Goal: Task Accomplishment & Management: Use online tool/utility

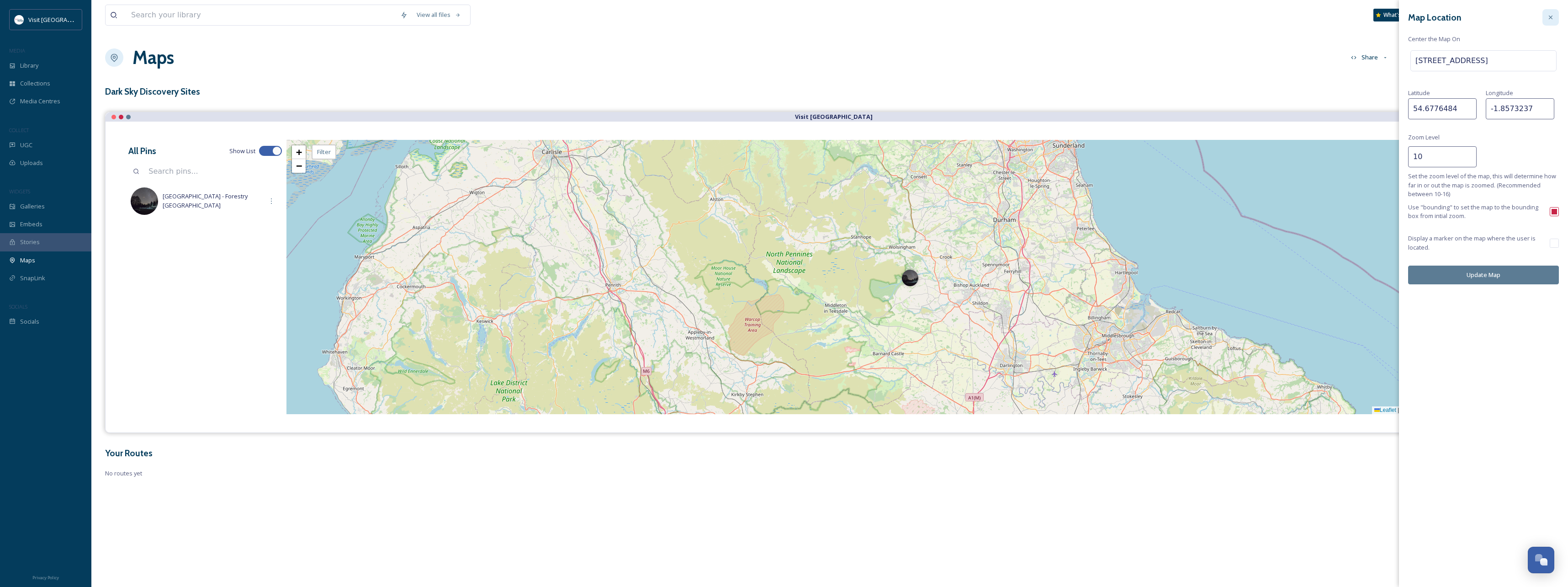
click at [1547, 17] on icon at bounding box center [1550, 18] width 7 height 7
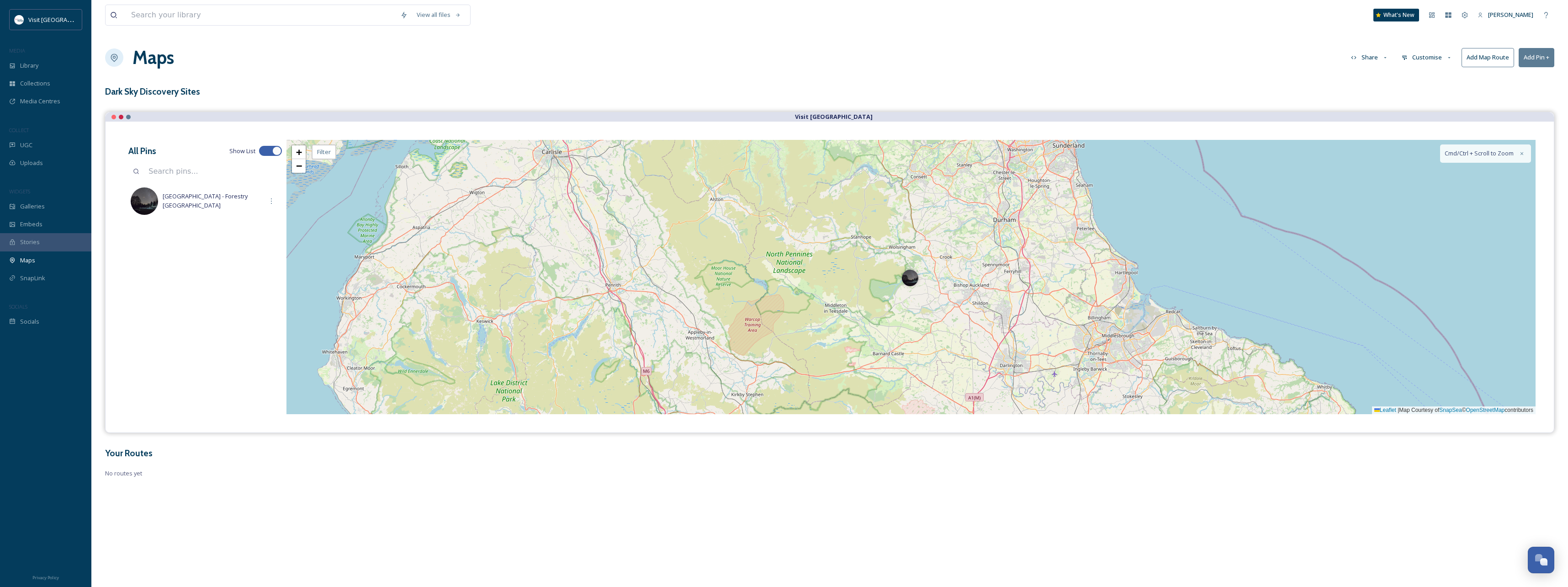
click at [1532, 58] on button "Add Pin +" at bounding box center [1536, 57] width 36 height 19
click at [1528, 78] on div "Add New Pin" at bounding box center [1521, 79] width 65 height 18
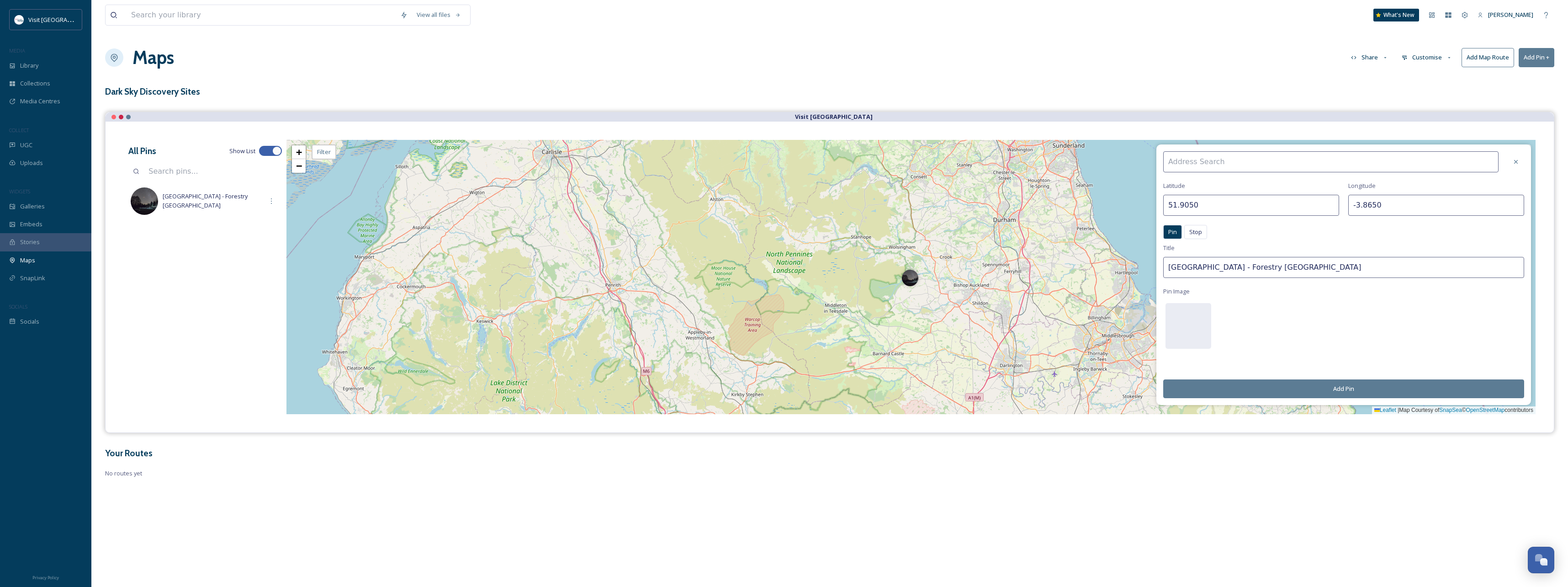
click at [1247, 161] on input at bounding box center [1331, 161] width 335 height 21
paste input "2. [GEOGRAPHIC_DATA]"
click at [1179, 164] on input "2. [GEOGRAPHIC_DATA]" at bounding box center [1331, 161] width 335 height 21
click at [1177, 161] on input "2. [GEOGRAPHIC_DATA]" at bounding box center [1331, 161] width 335 height 21
click at [1242, 162] on input "[GEOGRAPHIC_DATA]" at bounding box center [1331, 161] width 335 height 21
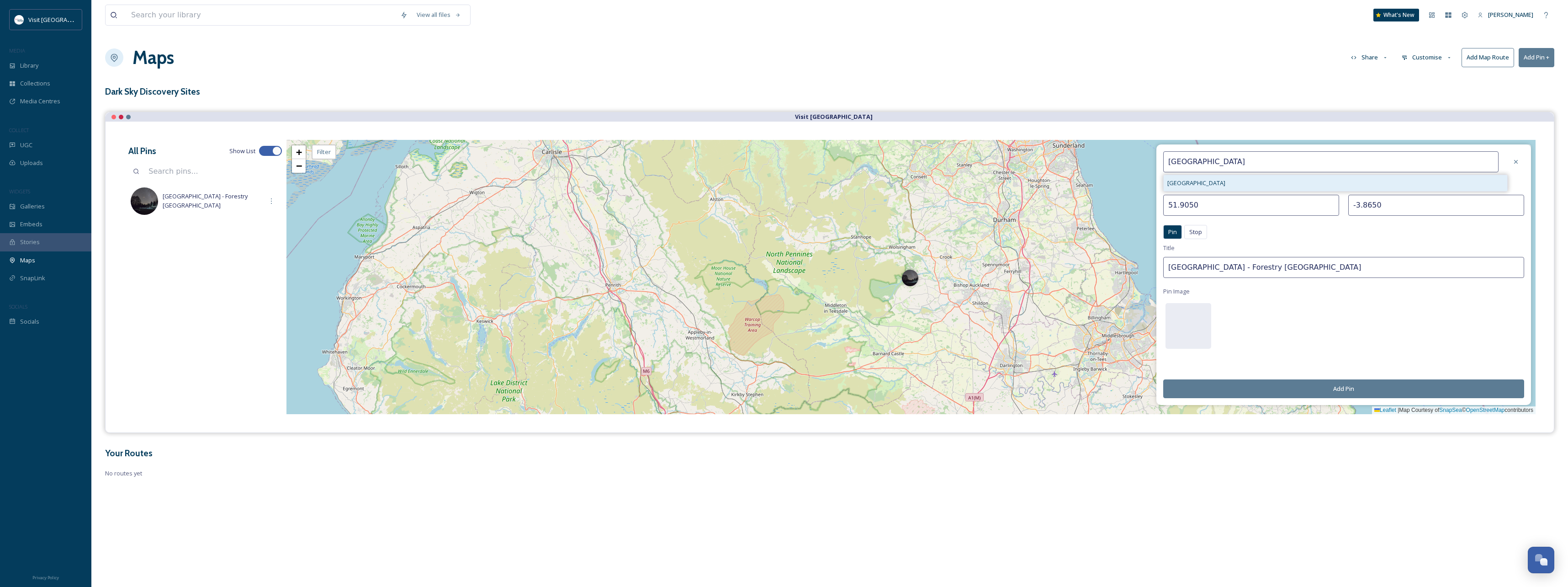
type input "[GEOGRAPHIC_DATA]"
click at [1228, 184] on div "[GEOGRAPHIC_DATA]" at bounding box center [1335, 183] width 343 height 16
type input "54.8593"
type input "-1.9859"
type input "[GEOGRAPHIC_DATA]"
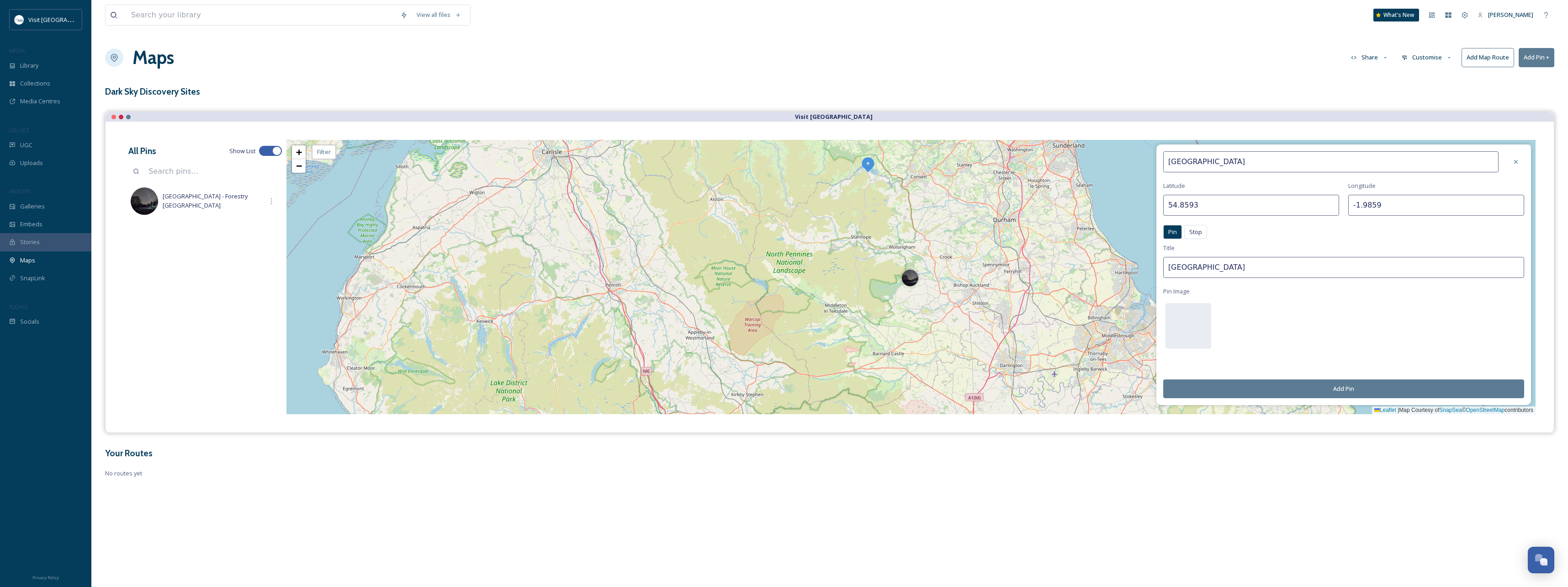
click at [1376, 387] on button "Add Pin" at bounding box center [1343, 388] width 361 height 19
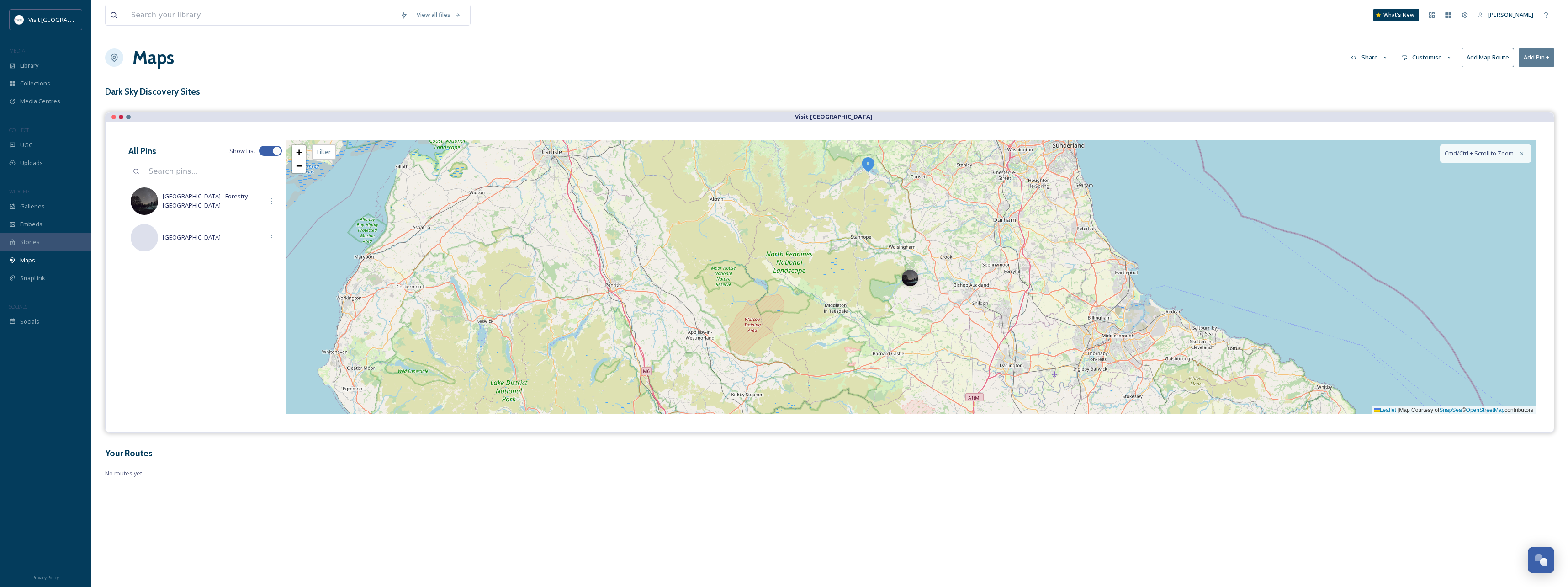
click at [1533, 58] on button "Add Pin +" at bounding box center [1536, 57] width 36 height 19
click at [1532, 80] on div "Add New Pin" at bounding box center [1521, 79] width 65 height 18
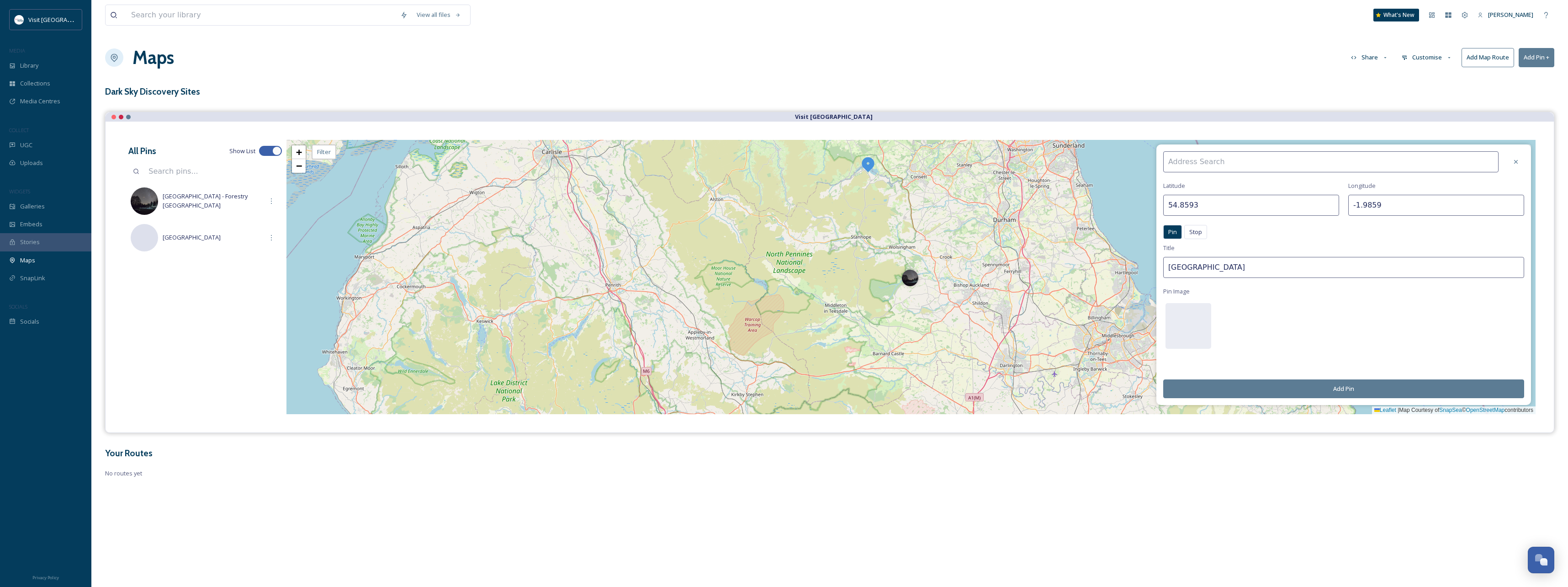
click at [1205, 159] on input at bounding box center [1331, 161] width 335 height 21
paste input "3. [GEOGRAPHIC_DATA]"
click at [1177, 159] on input "3. [GEOGRAPHIC_DATA]" at bounding box center [1331, 161] width 335 height 21
type input "[GEOGRAPHIC_DATA]"
click at [1232, 182] on div "[GEOGRAPHIC_DATA]" at bounding box center [1335, 183] width 343 height 16
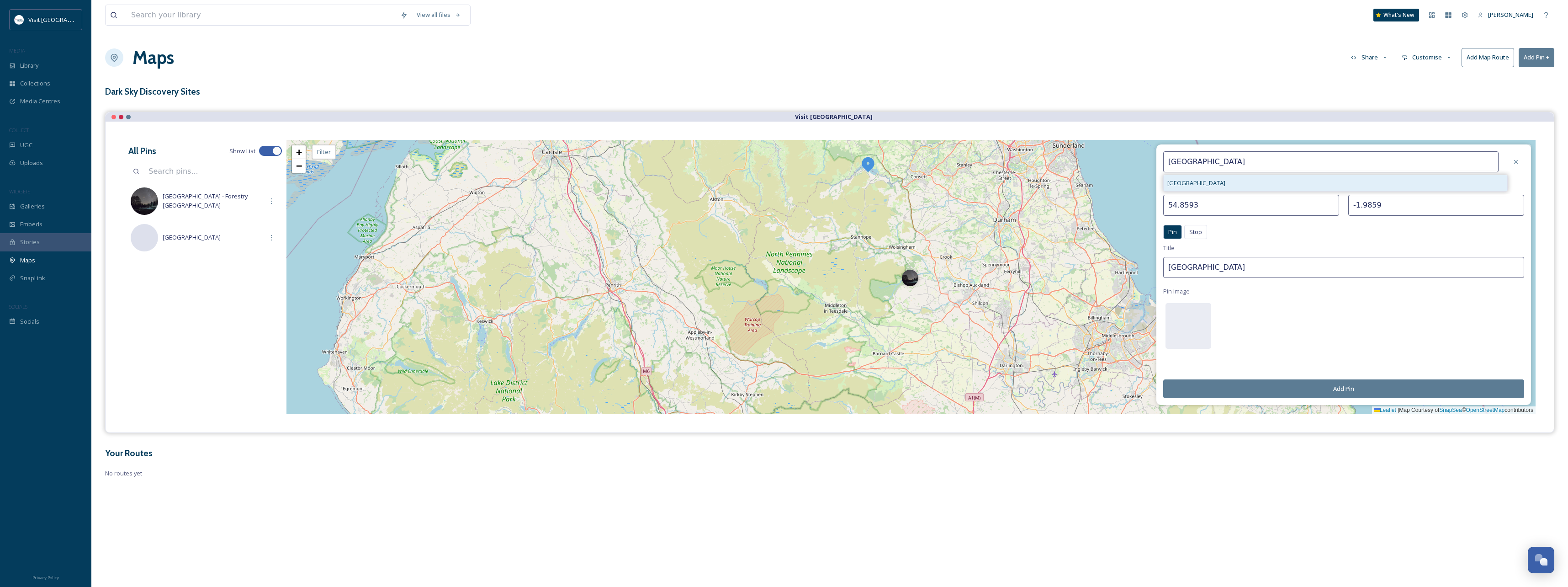
type input "54.7445"
type input "-2.2478"
type input "[GEOGRAPHIC_DATA]"
click at [1247, 271] on input "[GEOGRAPHIC_DATA]" at bounding box center [1343, 267] width 361 height 21
click at [1348, 388] on button "Add Pin" at bounding box center [1343, 388] width 361 height 19
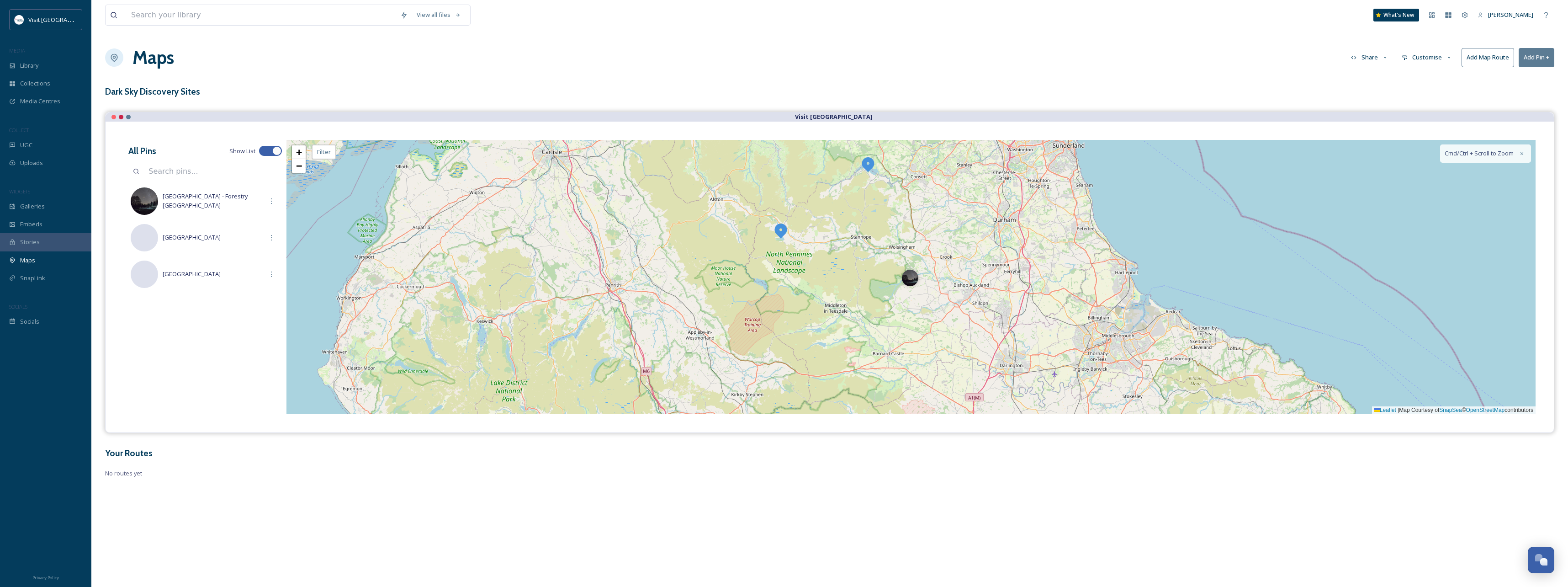
click at [1531, 58] on button "Add Pin +" at bounding box center [1536, 57] width 36 height 19
click at [1521, 79] on span "Add New Pin" at bounding box center [1511, 79] width 35 height 9
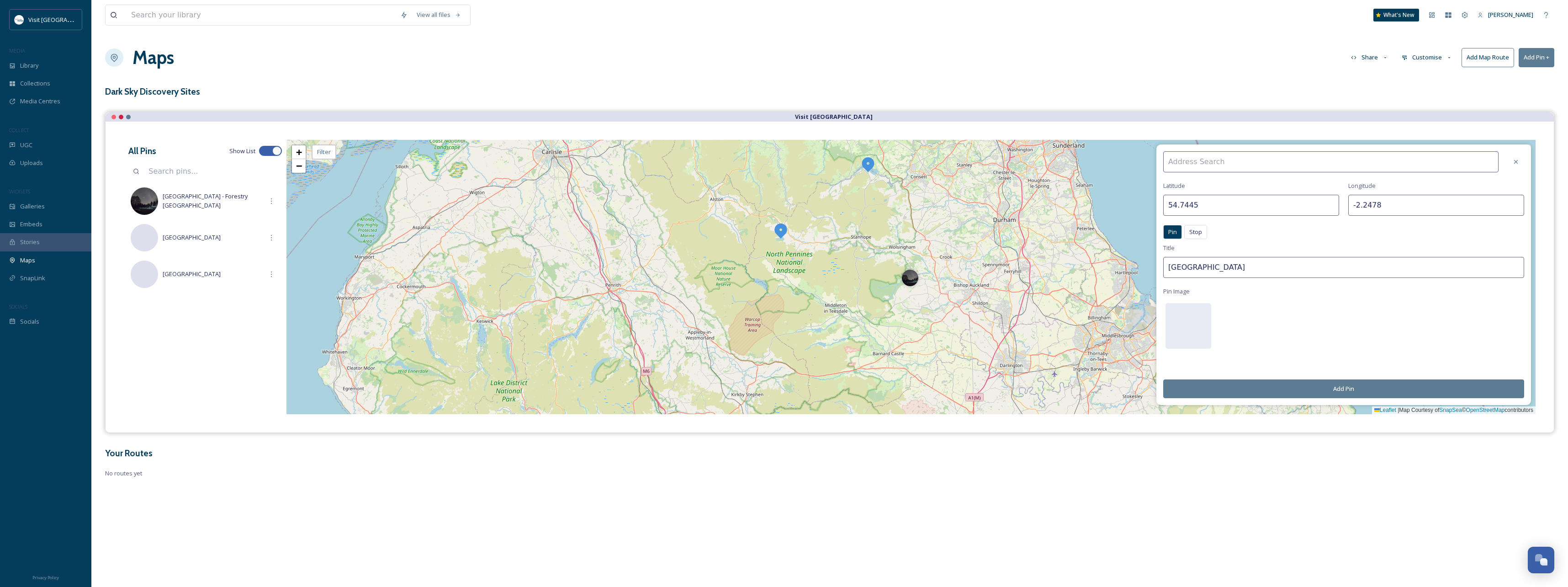
click at [1256, 157] on input at bounding box center [1331, 161] width 335 height 21
click at [1234, 182] on div "[GEOGRAPHIC_DATA]" at bounding box center [1335, 183] width 343 height 16
type input "[GEOGRAPHIC_DATA]"
type input "54.6671"
type input "-2.3073"
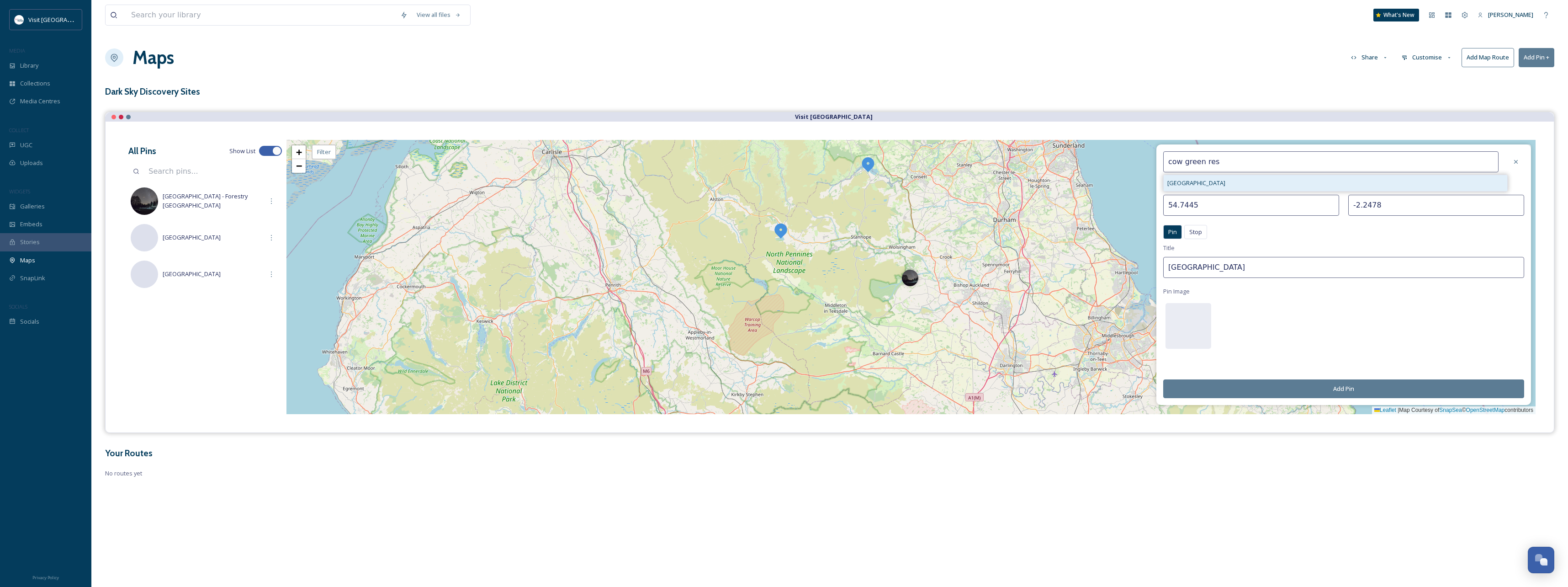
type input "[GEOGRAPHIC_DATA]"
click at [1347, 389] on button "Add Pin" at bounding box center [1343, 388] width 361 height 19
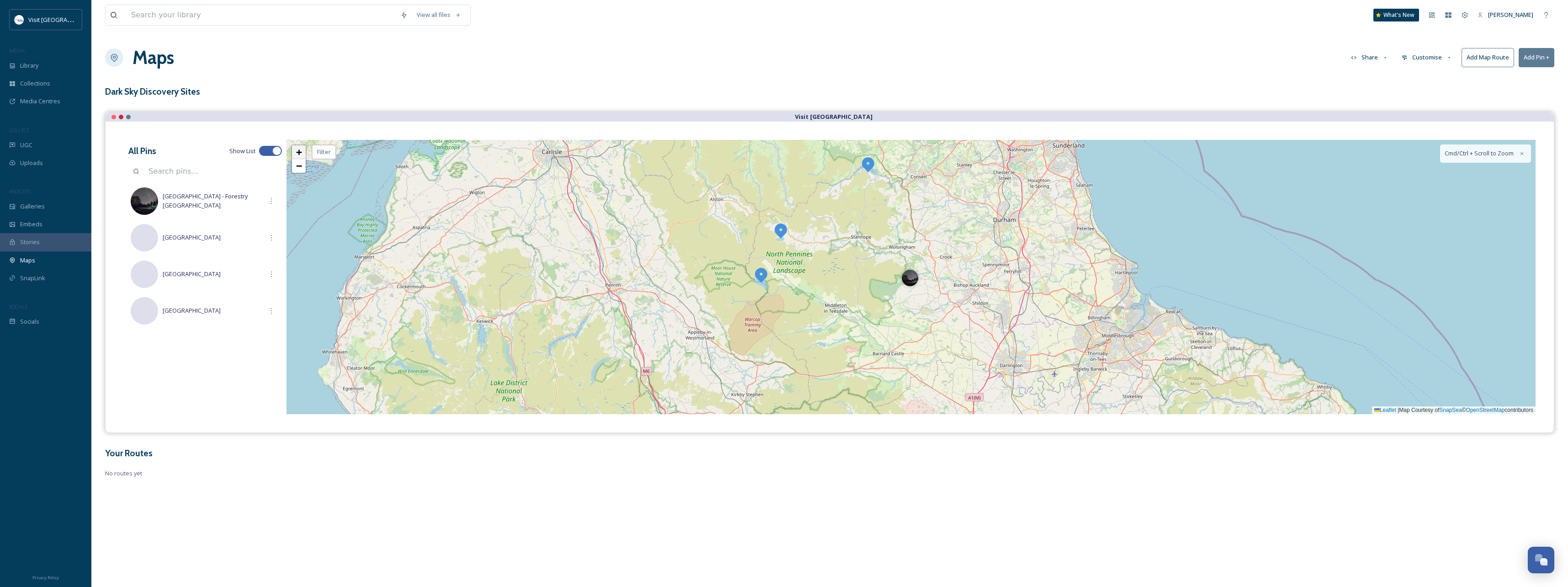
click at [296, 154] on span "+" at bounding box center [299, 152] width 6 height 12
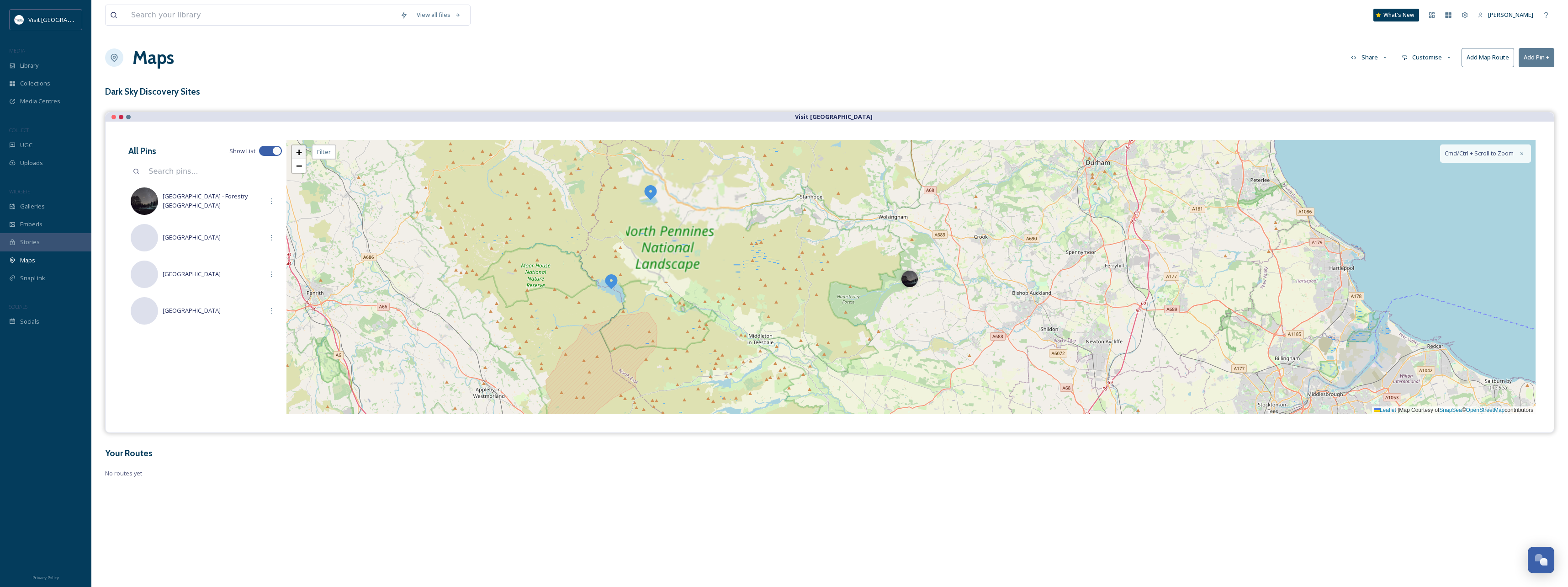
click at [296, 154] on span "+" at bounding box center [299, 152] width 6 height 12
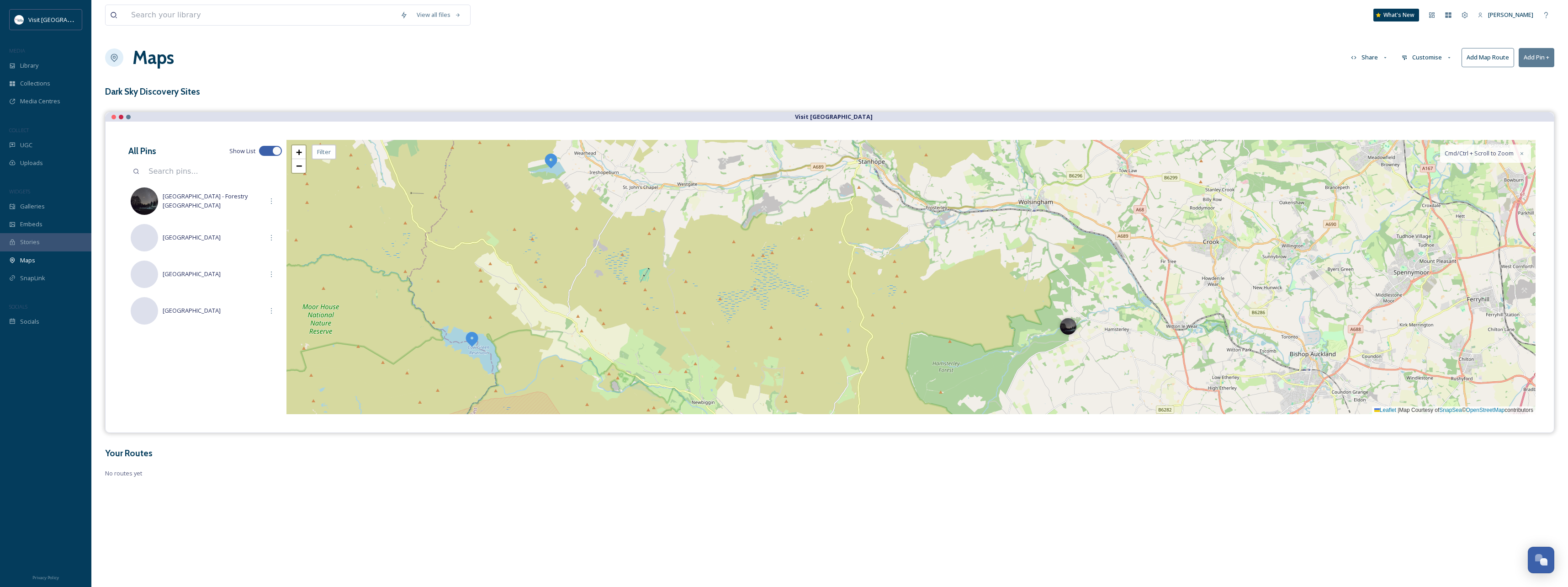
drag, startPoint x: 489, startPoint y: 286, endPoint x: 627, endPoint y: 301, distance: 138.8
click at [627, 301] on div "+ − Leaflet | Map Courtesy of SnapSea © OpenStreetMap contributors Cmd/Ctrl + S…" at bounding box center [911, 277] width 1249 height 274
click at [301, 152] on span "+" at bounding box center [299, 152] width 6 height 12
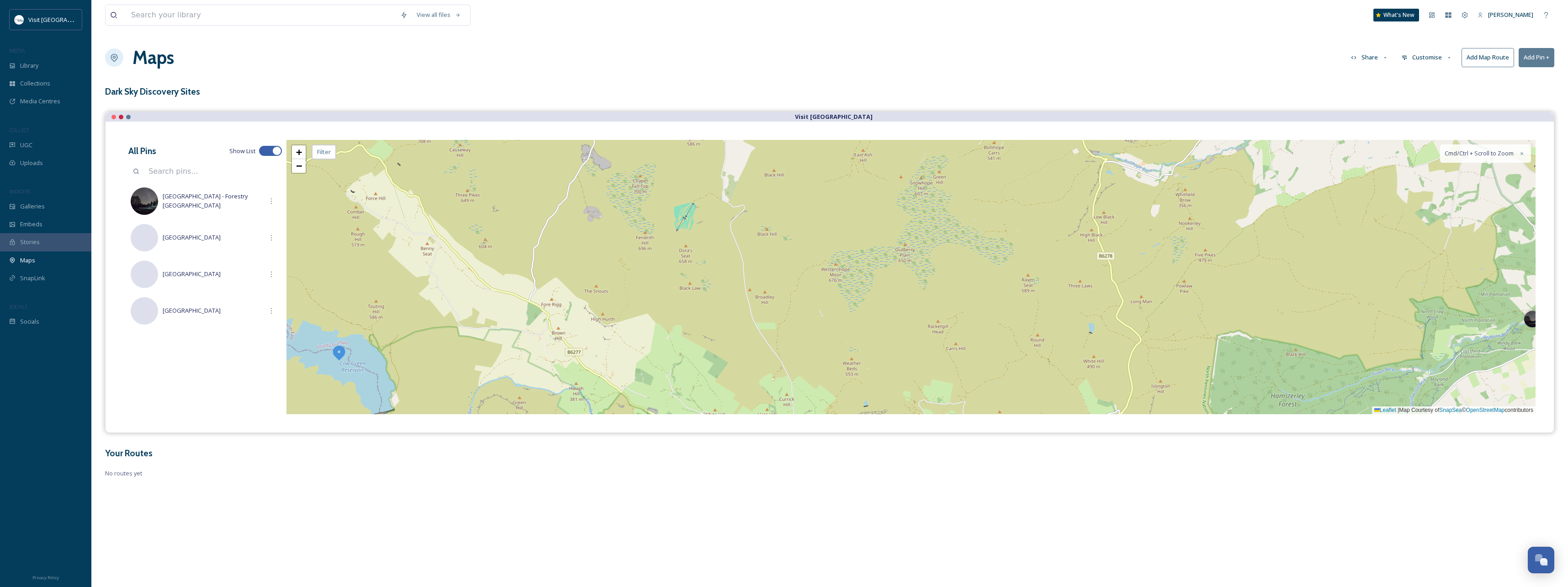
drag, startPoint x: 399, startPoint y: 348, endPoint x: 749, endPoint y: 279, distance: 356.7
click at [749, 279] on div "+ − Leaflet | Map Courtesy of SnapSea © OpenStreetMap contributors Cmd/Ctrl + S…" at bounding box center [911, 277] width 1249 height 274
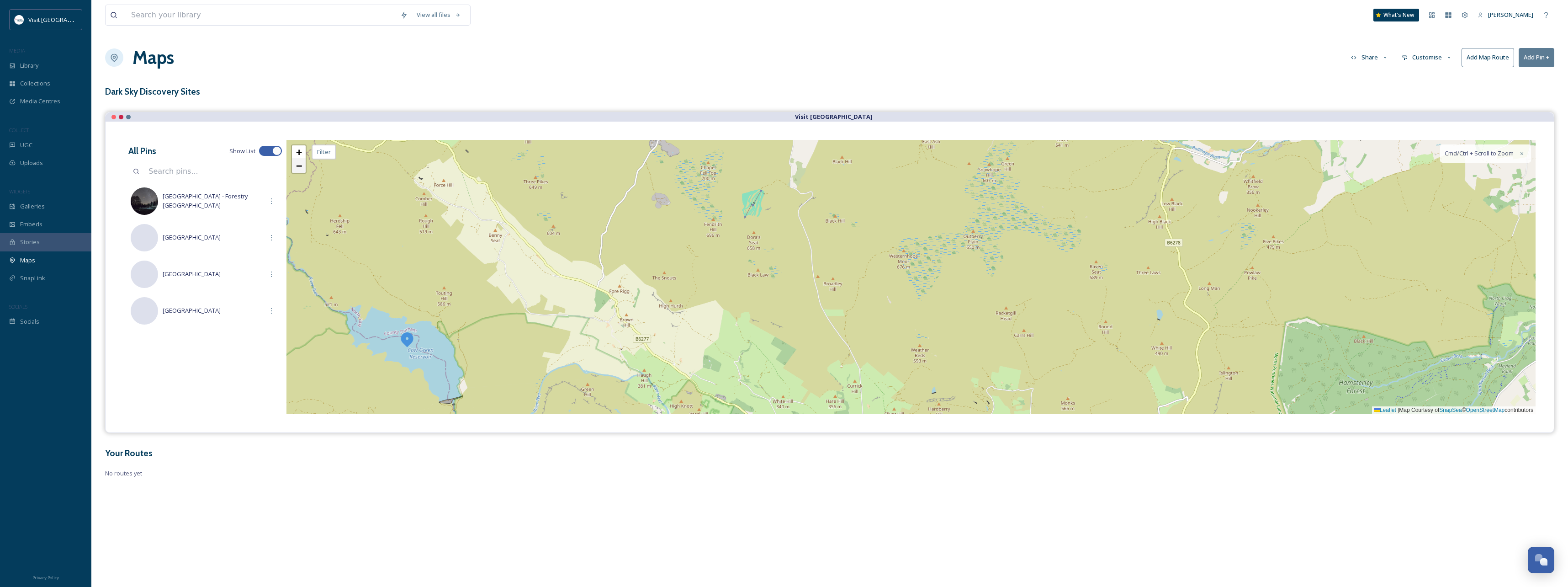
click at [298, 167] on span "−" at bounding box center [299, 166] width 6 height 12
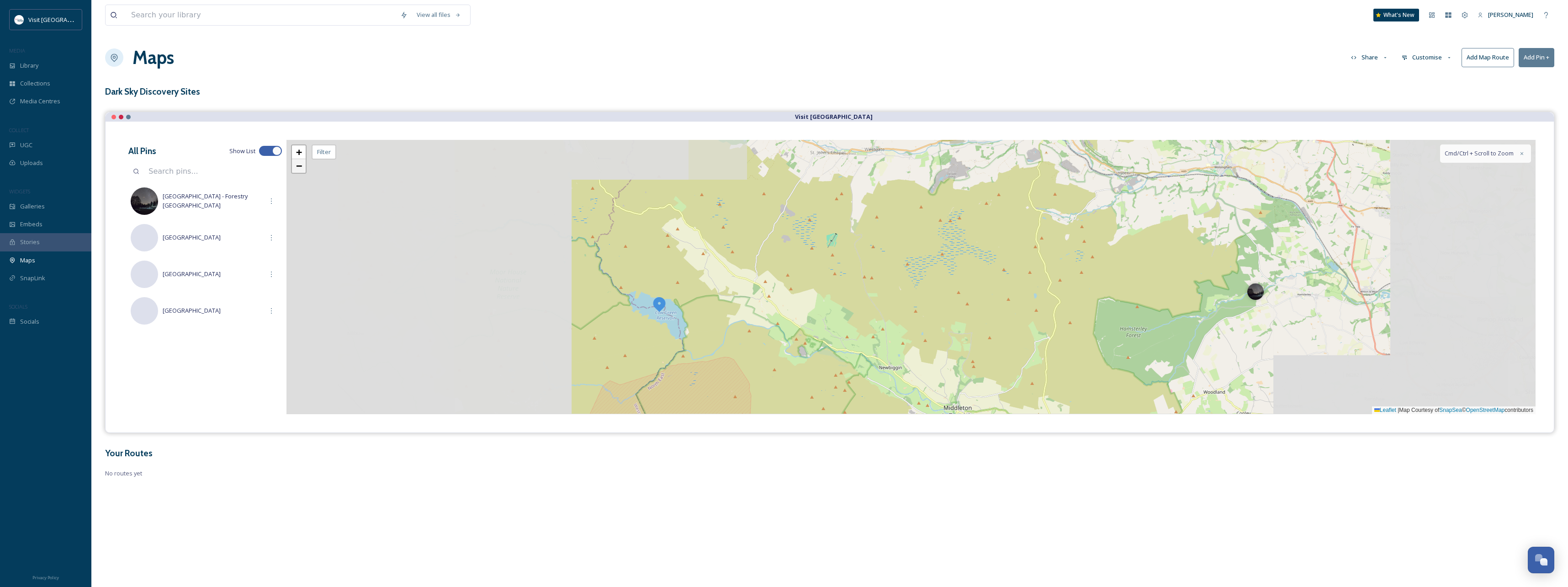
click at [298, 167] on span "−" at bounding box center [299, 166] width 6 height 12
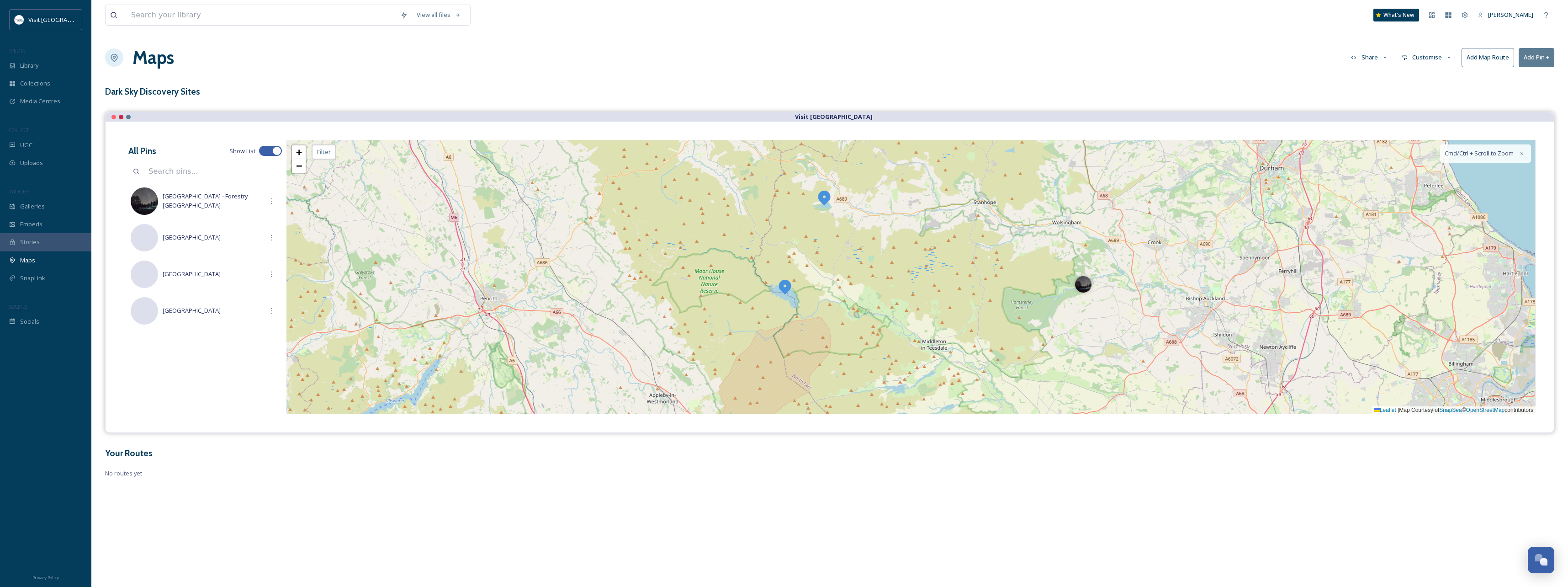
click at [785, 287] on img at bounding box center [785, 286] width 16 height 16
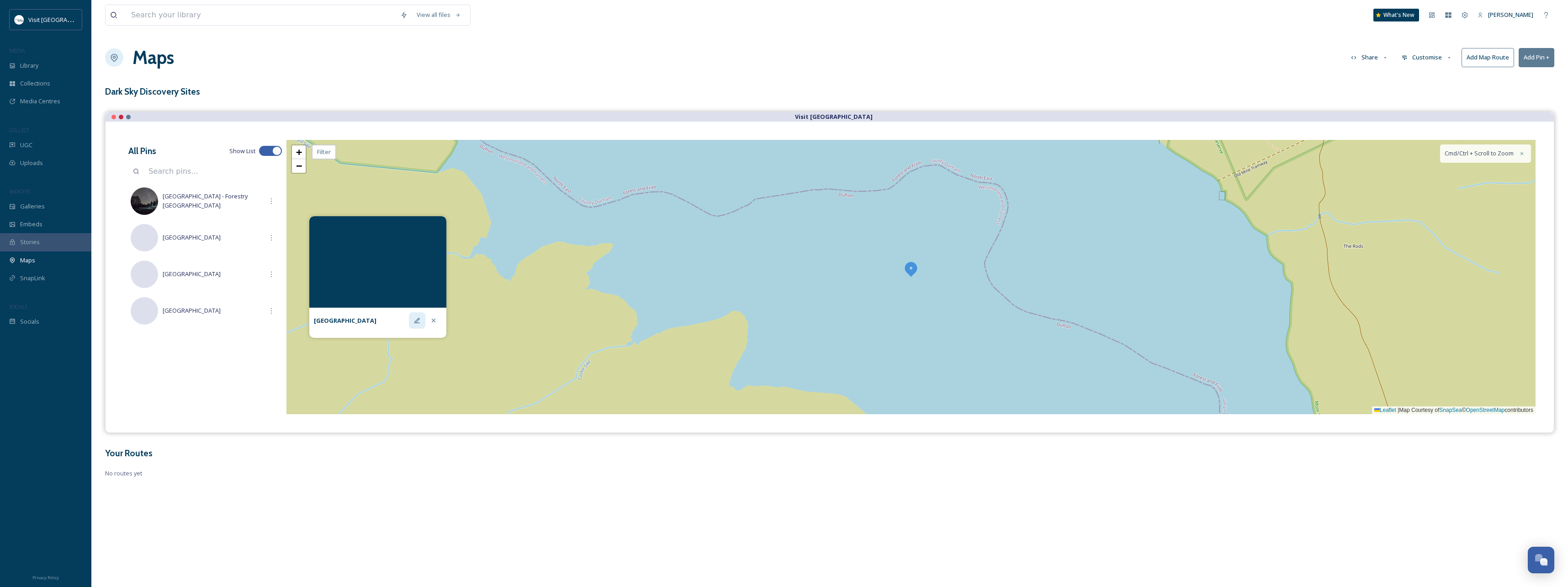
click at [418, 322] on icon at bounding box center [417, 320] width 7 height 7
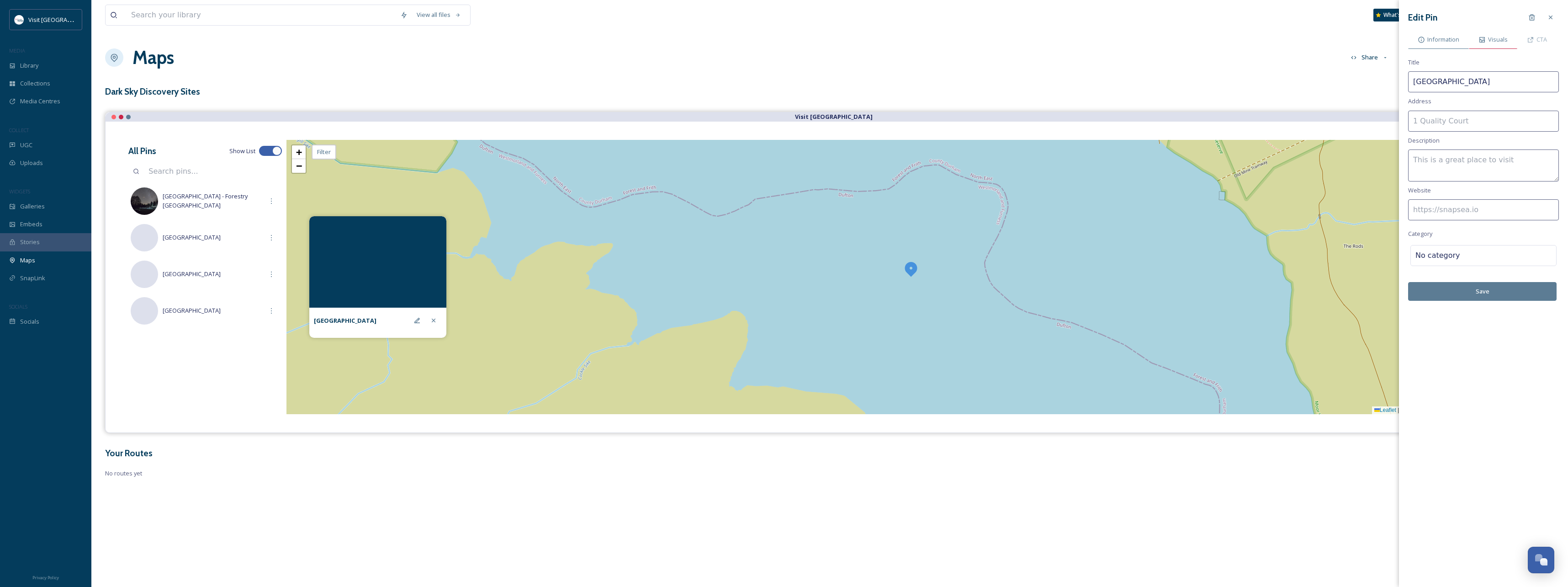
click at [1496, 40] on span "Visuals" at bounding box center [1498, 40] width 19 height 9
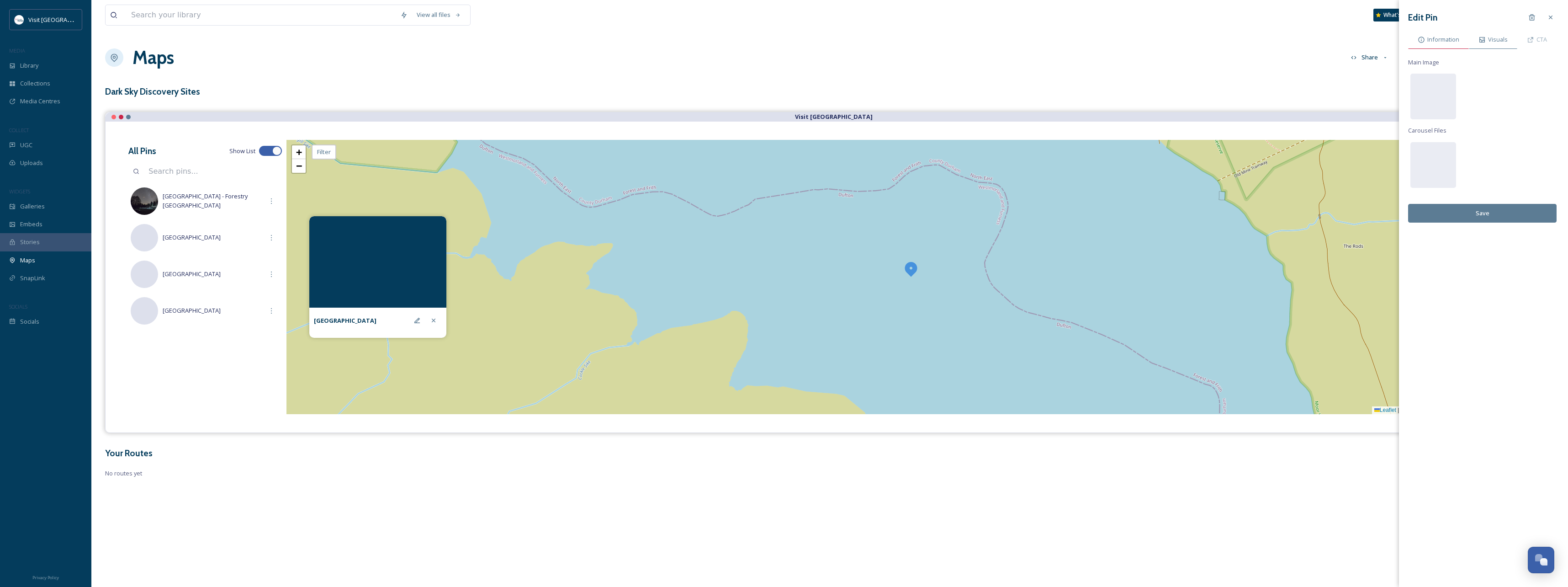
click at [1449, 38] on span "Information" at bounding box center [1443, 40] width 32 height 9
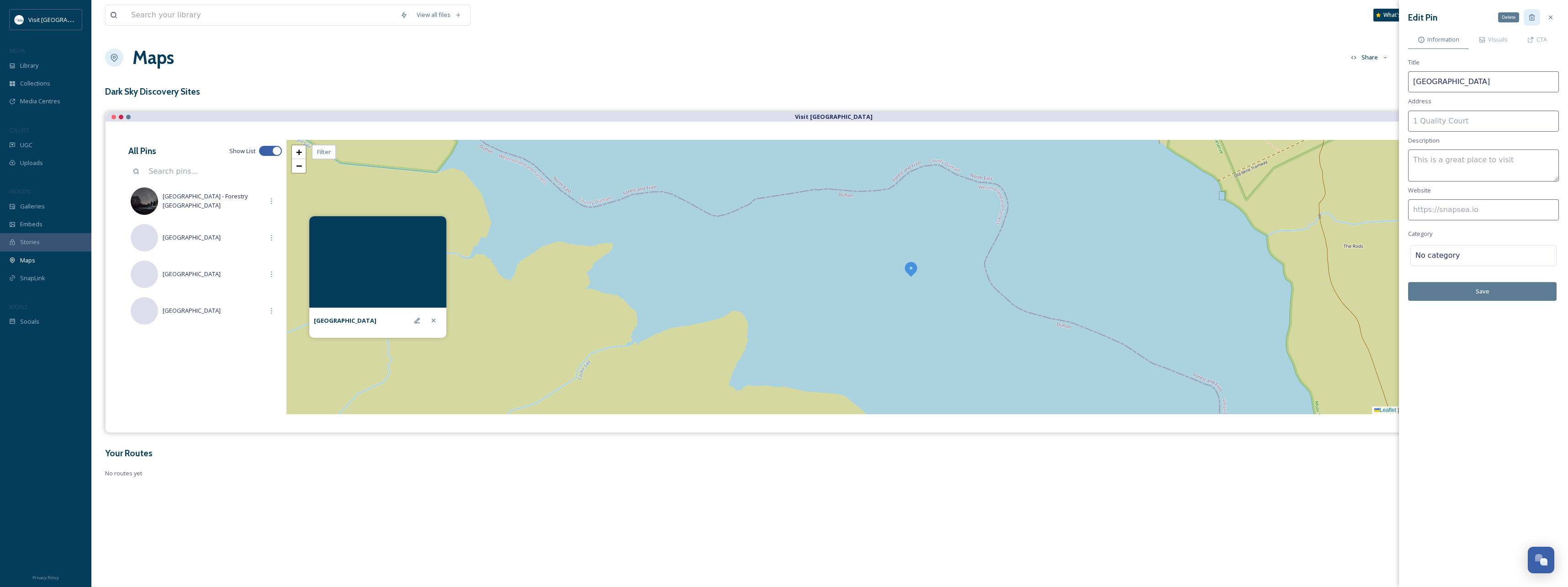
click at [1529, 18] on icon at bounding box center [1532, 18] width 7 height 7
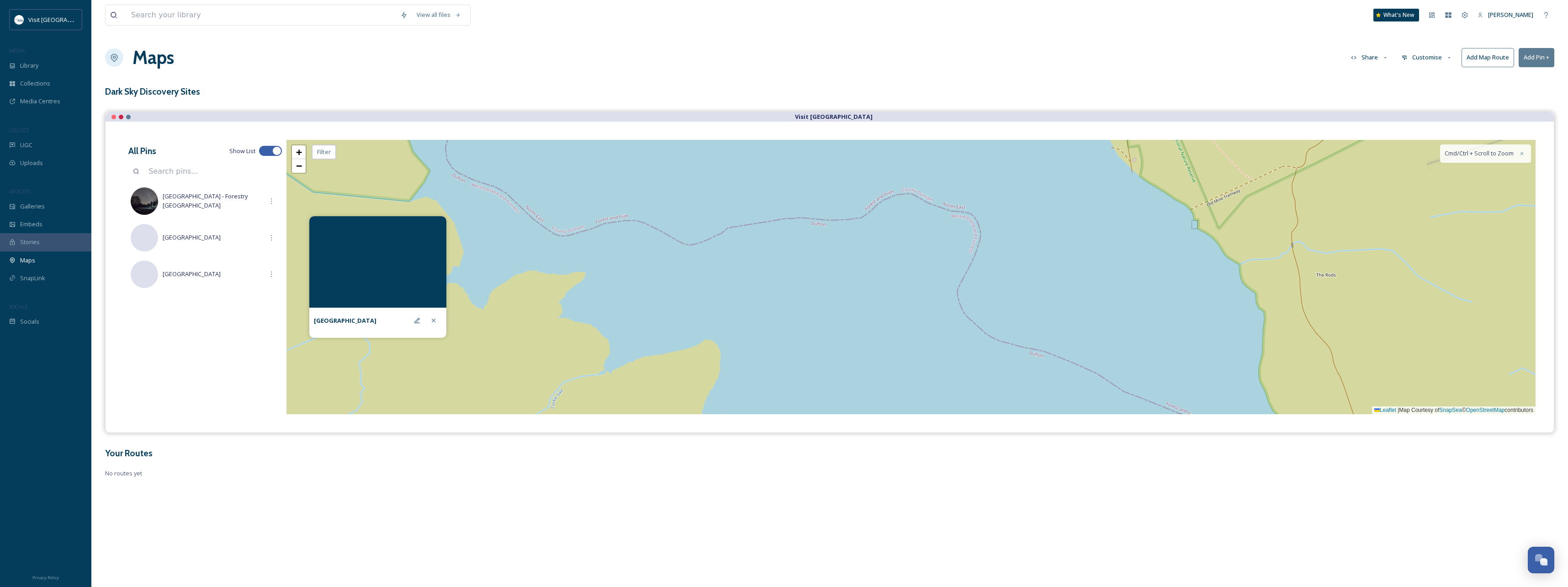
drag, startPoint x: 943, startPoint y: 231, endPoint x: 844, endPoint y: 323, distance: 135.1
click at [845, 323] on div "+ − Leaflet | Map Courtesy of SnapSea © OpenStreetMap contributors Cmd/Ctrl + S…" at bounding box center [911, 277] width 1249 height 274
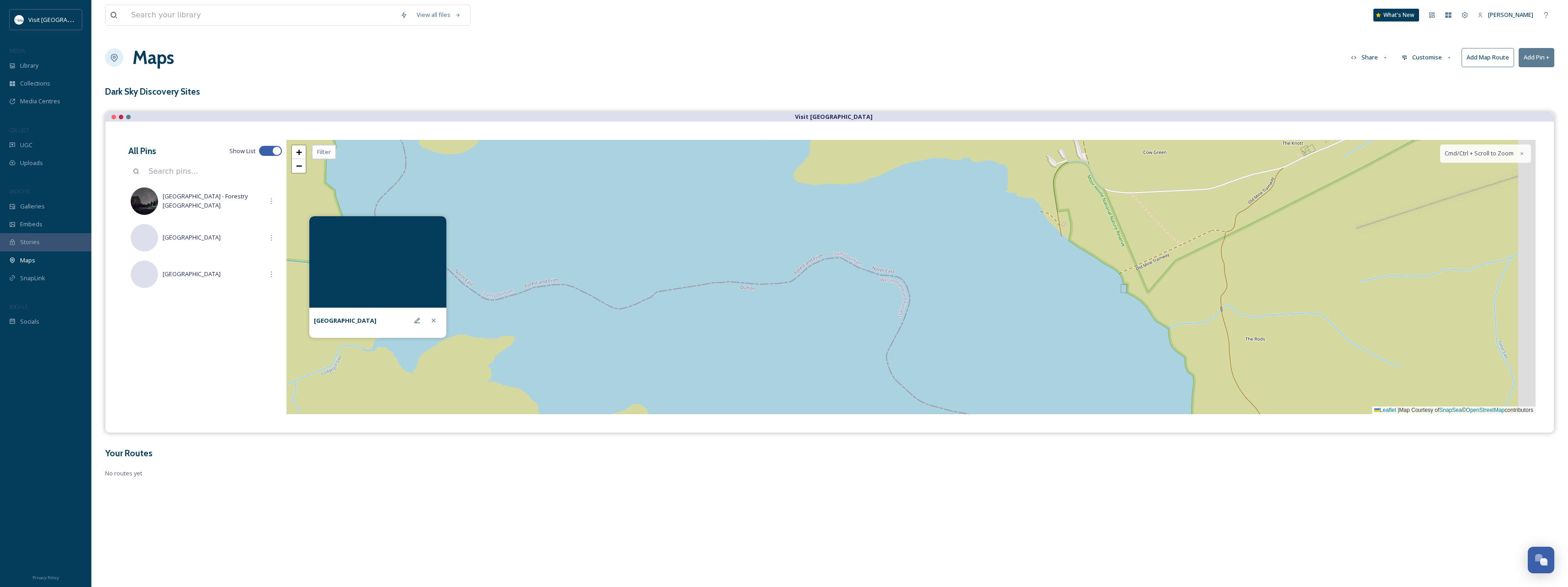
drag, startPoint x: 911, startPoint y: 240, endPoint x: 873, endPoint y: 320, distance: 88.6
click at [873, 320] on div "+ − Leaflet | Map Courtesy of SnapSea © OpenStreetMap contributors Cmd/Ctrl + S…" at bounding box center [911, 277] width 1249 height 274
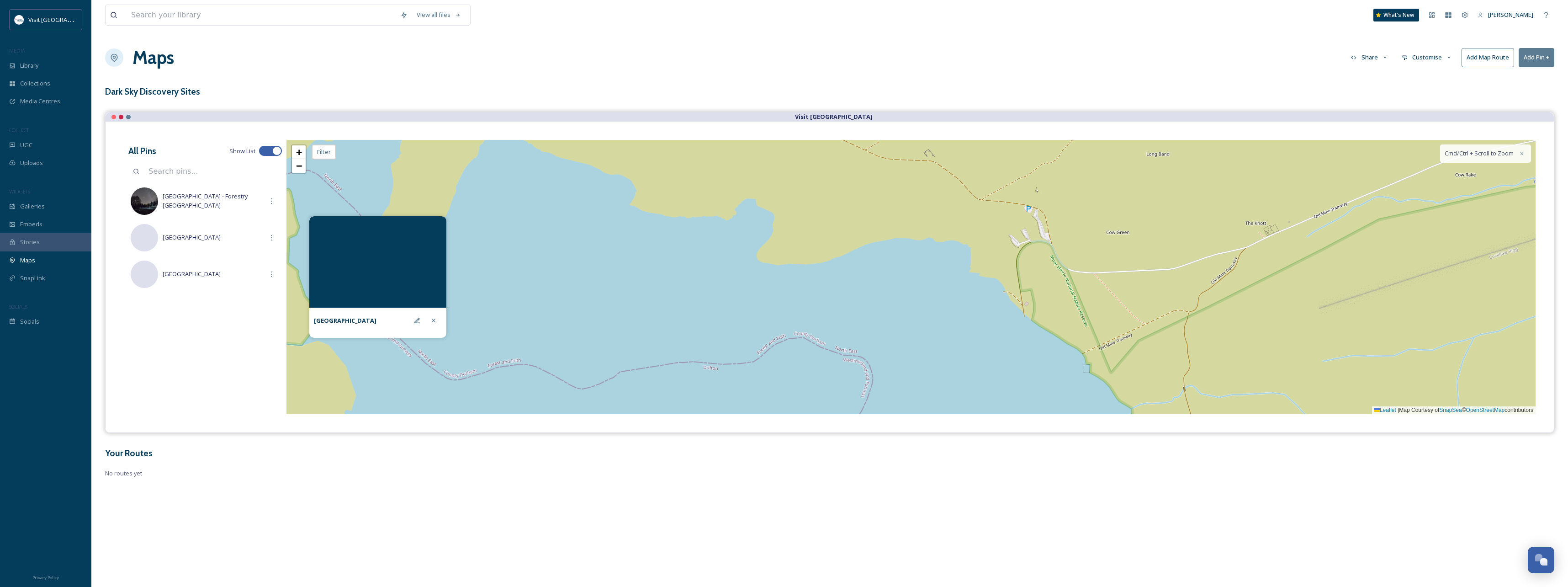
click at [1028, 209] on div "+ − Leaflet | Map Courtesy of SnapSea © OpenStreetMap contributors Cmd/Ctrl + S…" at bounding box center [911, 277] width 1249 height 274
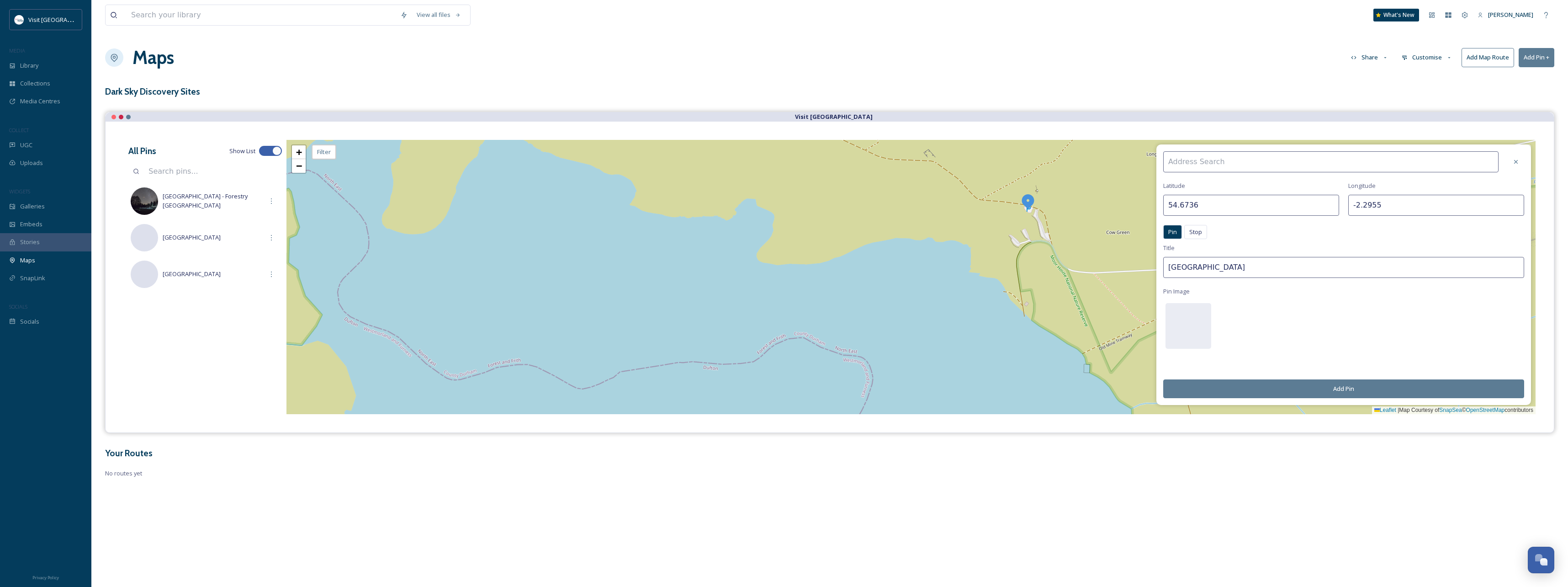
click at [1200, 164] on input at bounding box center [1331, 161] width 335 height 21
type input "V"
click at [1227, 183] on div "[GEOGRAPHIC_DATA]" at bounding box center [1335, 183] width 343 height 16
type input "[GEOGRAPHIC_DATA]"
type input "54.6671"
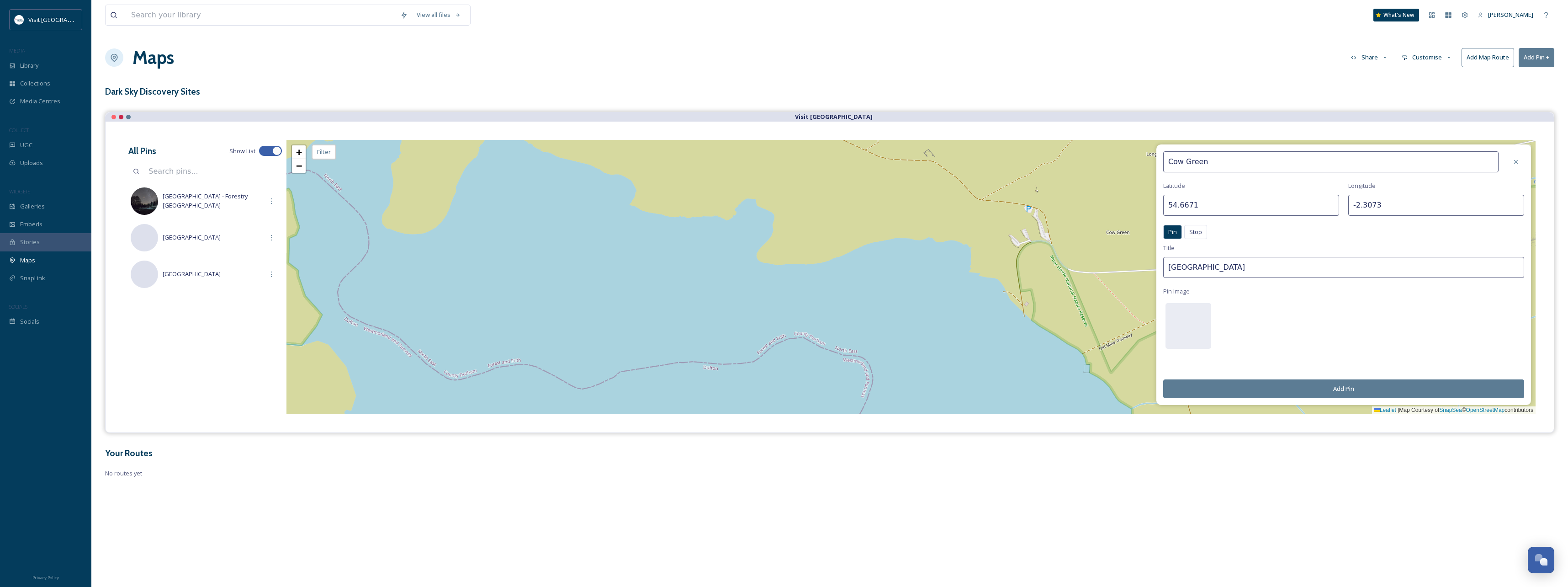
type input "-2.3073"
click at [1031, 214] on div "+ − Leaflet | Map Courtesy of SnapSea © OpenStreetMap contributors Cmd/Ctrl + S…" at bounding box center [911, 277] width 1249 height 274
type input "54.6735"
type input "-2.2953"
click at [1239, 267] on input "[GEOGRAPHIC_DATA]" at bounding box center [1343, 267] width 361 height 21
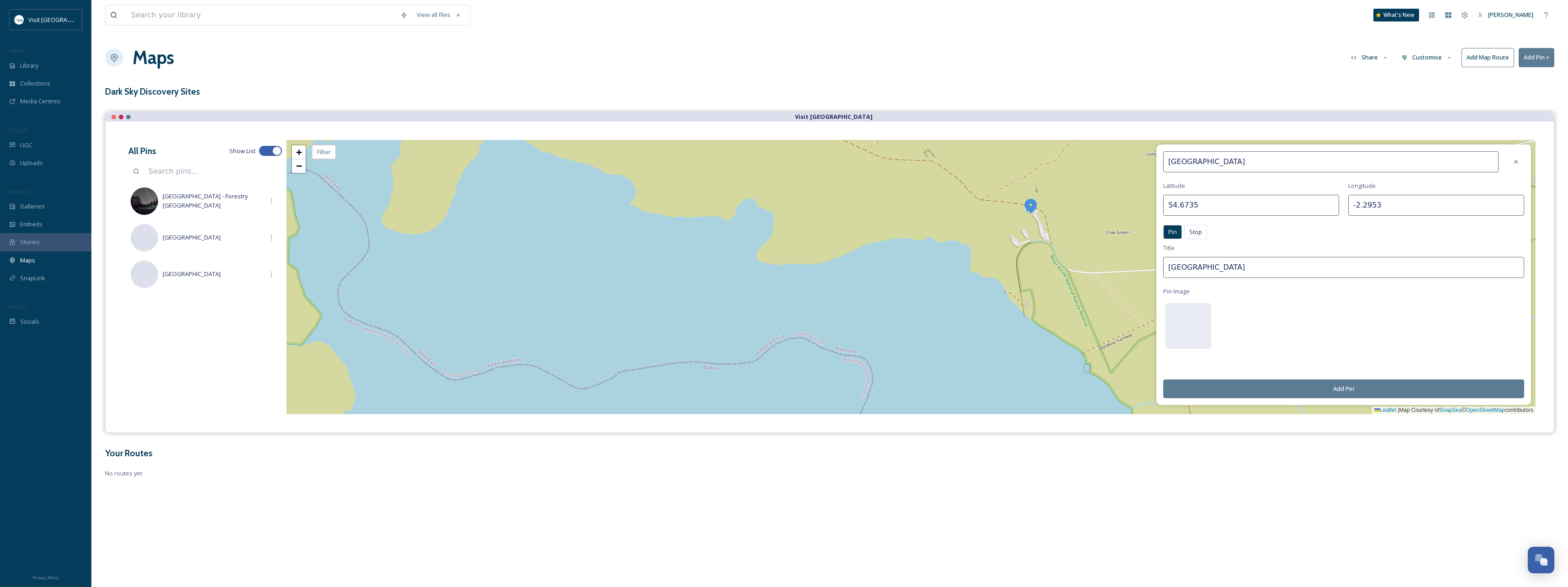
click at [1385, 389] on button "Add Pin" at bounding box center [1343, 388] width 361 height 19
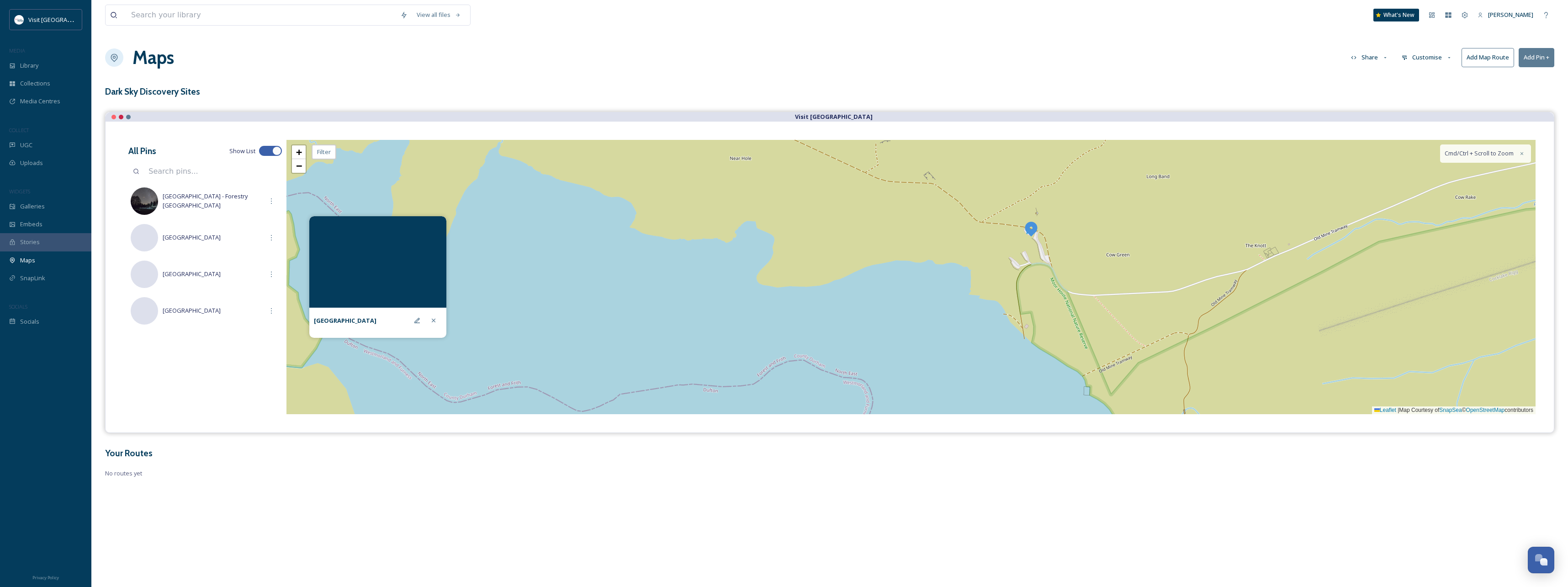
drag, startPoint x: 928, startPoint y: 261, endPoint x: 907, endPoint y: 343, distance: 84.6
click at [913, 376] on div "+ − Leaflet | Map Courtesy of SnapSea © OpenStreetMap contributors Cmd/Ctrl + S…" at bounding box center [911, 277] width 1249 height 274
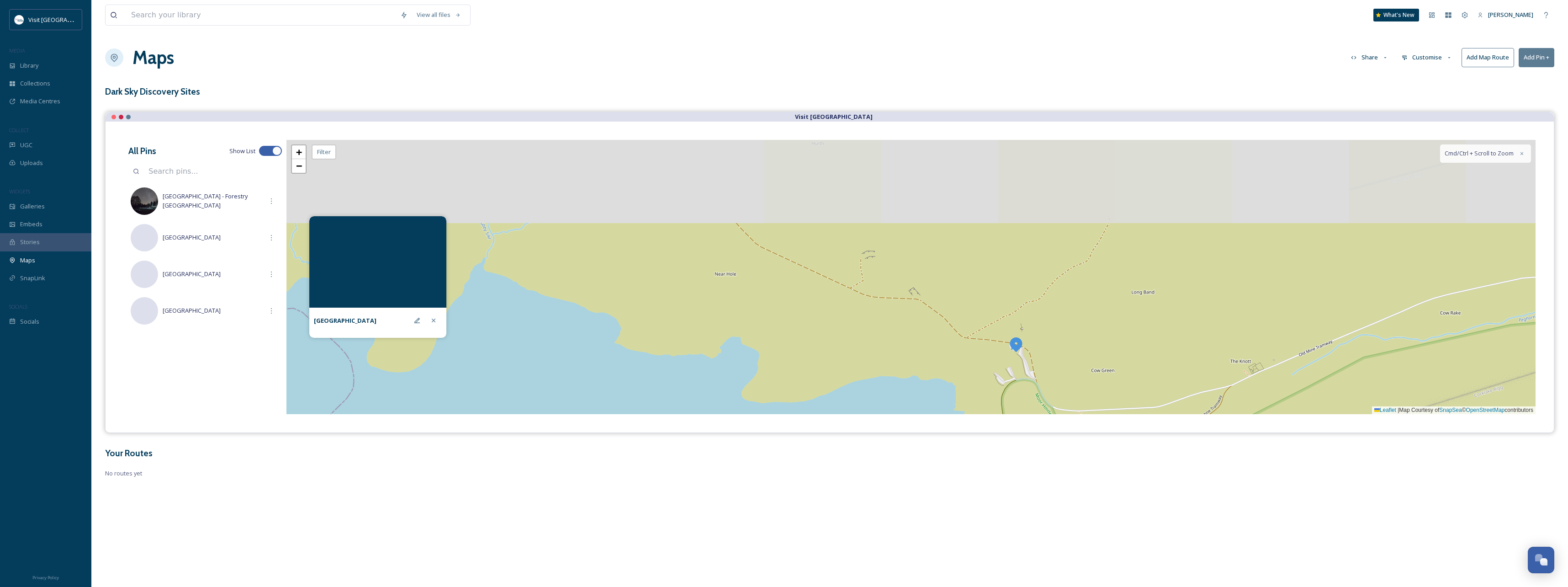
click at [886, 341] on div "+ − Leaflet | Map Courtesy of SnapSea © OpenStreetMap contributors Cmd/Ctrl + S…" at bounding box center [911, 277] width 1249 height 274
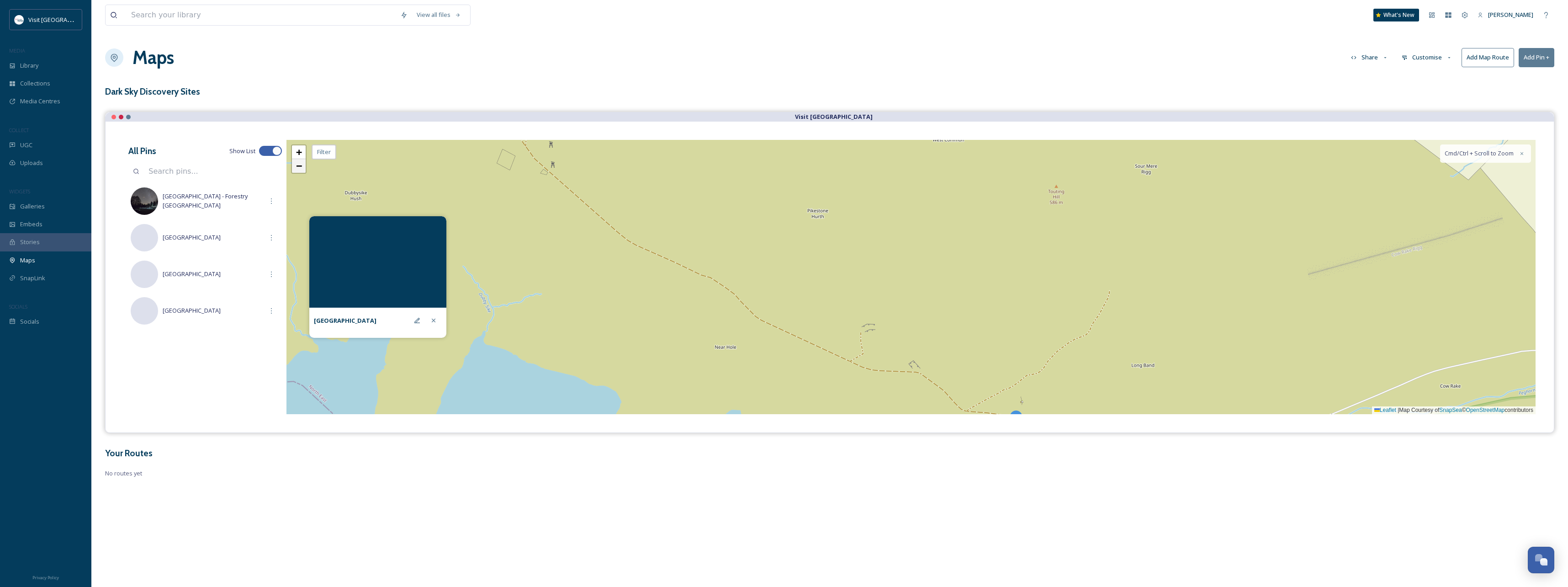
click at [296, 169] on span "−" at bounding box center [299, 166] width 6 height 12
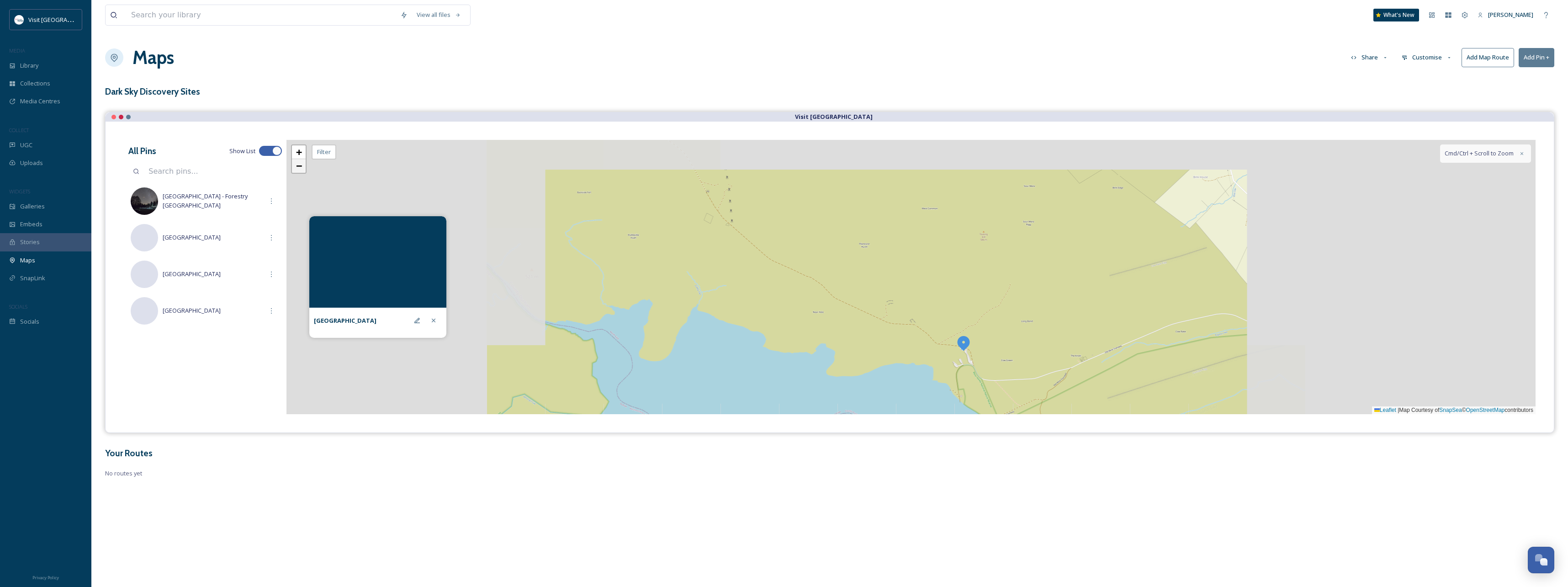
click at [296, 169] on span "−" at bounding box center [299, 166] width 6 height 12
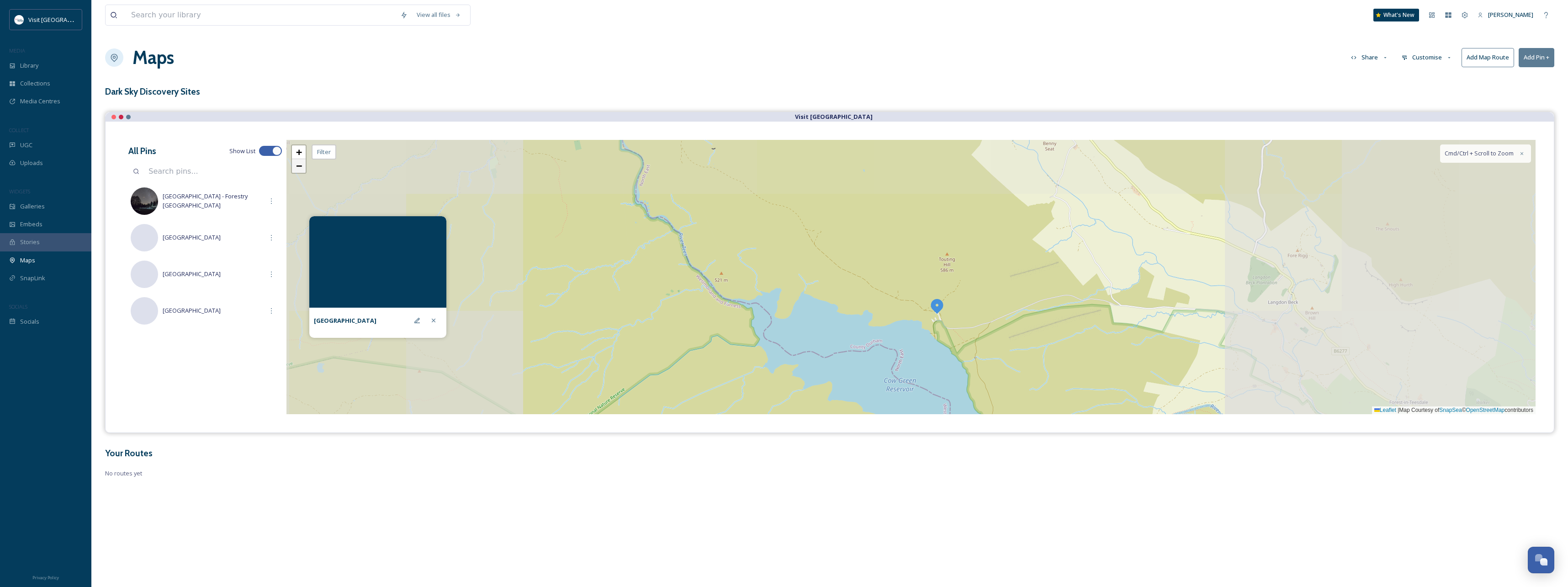
click at [296, 169] on span "−" at bounding box center [299, 166] width 6 height 12
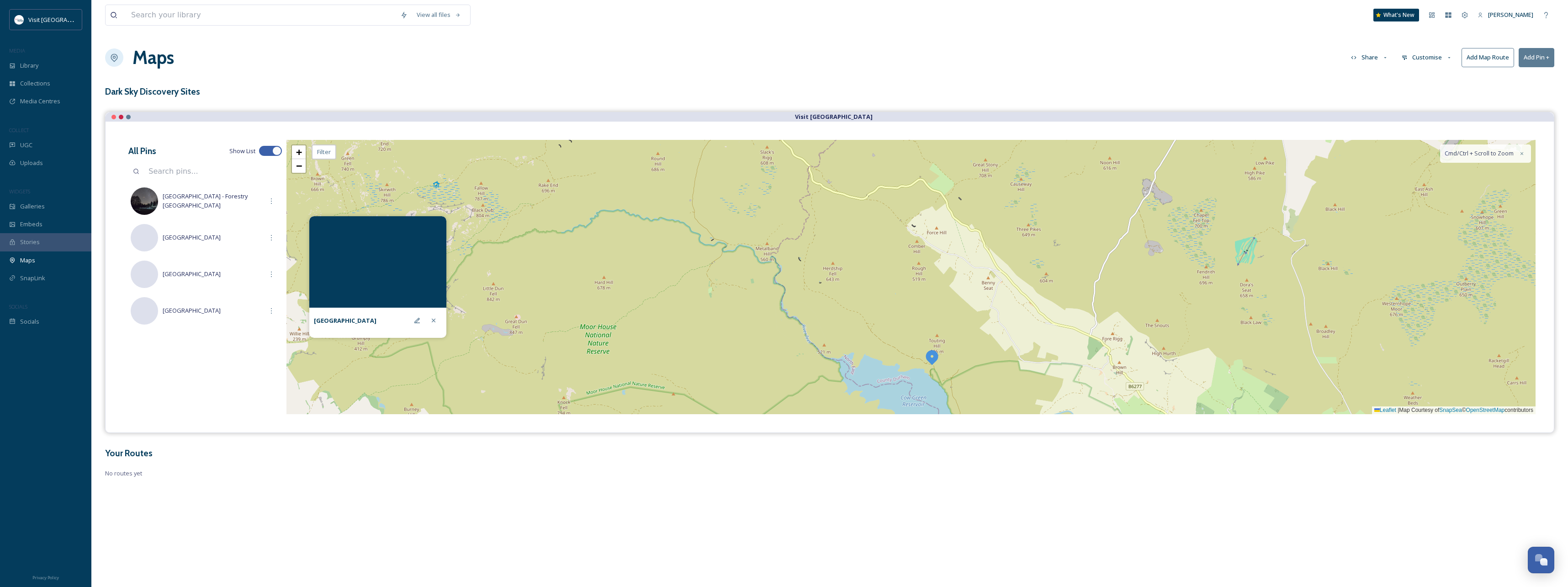
drag, startPoint x: 702, startPoint y: 270, endPoint x: 720, endPoint y: 301, distance: 35.8
click at [709, 327] on div "+ − Leaflet | Map Courtesy of SnapSea © OpenStreetMap contributors Cmd/Ctrl + S…" at bounding box center [911, 277] width 1249 height 274
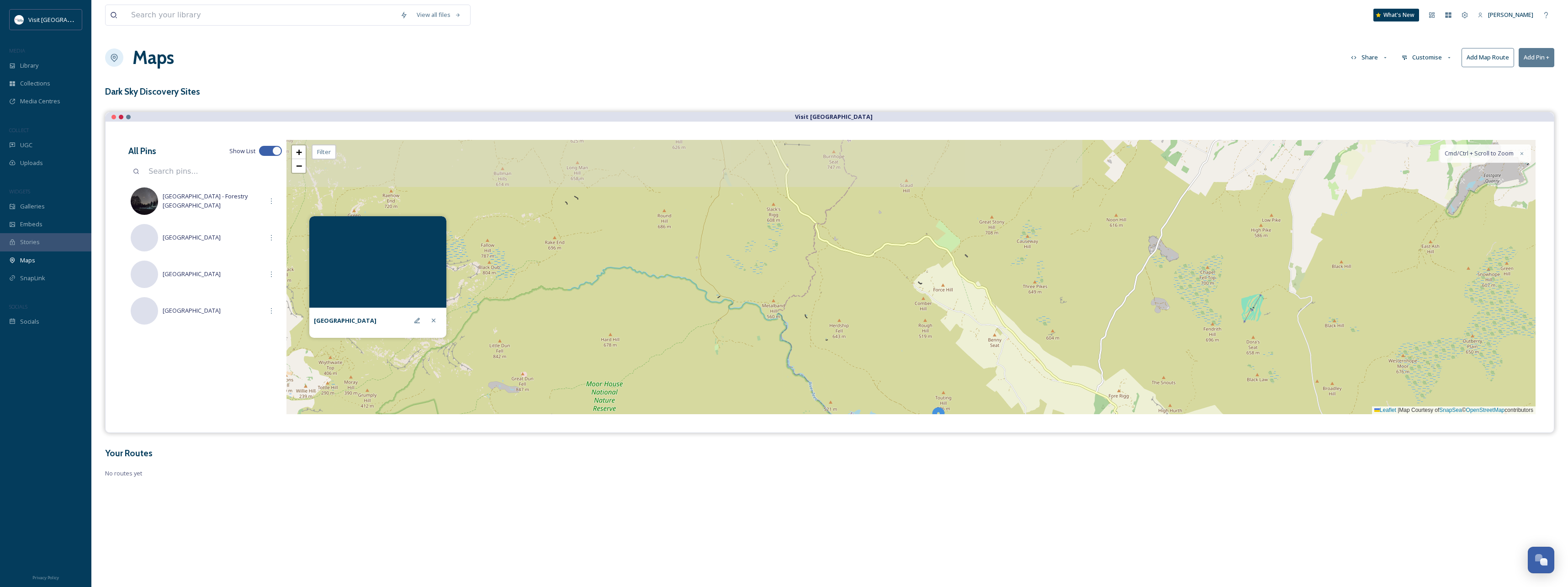
drag, startPoint x: 752, startPoint y: 322, endPoint x: 746, endPoint y: 340, distance: 19.0
click at [747, 339] on div "+ − Leaflet | Map Courtesy of SnapSea © OpenStreetMap contributors Cmd/Ctrl + S…" at bounding box center [911, 277] width 1249 height 274
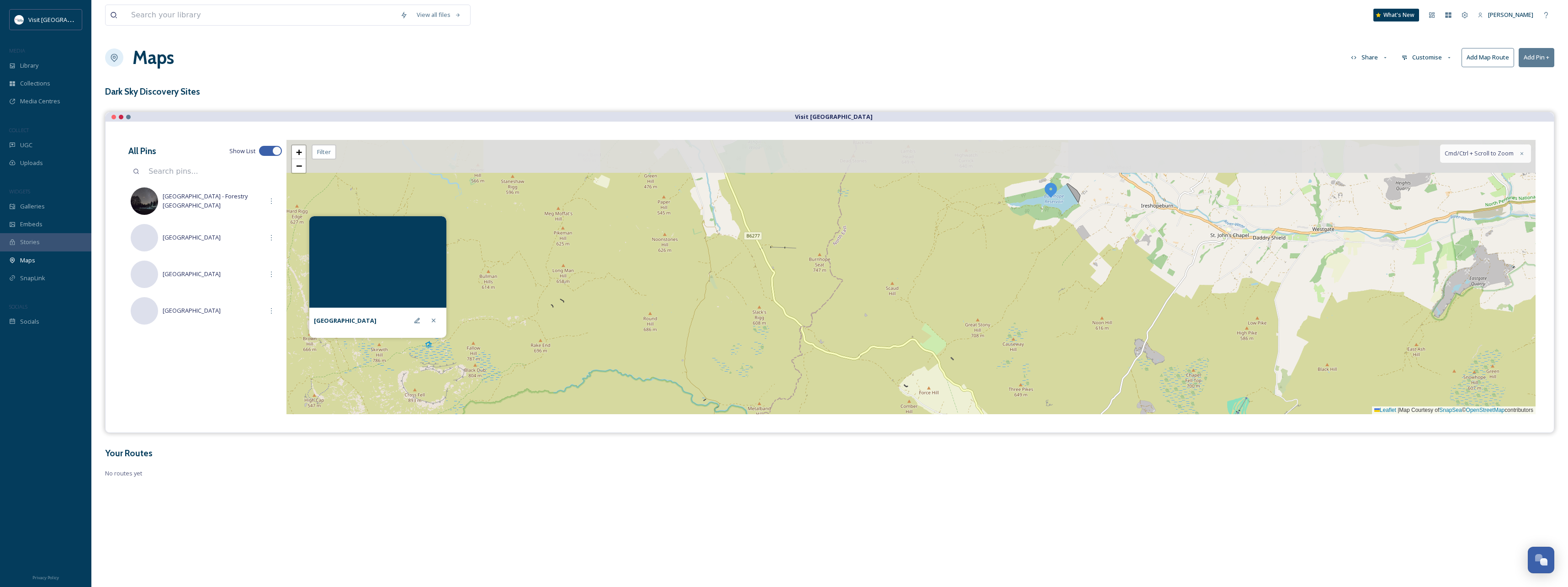
drag, startPoint x: 786, startPoint y: 261, endPoint x: 775, endPoint y: 321, distance: 61.0
click at [775, 320] on div "+ − Leaflet | Map Courtesy of SnapSea © OpenStreetMap contributors Cmd/Ctrl + S…" at bounding box center [911, 277] width 1249 height 274
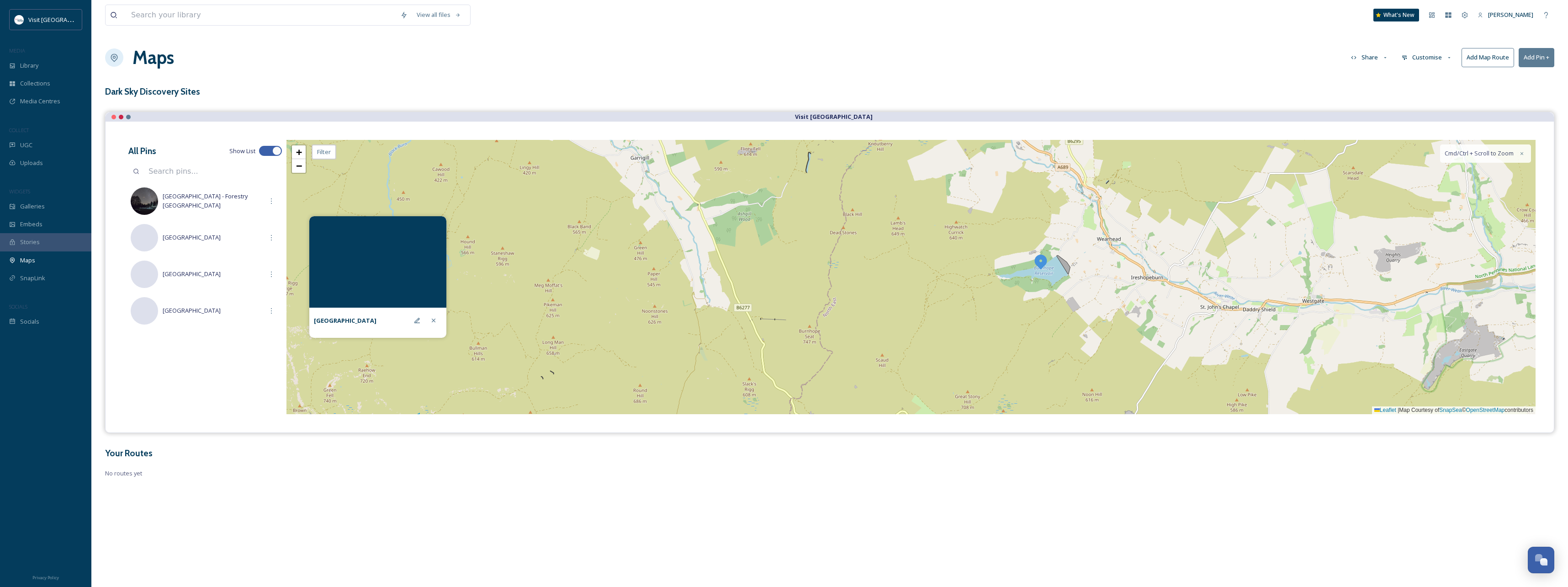
drag, startPoint x: 891, startPoint y: 296, endPoint x: 743, endPoint y: 339, distance: 154.1
click at [743, 339] on div "+ − Leaflet | Map Courtesy of SnapSea © OpenStreetMap contributors Cmd/Ctrl + S…" at bounding box center [911, 277] width 1249 height 274
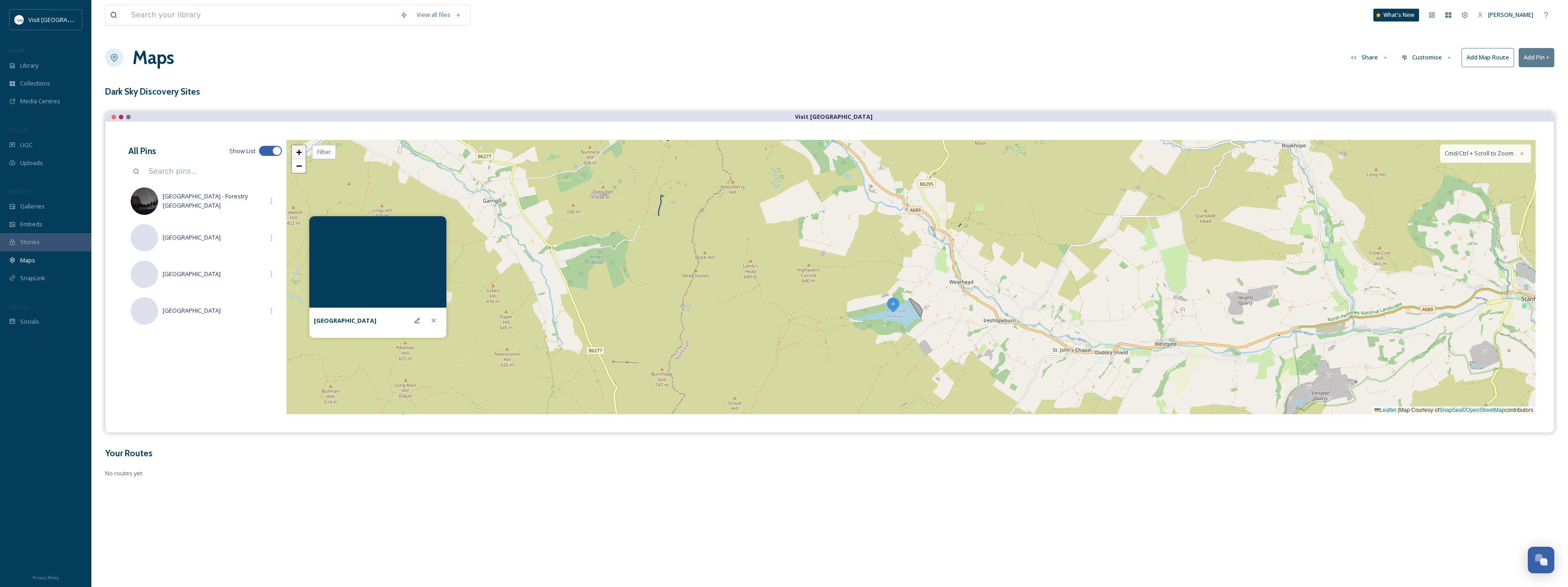
click at [301, 153] on span "+" at bounding box center [299, 152] width 6 height 12
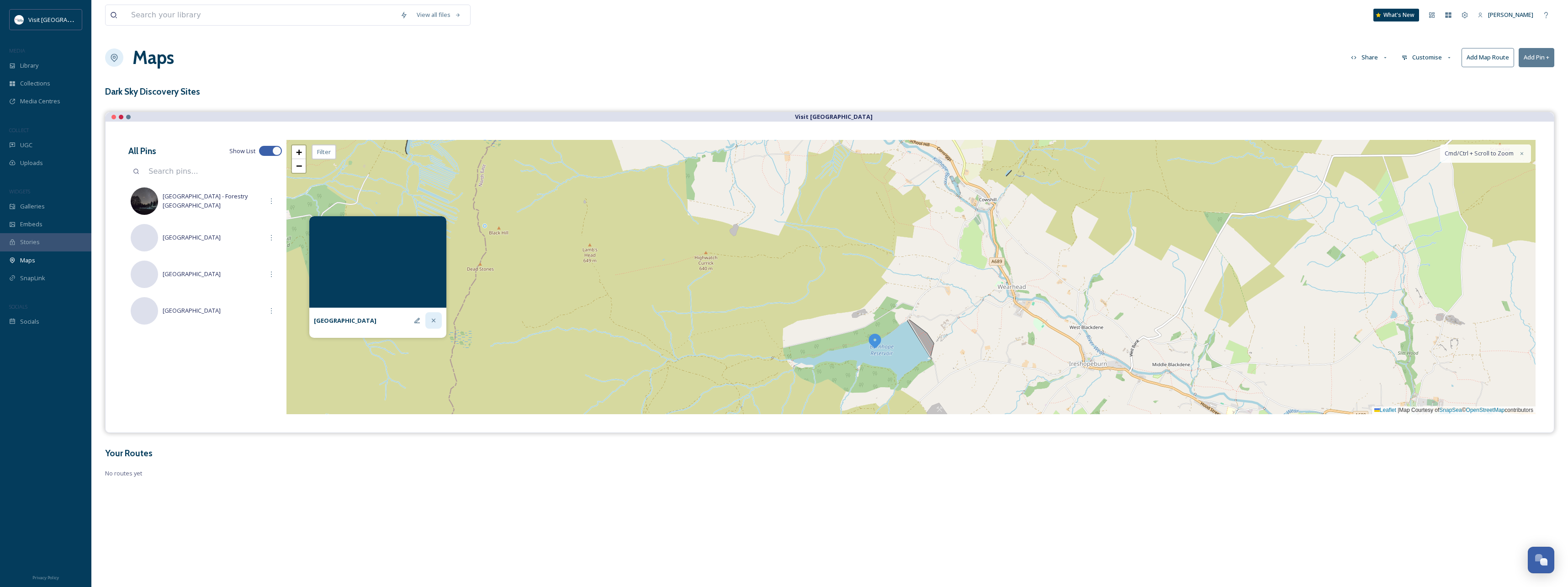
click at [432, 322] on icon at bounding box center [433, 320] width 7 height 7
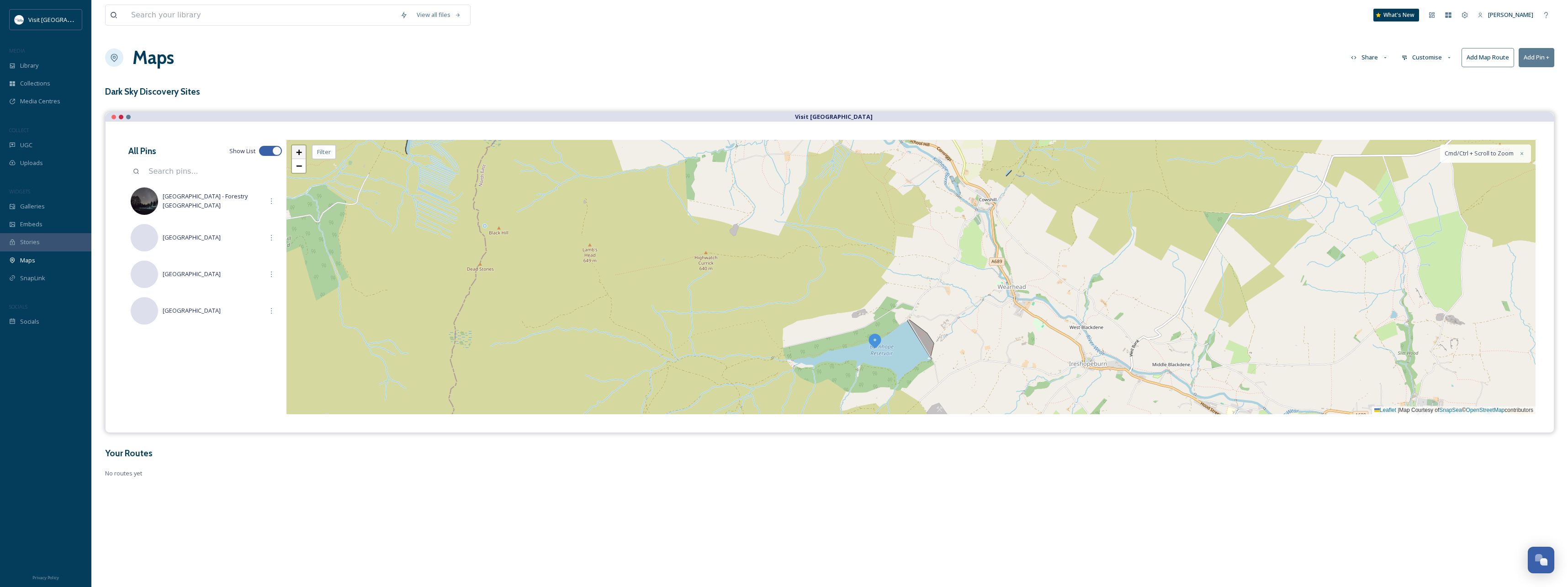
click at [293, 155] on link "+" at bounding box center [299, 152] width 14 height 14
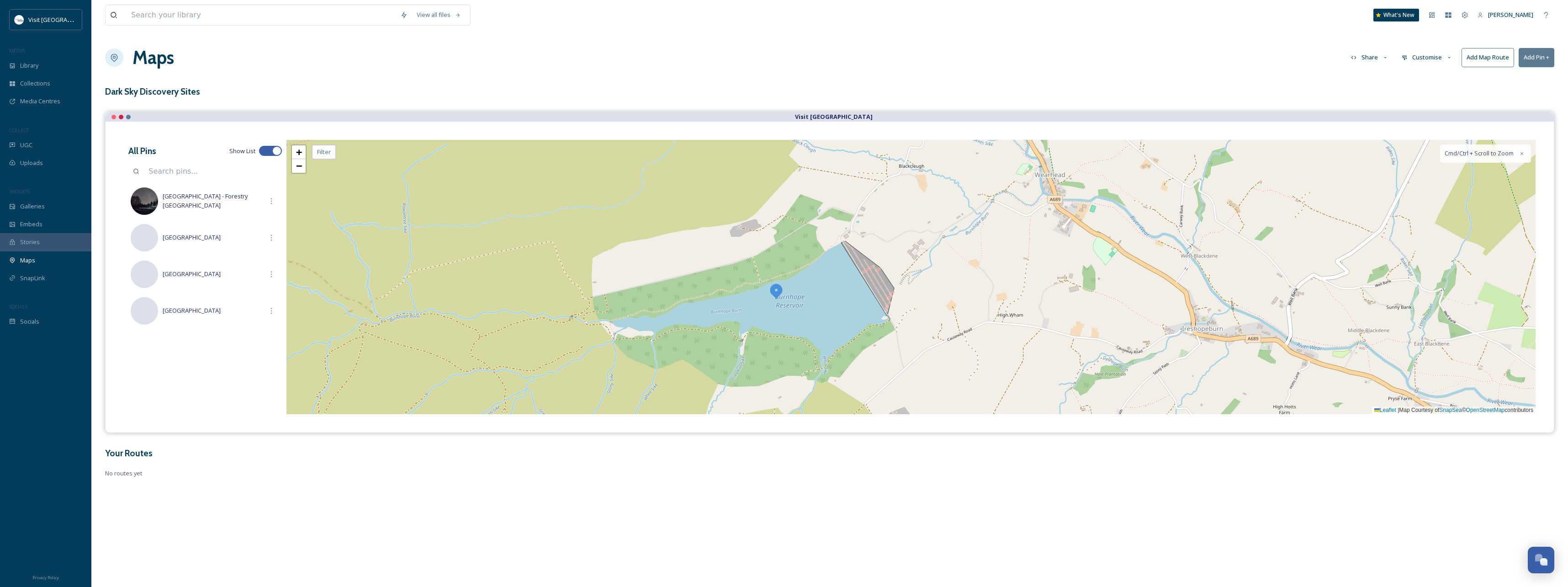
drag, startPoint x: 825, startPoint y: 286, endPoint x: 807, endPoint y: 225, distance: 63.6
click at [807, 225] on div "+ − Leaflet | Map Courtesy of SnapSea © OpenStreetMap contributors Cmd/Ctrl + S…" at bounding box center [911, 277] width 1249 height 274
click at [775, 291] on img at bounding box center [776, 290] width 16 height 16
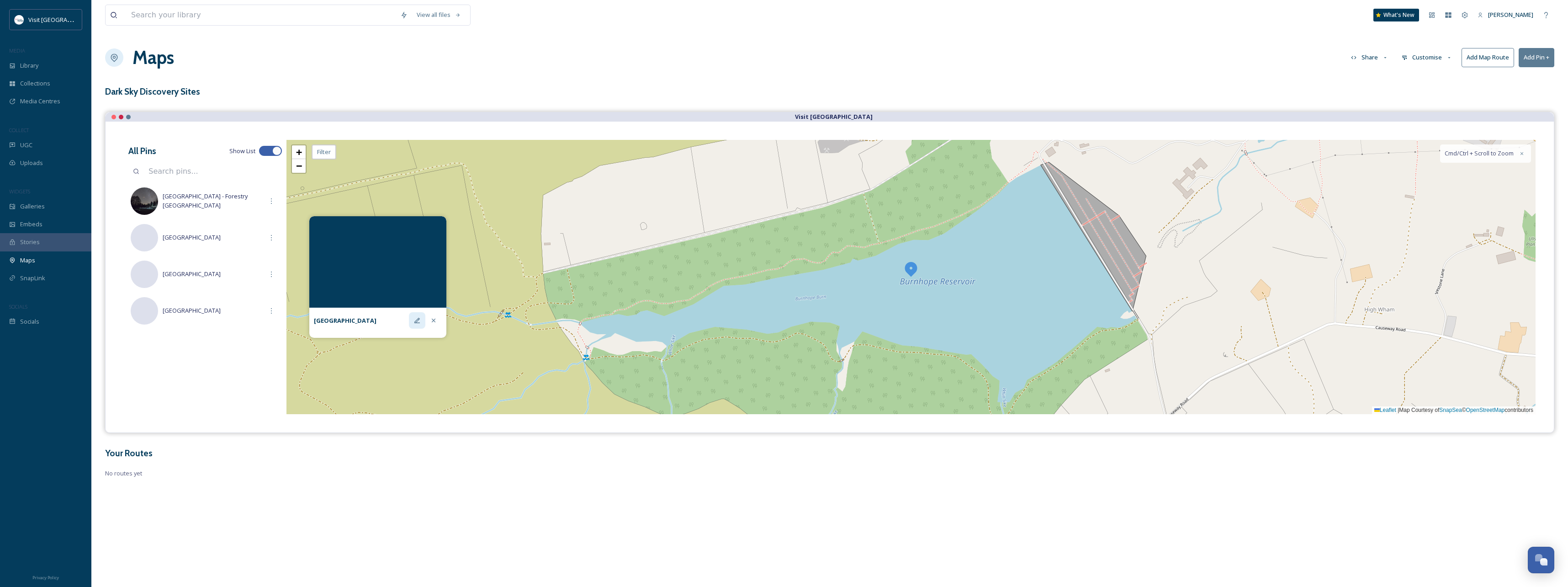
click at [411, 320] on div at bounding box center [417, 320] width 16 height 16
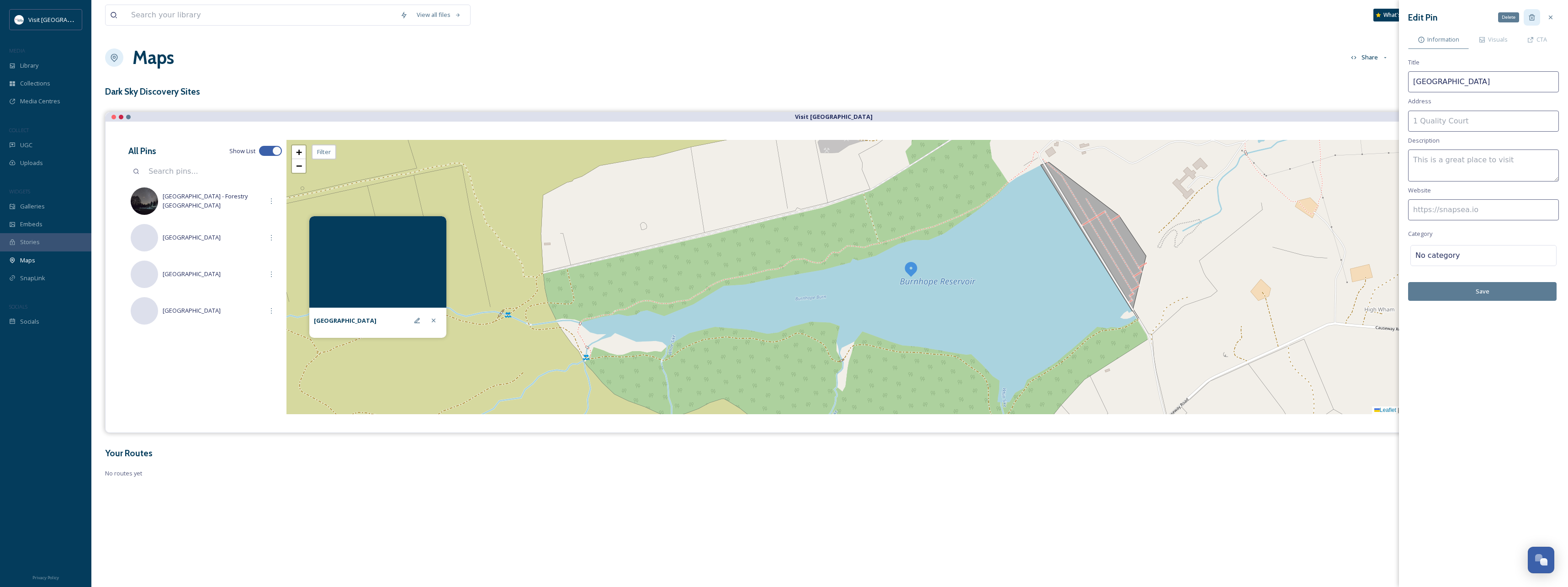
click at [1530, 21] on div "Delete" at bounding box center [1531, 17] width 16 height 16
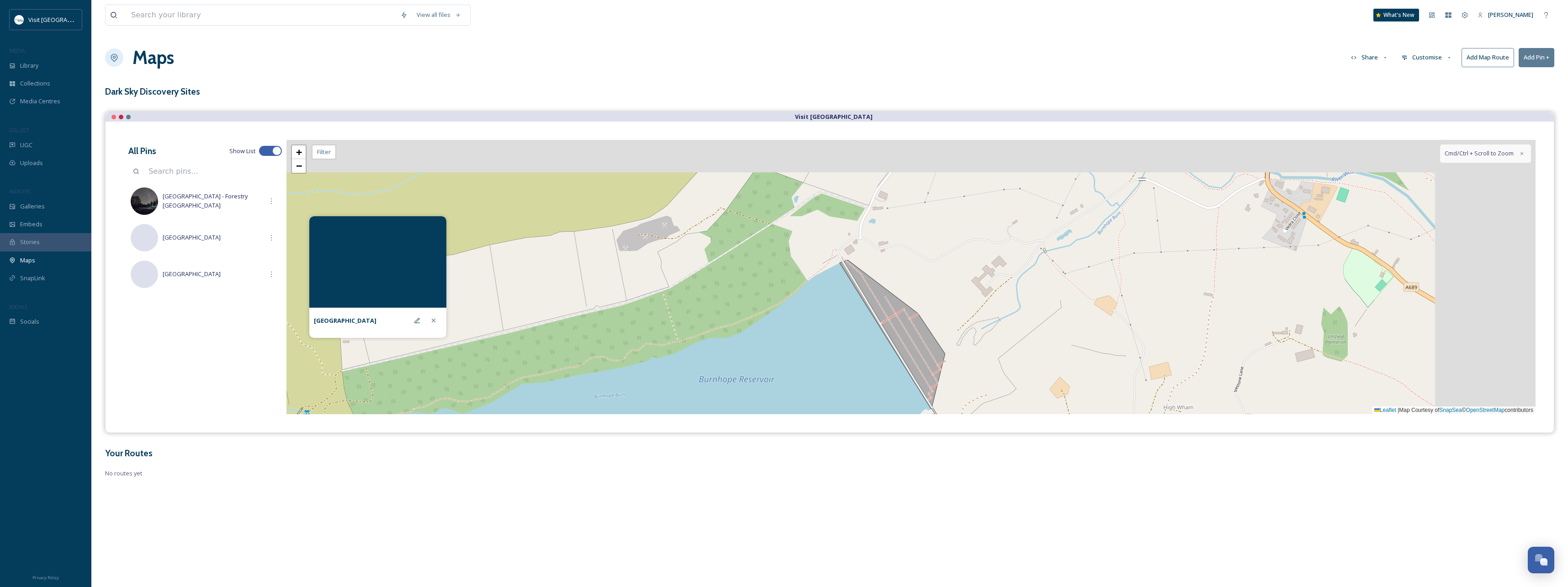
drag, startPoint x: 959, startPoint y: 208, endPoint x: 772, endPoint y: 298, distance: 207.5
click at [772, 298] on div "+ − Leaflet | Map Courtesy of SnapSea © OpenStreetMap contributors Cmd/Ctrl + S…" at bounding box center [911, 277] width 1249 height 274
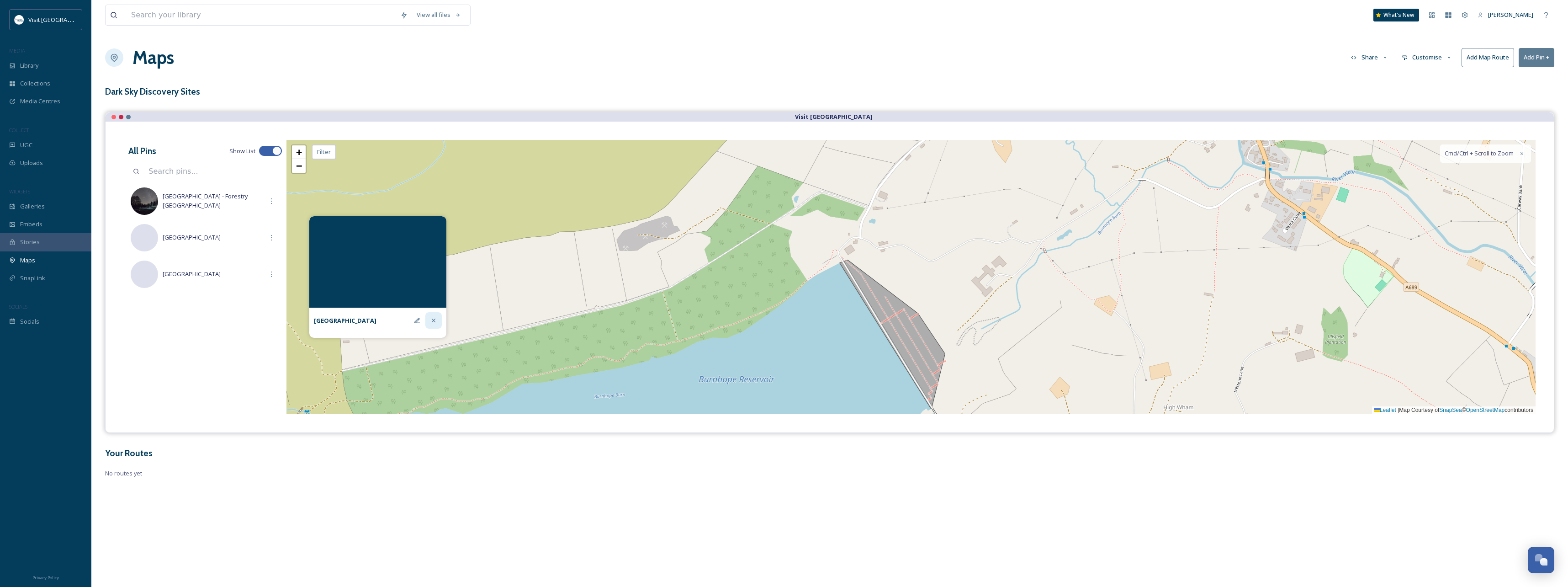
click at [434, 322] on icon at bounding box center [433, 320] width 7 height 7
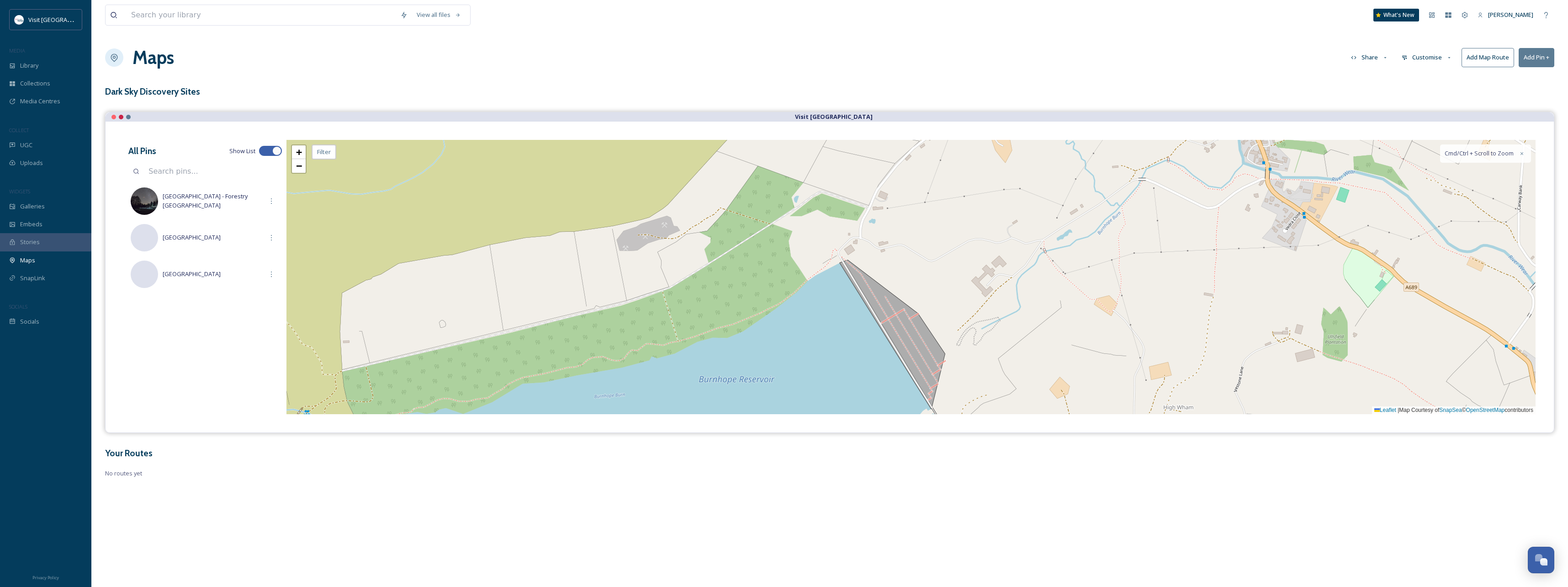
click at [1542, 58] on button "Add Pin +" at bounding box center [1536, 57] width 36 height 19
click at [831, 259] on div "+ − Leaflet | Map Courtesy of SnapSea © OpenStreetMap contributors Cmd/Ctrl + S…" at bounding box center [911, 277] width 1249 height 274
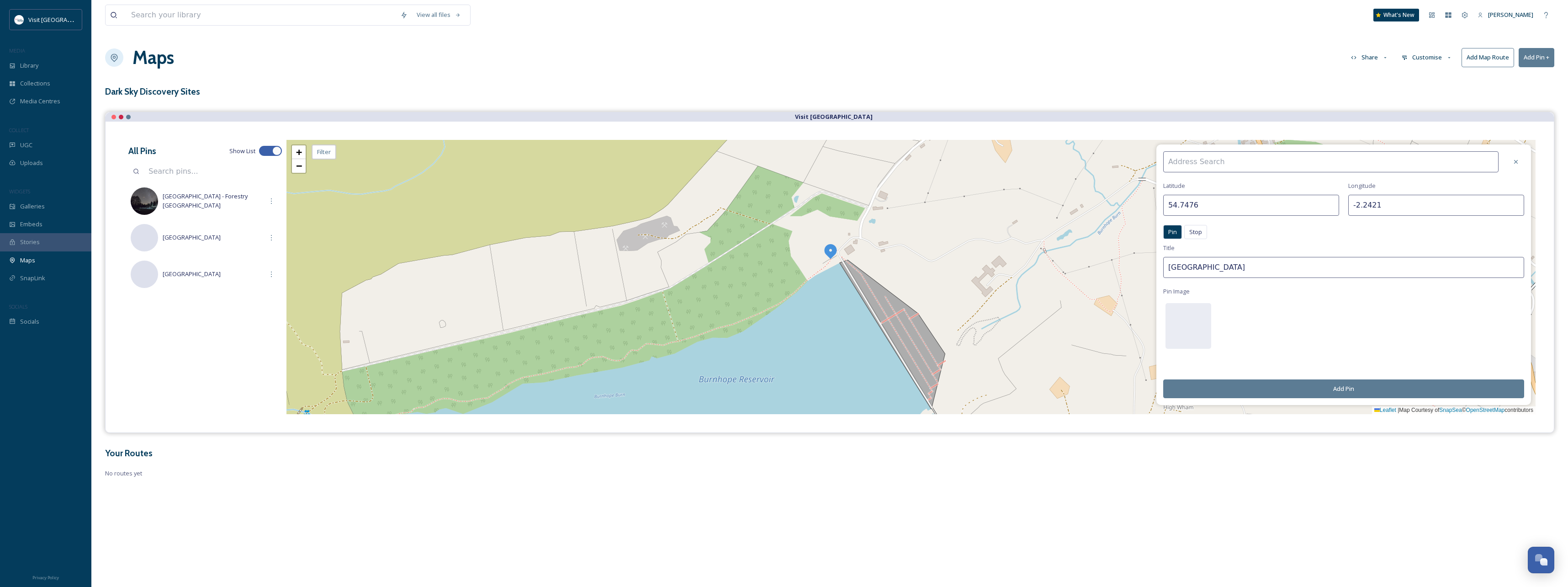
drag, startPoint x: 1202, startPoint y: 269, endPoint x: 1153, endPoint y: 267, distance: 49.0
click at [1153, 267] on div "[GEOGRAPHIC_DATA] Pin Stop Pin Stop Title Cow Green Reservoir Pin Image Add Pin…" at bounding box center [911, 277] width 1249 height 274
type input "[GEOGRAPHIC_DATA]"
click at [1348, 388] on button "Add Pin" at bounding box center [1343, 388] width 361 height 19
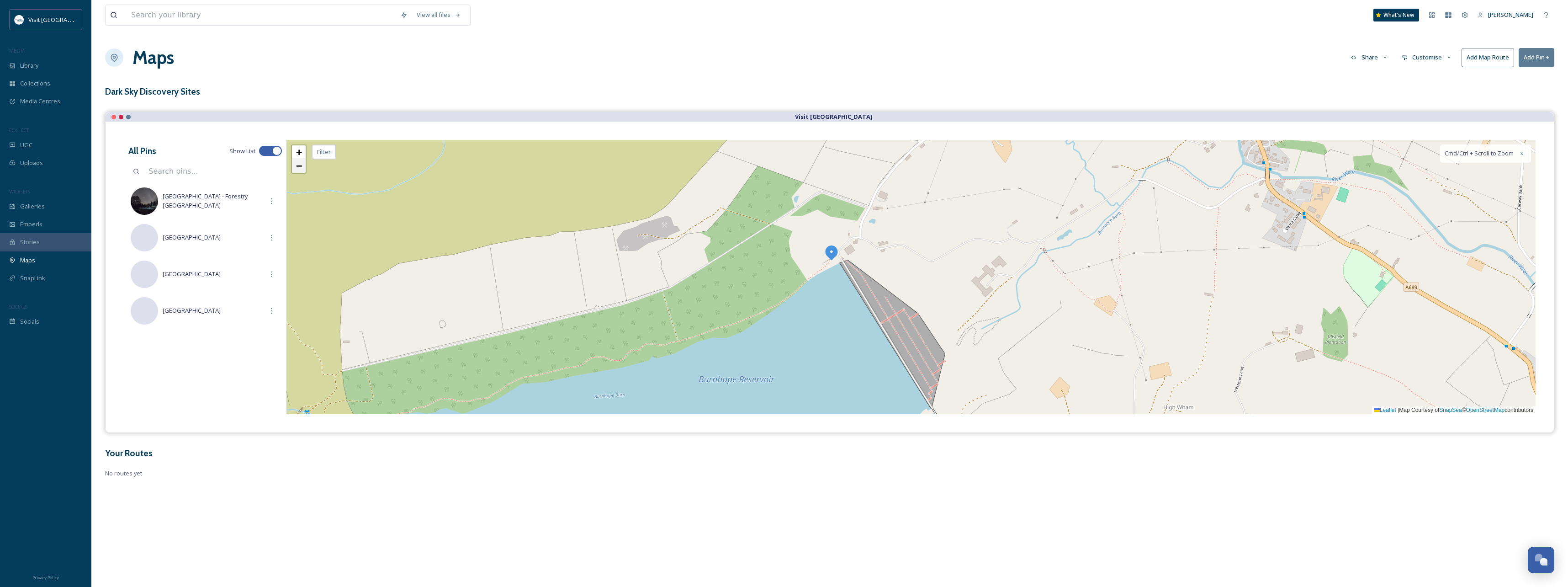
click at [298, 168] on span "−" at bounding box center [299, 166] width 6 height 12
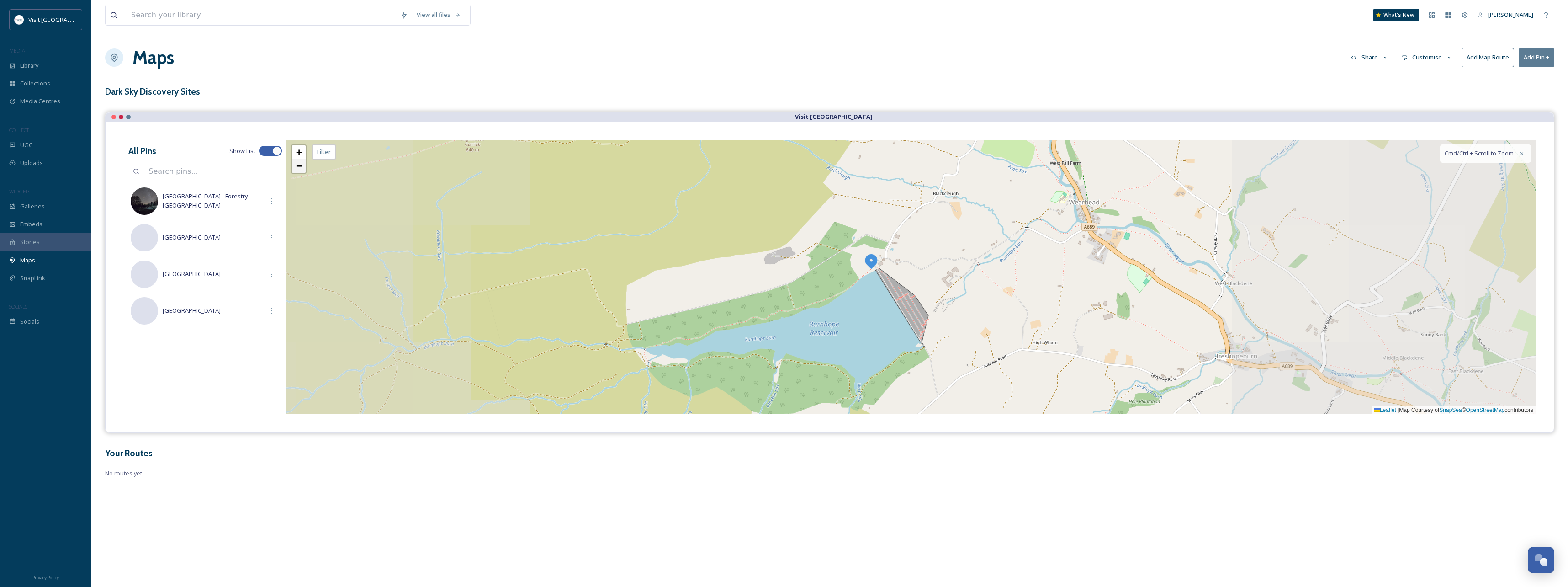
click at [298, 168] on span "−" at bounding box center [299, 166] width 6 height 12
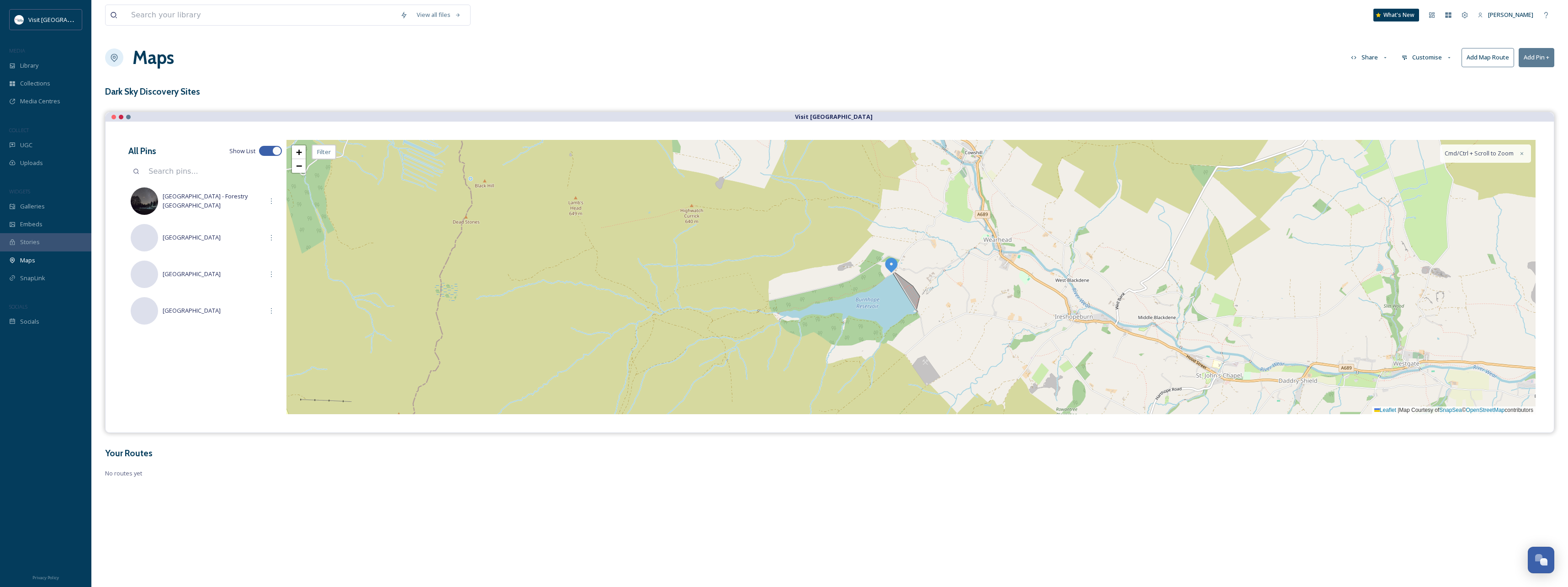
drag, startPoint x: 953, startPoint y: 256, endPoint x: 727, endPoint y: 373, distance: 254.5
click at [736, 378] on div "+ − Leaflet | Map Courtesy of SnapSea © OpenStreetMap contributors Cmd/Ctrl + S…" at bounding box center [911, 277] width 1249 height 274
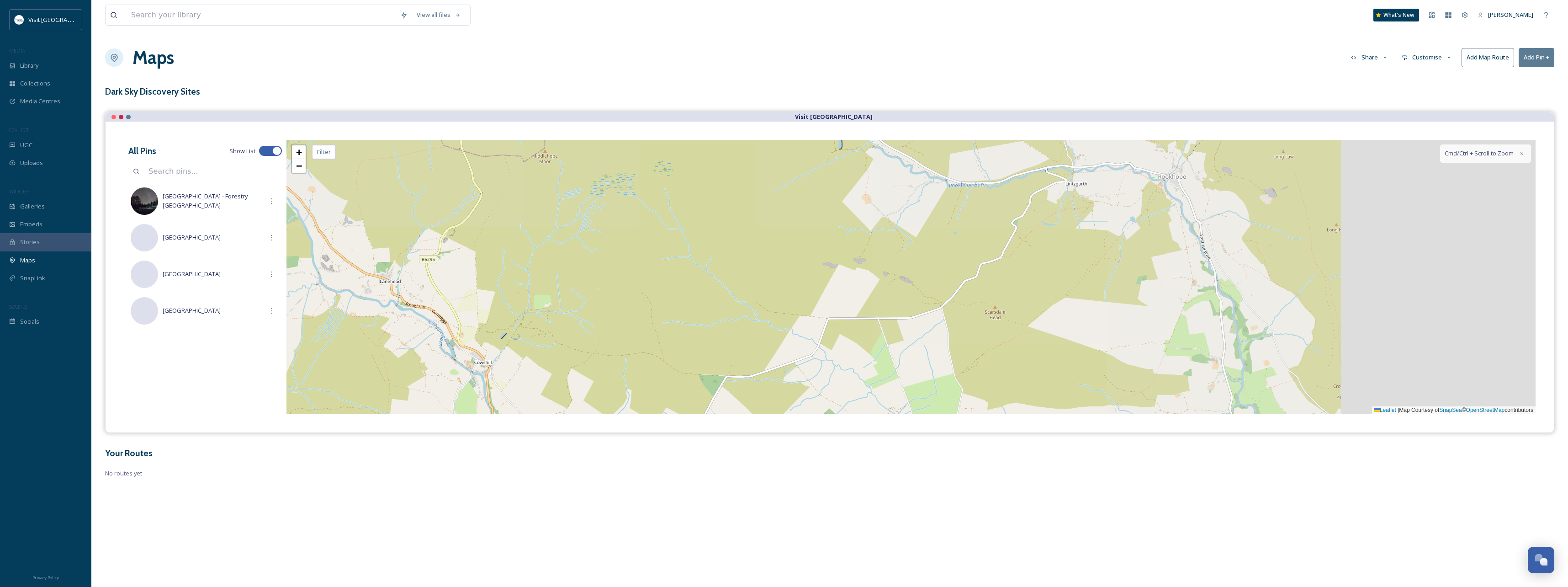
drag, startPoint x: 913, startPoint y: 306, endPoint x: 625, endPoint y: 393, distance: 300.9
click at [628, 395] on div "+ − Leaflet | Map Courtesy of SnapSea © OpenStreetMap contributors Cmd/Ctrl + S…" at bounding box center [911, 277] width 1249 height 274
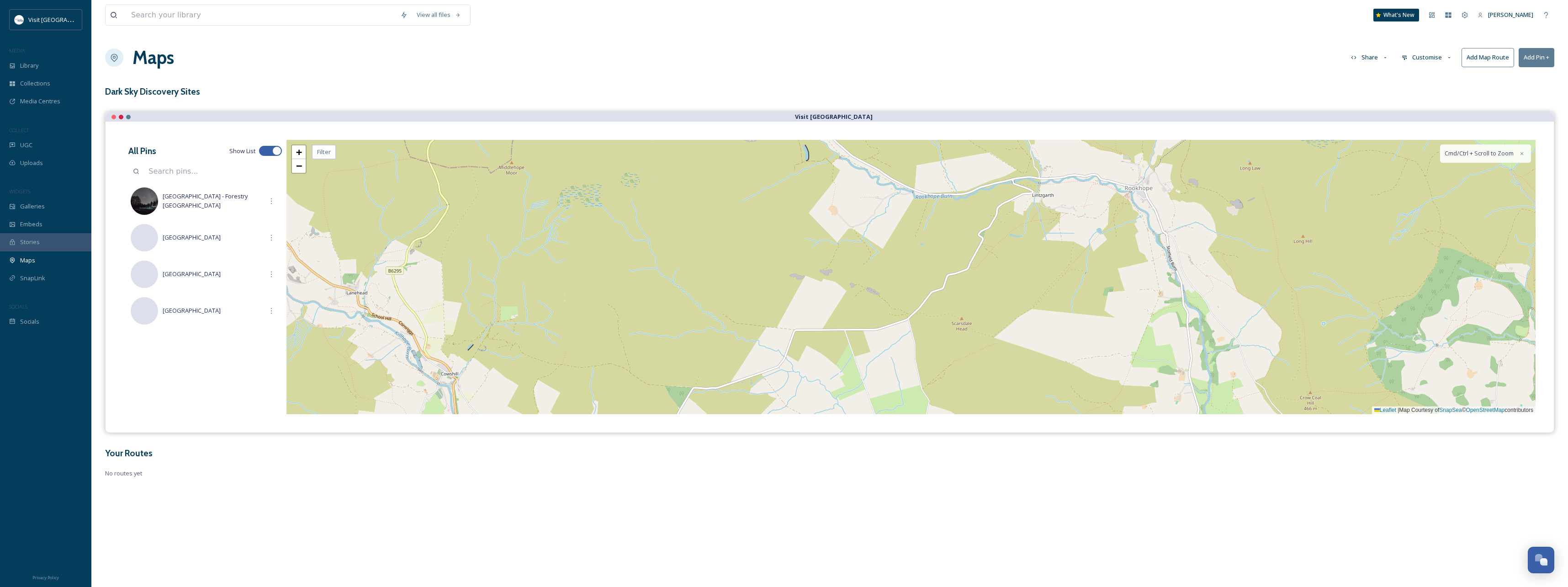
drag, startPoint x: 999, startPoint y: 265, endPoint x: 797, endPoint y: 345, distance: 217.3
click at [800, 344] on div "+ − Leaflet | Map Courtesy of SnapSea © OpenStreetMap contributors Cmd/Ctrl + S…" at bounding box center [911, 277] width 1249 height 274
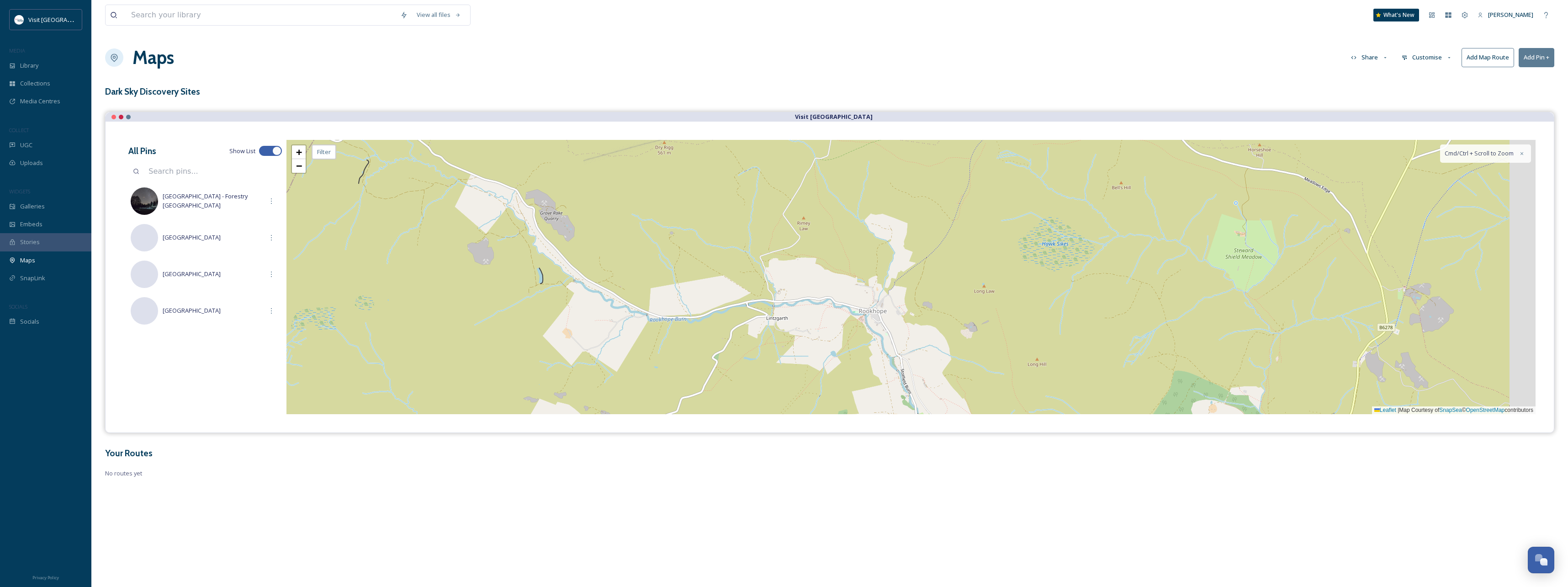
drag, startPoint x: 1017, startPoint y: 252, endPoint x: 906, endPoint y: 312, distance: 126.2
click at [906, 312] on div "+ − Leaflet | Map Courtesy of SnapSea © OpenStreetMap contributors Cmd/Ctrl + S…" at bounding box center [911, 277] width 1249 height 274
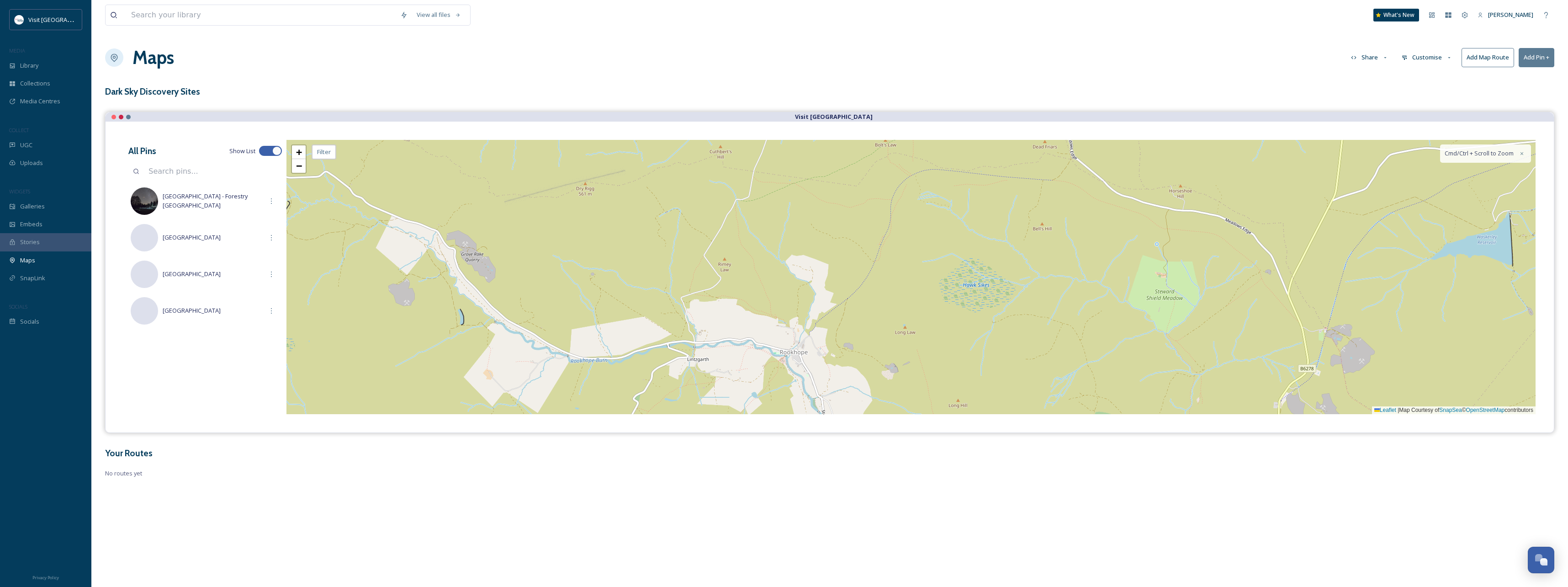
drag, startPoint x: 996, startPoint y: 248, endPoint x: 714, endPoint y: 331, distance: 294.0
click at [715, 331] on div "+ − Leaflet | Map Courtesy of SnapSea © OpenStreetMap contributors Cmd/Ctrl + S…" at bounding box center [911, 277] width 1249 height 274
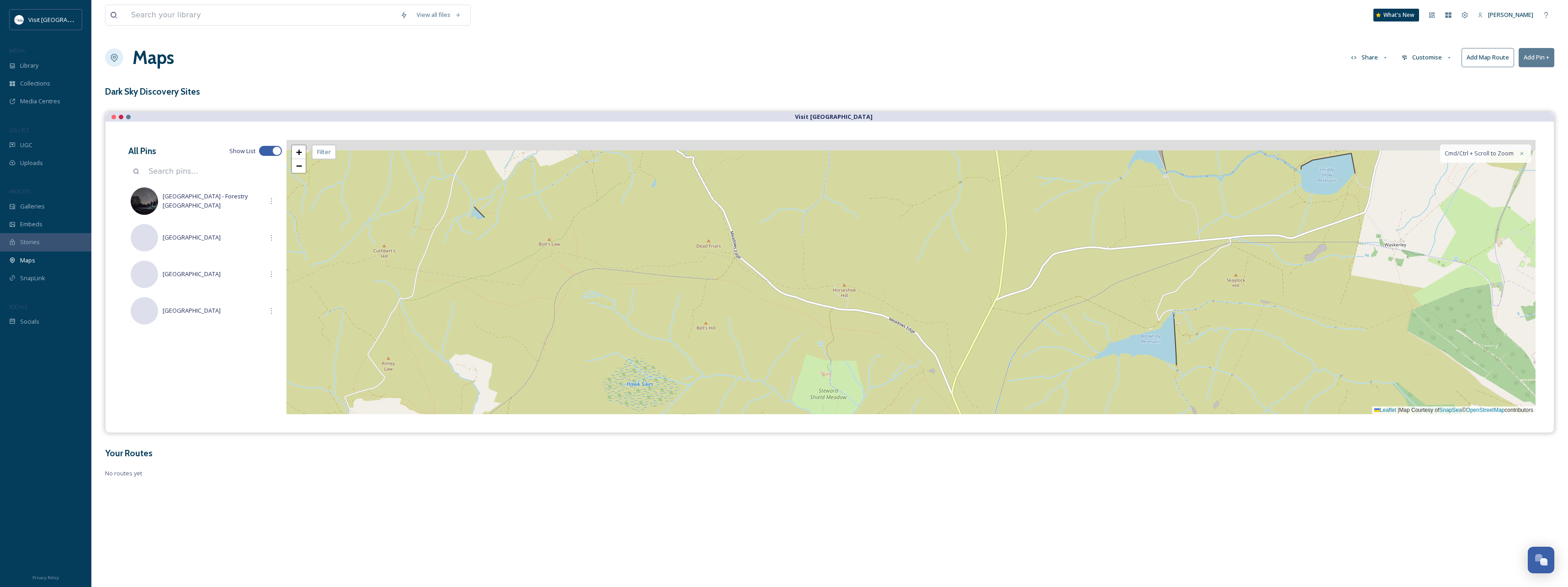
drag, startPoint x: 881, startPoint y: 263, endPoint x: 784, endPoint y: 276, distance: 97.9
click at [784, 276] on div "+ − Leaflet | Map Courtesy of SnapSea © OpenStreetMap contributors Cmd/Ctrl + S…" at bounding box center [911, 277] width 1249 height 274
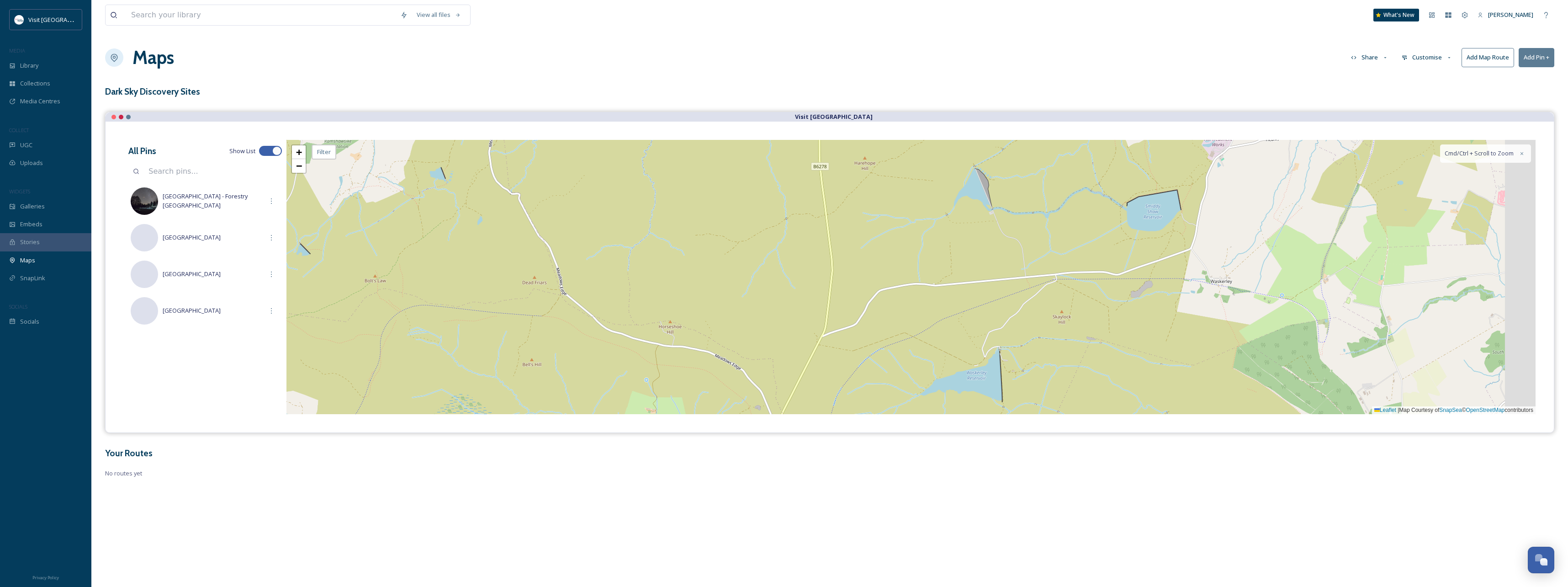
drag, startPoint x: 939, startPoint y: 267, endPoint x: 846, endPoint y: 292, distance: 96.3
click at [846, 292] on div "+ − Leaflet | Map Courtesy of SnapSea © OpenStreetMap contributors Cmd/Ctrl + S…" at bounding box center [911, 277] width 1249 height 274
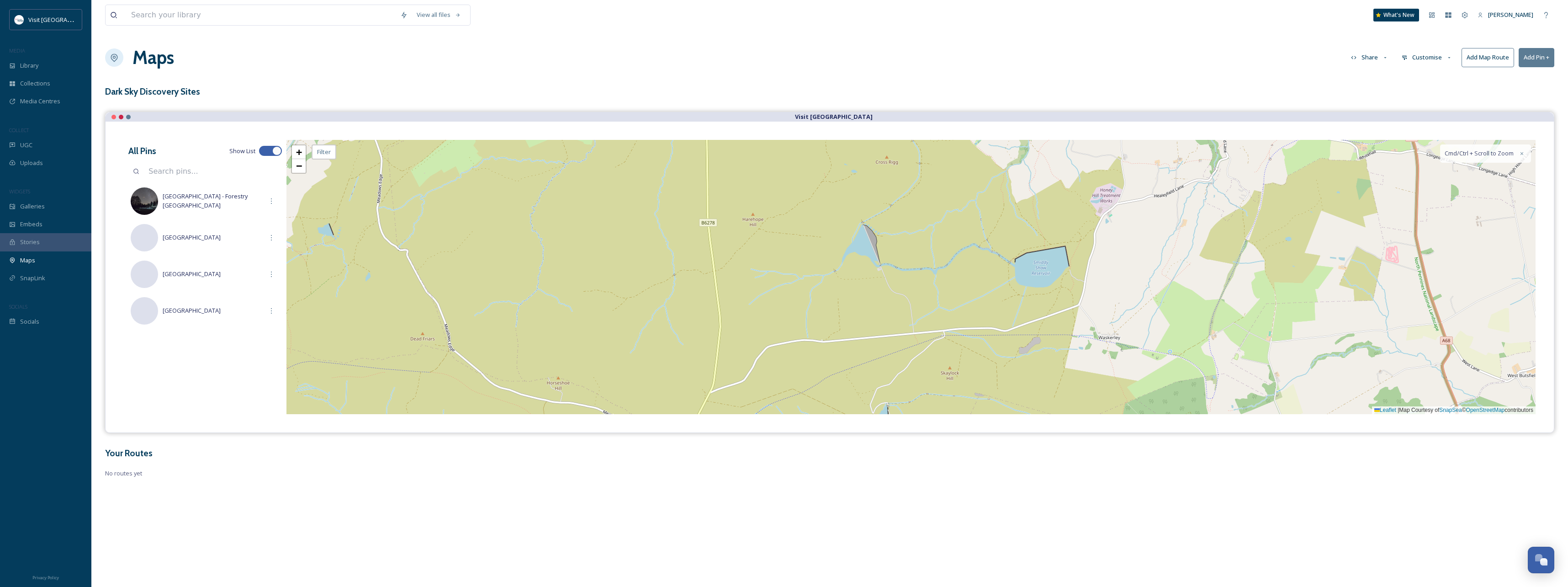
drag, startPoint x: 983, startPoint y: 264, endPoint x: 951, endPoint y: 306, distance: 52.8
click at [955, 306] on div "+ − Leaflet | Map Courtesy of SnapSea © OpenStreetMap contributors Cmd/Ctrl + S…" at bounding box center [911, 277] width 1249 height 274
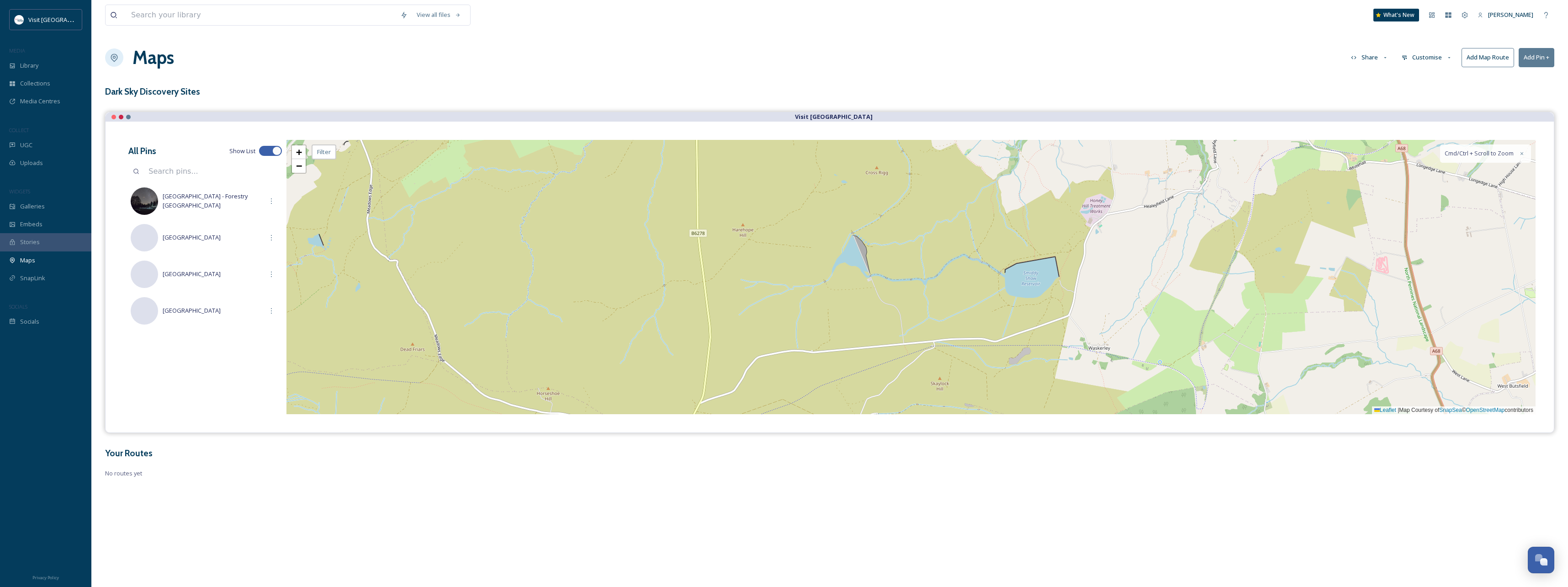
drag, startPoint x: 973, startPoint y: 244, endPoint x: 926, endPoint y: 323, distance: 91.9
click at [926, 323] on div "+ − Leaflet | Map Courtesy of SnapSea © OpenStreetMap contributors Cmd/Ctrl + S…" at bounding box center [911, 277] width 1249 height 274
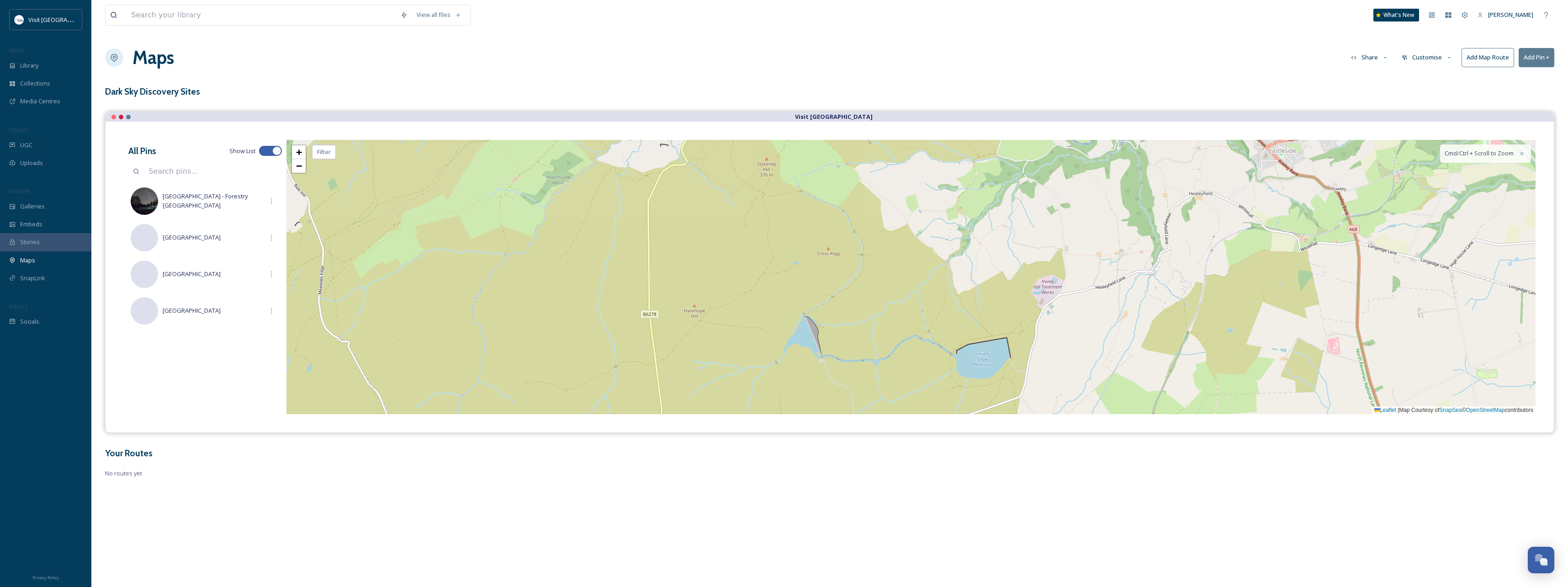
drag, startPoint x: 931, startPoint y: 307, endPoint x: 929, endPoint y: 312, distance: 5.4
click at [929, 312] on div "+ − Leaflet | Map Courtesy of SnapSea © OpenStreetMap contributors Cmd/Ctrl + S…" at bounding box center [911, 277] width 1249 height 274
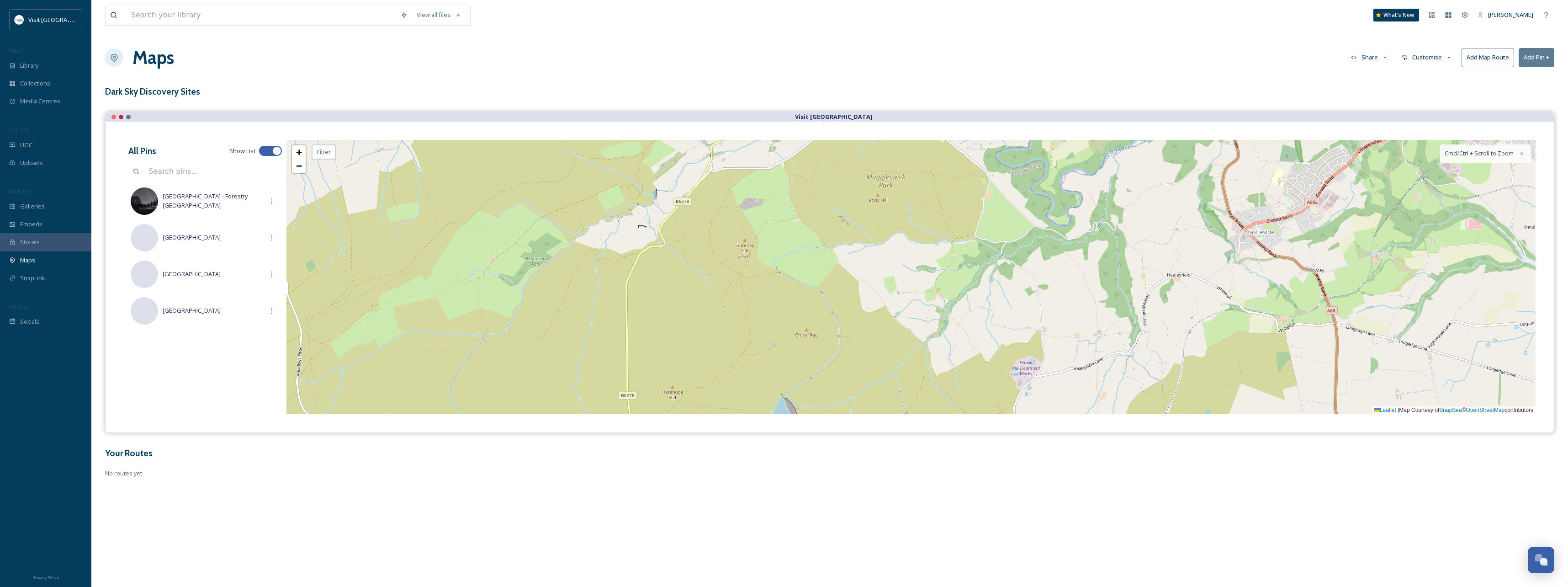
drag, startPoint x: 937, startPoint y: 286, endPoint x: 948, endPoint y: 343, distance: 58.1
click at [947, 343] on div "+ − Leaflet | Map Courtesy of SnapSea © OpenStreetMap contributors Cmd/Ctrl + S…" at bounding box center [911, 277] width 1249 height 274
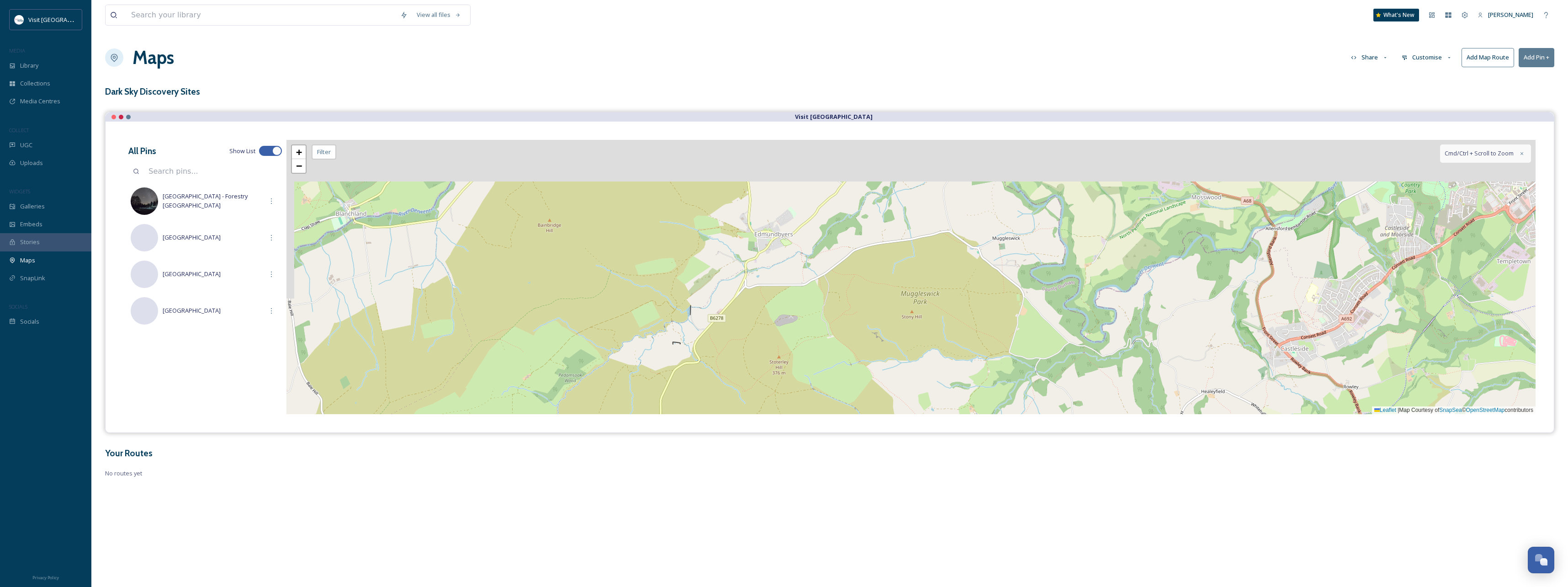
drag, startPoint x: 925, startPoint y: 280, endPoint x: 948, endPoint y: 334, distance: 58.7
click at [949, 342] on div "+ − Leaflet | Map Courtesy of SnapSea © OpenStreetMap contributors Cmd/Ctrl + S…" at bounding box center [911, 277] width 1249 height 274
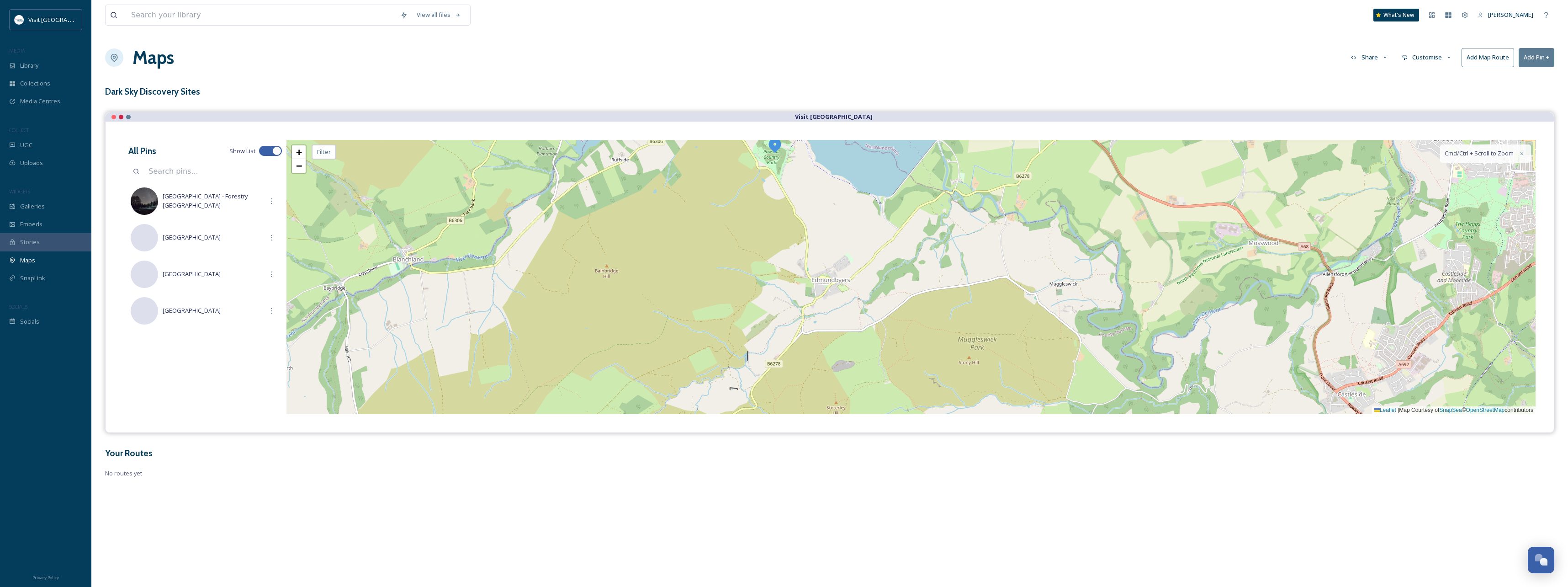
drag, startPoint x: 937, startPoint y: 279, endPoint x: 1012, endPoint y: 332, distance: 91.8
click at [1012, 334] on div "+ − Leaflet | Map Courtesy of SnapSea © OpenStreetMap contributors Cmd/Ctrl + S…" at bounding box center [911, 277] width 1249 height 274
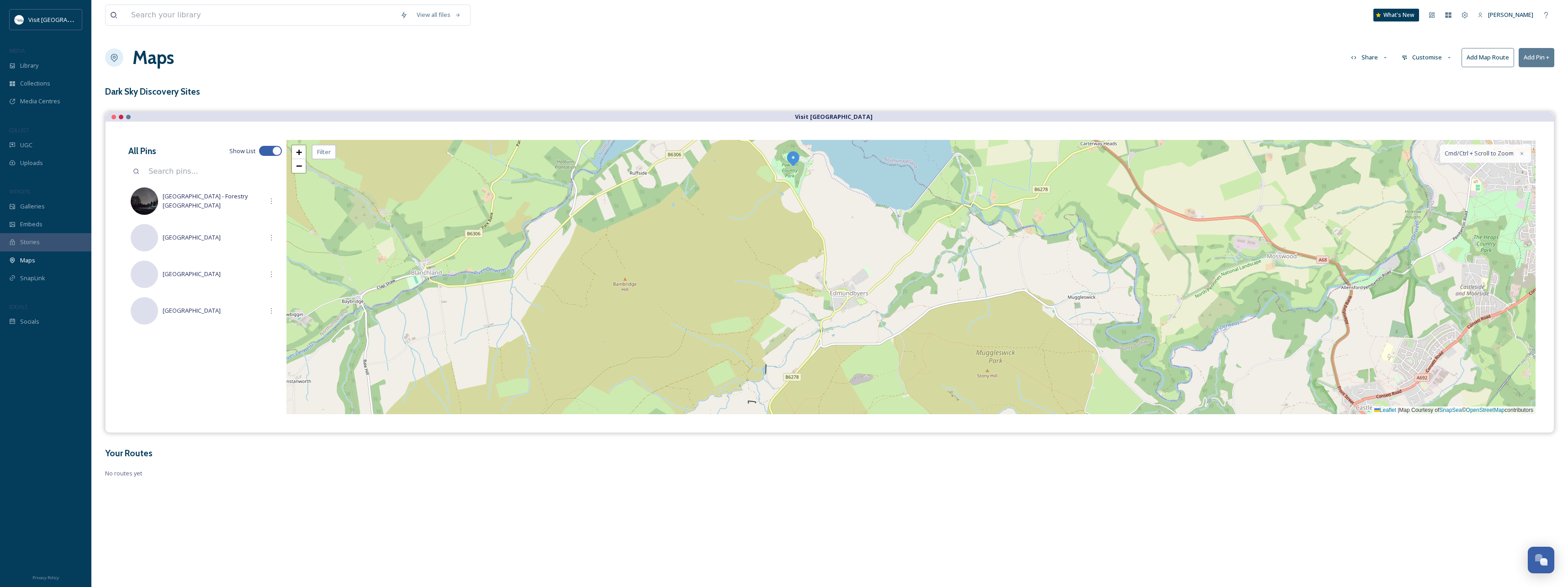
drag, startPoint x: 940, startPoint y: 272, endPoint x: 966, endPoint y: 358, distance: 89.8
click at [970, 357] on div "+ − Leaflet | Map Courtesy of SnapSea © OpenStreetMap contributors Cmd/Ctrl + S…" at bounding box center [911, 277] width 1249 height 274
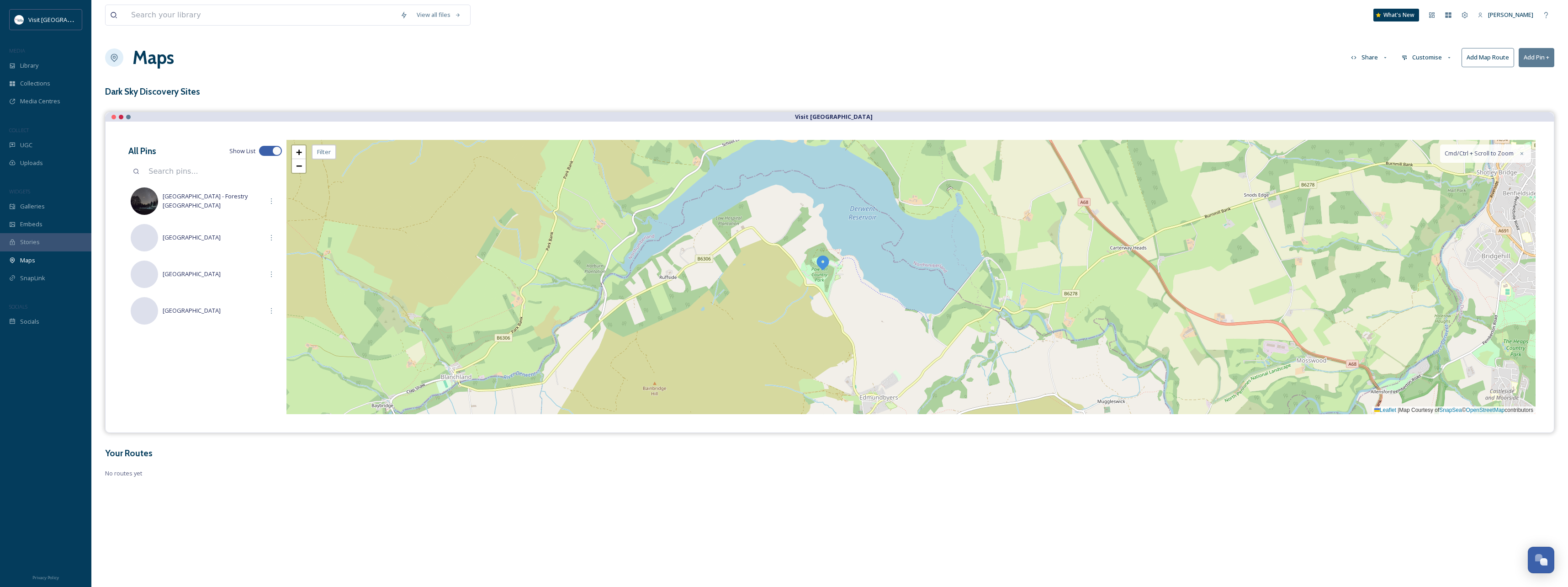
drag, startPoint x: 899, startPoint y: 322, endPoint x: 894, endPoint y: 342, distance: 20.6
click at [895, 342] on div "+ − Leaflet | Map Courtesy of SnapSea © OpenStreetMap contributors Cmd/Ctrl + S…" at bounding box center [911, 277] width 1249 height 274
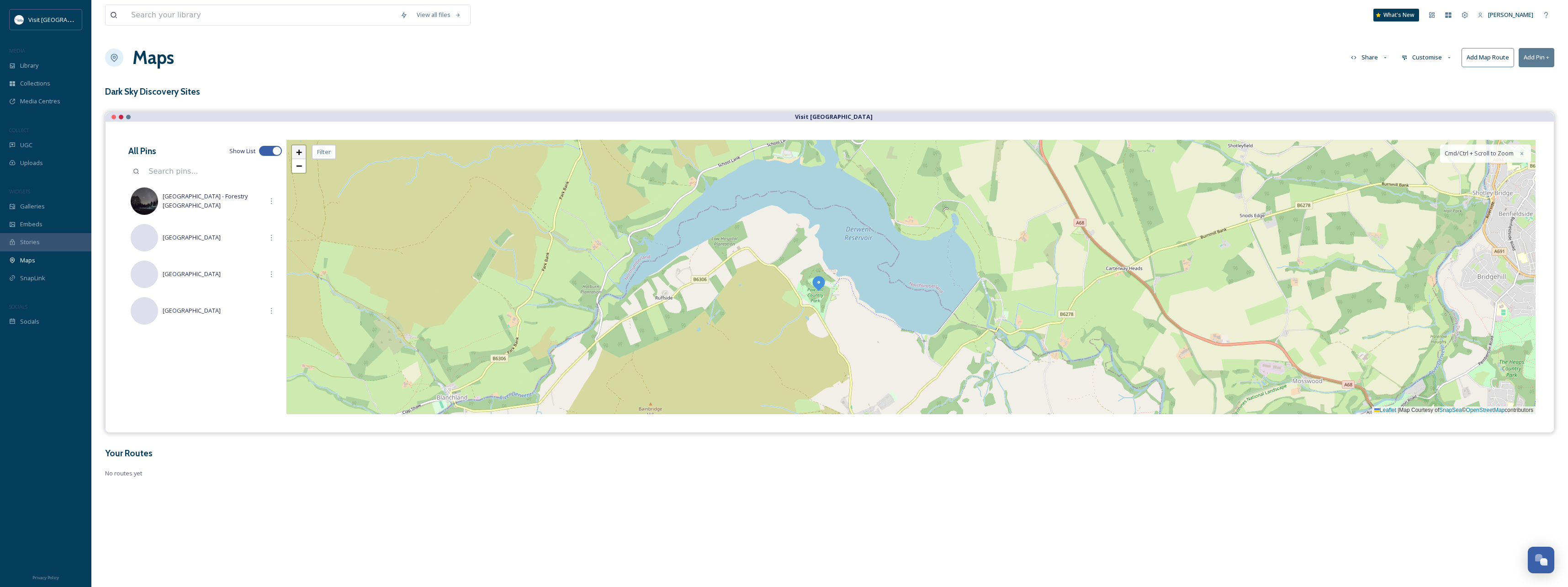
click at [298, 155] on span "+" at bounding box center [299, 152] width 6 height 12
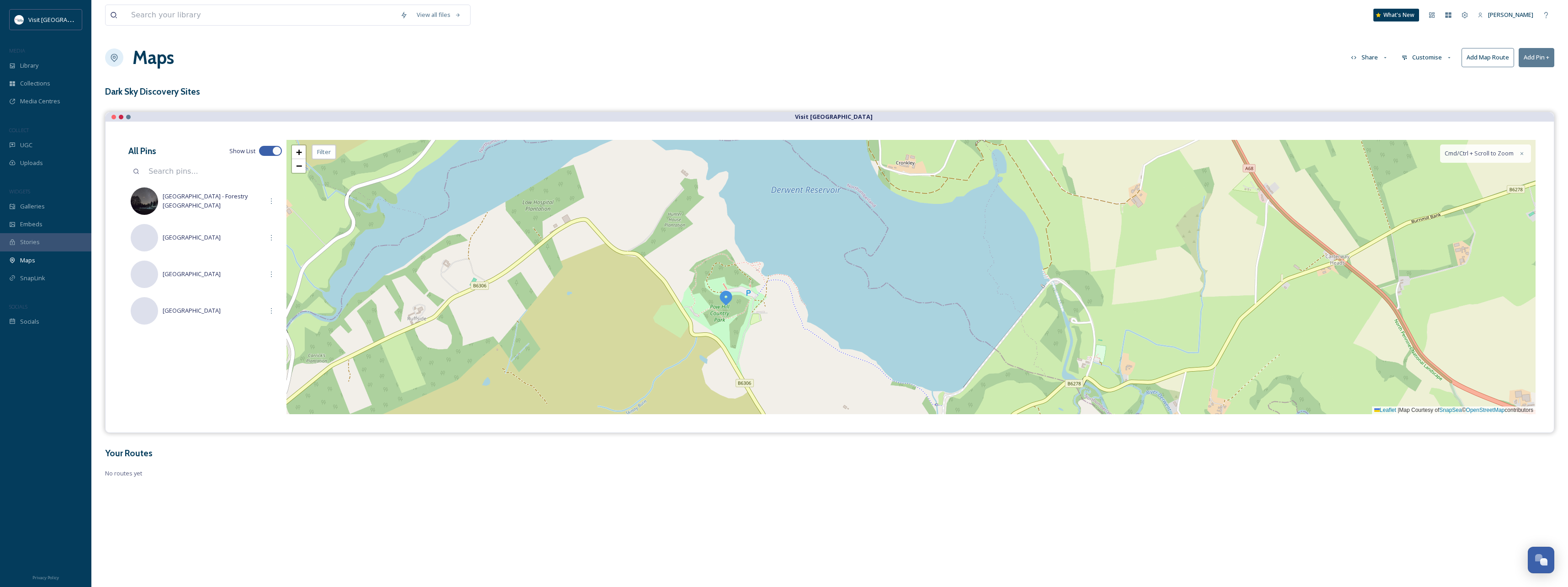
click at [724, 298] on img at bounding box center [726, 297] width 16 height 16
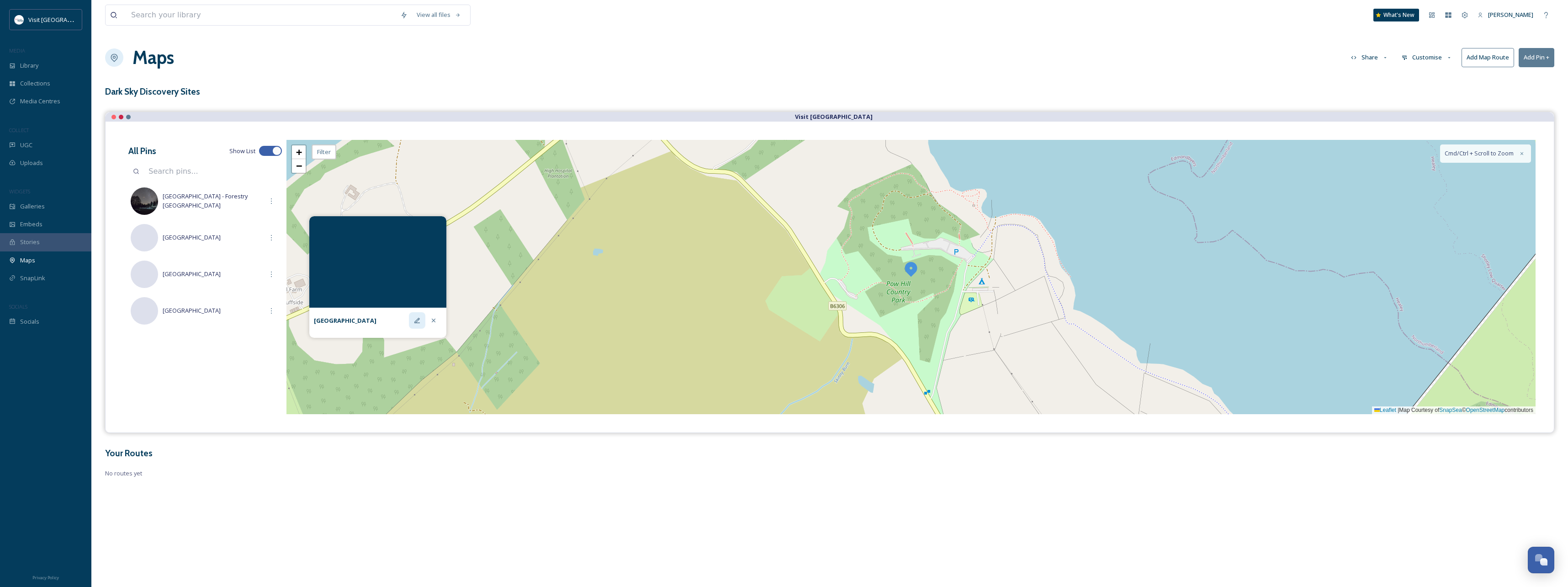
click at [415, 322] on icon at bounding box center [417, 320] width 7 height 7
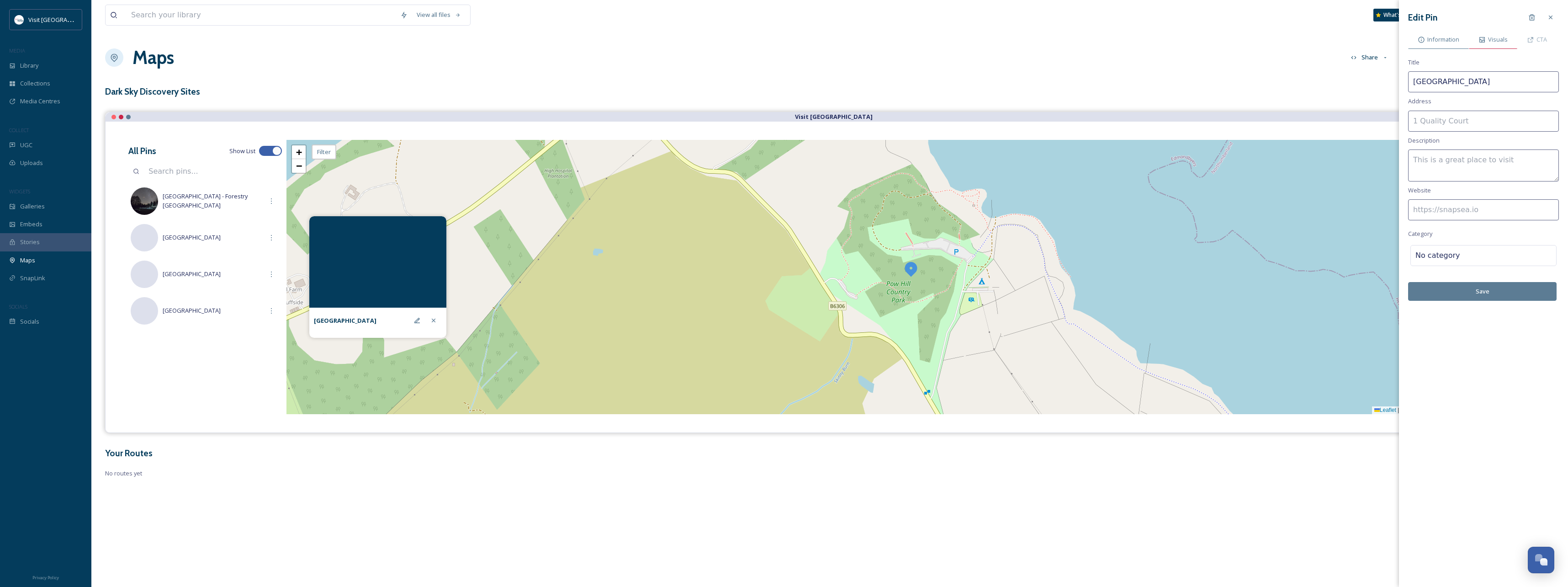
click at [1502, 40] on span "Visuals" at bounding box center [1498, 40] width 19 height 9
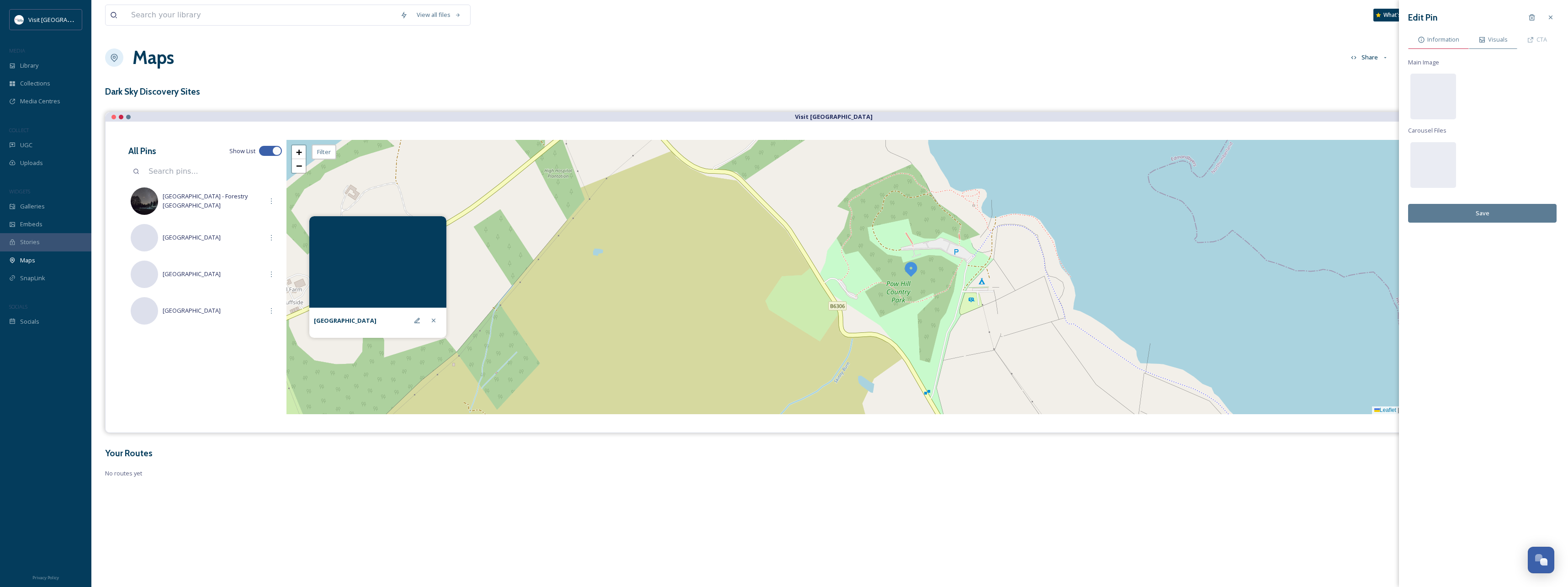
click at [1447, 37] on span "Information" at bounding box center [1443, 40] width 32 height 9
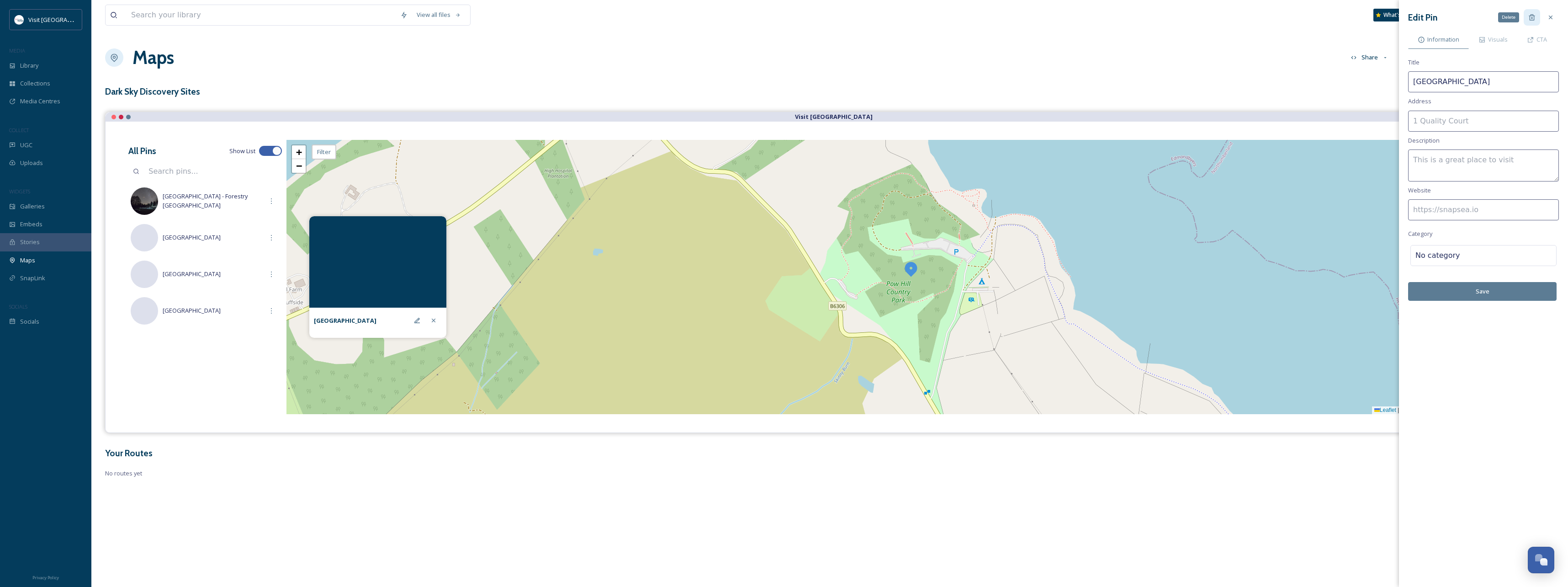
click at [1533, 16] on icon at bounding box center [1532, 18] width 7 height 7
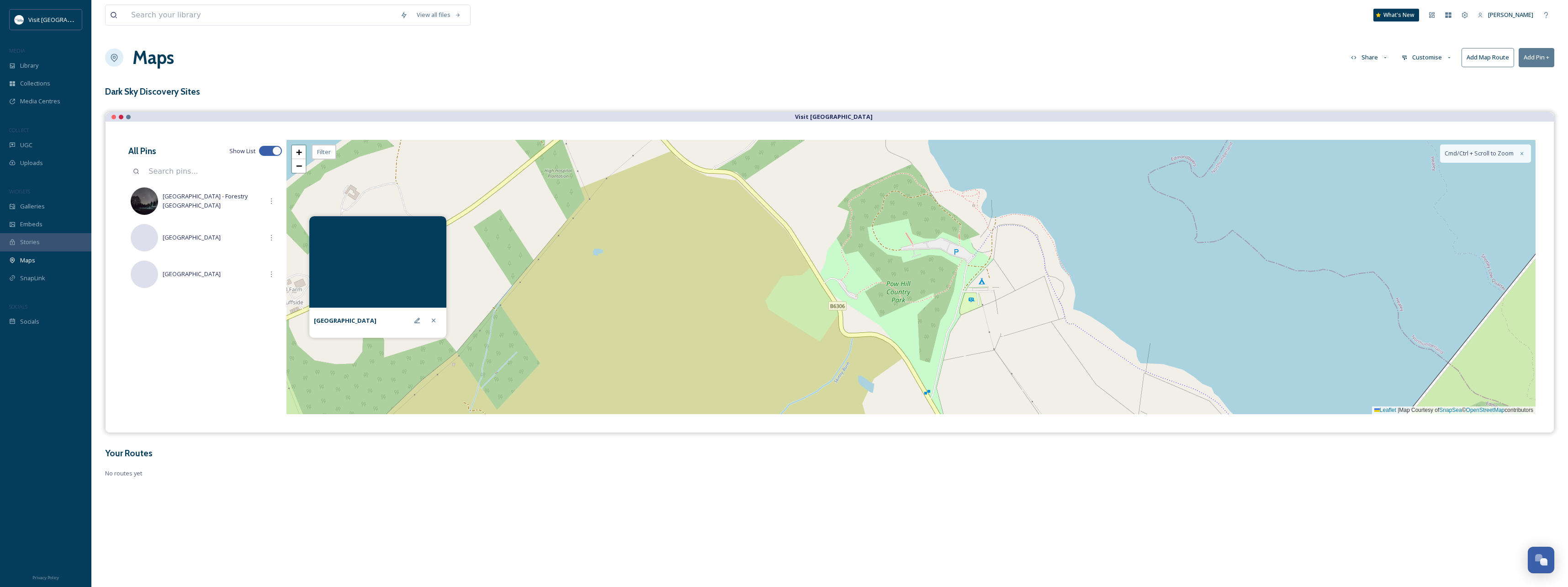
click at [1533, 58] on button "Add Pin +" at bounding box center [1536, 57] width 36 height 19
click at [956, 253] on div "+ − Leaflet | Map Courtesy of SnapSea © OpenStreetMap contributors Cmd/Ctrl + S…" at bounding box center [911, 277] width 1249 height 274
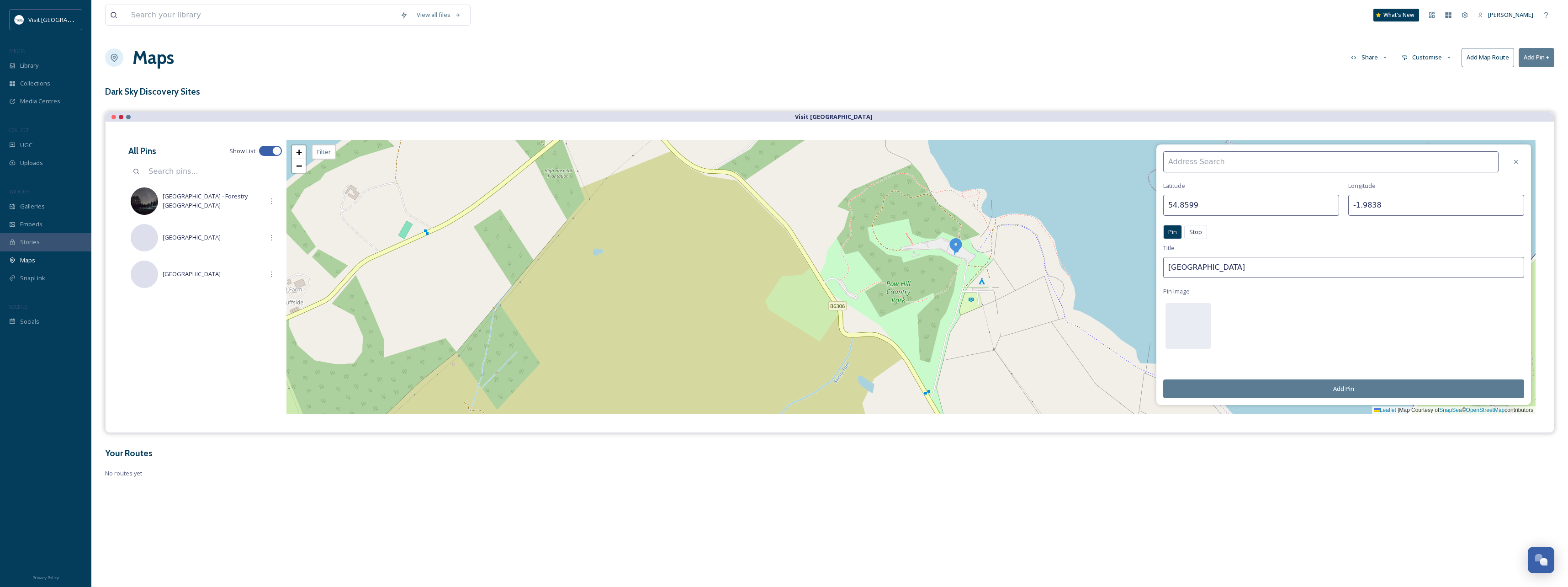
drag, startPoint x: 1246, startPoint y: 270, endPoint x: 1143, endPoint y: 272, distance: 103.0
click at [1143, 272] on div "[GEOGRAPHIC_DATA] Pin Stop Pin Stop Title Burnhope Reservoir Pin Image Add Pin …" at bounding box center [911, 277] width 1249 height 274
type input "[GEOGRAPHIC_DATA]"
click at [1330, 384] on button "Add Pin" at bounding box center [1343, 388] width 361 height 19
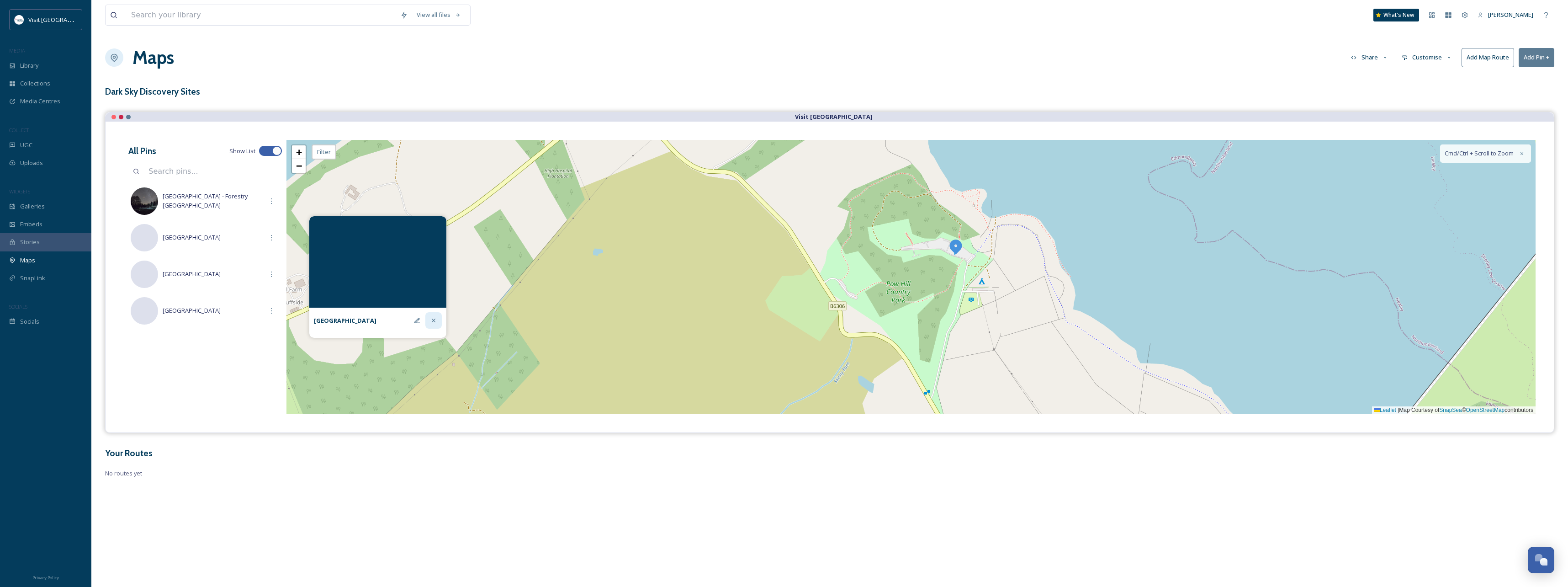
click at [435, 320] on icon at bounding box center [433, 320] width 7 height 7
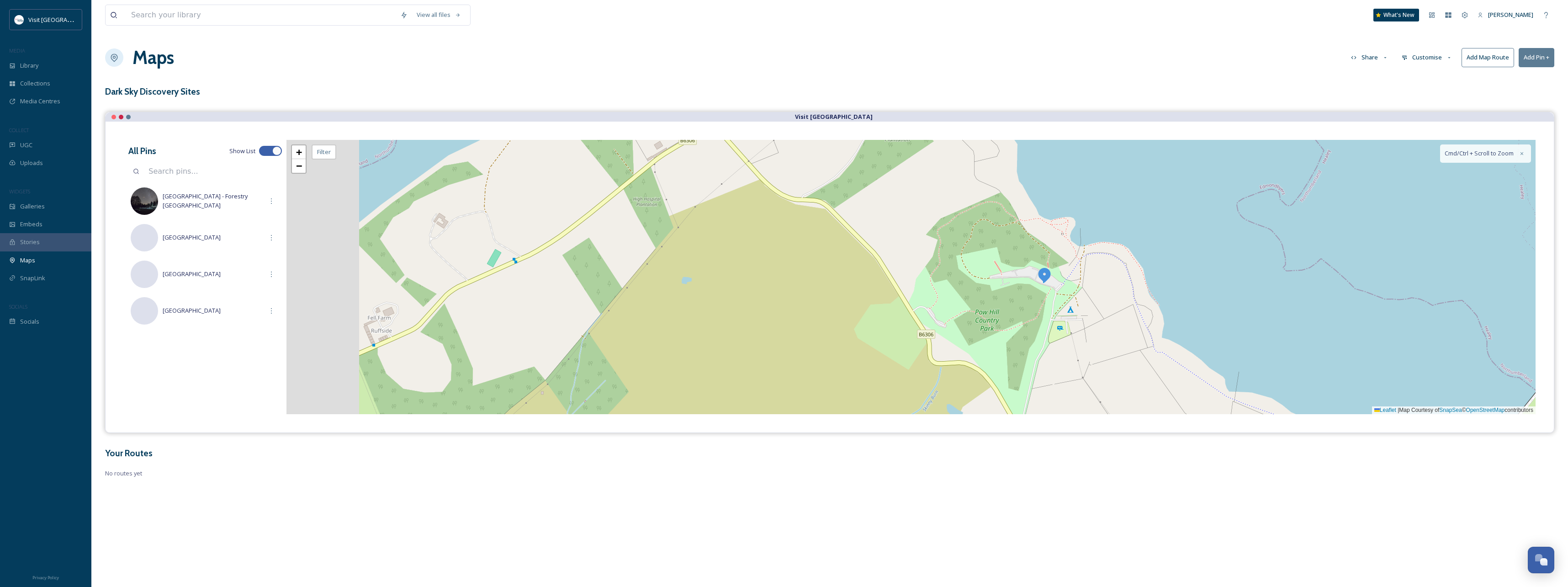
drag, startPoint x: 501, startPoint y: 283, endPoint x: 624, endPoint y: 312, distance: 126.4
click at [624, 312] on div "+ − Leaflet | Map Courtesy of SnapSea © OpenStreetMap contributors Cmd/Ctrl + S…" at bounding box center [911, 277] width 1249 height 274
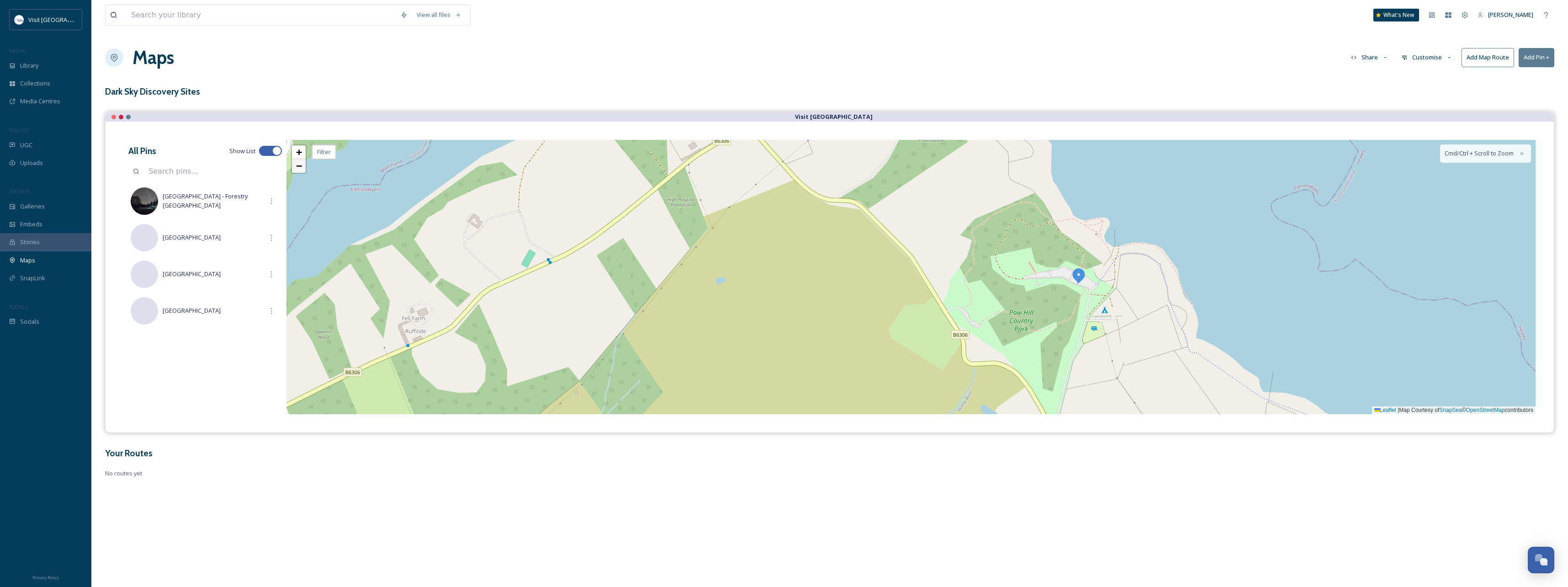
click at [298, 169] on span "−" at bounding box center [299, 166] width 6 height 12
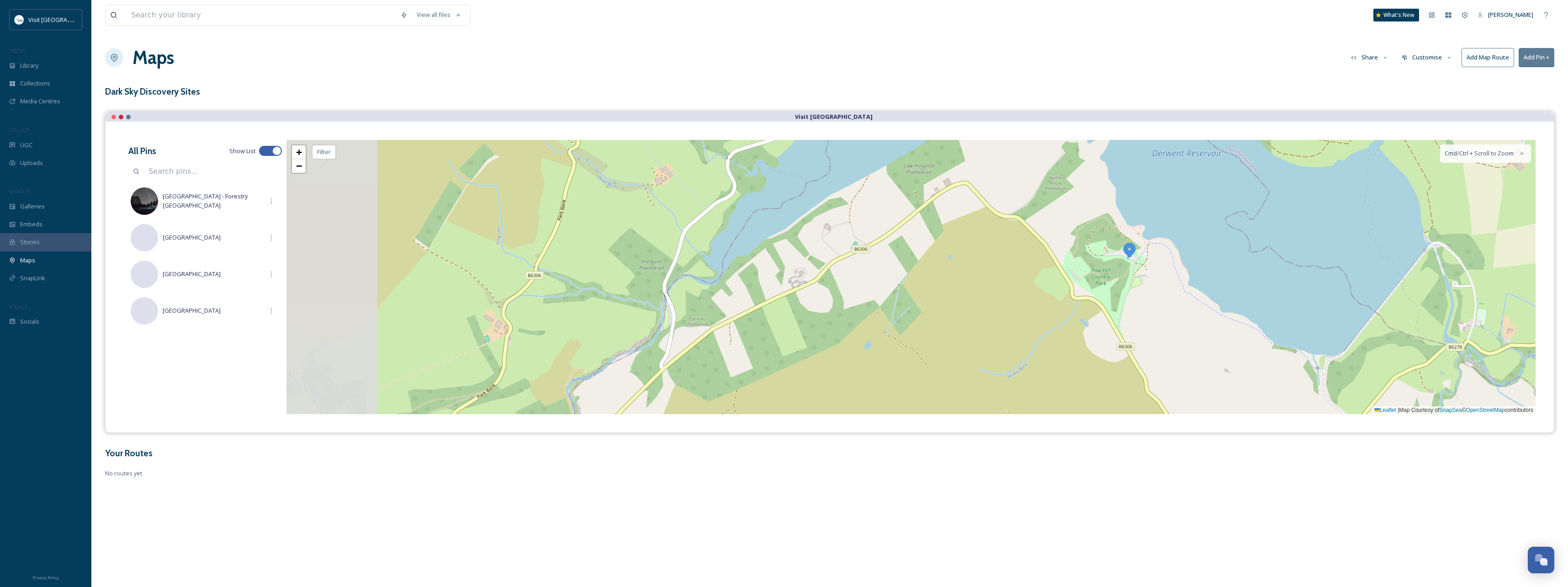
drag, startPoint x: 620, startPoint y: 304, endPoint x: 743, endPoint y: 283, distance: 124.8
click at [743, 283] on div "+ − Leaflet | Map Courtesy of SnapSea © OpenStreetMap contributors Cmd/Ctrl + S…" at bounding box center [911, 277] width 1249 height 274
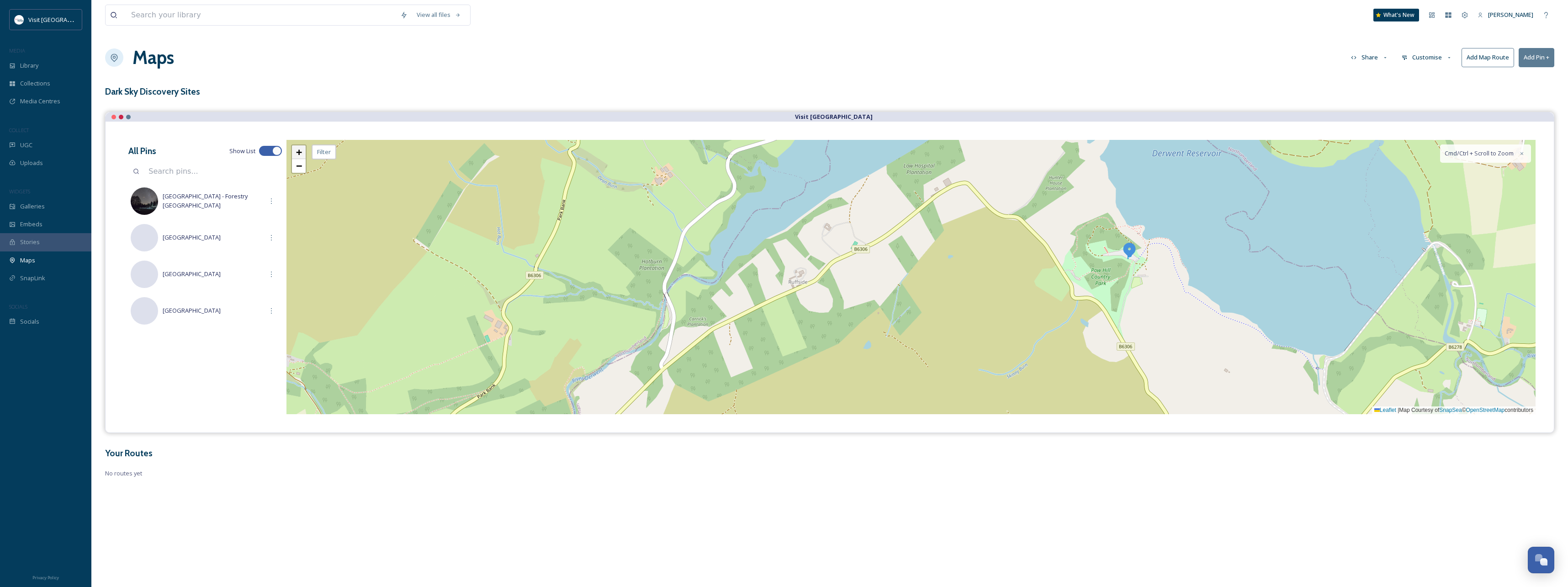
click at [302, 155] on span "+" at bounding box center [299, 152] width 6 height 12
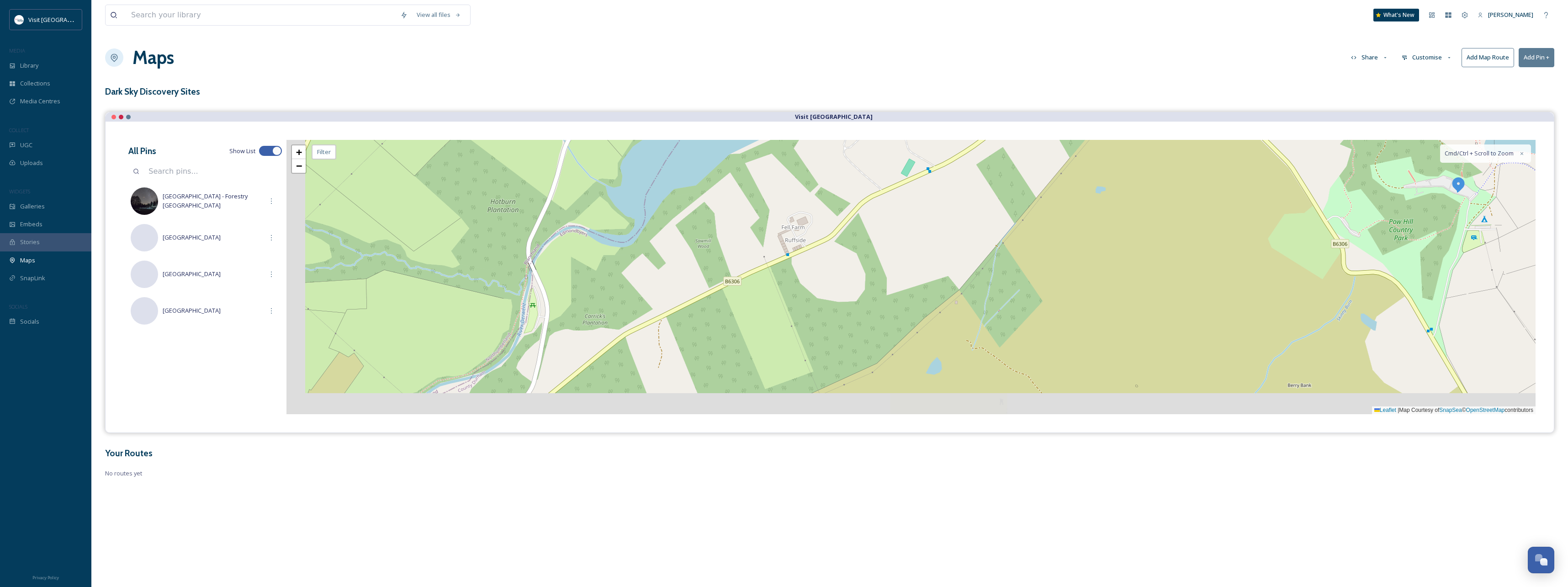
drag, startPoint x: 469, startPoint y: 332, endPoint x: 578, endPoint y: 285, distance: 118.7
click at [578, 285] on div "+ − Leaflet | Map Courtesy of SnapSea © OpenStreetMap contributors Cmd/Ctrl + S…" at bounding box center [911, 277] width 1249 height 274
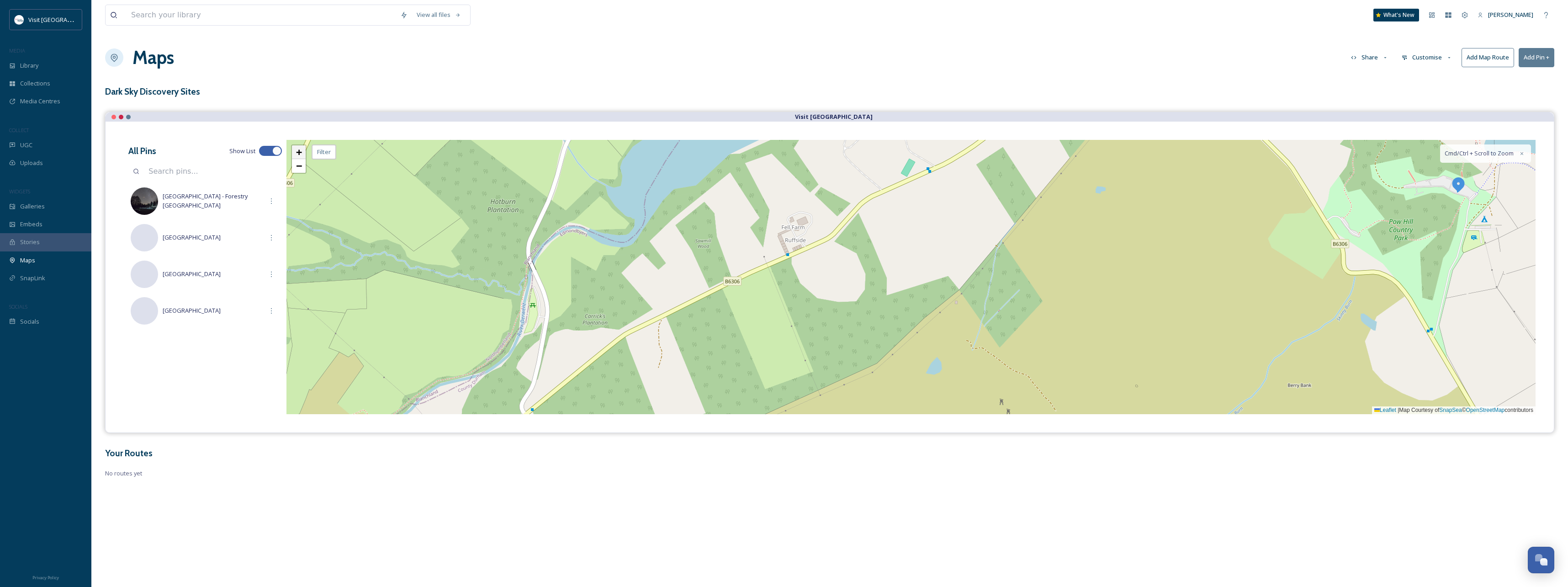
click at [299, 150] on span "+" at bounding box center [299, 152] width 6 height 12
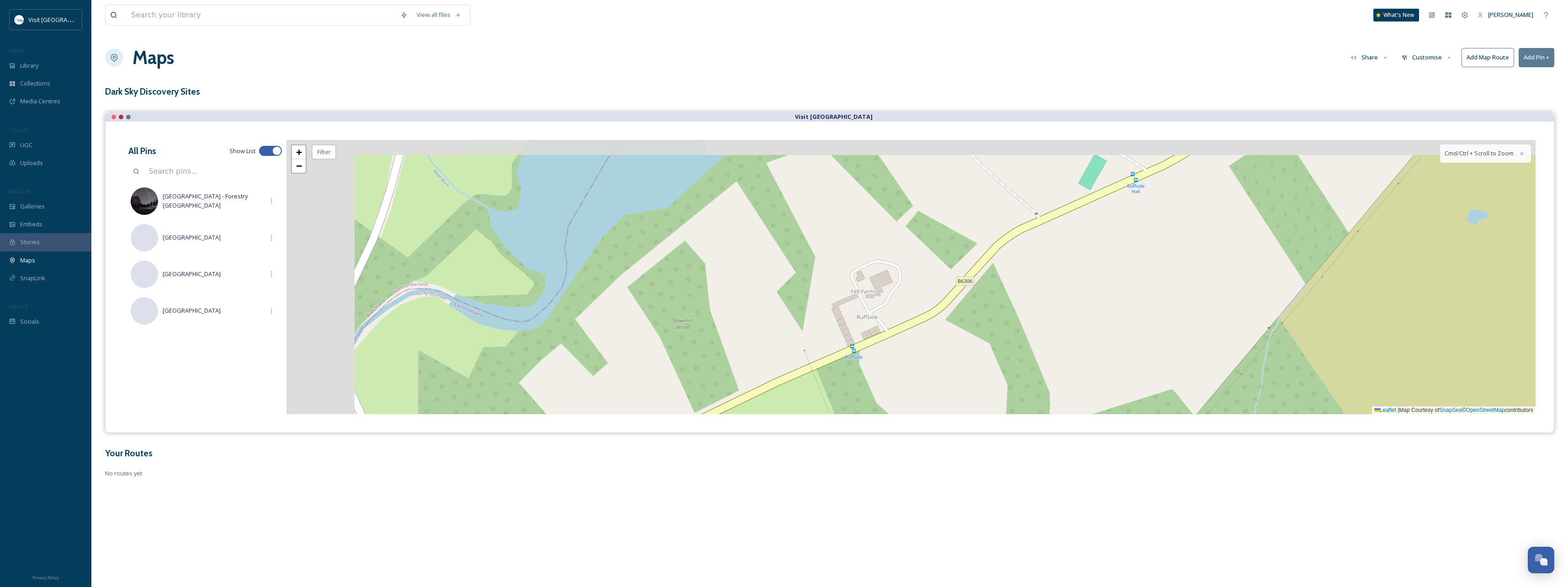
drag, startPoint x: 537, startPoint y: 318, endPoint x: 651, endPoint y: 378, distance: 128.8
click at [684, 410] on div "+ − Leaflet | Map Courtesy of SnapSea © OpenStreetMap contributors Cmd/Ctrl + S…" at bounding box center [911, 277] width 1249 height 274
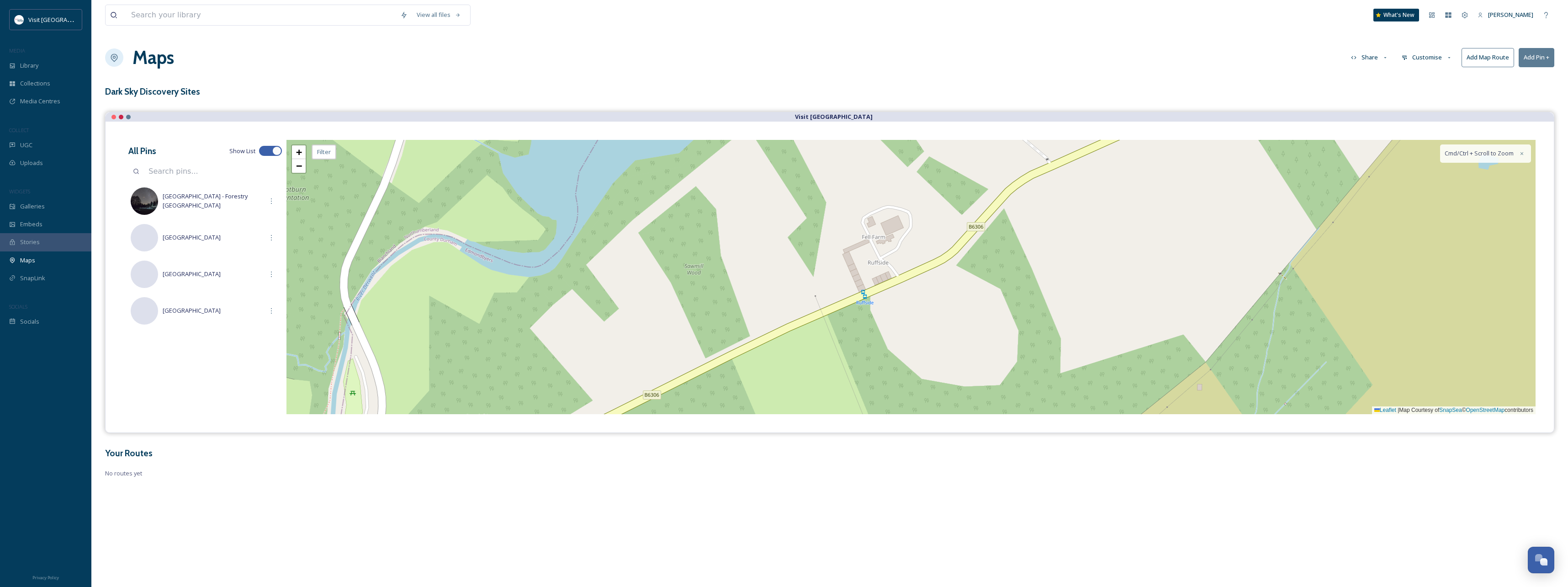
drag, startPoint x: 629, startPoint y: 360, endPoint x: 669, endPoint y: 217, distance: 148.5
click at [669, 217] on div "+ − Leaflet | Map Courtesy of SnapSea © OpenStreetMap contributors Cmd/Ctrl + S…" at bounding box center [911, 277] width 1249 height 274
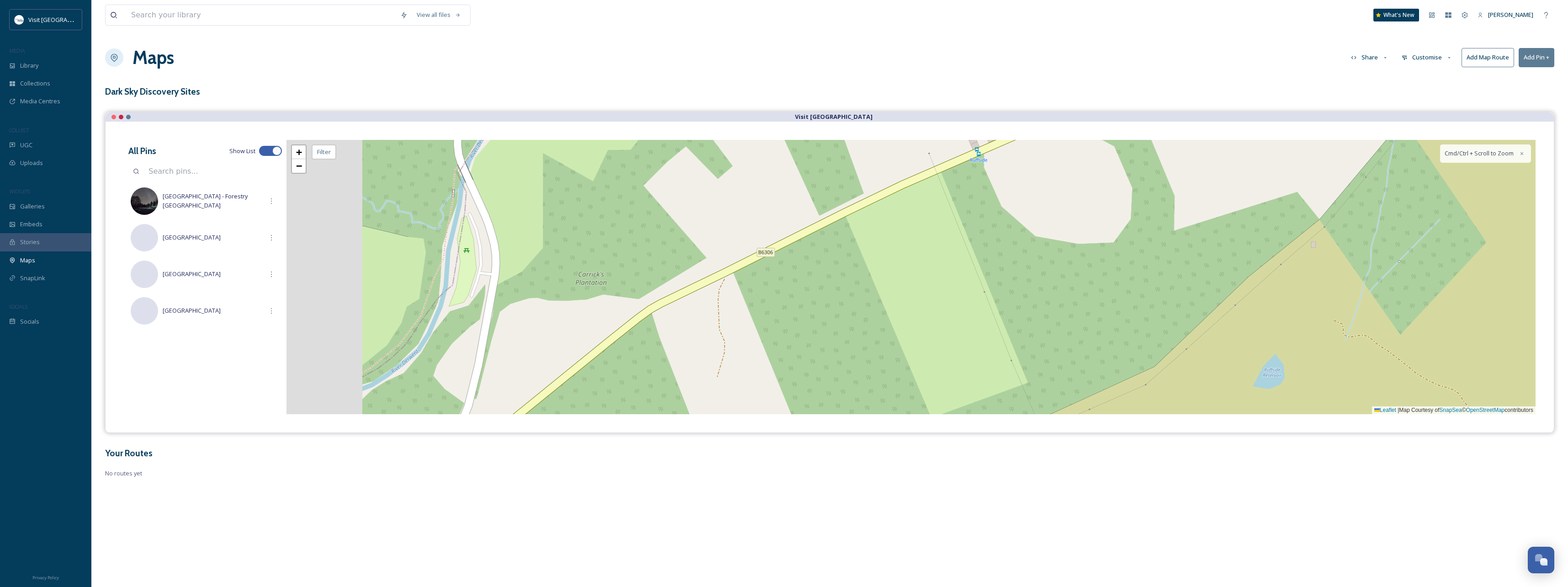
drag, startPoint x: 644, startPoint y: 262, endPoint x: 723, endPoint y: 217, distance: 90.9
click at [723, 217] on div "+ − Leaflet | Map Courtesy of SnapSea © OpenStreetMap contributors Cmd/Ctrl + S…" at bounding box center [911, 277] width 1249 height 274
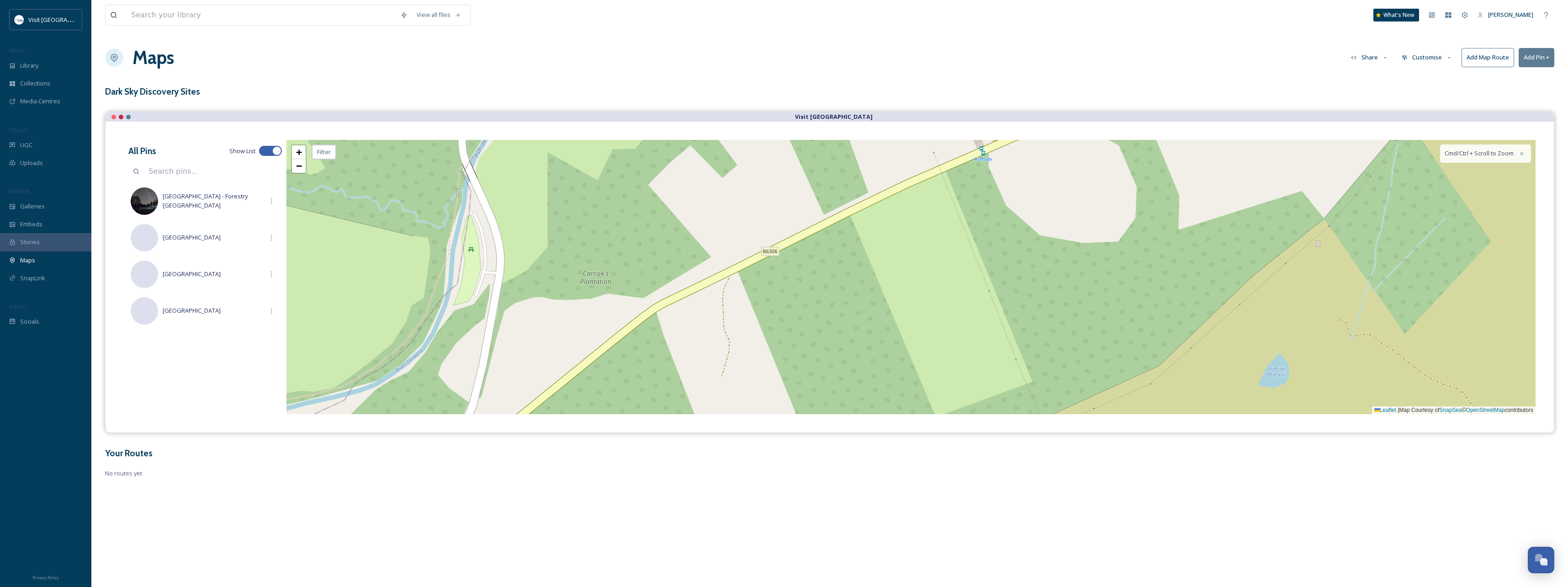
click at [1528, 55] on button "Add Pin +" at bounding box center [1536, 57] width 36 height 19
click at [469, 251] on div "+ − Leaflet | Map Courtesy of SnapSea © OpenStreetMap contributors Cmd/Ctrl + S…" at bounding box center [911, 277] width 1249 height 274
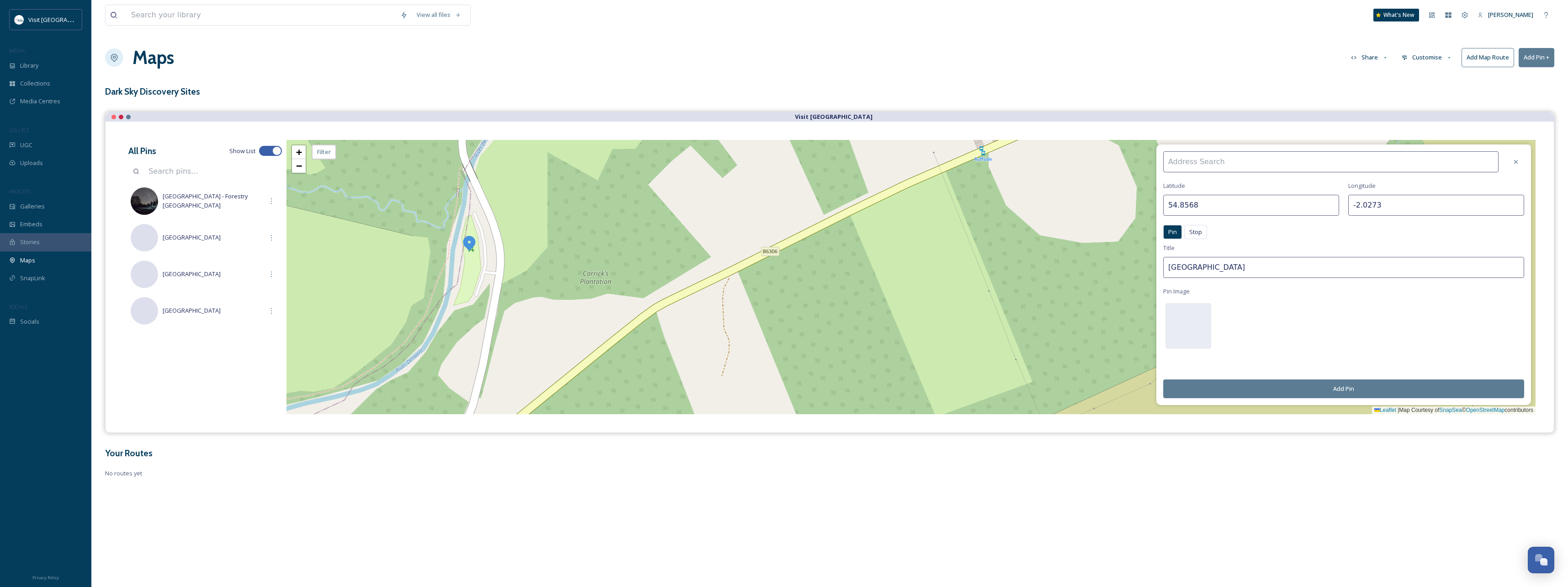
drag, startPoint x: 1245, startPoint y: 267, endPoint x: 1102, endPoint y: 270, distance: 143.0
click at [1102, 270] on div "[GEOGRAPHIC_DATA] Pin Stop Pin Stop Title [GEOGRAPHIC_DATA] Pin Image Add Pin +…" at bounding box center [911, 277] width 1249 height 274
type input "Carricks Picnic Area"
click at [1365, 386] on button "Add Pin" at bounding box center [1343, 388] width 361 height 19
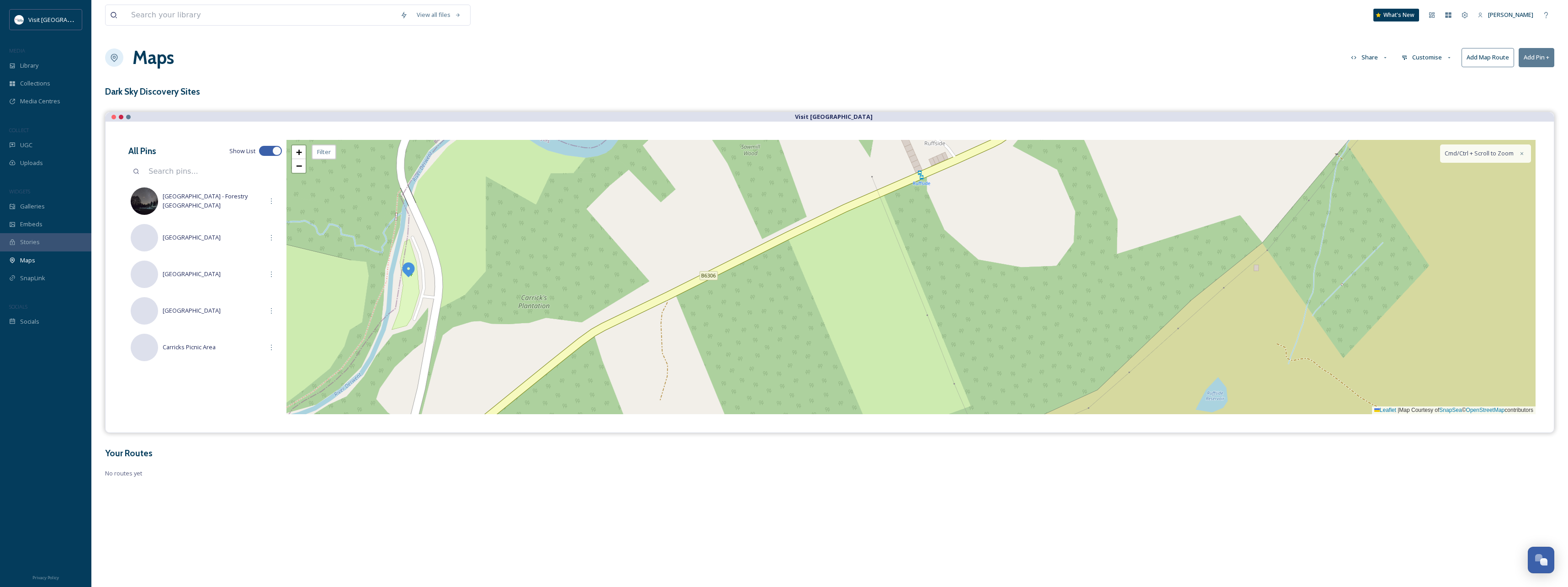
drag, startPoint x: 880, startPoint y: 268, endPoint x: 824, endPoint y: 296, distance: 62.6
click at [772, 314] on div "+ − Leaflet | Map Courtesy of SnapSea © OpenStreetMap contributors Cmd/Ctrl + S…" at bounding box center [911, 277] width 1249 height 274
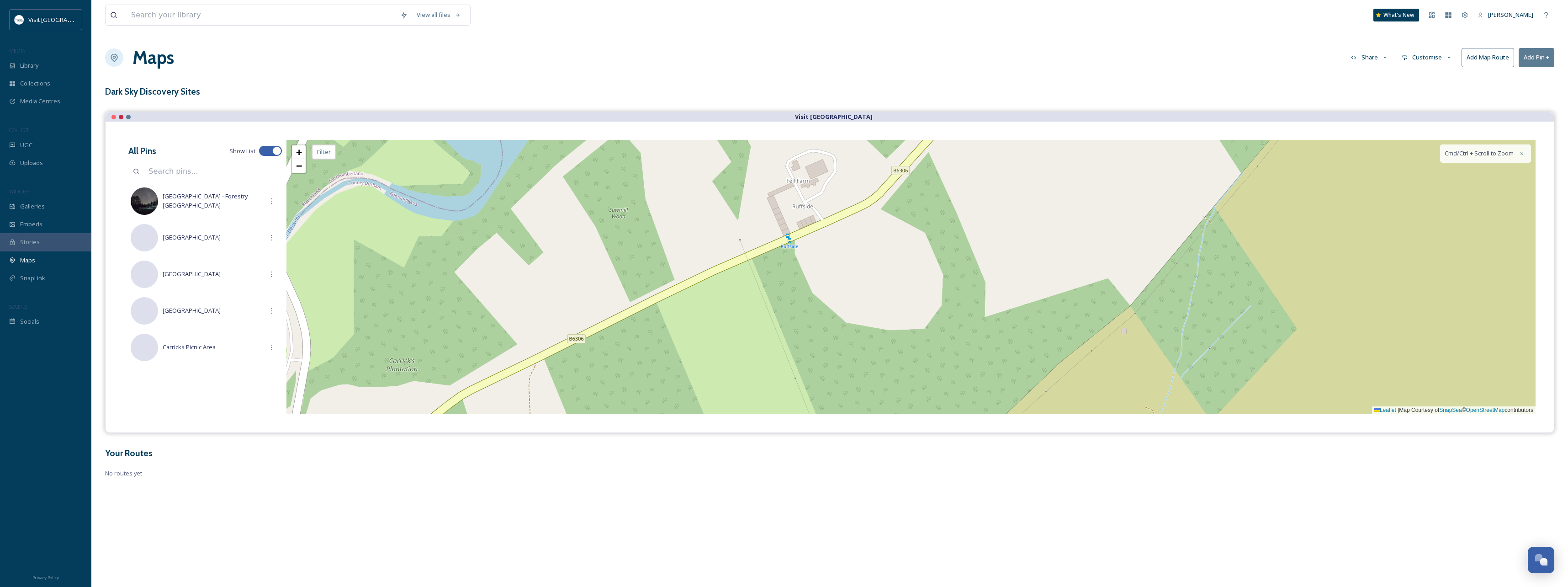
drag, startPoint x: 1000, startPoint y: 245, endPoint x: 909, endPoint y: 320, distance: 117.9
click at [909, 326] on div "+ − Leaflet | Map Courtesy of SnapSea © OpenStreetMap contributors Cmd/Ctrl + S…" at bounding box center [911, 277] width 1249 height 274
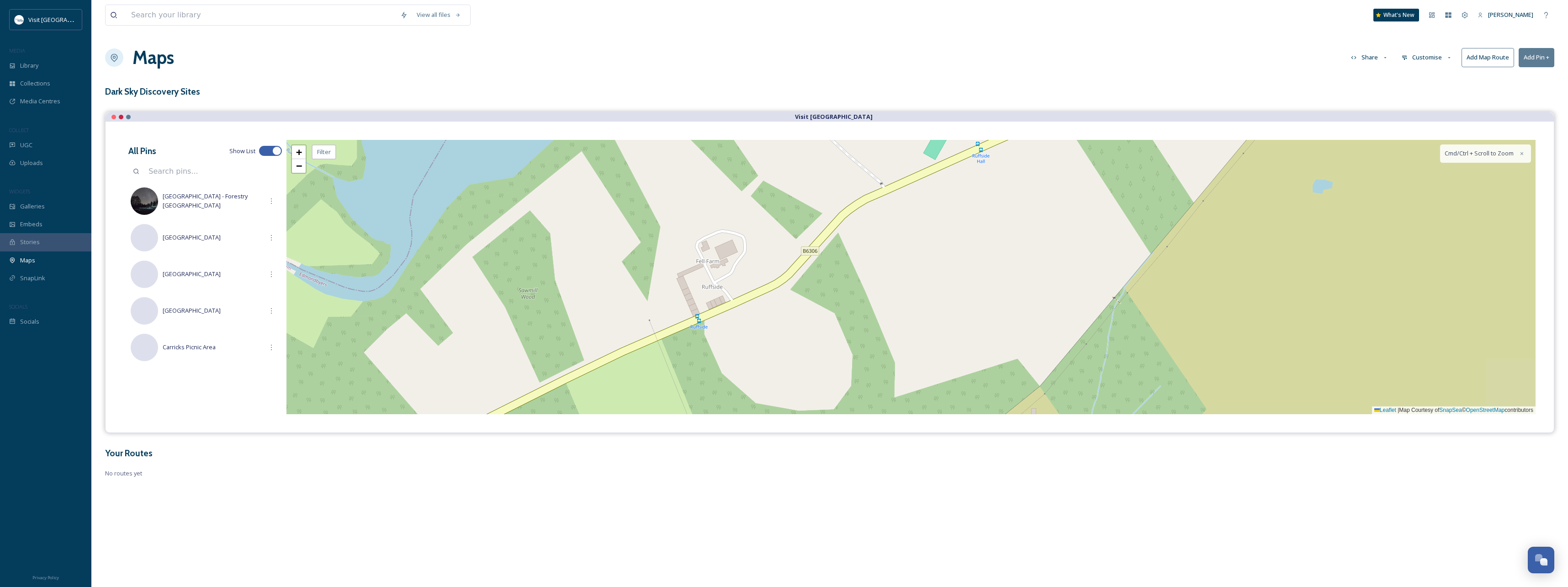
drag, startPoint x: 814, startPoint y: 348, endPoint x: 803, endPoint y: 357, distance: 14.2
click at [810, 354] on div "+ − Leaflet | Map Courtesy of SnapSea © OpenStreetMap contributors Cmd/Ctrl + S…" at bounding box center [911, 277] width 1249 height 274
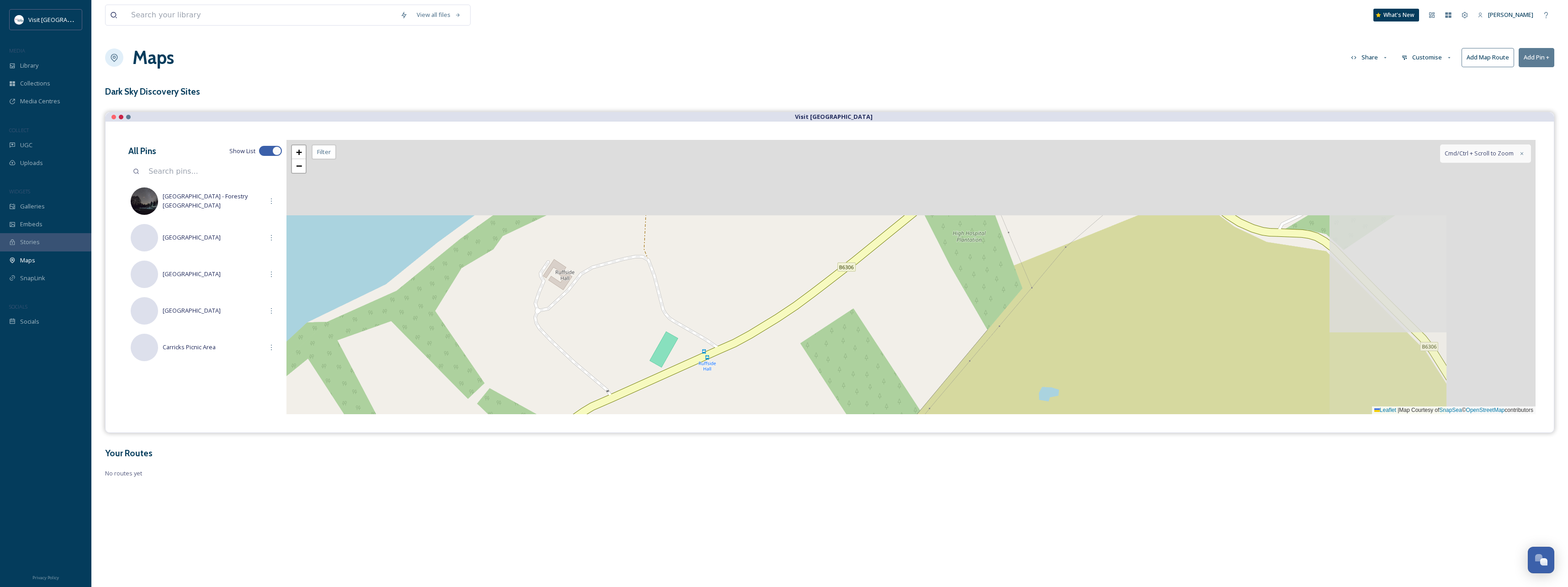
drag, startPoint x: 782, startPoint y: 338, endPoint x: 723, endPoint y: 357, distance: 62.0
click at [724, 357] on div "+ − Leaflet | Map Courtesy of SnapSea © OpenStreetMap contributors Cmd/Ctrl + S…" at bounding box center [911, 277] width 1249 height 274
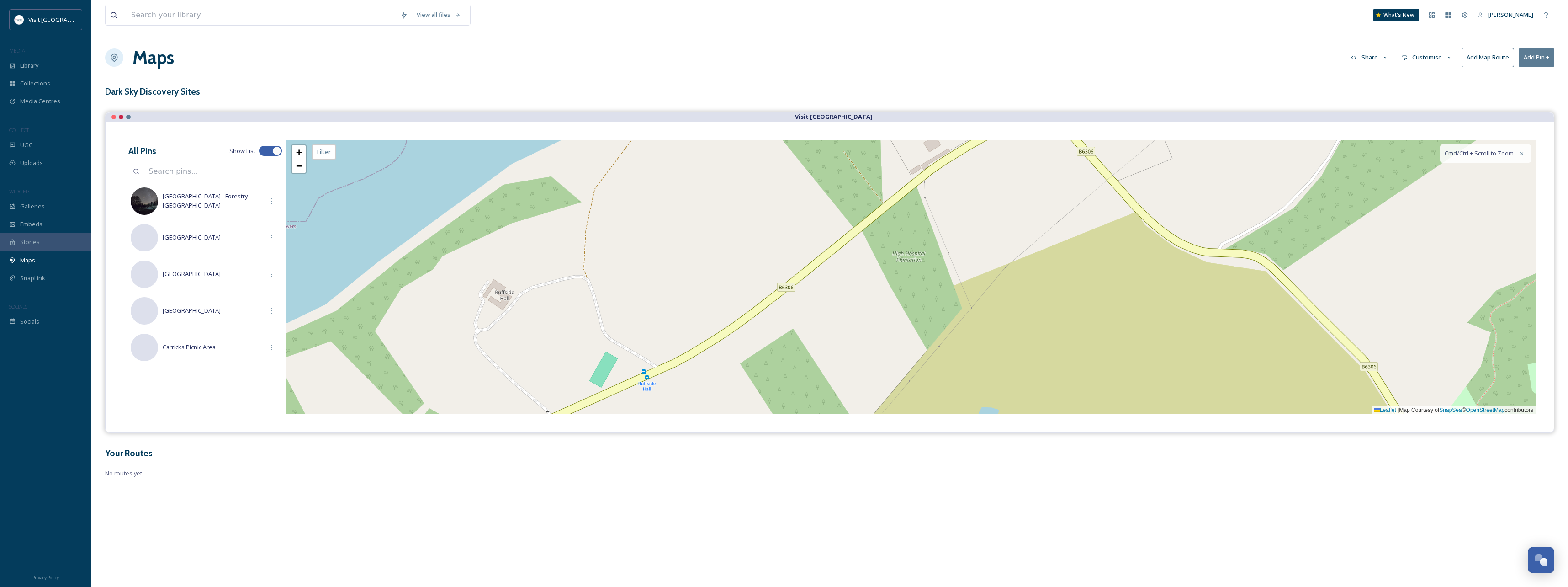
click at [731, 303] on div "+ − Leaflet | Map Courtesy of SnapSea © OpenStreetMap contributors Cmd/Ctrl + S…" at bounding box center [911, 277] width 1249 height 274
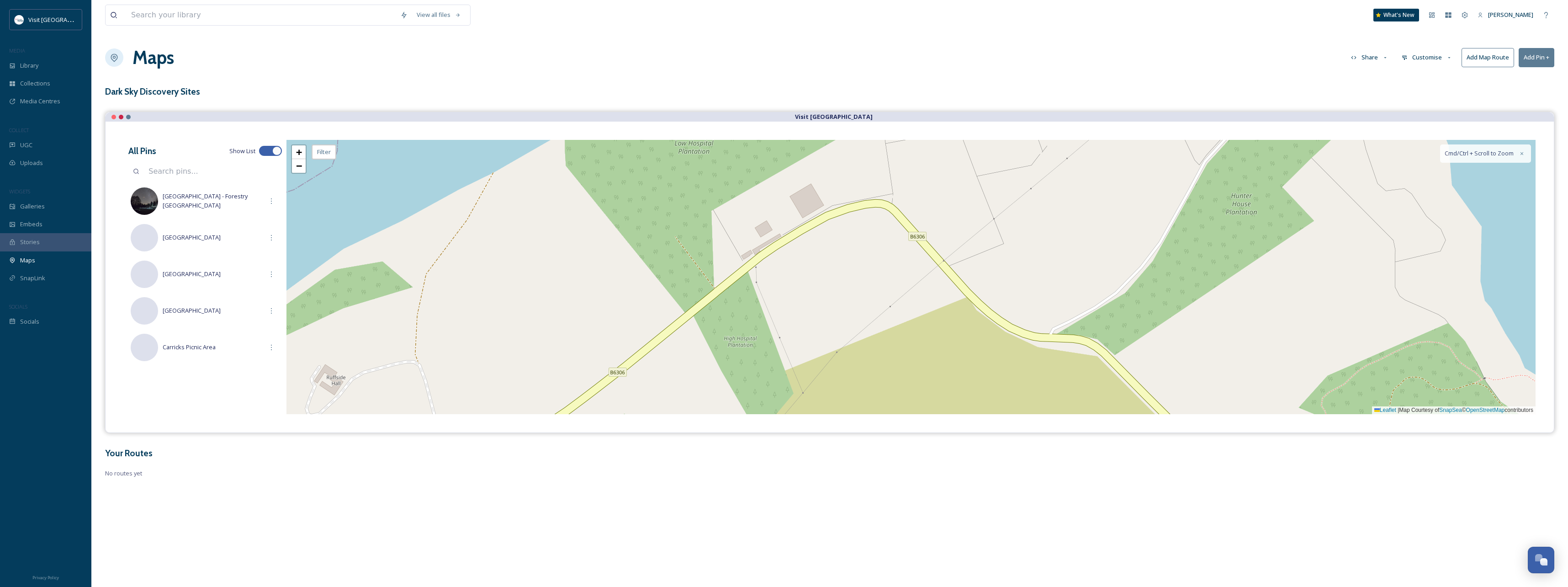
drag, startPoint x: 929, startPoint y: 325, endPoint x: 932, endPoint y: 338, distance: 13.3
click at [929, 362] on div "+ − Leaflet | Map Courtesy of SnapSea © OpenStreetMap contributors Cmd/Ctrl + S…" at bounding box center [911, 277] width 1249 height 274
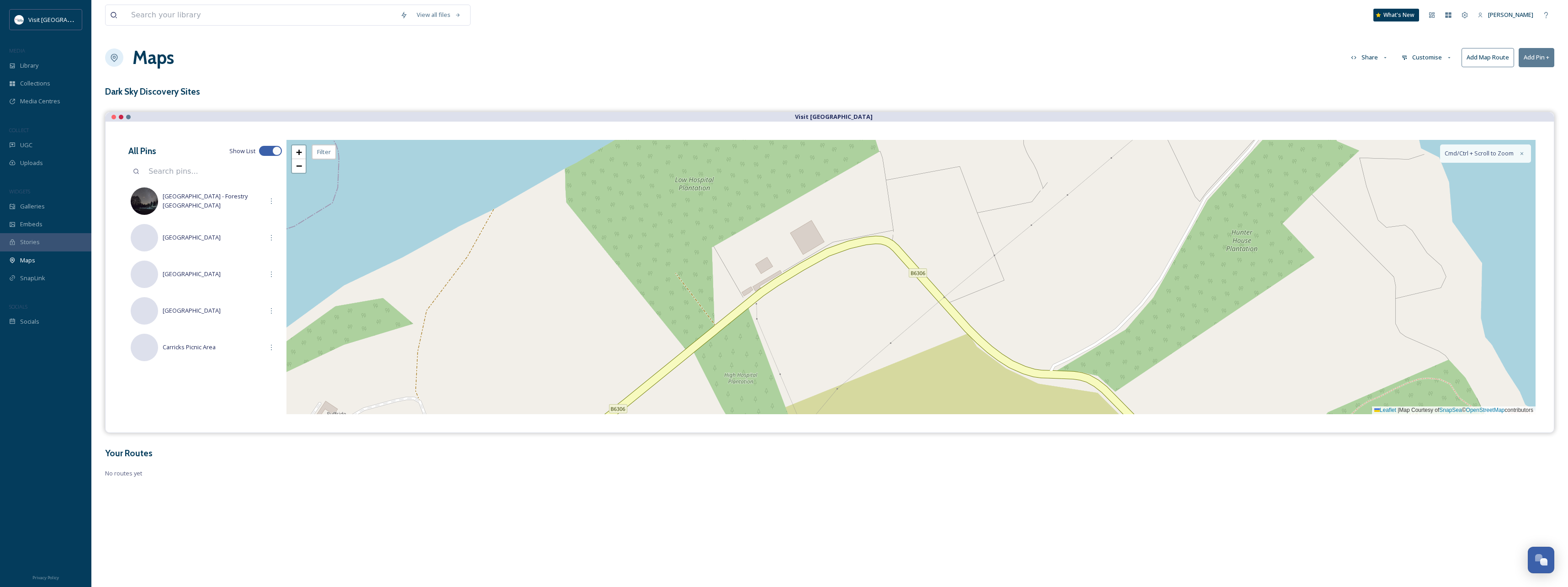
drag, startPoint x: 915, startPoint y: 286, endPoint x: 939, endPoint y: 406, distance: 122.4
click at [936, 404] on div "+ − Leaflet | Map Courtesy of SnapSea © OpenStreetMap contributors Cmd/Ctrl + S…" at bounding box center [911, 277] width 1249 height 274
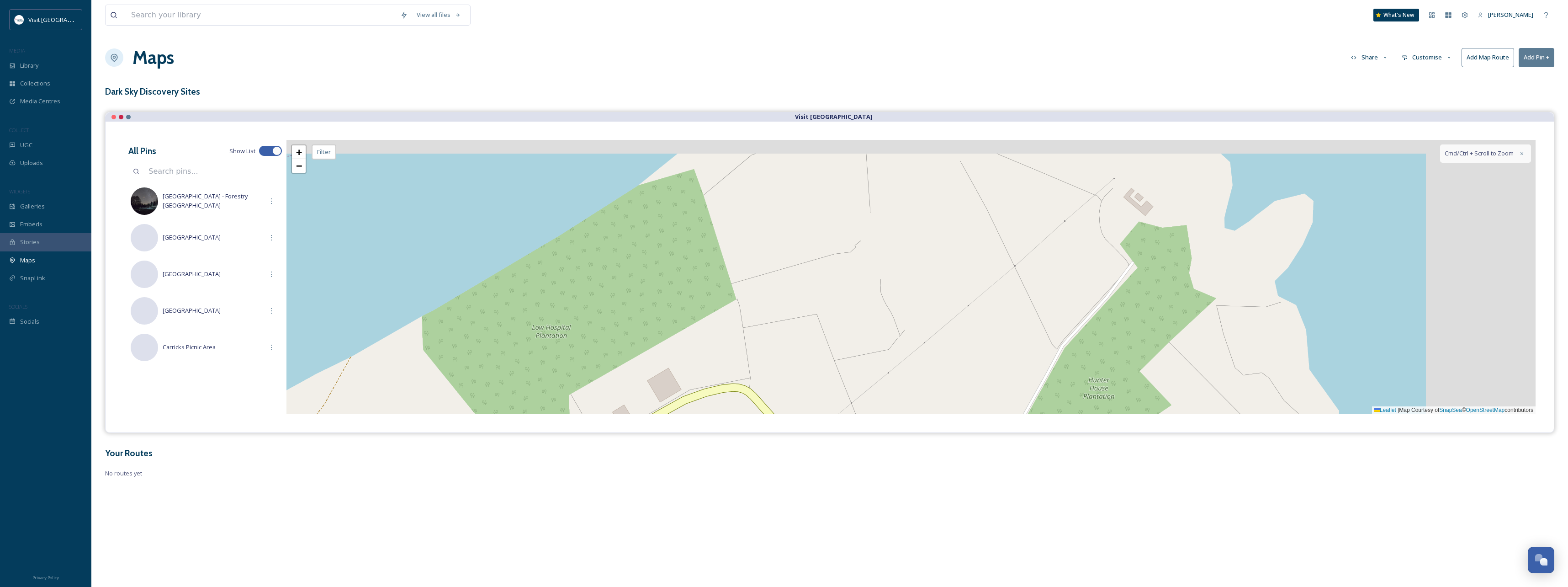
drag, startPoint x: 922, startPoint y: 311, endPoint x: 1000, endPoint y: 311, distance: 78.0
click at [847, 322] on div "+ − Leaflet | Map Courtesy of SnapSea © OpenStreetMap contributors Cmd/Ctrl + S…" at bounding box center [911, 277] width 1249 height 274
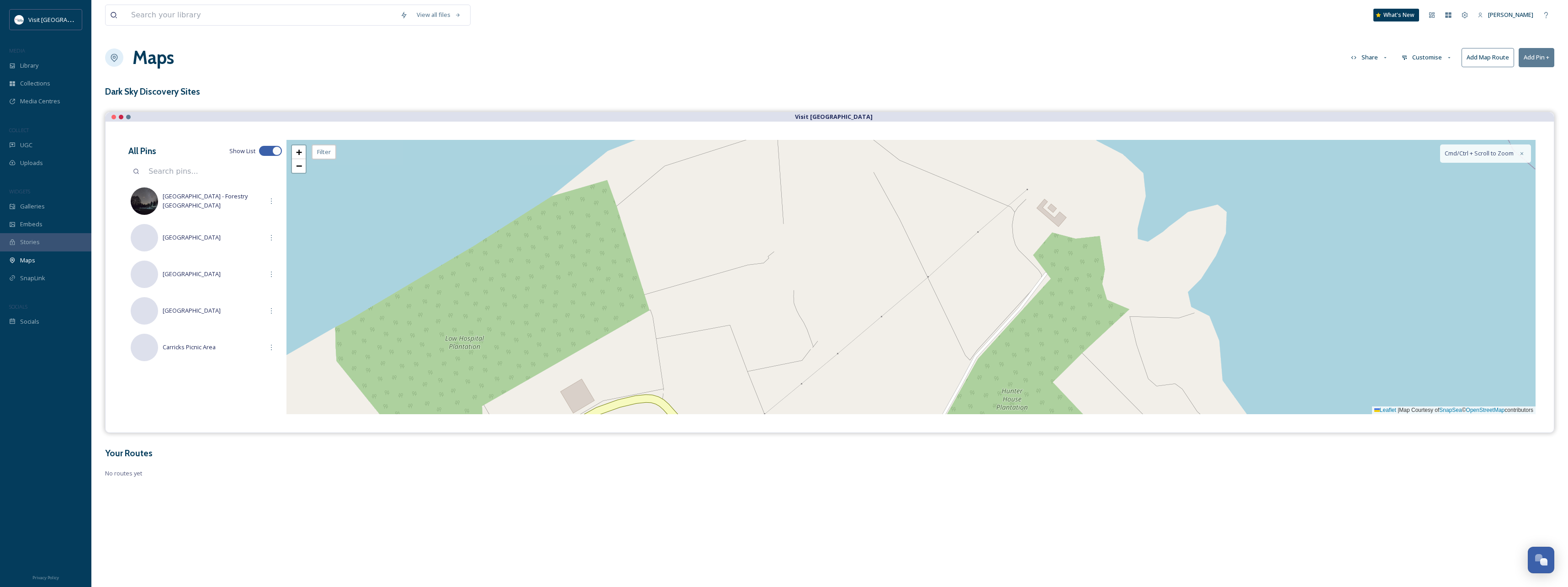
drag, startPoint x: 1105, startPoint y: 284, endPoint x: 920, endPoint y: 301, distance: 185.8
click at [920, 301] on div "+ − Leaflet | Map Courtesy of SnapSea © OpenStreetMap contributors Cmd/Ctrl + S…" at bounding box center [911, 277] width 1249 height 274
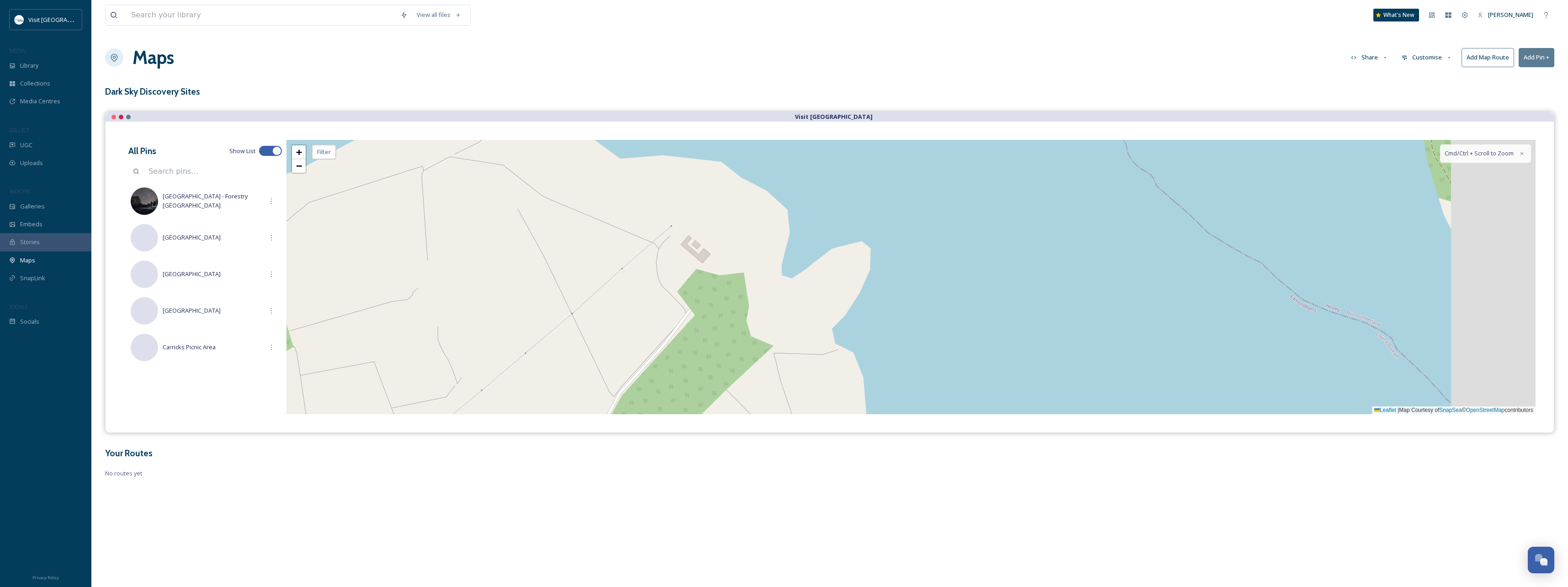
drag, startPoint x: 851, startPoint y: 312, endPoint x: 770, endPoint y: 322, distance: 81.6
click at [772, 320] on div "+ − Leaflet | Map Courtesy of SnapSea © OpenStreetMap contributors Cmd/Ctrl + S…" at bounding box center [911, 277] width 1249 height 274
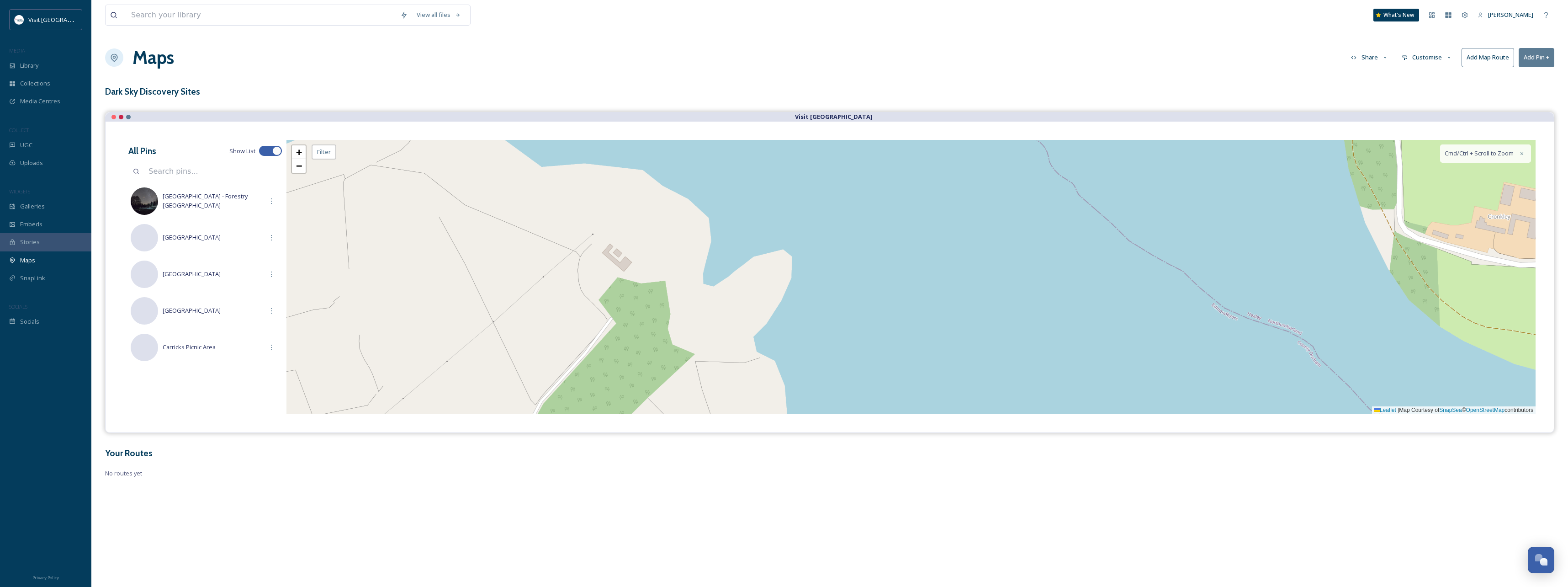
drag, startPoint x: 919, startPoint y: 286, endPoint x: 893, endPoint y: 286, distance: 26.0
click at [896, 286] on div "+ − Leaflet | Map Courtesy of SnapSea © OpenStreetMap contributors Cmd/Ctrl + S…" at bounding box center [911, 277] width 1249 height 274
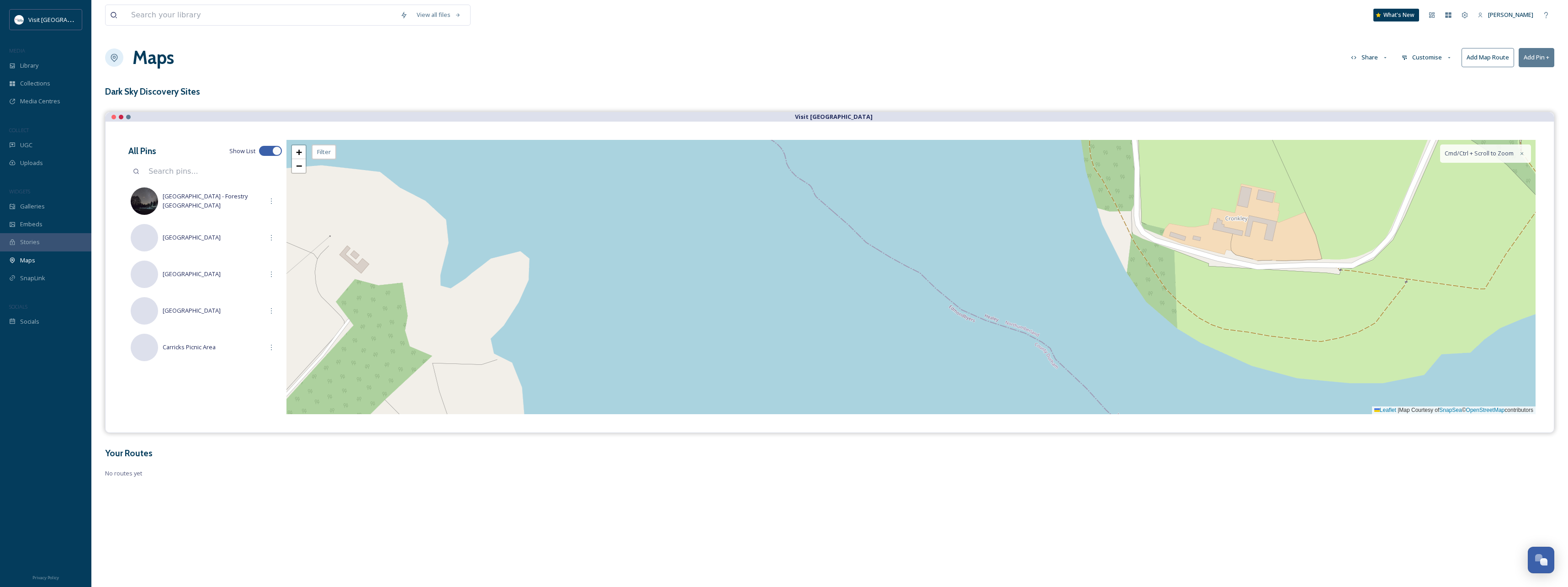
drag, startPoint x: 1045, startPoint y: 290, endPoint x: 902, endPoint y: 290, distance: 143.0
click at [902, 290] on div "+ − Leaflet | Map Courtesy of SnapSea © OpenStreetMap contributors Cmd/Ctrl + S…" at bounding box center [911, 277] width 1249 height 274
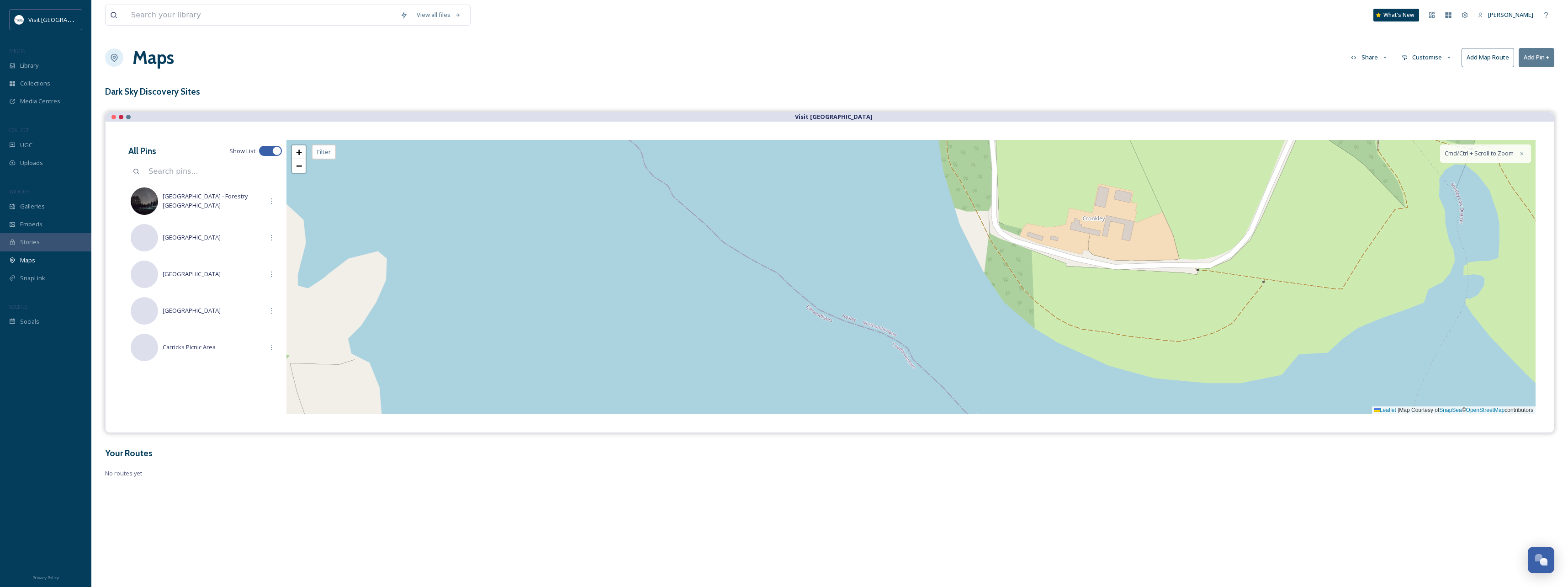
click at [845, 294] on div "+ − Leaflet | Map Courtesy of SnapSea © OpenStreetMap contributors Cmd/Ctrl + S…" at bounding box center [911, 277] width 1249 height 274
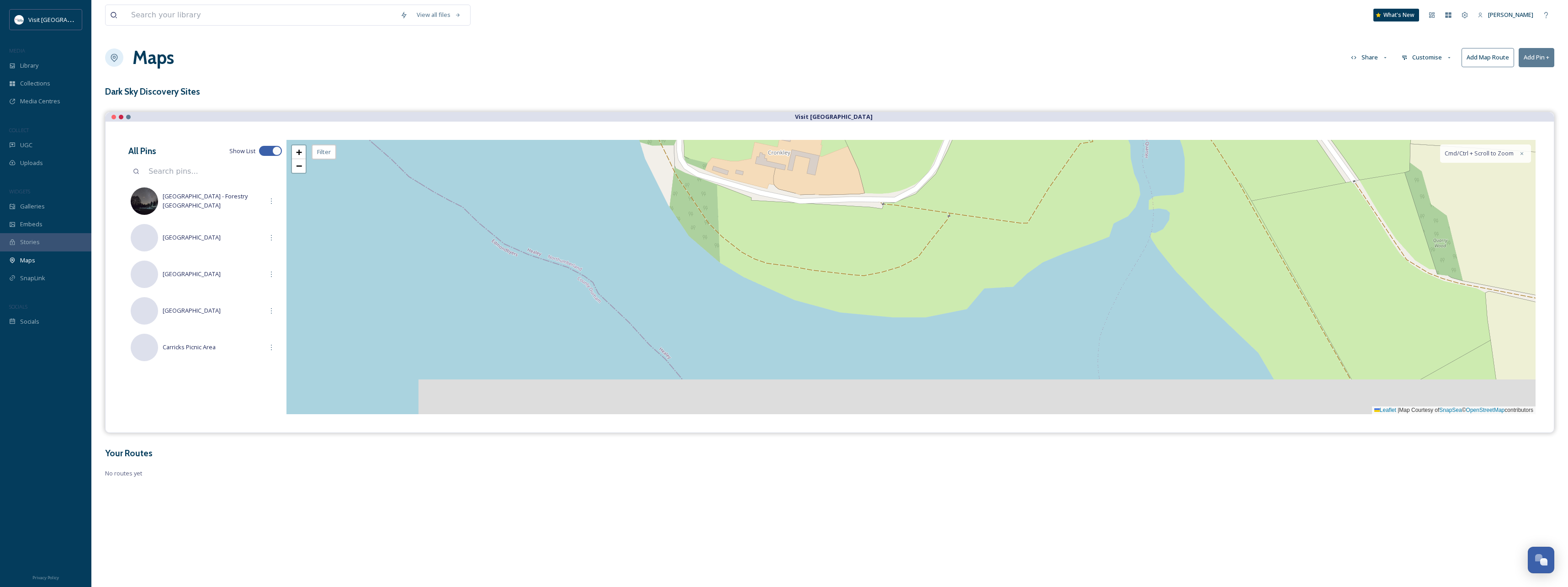
drag, startPoint x: 1046, startPoint y: 318, endPoint x: 971, endPoint y: 239, distance: 108.9
click at [978, 241] on div "+ − Leaflet | Map Courtesy of SnapSea © OpenStreetMap contributors Cmd/Ctrl + S…" at bounding box center [911, 277] width 1249 height 274
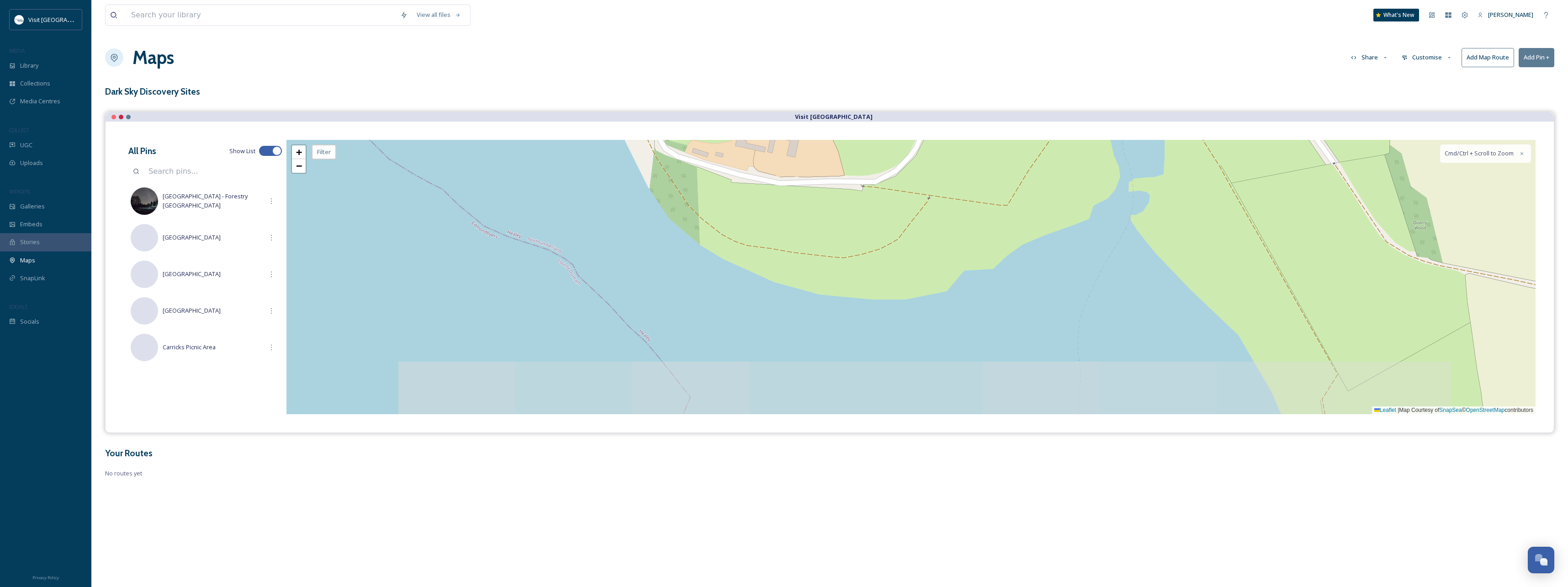
drag, startPoint x: 1107, startPoint y: 357, endPoint x: 1071, endPoint y: 287, distance: 78.7
click at [1072, 287] on div "+ − Leaflet | Map Courtesy of SnapSea © OpenStreetMap contributors Cmd/Ctrl + S…" at bounding box center [911, 277] width 1249 height 274
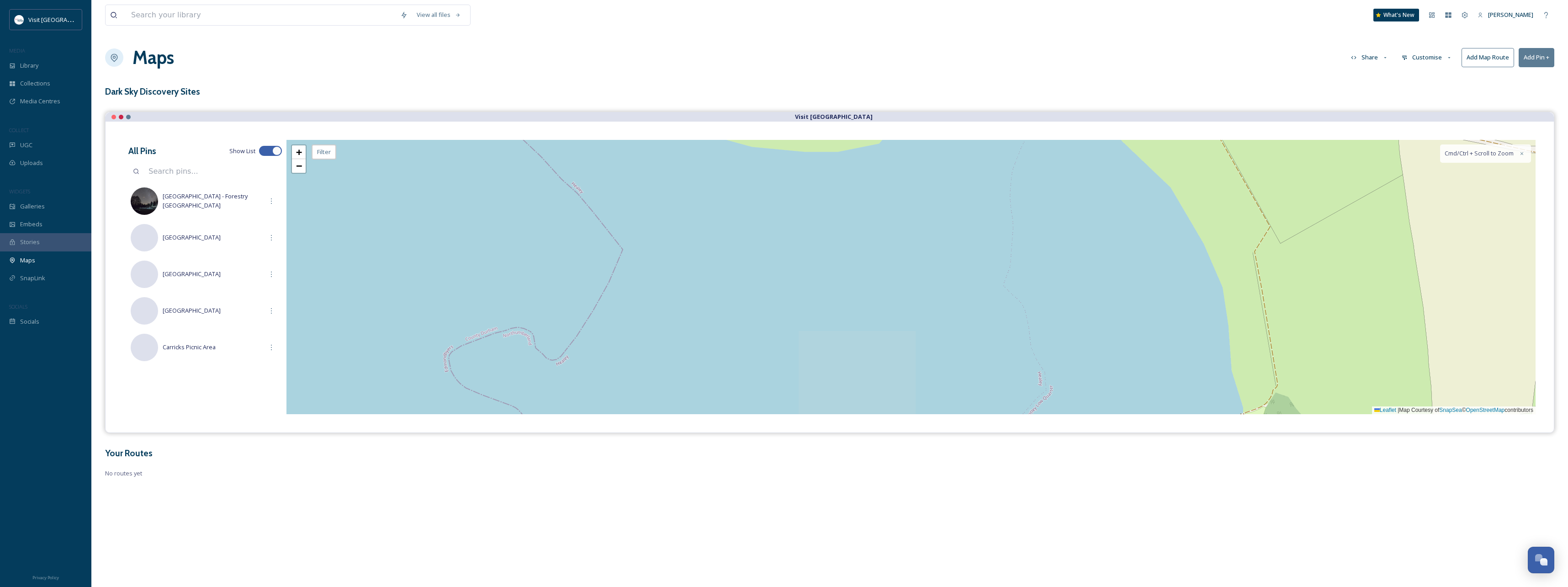
drag, startPoint x: 1085, startPoint y: 358, endPoint x: 1044, endPoint y: 260, distance: 106.2
click at [1045, 261] on div "+ − Leaflet | Map Courtesy of SnapSea © OpenStreetMap contributors Cmd/Ctrl + S…" at bounding box center [911, 277] width 1249 height 274
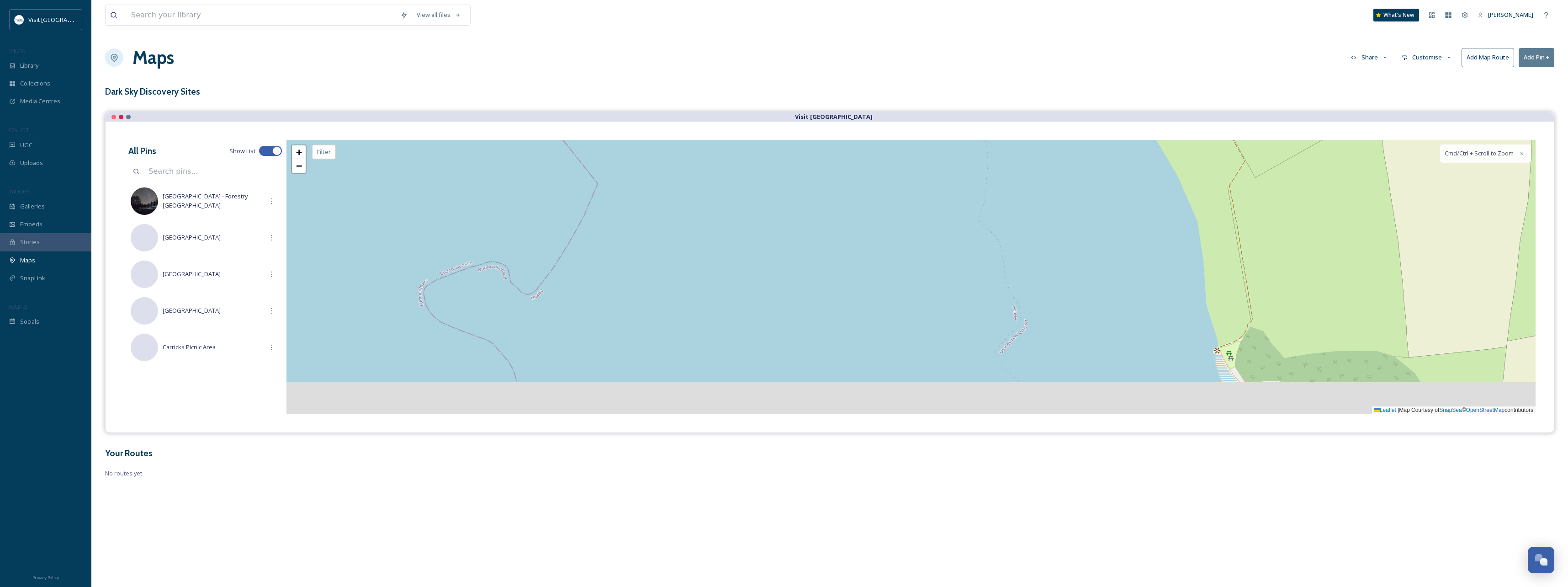
drag, startPoint x: 1049, startPoint y: 335, endPoint x: 1024, endPoint y: 233, distance: 105.0
click at [1026, 234] on div "+ − Leaflet | Map Courtesy of SnapSea © OpenStreetMap contributors Cmd/Ctrl + S…" at bounding box center [911, 277] width 1249 height 274
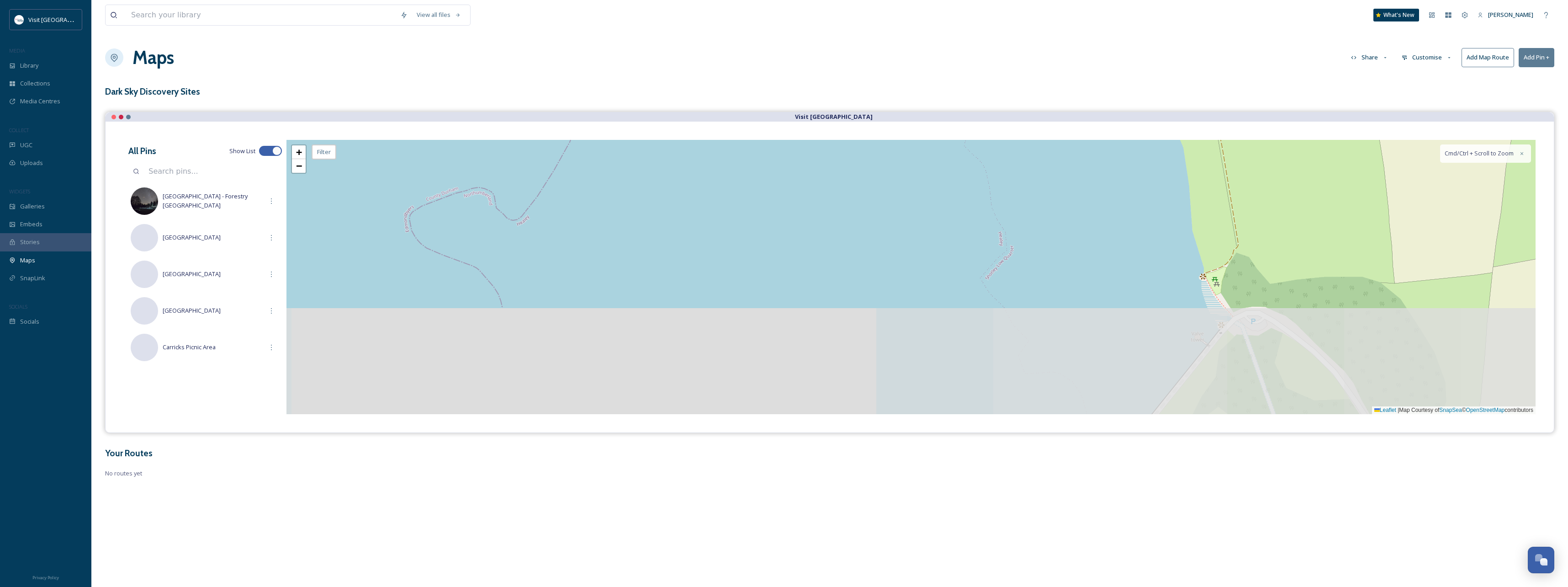
drag, startPoint x: 1003, startPoint y: 215, endPoint x: 996, endPoint y: 206, distance: 11.4
click at [997, 206] on div "+ − Leaflet | Map Courtesy of SnapSea © OpenStreetMap contributors Cmd/Ctrl + S…" at bounding box center [911, 277] width 1249 height 274
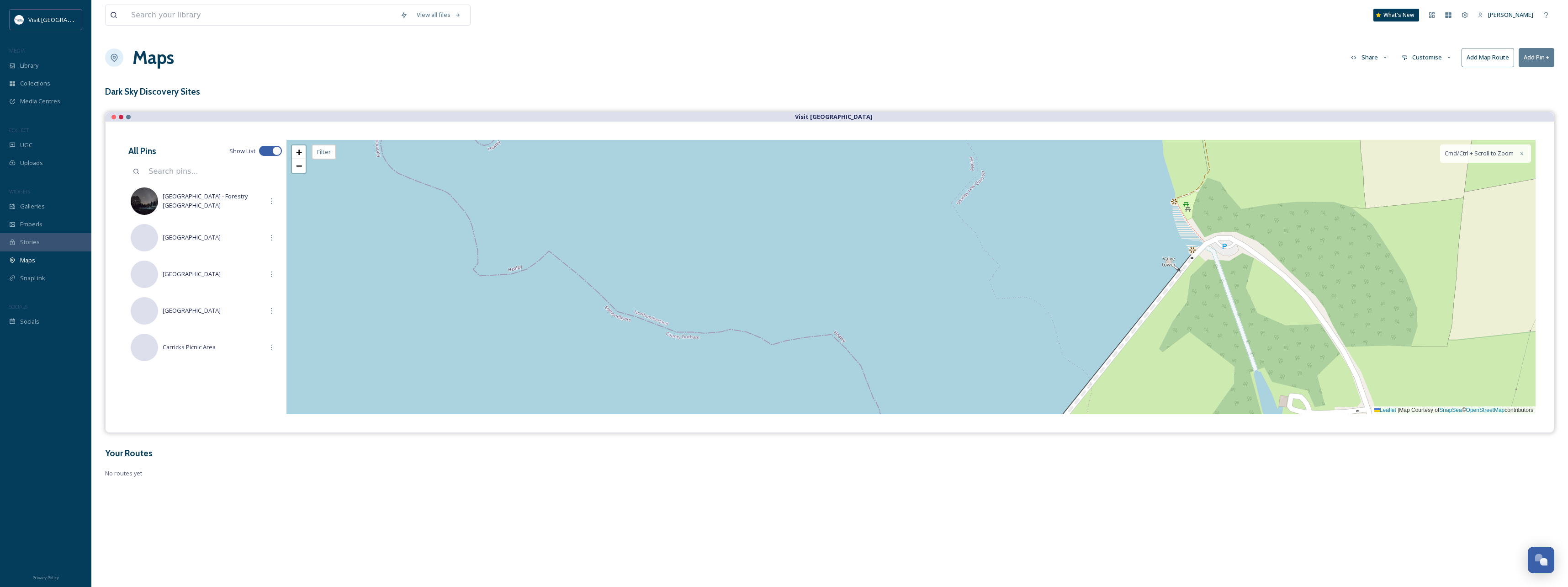
click at [1538, 58] on button "Add Pin +" at bounding box center [1536, 57] width 36 height 19
click at [1186, 222] on div "+ − Leaflet | Map Courtesy of SnapSea © OpenStreetMap contributors Cmd/Ctrl + S…" at bounding box center [911, 277] width 1249 height 274
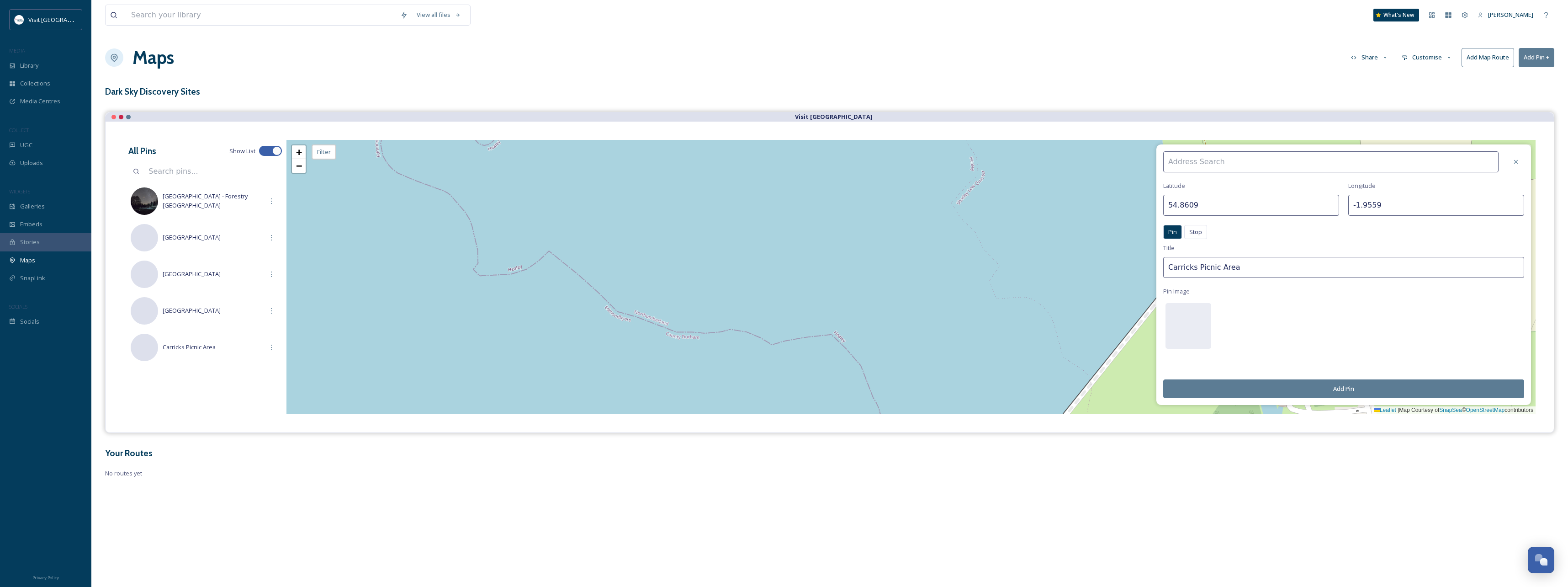
drag, startPoint x: 1255, startPoint y: 269, endPoint x: 1119, endPoint y: 281, distance: 136.5
click at [1115, 281] on div "[GEOGRAPHIC_DATA] Pin Stop Pin Stop Title Carricks Picnic Area Pin Image Add Pi…" at bounding box center [911, 277] width 1249 height 274
drag, startPoint x: 1227, startPoint y: 267, endPoint x: 1236, endPoint y: 269, distance: 9.2
click at [1227, 267] on input "Derwent" at bounding box center [1343, 267] width 361 height 21
type input "[GEOGRAPHIC_DATA]"
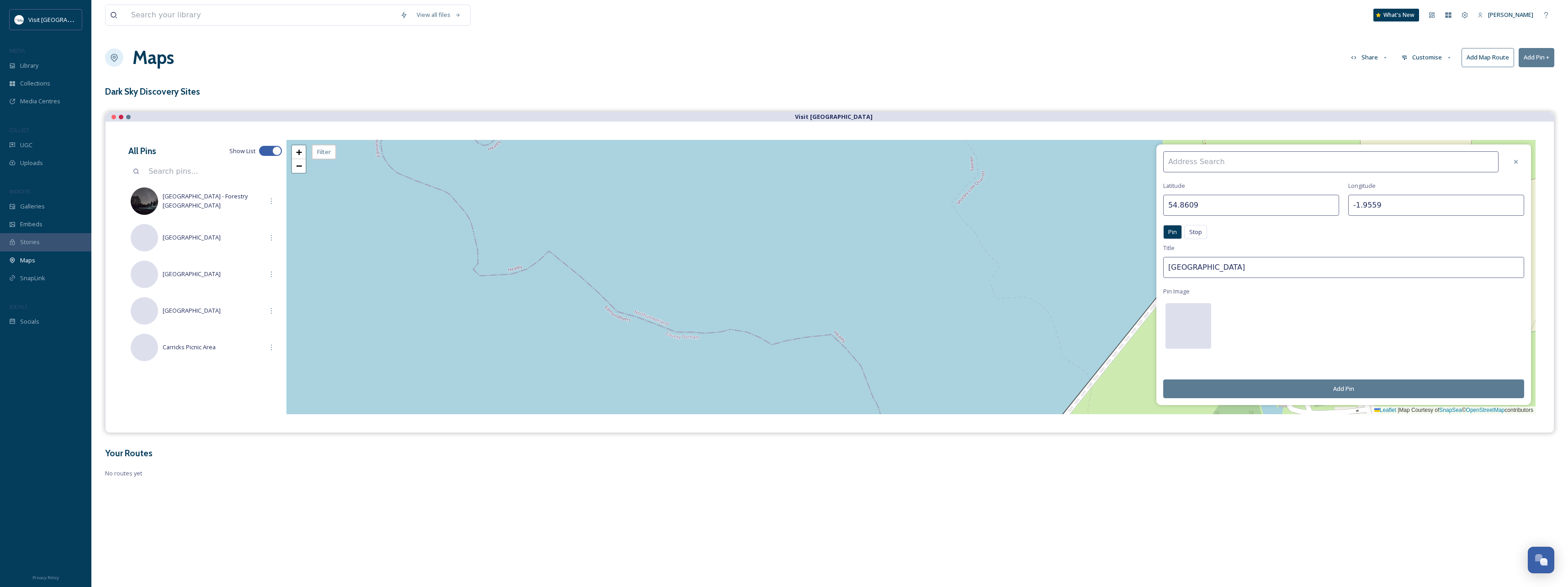
click at [1191, 322] on div at bounding box center [1188, 326] width 46 height 46
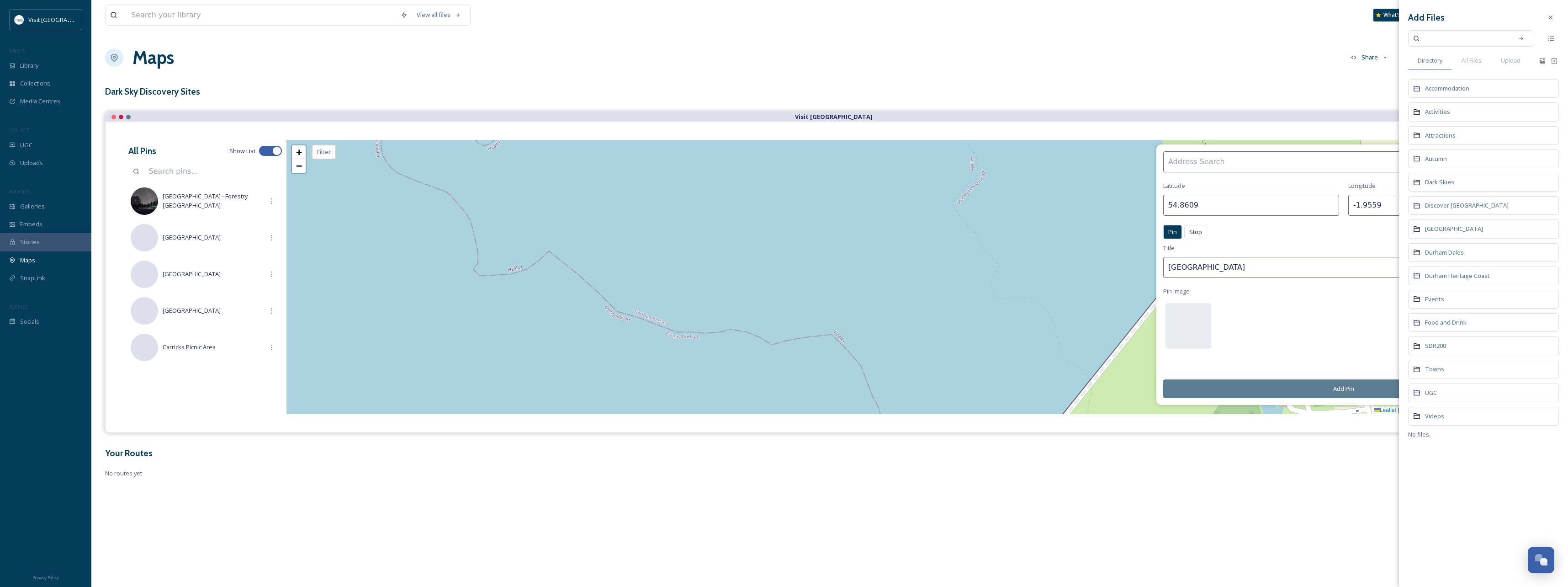
click at [1479, 184] on div "Dark Skies" at bounding box center [1483, 182] width 151 height 19
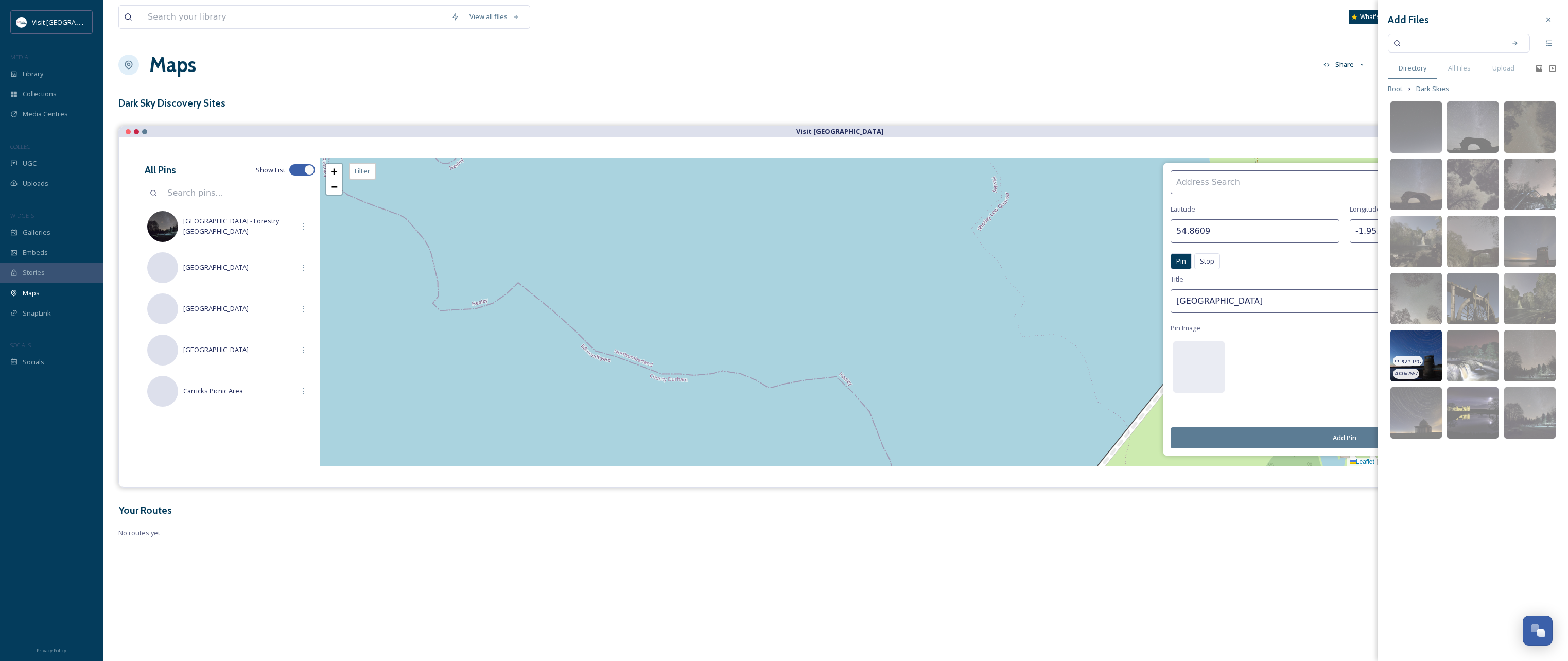
click at [1408, 350] on img at bounding box center [1416, 355] width 51 height 51
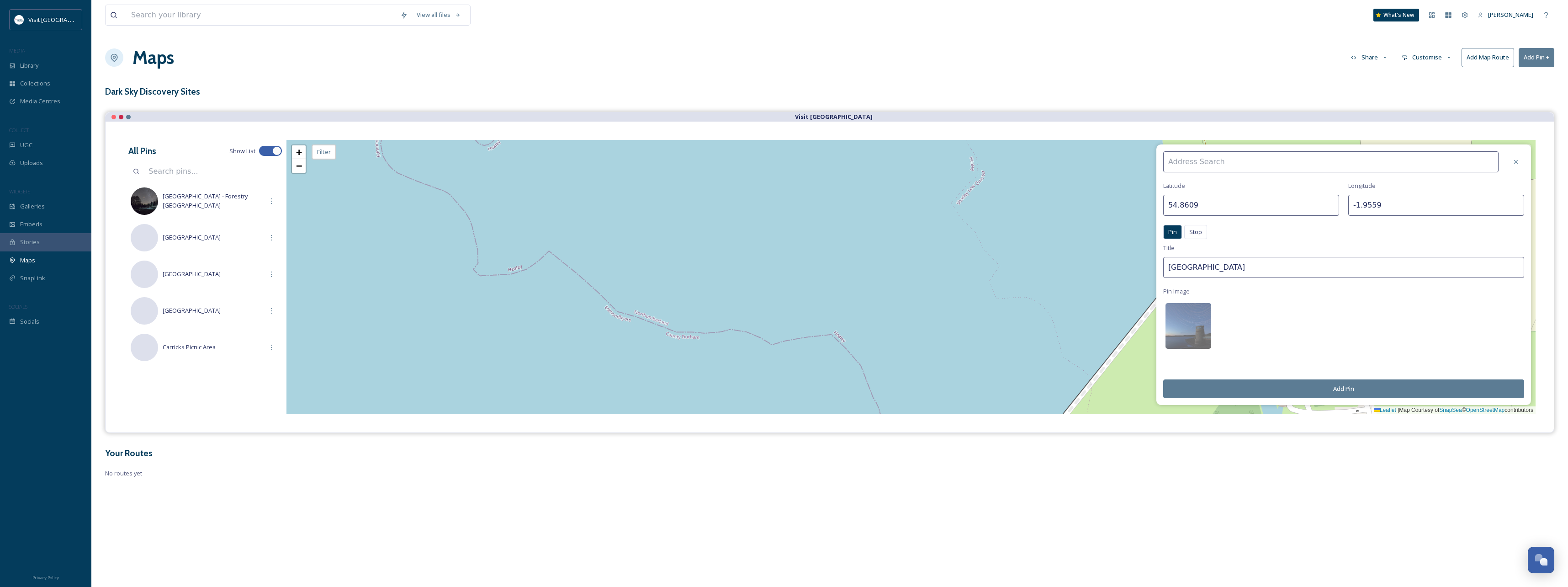
click at [1356, 387] on button "Add Pin" at bounding box center [1343, 388] width 361 height 19
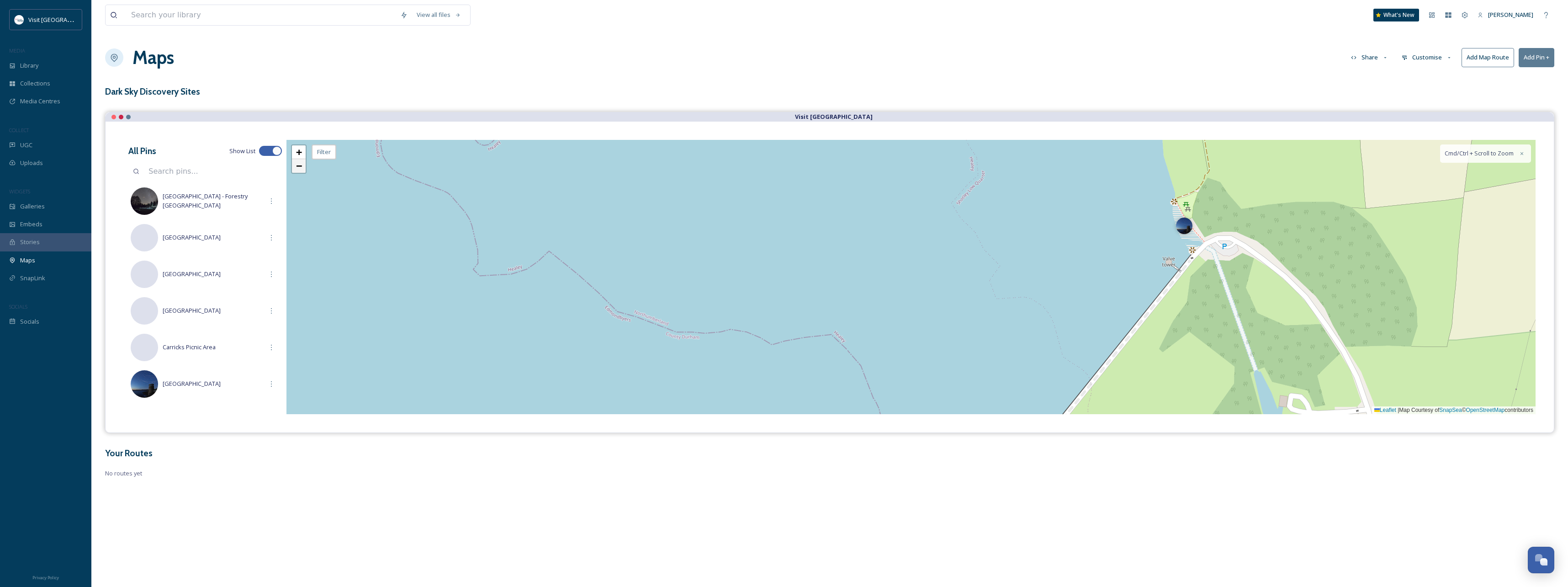
click at [296, 167] on span "−" at bounding box center [299, 166] width 6 height 12
click at [296, 166] on span "−" at bounding box center [299, 166] width 6 height 12
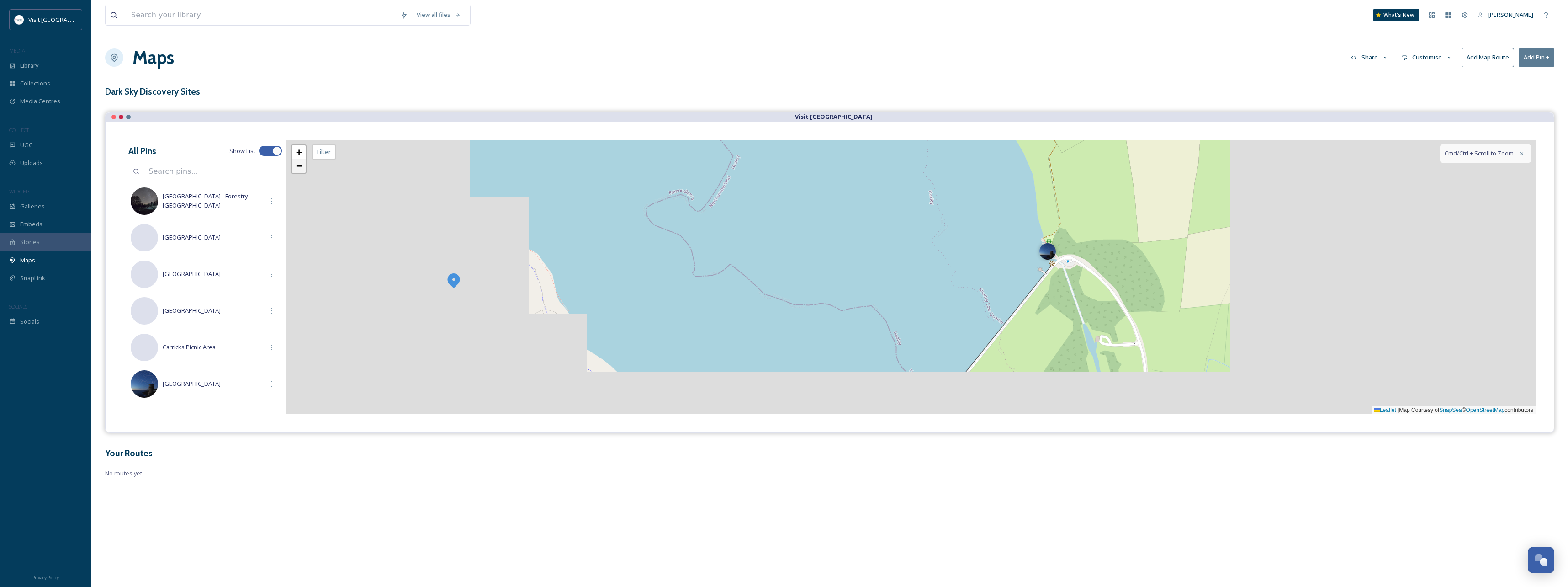
click at [296, 166] on span "−" at bounding box center [299, 166] width 6 height 12
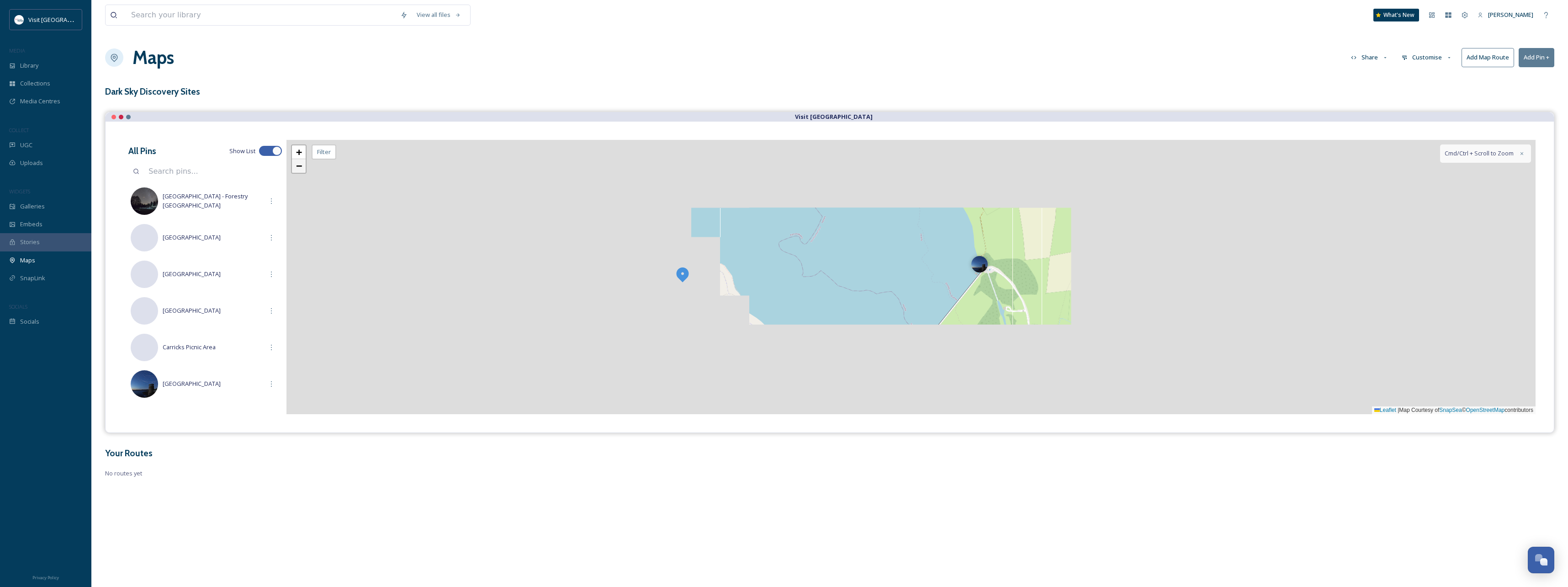
click at [296, 166] on span "−" at bounding box center [299, 166] width 6 height 12
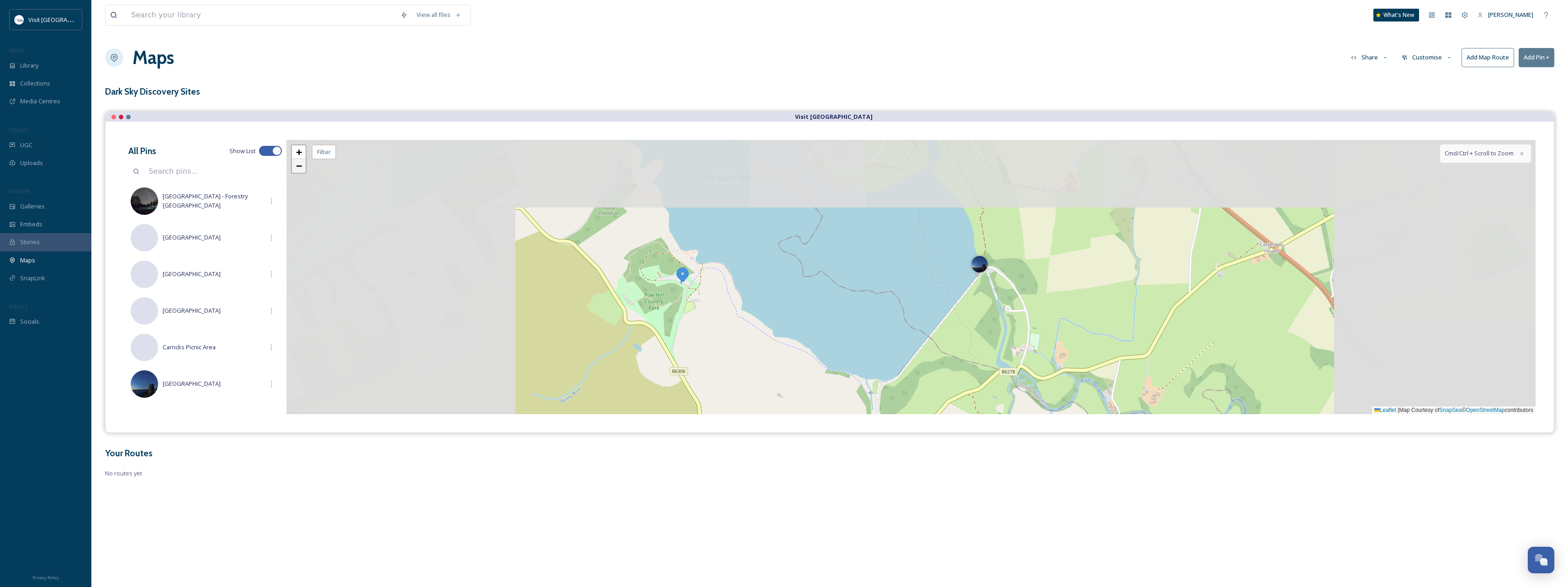
click at [296, 166] on span "−" at bounding box center [299, 166] width 6 height 12
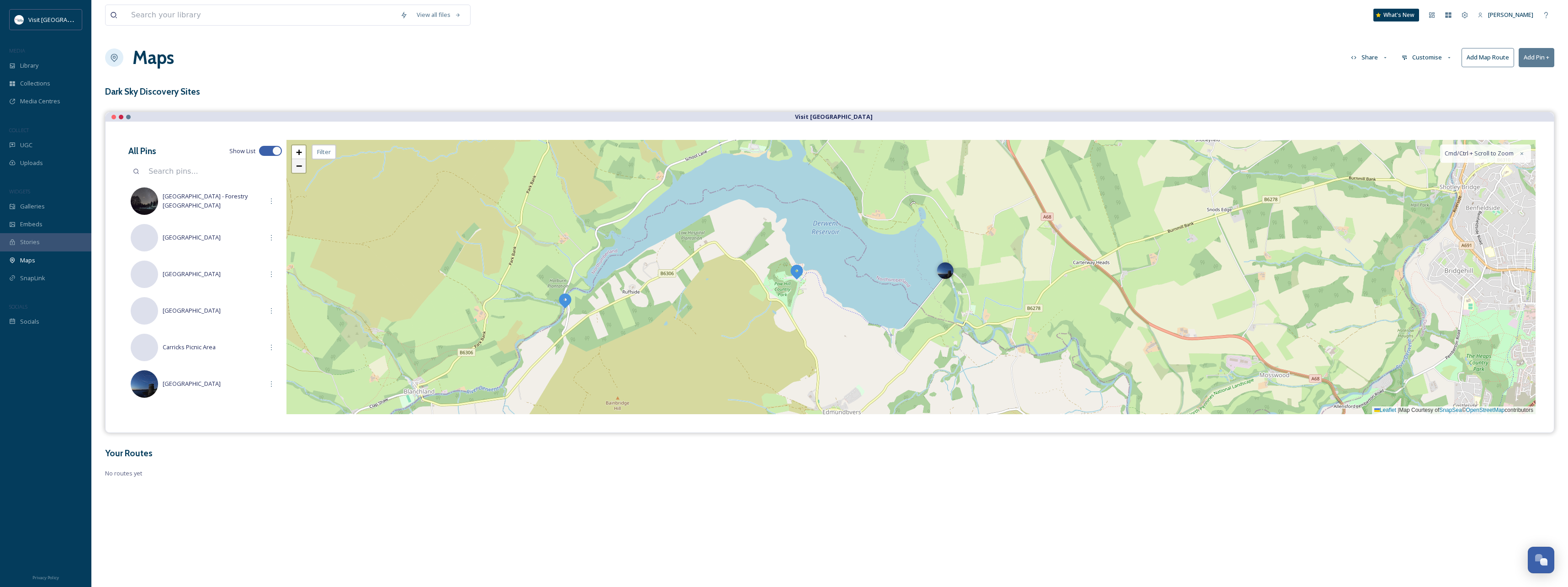
click at [296, 166] on span "−" at bounding box center [299, 166] width 6 height 12
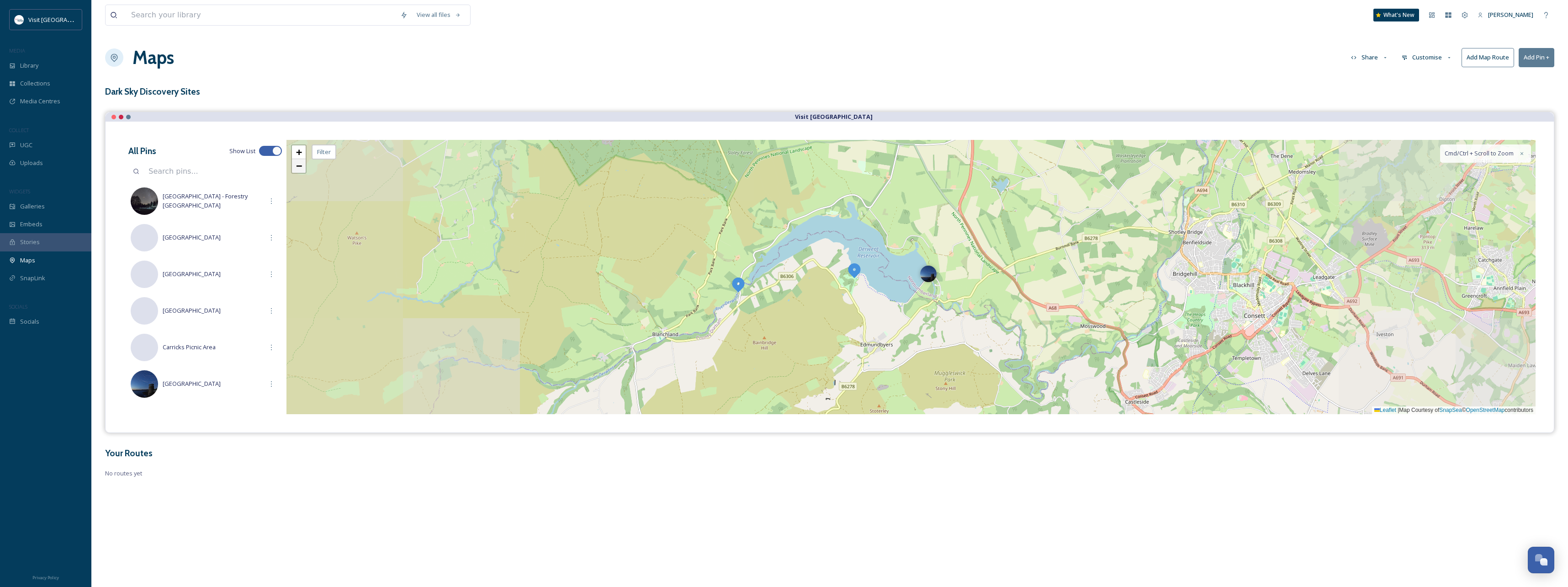
click at [296, 166] on span "−" at bounding box center [299, 166] width 6 height 12
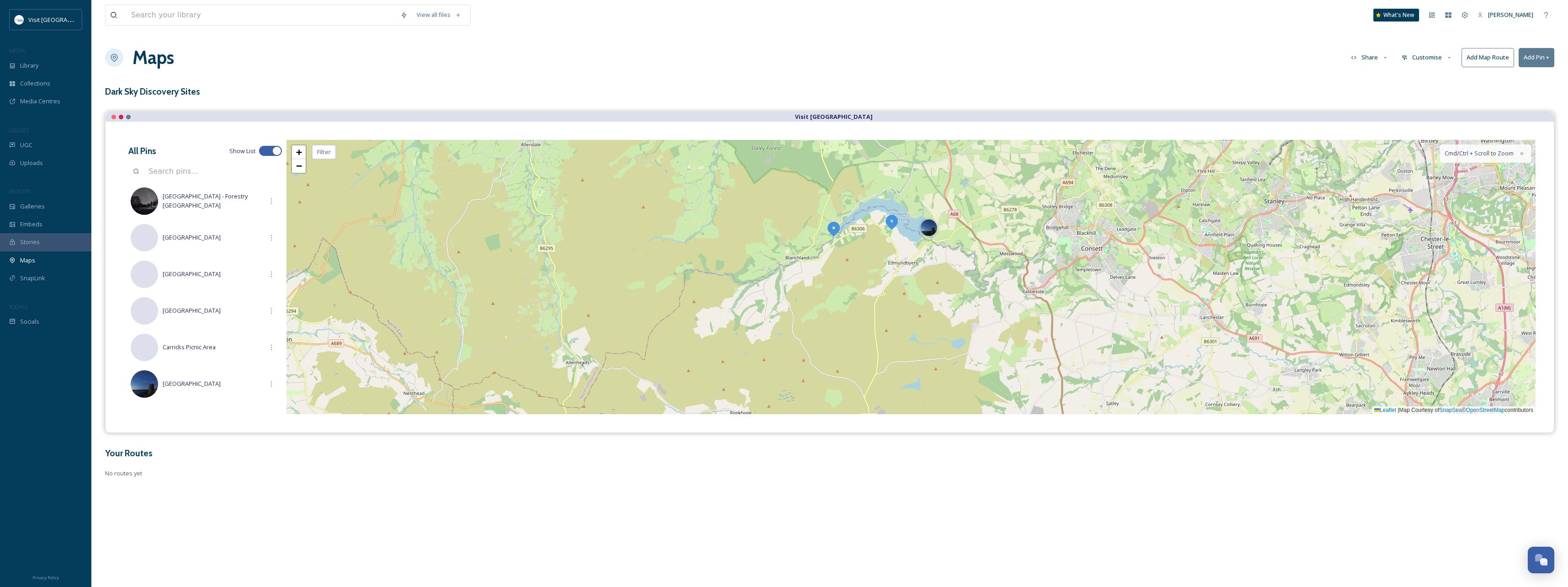
drag, startPoint x: 830, startPoint y: 345, endPoint x: 839, endPoint y: 307, distance: 39.1
click at [839, 307] on div "+ − Leaflet | Map Courtesy of SnapSea © OpenStreetMap contributors Cmd/Ctrl + S…" at bounding box center [911, 277] width 1249 height 274
click at [1536, 56] on button "Add Pin +" at bounding box center [1536, 57] width 36 height 19
click at [1501, 80] on span "Add New Pin" at bounding box center [1511, 79] width 35 height 9
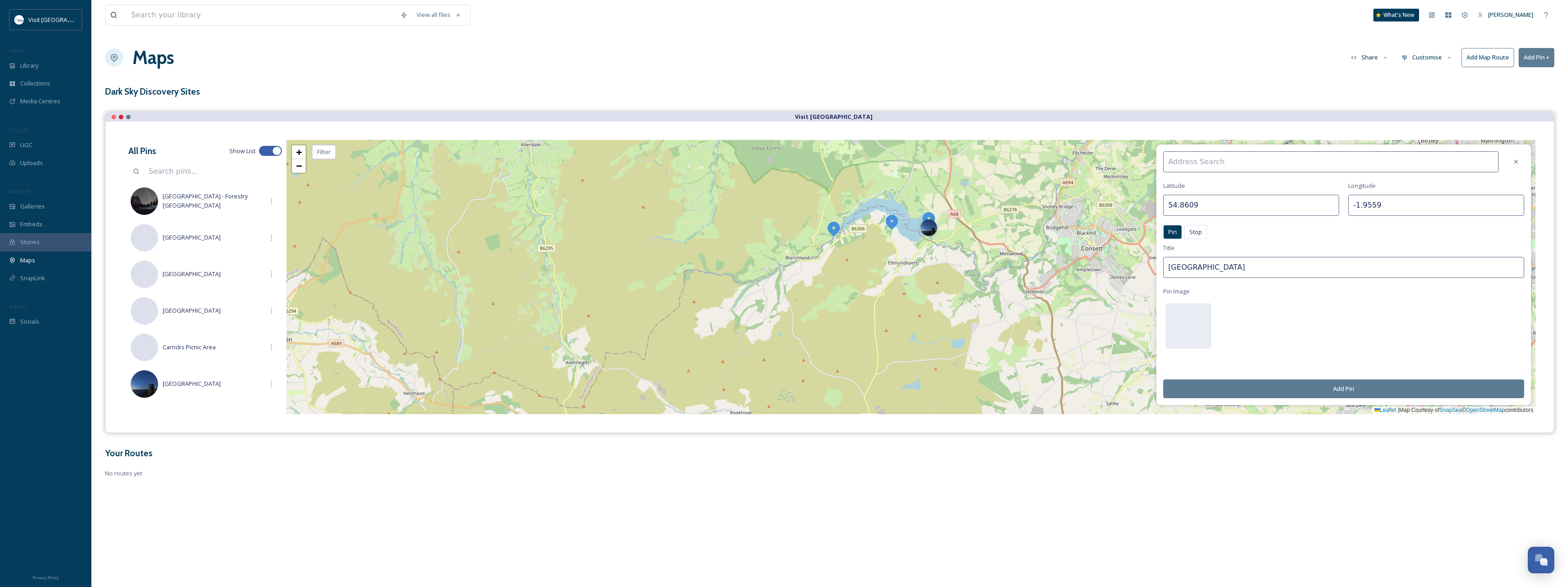
click at [1250, 163] on input at bounding box center [1331, 161] width 335 height 21
click at [1210, 186] on span "[GEOGRAPHIC_DATA]" at bounding box center [1196, 183] width 58 height 9
type input "[GEOGRAPHIC_DATA]"
type input "54.7834"
type input "-1.9972"
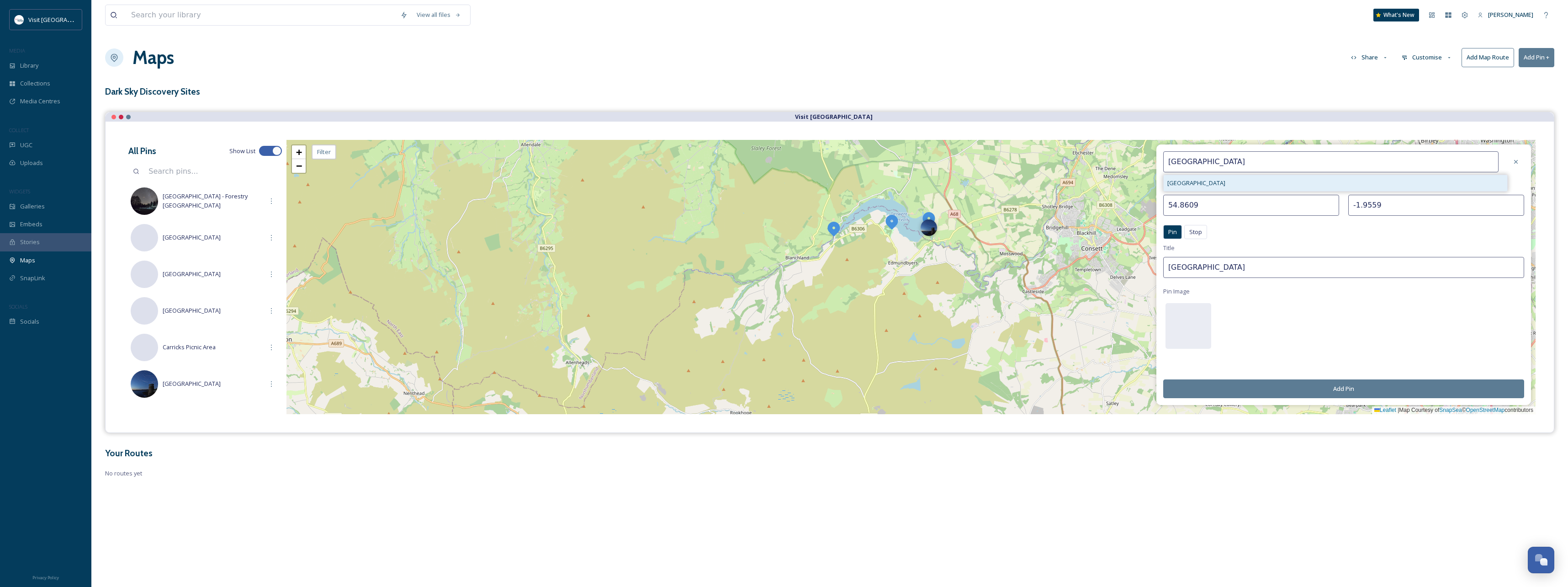
type input "[GEOGRAPHIC_DATA]"
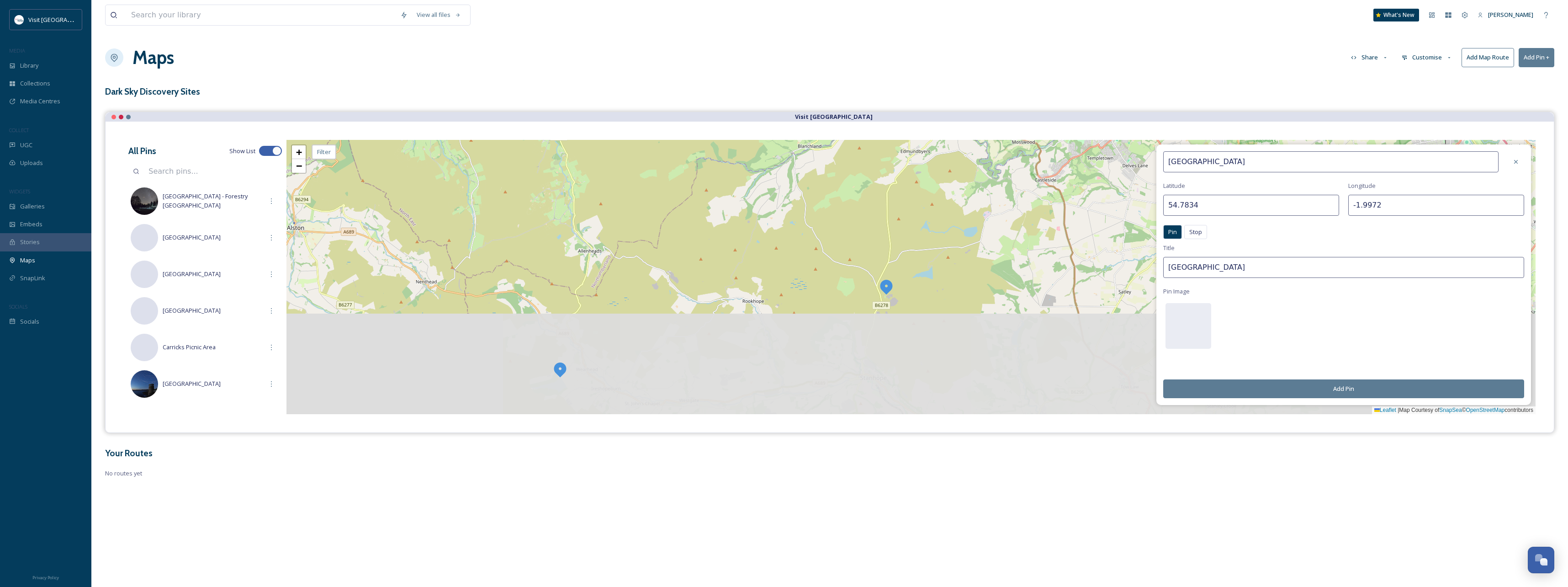
drag, startPoint x: 913, startPoint y: 358, endPoint x: 925, endPoint y: 245, distance: 113.6
click at [925, 245] on div "+ − Leaflet | Map Courtesy of SnapSea © OpenStreetMap contributors Cmd/Ctrl + S…" at bounding box center [911, 277] width 1249 height 274
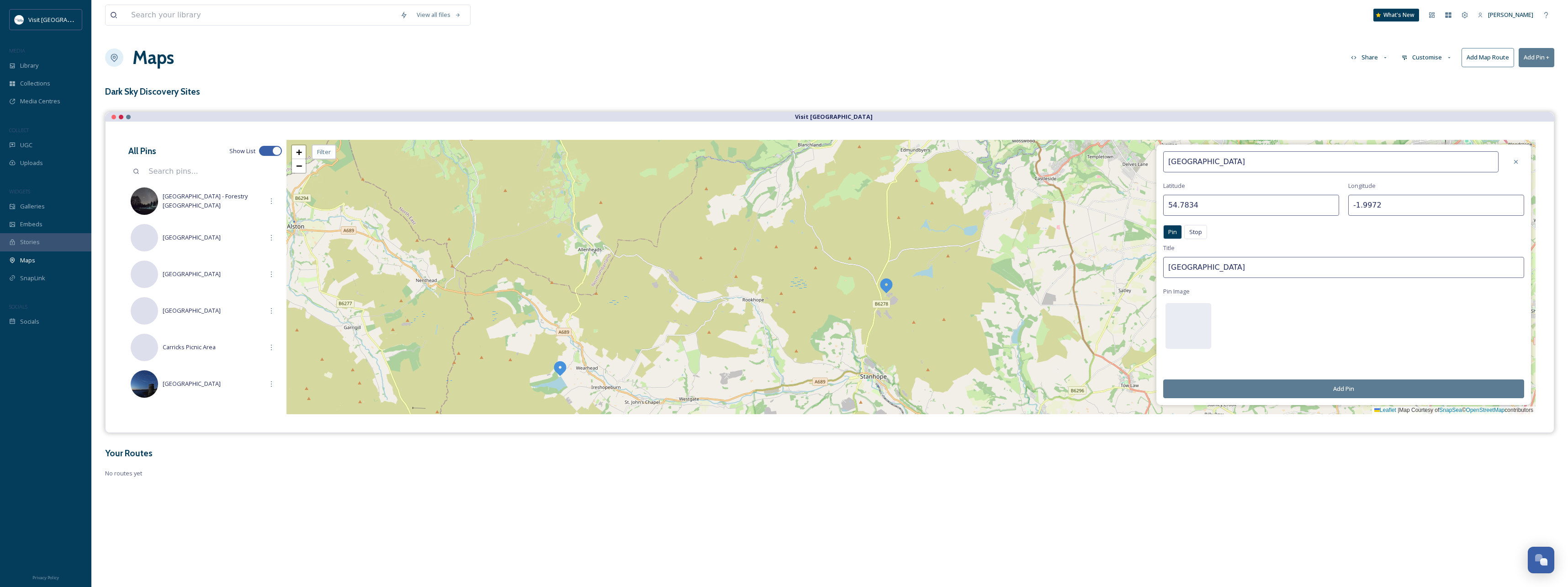
drag, startPoint x: 1357, startPoint y: 385, endPoint x: 1349, endPoint y: 385, distance: 8.0
click at [1355, 385] on button "Add Pin" at bounding box center [1343, 388] width 361 height 19
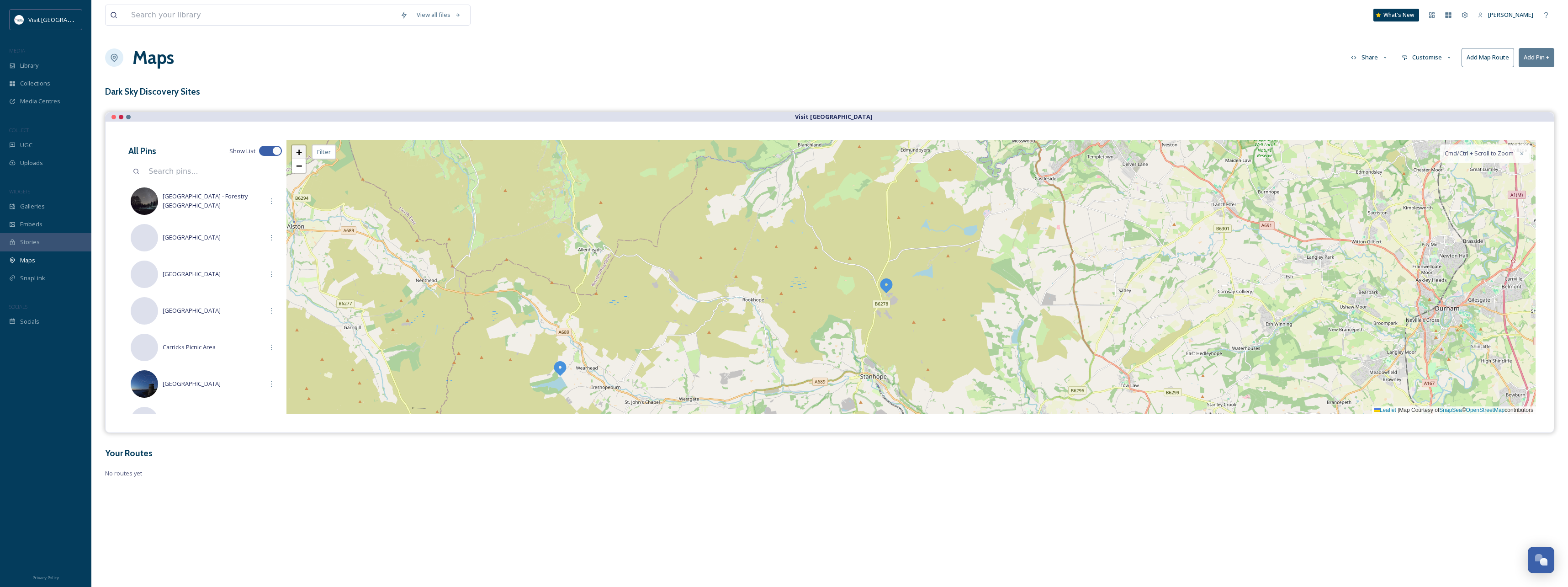
click at [301, 153] on span "+" at bounding box center [299, 152] width 6 height 12
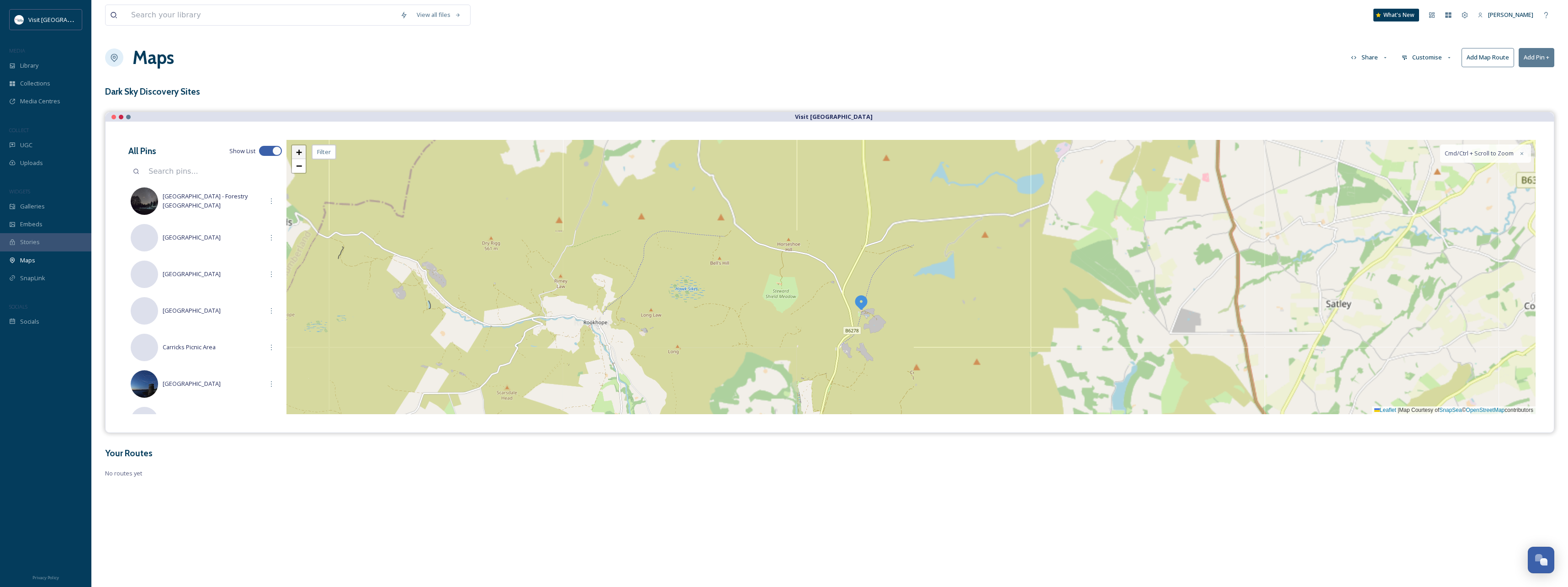
click at [299, 153] on span "+" at bounding box center [299, 152] width 6 height 12
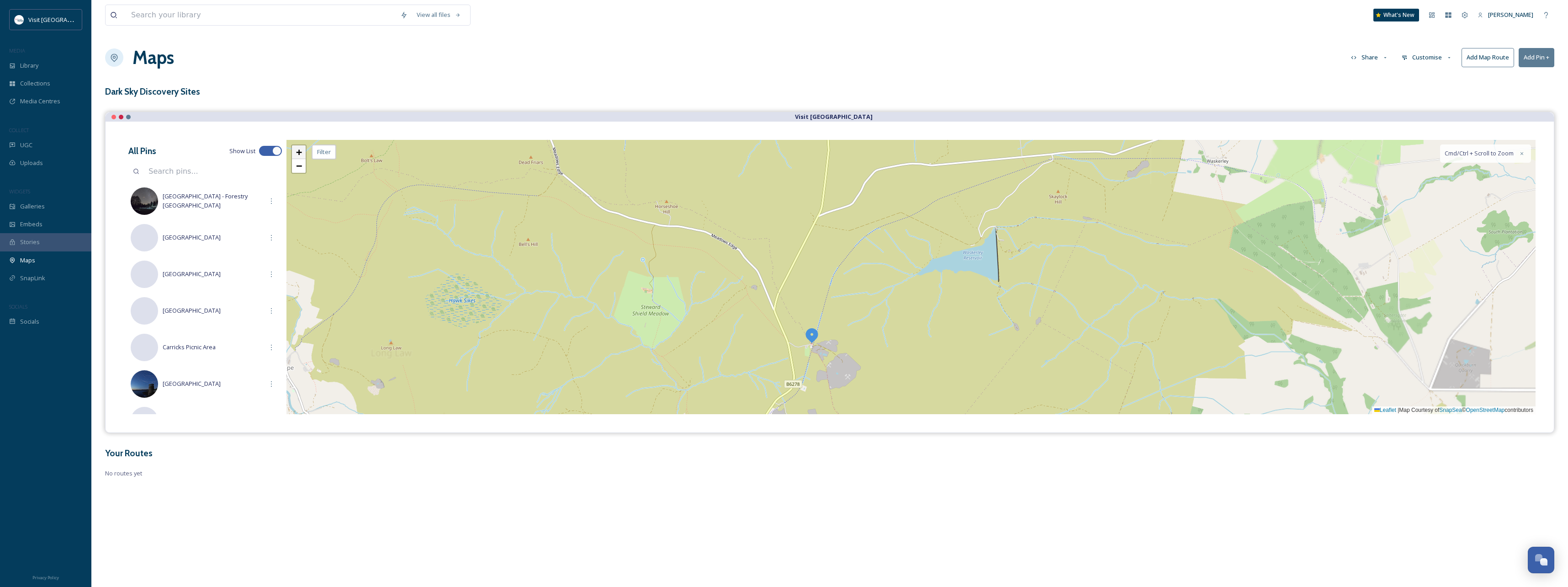
click at [299, 153] on span "+" at bounding box center [299, 152] width 6 height 12
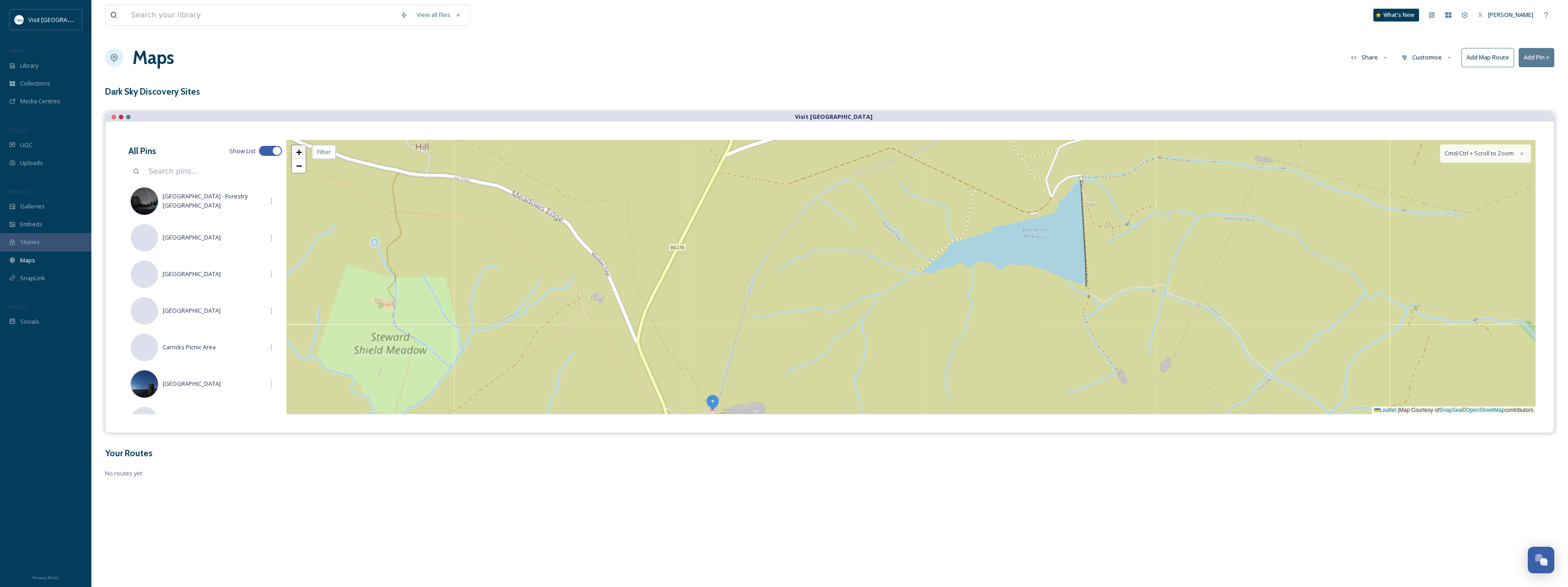
click at [300, 153] on span "+" at bounding box center [299, 152] width 6 height 12
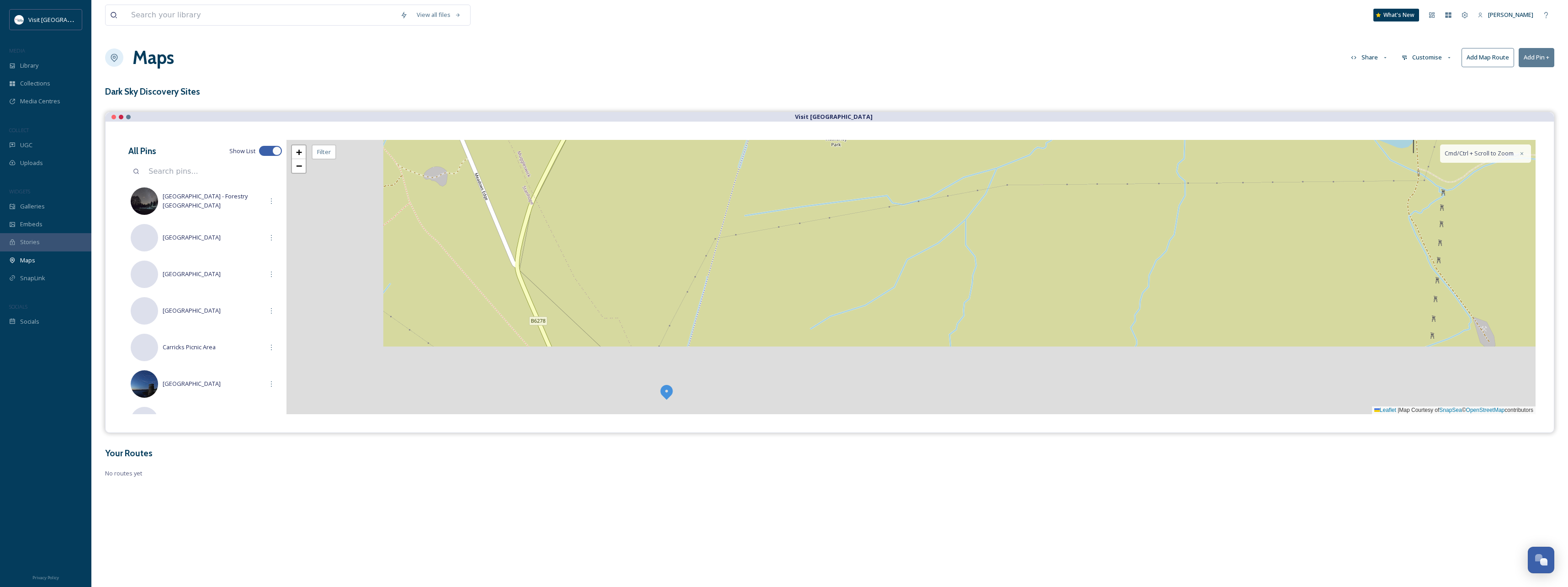
drag, startPoint x: 694, startPoint y: 352, endPoint x: 814, endPoint y: 234, distance: 168.3
click at [819, 228] on div "+ − Leaflet | Map Courtesy of SnapSea © OpenStreetMap contributors Cmd/Ctrl + S…" at bounding box center [911, 277] width 1249 height 274
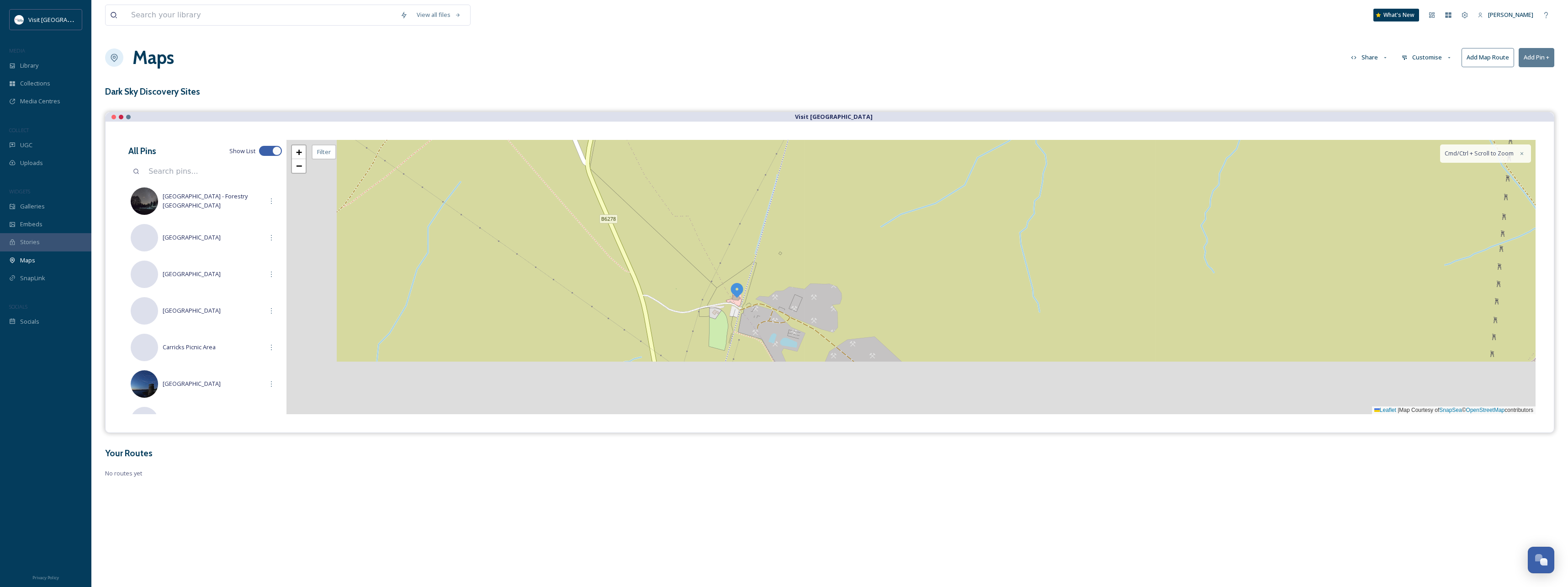
drag, startPoint x: 760, startPoint y: 292, endPoint x: 830, endPoint y: 191, distance: 122.9
click at [830, 191] on div "+ − Leaflet | Map Courtesy of SnapSea © OpenStreetMap contributors Cmd/Ctrl + S…" at bounding box center [911, 277] width 1249 height 274
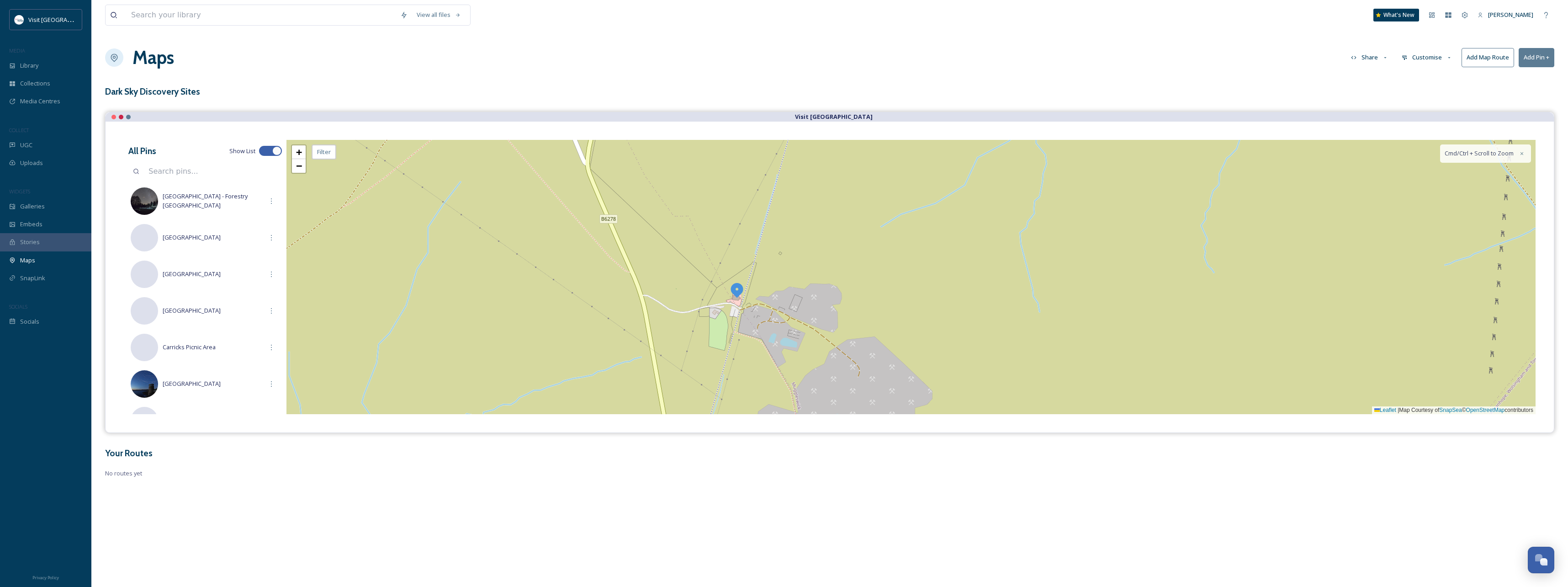
drag, startPoint x: 785, startPoint y: 256, endPoint x: 803, endPoint y: 204, distance: 55.0
click at [803, 204] on div "+ − Leaflet | Map Courtesy of SnapSea © OpenStreetMap contributors Cmd/Ctrl + S…" at bounding box center [911, 277] width 1249 height 274
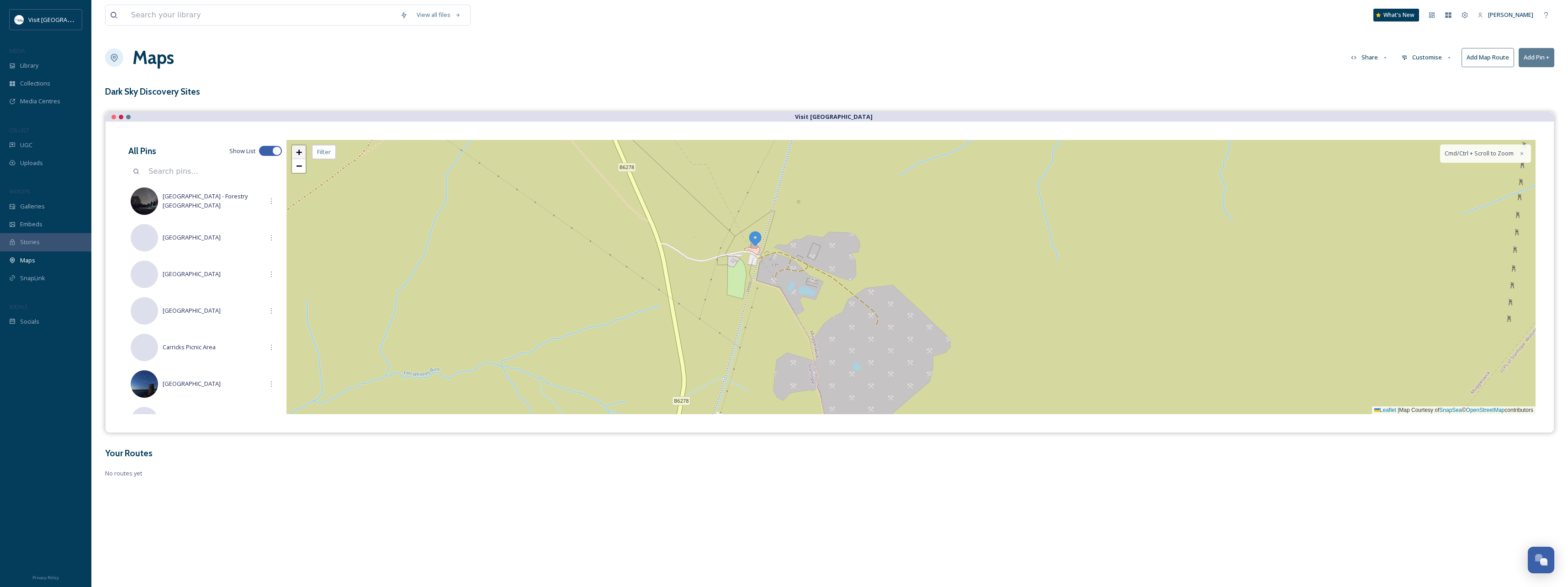
click at [303, 153] on link "+" at bounding box center [299, 152] width 14 height 14
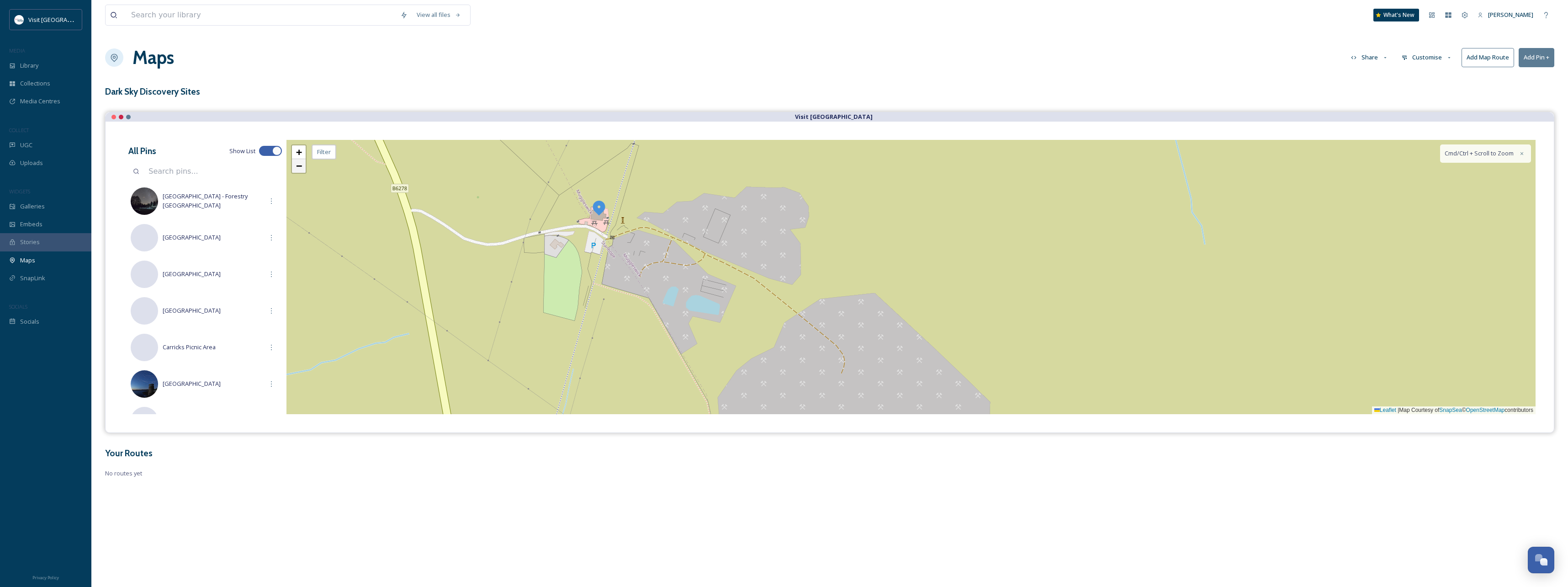
click at [299, 167] on span "−" at bounding box center [299, 166] width 6 height 12
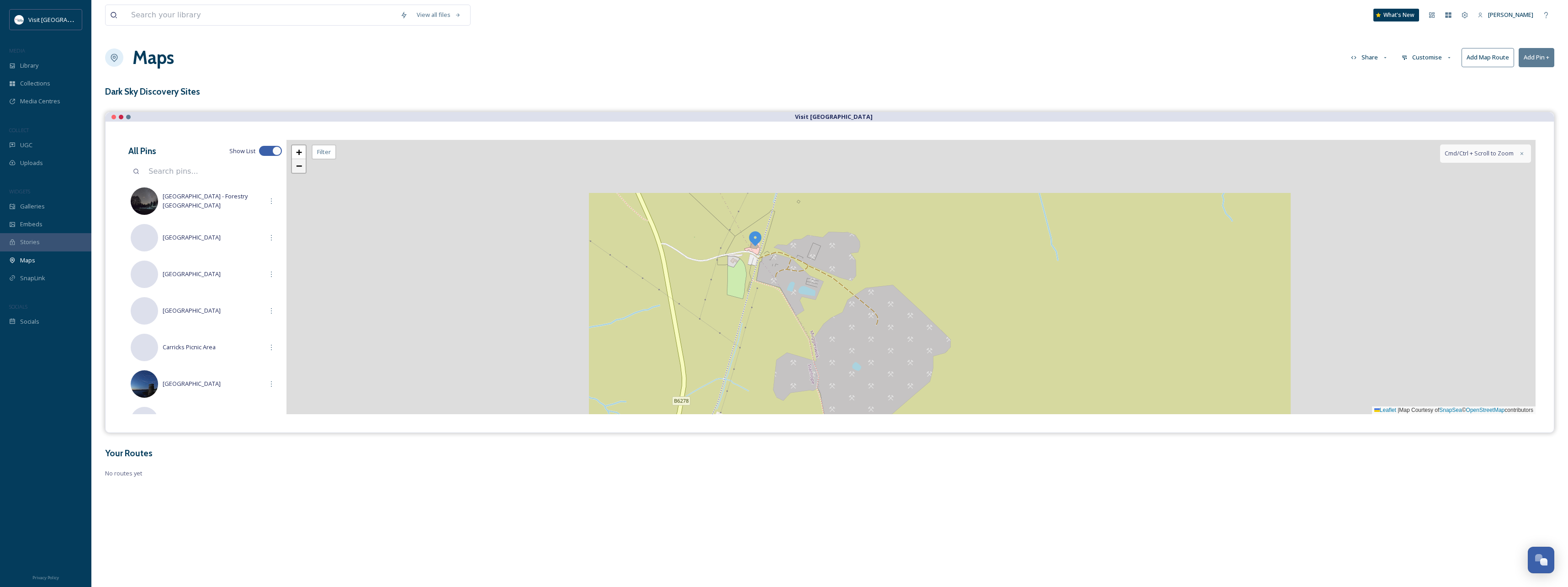
click at [299, 167] on span "−" at bounding box center [299, 166] width 6 height 12
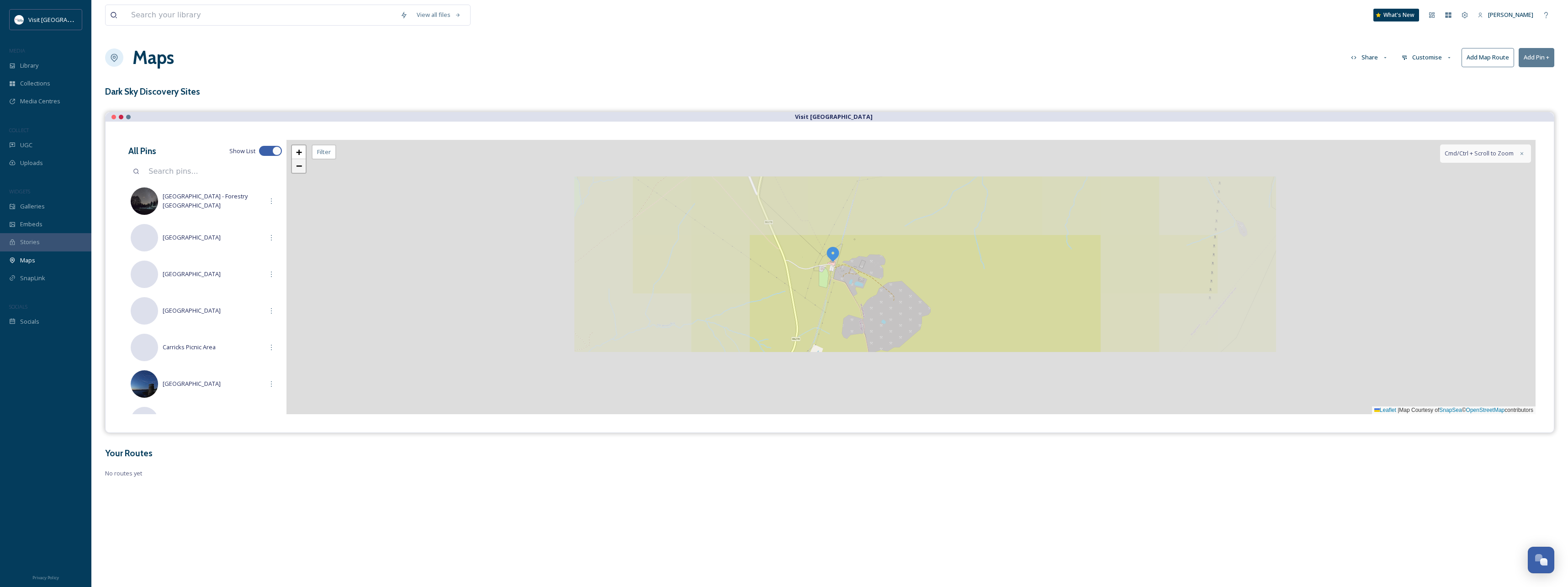
click at [299, 167] on span "−" at bounding box center [299, 166] width 6 height 12
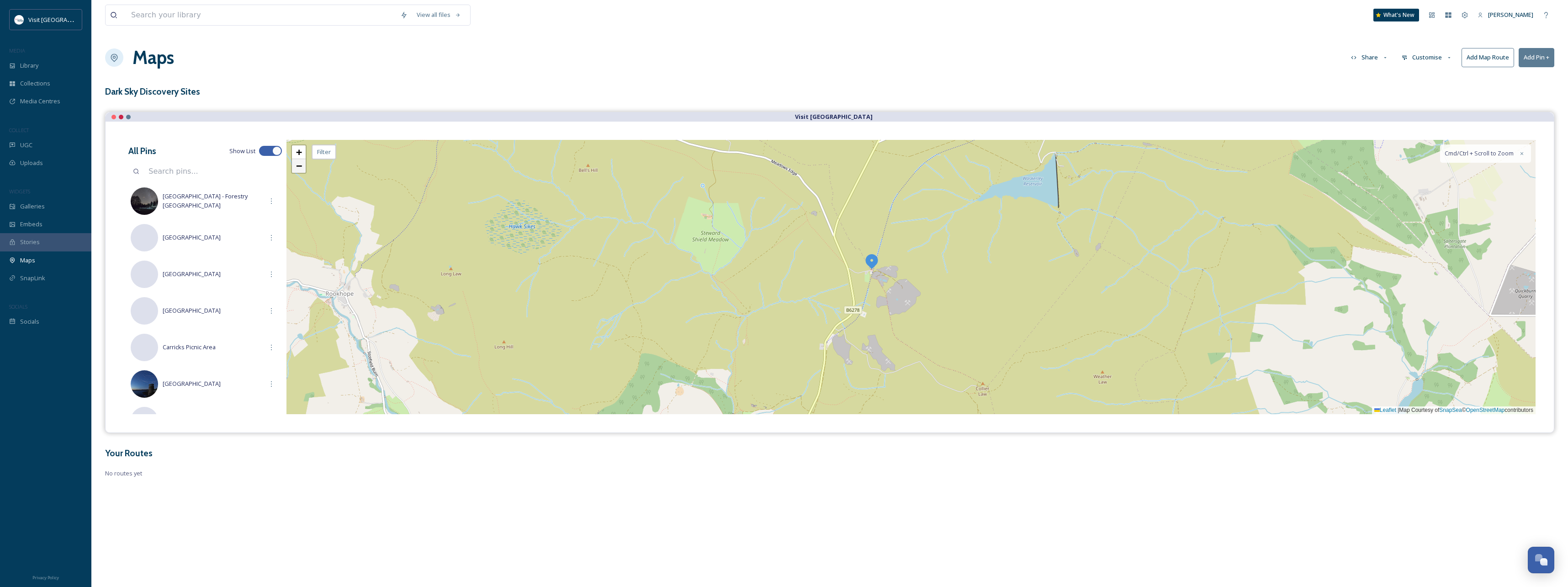
click at [299, 167] on span "−" at bounding box center [299, 166] width 6 height 12
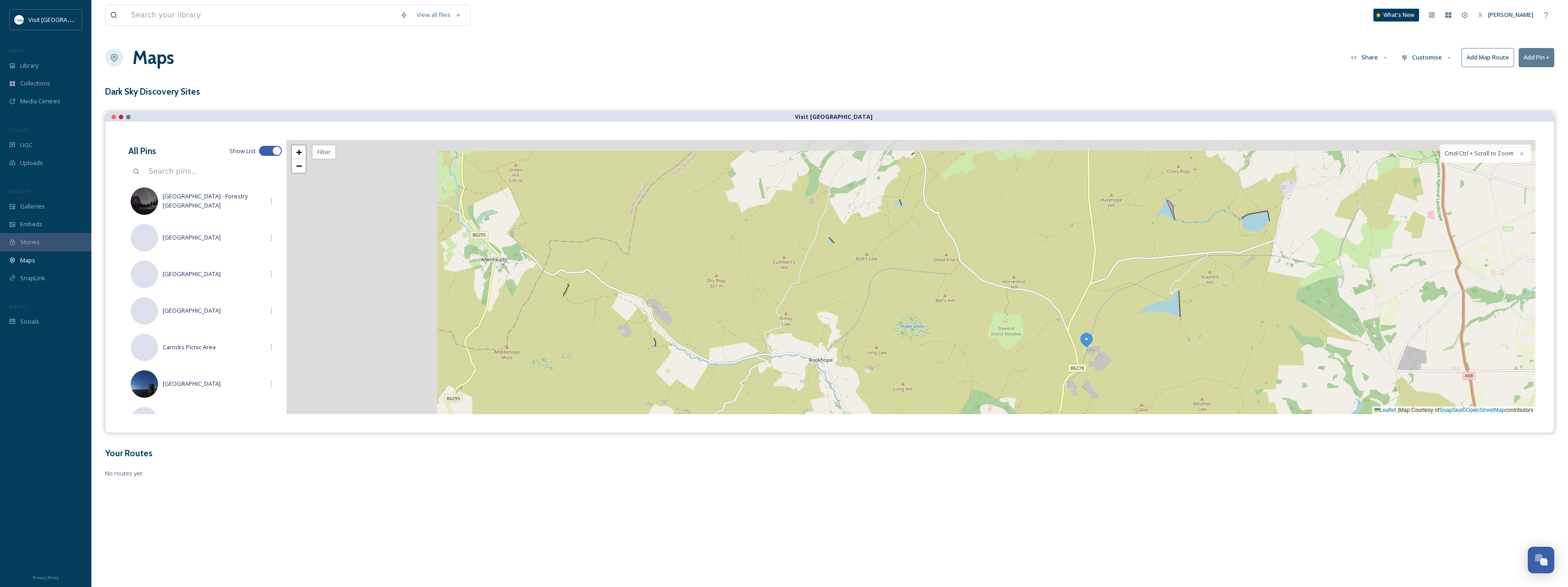
drag, startPoint x: 532, startPoint y: 239, endPoint x: 728, endPoint y: 313, distance: 209.5
click at [728, 313] on div "+ − Leaflet | Map Courtesy of SnapSea © OpenStreetMap contributors Cmd/Ctrl + S…" at bounding box center [911, 277] width 1249 height 274
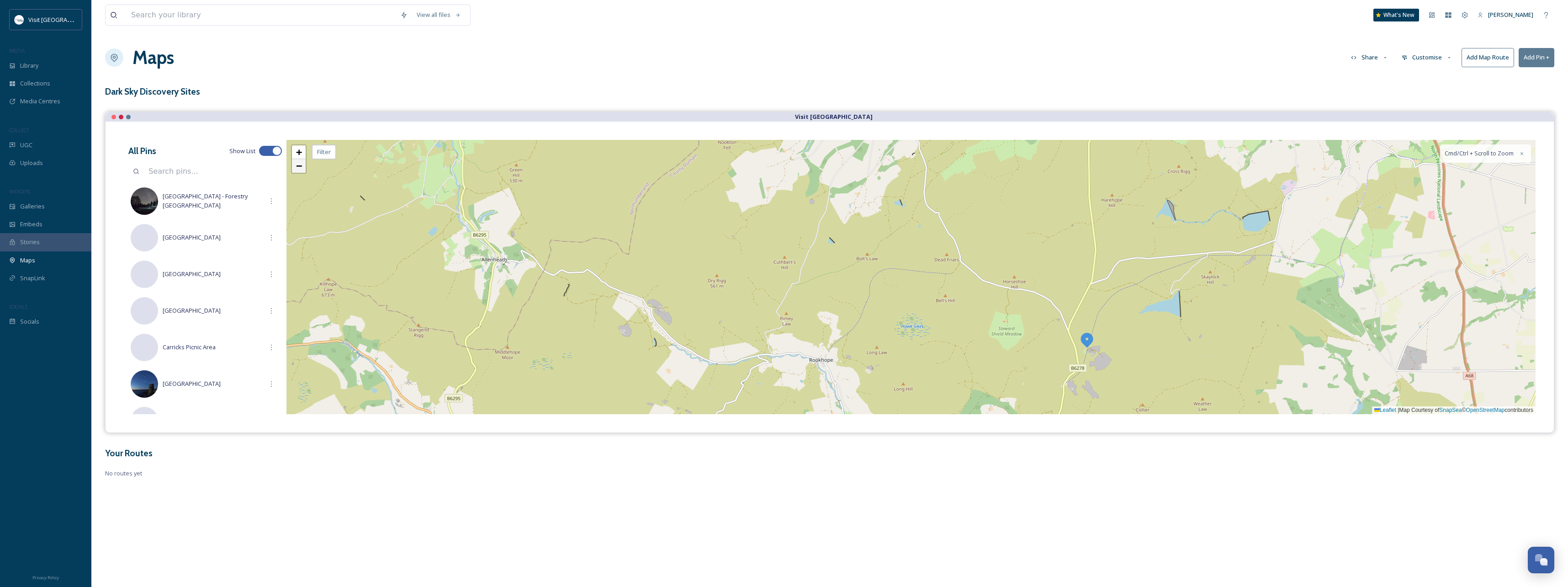
click at [298, 170] on span "−" at bounding box center [299, 166] width 6 height 12
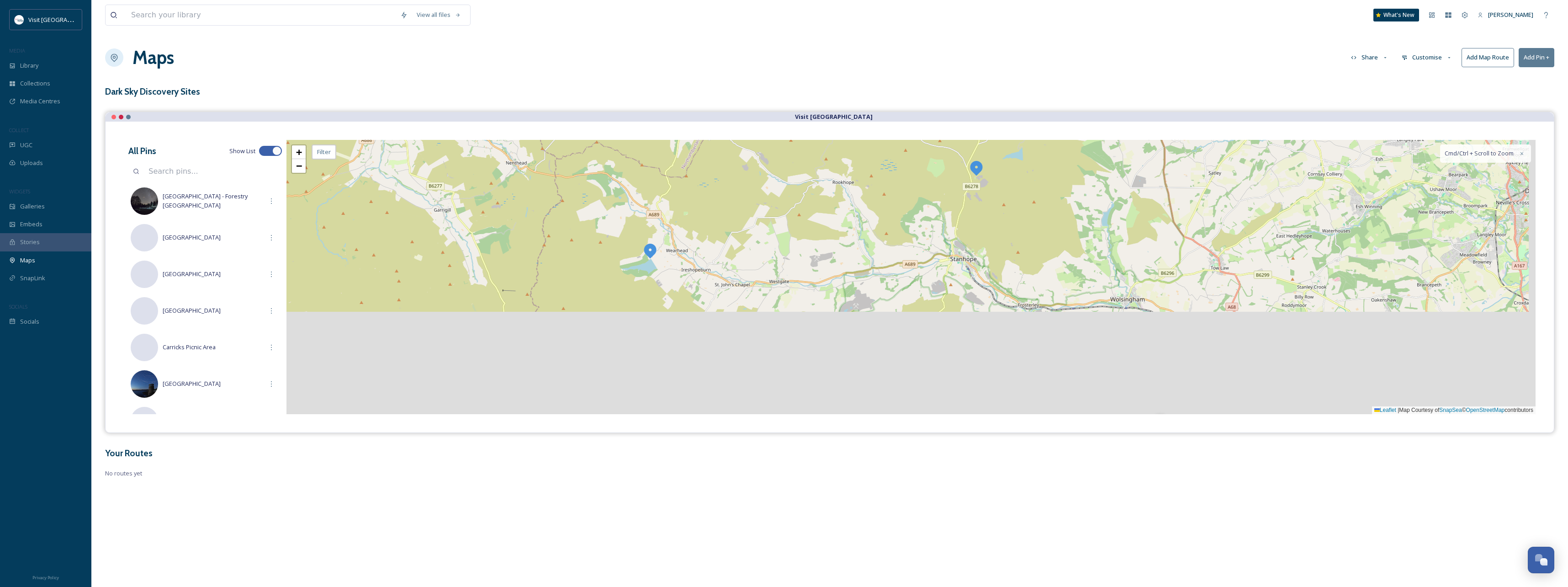
drag, startPoint x: 759, startPoint y: 357, endPoint x: 733, endPoint y: 216, distance: 143.4
click at [733, 216] on div "+ − Leaflet | Map Courtesy of SnapSea © OpenStreetMap contributors Cmd/Ctrl + S…" at bounding box center [911, 277] width 1249 height 274
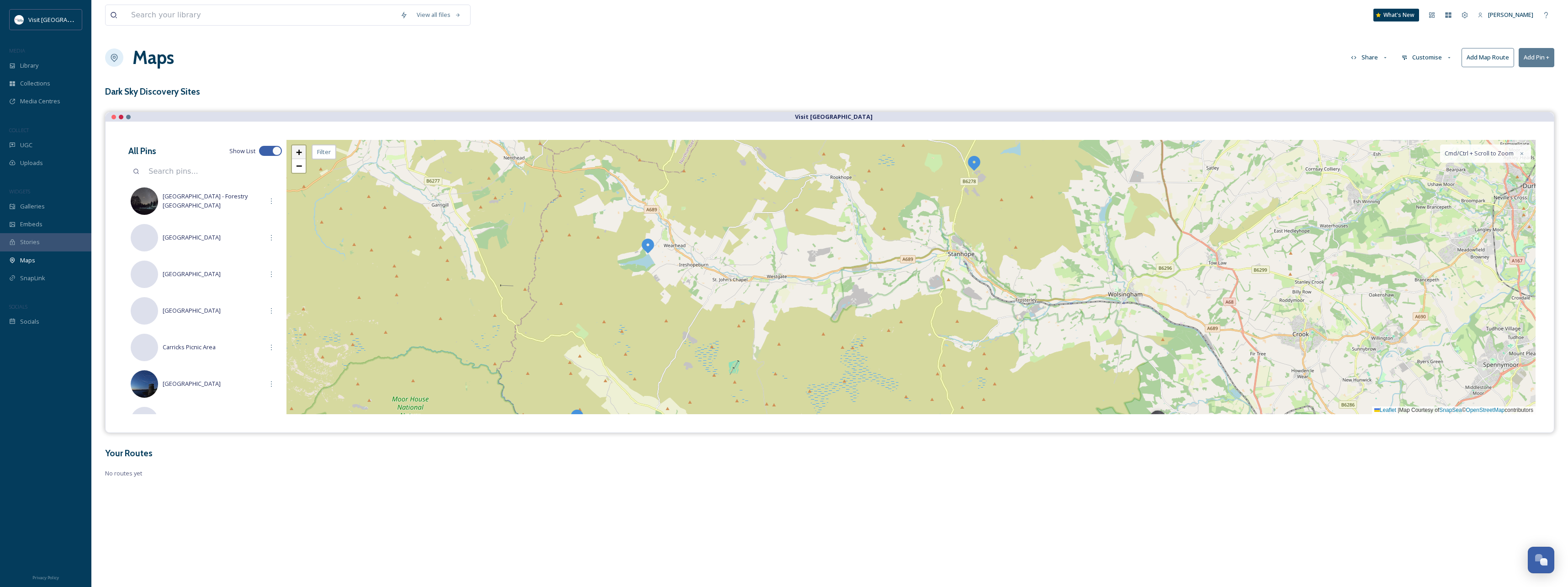
click at [299, 154] on span "+" at bounding box center [299, 152] width 6 height 12
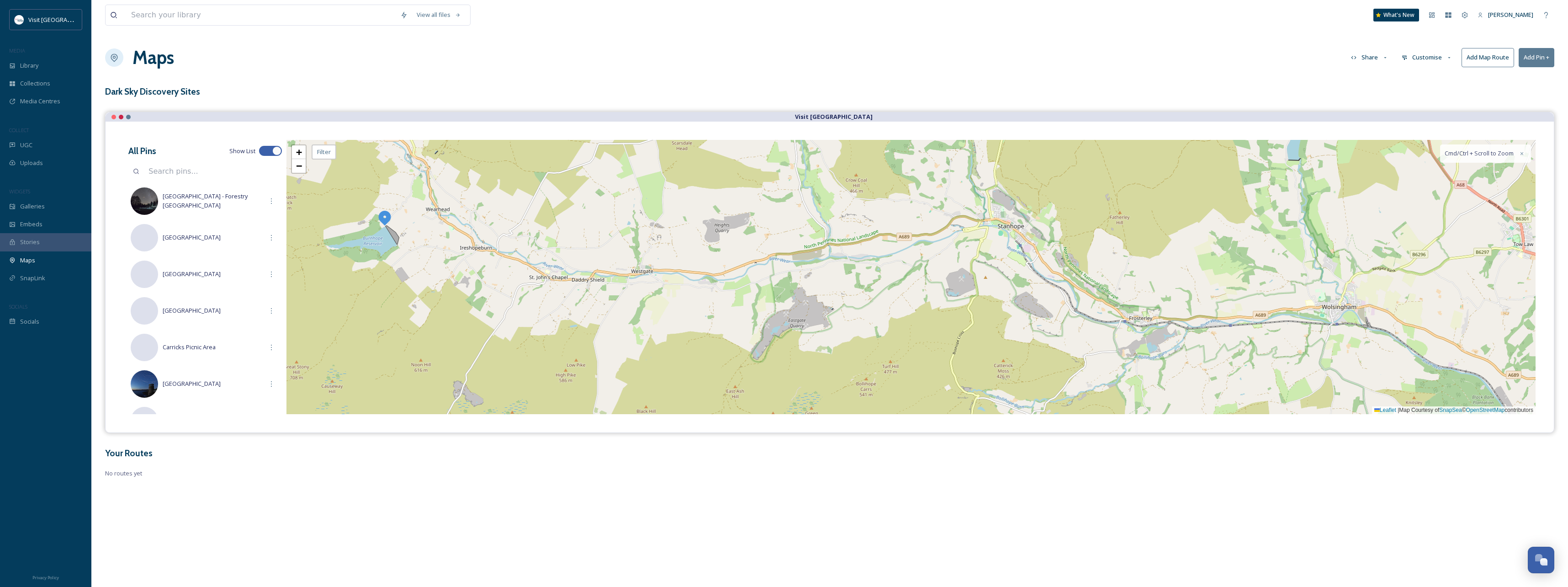
drag, startPoint x: 461, startPoint y: 312, endPoint x: 458, endPoint y: 230, distance: 82.1
click at [458, 230] on div "+ − Leaflet | Map Courtesy of SnapSea © OpenStreetMap contributors Cmd/Ctrl + S…" at bounding box center [911, 277] width 1249 height 274
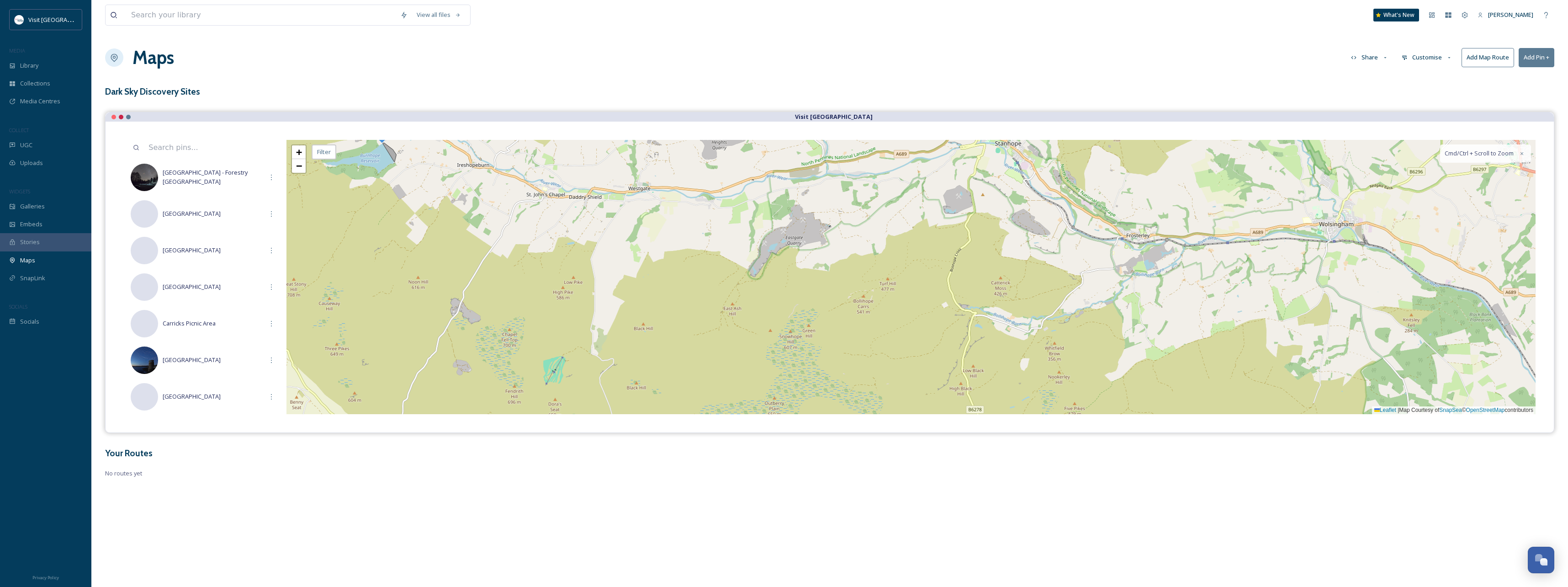
scroll to position [27, 0]
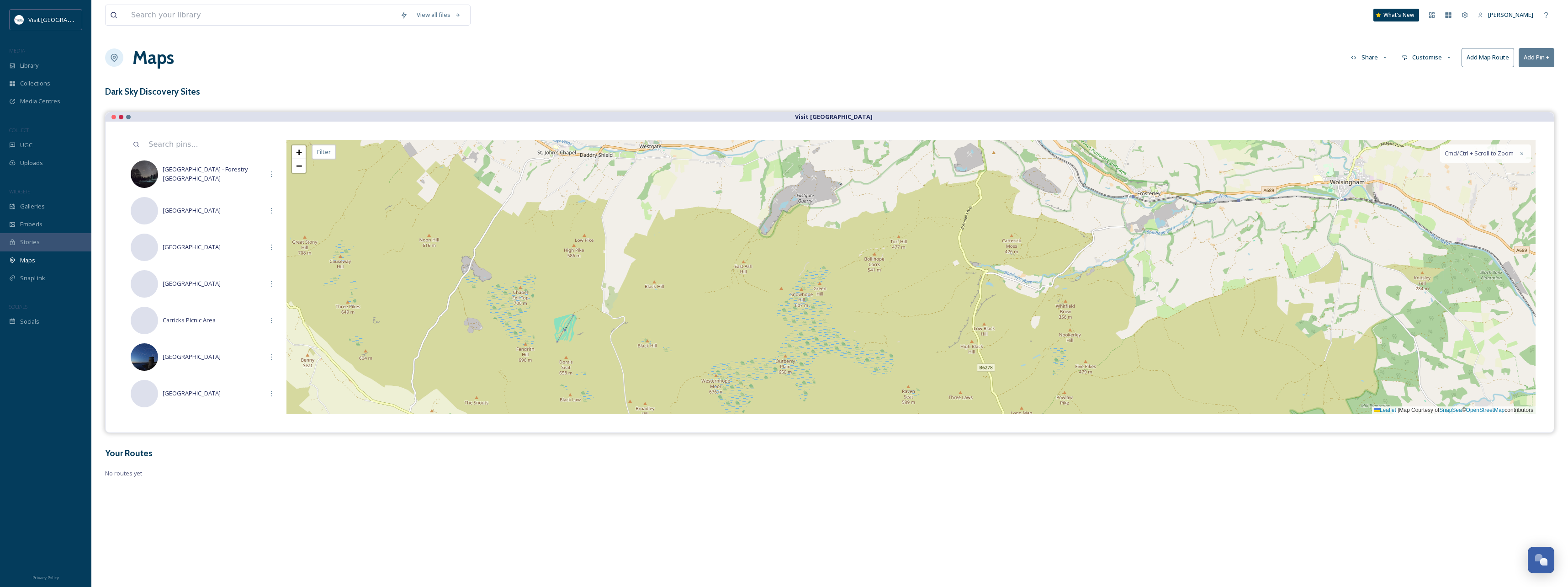
drag, startPoint x: 771, startPoint y: 312, endPoint x: 788, endPoint y: 225, distance: 88.6
click at [788, 225] on div "+ − Leaflet | Map Courtesy of SnapSea © OpenStreetMap contributors Cmd/Ctrl + S…" at bounding box center [911, 277] width 1249 height 274
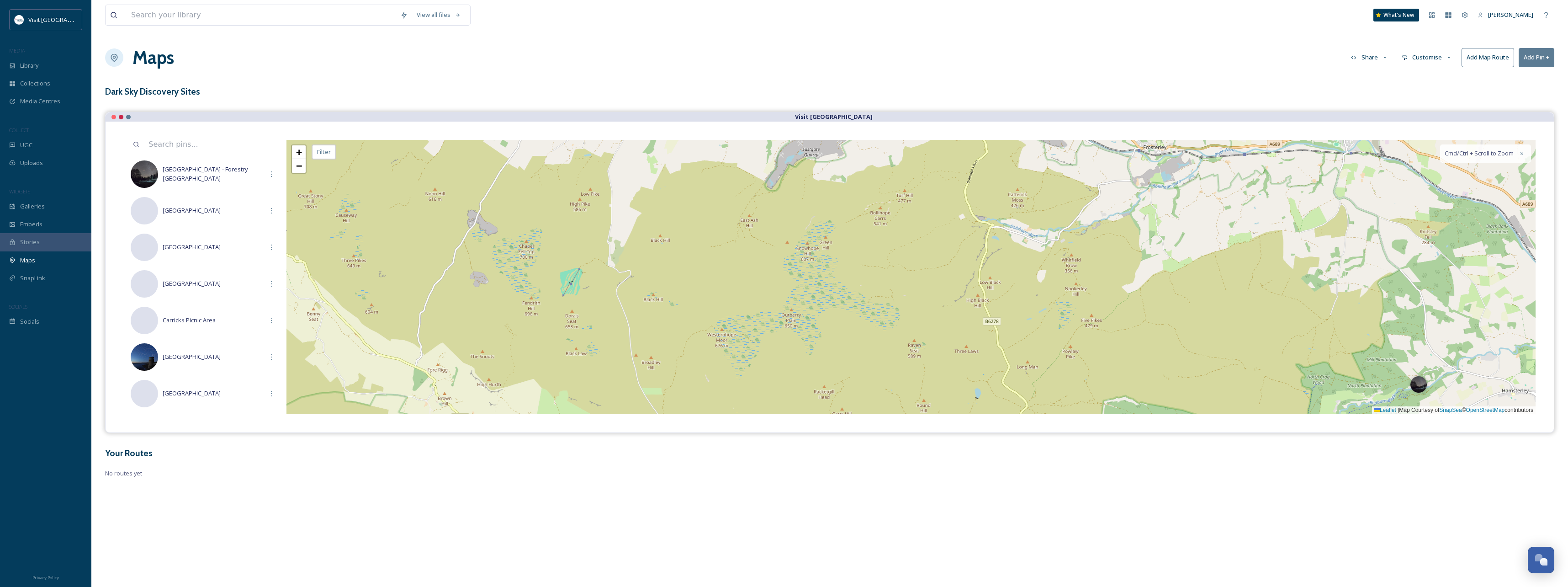
drag, startPoint x: 715, startPoint y: 345, endPoint x: 690, endPoint y: 234, distance: 113.8
click at [690, 234] on div "+ − Leaflet | Map Courtesy of SnapSea © OpenStreetMap contributors Cmd/Ctrl + S…" at bounding box center [911, 277] width 1249 height 274
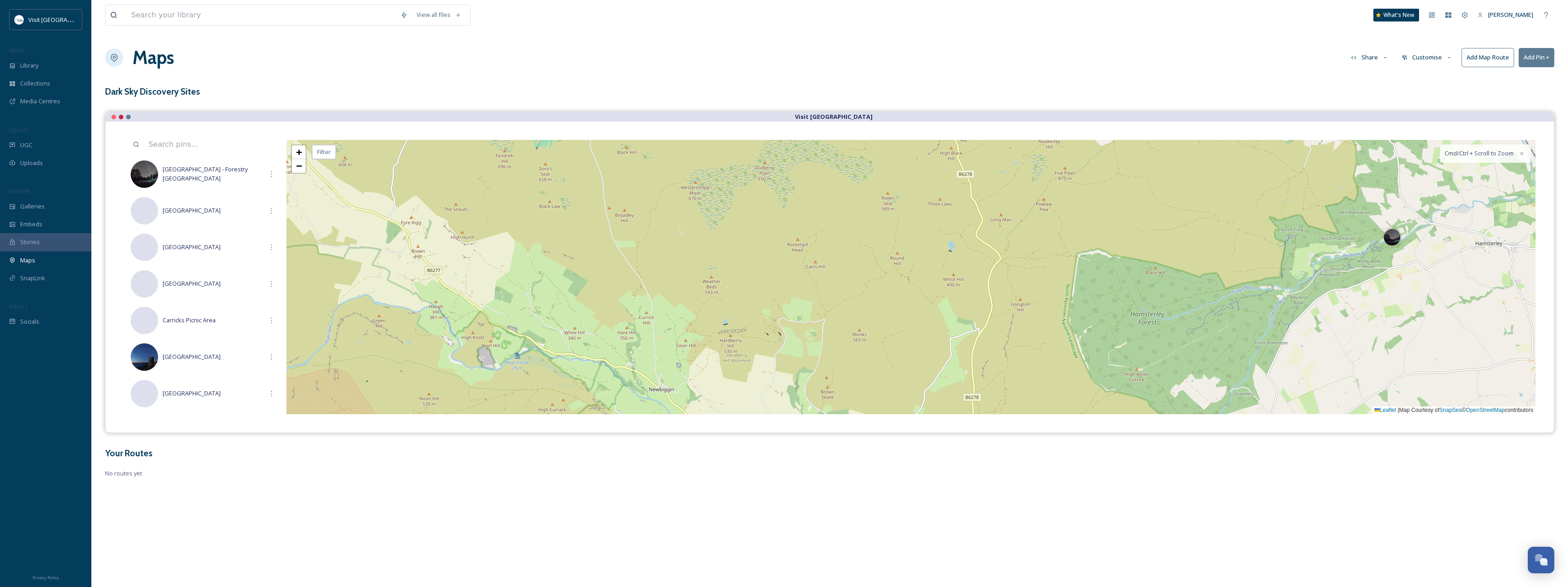
drag, startPoint x: 695, startPoint y: 287, endPoint x: 688, endPoint y: 226, distance: 61.4
click at [692, 221] on div "+ − Leaflet | Map Courtesy of SnapSea © OpenStreetMap contributors Cmd/Ctrl + S…" at bounding box center [911, 277] width 1249 height 274
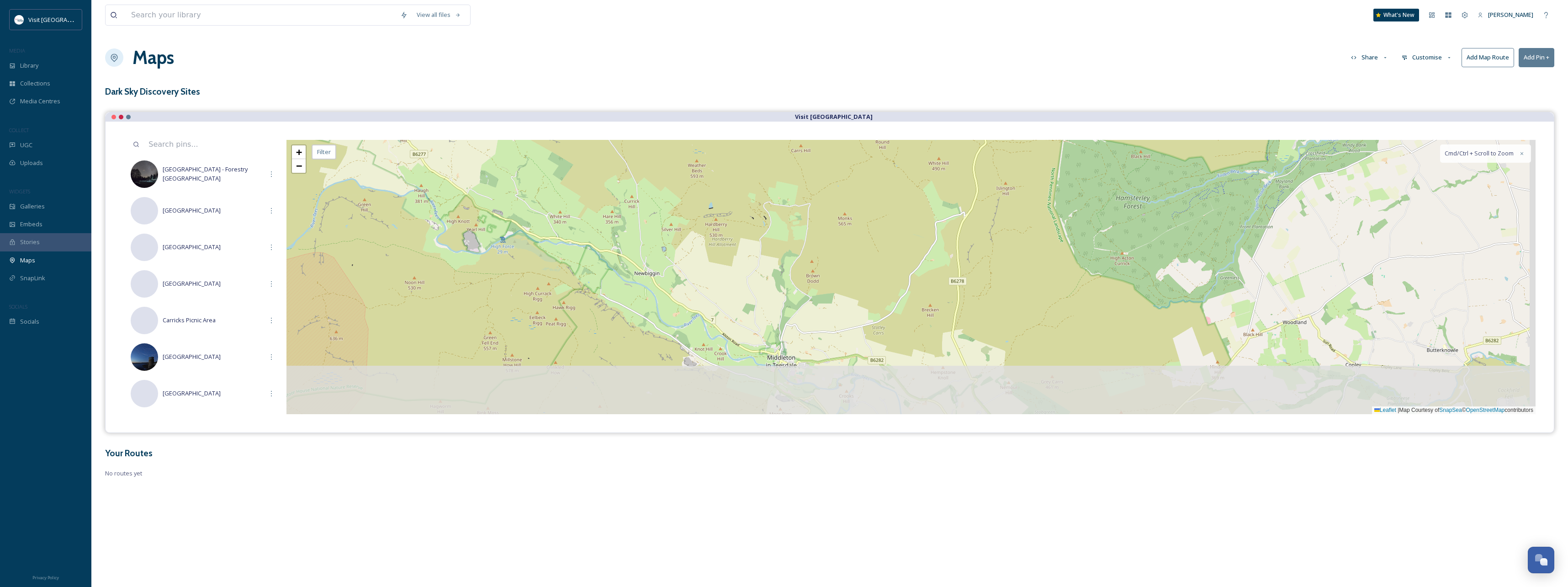
drag, startPoint x: 673, startPoint y: 283, endPoint x: 656, endPoint y: 227, distance: 58.5
click at [659, 225] on div "+ − Leaflet | Map Courtesy of SnapSea © OpenStreetMap contributors Cmd/Ctrl + S…" at bounding box center [911, 277] width 1249 height 274
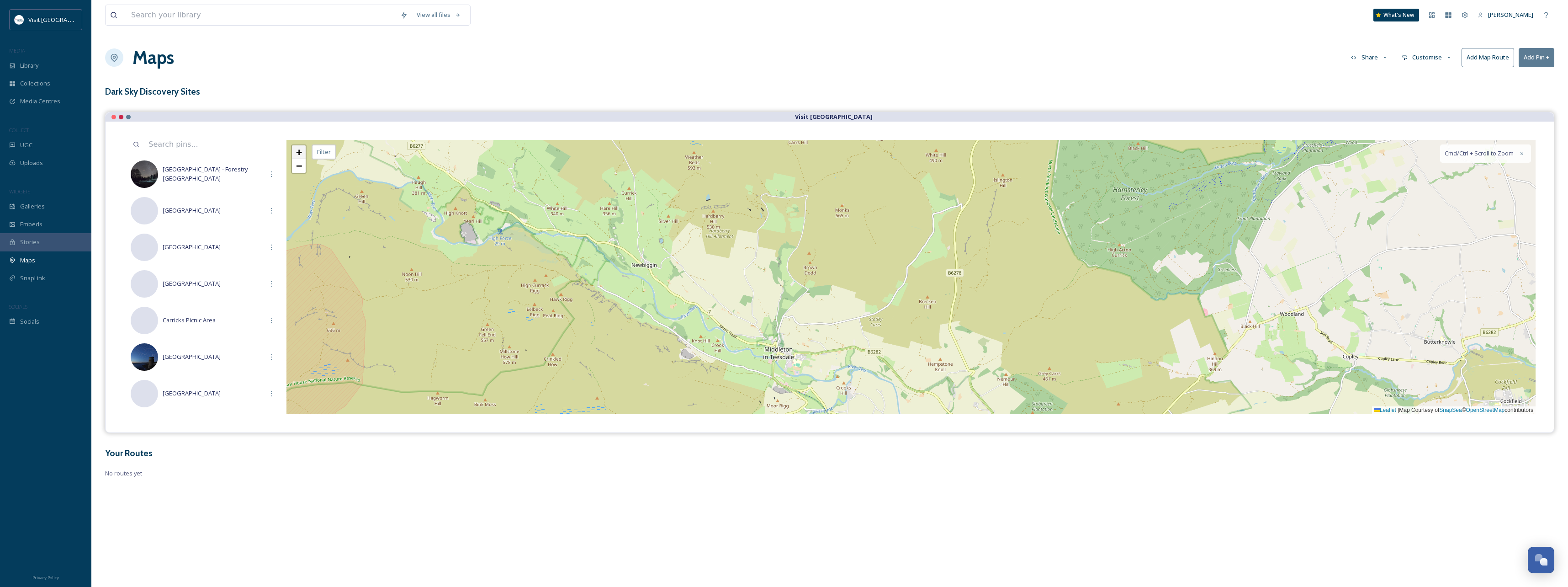
click at [297, 149] on span "+" at bounding box center [299, 152] width 6 height 12
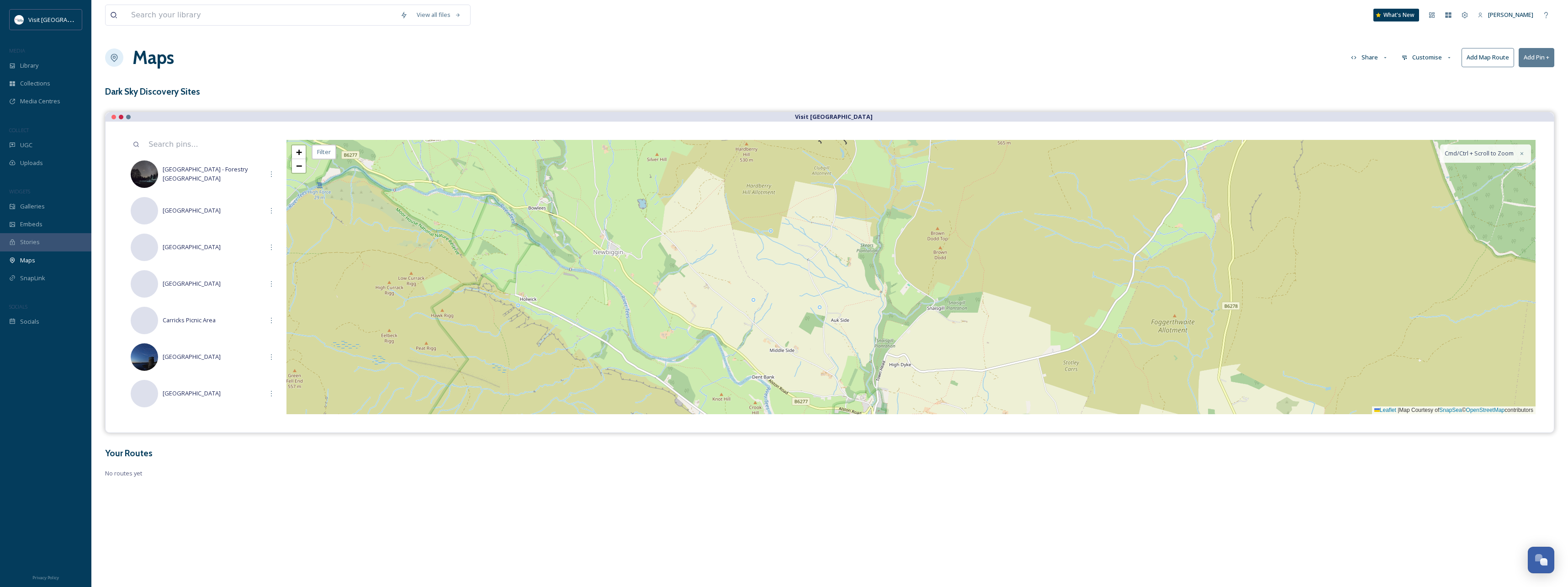
drag, startPoint x: 470, startPoint y: 342, endPoint x: 701, endPoint y: 340, distance: 231.0
click at [701, 340] on div "+ − Leaflet | Map Courtesy of SnapSea © OpenStreetMap contributors Cmd/Ctrl + S…" at bounding box center [911, 277] width 1249 height 274
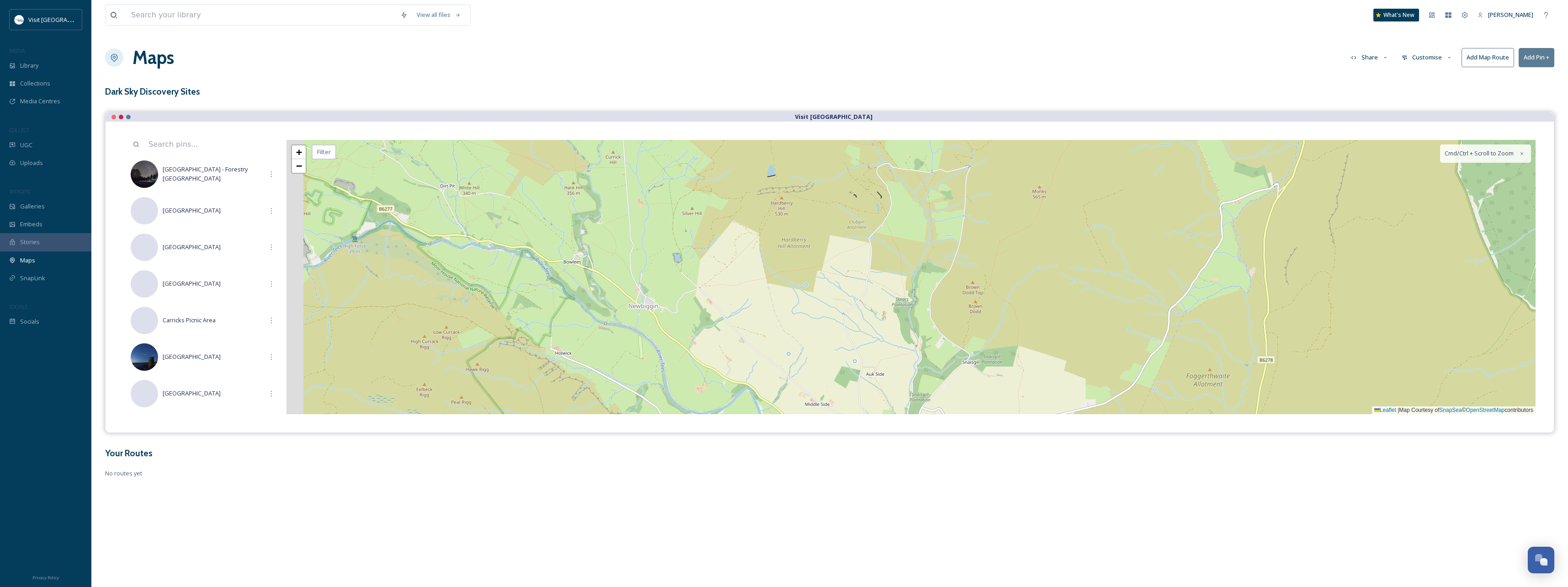
drag, startPoint x: 556, startPoint y: 253, endPoint x: 591, endPoint y: 307, distance: 64.4
click at [591, 307] on div "+ − Leaflet | Map Courtesy of SnapSea © OpenStreetMap contributors Cmd/Ctrl + S…" at bounding box center [911, 277] width 1249 height 274
click at [303, 149] on link "+" at bounding box center [299, 152] width 14 height 14
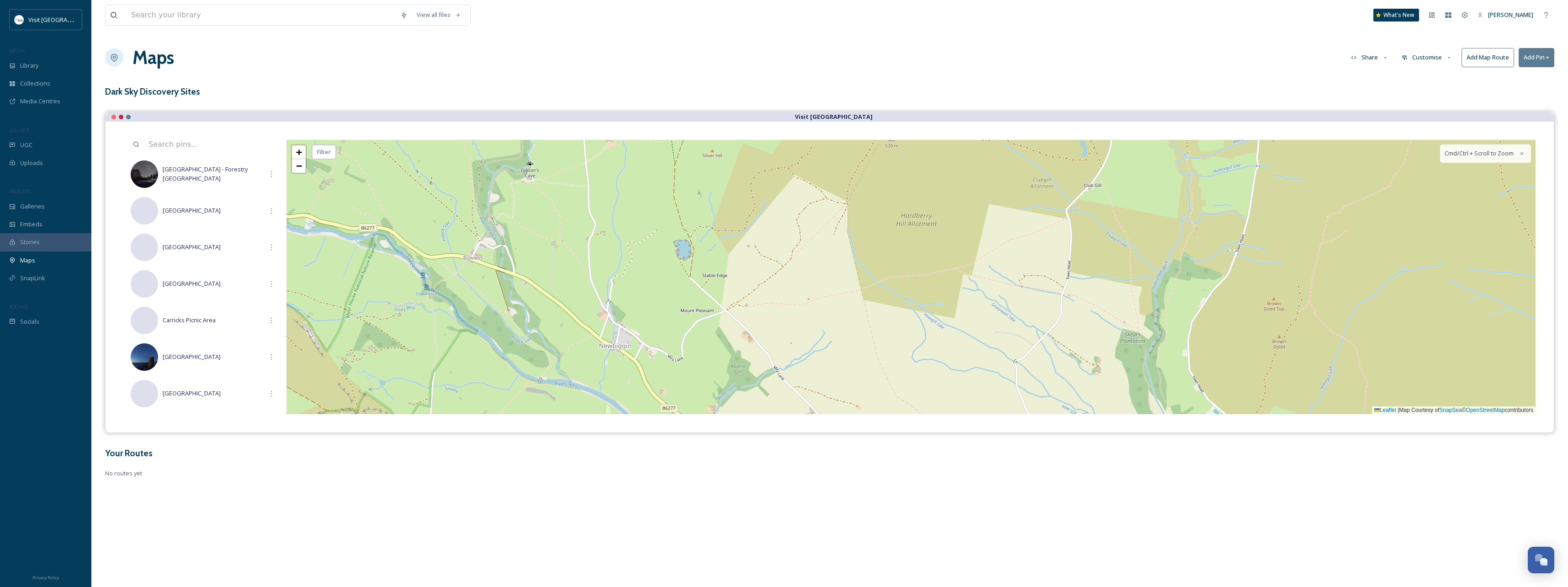
drag, startPoint x: 438, startPoint y: 301, endPoint x: 634, endPoint y: 311, distance: 196.3
click at [634, 311] on div "+ − Leaflet | Map Courtesy of SnapSea © OpenStreetMap contributors Cmd/Ctrl + S…" at bounding box center [911, 277] width 1249 height 274
click at [299, 151] on span "+" at bounding box center [299, 152] width 6 height 12
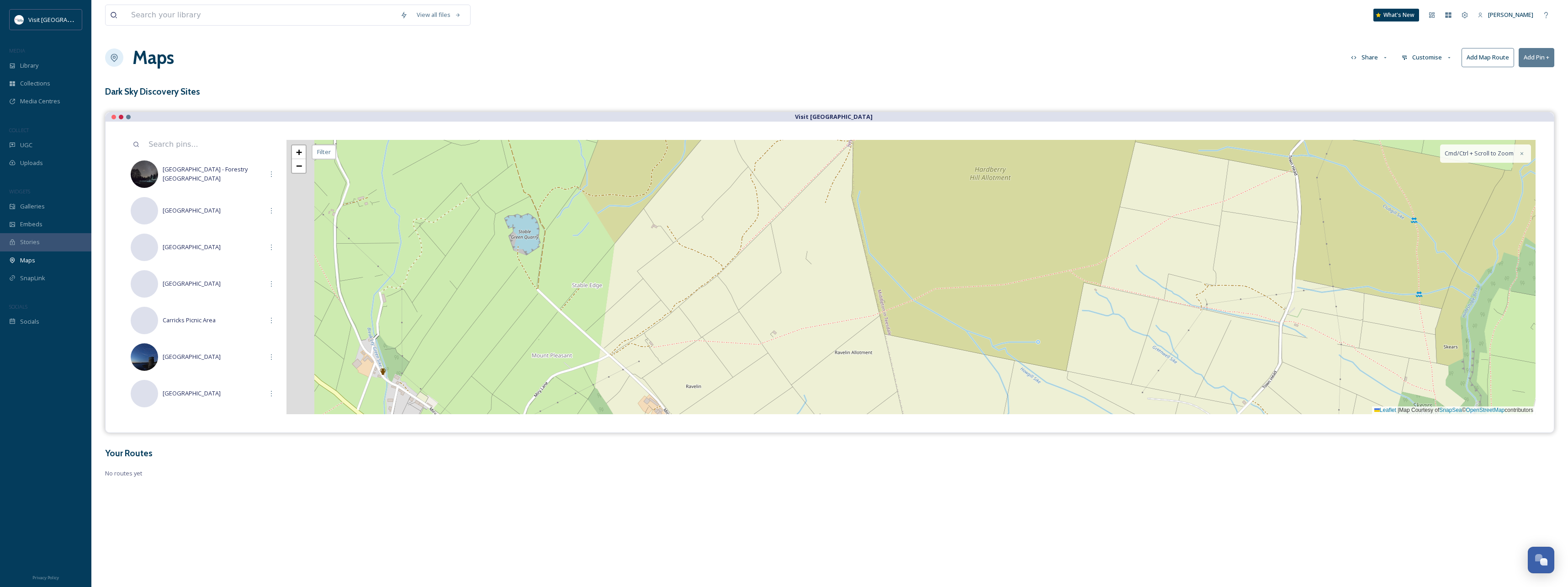
drag, startPoint x: 489, startPoint y: 252, endPoint x: 679, endPoint y: 273, distance: 191.2
click at [679, 273] on div "+ − Leaflet | Map Courtesy of SnapSea © OpenStreetMap contributors Cmd/Ctrl + S…" at bounding box center [911, 277] width 1249 height 274
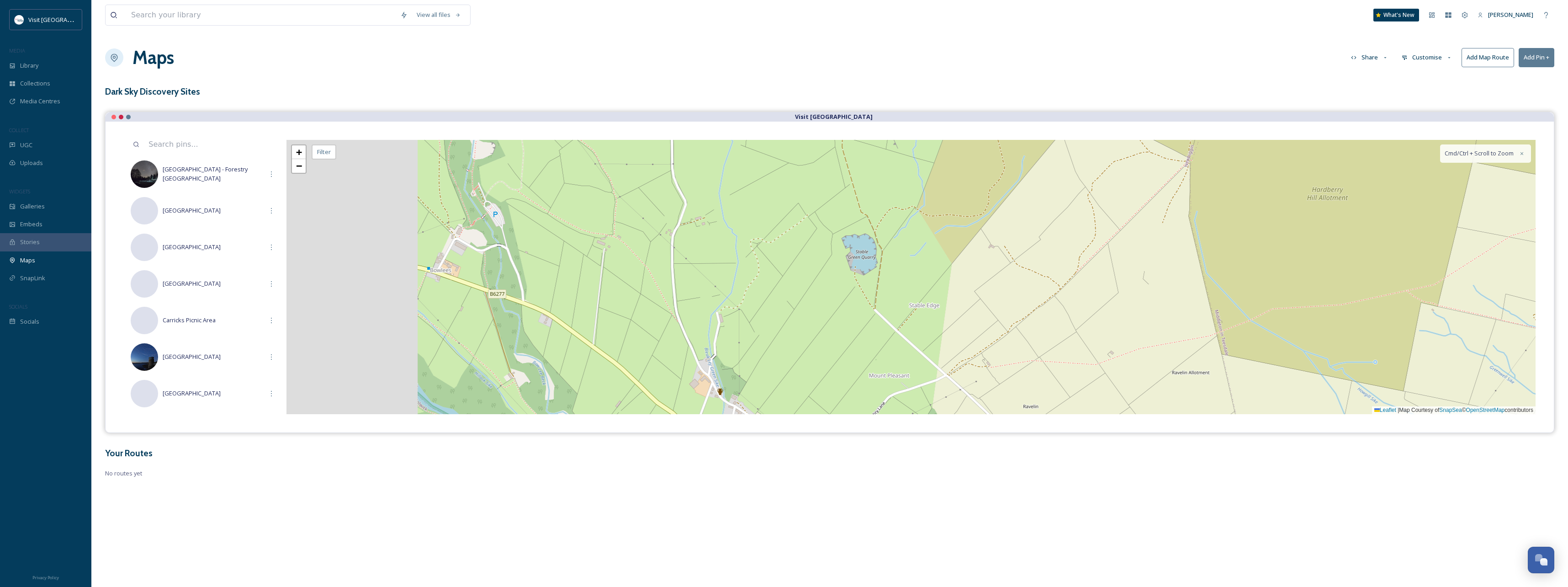
drag, startPoint x: 543, startPoint y: 290, endPoint x: 690, endPoint y: 289, distance: 147.0
click at [690, 289] on div "+ − Leaflet | Map Courtesy of SnapSea © OpenStreetMap contributors Cmd/Ctrl + S…" at bounding box center [911, 277] width 1249 height 274
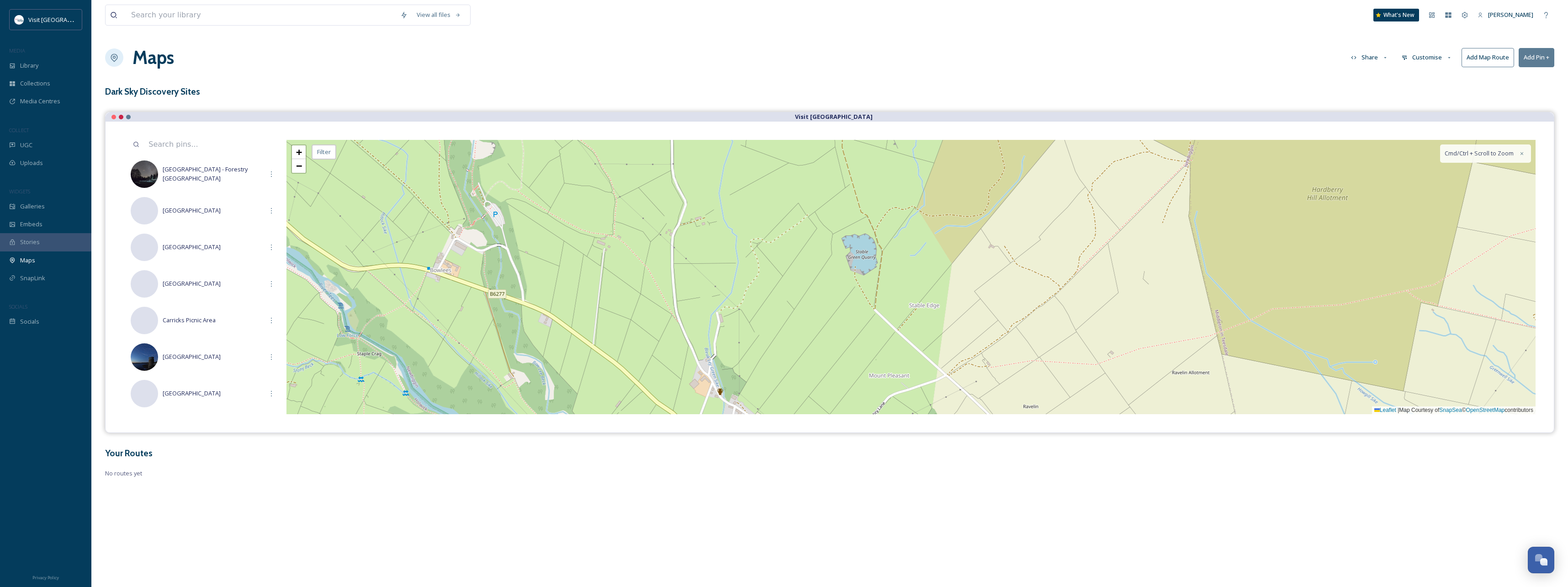
click at [1529, 58] on button "Add Pin +" at bounding box center [1536, 57] width 36 height 19
click at [1510, 76] on span "Add New Pin" at bounding box center [1511, 79] width 35 height 9
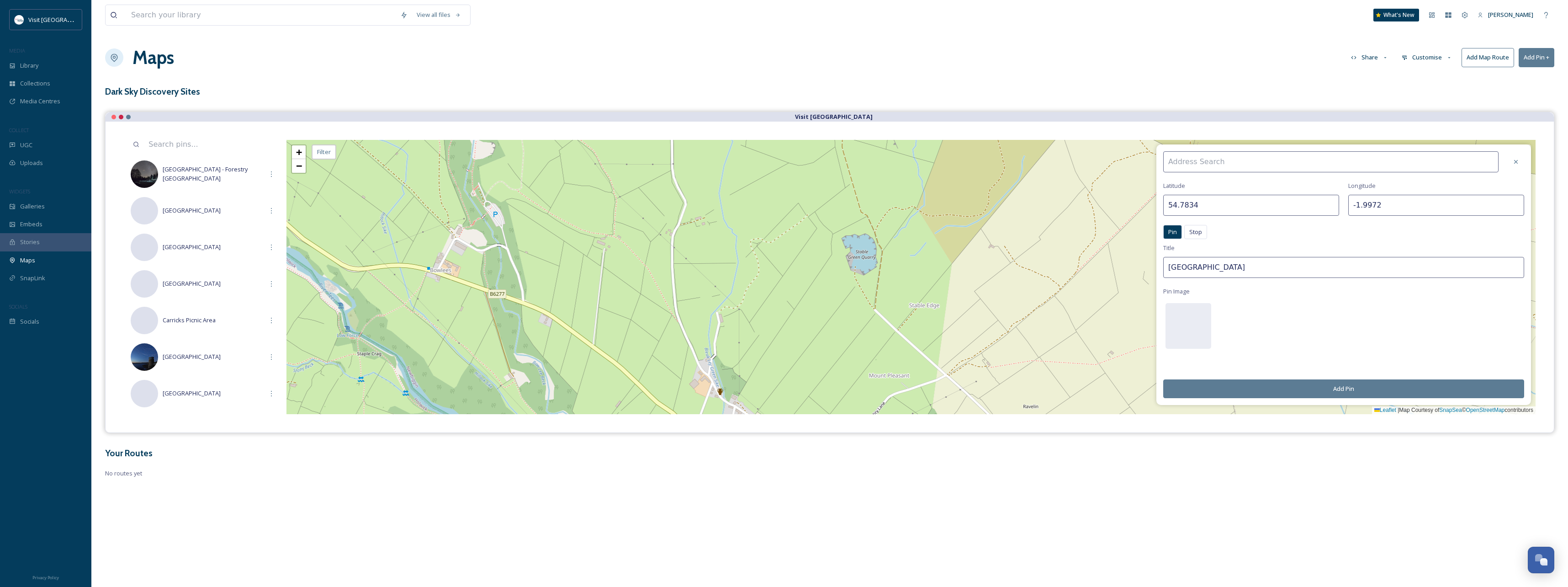
click at [1305, 161] on input at bounding box center [1331, 161] width 335 height 21
click at [1236, 187] on div "[GEOGRAPHIC_DATA]" at bounding box center [1335, 183] width 343 height 16
type input "[GEOGRAPHIC_DATA]"
type input "54.6488"
type input "-2.1459"
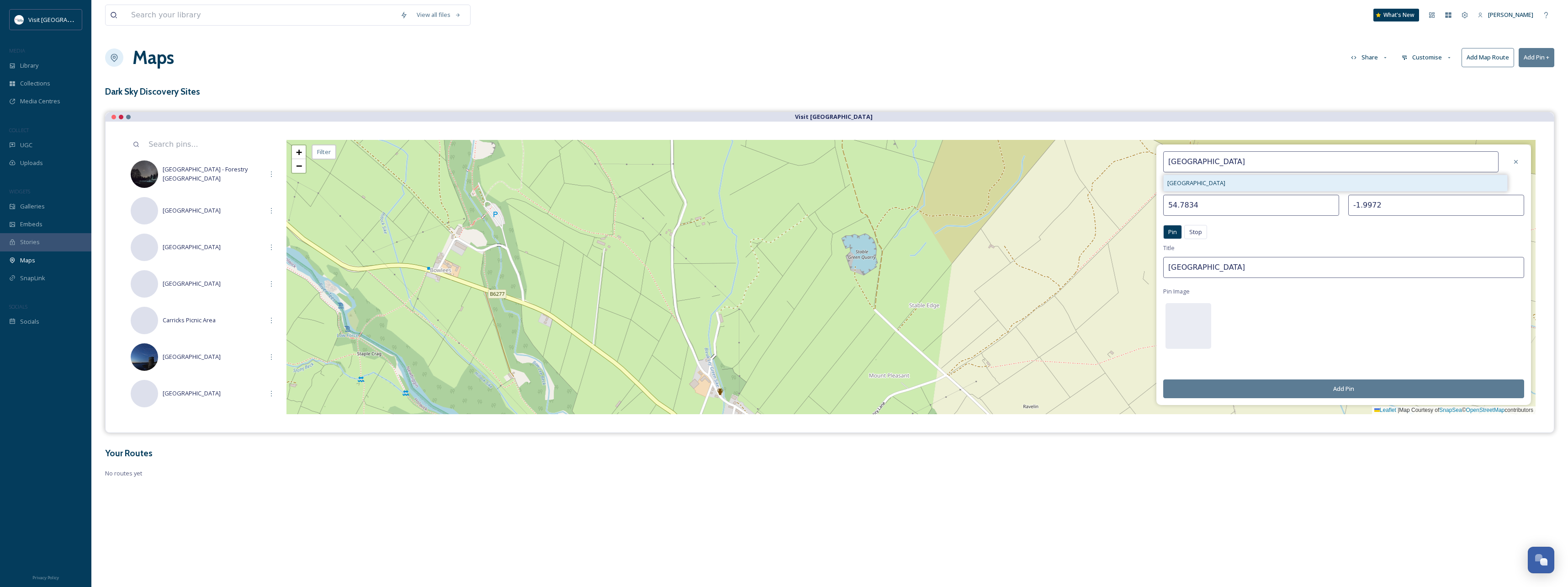
type input "[GEOGRAPHIC_DATA]"
click at [1192, 313] on div at bounding box center [1188, 326] width 46 height 46
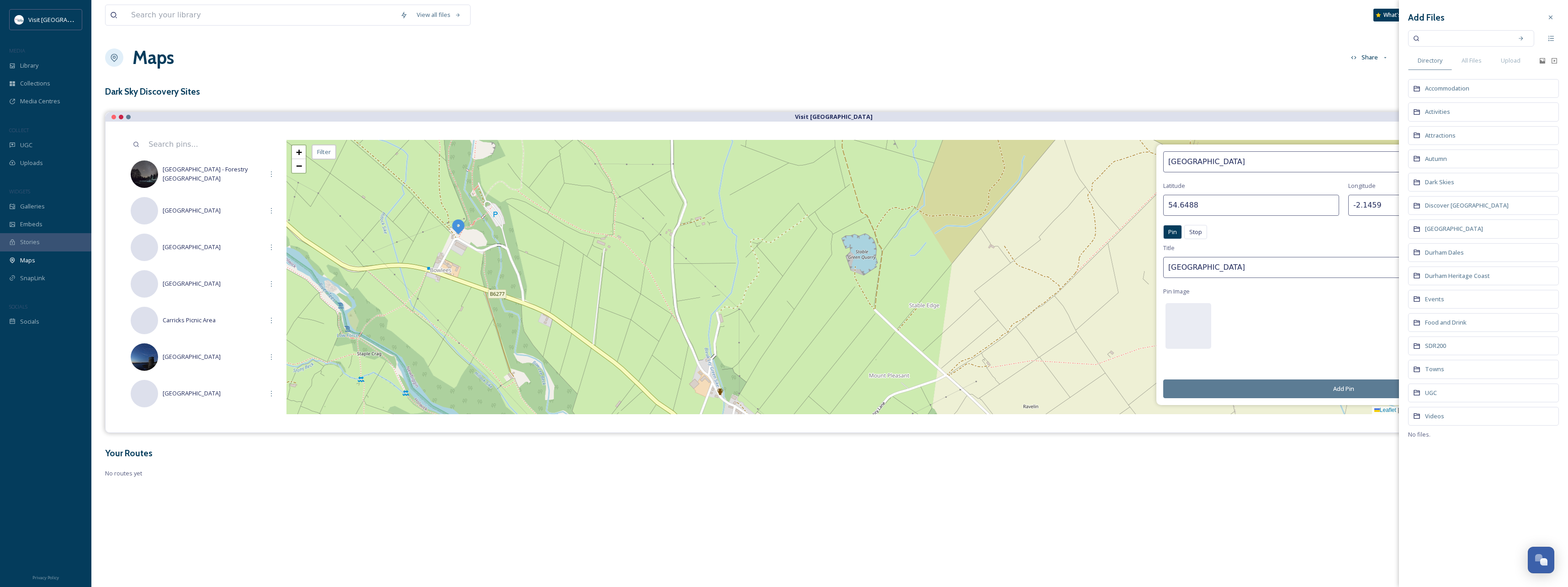
click at [1454, 180] on div "Dark Skies" at bounding box center [1483, 182] width 151 height 19
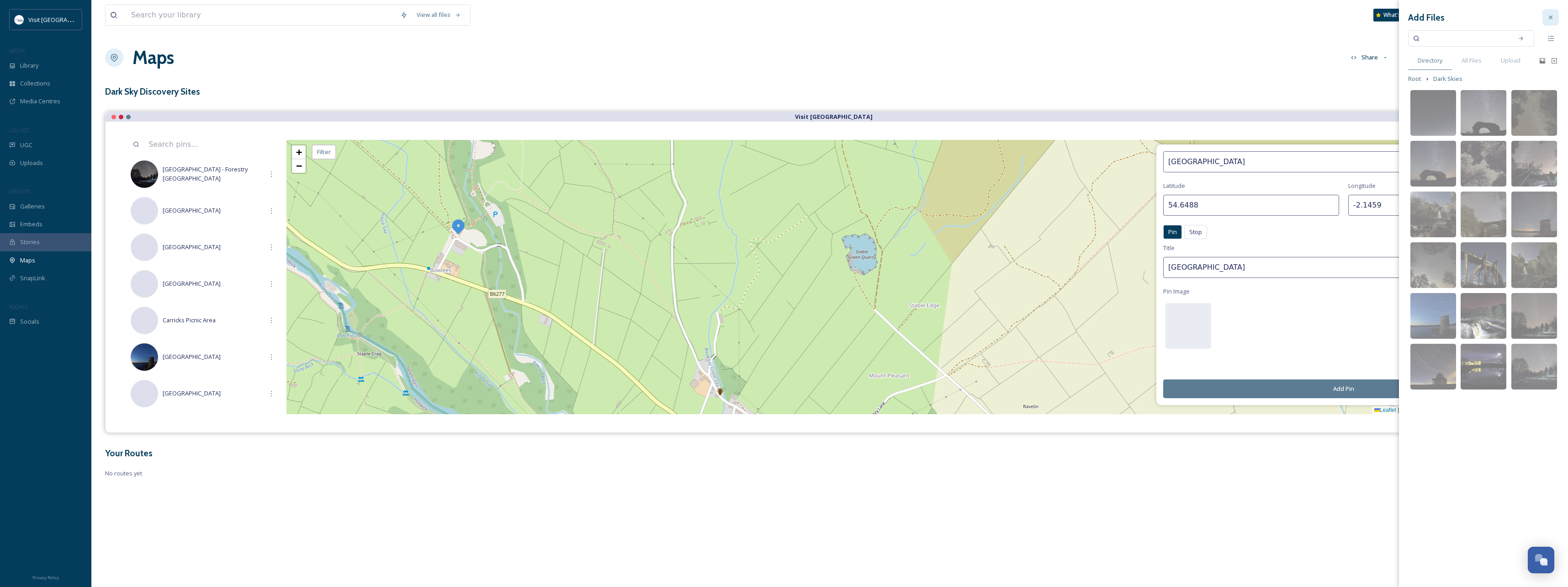
click at [1549, 16] on icon at bounding box center [1550, 18] width 7 height 7
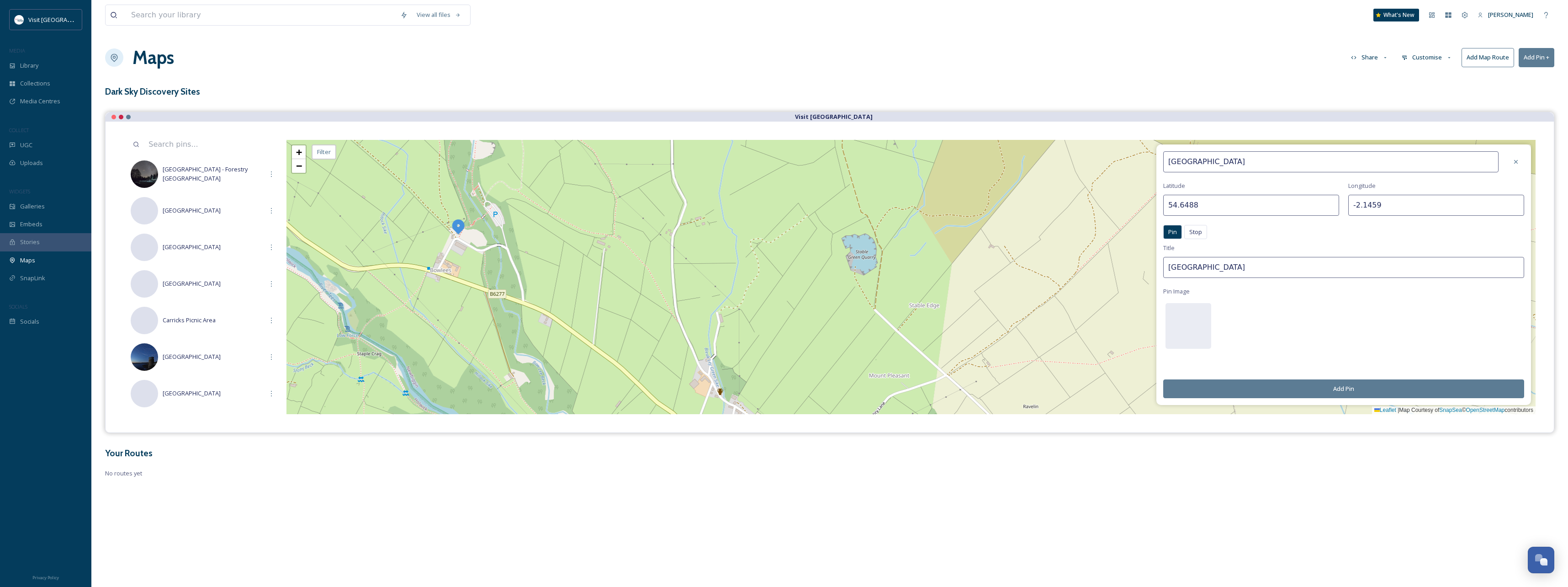
click at [1357, 387] on button "Add Pin" at bounding box center [1343, 388] width 361 height 19
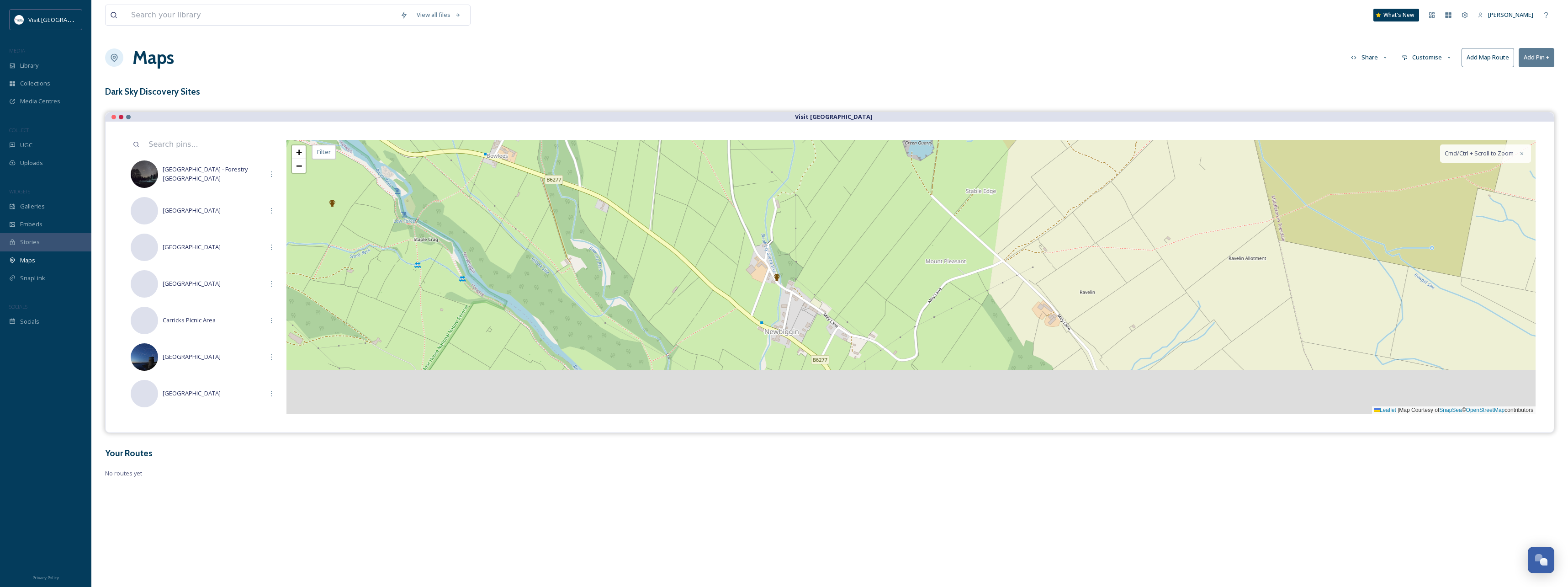
drag, startPoint x: 746, startPoint y: 246, endPoint x: 751, endPoint y: 259, distance: 13.9
click at [754, 227] on div "+ − Leaflet | Map Courtesy of SnapSea © OpenStreetMap contributors Cmd/Ctrl + S…" at bounding box center [911, 277] width 1249 height 274
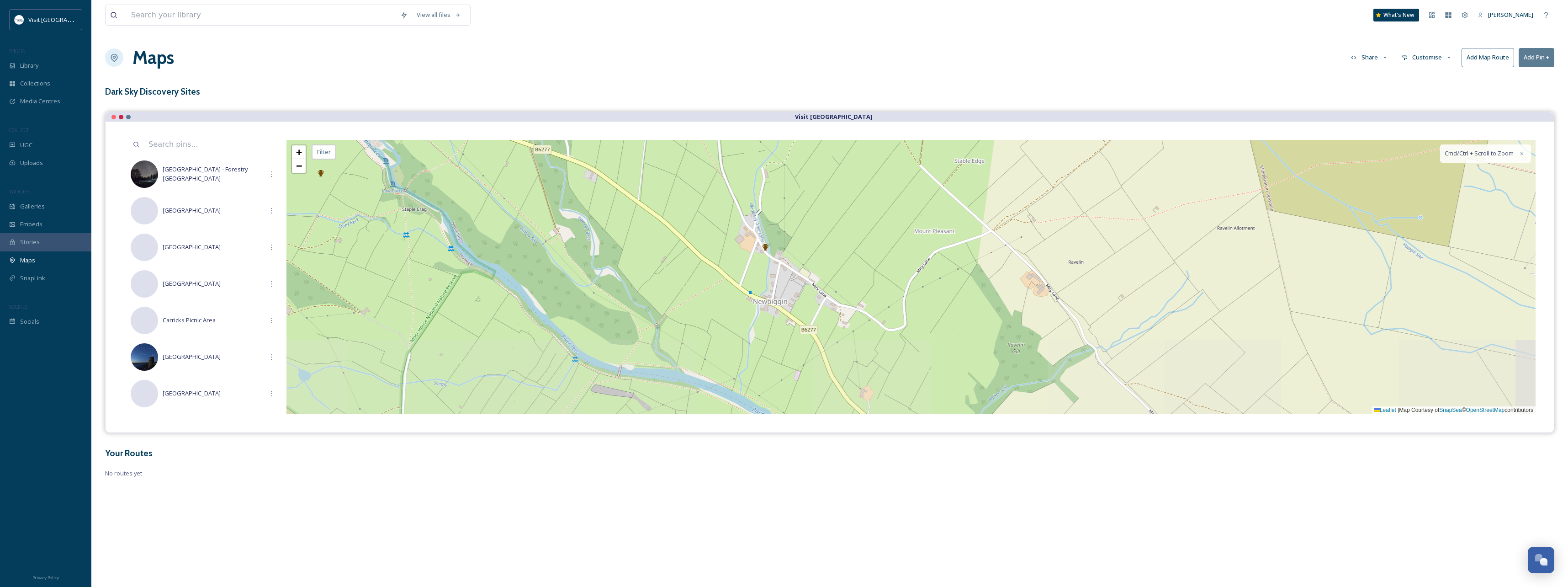
drag, startPoint x: 715, startPoint y: 336, endPoint x: 687, endPoint y: 248, distance: 92.3
click at [687, 248] on div "+ − Leaflet | Map Courtesy of SnapSea © OpenStreetMap contributors Cmd/Ctrl + S…" at bounding box center [911, 277] width 1249 height 274
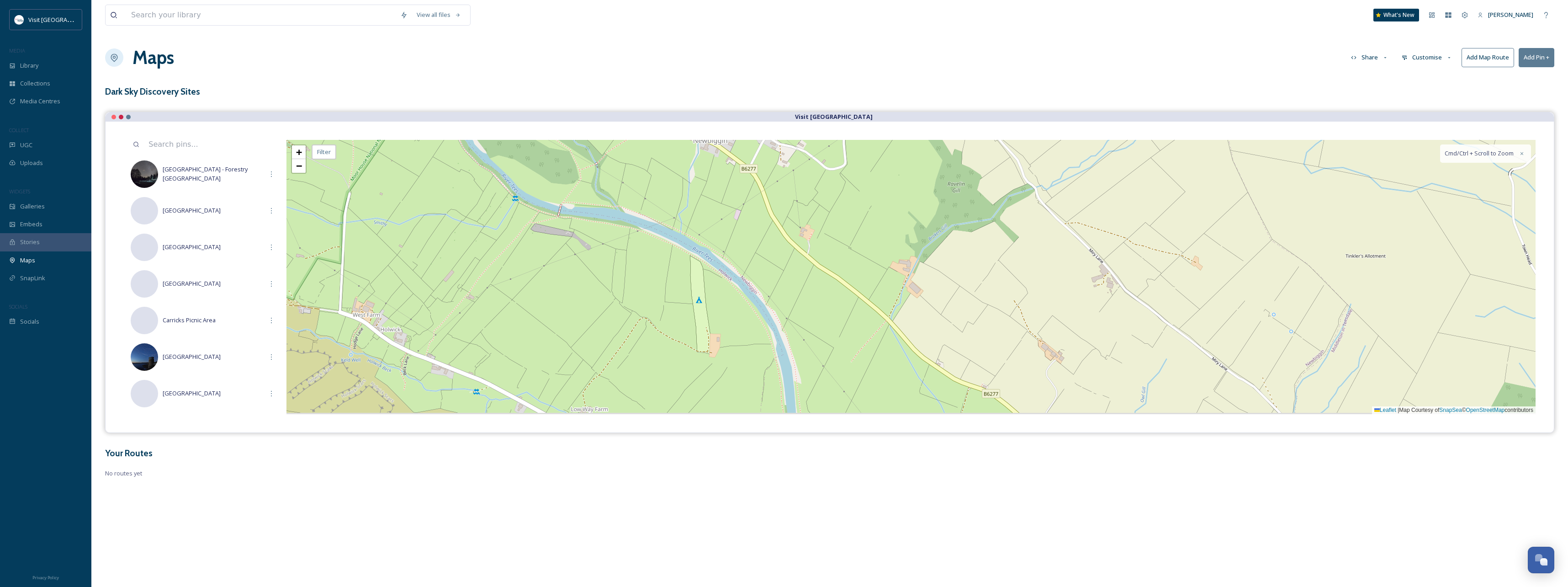
drag, startPoint x: 661, startPoint y: 293, endPoint x: 623, endPoint y: 230, distance: 73.6
click at [626, 233] on div "+ − Leaflet | Map Courtesy of SnapSea © OpenStreetMap contributors Cmd/Ctrl + S…" at bounding box center [911, 277] width 1249 height 274
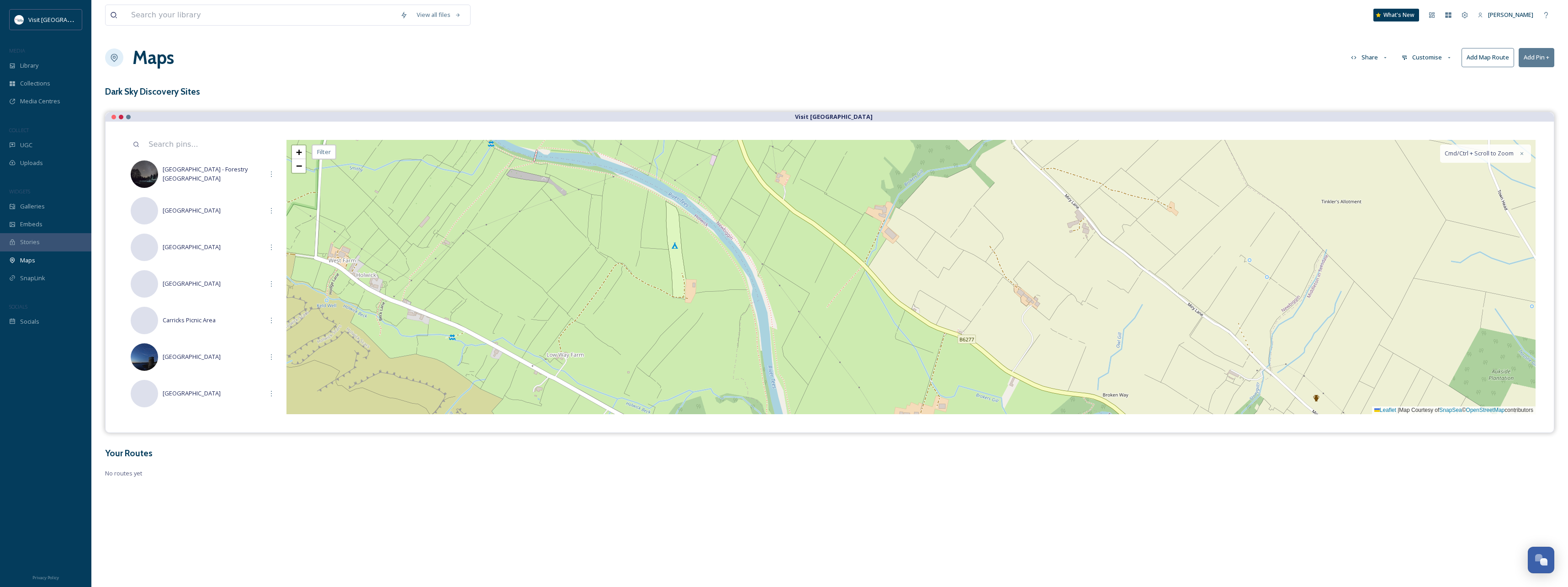
drag, startPoint x: 672, startPoint y: 300, endPoint x: 664, endPoint y: 217, distance: 83.4
click at [665, 205] on div "+ − Leaflet | Map Courtesy of SnapSea © OpenStreetMap contributors Cmd/Ctrl + S…" at bounding box center [911, 277] width 1249 height 274
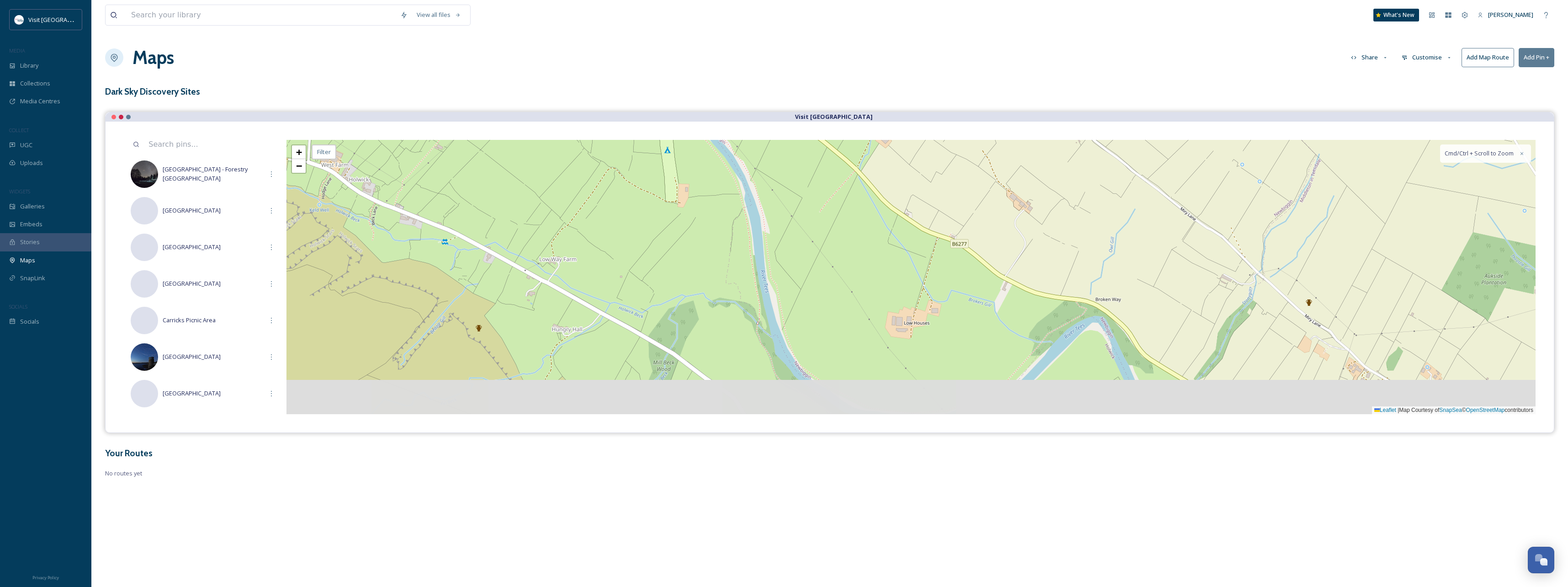
drag, startPoint x: 643, startPoint y: 253, endPoint x: 642, endPoint y: 233, distance: 20.0
click at [643, 237] on div "+ − Leaflet | Map Courtesy of SnapSea © OpenStreetMap contributors Cmd/Ctrl + S…" at bounding box center [911, 277] width 1249 height 274
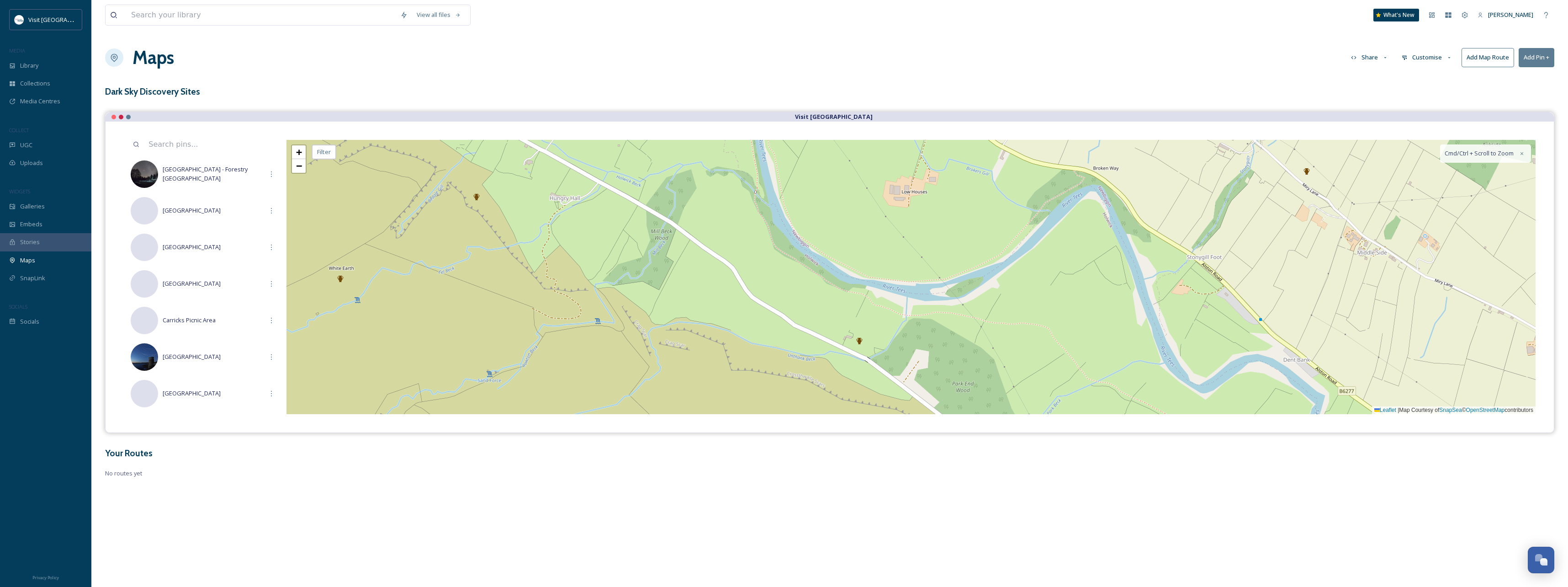
drag, startPoint x: 686, startPoint y: 343, endPoint x: 673, endPoint y: 242, distance: 101.8
click at [673, 243] on div "+ − Leaflet | Map Courtesy of SnapSea © OpenStreetMap contributors Cmd/Ctrl + S…" at bounding box center [911, 277] width 1249 height 274
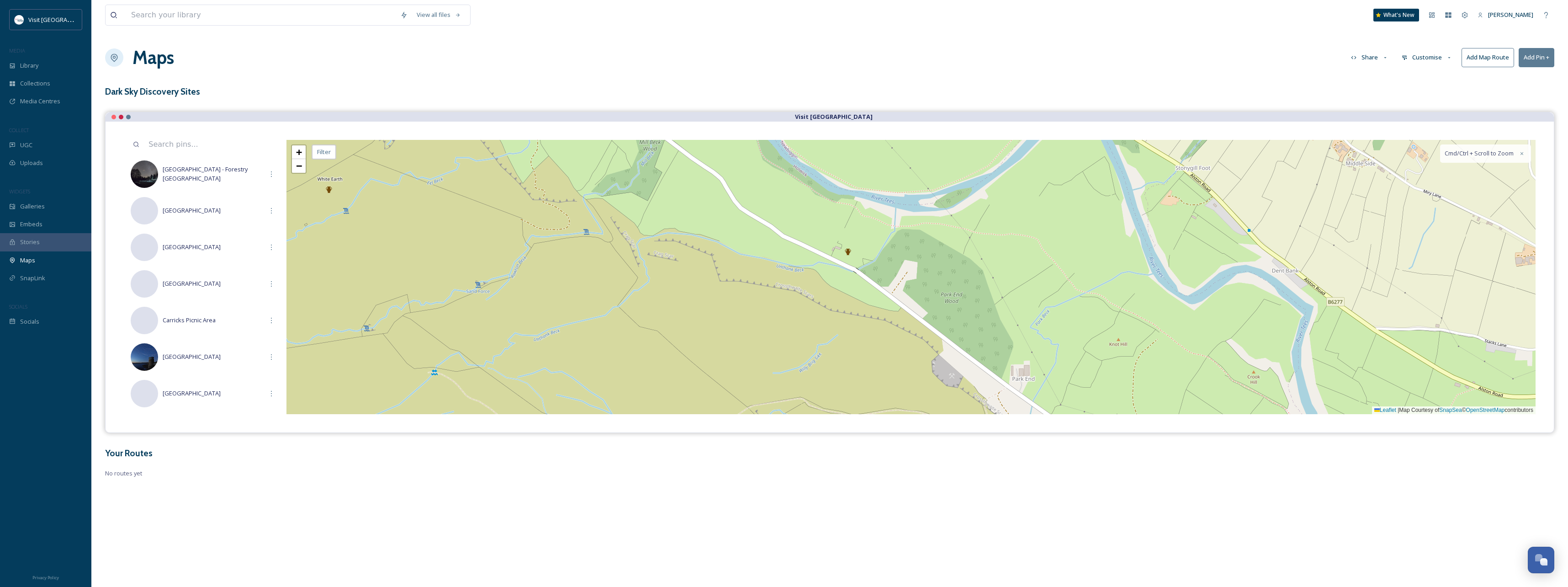
drag, startPoint x: 708, startPoint y: 292, endPoint x: 708, endPoint y: 231, distance: 61.0
click at [708, 236] on div "+ − Leaflet | Map Courtesy of SnapSea © OpenStreetMap contributors Cmd/Ctrl + S…" at bounding box center [911, 277] width 1249 height 274
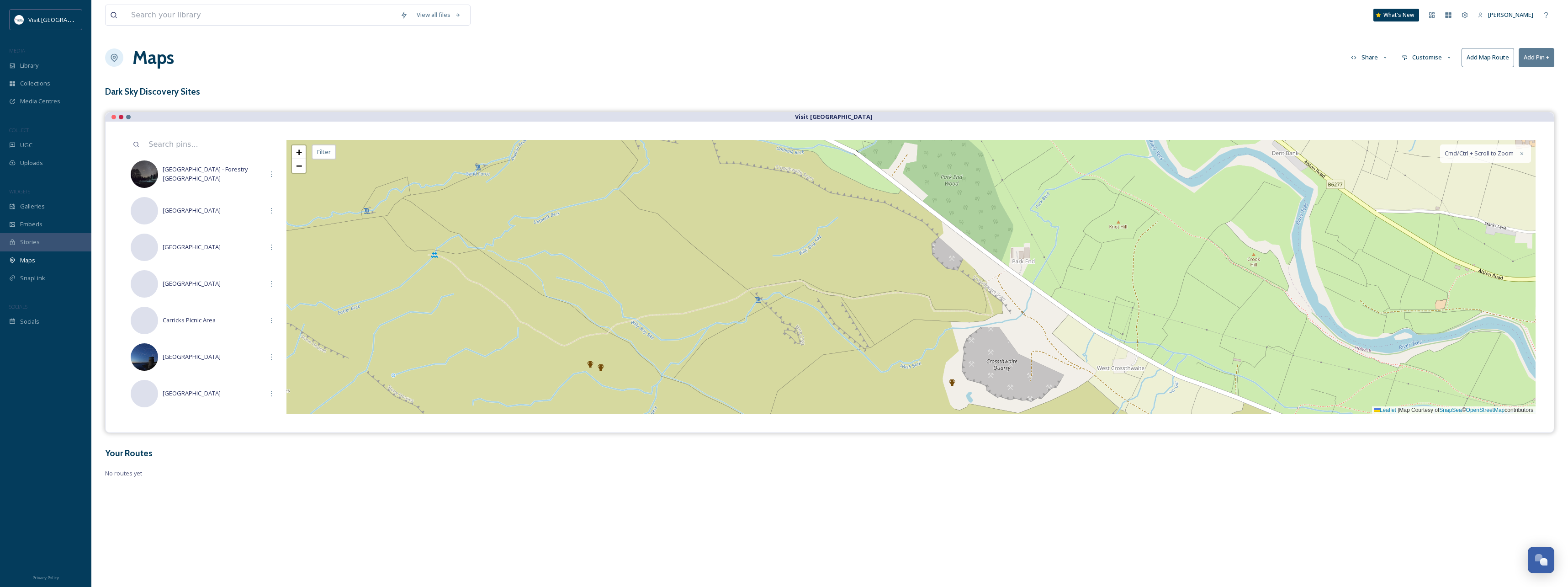
drag, startPoint x: 707, startPoint y: 272, endPoint x: 707, endPoint y: 248, distance: 24.0
click at [707, 248] on div "+ − Leaflet | Map Courtesy of SnapSea © OpenStreetMap contributors Cmd/Ctrl + S…" at bounding box center [911, 277] width 1249 height 274
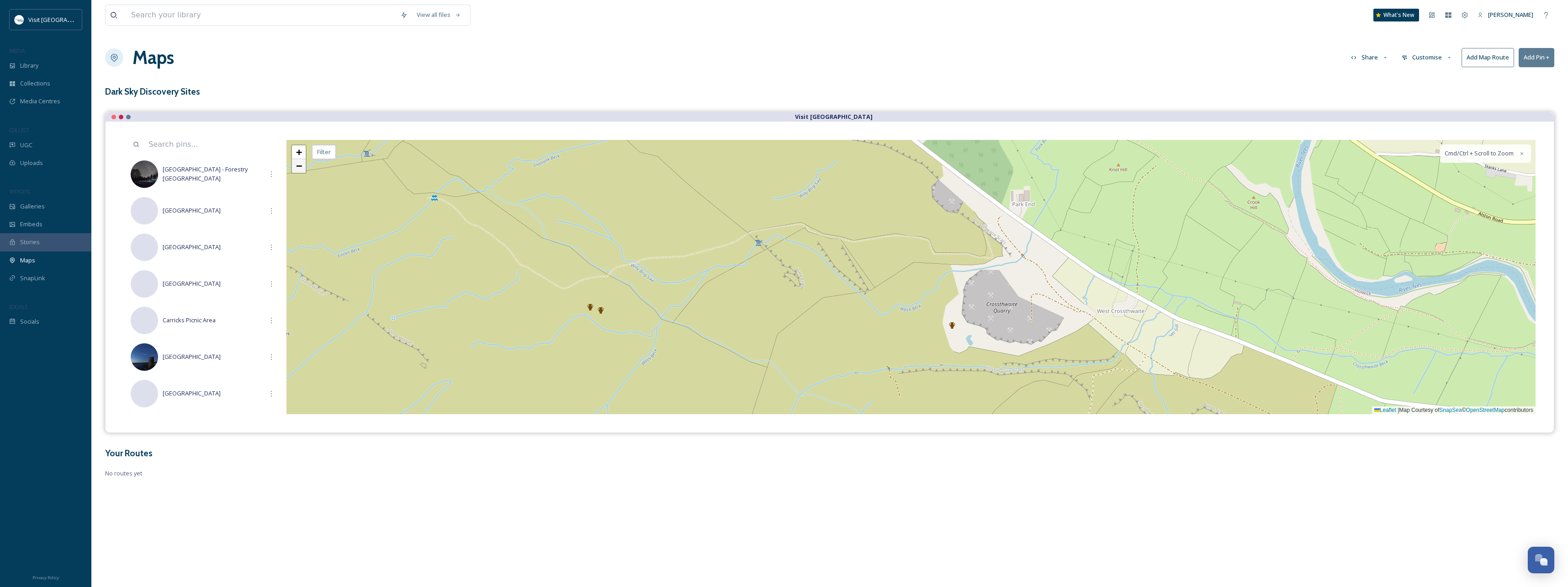
click at [299, 170] on span "−" at bounding box center [299, 166] width 6 height 12
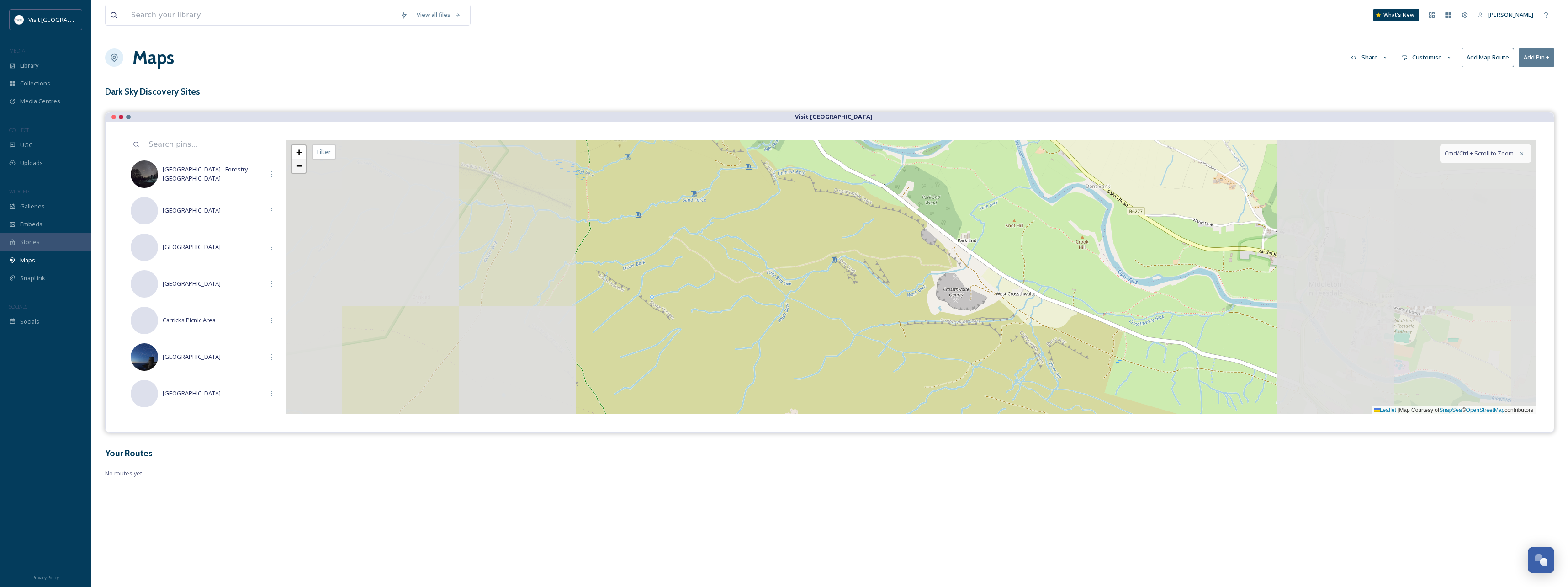
click at [299, 169] on span "−" at bounding box center [299, 166] width 6 height 12
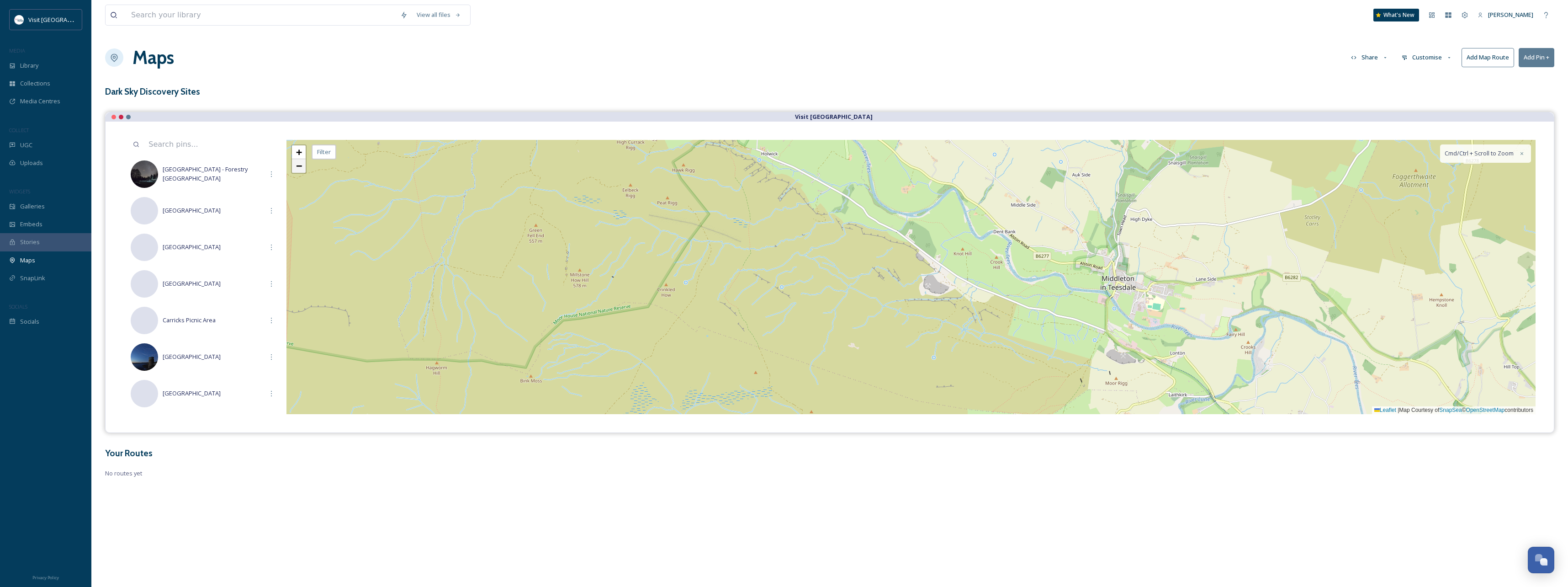
click at [299, 169] on span "−" at bounding box center [299, 166] width 6 height 12
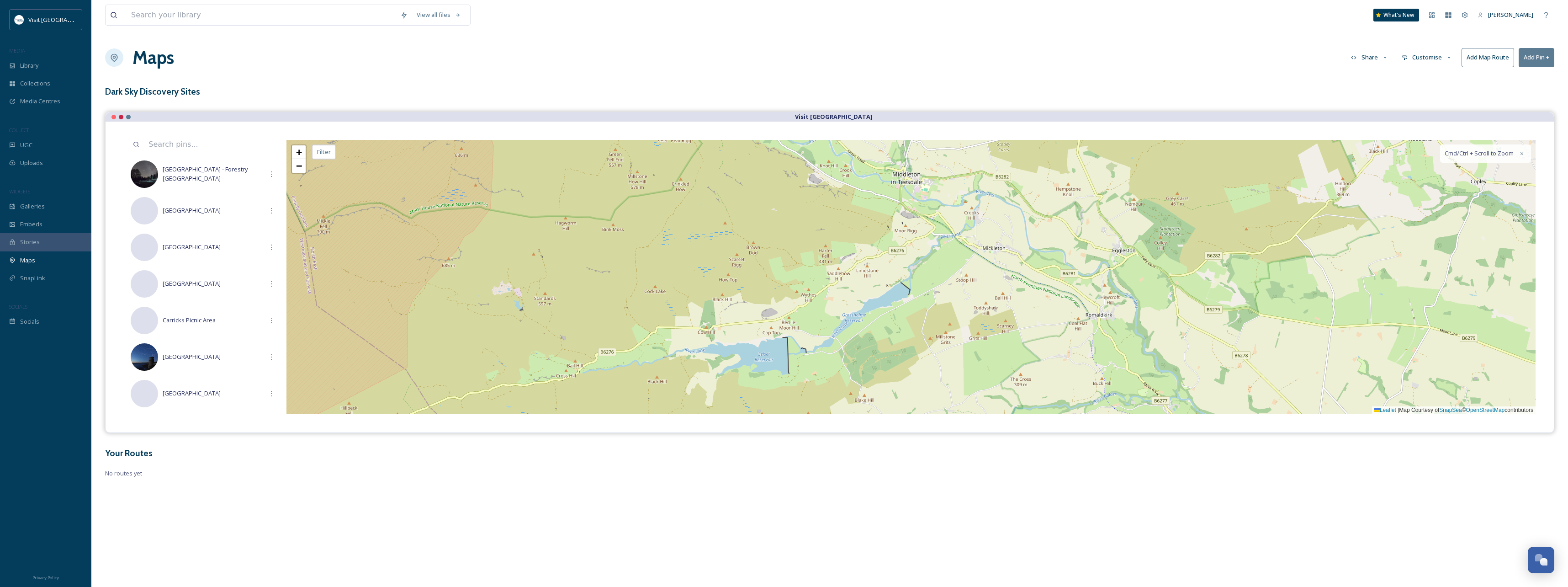
drag, startPoint x: 802, startPoint y: 272, endPoint x: 768, endPoint y: 250, distance: 40.5
click at [768, 250] on div "+ − Leaflet | Map Courtesy of SnapSea © OpenStreetMap contributors Cmd/Ctrl + S…" at bounding box center [911, 277] width 1249 height 274
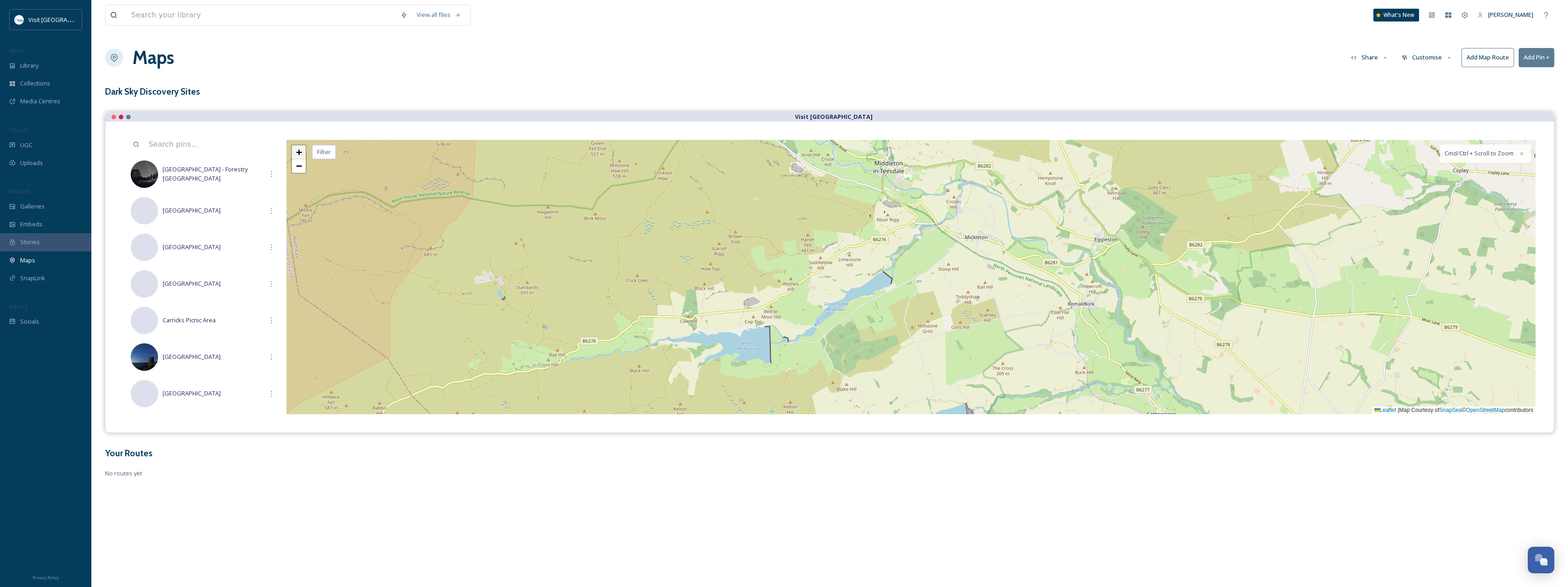
click at [299, 156] on span "+" at bounding box center [299, 152] width 6 height 12
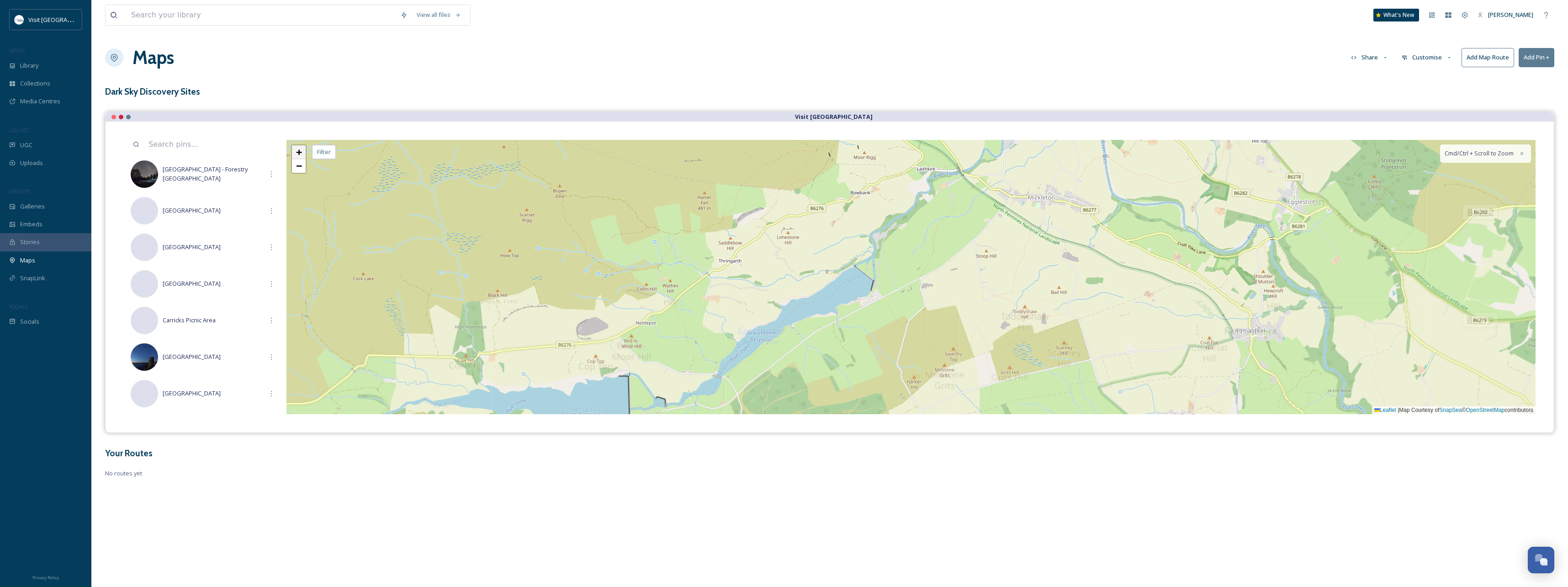
click at [296, 153] on span "+" at bounding box center [299, 152] width 6 height 12
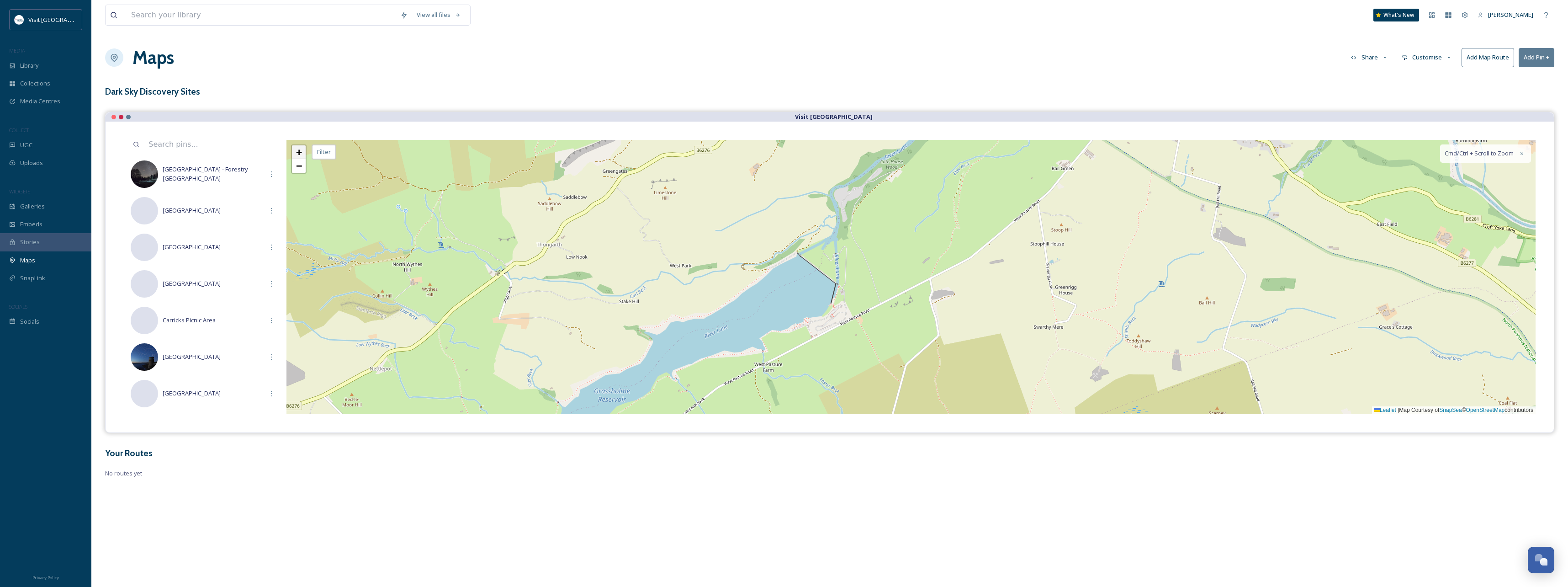
click at [296, 153] on span "+" at bounding box center [299, 152] width 6 height 12
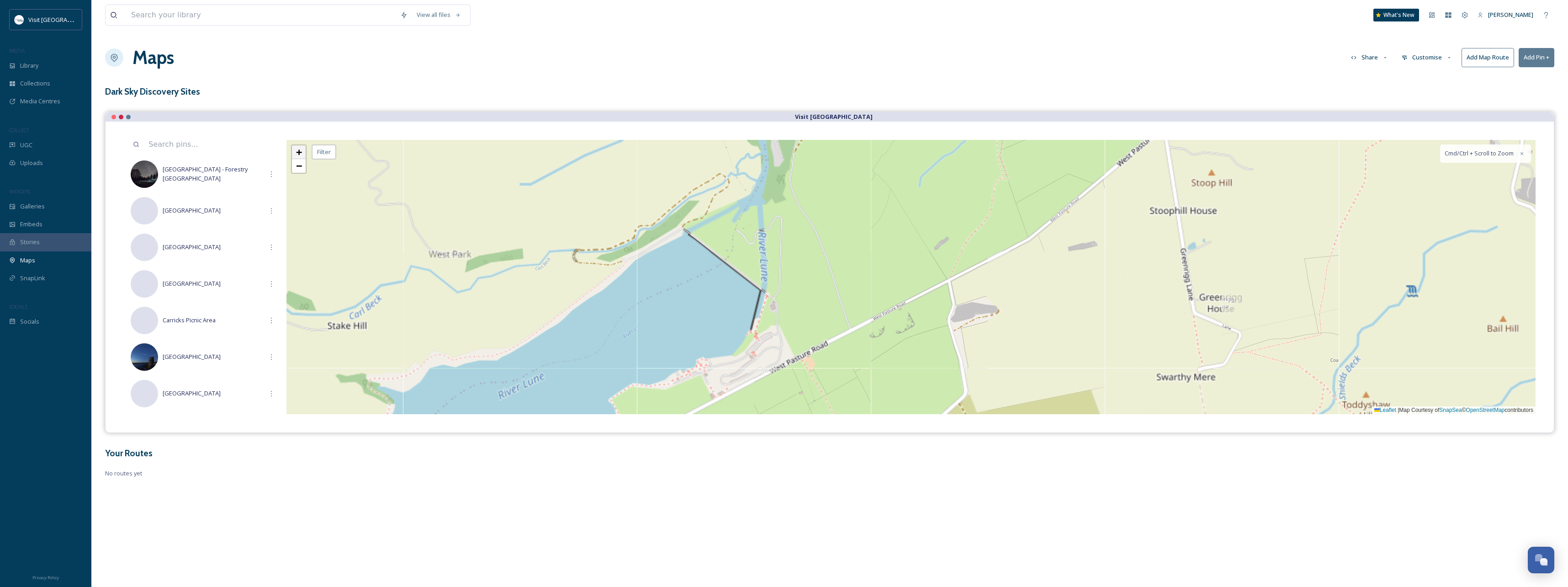
click at [296, 153] on span "+" at bounding box center [299, 152] width 6 height 12
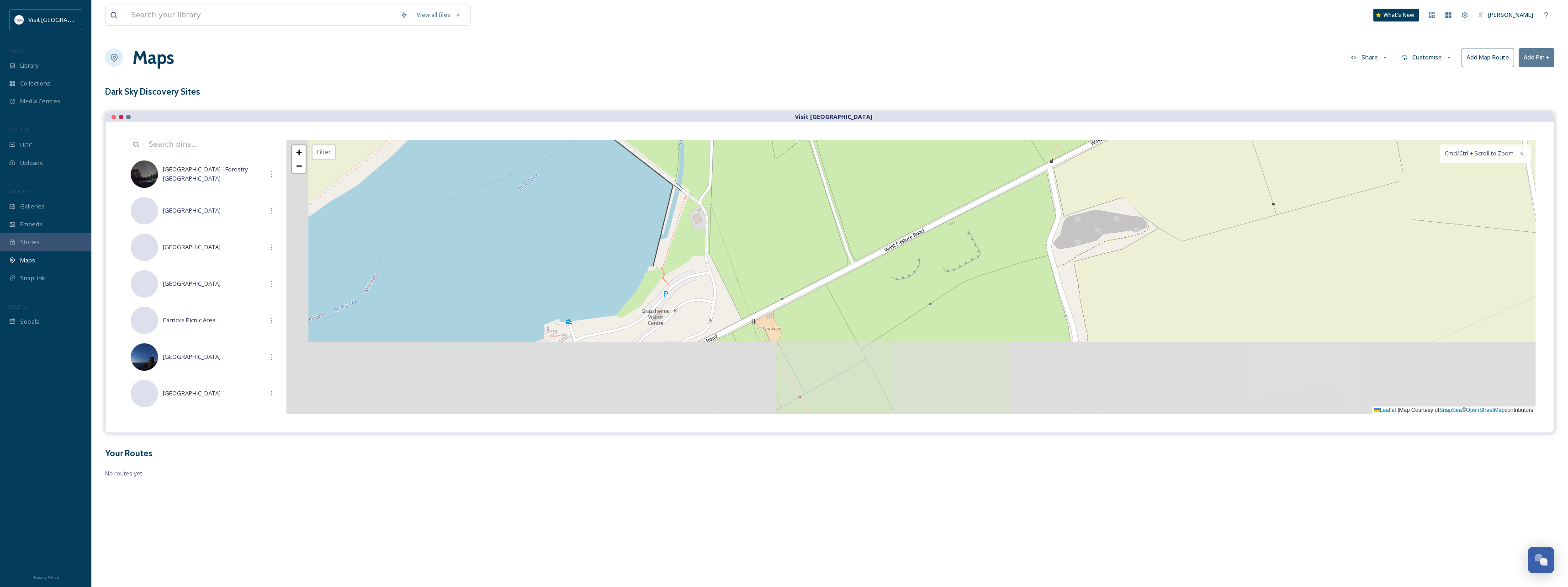
drag, startPoint x: 567, startPoint y: 380, endPoint x: 629, endPoint y: 262, distance: 133.3
click at [629, 262] on div "+ − Leaflet | Map Courtesy of SnapSea © OpenStreetMap contributors Cmd/Ctrl + S…" at bounding box center [911, 277] width 1249 height 274
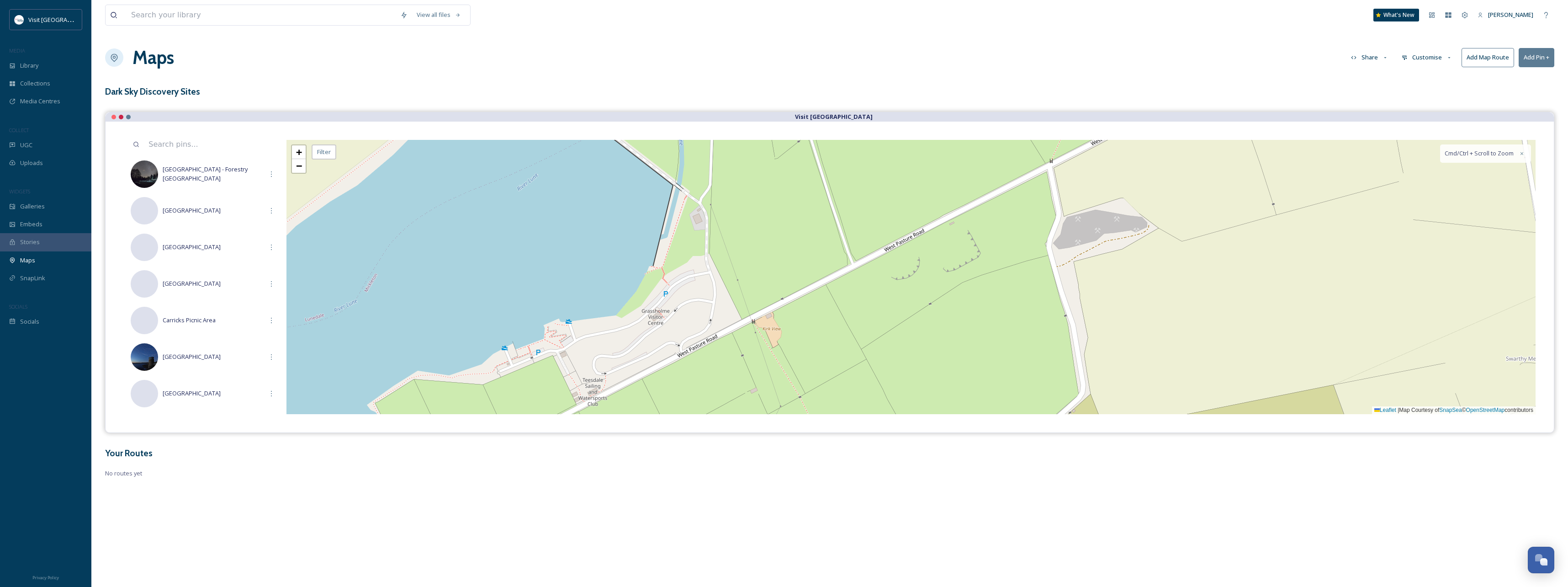
click at [1533, 55] on button "Add Pin +" at bounding box center [1536, 57] width 36 height 19
click at [660, 294] on div "+ − Leaflet | Map Courtesy of SnapSea © OpenStreetMap contributors Cmd/Ctrl + S…" at bounding box center [911, 277] width 1249 height 274
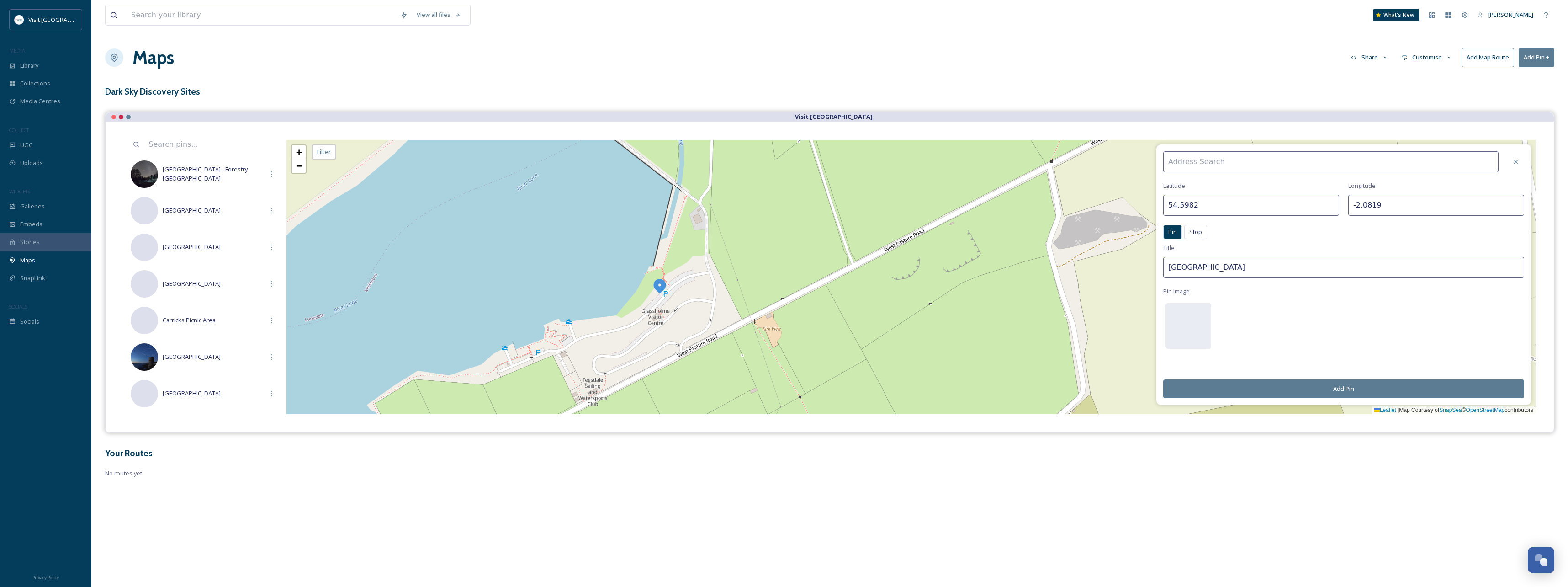
drag, startPoint x: 1253, startPoint y: 265, endPoint x: 1129, endPoint y: 274, distance: 124.3
click at [1129, 274] on div "[GEOGRAPHIC_DATA] Pin Stop Pin Stop Title Bowlees Visitor Centre Pin Image Add …" at bounding box center [911, 277] width 1249 height 274
type input "[GEOGRAPHIC_DATA]"
click at [1183, 318] on div at bounding box center [1188, 326] width 46 height 46
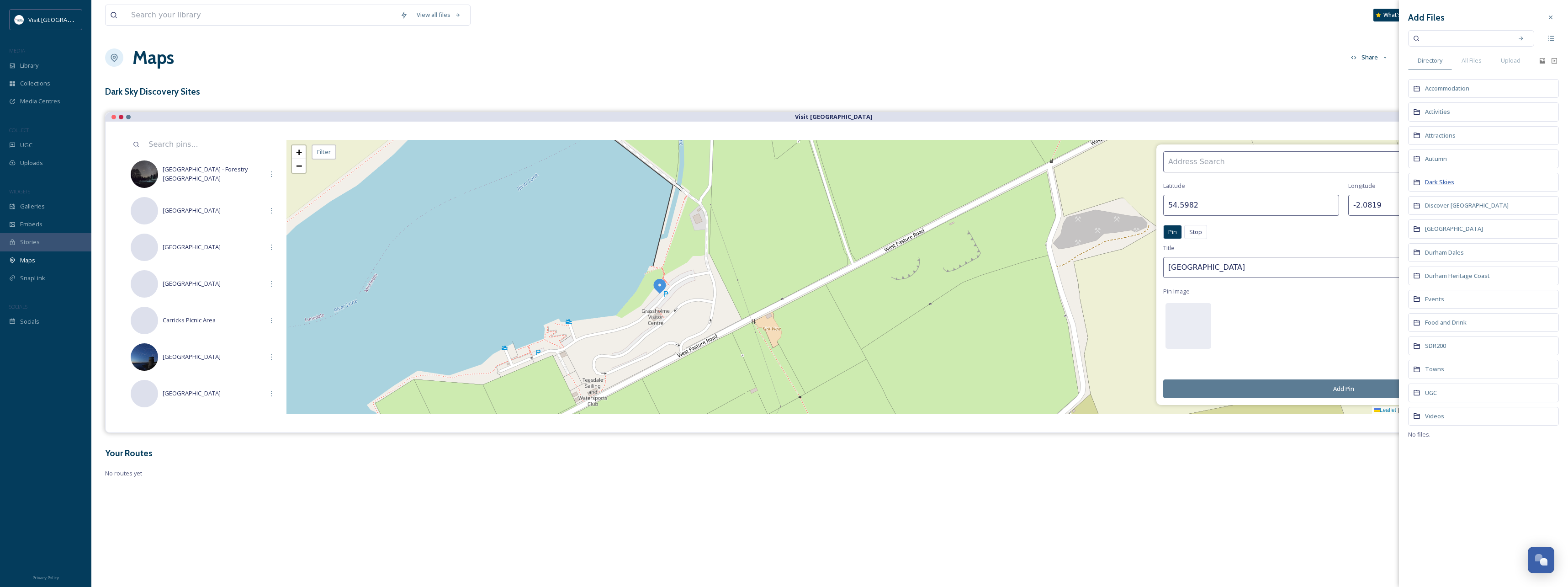
click at [1450, 182] on span "Dark Skies" at bounding box center [1440, 182] width 29 height 9
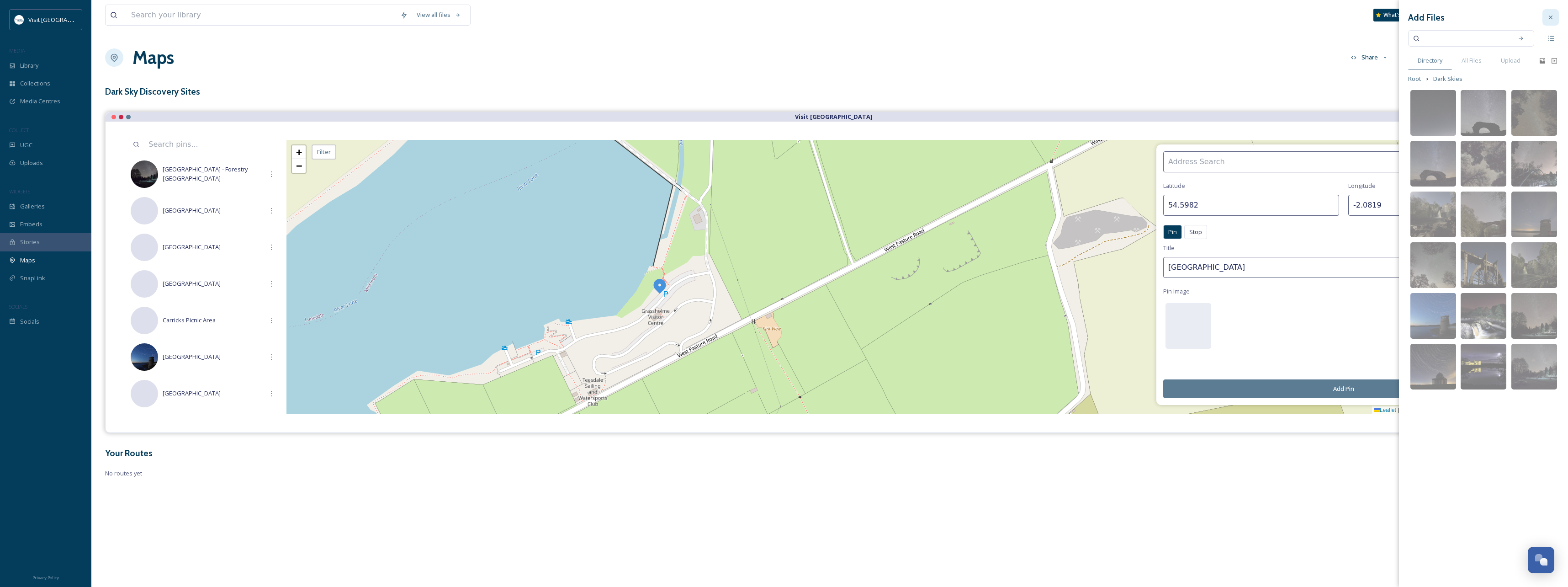
click at [1549, 16] on icon at bounding box center [1550, 18] width 7 height 7
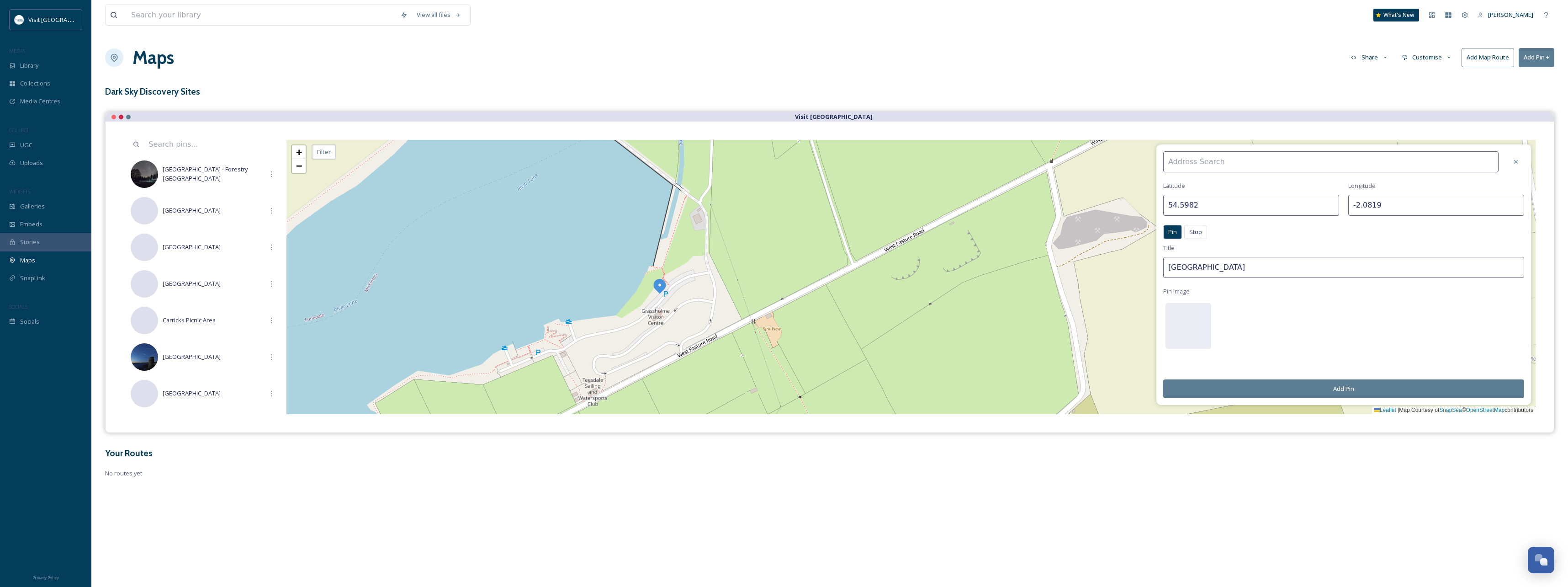
click at [1351, 389] on button "Add Pin" at bounding box center [1343, 388] width 361 height 19
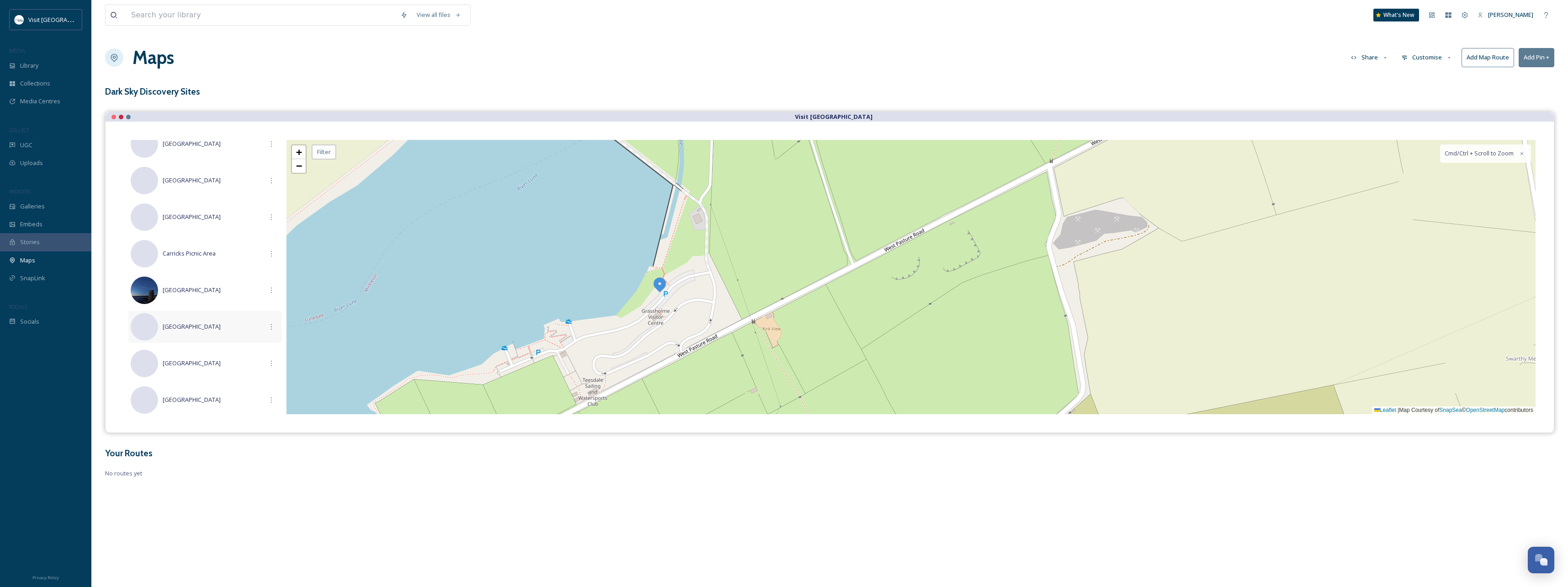
scroll to position [100, 0]
drag, startPoint x: 410, startPoint y: 328, endPoint x: 763, endPoint y: 247, distance: 362.2
click at [755, 247] on div "+ − Leaflet | Map Courtesy of SnapSea © OpenStreetMap contributors Cmd/Ctrl + S…" at bounding box center [911, 277] width 1249 height 274
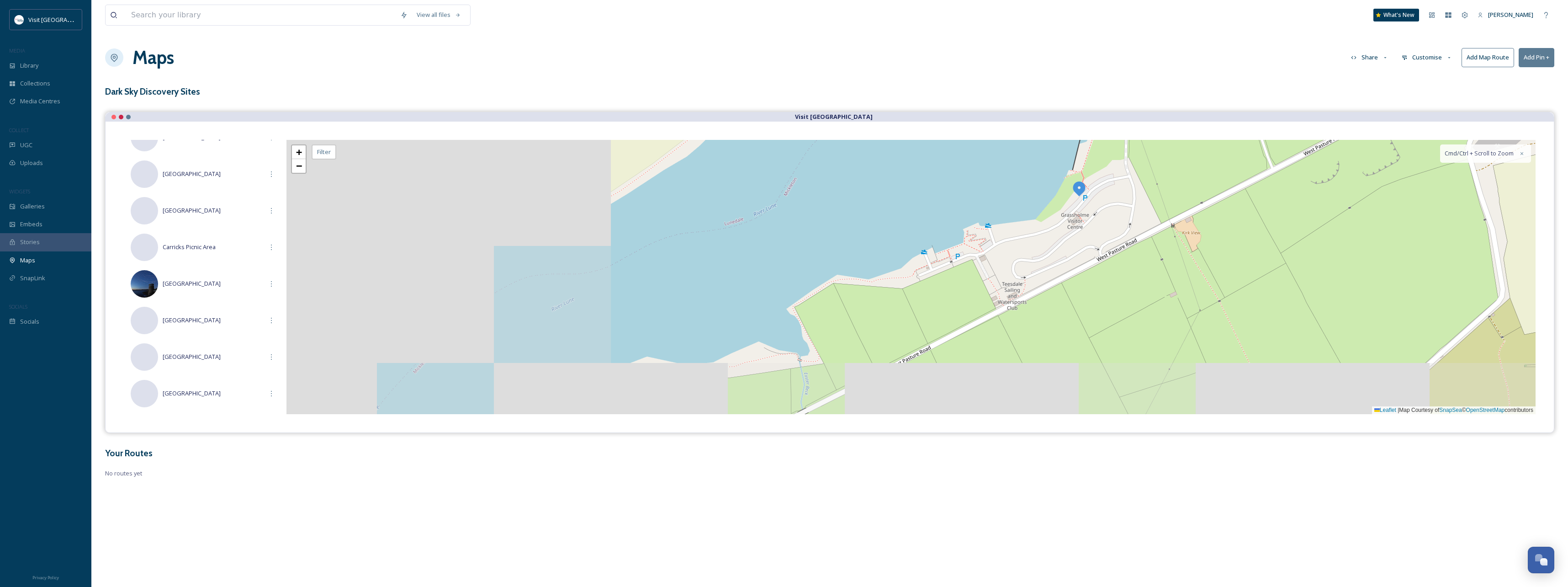
drag, startPoint x: 666, startPoint y: 319, endPoint x: 828, endPoint y: 290, distance: 164.6
click at [831, 289] on div "+ − Leaflet | Map Courtesy of SnapSea © OpenStreetMap contributors Cmd/Ctrl + S…" at bounding box center [911, 277] width 1249 height 274
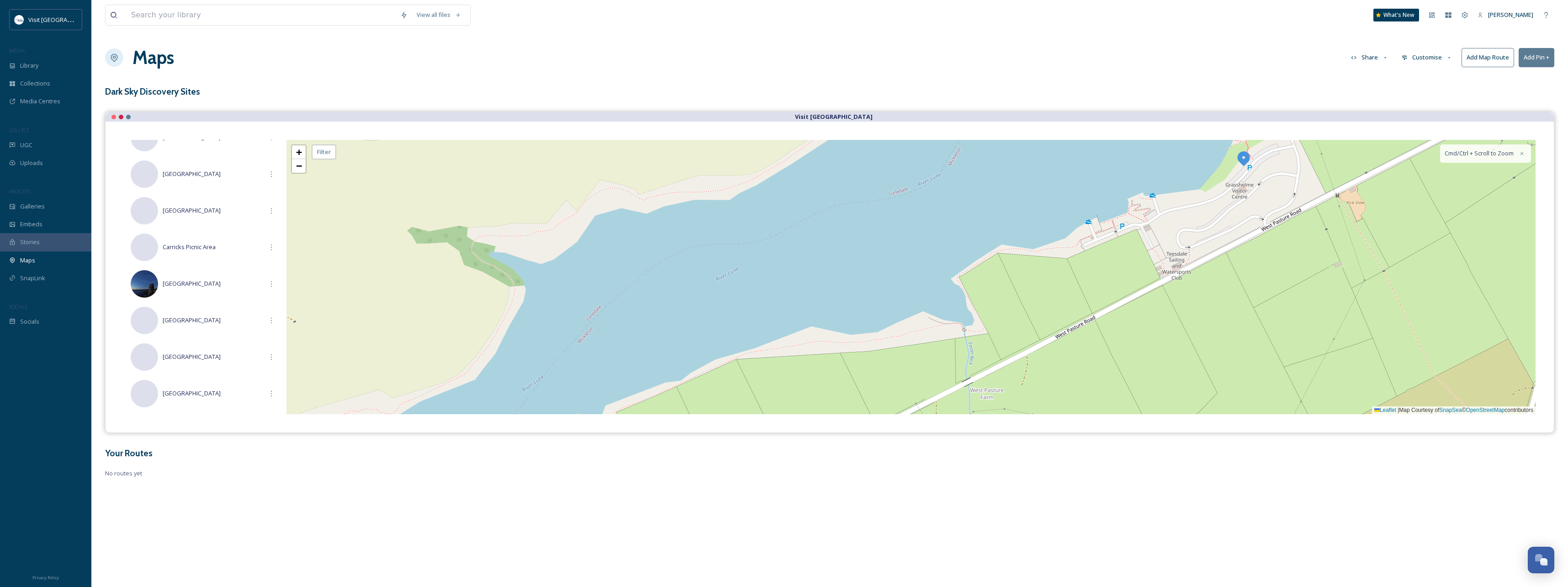
drag, startPoint x: 616, startPoint y: 323, endPoint x: 878, endPoint y: 243, distance: 273.9
click at [877, 244] on div "+ − Leaflet | Map Courtesy of SnapSea © OpenStreetMap contributors Cmd/Ctrl + S…" at bounding box center [911, 277] width 1249 height 274
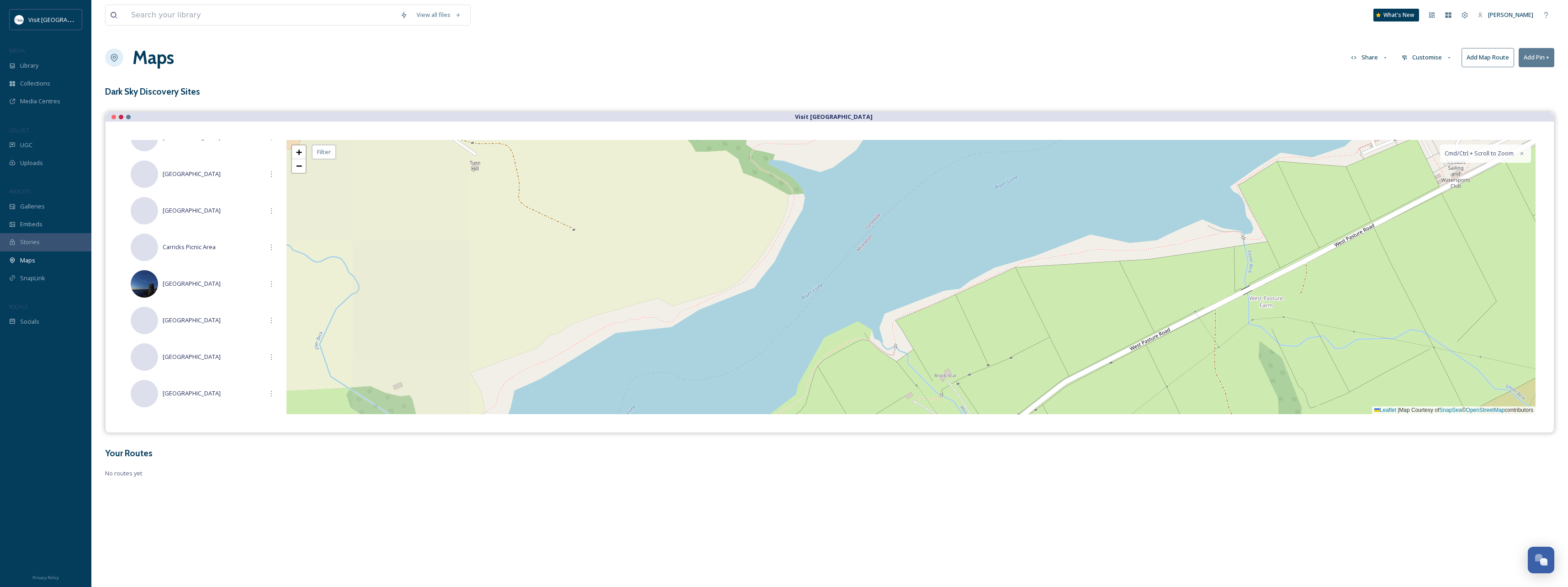
drag, startPoint x: 622, startPoint y: 310, endPoint x: 770, endPoint y: 234, distance: 166.4
click at [782, 217] on div "+ − Leaflet | Map Courtesy of SnapSea © OpenStreetMap contributors Cmd/Ctrl + S…" at bounding box center [911, 277] width 1249 height 274
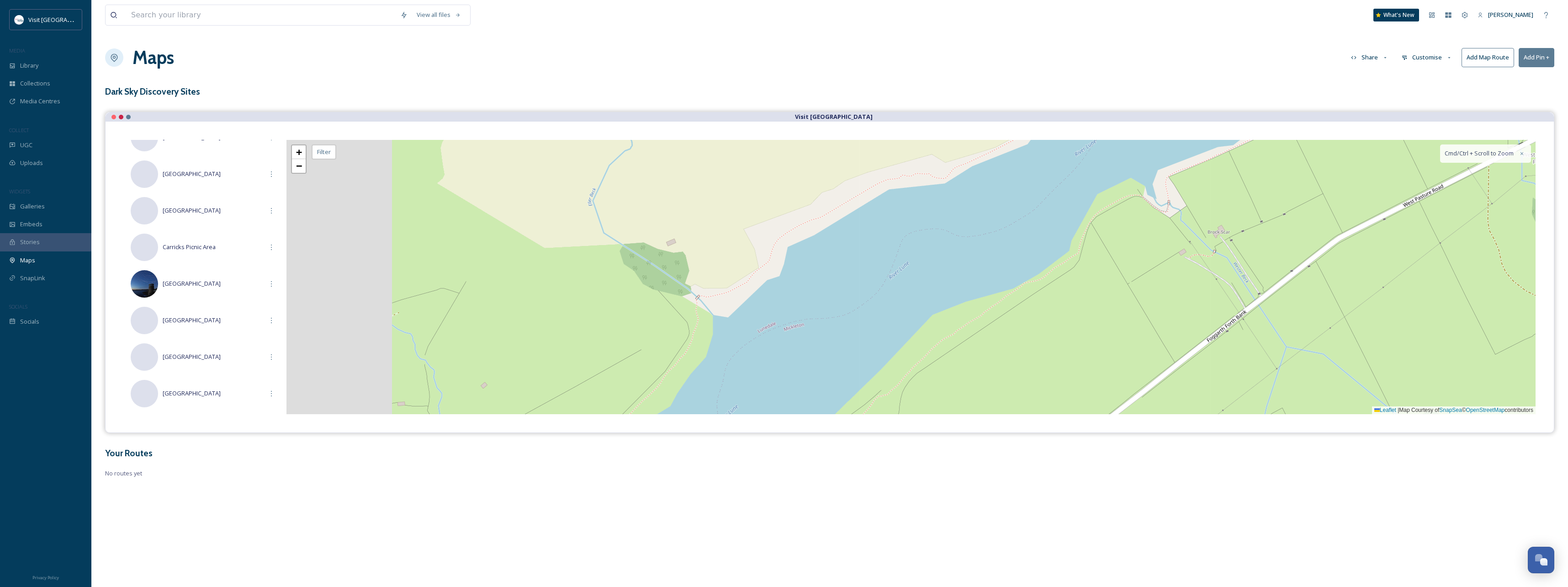
drag, startPoint x: 614, startPoint y: 317, endPoint x: 738, endPoint y: 281, distance: 129.1
click at [785, 244] on div "+ − Leaflet | Map Courtesy of SnapSea © OpenStreetMap contributors Cmd/Ctrl + S…" at bounding box center [911, 277] width 1249 height 274
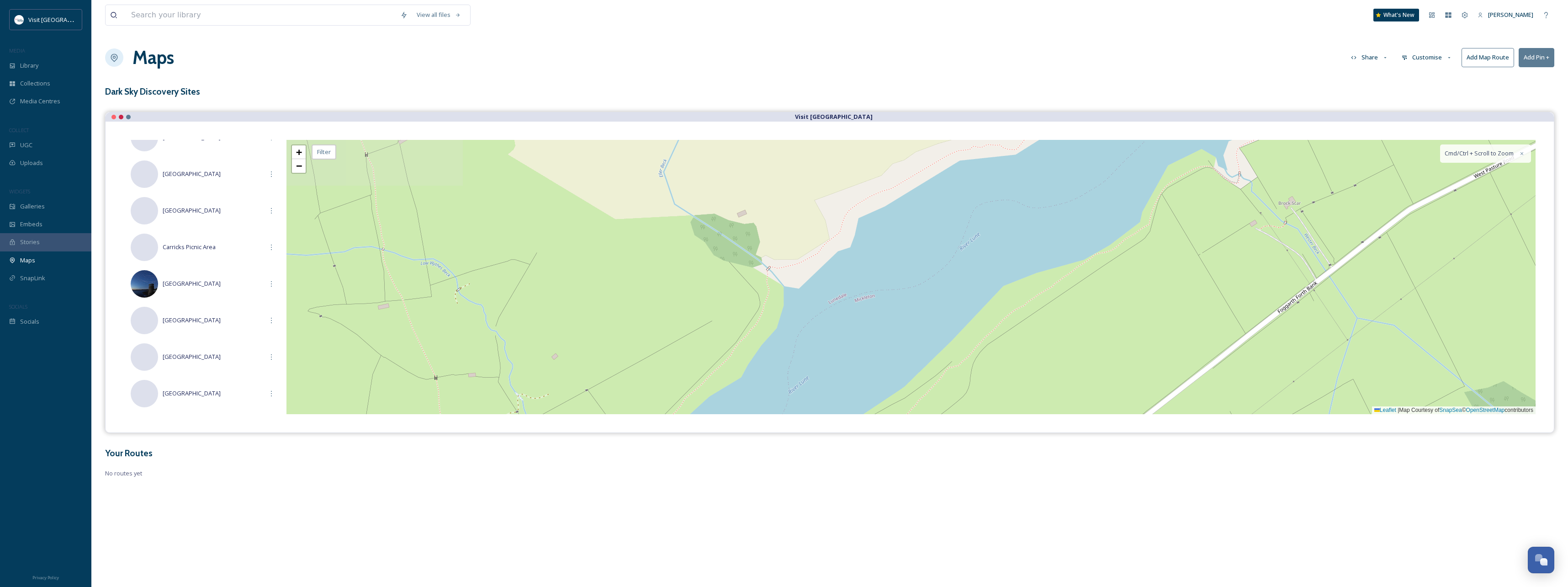
drag, startPoint x: 656, startPoint y: 326, endPoint x: 780, endPoint y: 228, distance: 158.1
click at [780, 228] on div "+ − Leaflet | Map Courtesy of SnapSea © OpenStreetMap contributors Cmd/Ctrl + S…" at bounding box center [911, 277] width 1249 height 274
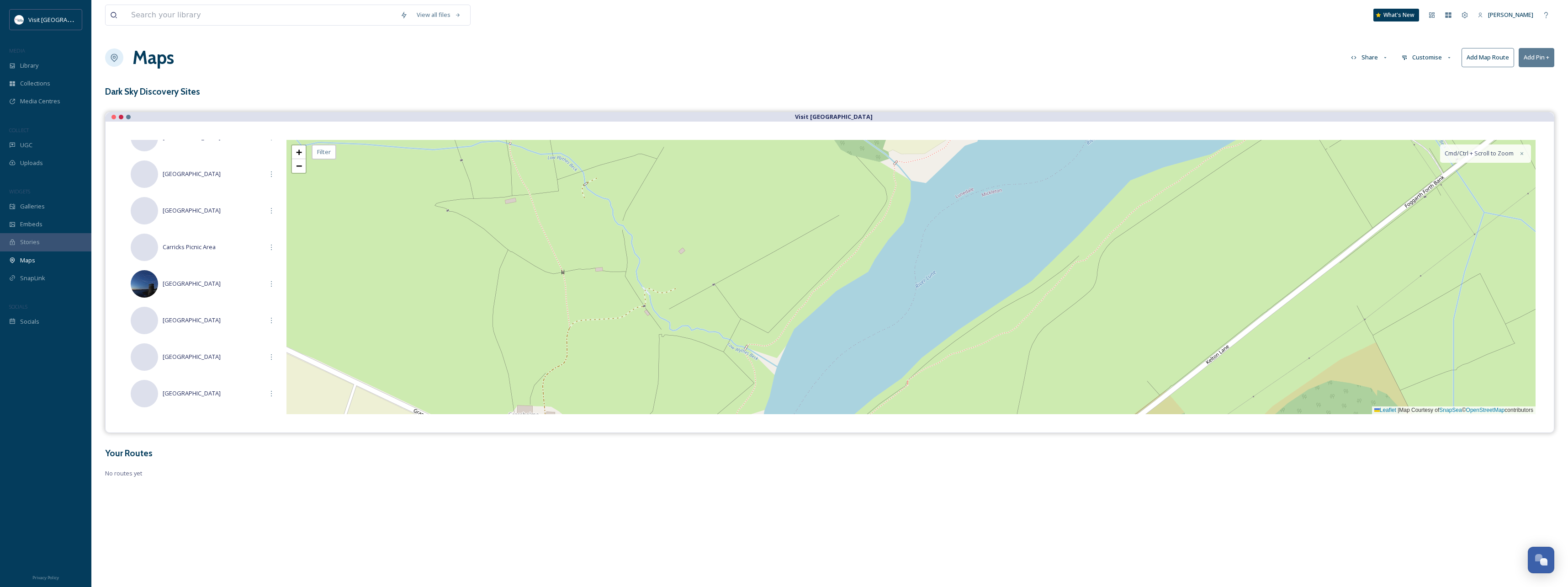
drag, startPoint x: 664, startPoint y: 333, endPoint x: 689, endPoint y: 241, distance: 95.3
click at [689, 241] on div "+ − Leaflet | Map Courtesy of SnapSea © OpenStreetMap contributors Cmd/Ctrl + S…" at bounding box center [911, 277] width 1249 height 274
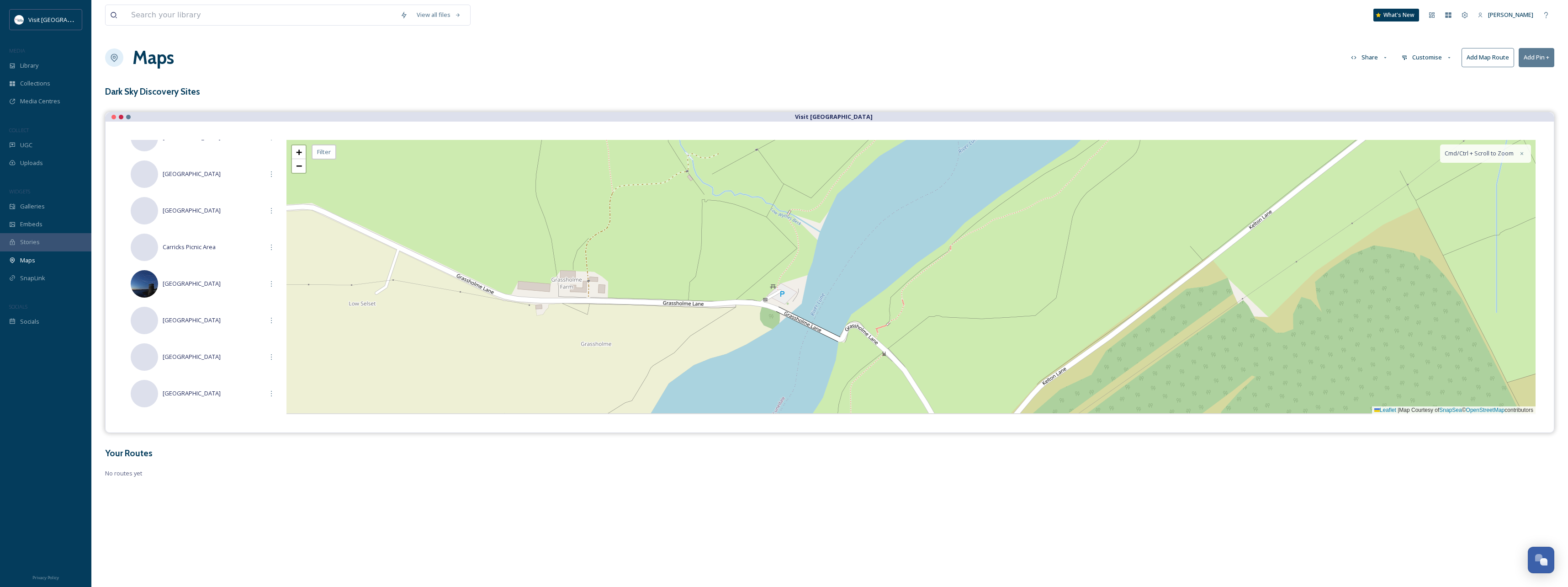
drag, startPoint x: 661, startPoint y: 287, endPoint x: 695, endPoint y: 229, distance: 67.2
click at [695, 229] on div "+ − Leaflet | Map Courtesy of SnapSea © OpenStreetMap contributors Cmd/Ctrl + S…" at bounding box center [911, 277] width 1249 height 274
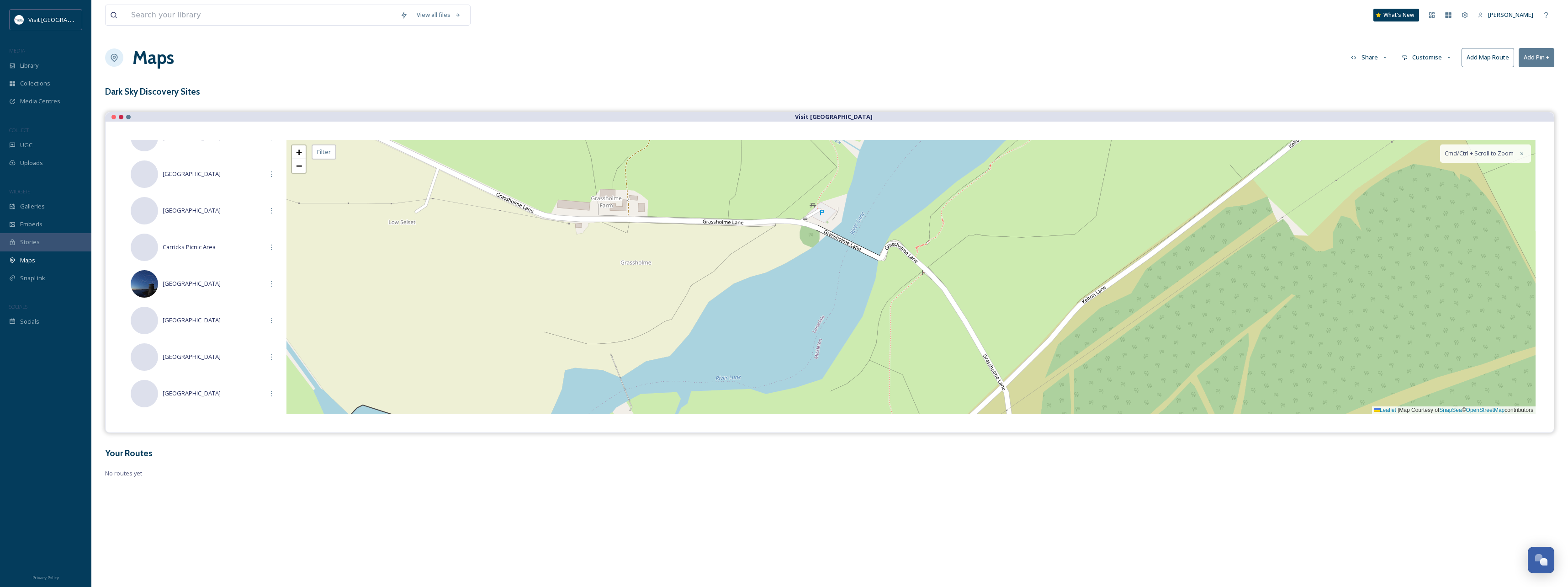
drag, startPoint x: 689, startPoint y: 311, endPoint x: 725, endPoint y: 230, distance: 88.6
click at [724, 231] on div "+ − Leaflet | Map Courtesy of SnapSea © OpenStreetMap contributors Cmd/Ctrl + S…" at bounding box center [911, 277] width 1249 height 274
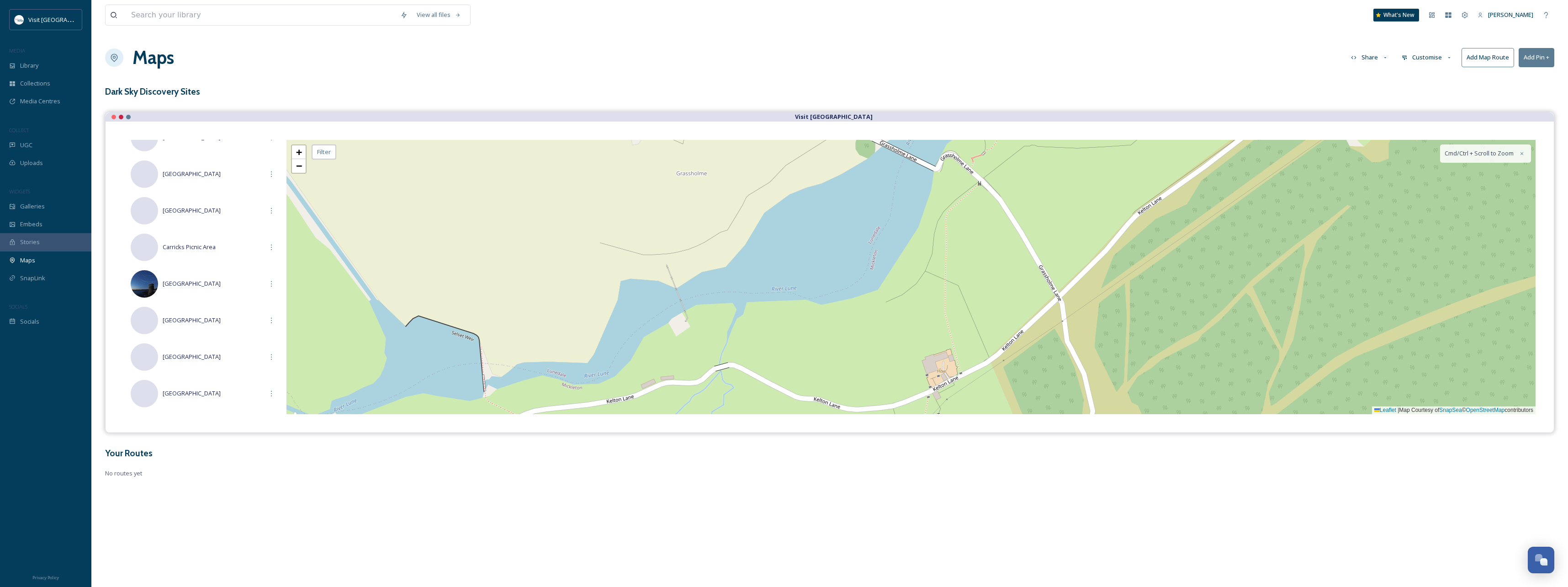
drag, startPoint x: 696, startPoint y: 305, endPoint x: 786, endPoint y: 232, distance: 115.9
click at [807, 214] on div "+ − Leaflet | Map Courtesy of SnapSea © OpenStreetMap contributors Cmd/Ctrl + S…" at bounding box center [911, 277] width 1249 height 274
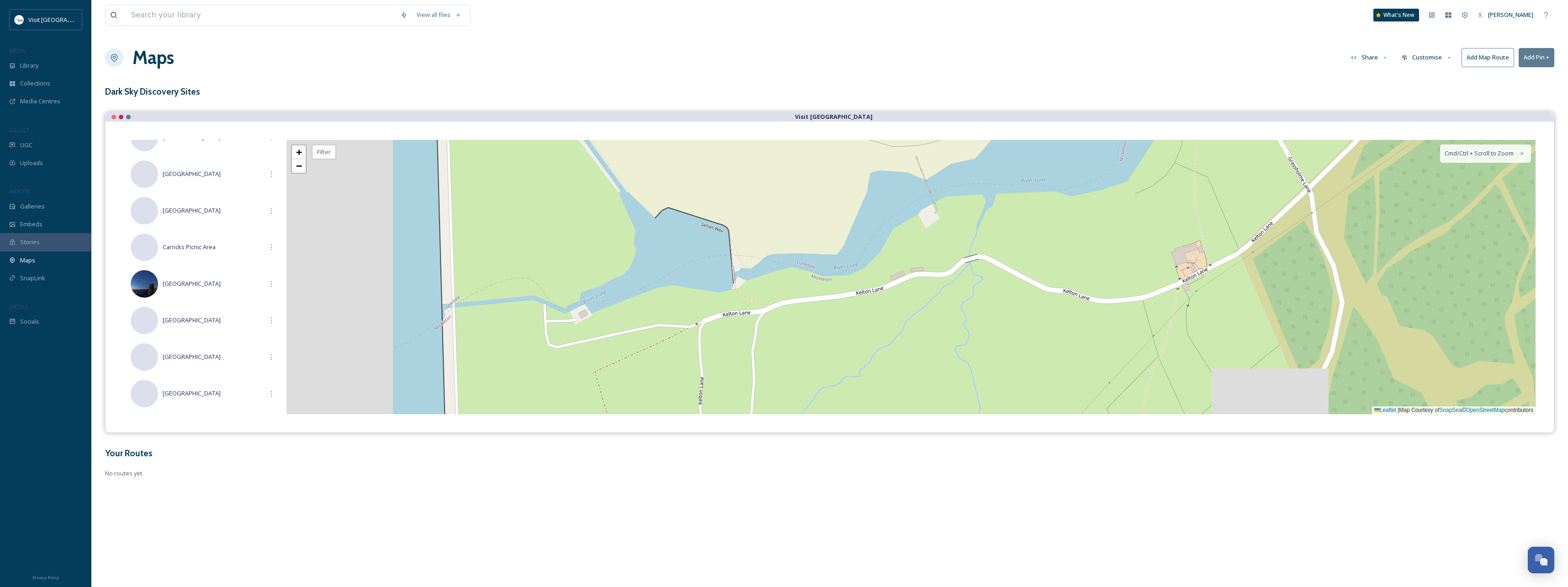
drag, startPoint x: 729, startPoint y: 264, endPoint x: 733, endPoint y: 263, distance: 4.1
click at [734, 263] on div "+ − Leaflet | Map Courtesy of SnapSea © OpenStreetMap contributors Cmd/Ctrl + S…" at bounding box center [911, 277] width 1249 height 274
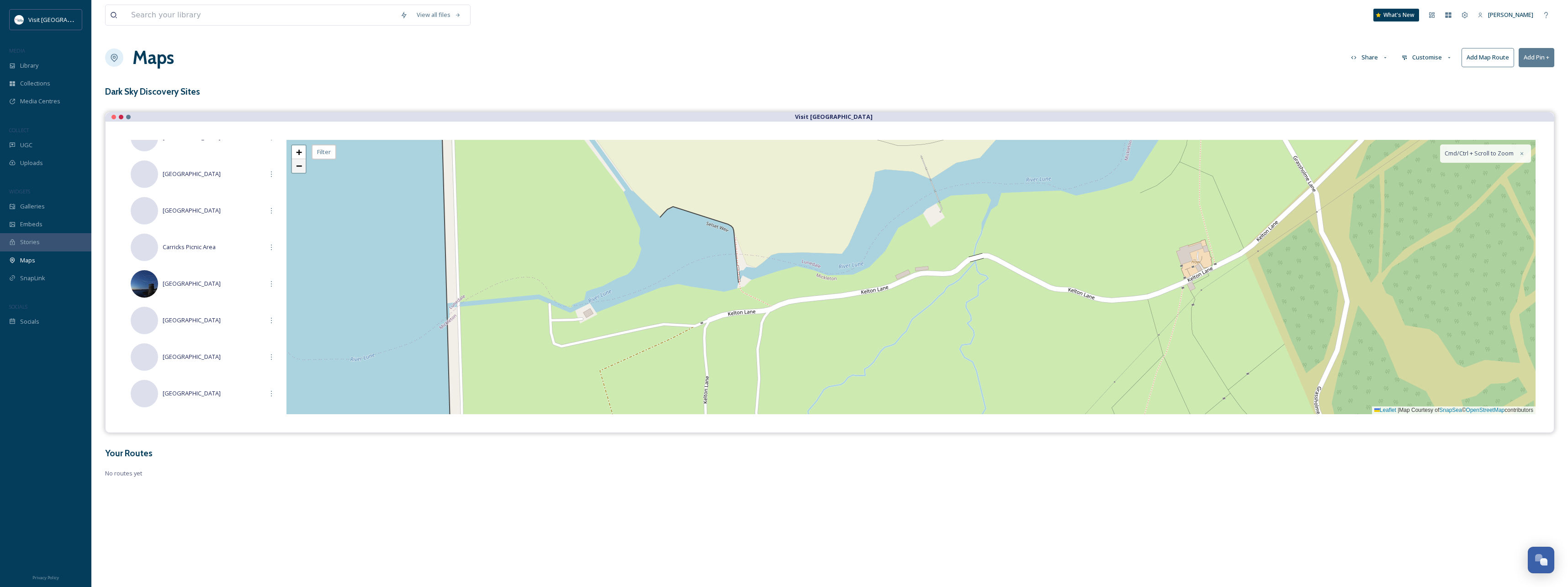
click at [298, 165] on span "−" at bounding box center [299, 166] width 6 height 12
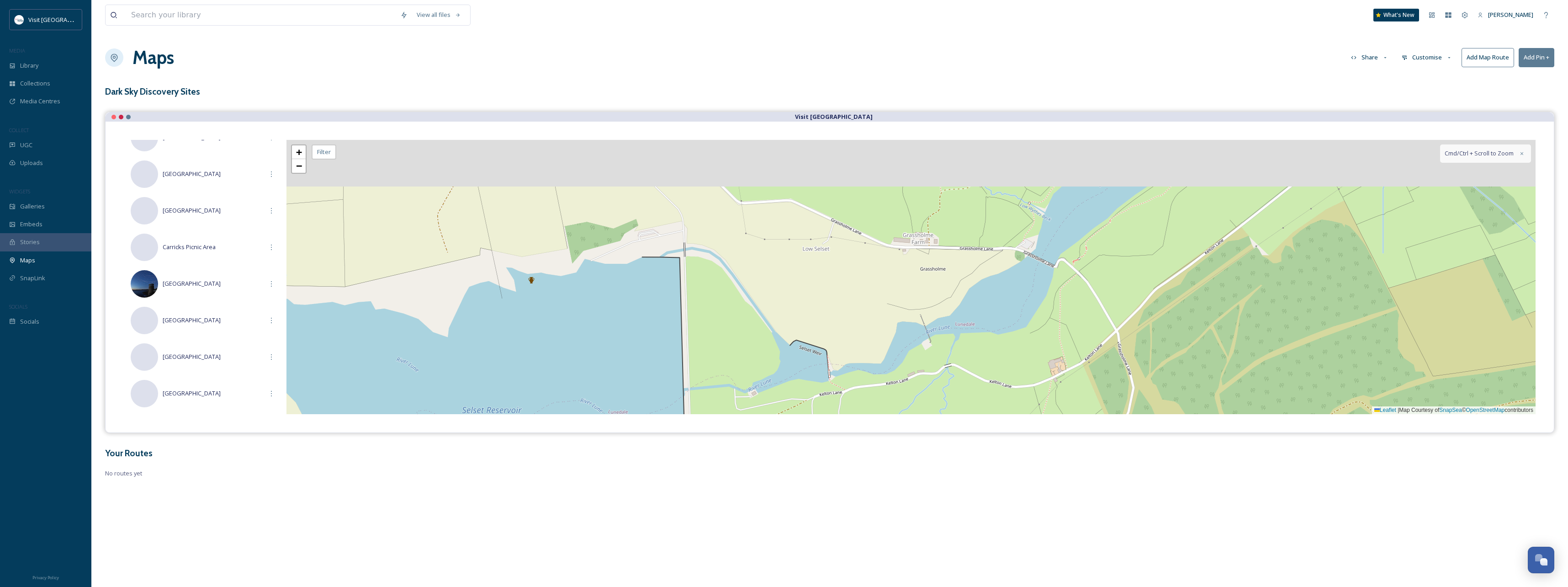
drag, startPoint x: 718, startPoint y: 270, endPoint x: 723, endPoint y: 369, distance: 99.1
click at [723, 369] on div "+ − Leaflet | Map Courtesy of SnapSea © OpenStreetMap contributors Cmd/Ctrl + S…" at bounding box center [911, 277] width 1249 height 274
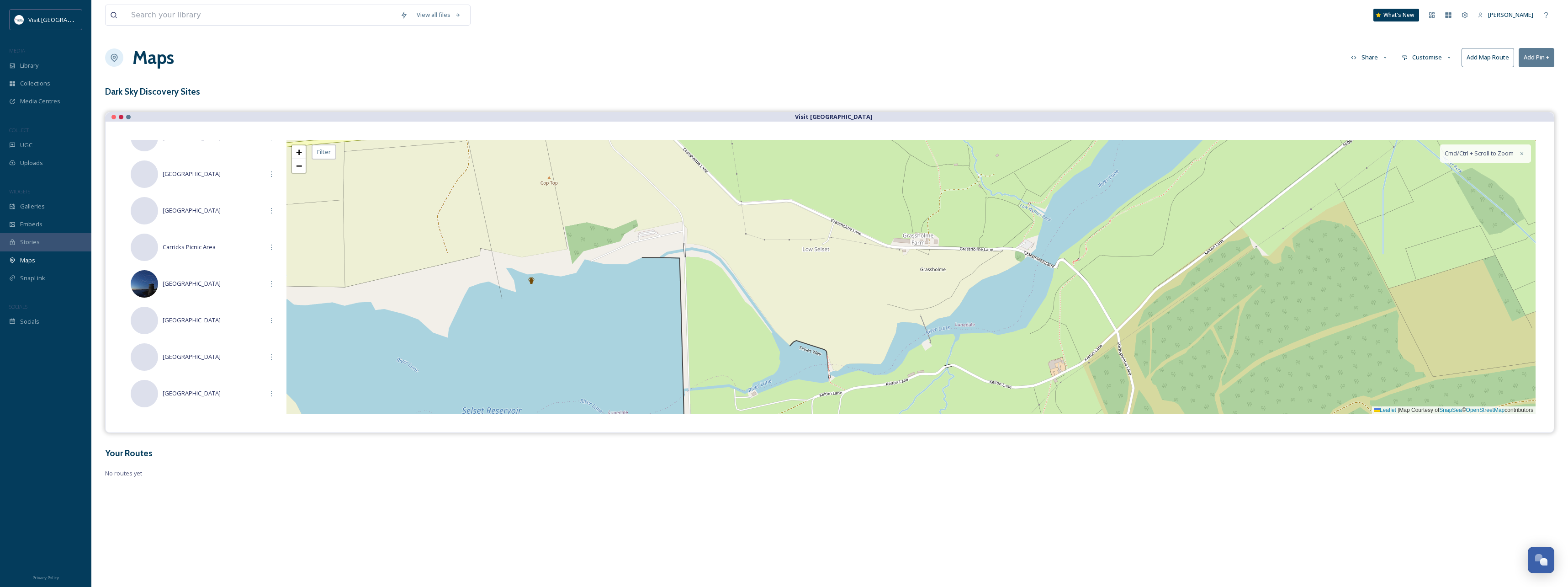
click at [1538, 55] on button "Add Pin +" at bounding box center [1536, 57] width 36 height 19
click at [668, 241] on div "+ − Leaflet | Map Courtesy of SnapSea © OpenStreetMap contributors Cmd/Ctrl + S…" at bounding box center [911, 277] width 1249 height 274
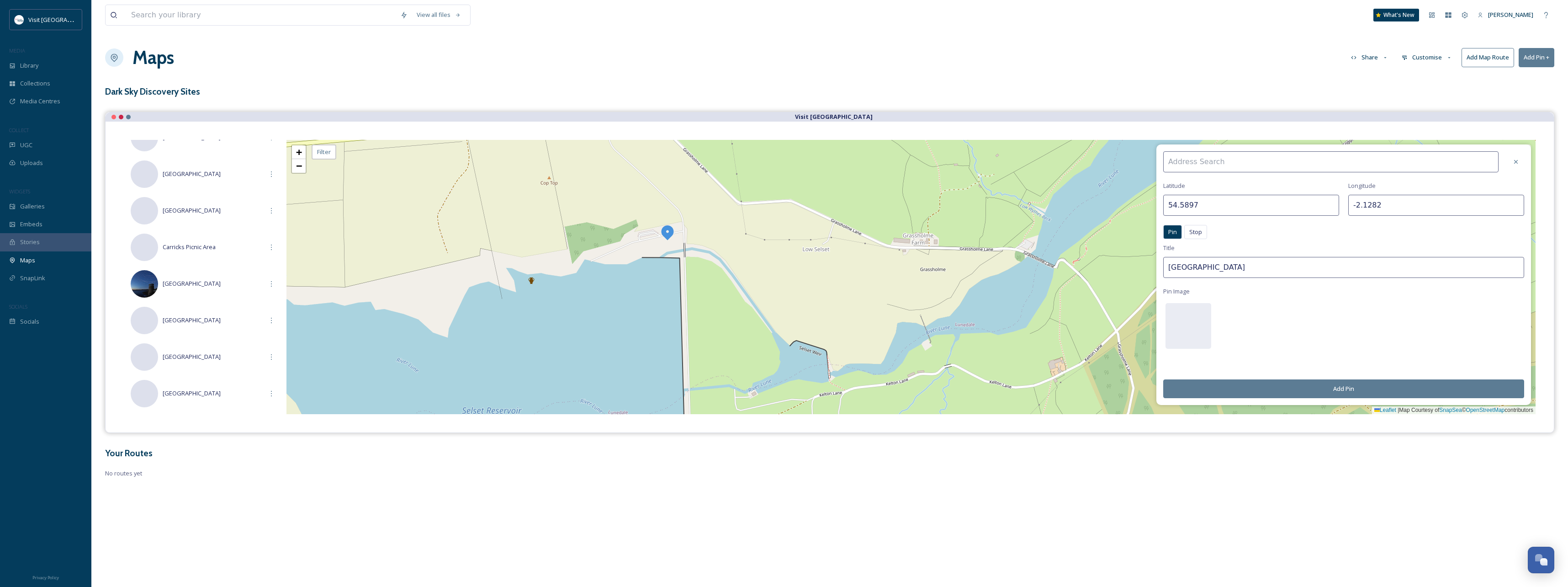
click at [1243, 157] on input at bounding box center [1331, 161] width 335 height 21
type input "Selset Reservoir"
click at [1328, 386] on button "Add Pin" at bounding box center [1343, 388] width 361 height 19
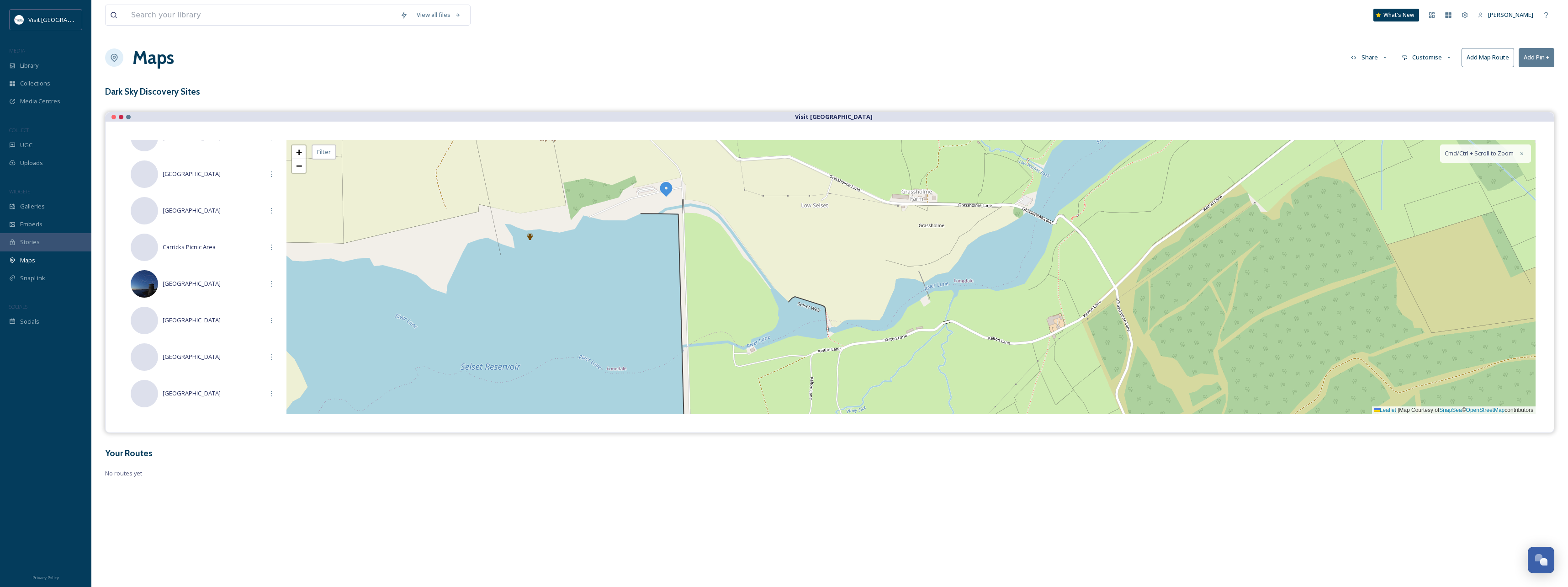
click at [751, 192] on div "+ − Leaflet | Map Courtesy of SnapSea © OpenStreetMap contributors Cmd/Ctrl + S…" at bounding box center [911, 277] width 1249 height 274
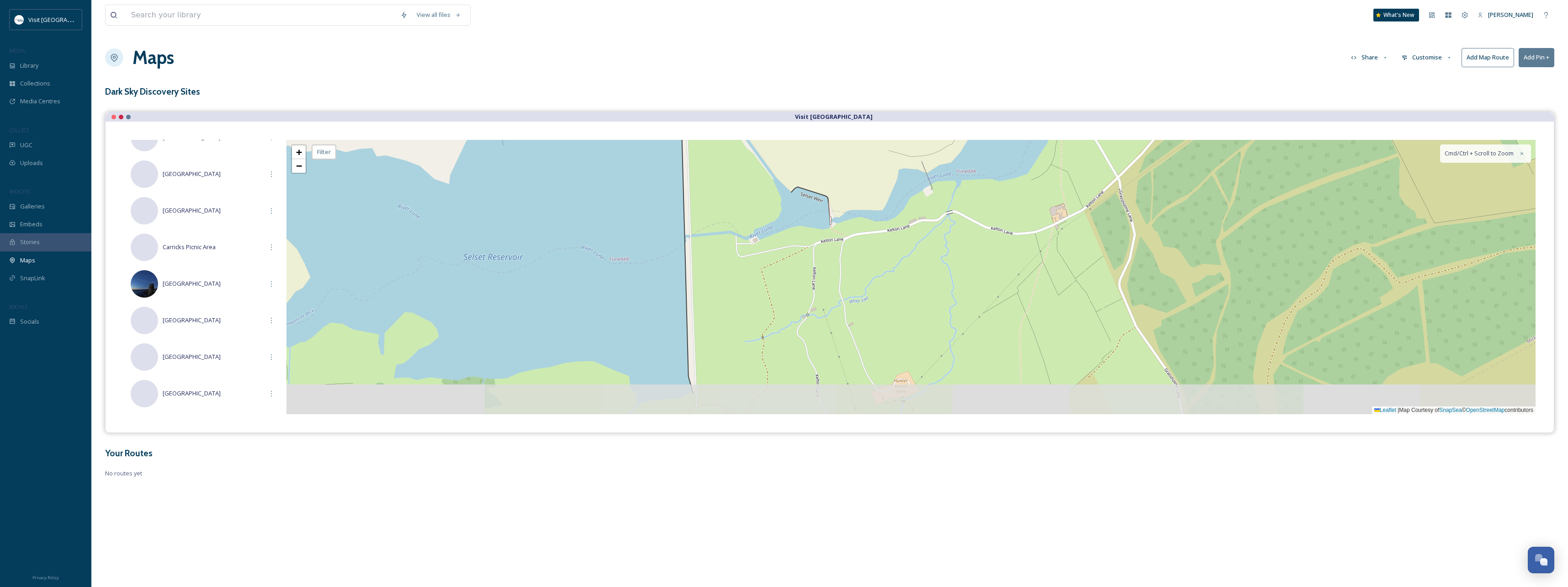
drag, startPoint x: 739, startPoint y: 375, endPoint x: 739, endPoint y: 284, distance: 91.0
click at [739, 294] on div "+ − Leaflet | Map Courtesy of SnapSea © OpenStreetMap contributors Cmd/Ctrl + S…" at bounding box center [911, 277] width 1249 height 274
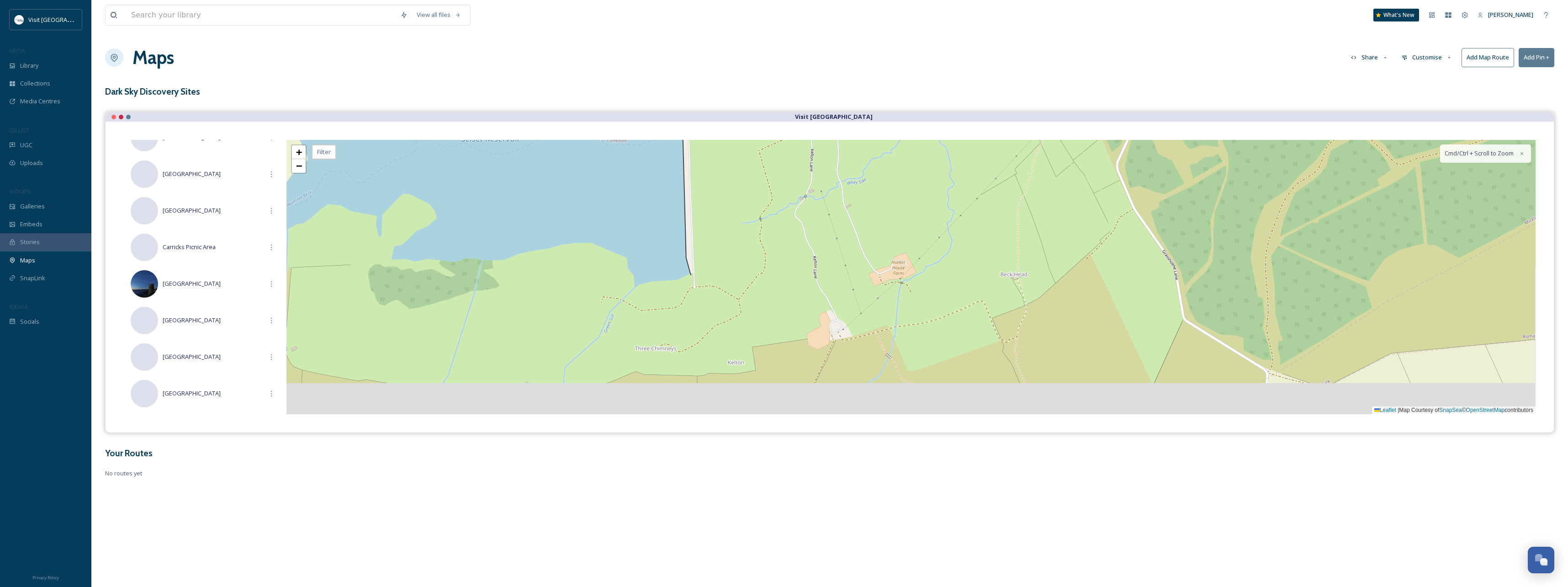
drag, startPoint x: 750, startPoint y: 332, endPoint x: 748, endPoint y: 248, distance: 84.0
click at [746, 251] on div "+ − Leaflet | Map Courtesy of SnapSea © OpenStreetMap contributors Cmd/Ctrl + S…" at bounding box center [911, 277] width 1249 height 274
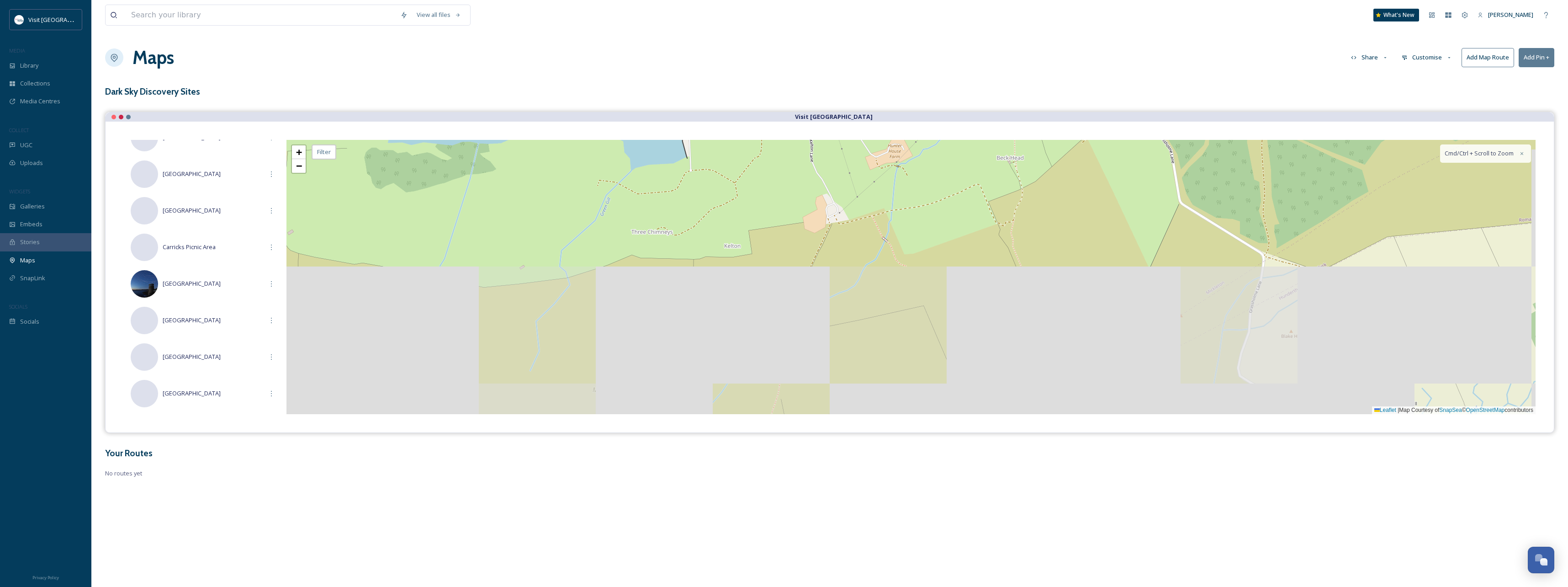
drag, startPoint x: 747, startPoint y: 309, endPoint x: 747, endPoint y: 224, distance: 85.0
click at [747, 228] on div "+ − Leaflet | Map Courtesy of SnapSea © OpenStreetMap contributors Cmd/Ctrl + S…" at bounding box center [911, 277] width 1249 height 274
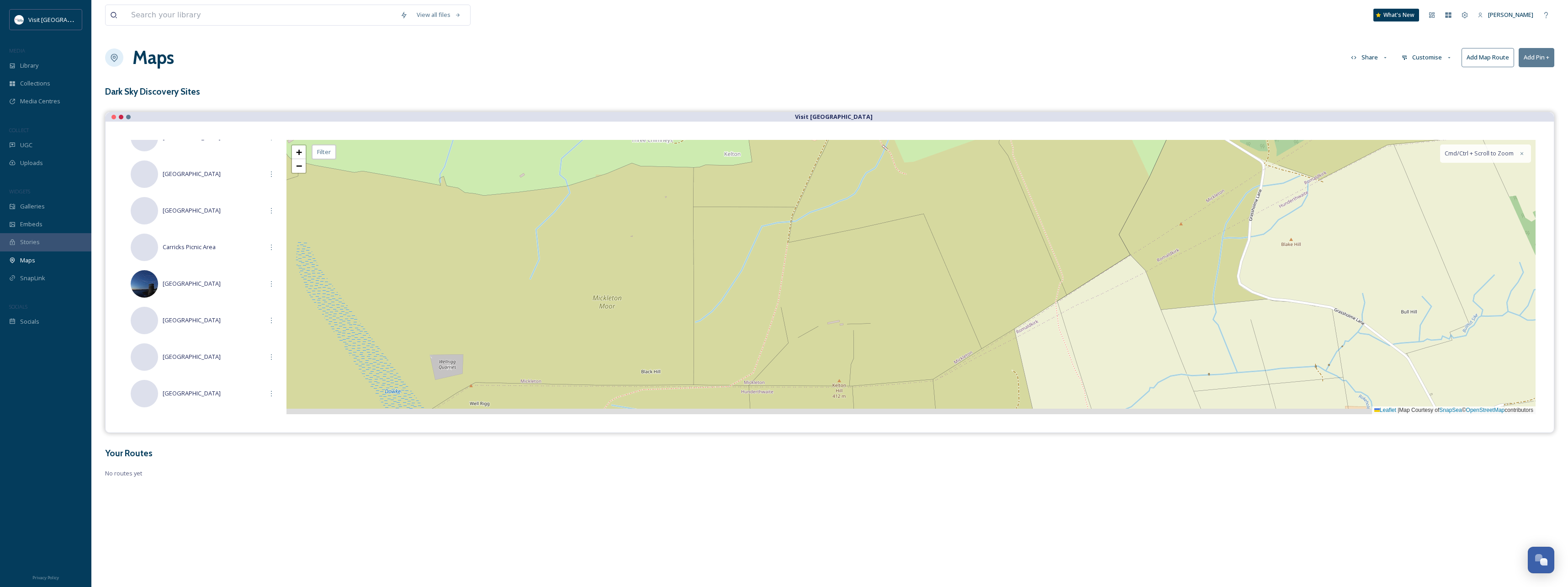
drag, startPoint x: 740, startPoint y: 323, endPoint x: 730, endPoint y: 222, distance: 101.5
click at [731, 222] on div "+ − Leaflet | Map Courtesy of SnapSea © OpenStreetMap contributors Cmd/Ctrl + S…" at bounding box center [911, 277] width 1249 height 274
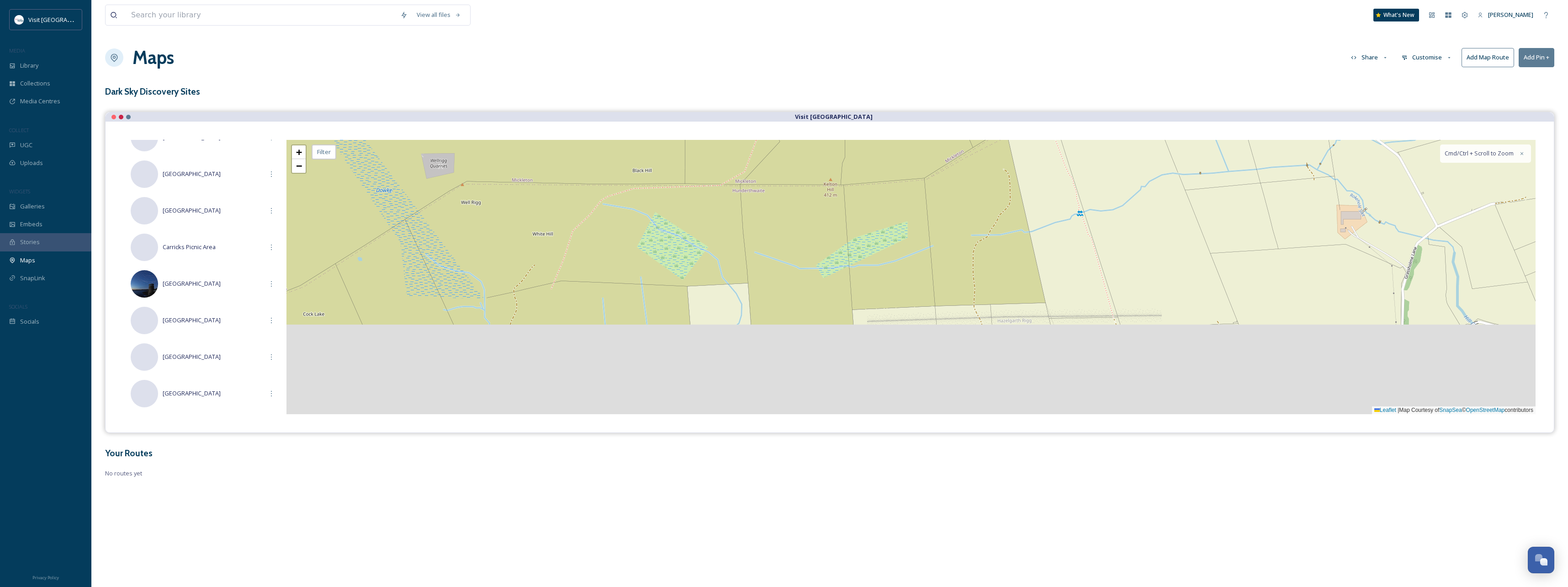
drag, startPoint x: 730, startPoint y: 268, endPoint x: 730, endPoint y: 228, distance: 40.0
click at [730, 225] on div "+ − Leaflet | Map Courtesy of SnapSea © OpenStreetMap contributors Cmd/Ctrl + S…" at bounding box center [911, 277] width 1249 height 274
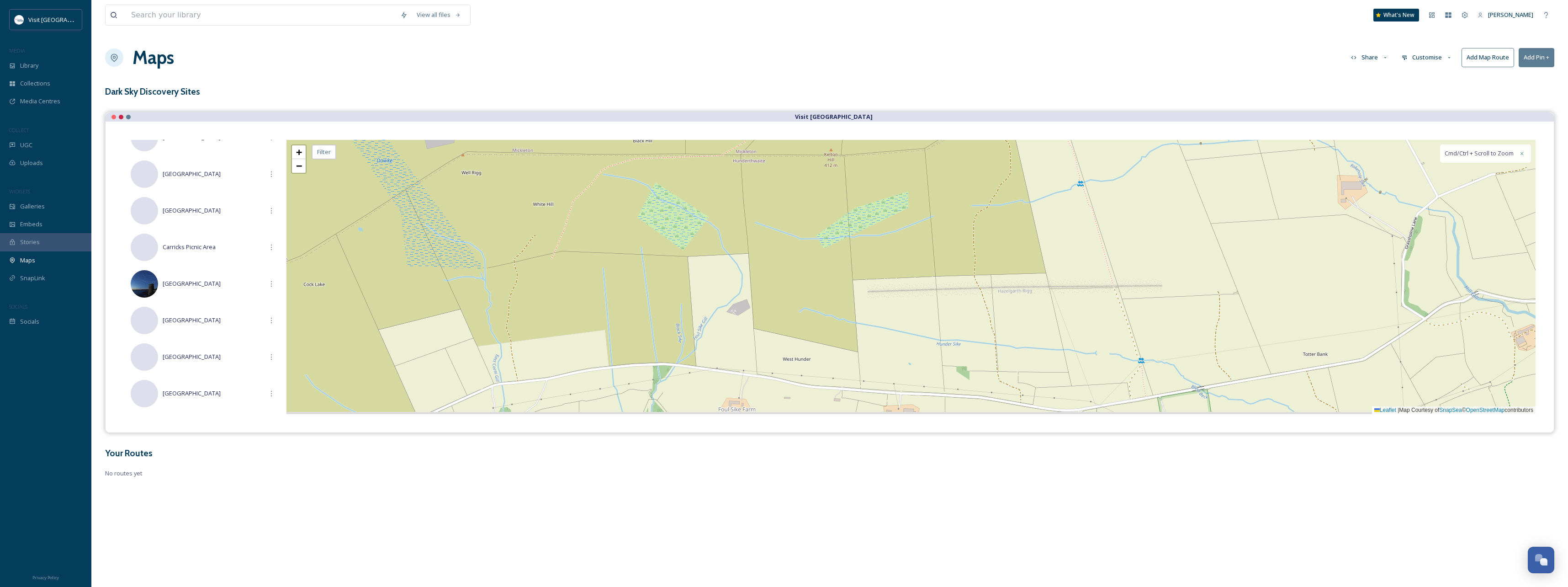
drag, startPoint x: 704, startPoint y: 323, endPoint x: 713, endPoint y: 228, distance: 95.4
click at [713, 228] on div "+ − Leaflet | Map Courtesy of SnapSea © OpenStreetMap contributors Cmd/Ctrl + S…" at bounding box center [911, 277] width 1249 height 274
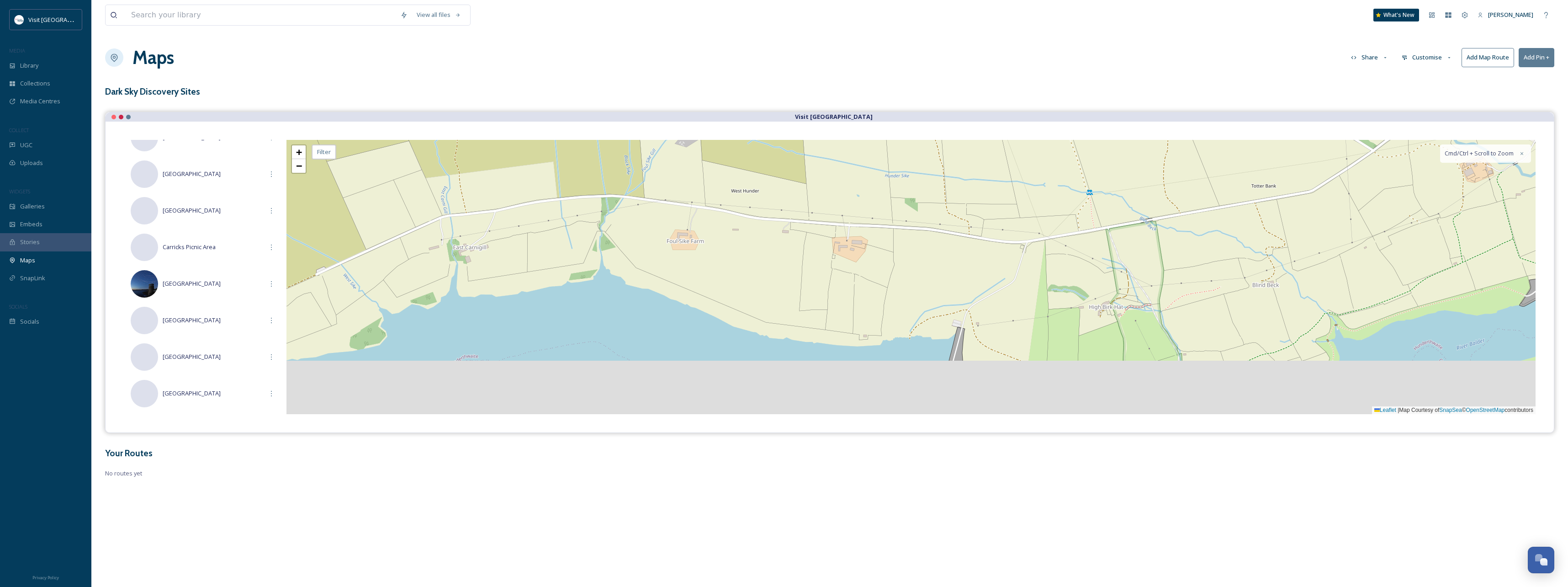
drag, startPoint x: 716, startPoint y: 311, endPoint x: 669, endPoint y: 248, distance: 78.6
click at [670, 248] on div "+ − Leaflet | Map Courtesy of SnapSea © OpenStreetMap contributors Cmd/Ctrl + S…" at bounding box center [911, 277] width 1249 height 274
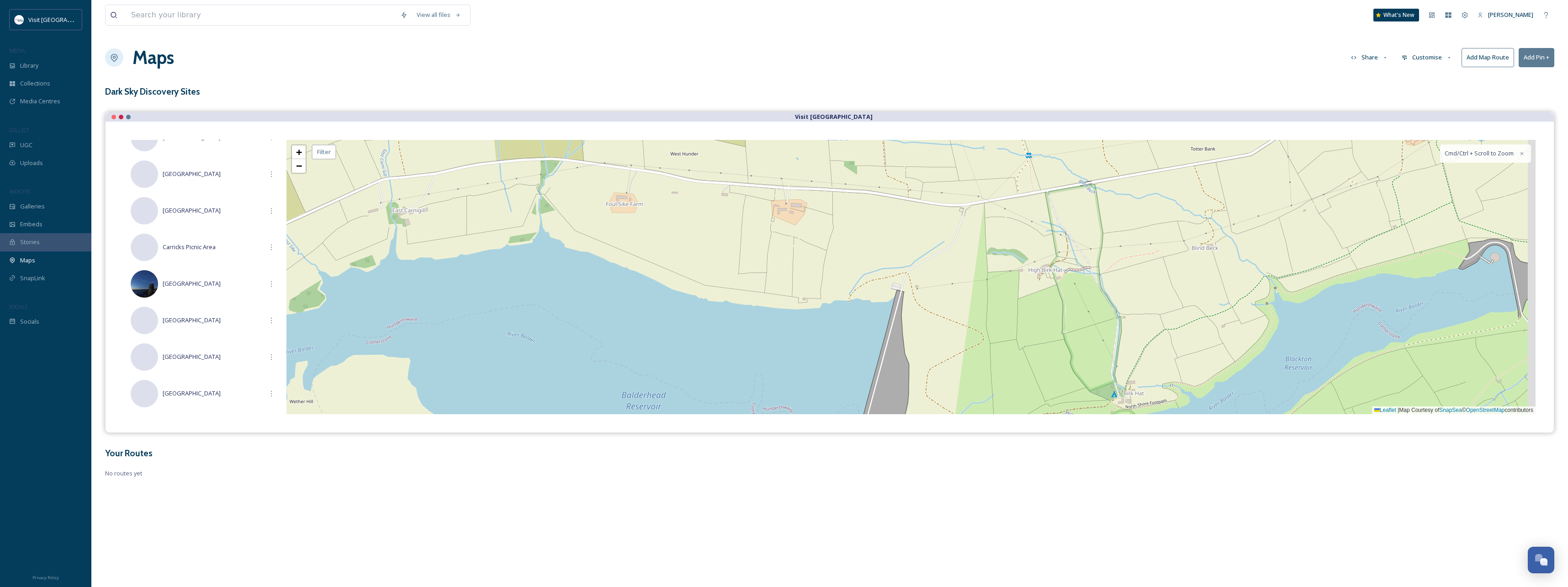
drag, startPoint x: 805, startPoint y: 274, endPoint x: 737, endPoint y: 235, distance: 78.4
click at [737, 236] on div "+ − Leaflet | Map Courtesy of SnapSea © OpenStreetMap contributors Cmd/Ctrl + S…" at bounding box center [911, 277] width 1249 height 274
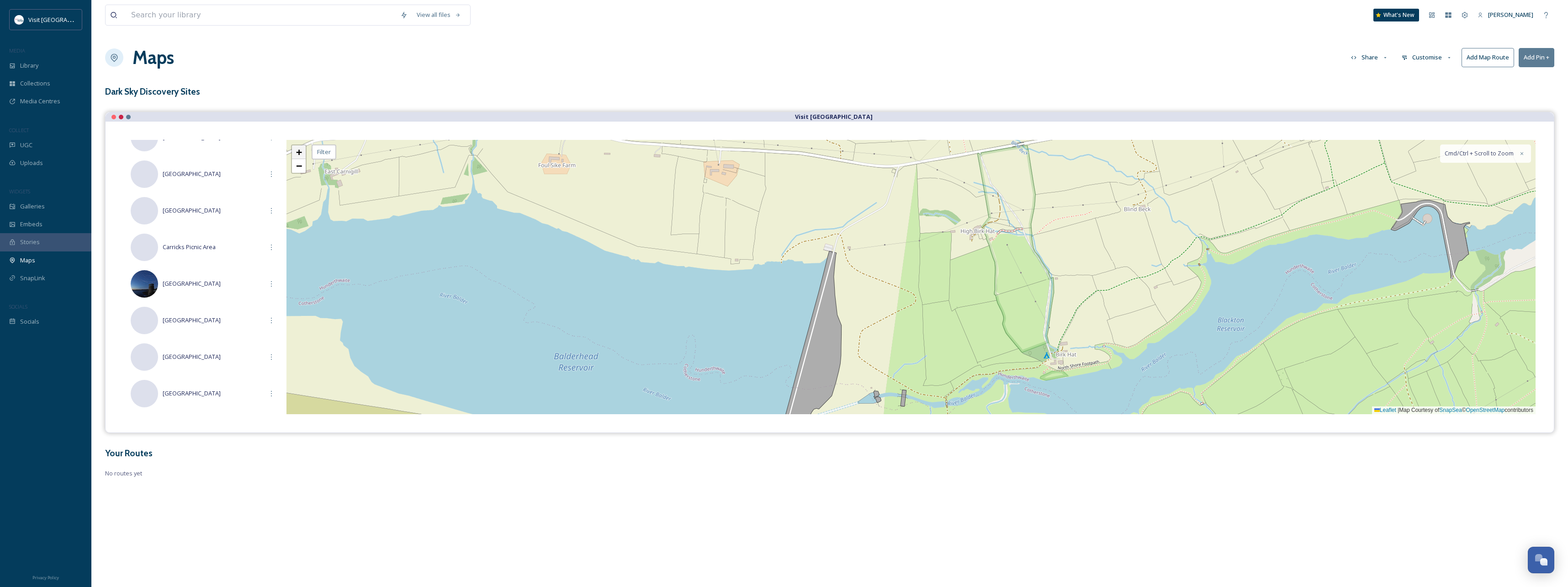
click at [302, 151] on span "+" at bounding box center [299, 152] width 6 height 12
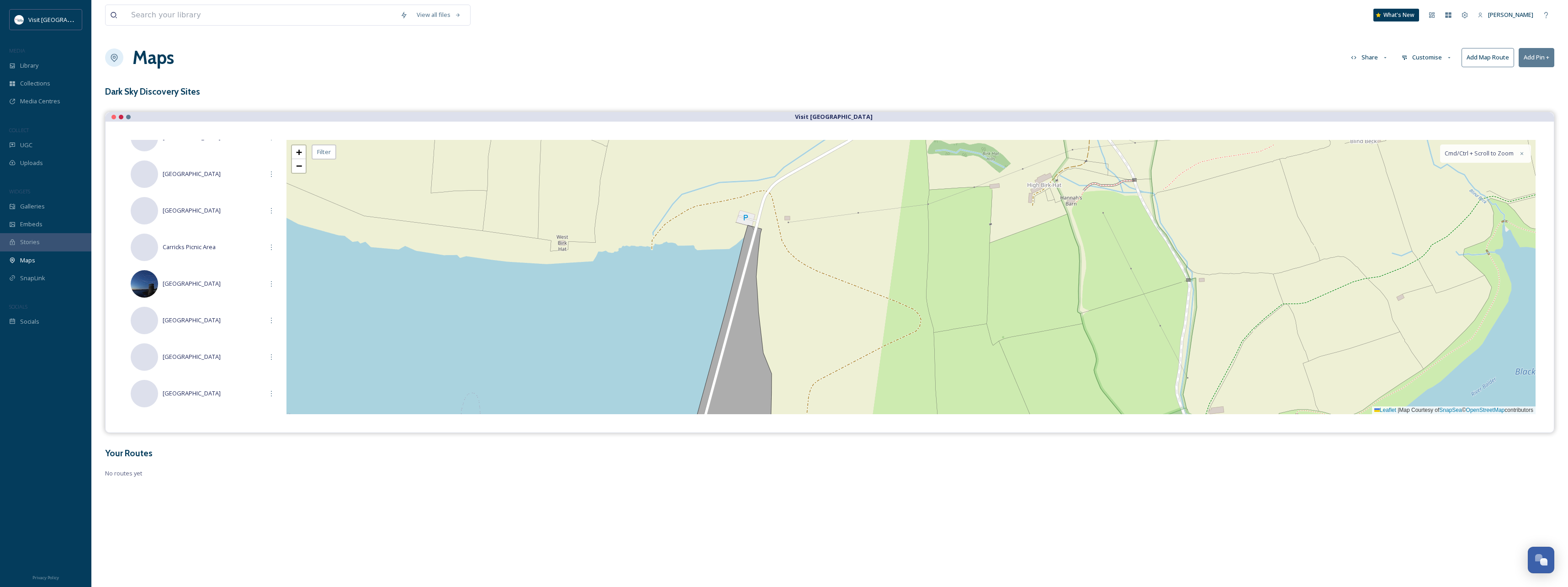
click at [1545, 54] on button "Add Pin +" at bounding box center [1536, 57] width 36 height 19
click at [745, 217] on div "+ − Leaflet | Map Courtesy of SnapSea © OpenStreetMap contributors Cmd/Ctrl + S…" at bounding box center [911, 277] width 1249 height 274
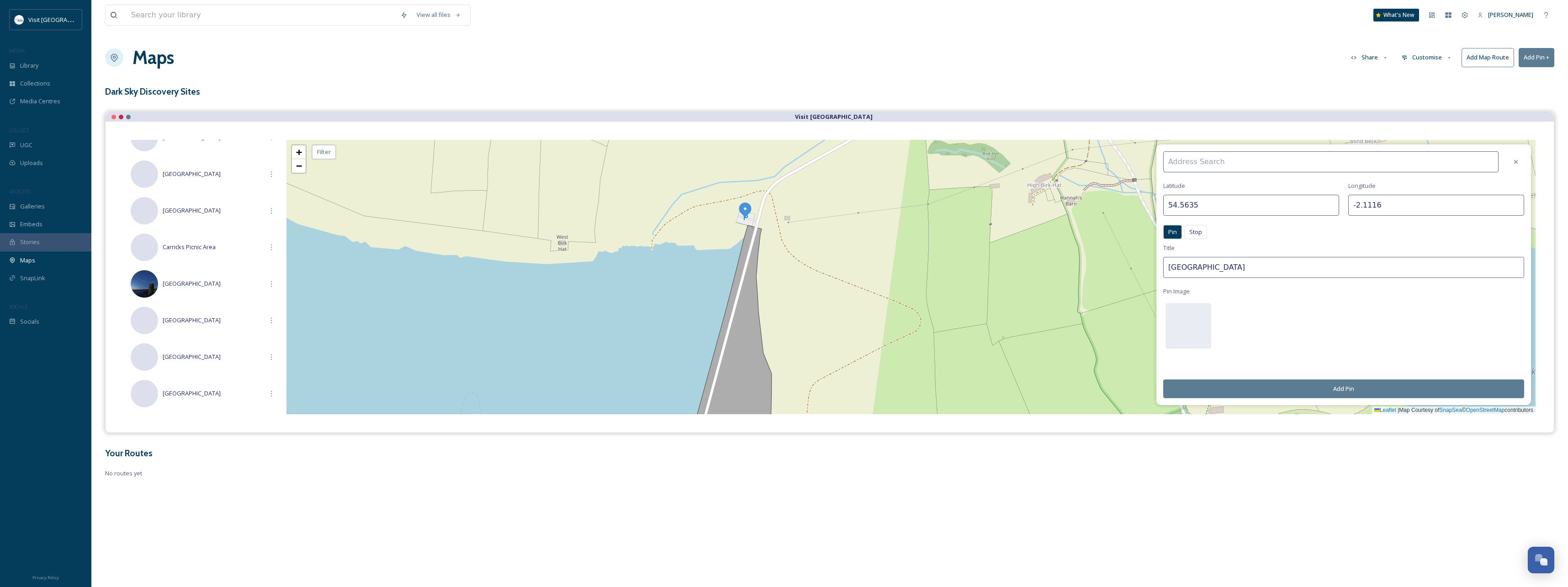
click at [1233, 161] on input at bounding box center [1331, 161] width 335 height 21
click at [1214, 267] on input "[GEOGRAPHIC_DATA]" at bounding box center [1343, 267] width 361 height 21
drag, startPoint x: 1276, startPoint y: 273, endPoint x: 1125, endPoint y: 276, distance: 151.0
click at [1125, 276] on div "[GEOGRAPHIC_DATA] Pin Stop Pin Stop Title [GEOGRAPHIC_DATA] Pin Image Add Pin +…" at bounding box center [911, 277] width 1249 height 274
type input "[GEOGRAPHIC_DATA]"
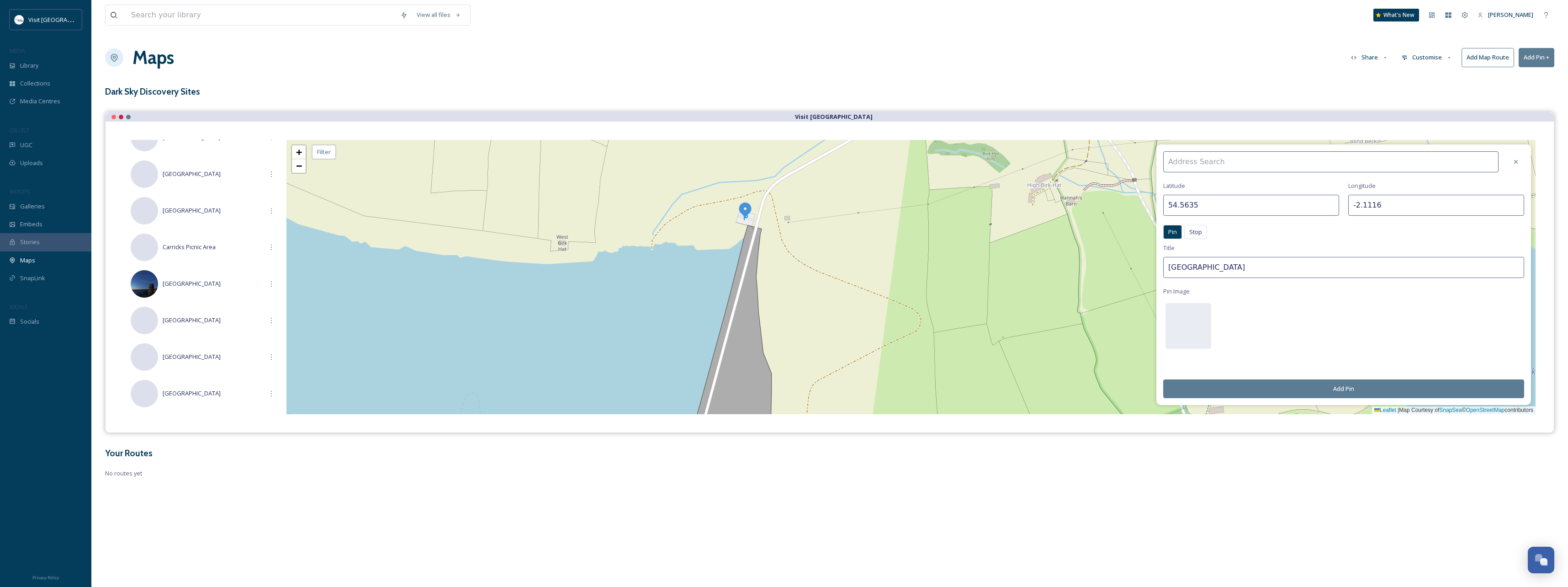
click at [1355, 389] on button "Add Pin" at bounding box center [1343, 388] width 361 height 19
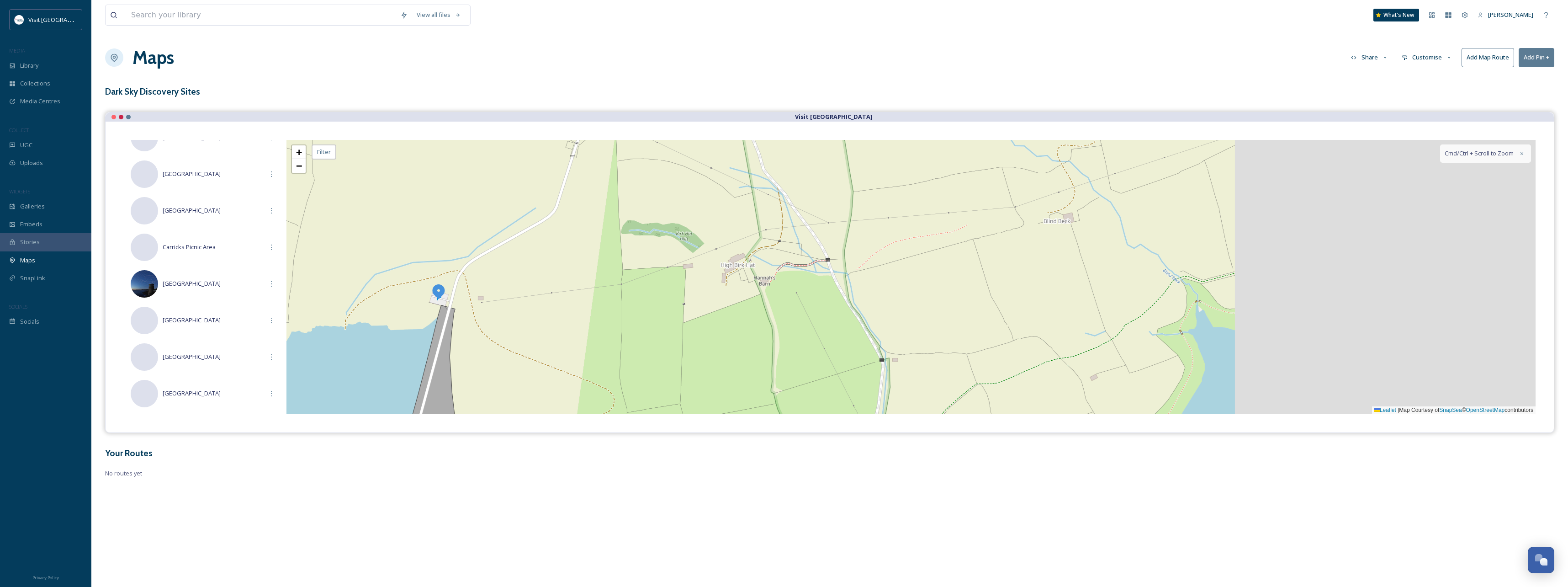
drag, startPoint x: 756, startPoint y: 336, endPoint x: 784, endPoint y: 347, distance: 30.1
click at [628, 371] on div "+ − Leaflet | Map Courtesy of SnapSea © OpenStreetMap contributors Cmd/Ctrl + S…" at bounding box center [911, 277] width 1249 height 274
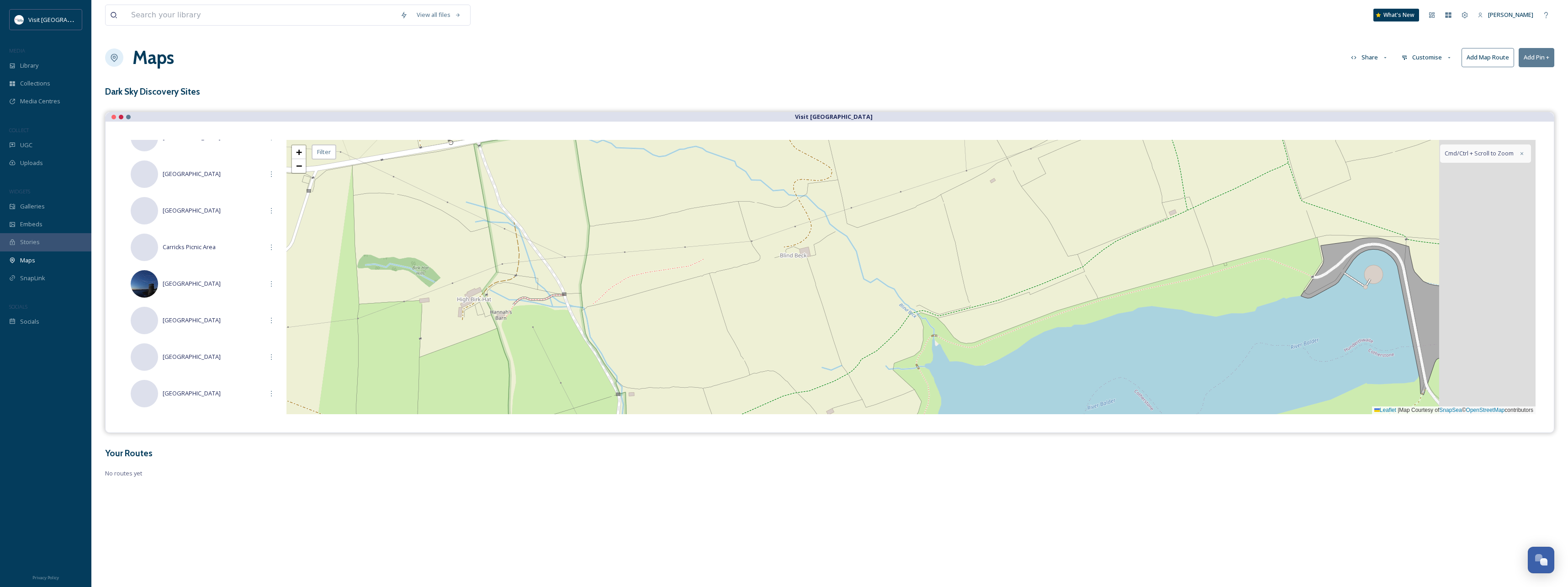
drag, startPoint x: 1071, startPoint y: 290, endPoint x: 893, endPoint y: 287, distance: 178.0
click at [898, 287] on div "+ − Leaflet | Map Courtesy of SnapSea © OpenStreetMap contributors Cmd/Ctrl + S…" at bounding box center [911, 277] width 1249 height 274
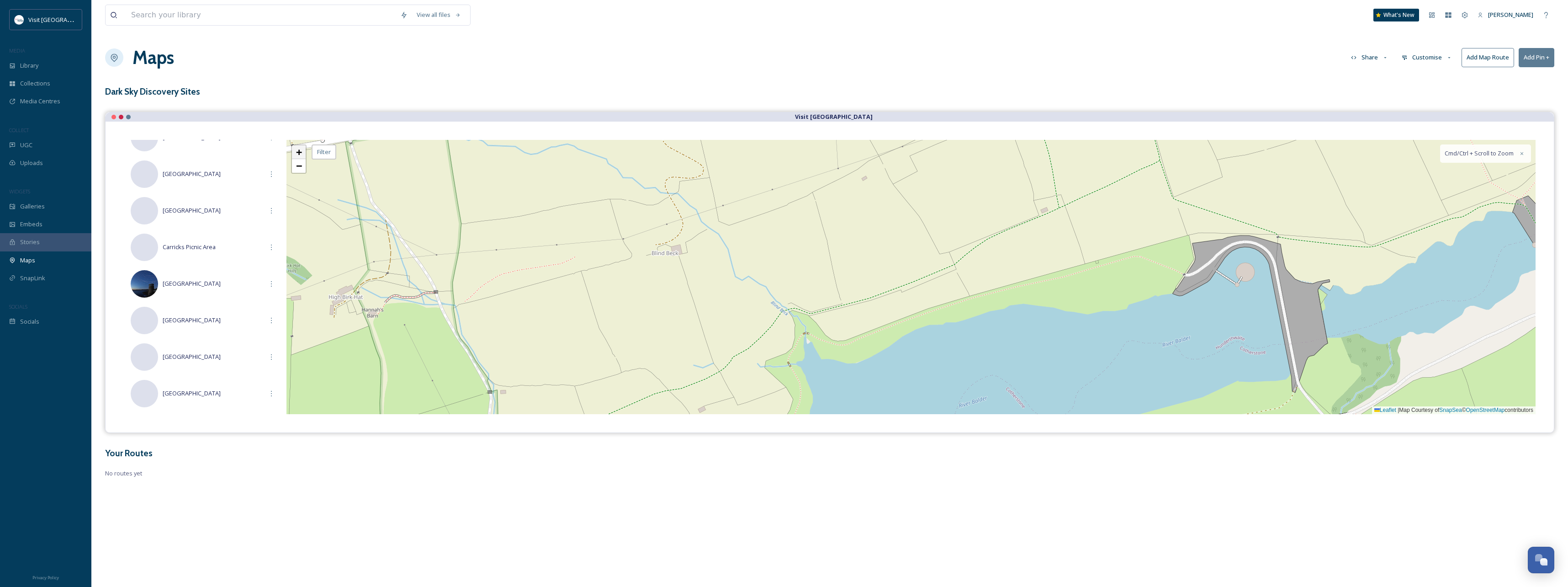
click at [298, 149] on span "+" at bounding box center [299, 152] width 6 height 12
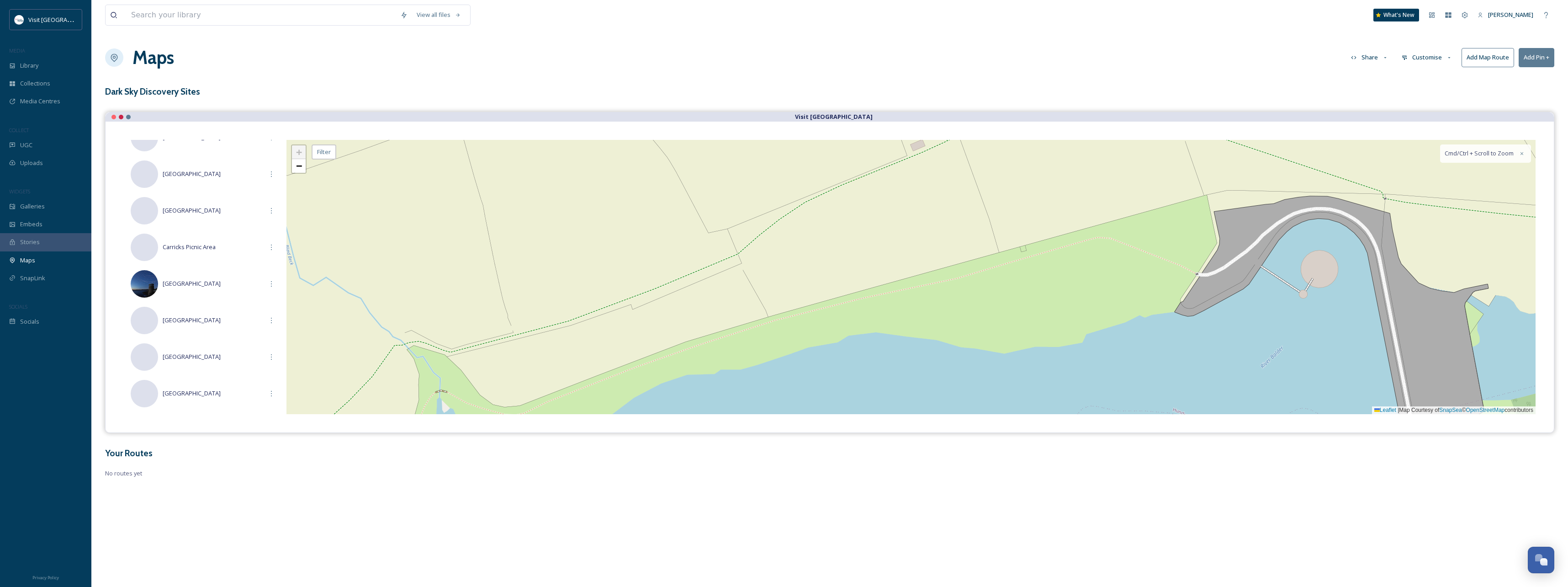
drag, startPoint x: 1138, startPoint y: 306, endPoint x: 996, endPoint y: 269, distance: 146.7
click at [996, 269] on div "+ − Leaflet | Map Courtesy of SnapSea © OpenStreetMap contributors Cmd/Ctrl + S…" at bounding box center [911, 277] width 1249 height 274
click at [294, 167] on link "−" at bounding box center [299, 166] width 14 height 14
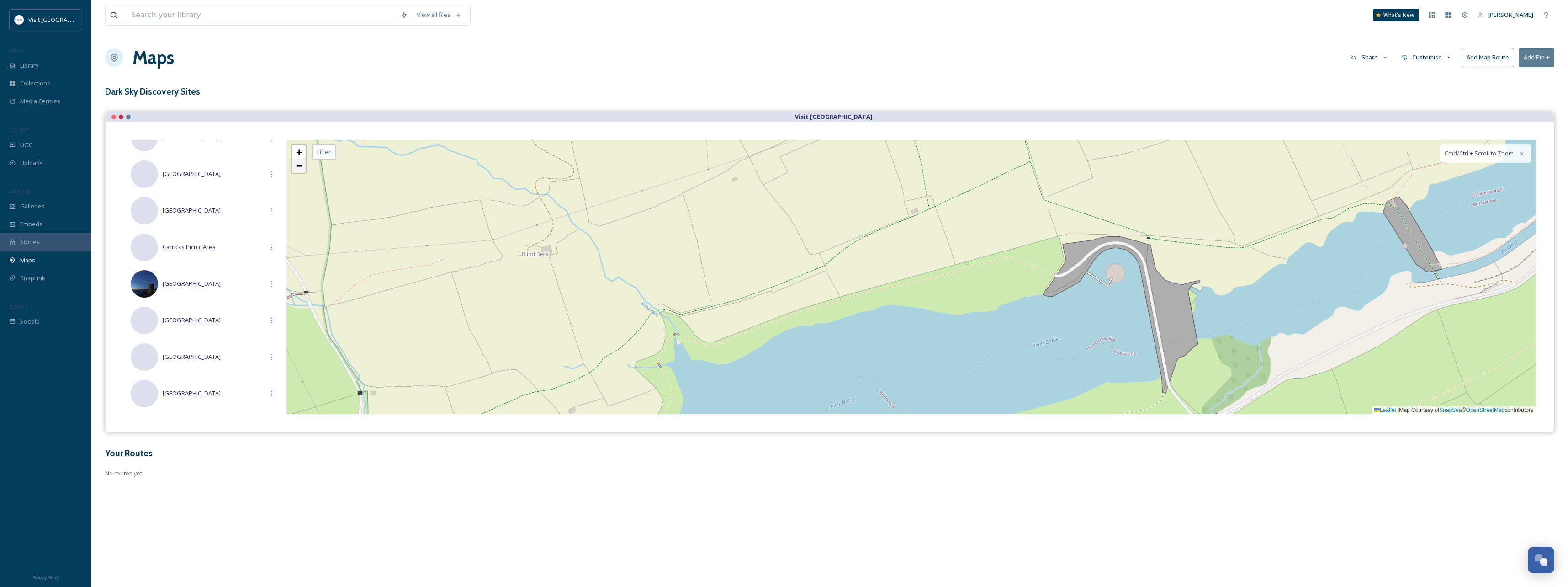
click at [294, 167] on link "−" at bounding box center [299, 166] width 14 height 14
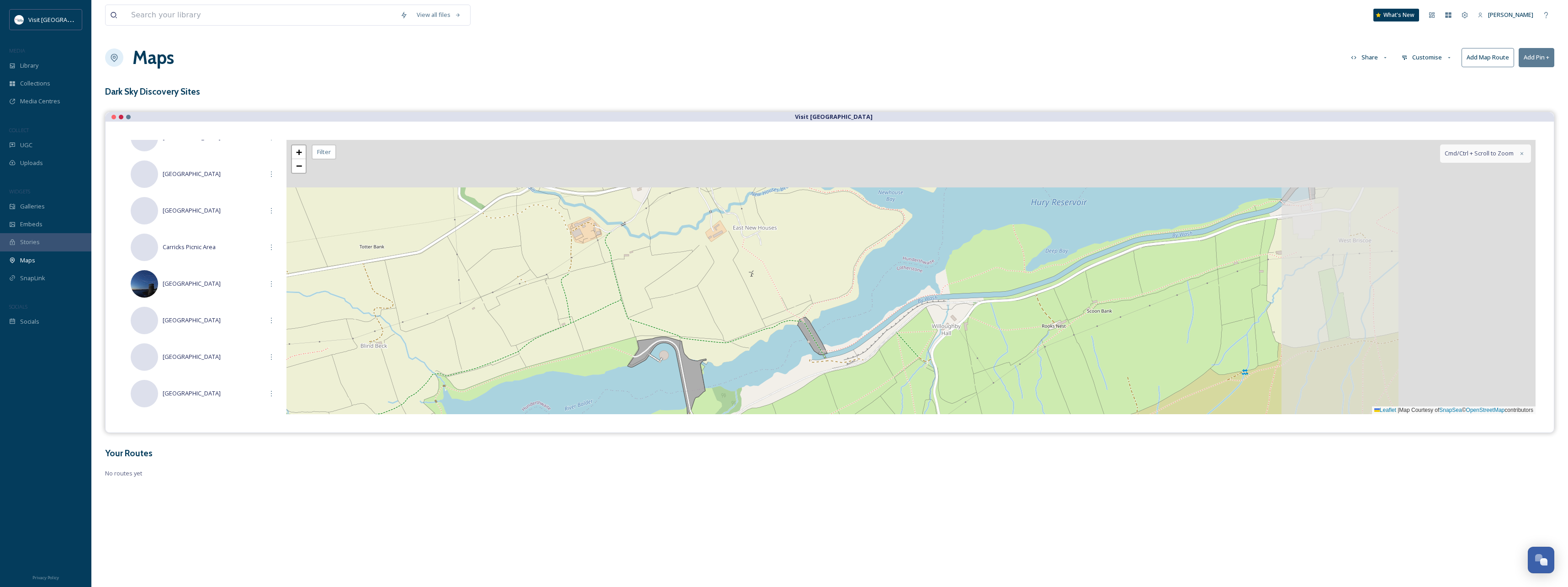
drag, startPoint x: 1082, startPoint y: 234, endPoint x: 735, endPoint y: 314, distance: 356.1
click at [729, 316] on div "+ − Leaflet | Map Courtesy of SnapSea © OpenStreetMap contributors Cmd/Ctrl + S…" at bounding box center [911, 277] width 1249 height 274
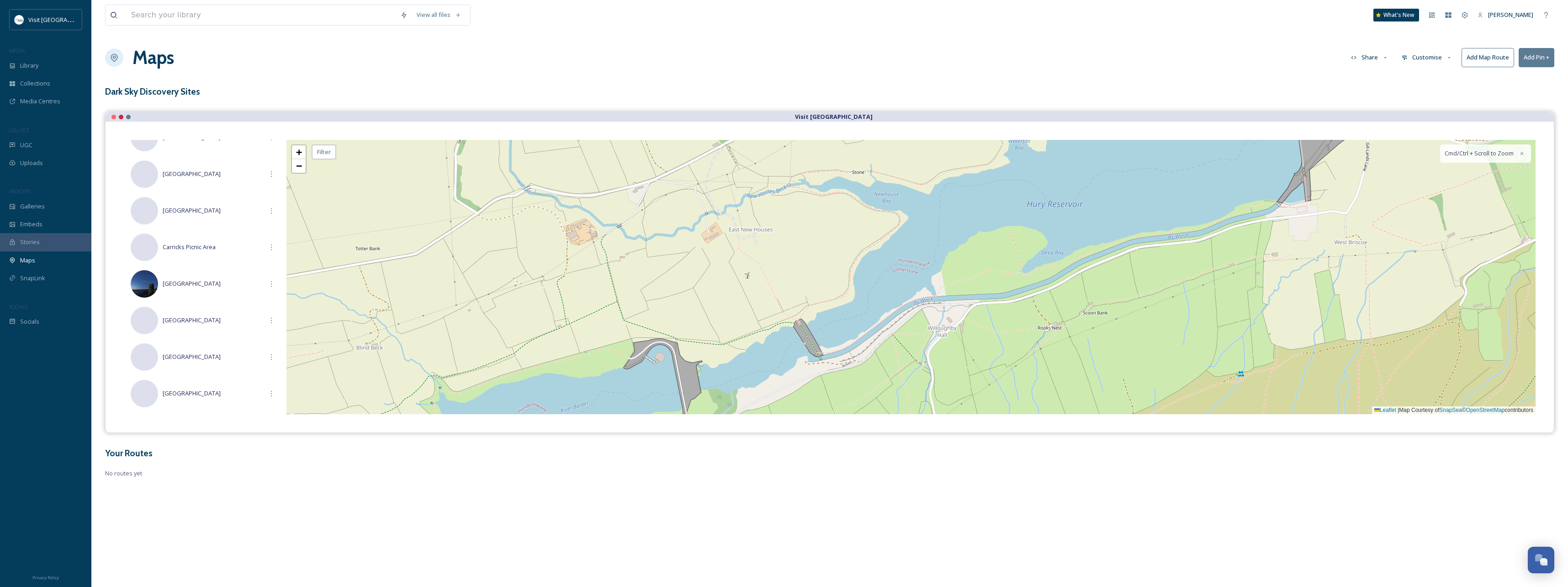
drag, startPoint x: 818, startPoint y: 298, endPoint x: 752, endPoint y: 336, distance: 76.2
click at [752, 336] on div "+ − Leaflet | Map Courtesy of SnapSea © OpenStreetMap contributors Cmd/Ctrl + S…" at bounding box center [911, 277] width 1249 height 274
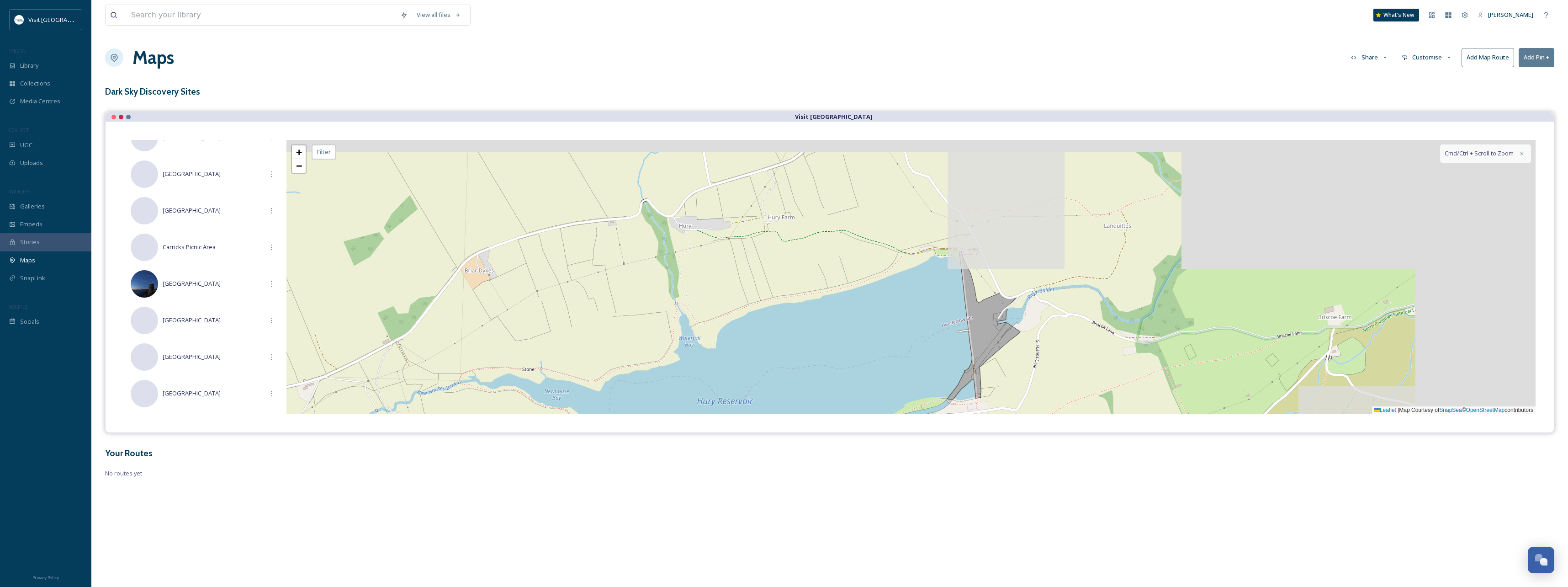
drag, startPoint x: 989, startPoint y: 234, endPoint x: 828, endPoint y: 328, distance: 186.4
click at [828, 328] on div "+ − Leaflet | Map Courtesy of SnapSea © OpenStreetMap contributors Cmd/Ctrl + S…" at bounding box center [911, 277] width 1249 height 274
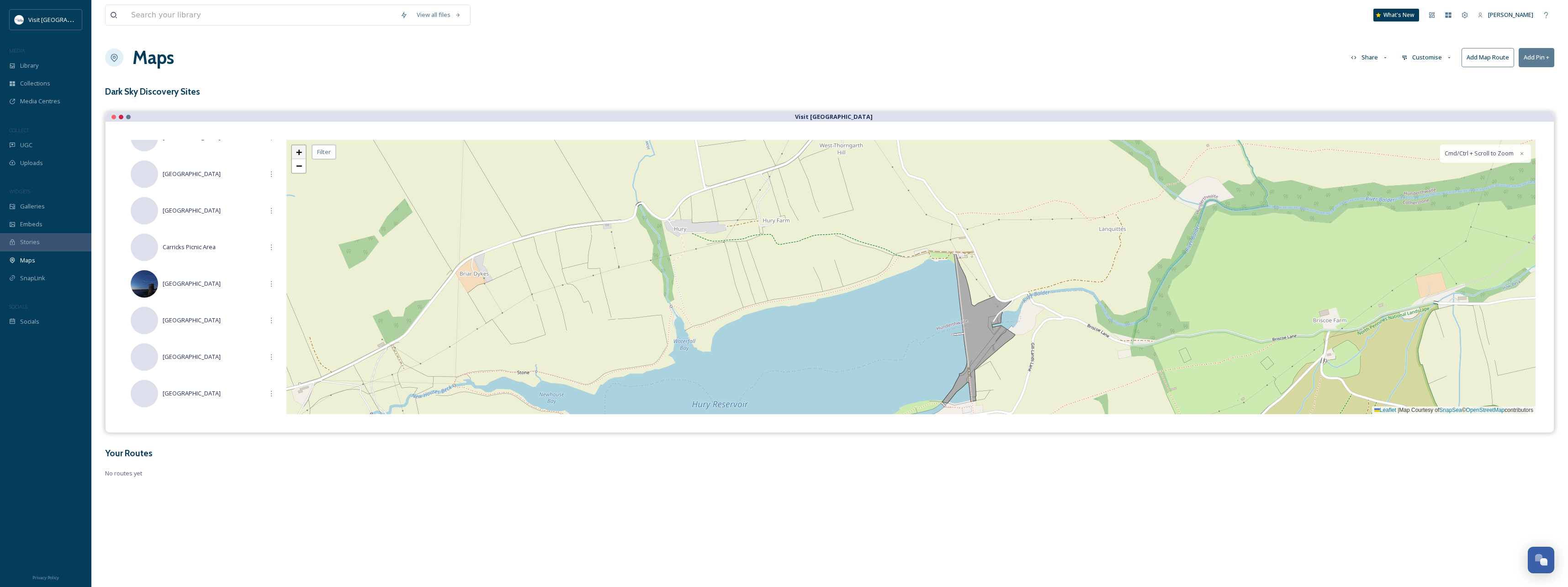
click at [300, 155] on span "+" at bounding box center [299, 152] width 6 height 12
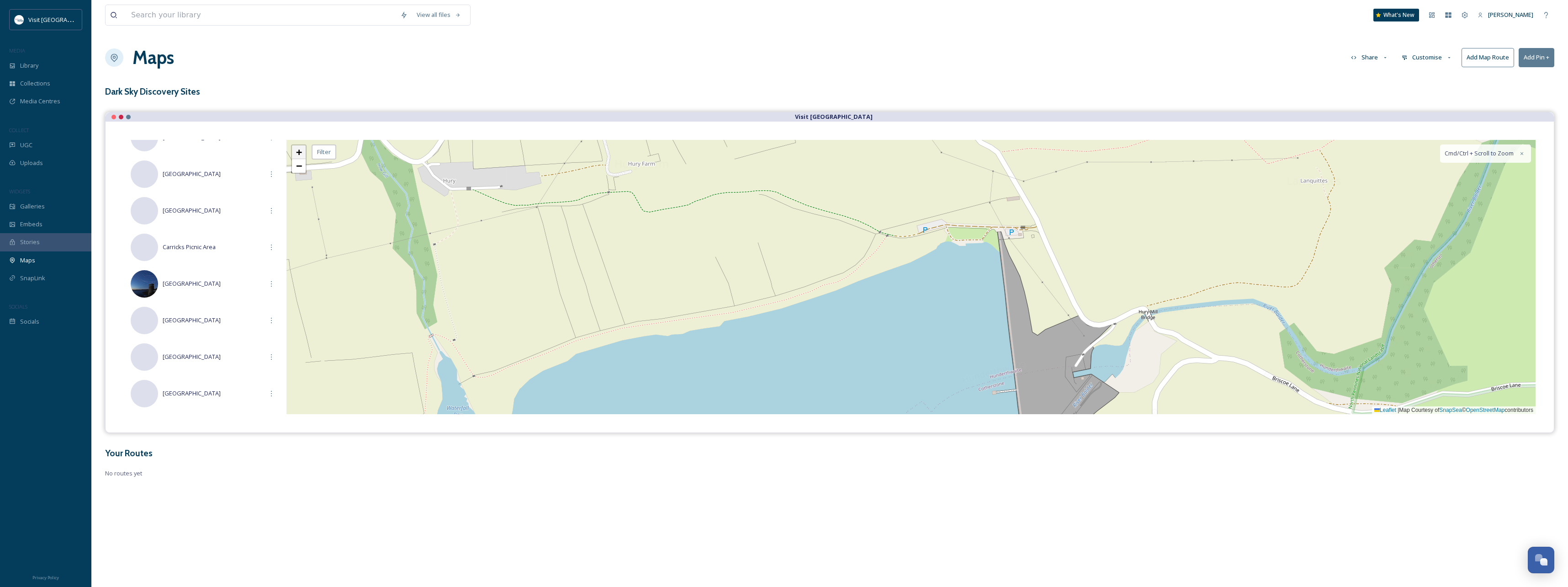
click at [300, 155] on span "+" at bounding box center [299, 152] width 6 height 12
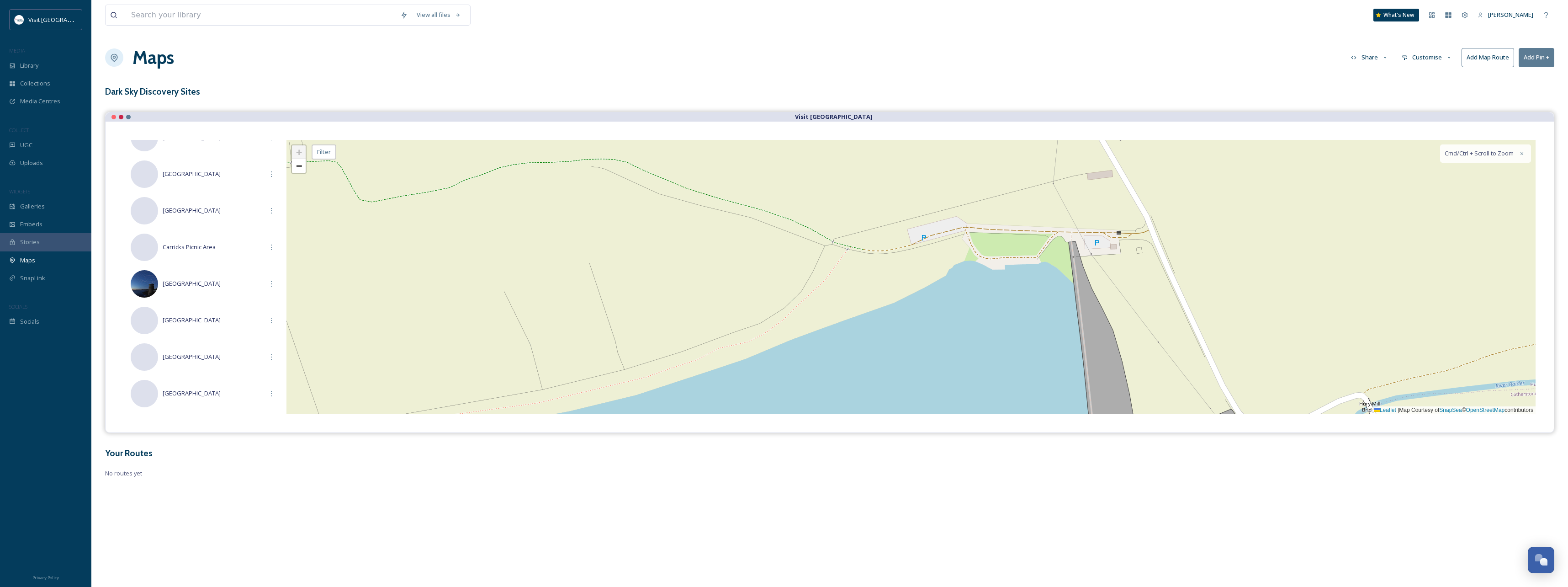
drag, startPoint x: 917, startPoint y: 245, endPoint x: 902, endPoint y: 300, distance: 57.0
click at [902, 300] on div "+ − Leaflet | Map Courtesy of SnapSea © OpenStreetMap contributors Cmd/Ctrl + S…" at bounding box center [911, 277] width 1249 height 274
click at [1532, 58] on button "Add Pin +" at bounding box center [1536, 57] width 36 height 19
click at [947, 231] on div "+ − Leaflet | Map Courtesy of SnapSea © OpenStreetMap contributors Cmd/Ctrl + S…" at bounding box center [911, 277] width 1249 height 274
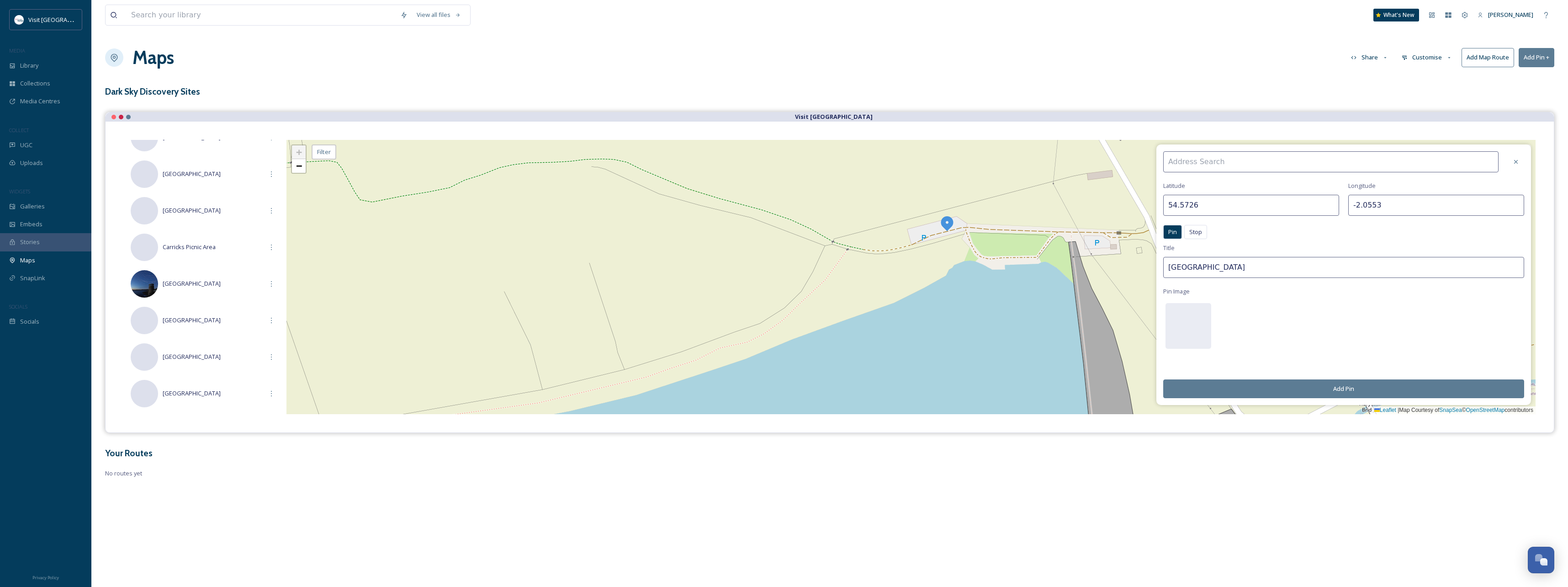
click at [1239, 158] on input at bounding box center [1331, 161] width 335 height 21
drag, startPoint x: 1253, startPoint y: 264, endPoint x: 1136, endPoint y: 264, distance: 117.0
click at [1136, 264] on div "[GEOGRAPHIC_DATA] Pin Stop Pin Stop Title Balderhead Reservoir Pin Image Add Pi…" at bounding box center [911, 277] width 1249 height 274
click at [1376, 326] on div "[GEOGRAPHIC_DATA] Pin Stop Pin Stop Title Hury Resevoir Pin Image Add Pin" at bounding box center [1343, 275] width 374 height 261
drag, startPoint x: 1208, startPoint y: 266, endPoint x: 1181, endPoint y: 266, distance: 27.0
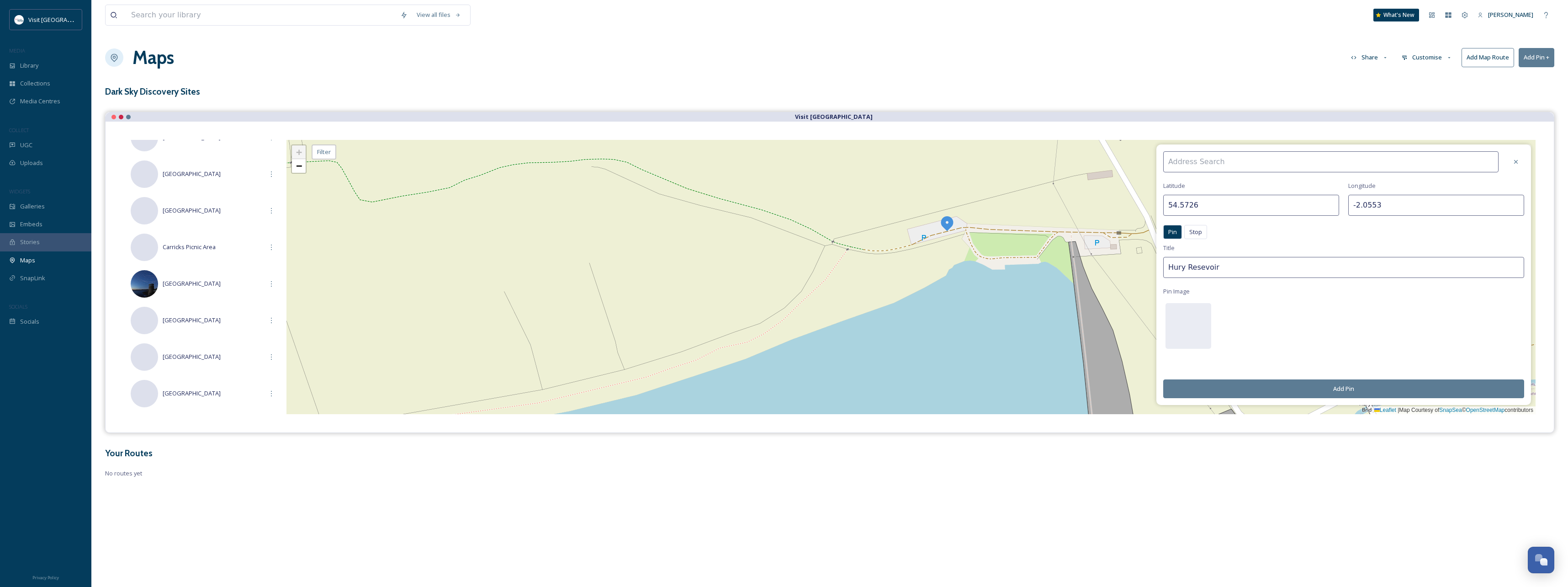
click at [1181, 266] on input "Hury Resevoir" at bounding box center [1343, 267] width 361 height 21
type input "Hury Reservoir"
click at [1369, 388] on button "Add Pin" at bounding box center [1343, 388] width 361 height 19
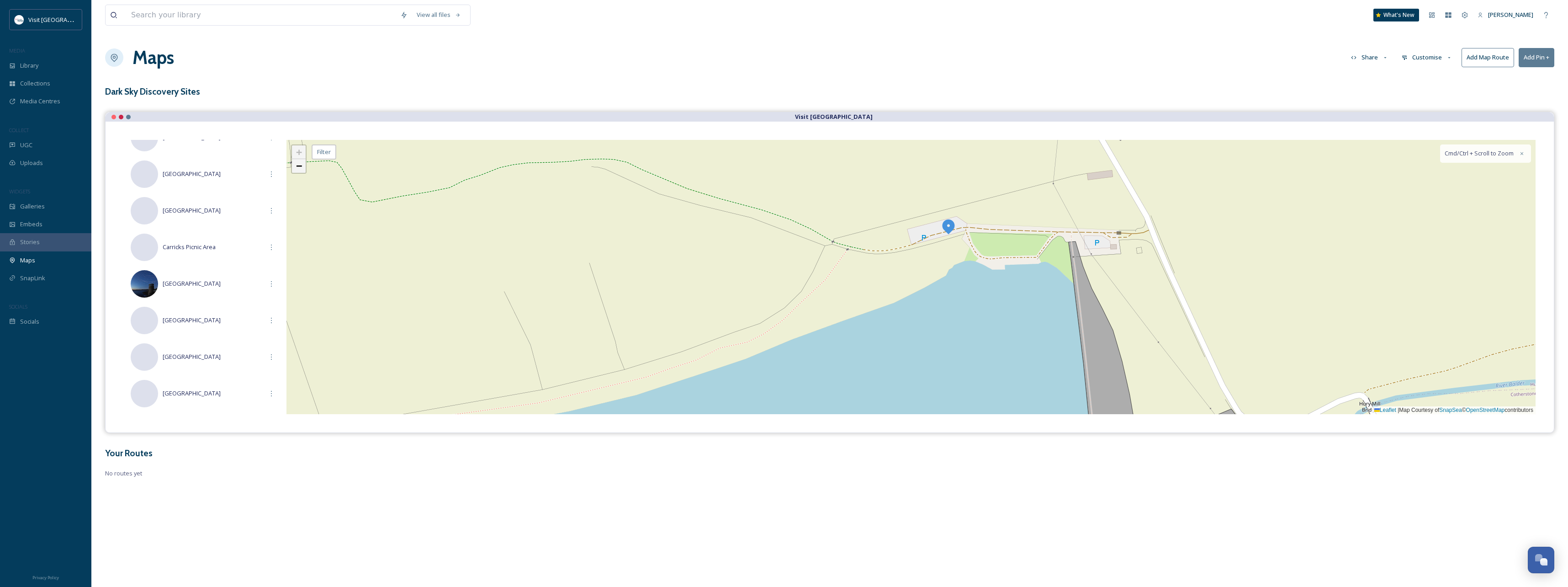
click at [302, 166] on span "−" at bounding box center [299, 166] width 6 height 12
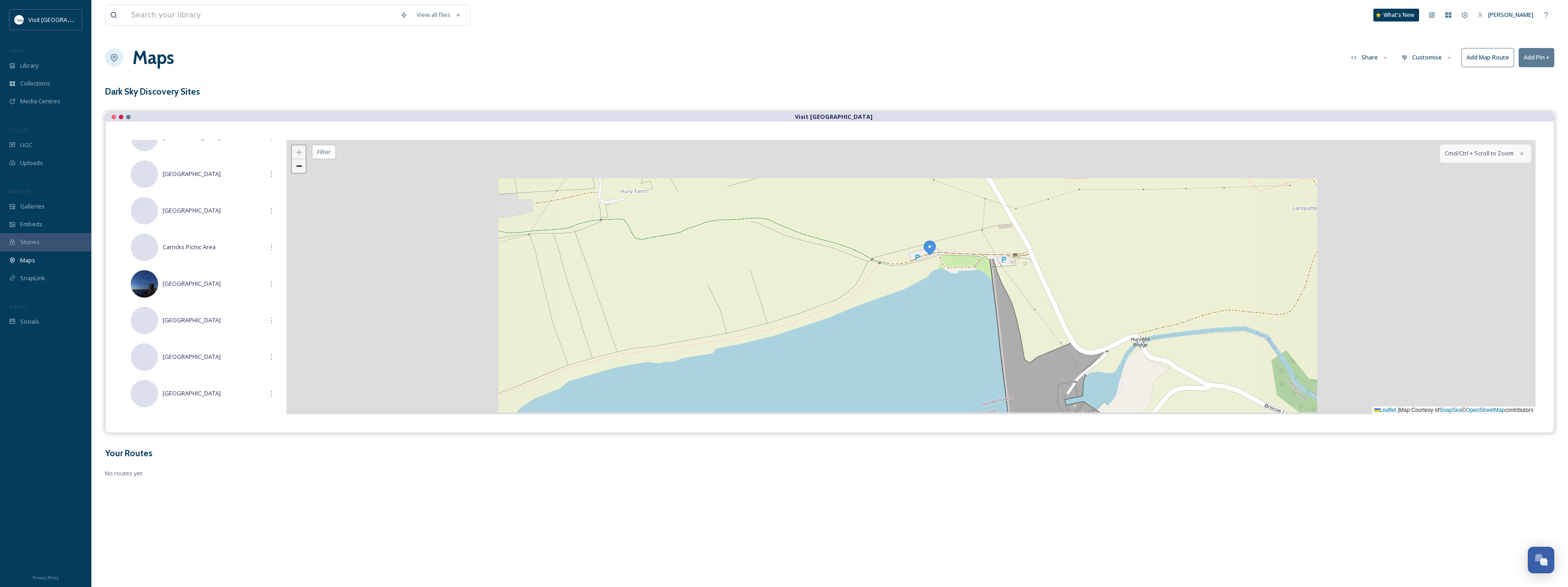
click at [301, 167] on span "−" at bounding box center [299, 166] width 6 height 12
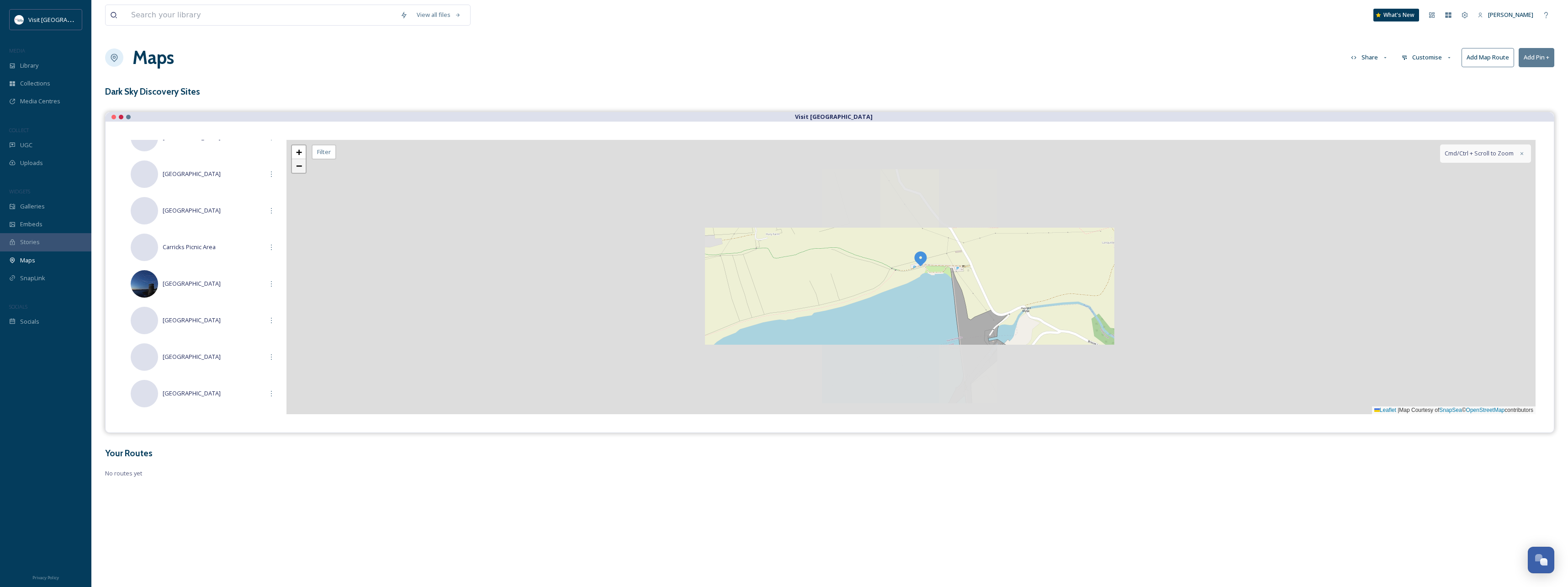
click at [301, 167] on span "−" at bounding box center [299, 166] width 6 height 12
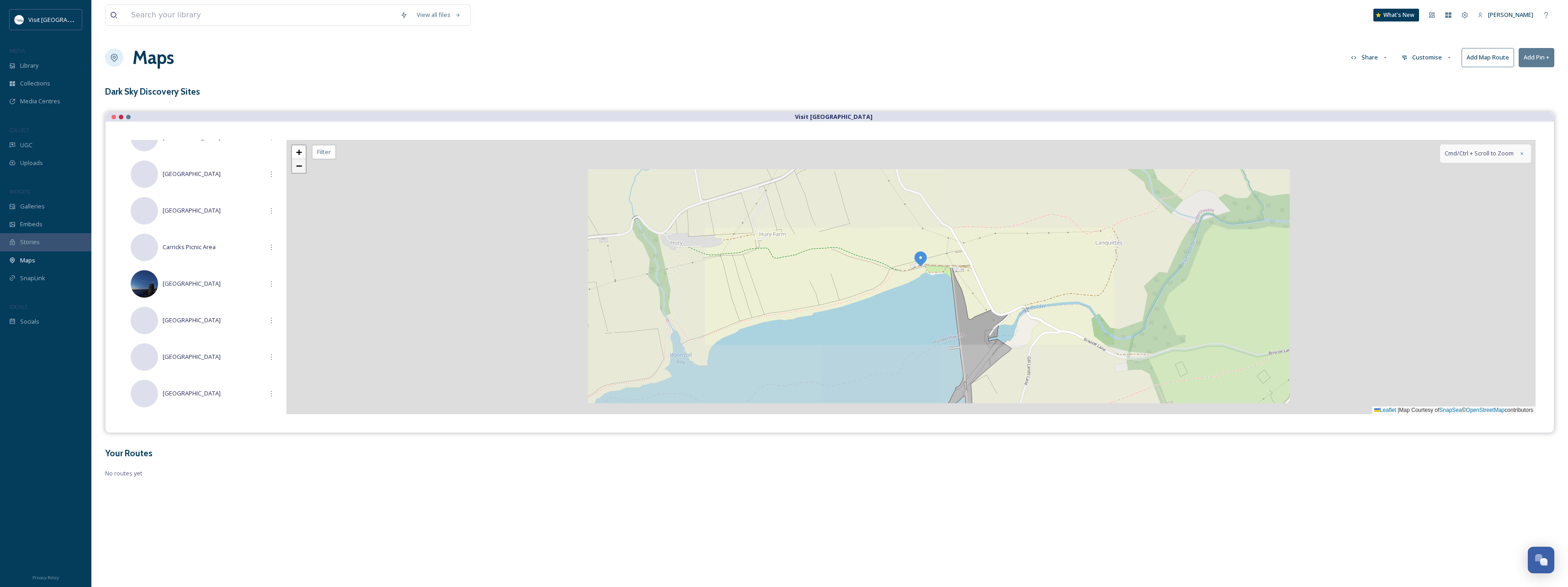
click at [301, 167] on span "−" at bounding box center [299, 166] width 6 height 12
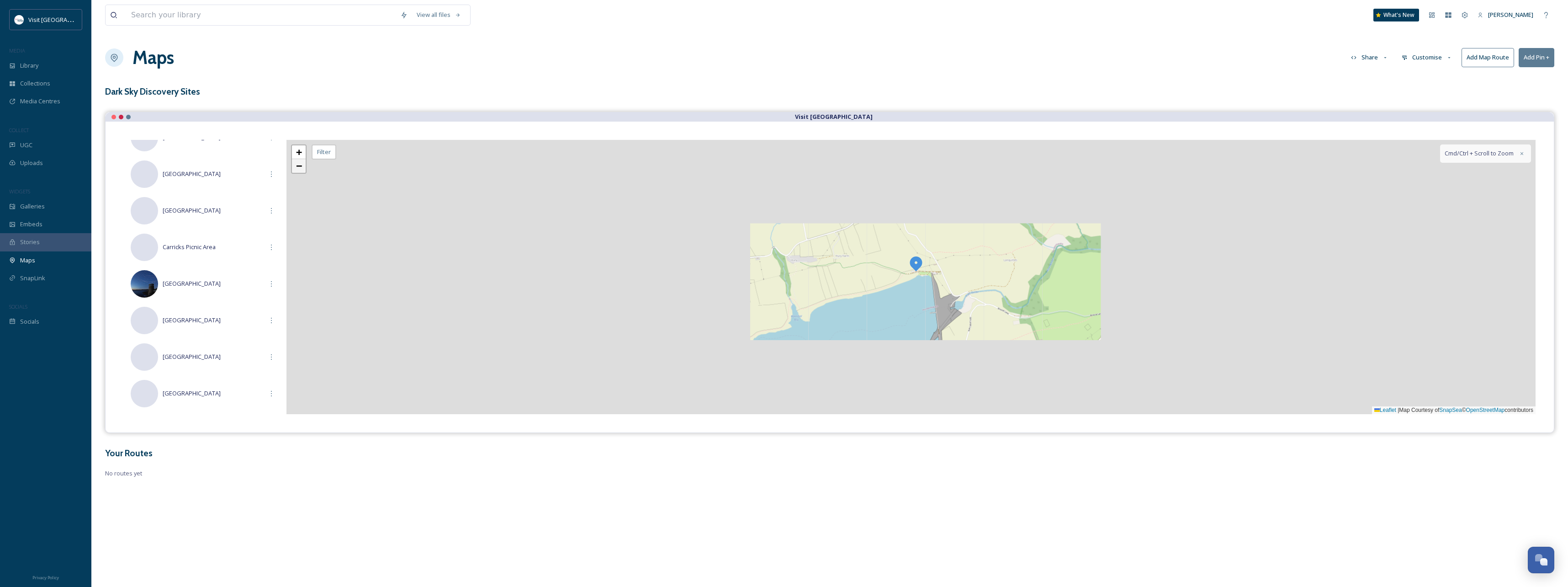
click at [301, 167] on span "−" at bounding box center [299, 166] width 6 height 12
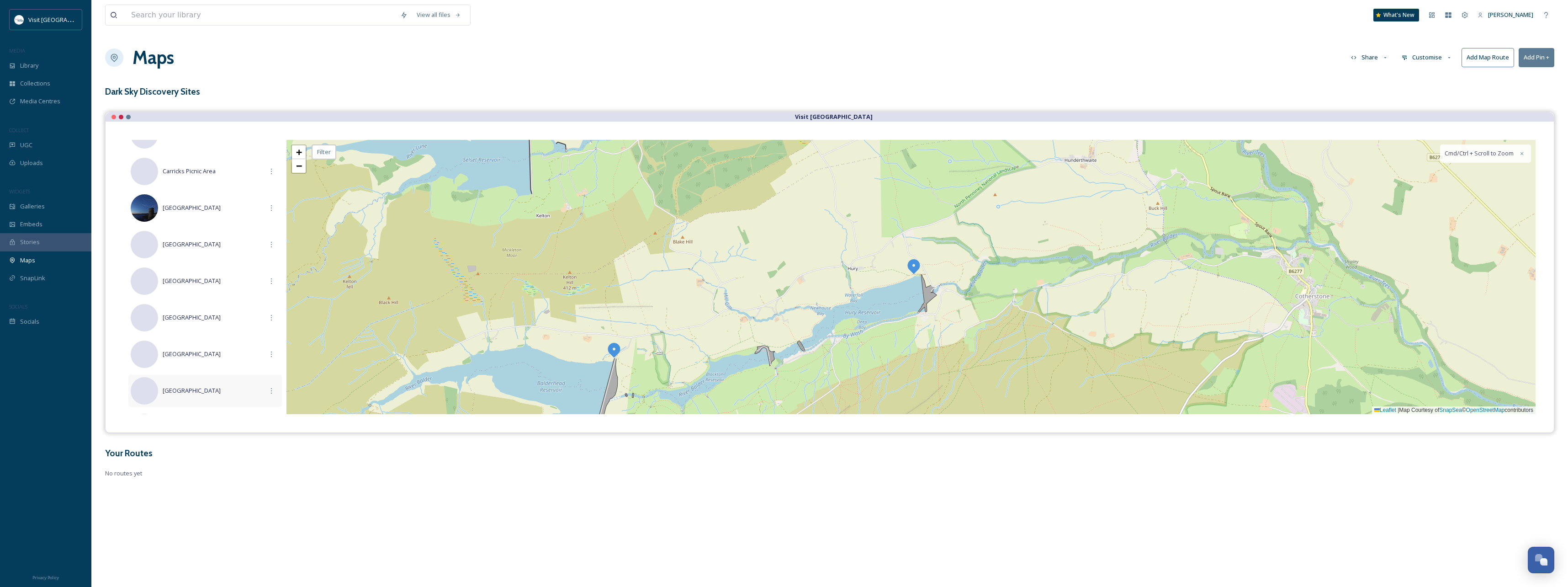
scroll to position [183, 0]
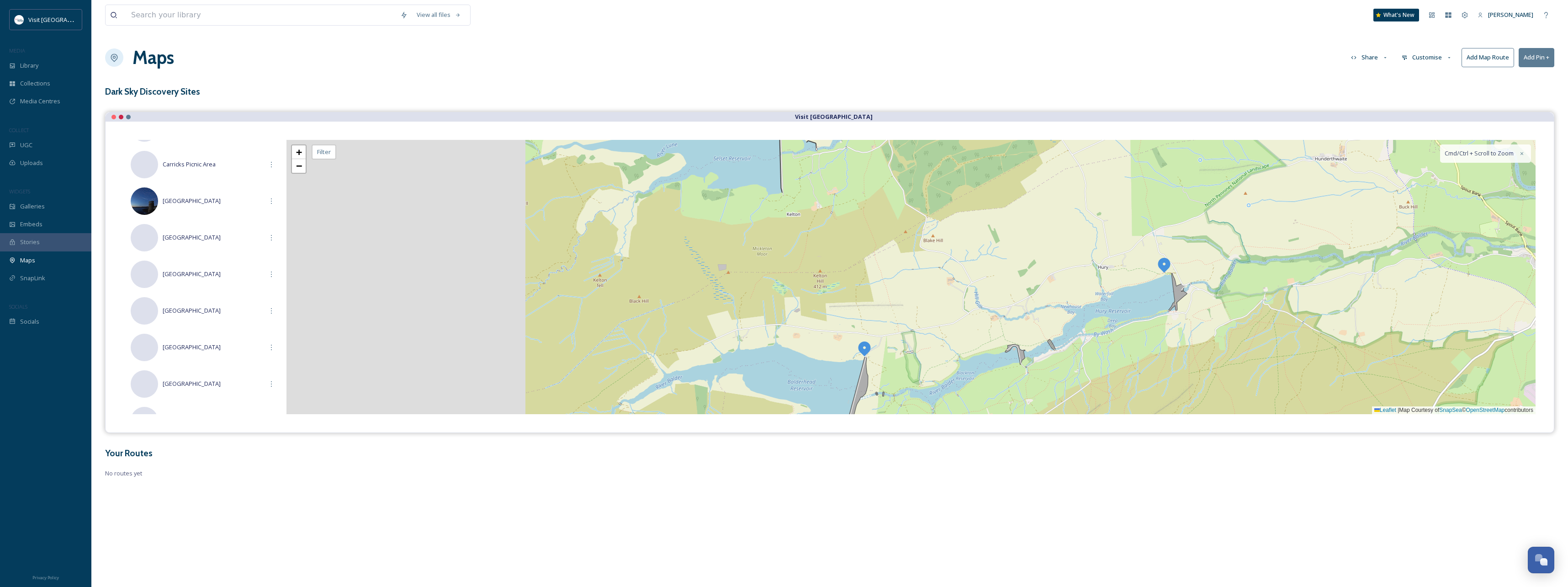
drag, startPoint x: 598, startPoint y: 325, endPoint x: 822, endPoint y: 322, distance: 224.0
click at [847, 325] on div "+ − Leaflet | Map Courtesy of SnapSea © OpenStreetMap contributors Cmd/Ctrl + S…" at bounding box center [911, 277] width 1249 height 274
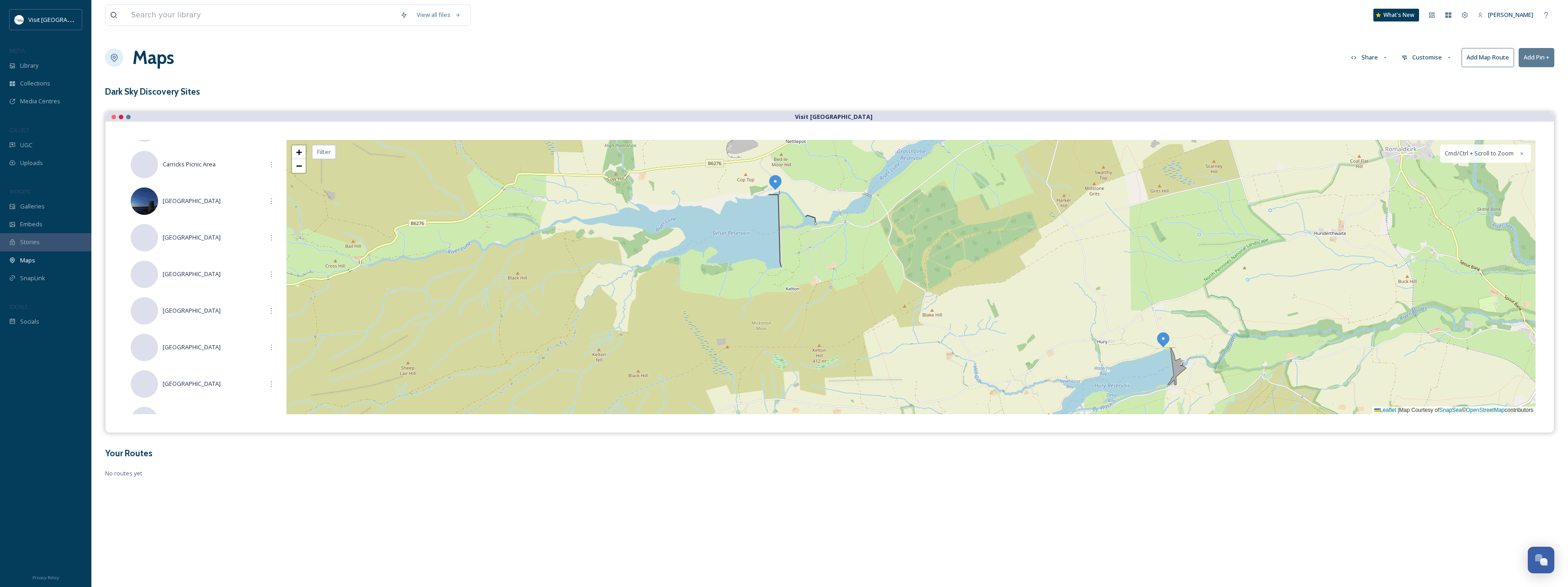
drag, startPoint x: 721, startPoint y: 257, endPoint x: 721, endPoint y: 331, distance: 74.0
click at [721, 331] on div "+ − Leaflet | Map Courtesy of SnapSea © OpenStreetMap contributors Cmd/Ctrl + S…" at bounding box center [911, 277] width 1249 height 274
click at [293, 164] on link "−" at bounding box center [299, 166] width 14 height 14
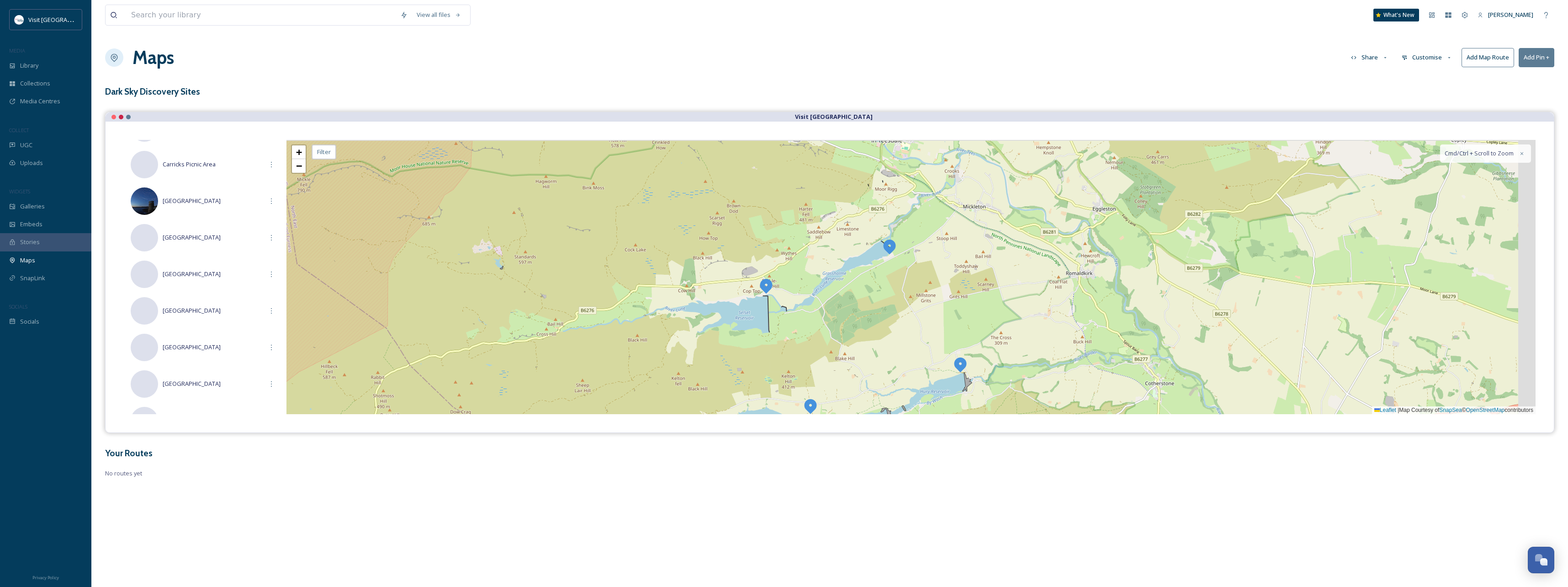
drag, startPoint x: 937, startPoint y: 292, endPoint x: 874, endPoint y: 332, distance: 74.6
click at [875, 337] on div "+ − Leaflet | Map Courtesy of SnapSea © OpenStreetMap contributors Cmd/Ctrl + S…" at bounding box center [911, 277] width 1249 height 274
click at [208, 346] on span "[GEOGRAPHIC_DATA]" at bounding box center [212, 347] width 100 height 9
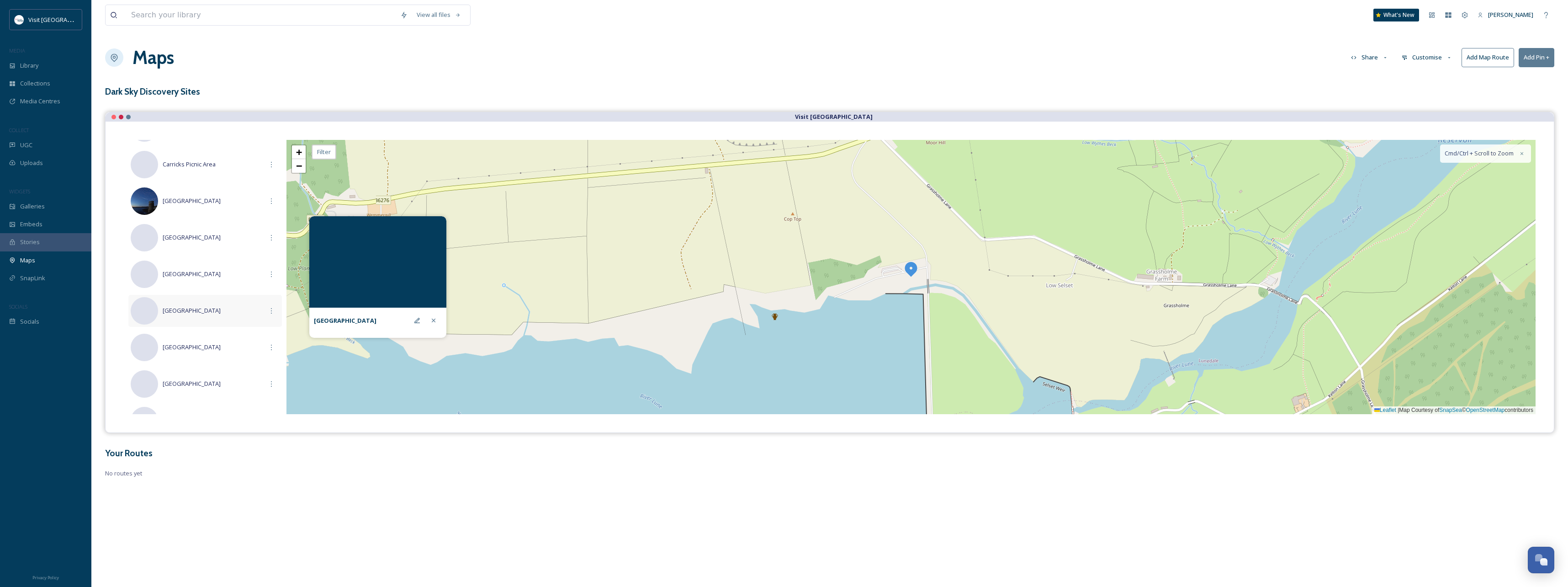
click at [213, 318] on div "No preview available for file of . [GEOGRAPHIC_DATA]" at bounding box center [205, 311] width 153 height 32
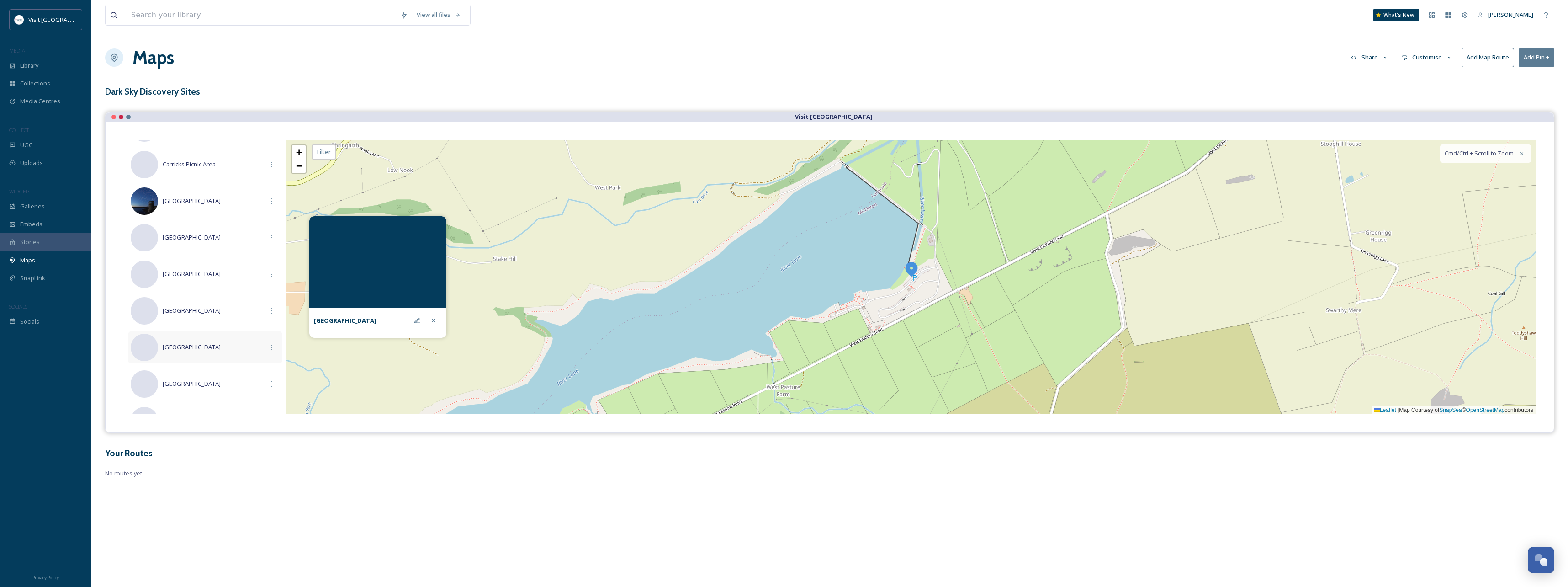
click at [214, 349] on span "[GEOGRAPHIC_DATA]" at bounding box center [212, 347] width 100 height 9
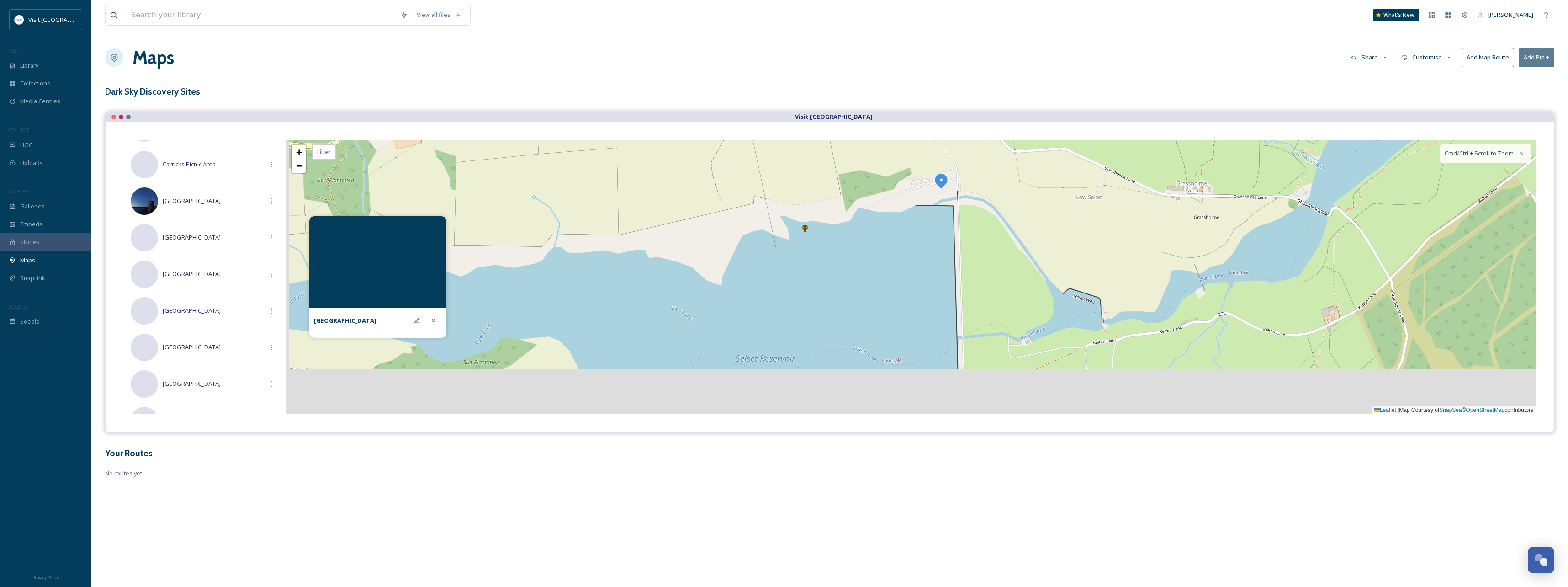
drag, startPoint x: 591, startPoint y: 316, endPoint x: 621, endPoint y: 228, distance: 93.0
click at [621, 228] on div "+ − Leaflet | Map Courtesy of SnapSea © OpenStreetMap contributors Cmd/Ctrl + S…" at bounding box center [911, 277] width 1249 height 274
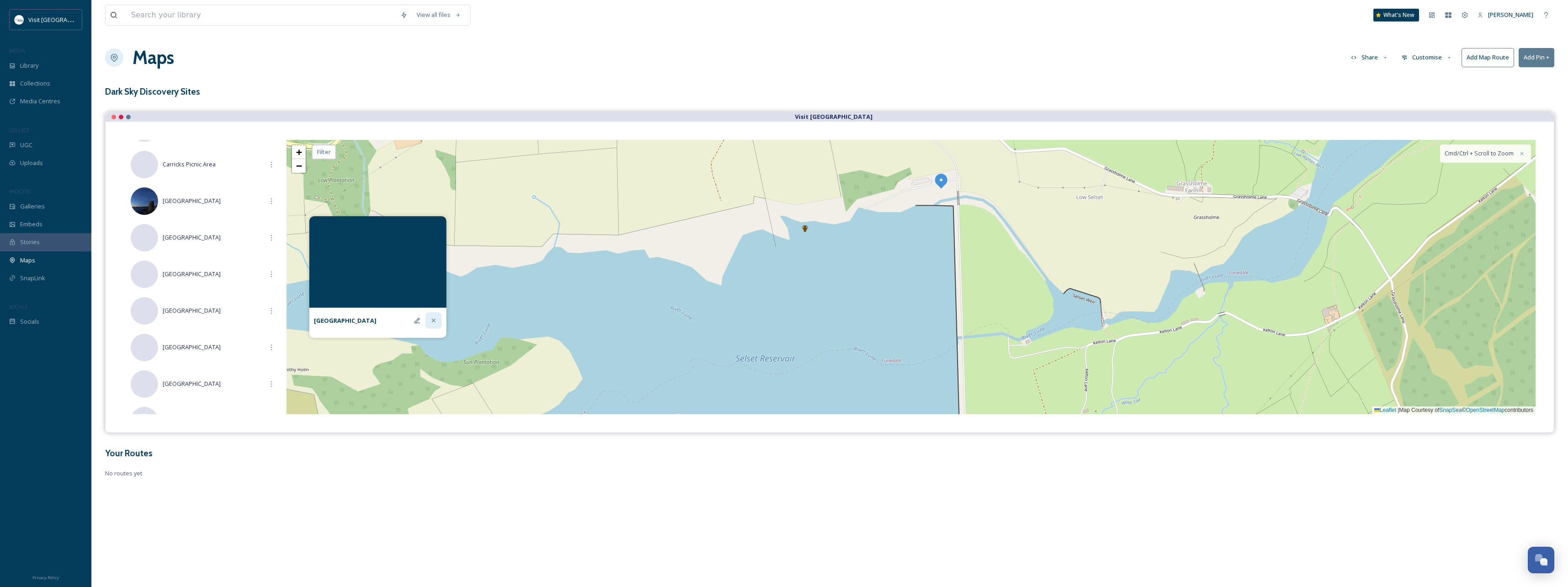
click at [432, 320] on icon at bounding box center [433, 320] width 7 height 7
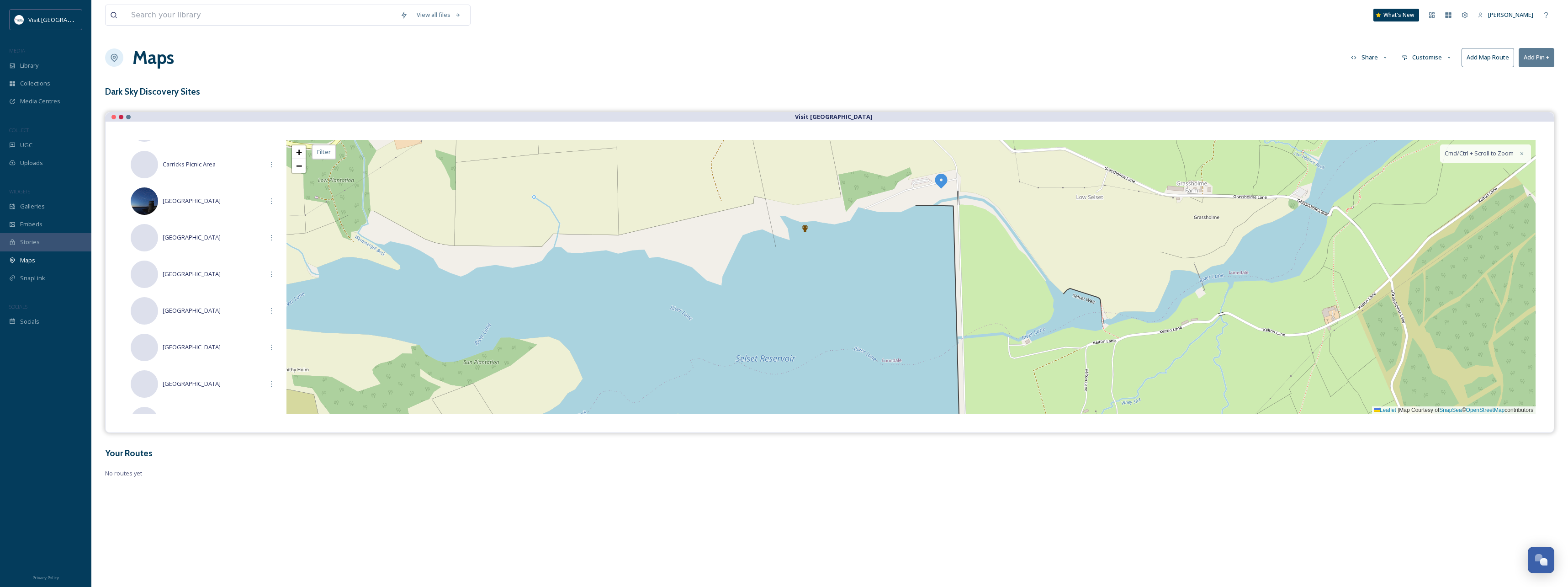
click at [942, 183] on img at bounding box center [941, 180] width 16 height 16
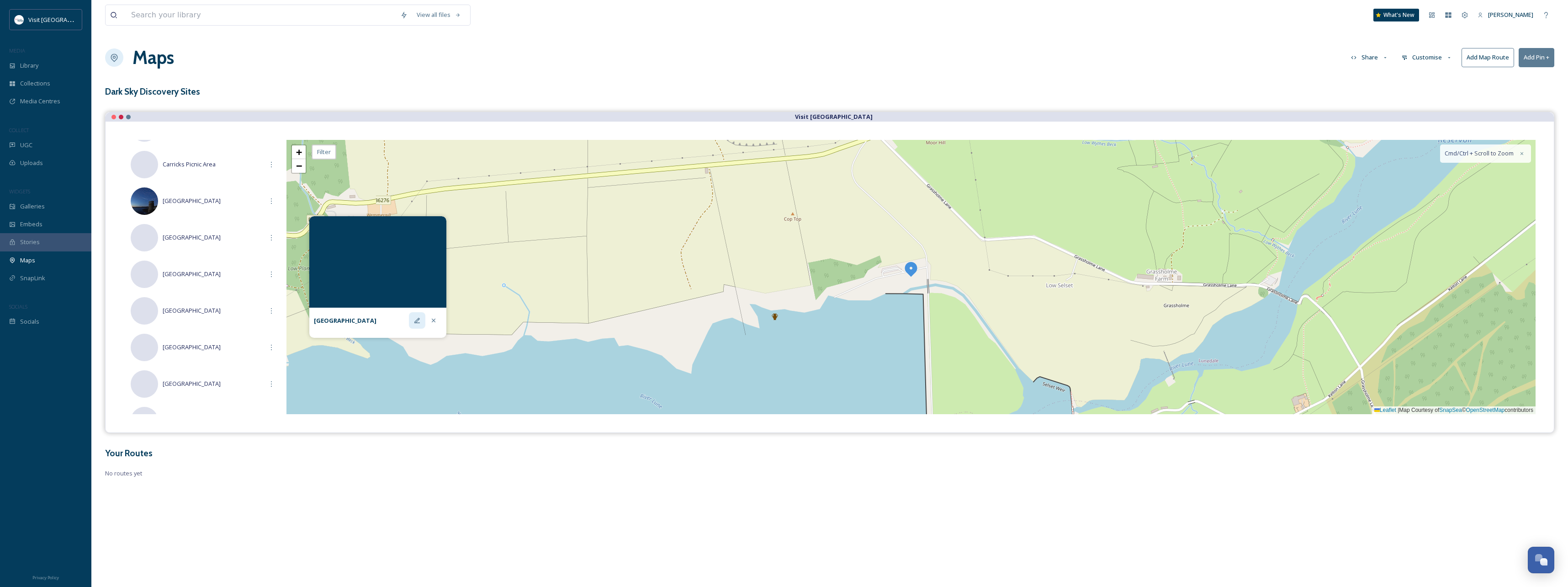
click at [415, 324] on div at bounding box center [417, 320] width 16 height 16
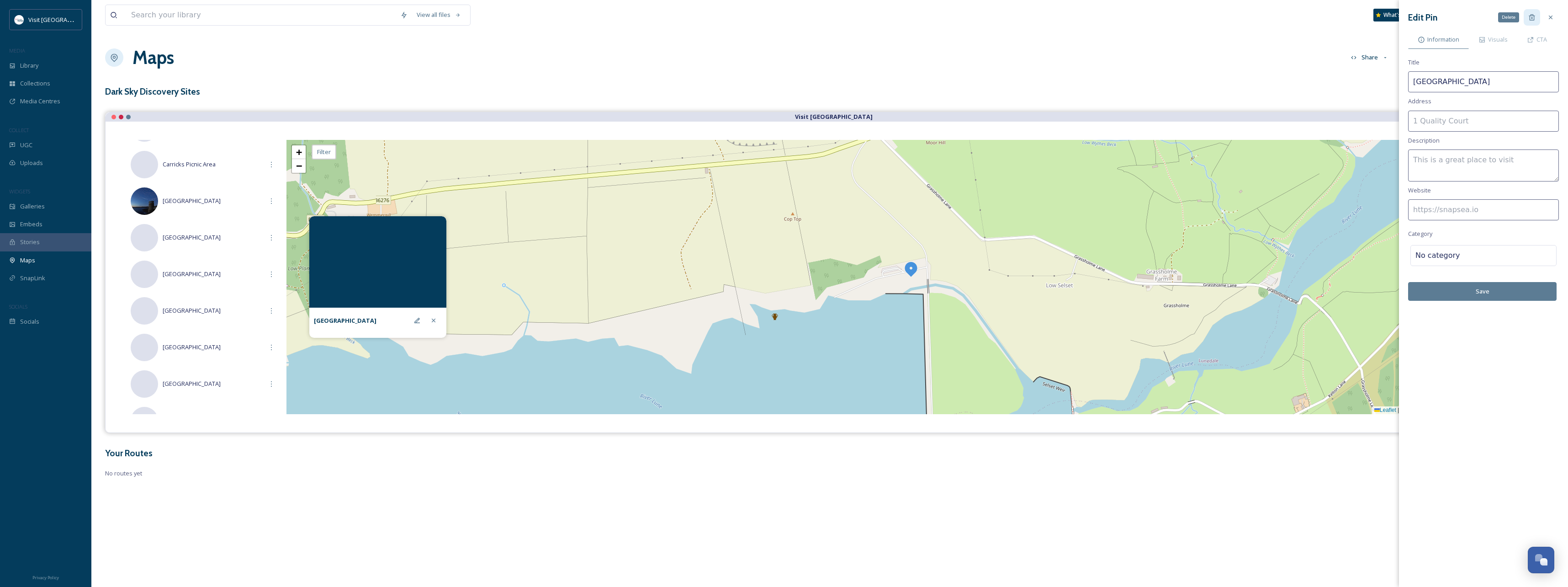
click at [1531, 19] on icon at bounding box center [1532, 18] width 7 height 7
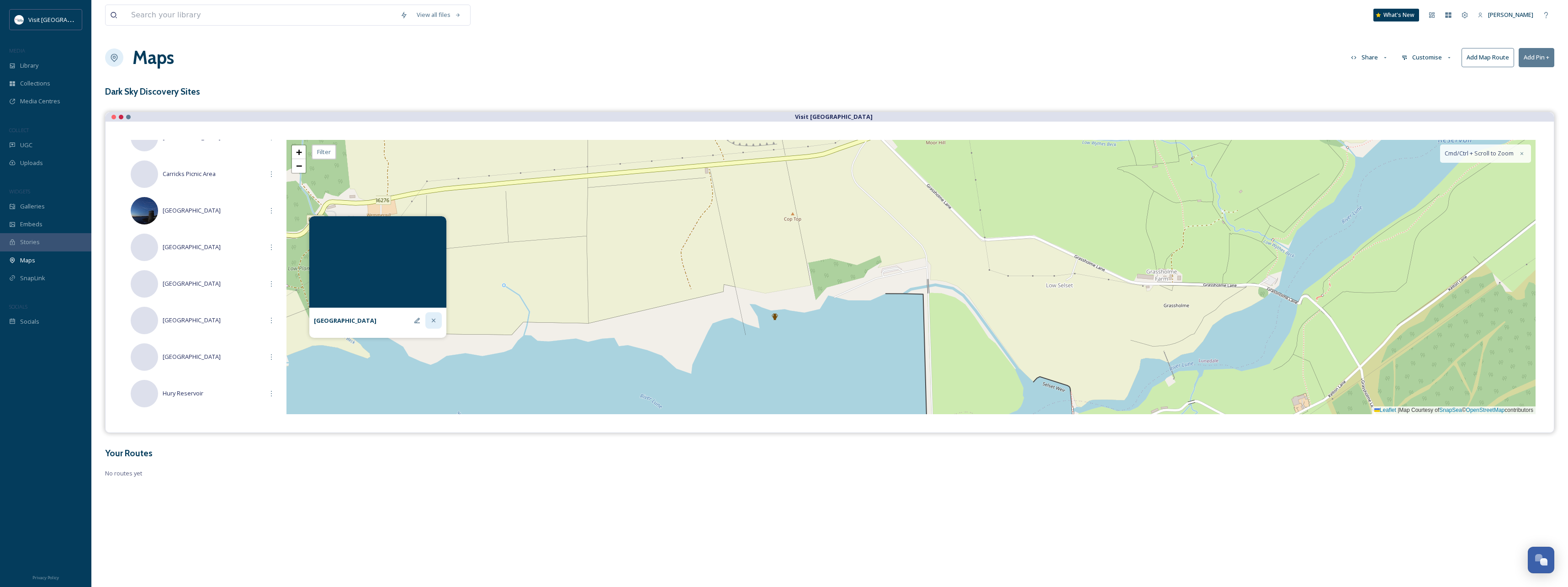
click at [430, 321] on div at bounding box center [433, 320] width 16 height 16
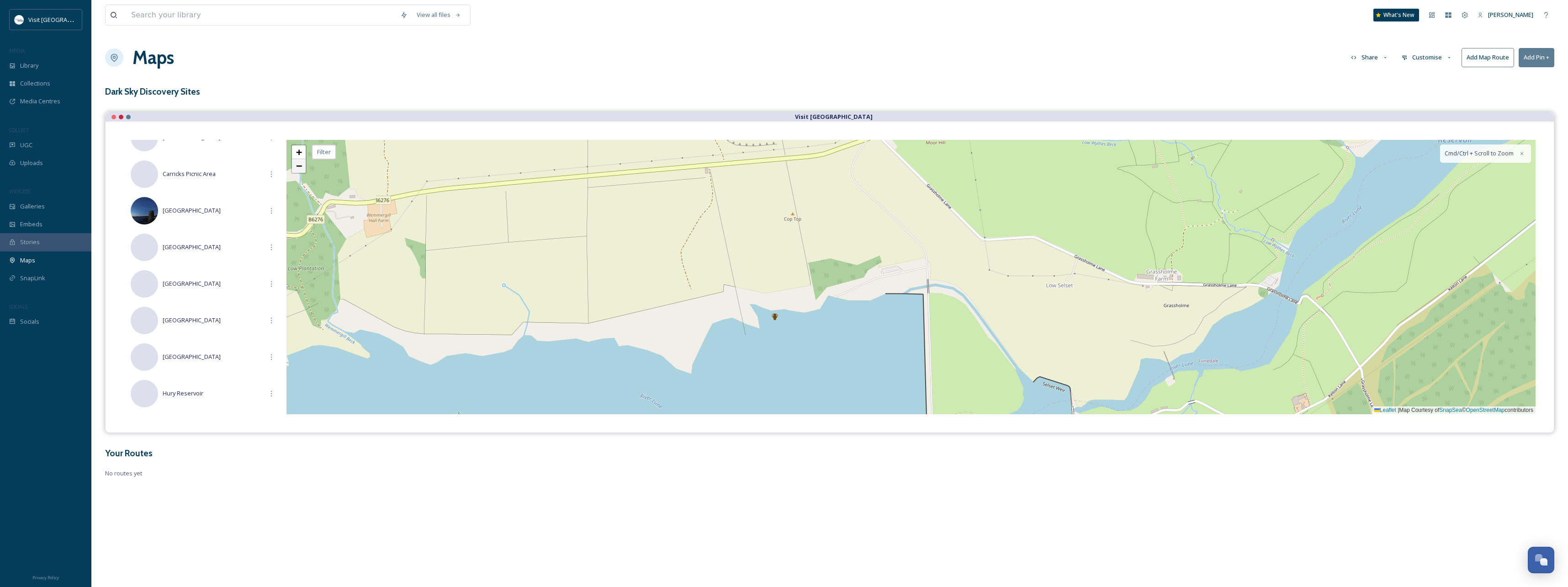
click at [303, 168] on link "−" at bounding box center [299, 166] width 14 height 14
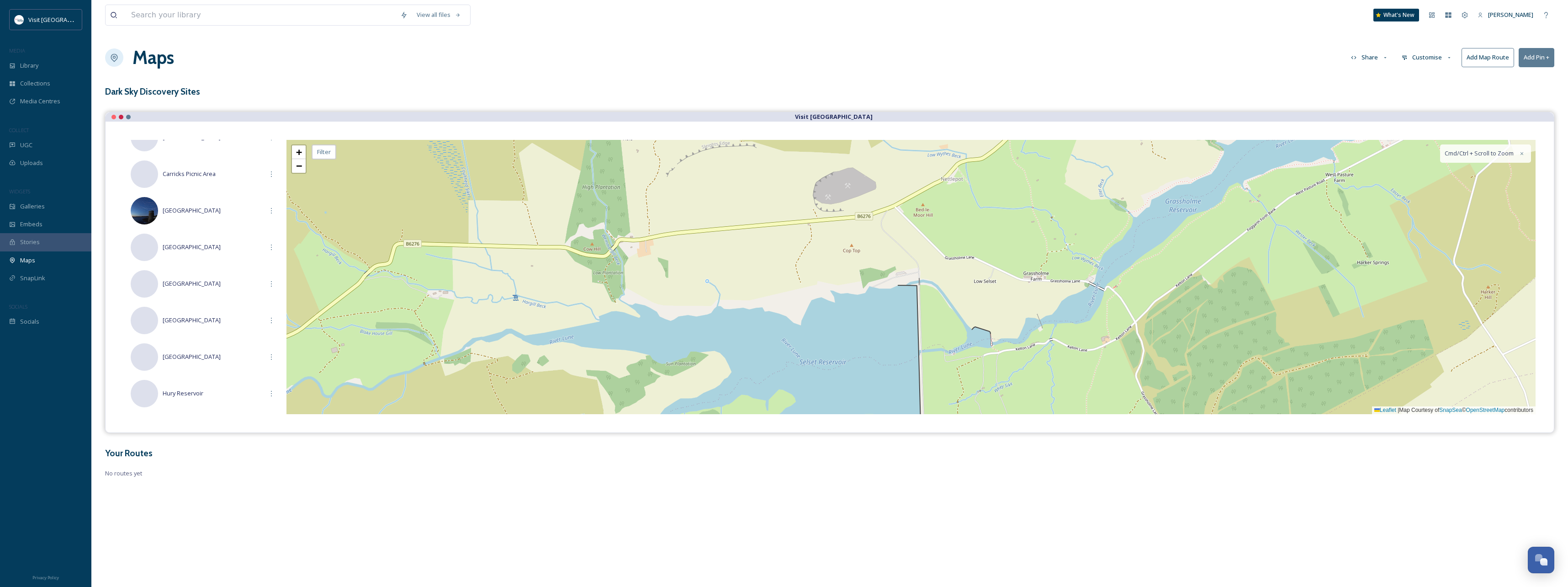
click at [1536, 57] on button "Add Pin +" at bounding box center [1536, 57] width 36 height 19
click at [296, 152] on span "+" at bounding box center [299, 152] width 6 height 12
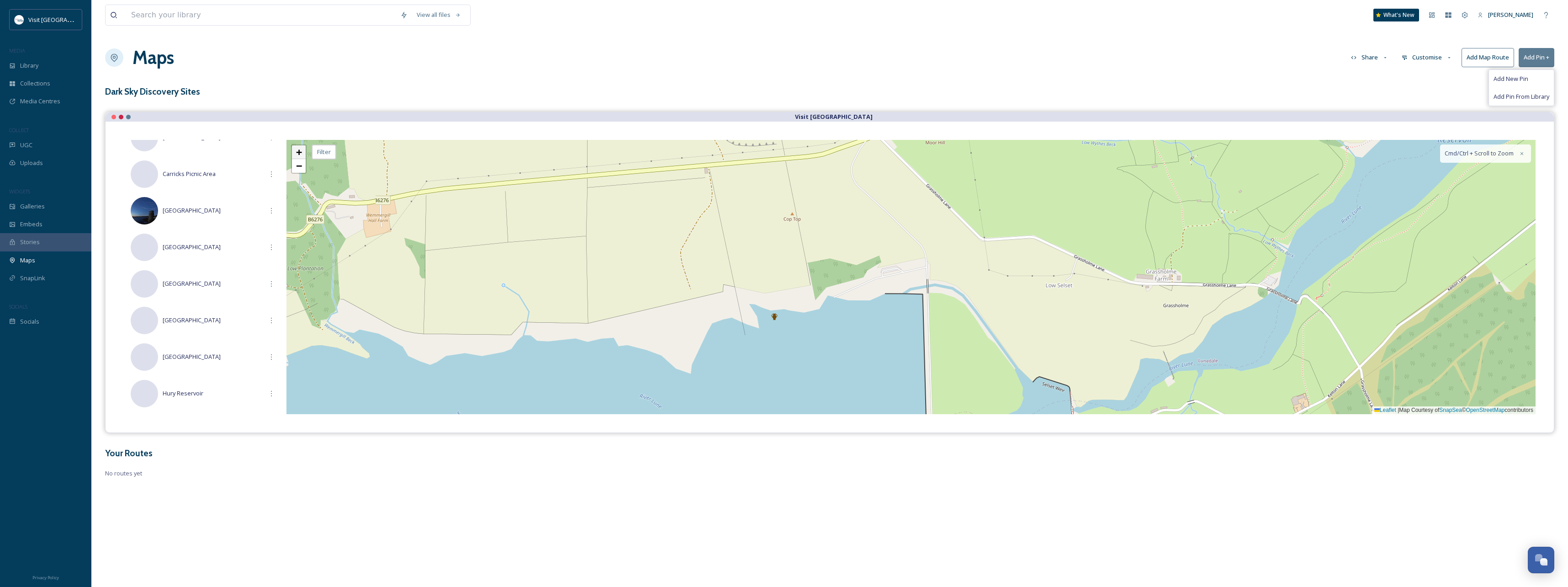
click at [296, 150] on span "+" at bounding box center [299, 152] width 6 height 12
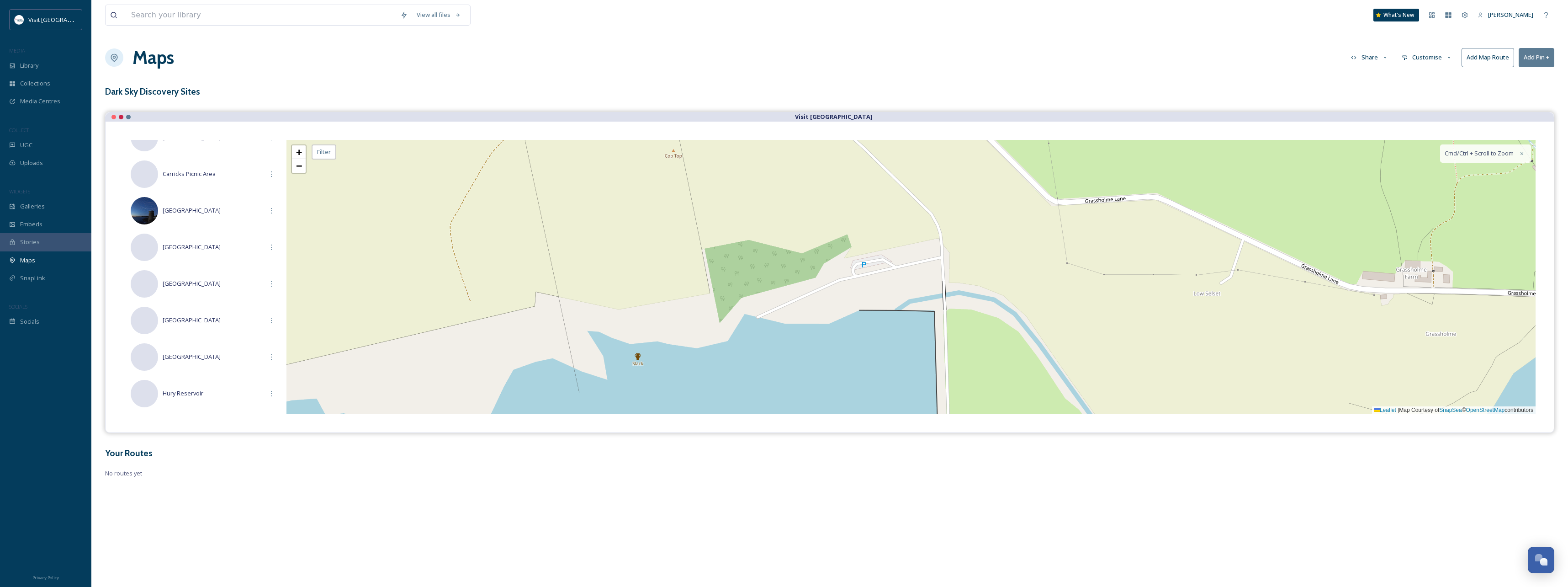
click at [866, 264] on div "+ − Leaflet | Map Courtesy of SnapSea © OpenStreetMap contributors Cmd/Ctrl + S…" at bounding box center [911, 277] width 1249 height 274
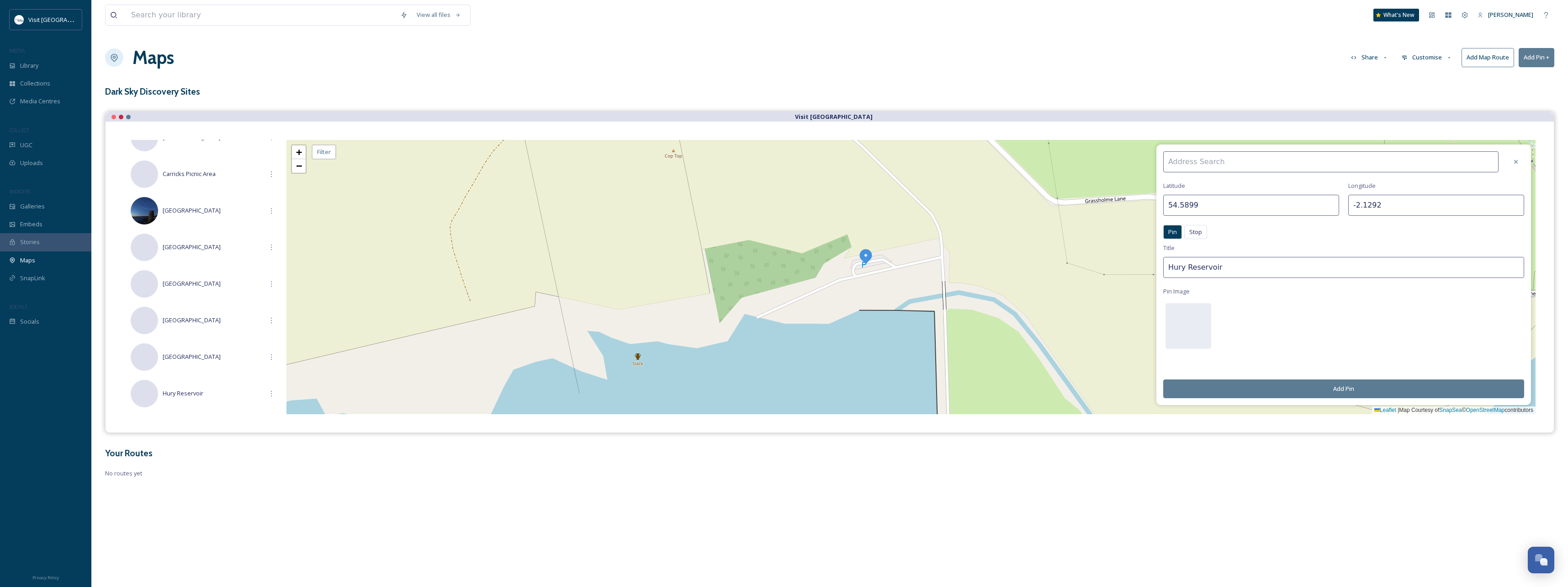
drag, startPoint x: 1230, startPoint y: 265, endPoint x: 1155, endPoint y: 265, distance: 75.0
click at [1155, 265] on div "[GEOGRAPHIC_DATA] Pin Stop Pin Stop Title Hury Reservoir Pin Image Add Pin + − …" at bounding box center [911, 277] width 1249 height 274
click at [1216, 266] on input "Sel" at bounding box center [1343, 267] width 361 height 21
click at [1280, 276] on input "Selset Reservoir" at bounding box center [1343, 267] width 361 height 21
type input "Selset Reservoir"
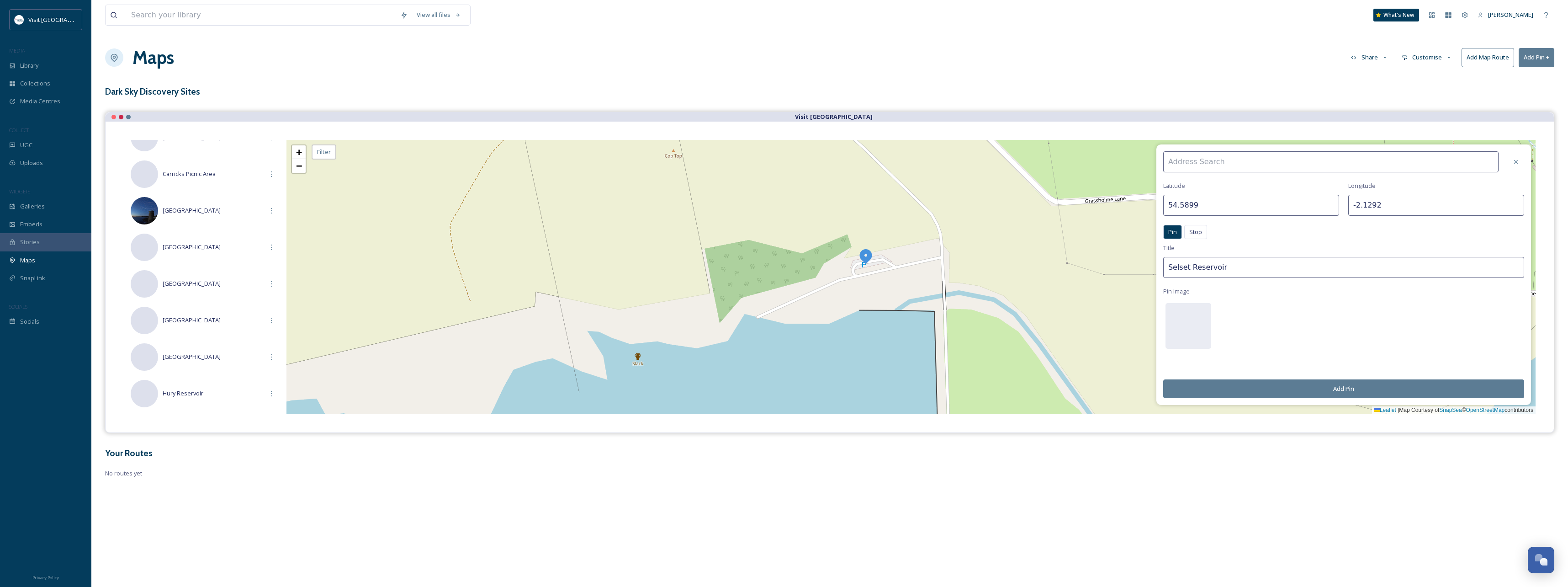
click at [1365, 385] on button "Add Pin" at bounding box center [1343, 388] width 361 height 19
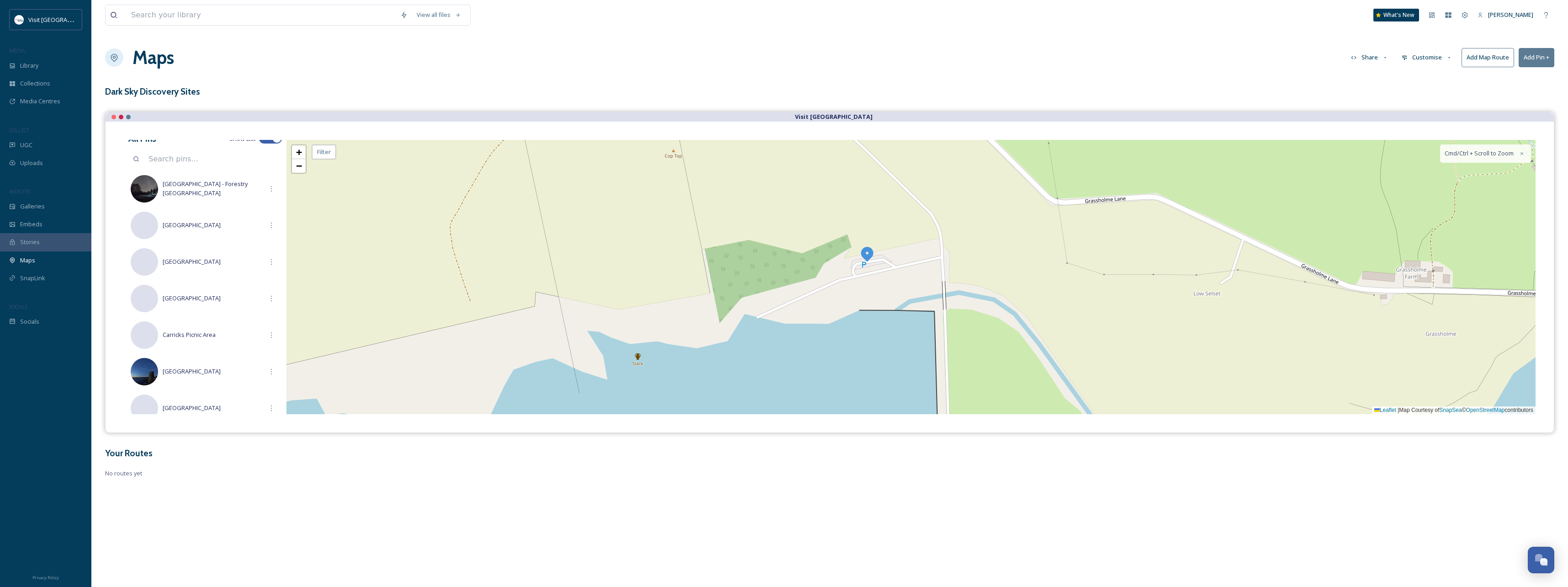
scroll to position [0, 0]
click at [301, 172] on link "−" at bounding box center [299, 166] width 14 height 14
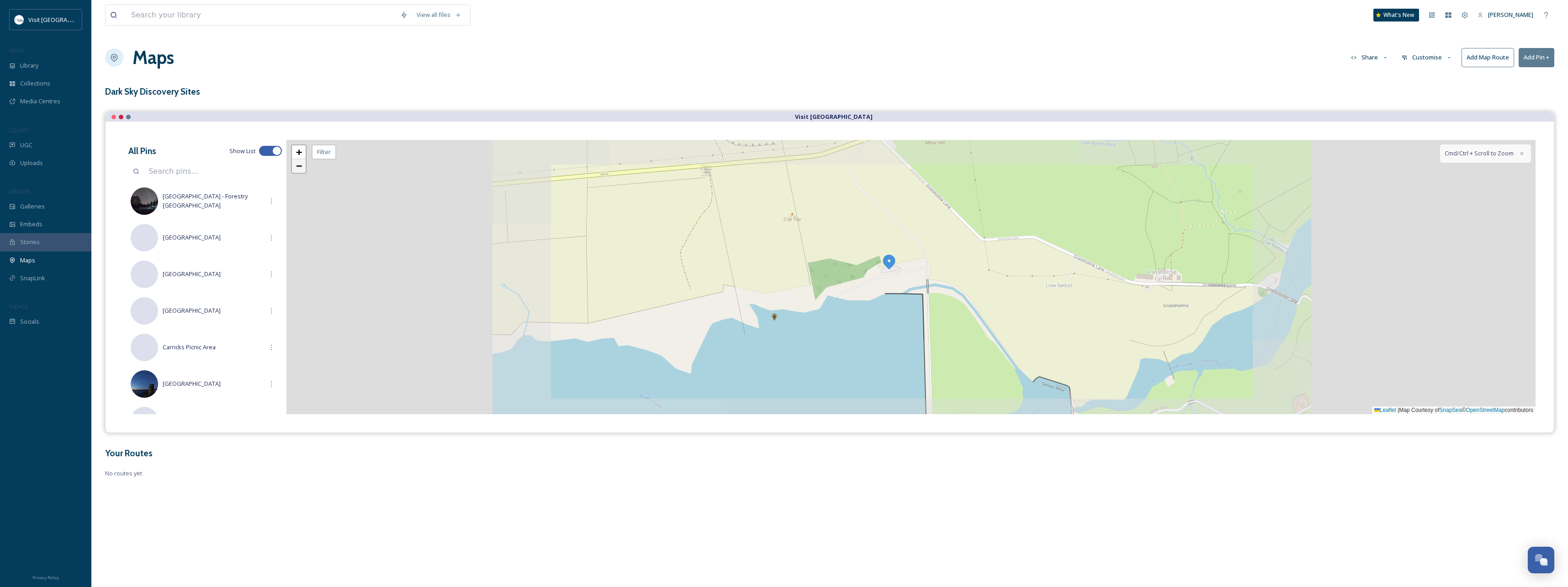
click at [301, 172] on link "−" at bounding box center [299, 166] width 14 height 14
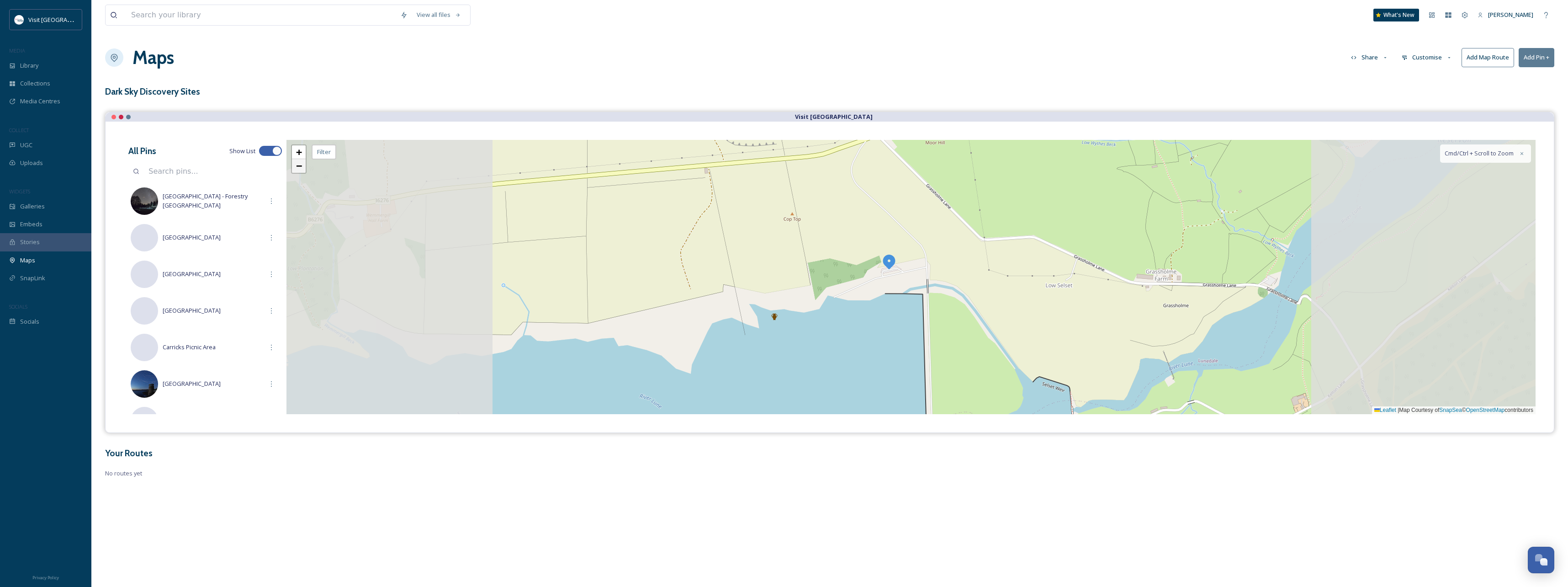
click at [301, 172] on link "−" at bounding box center [299, 166] width 14 height 14
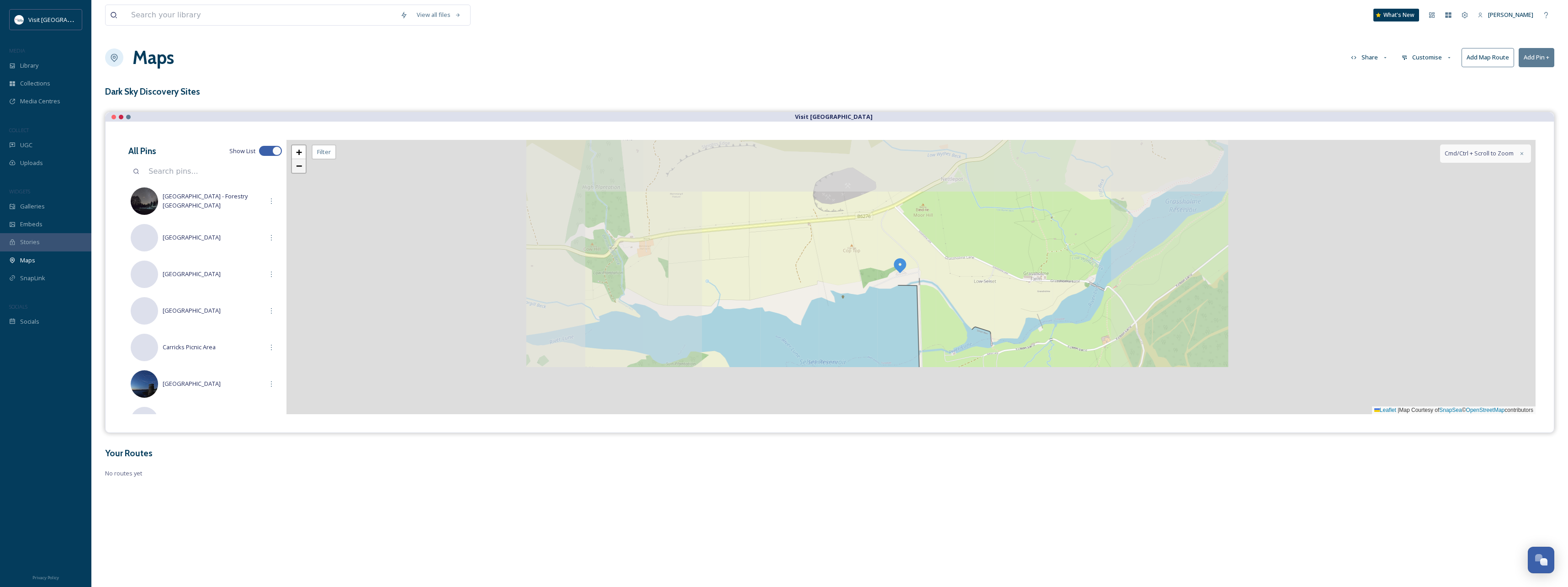
click at [301, 172] on link "−" at bounding box center [299, 166] width 14 height 14
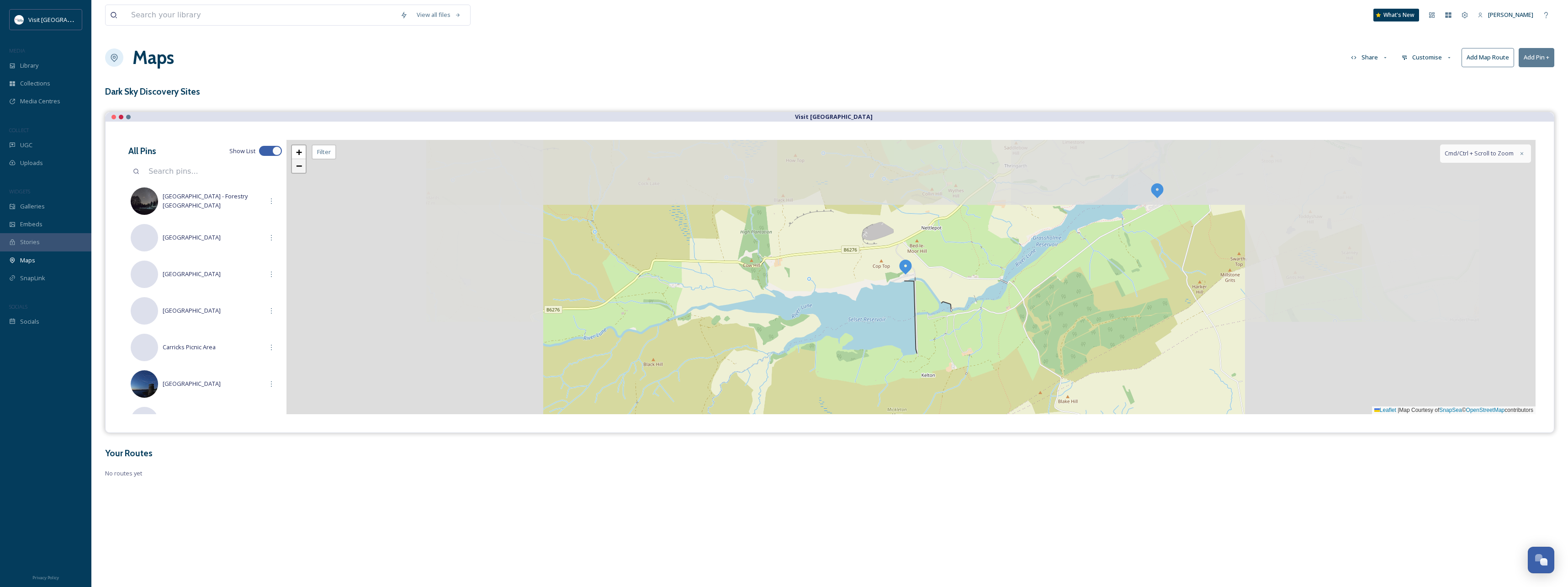
click at [301, 172] on link "−" at bounding box center [299, 166] width 14 height 14
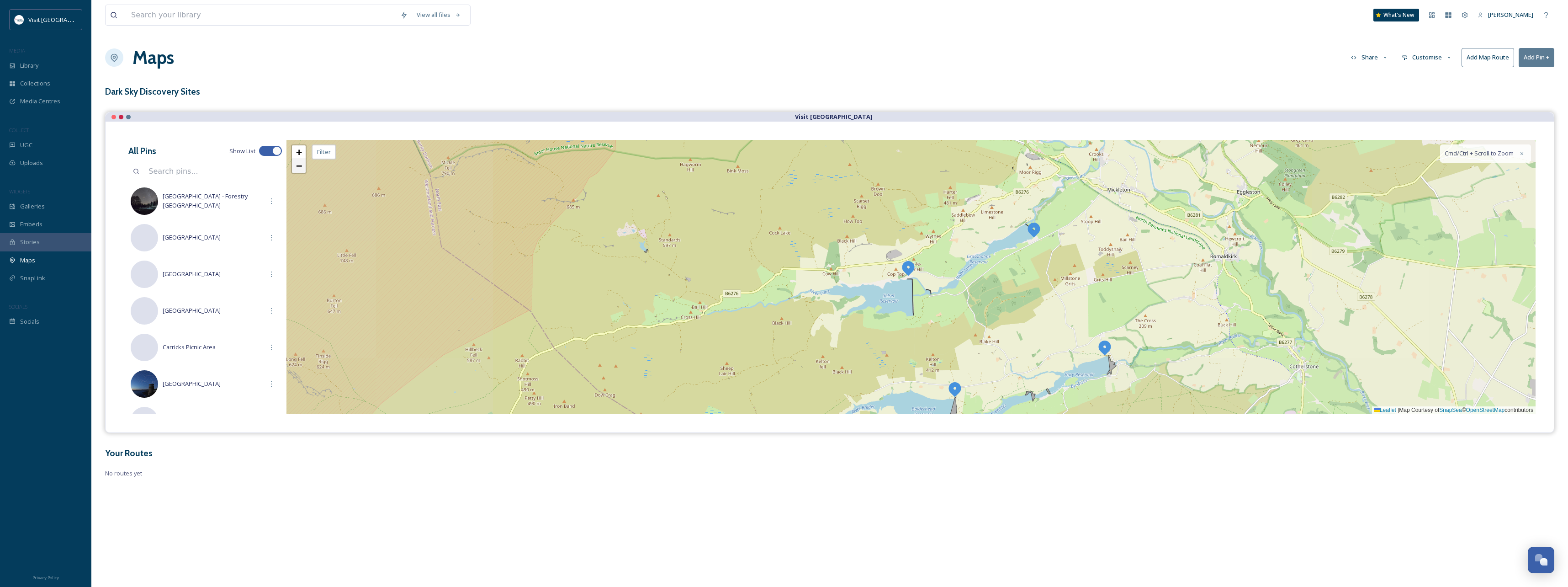
click at [301, 172] on link "−" at bounding box center [299, 166] width 14 height 14
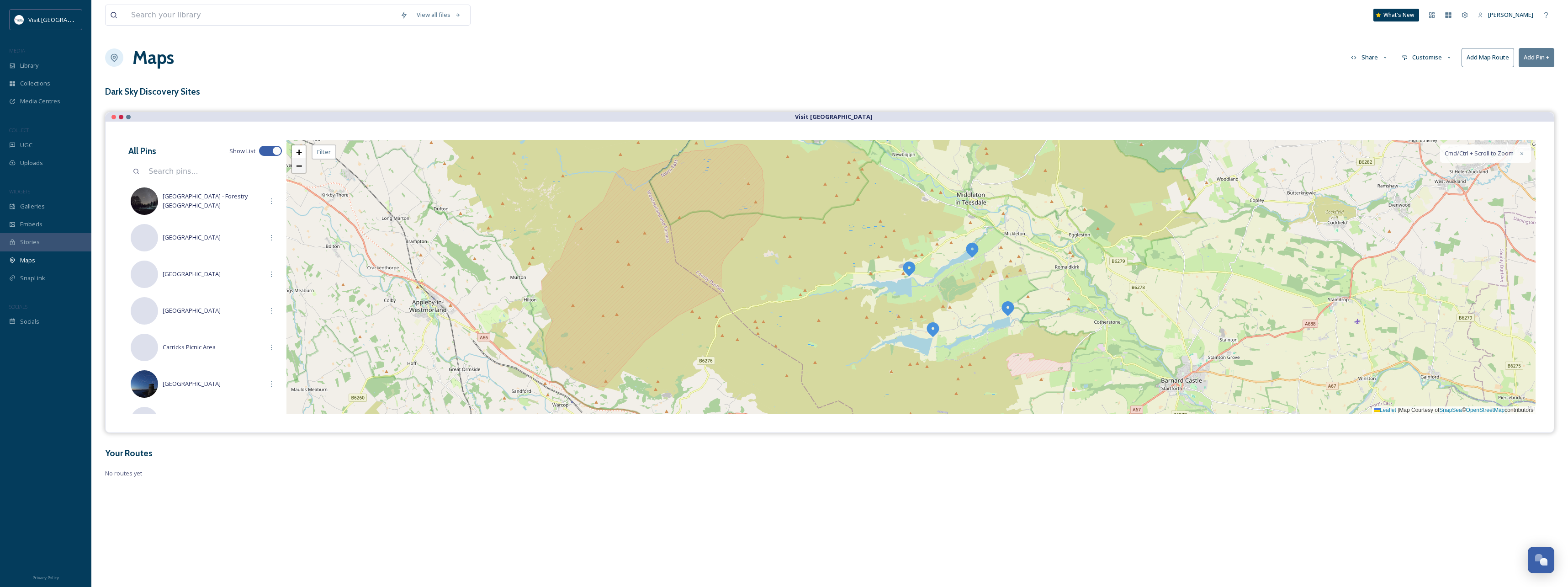
click at [301, 172] on link "−" at bounding box center [299, 166] width 14 height 14
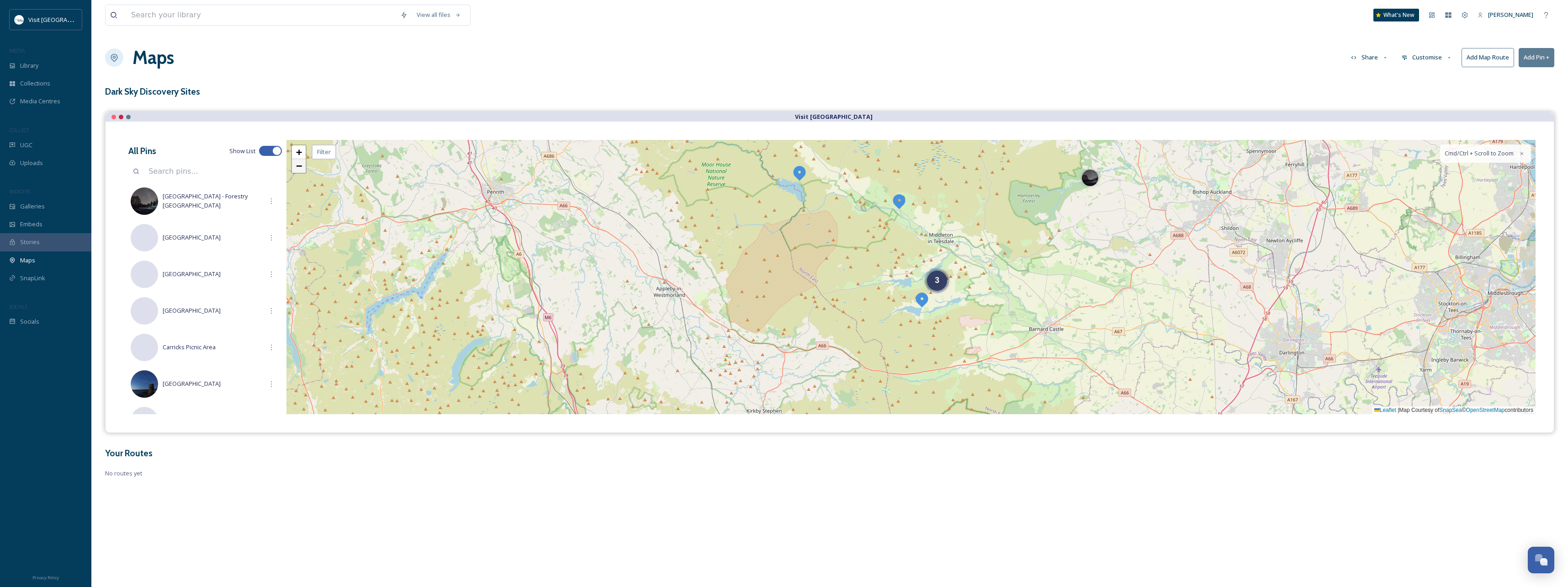
click at [301, 172] on link "−" at bounding box center [299, 166] width 14 height 14
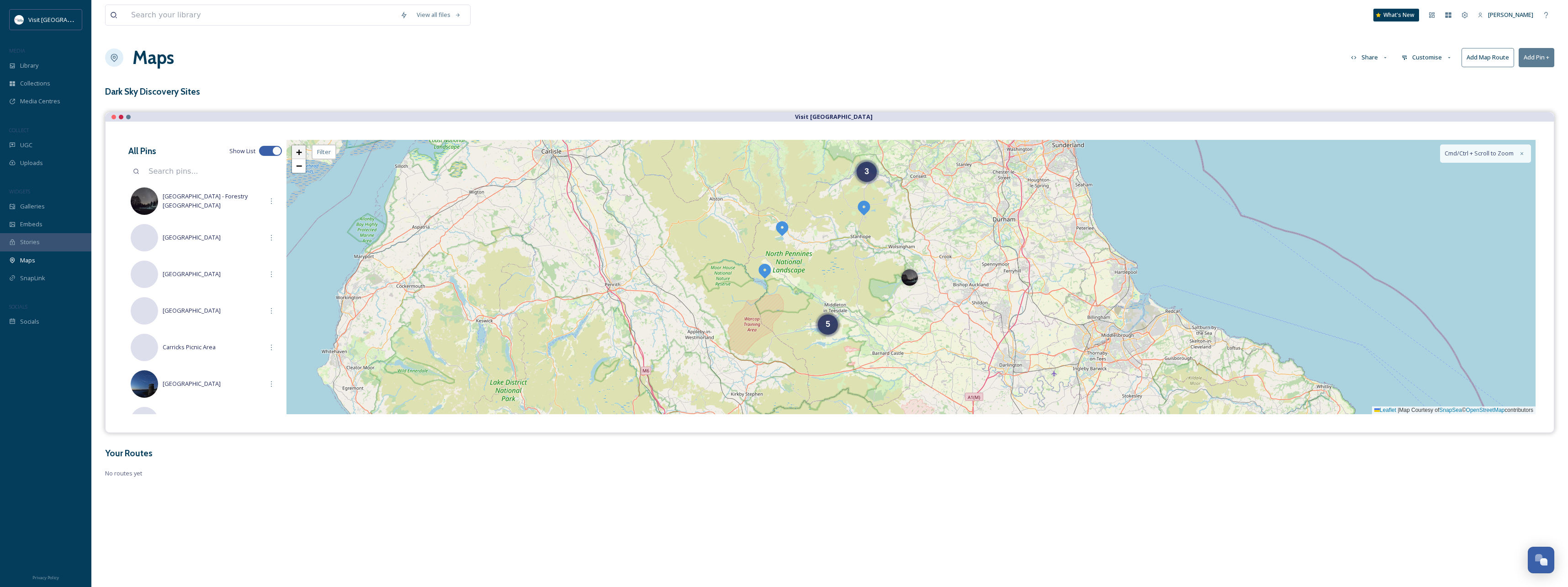
click at [299, 149] on span "+" at bounding box center [299, 152] width 6 height 12
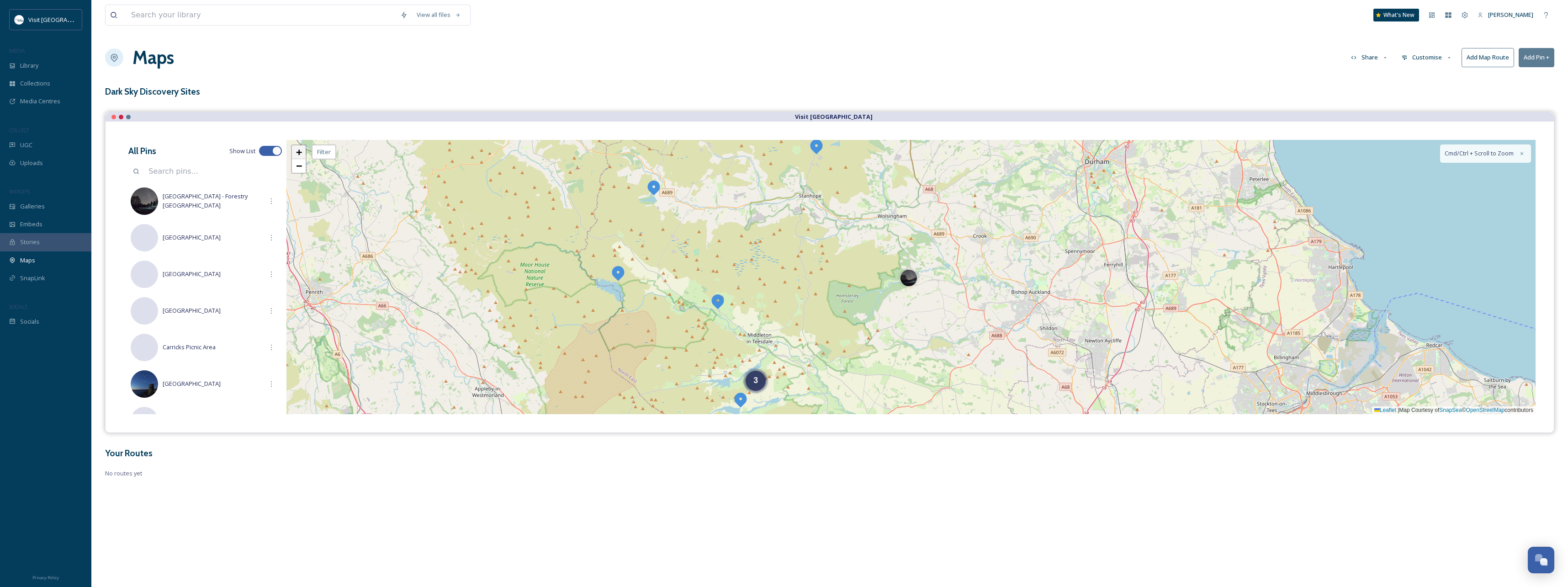
click at [299, 153] on span "+" at bounding box center [299, 152] width 6 height 12
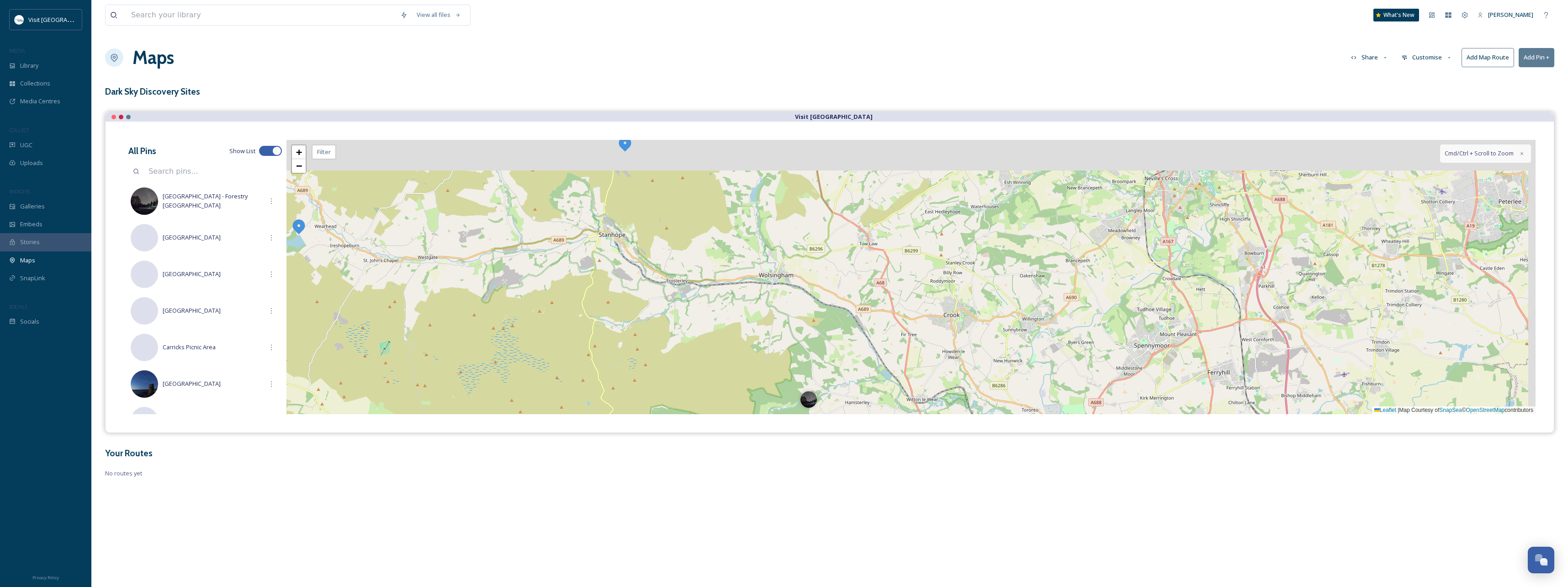
drag, startPoint x: 782, startPoint y: 220, endPoint x: 685, endPoint y: 339, distance: 153.5
click at [685, 339] on div "+ − Leaflet | Map Courtesy of SnapSea © OpenStreetMap contributors Cmd/Ctrl + S…" at bounding box center [911, 277] width 1249 height 274
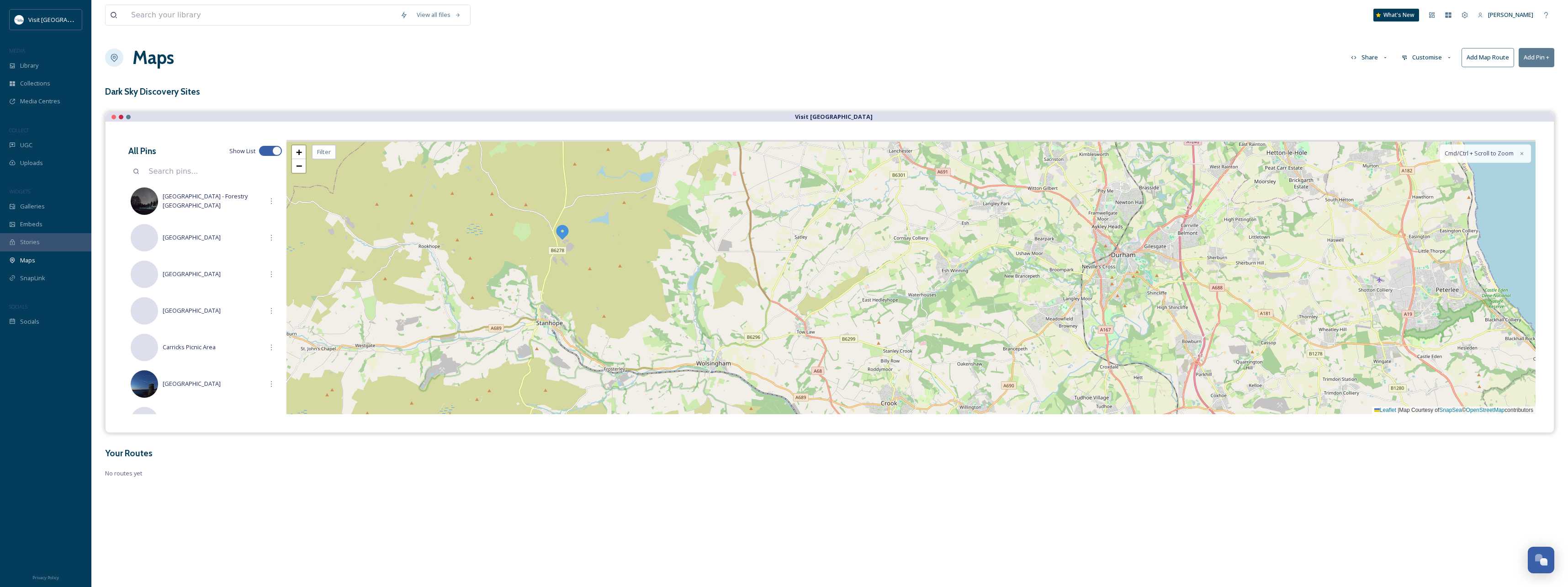
drag, startPoint x: 766, startPoint y: 262, endPoint x: 673, endPoint y: 365, distance: 138.8
click at [677, 374] on div "+ − Leaflet | Map Courtesy of SnapSea © OpenStreetMap contributors Cmd/Ctrl + S…" at bounding box center [911, 277] width 1249 height 274
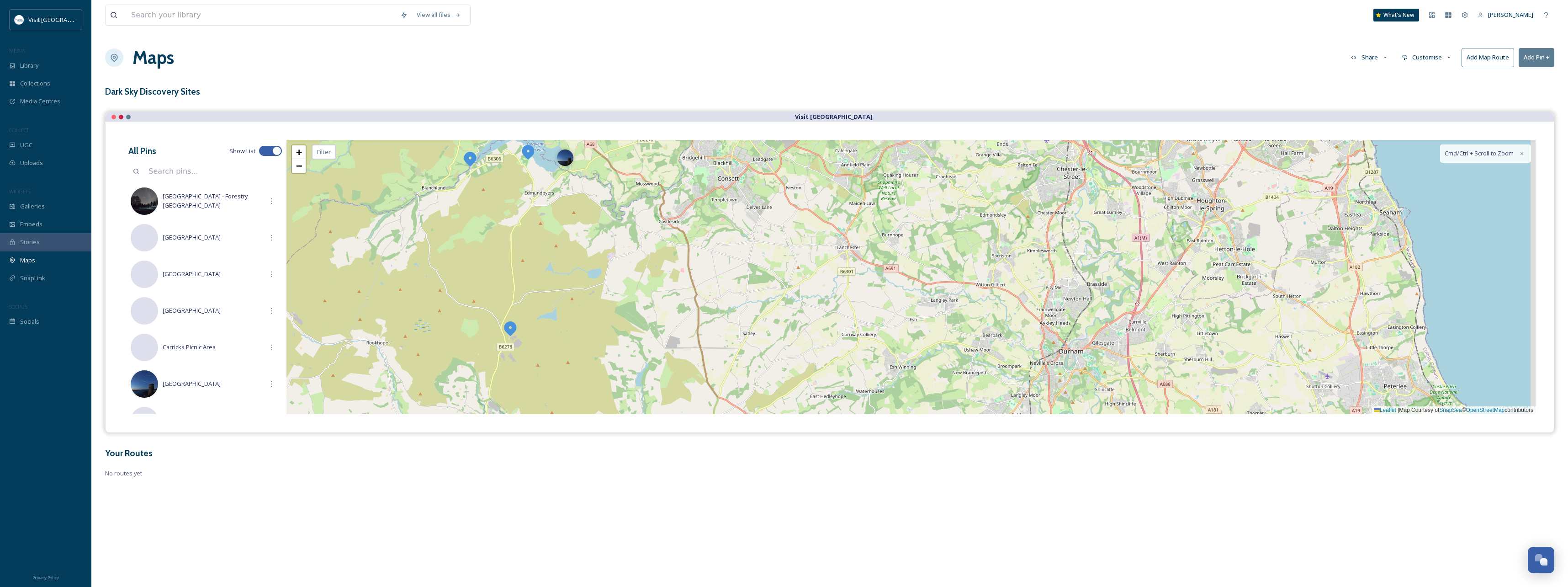
drag, startPoint x: 761, startPoint y: 272, endPoint x: 742, endPoint y: 328, distance: 59.1
click at [742, 328] on div "+ − Leaflet | Map Courtesy of SnapSea © OpenStreetMap contributors Cmd/Ctrl + S…" at bounding box center [911, 277] width 1249 height 274
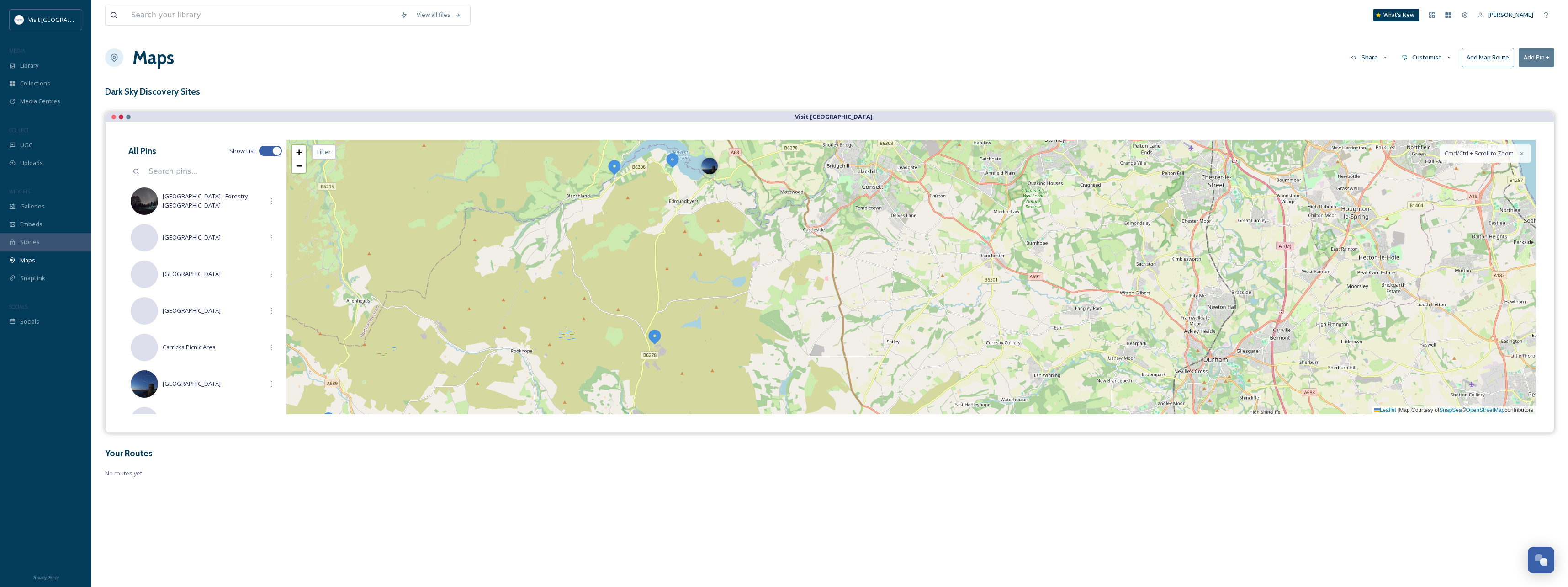
drag, startPoint x: 817, startPoint y: 261, endPoint x: 869, endPoint y: 267, distance: 52.3
click at [869, 267] on div "+ − Leaflet | Map Courtesy of SnapSea © OpenStreetMap contributors Cmd/Ctrl + S…" at bounding box center [911, 277] width 1249 height 274
click at [301, 152] on span "+" at bounding box center [299, 152] width 6 height 12
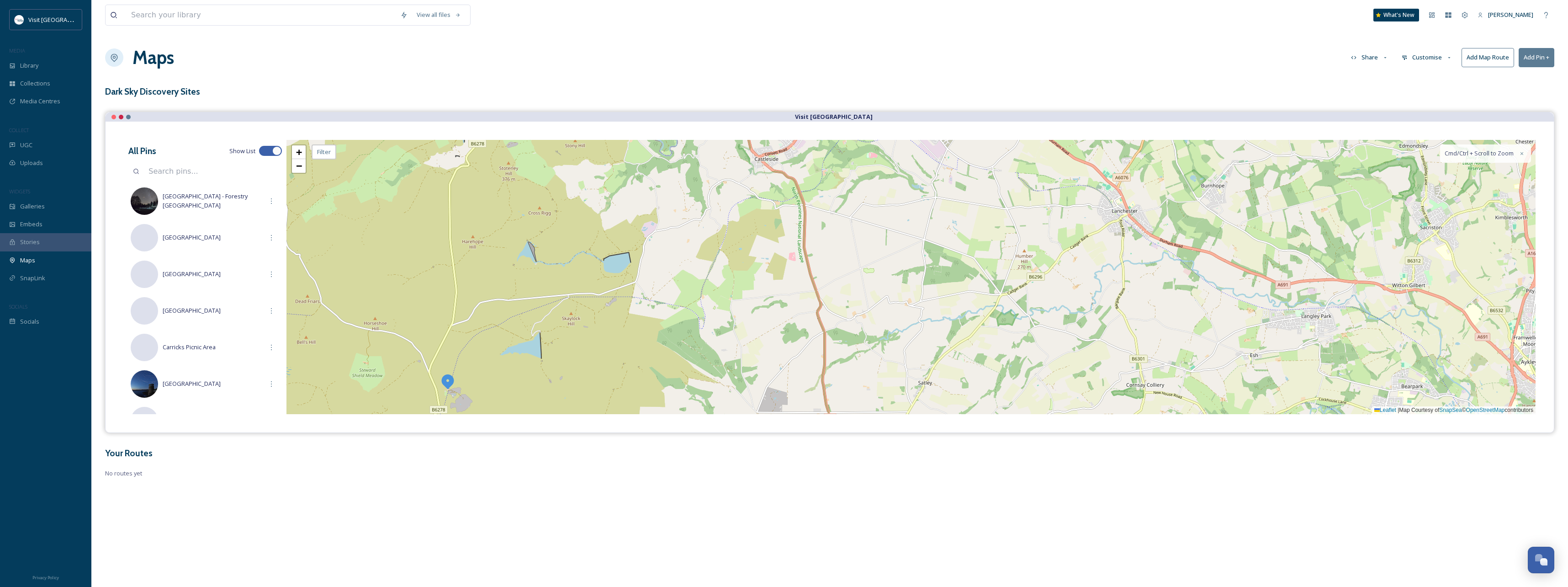
drag, startPoint x: 485, startPoint y: 309, endPoint x: 584, endPoint y: 252, distance: 114.2
click at [584, 252] on div "+ − Leaflet | Map Courtesy of SnapSea © OpenStreetMap contributors Cmd/Ctrl + S…" at bounding box center [911, 277] width 1249 height 274
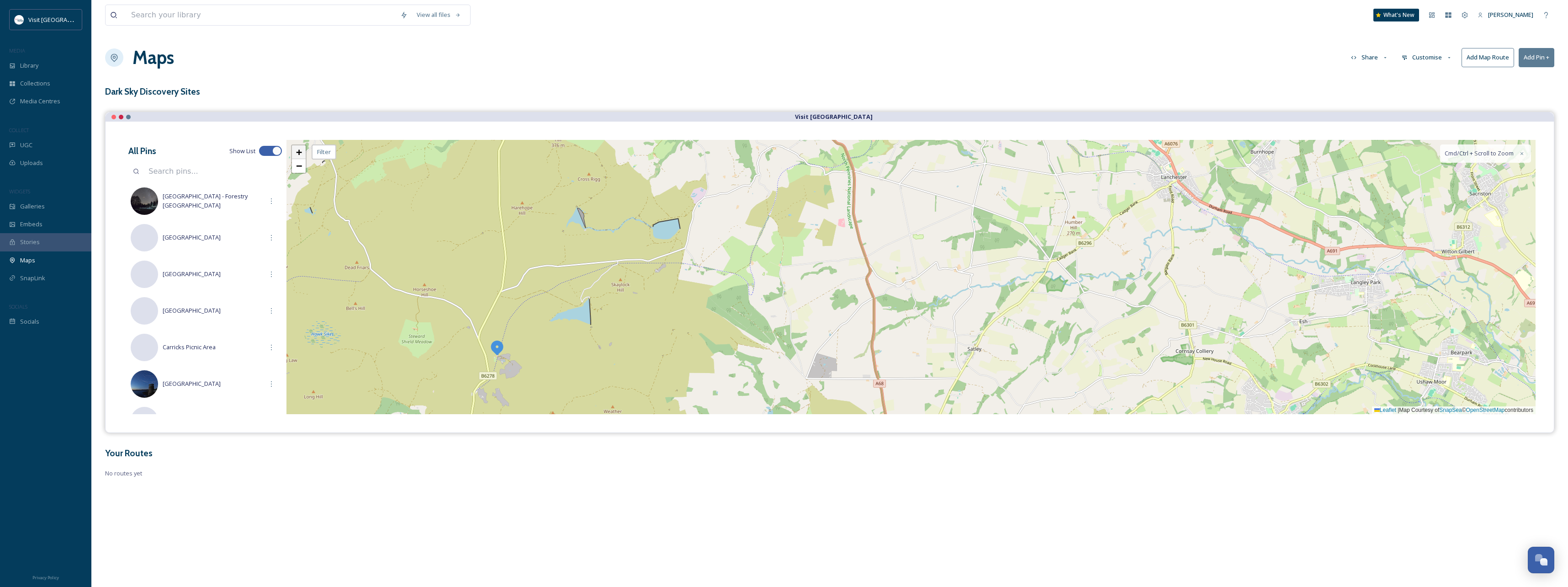
click at [299, 155] on span "+" at bounding box center [299, 152] width 6 height 12
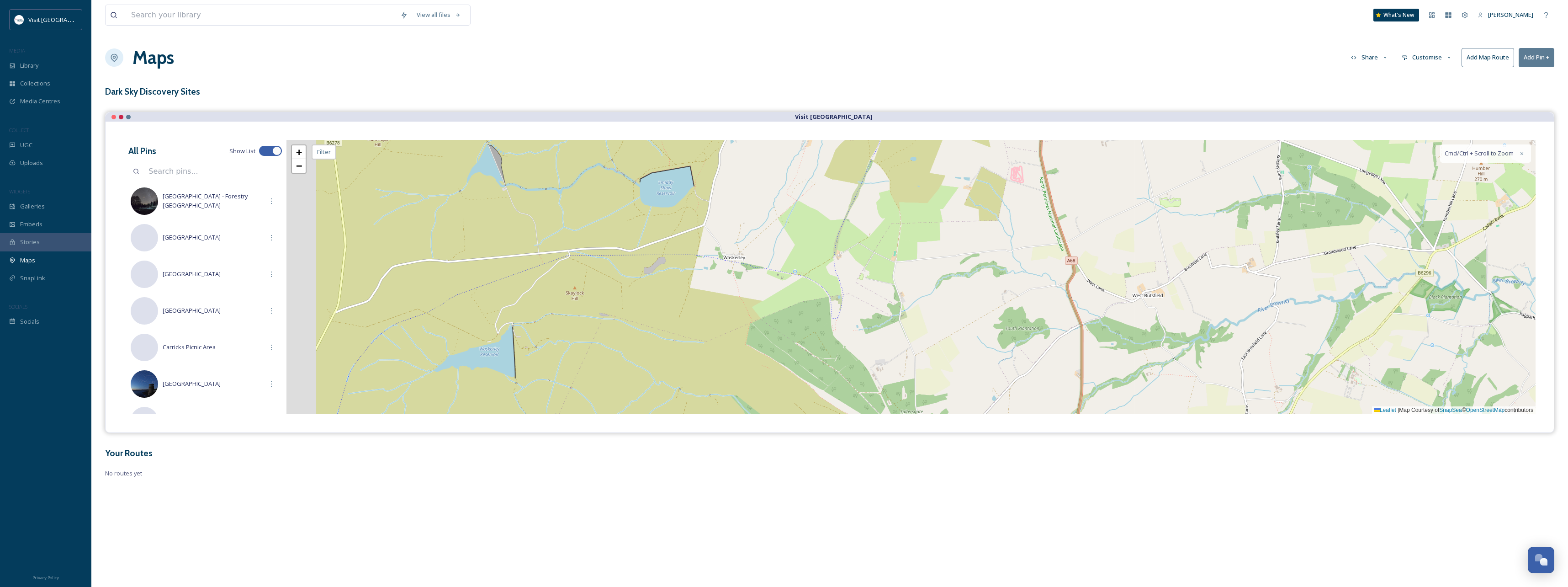
drag, startPoint x: 422, startPoint y: 234, endPoint x: 657, endPoint y: 237, distance: 235.0
click at [657, 237] on div "+ − Leaflet | Map Courtesy of SnapSea © OpenStreetMap contributors Cmd/Ctrl + S…" at bounding box center [911, 277] width 1249 height 274
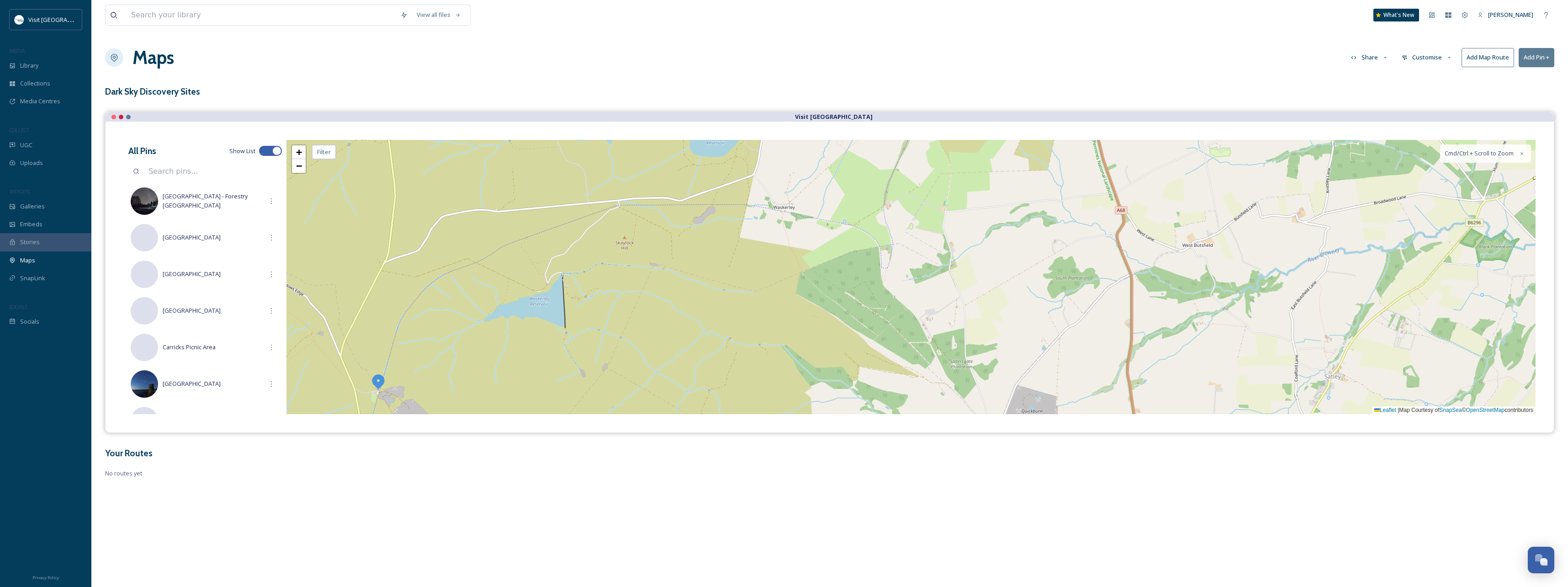
drag, startPoint x: 545, startPoint y: 265, endPoint x: 587, endPoint y: 221, distance: 60.8
click at [587, 221] on div "+ − Leaflet | Map Courtesy of SnapSea © OpenStreetMap contributors Cmd/Ctrl + S…" at bounding box center [911, 277] width 1249 height 274
click at [295, 156] on link "+" at bounding box center [299, 152] width 14 height 14
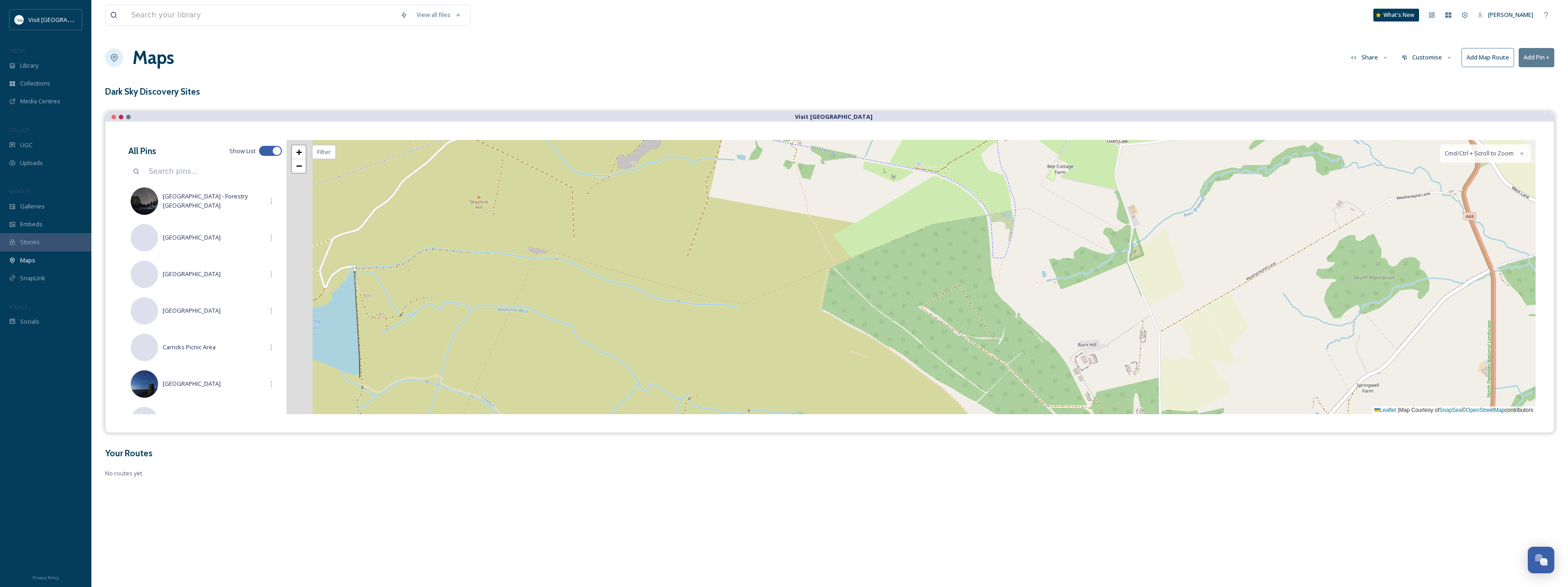
drag, startPoint x: 385, startPoint y: 281, endPoint x: 639, endPoint y: 261, distance: 254.8
click at [639, 261] on div "+ − Leaflet | Map Courtesy of SnapSea © OpenStreetMap contributors Cmd/Ctrl + S…" at bounding box center [911, 277] width 1249 height 274
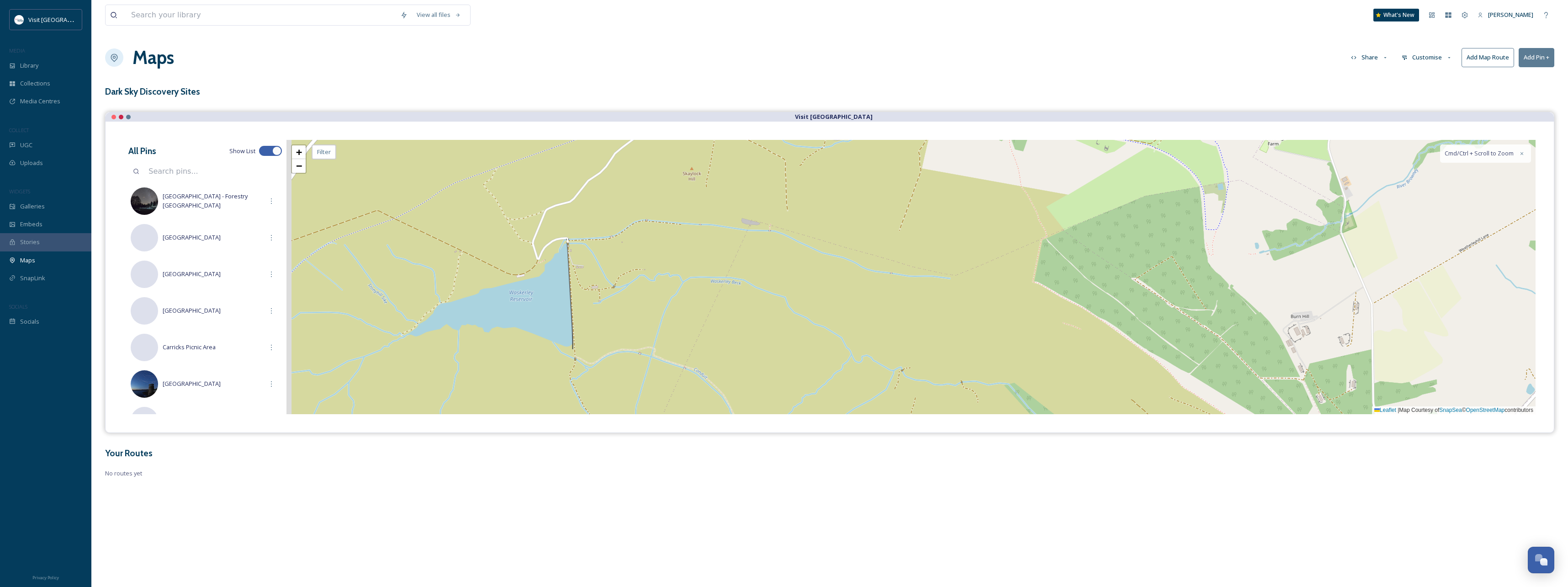
drag, startPoint x: 547, startPoint y: 243, endPoint x: 611, endPoint y: 234, distance: 64.6
click at [611, 234] on div "+ − Leaflet | Map Courtesy of SnapSea © OpenStreetMap contributors Cmd/Ctrl + S…" at bounding box center [911, 277] width 1249 height 274
click at [297, 155] on span "+" at bounding box center [299, 152] width 6 height 12
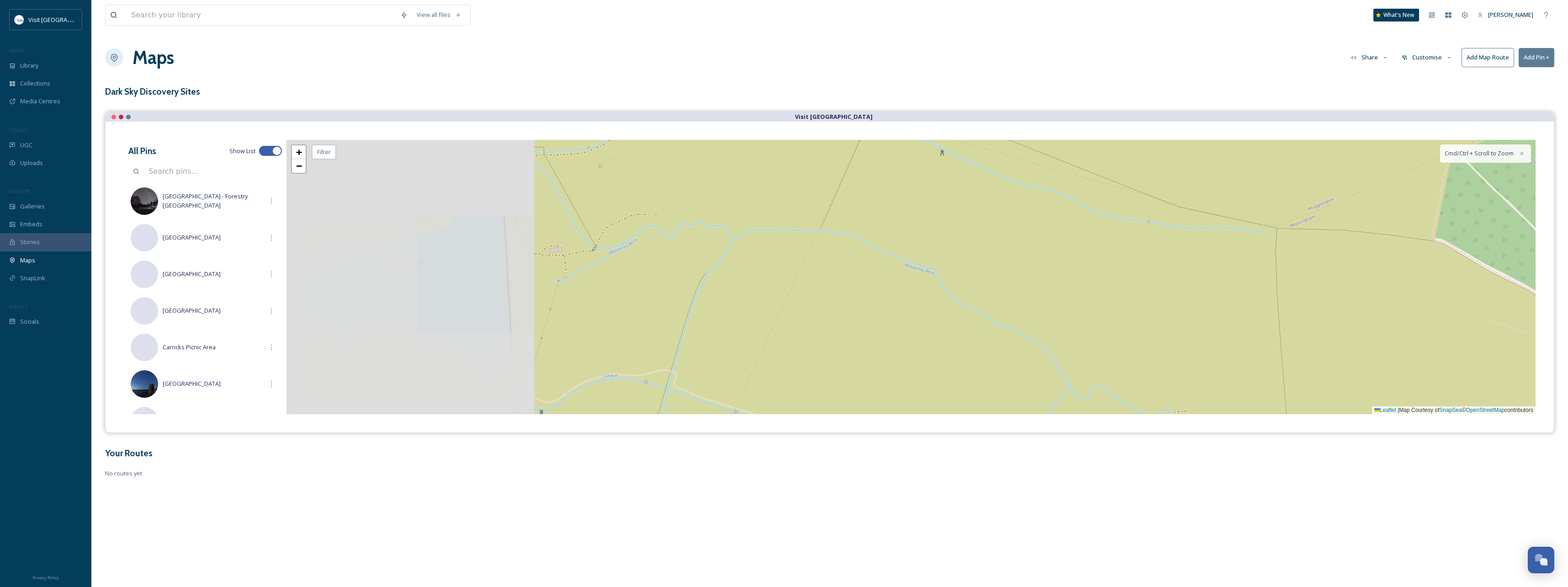
drag, startPoint x: 474, startPoint y: 332, endPoint x: 751, endPoint y: 285, distance: 281.0
click at [751, 285] on div "+ − Leaflet | Map Courtesy of SnapSea © OpenStreetMap contributors Cmd/Ctrl + S…" at bounding box center [911, 277] width 1249 height 274
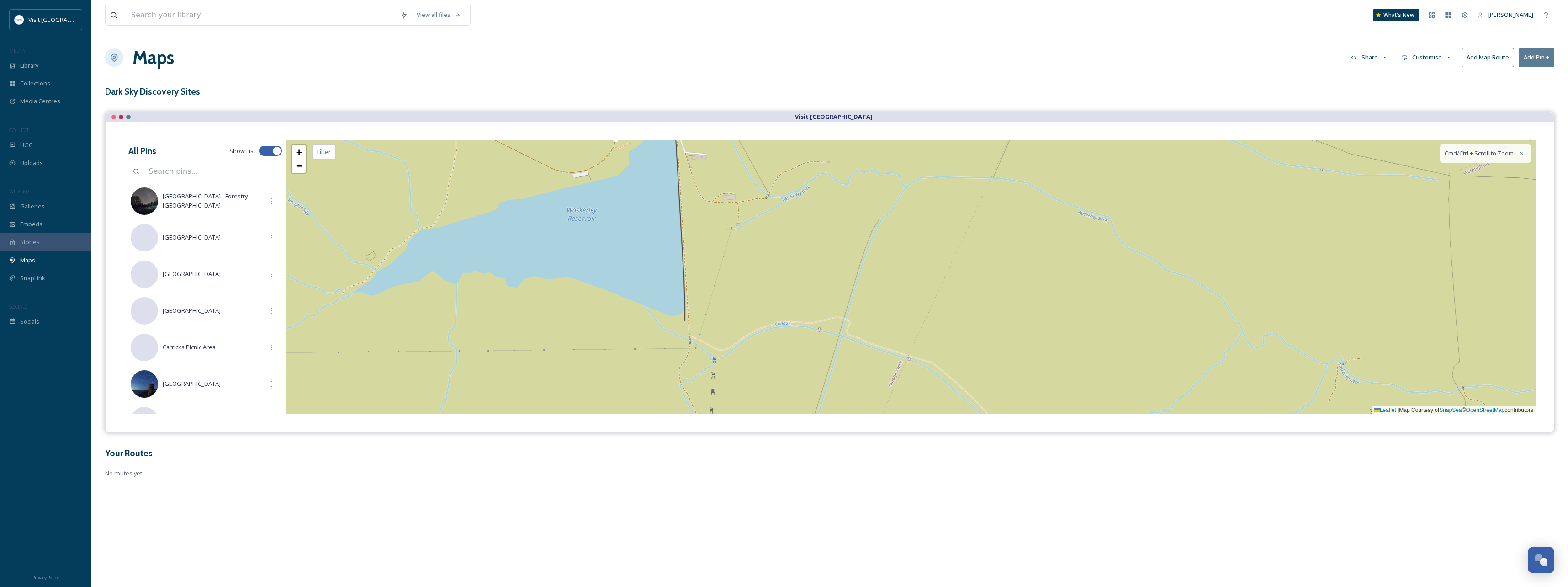
drag, startPoint x: 597, startPoint y: 312, endPoint x: 757, endPoint y: 259, distance: 168.5
click at [757, 259] on div "+ − Leaflet | Map Courtesy of SnapSea © OpenStreetMap contributors Cmd/Ctrl + S…" at bounding box center [911, 277] width 1249 height 274
click at [292, 152] on div "+ −" at bounding box center [299, 159] width 16 height 29
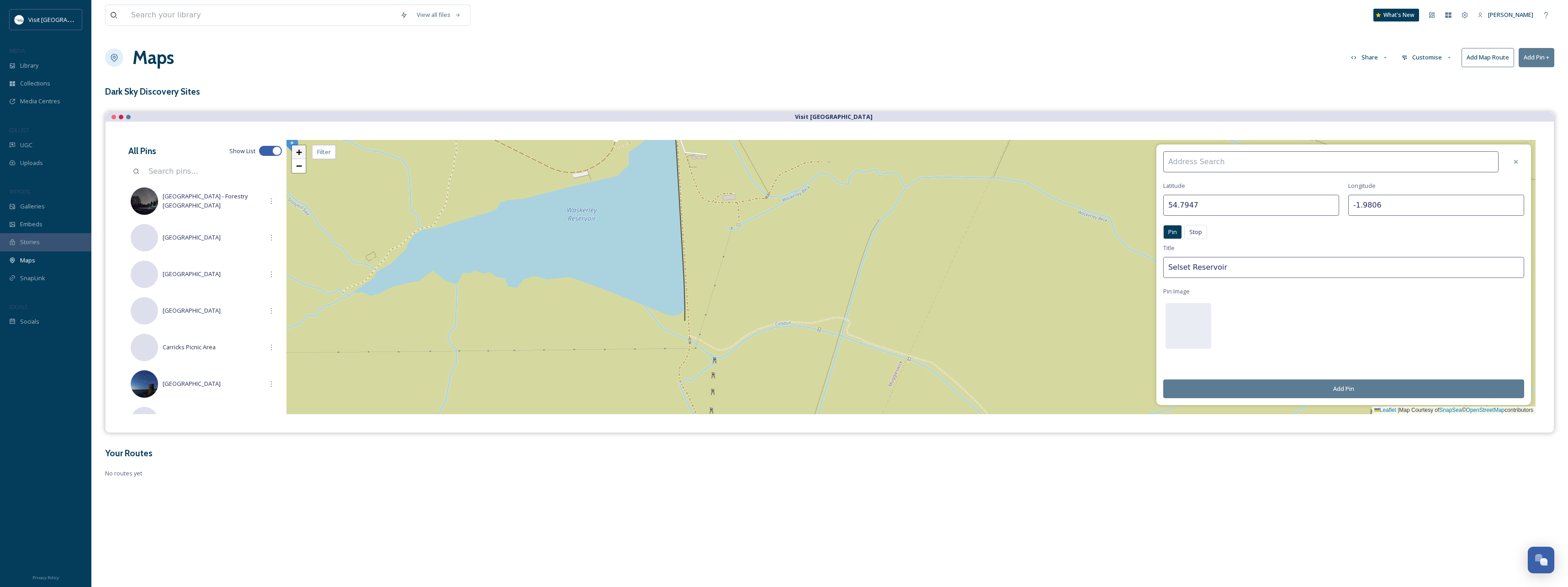
click at [299, 151] on span "+" at bounding box center [299, 152] width 6 height 12
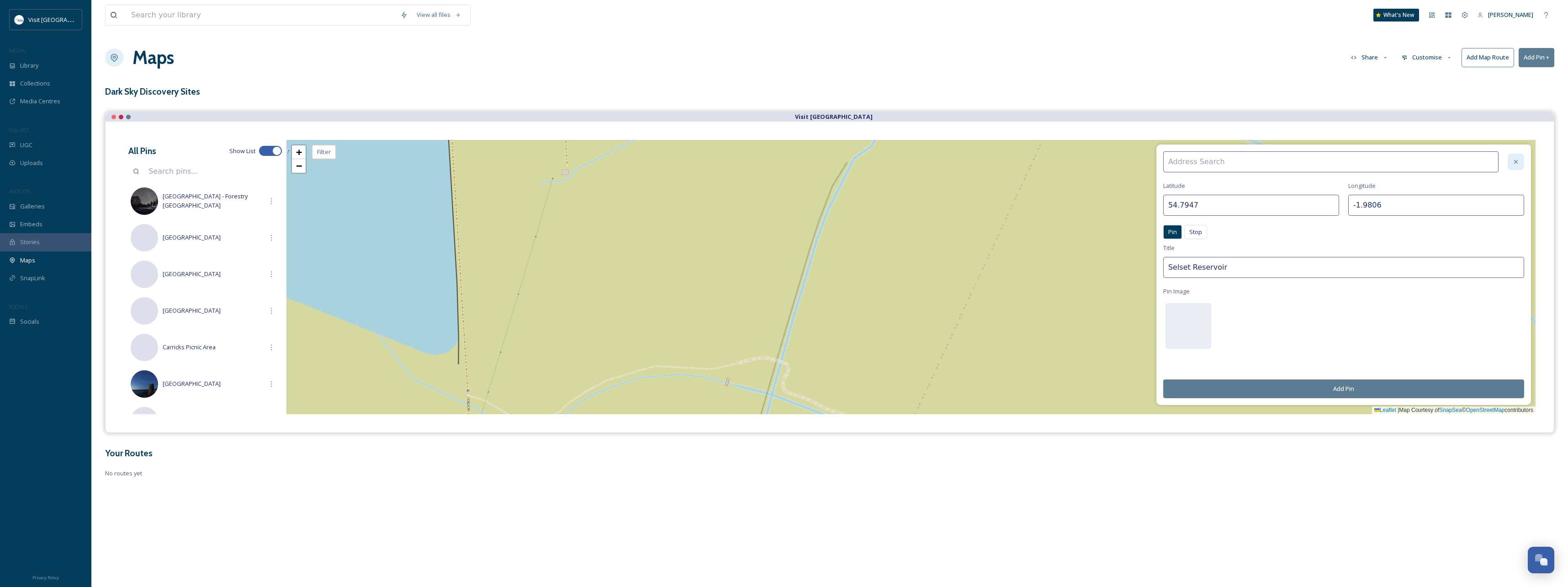
click at [1512, 157] on div at bounding box center [1516, 161] width 16 height 16
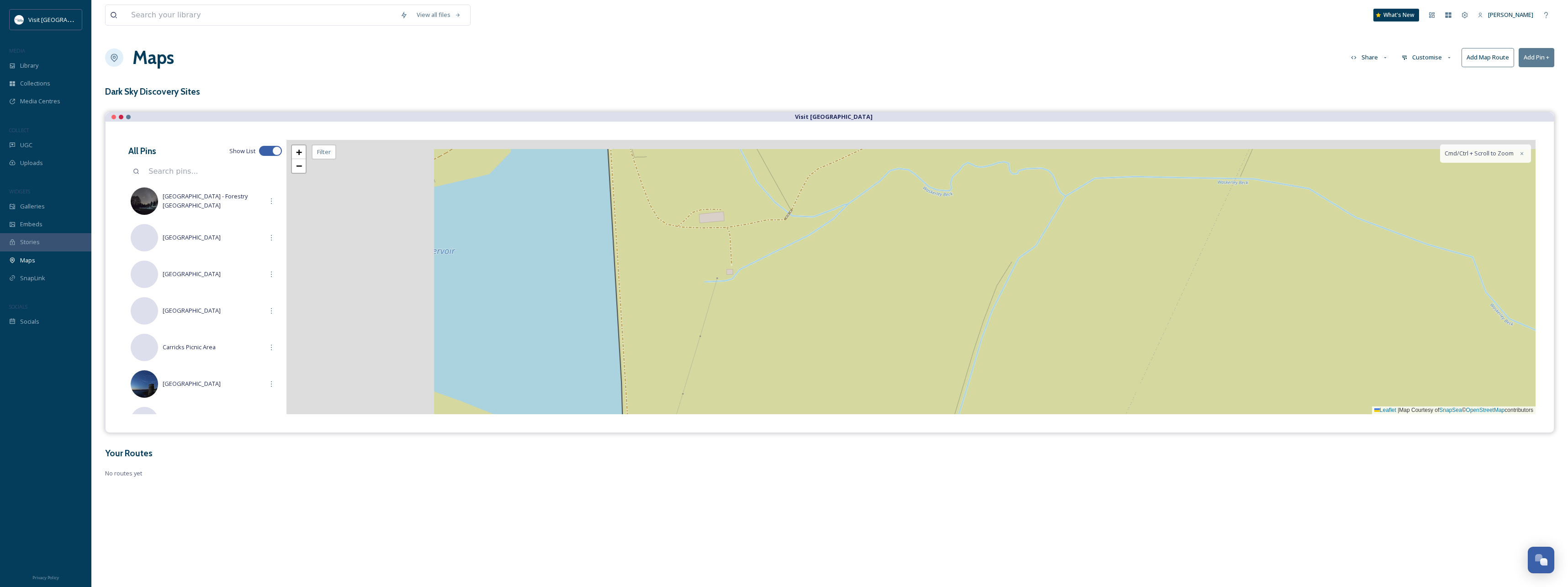
drag, startPoint x: 767, startPoint y: 260, endPoint x: 672, endPoint y: 259, distance: 95.0
click at [917, 345] on div "+ − Leaflet | Map Courtesy of SnapSea © OpenStreetMap contributors Cmd/Ctrl + S…" at bounding box center [911, 277] width 1249 height 274
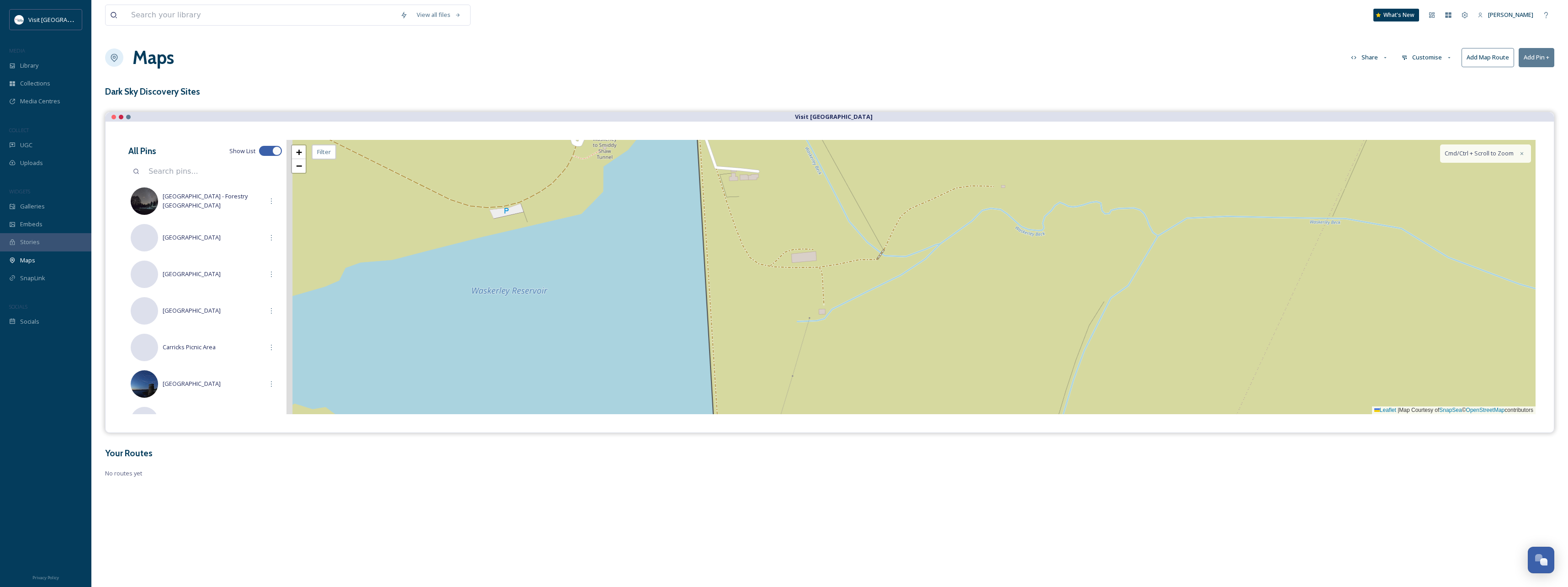
drag, startPoint x: 689, startPoint y: 272, endPoint x: 806, endPoint y: 300, distance: 120.3
click at [811, 301] on div "+ − Leaflet | Map Courtesy of SnapSea © OpenStreetMap contributors Cmd/Ctrl + S…" at bounding box center [911, 277] width 1249 height 274
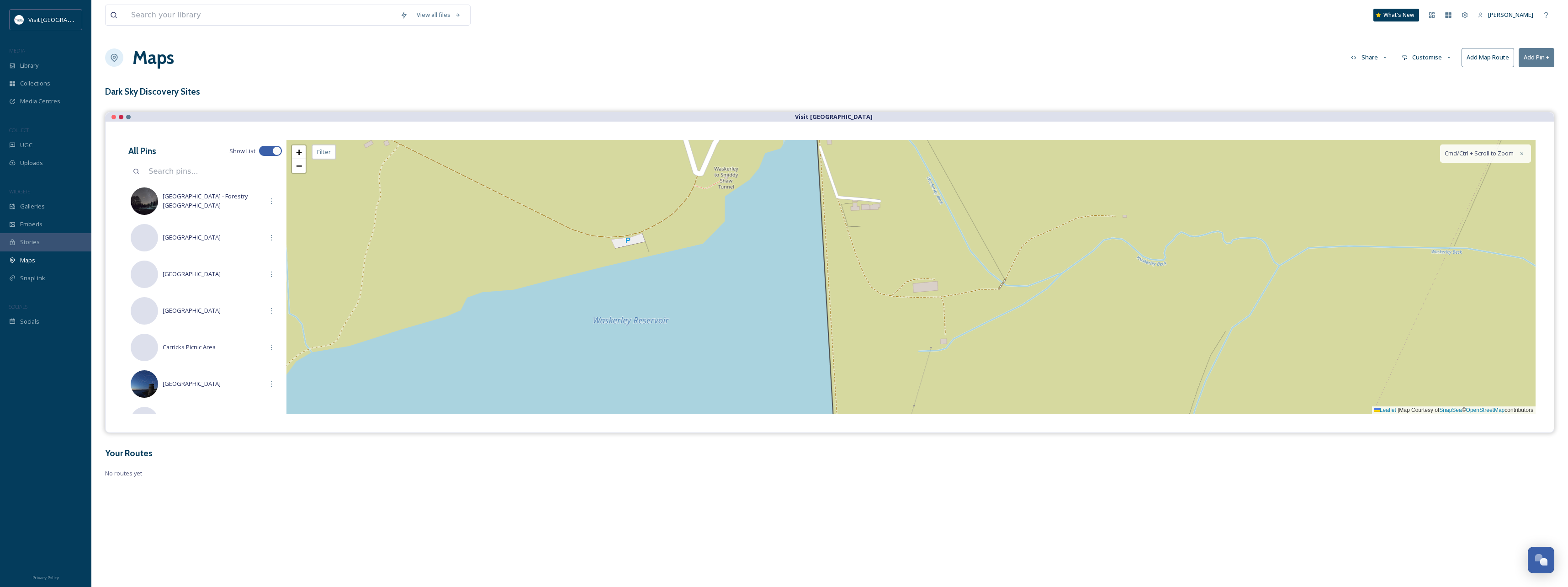
click at [1536, 61] on button "Add Pin +" at bounding box center [1536, 57] width 36 height 19
click at [628, 242] on div "+ − Leaflet | Map Courtesy of SnapSea © OpenStreetMap contributors Cmd/Ctrl + S…" at bounding box center [911, 277] width 1249 height 274
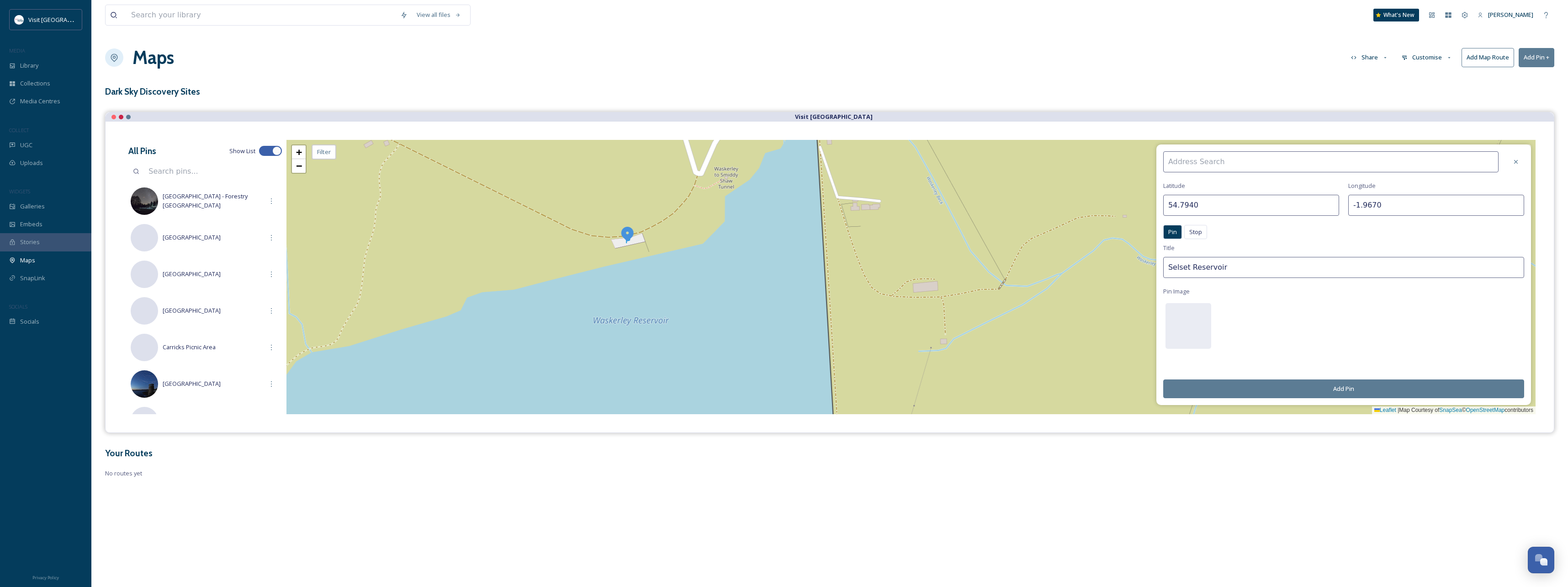
drag, startPoint x: 1252, startPoint y: 270, endPoint x: 1113, endPoint y: 270, distance: 139.0
click at [1113, 270] on div "[GEOGRAPHIC_DATA] Pin Stop Pin Stop Title Selset Reservoir Pin Image Add Pin + …" at bounding box center [911, 277] width 1249 height 274
type input "[GEOGRAPHIC_DATA]"
click at [1353, 389] on button "Add Pin" at bounding box center [1343, 388] width 361 height 19
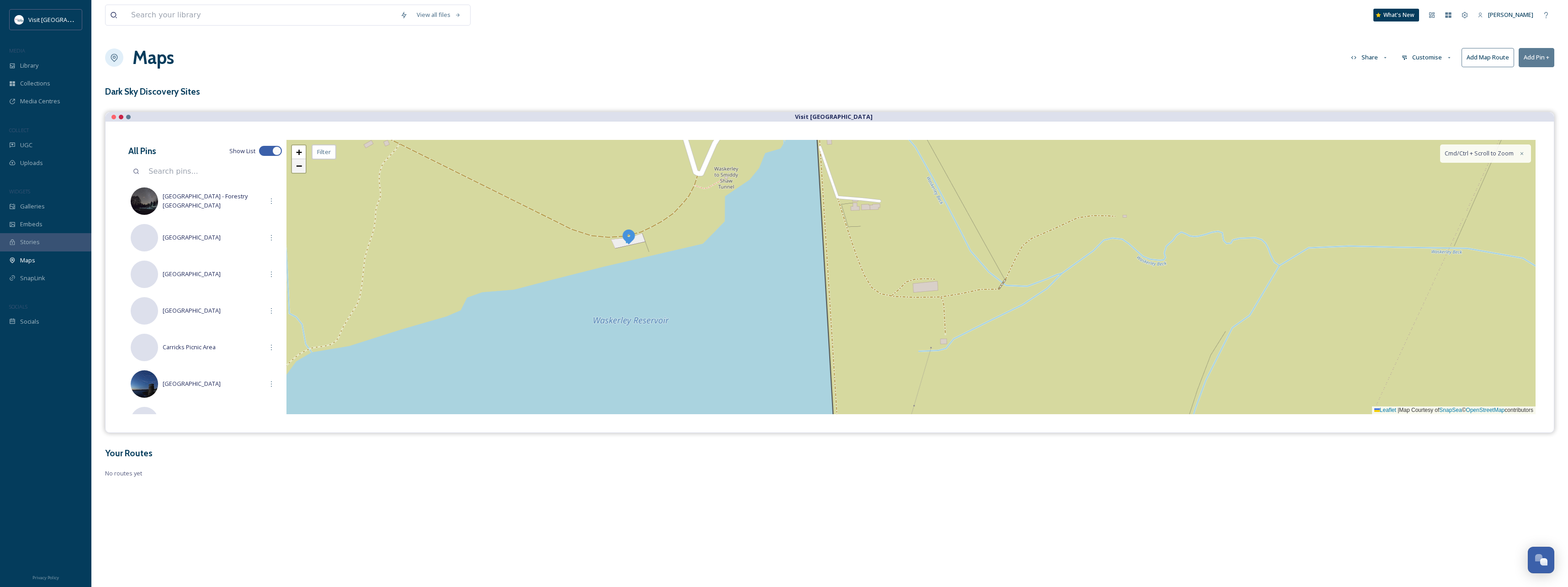
click at [297, 166] on span "−" at bounding box center [299, 166] width 6 height 12
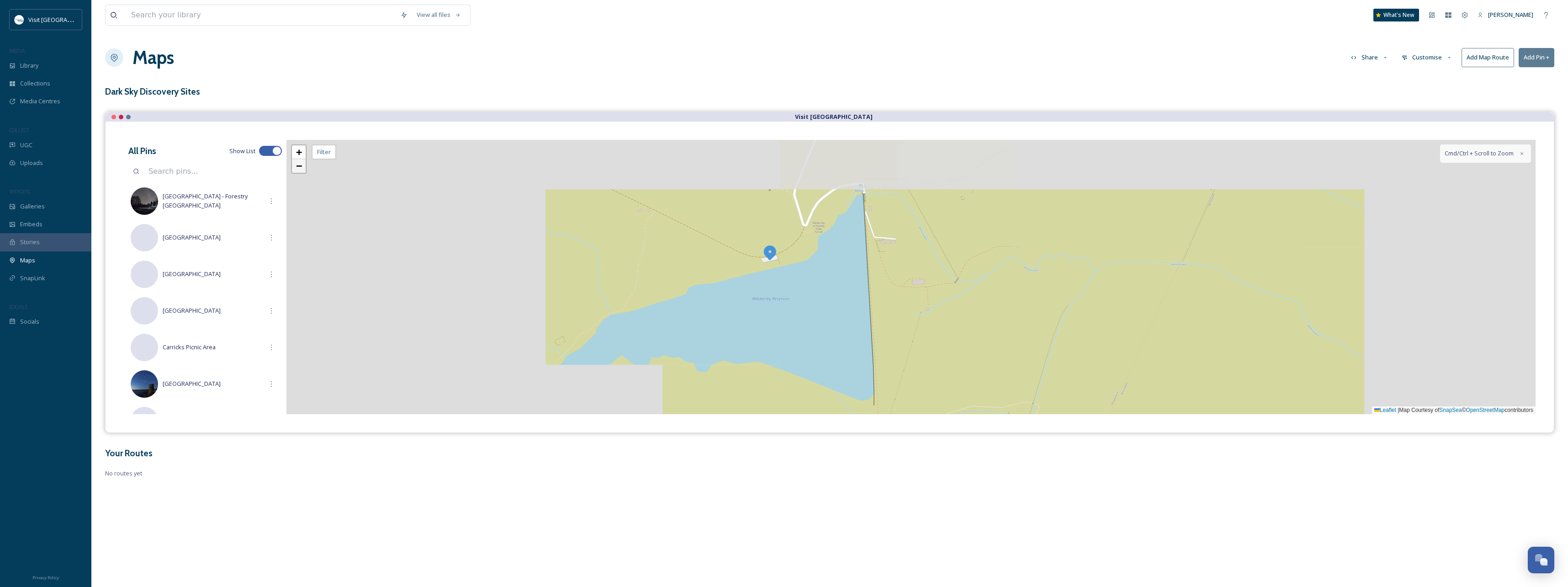
click at [297, 166] on span "−" at bounding box center [299, 166] width 6 height 12
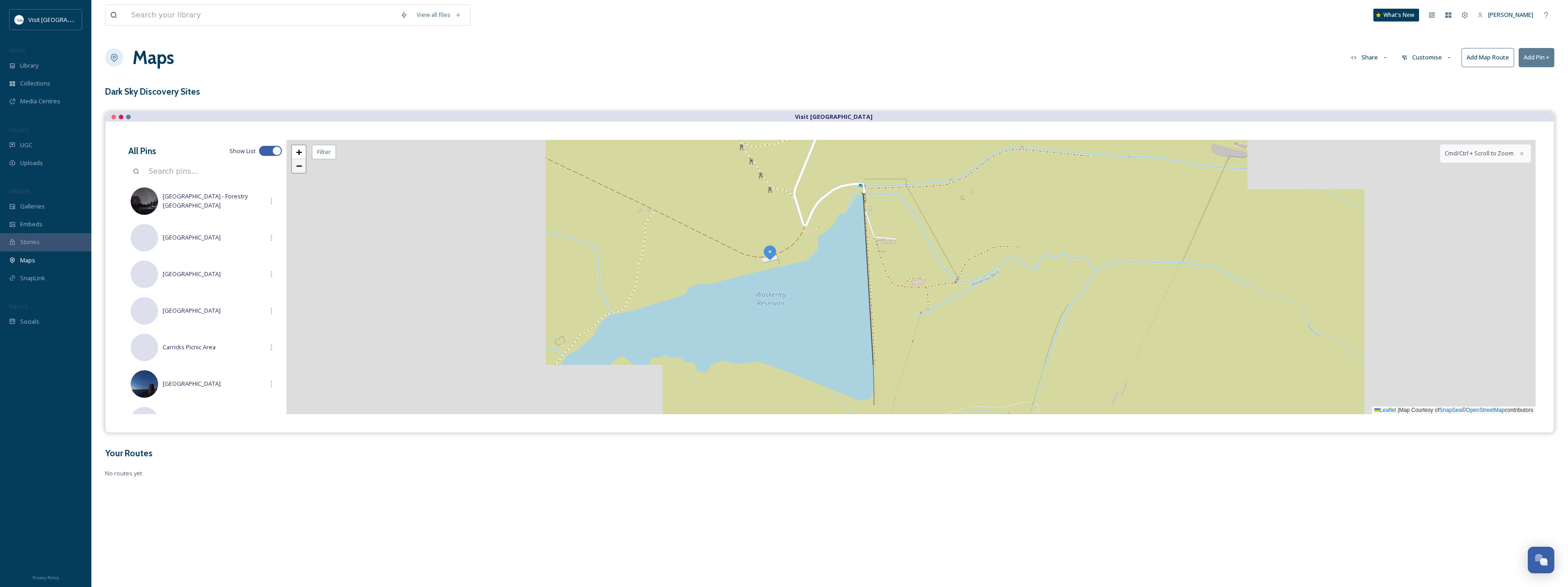
click at [297, 166] on span "−" at bounding box center [299, 166] width 6 height 12
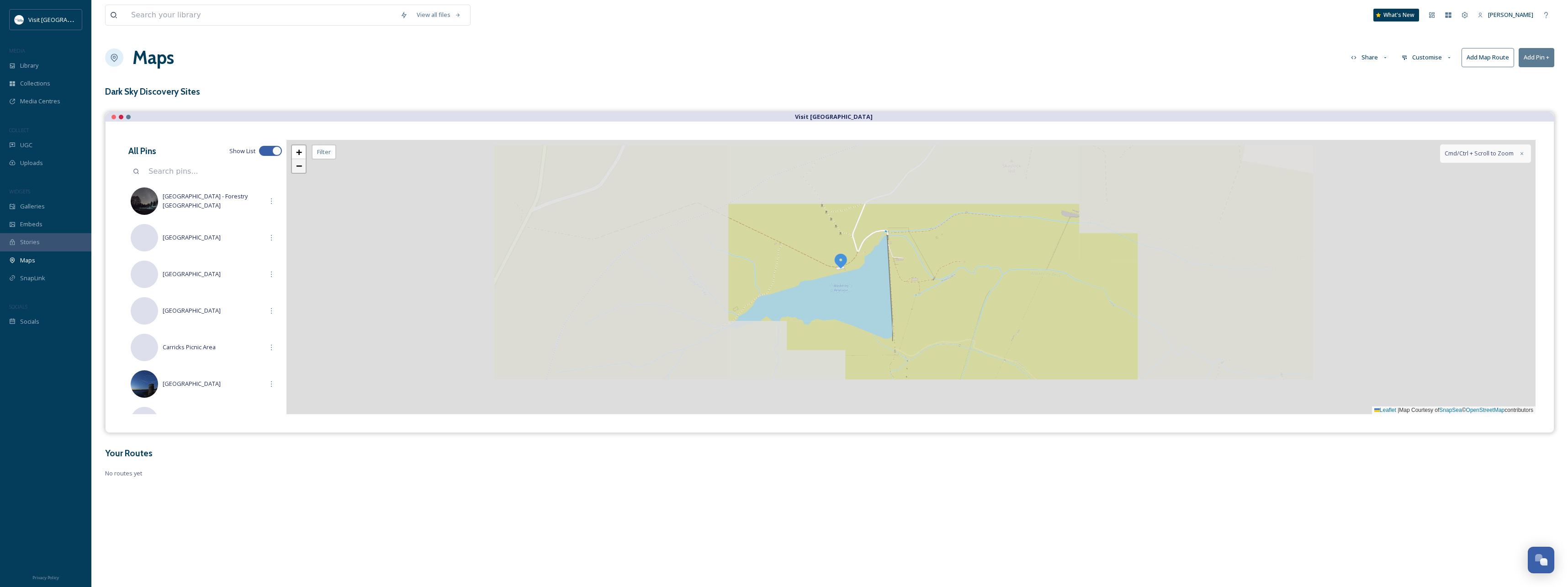
click at [297, 166] on span "−" at bounding box center [299, 166] width 6 height 12
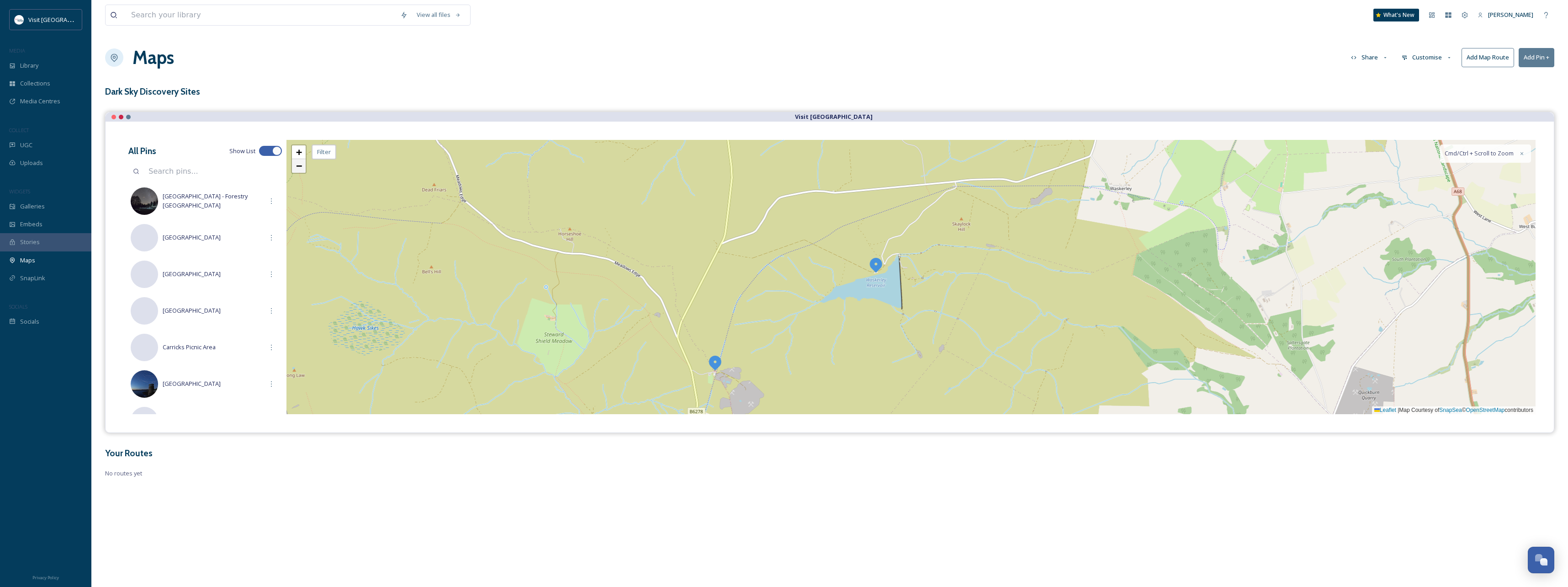
click at [297, 166] on span "−" at bounding box center [299, 166] width 6 height 12
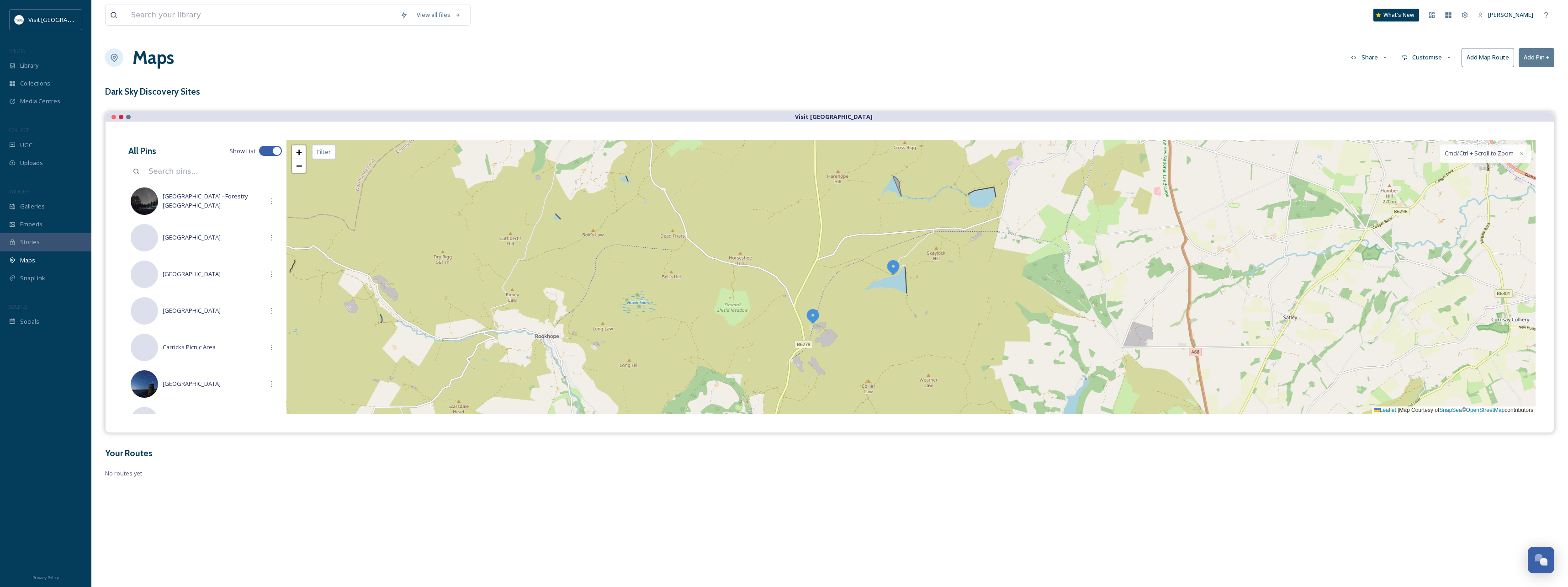
drag, startPoint x: 869, startPoint y: 336, endPoint x: 863, endPoint y: 378, distance: 42.4
click at [864, 377] on div "+ − Leaflet | Map Courtesy of SnapSea © OpenStreetMap contributors Cmd/Ctrl + S…" at bounding box center [911, 277] width 1249 height 274
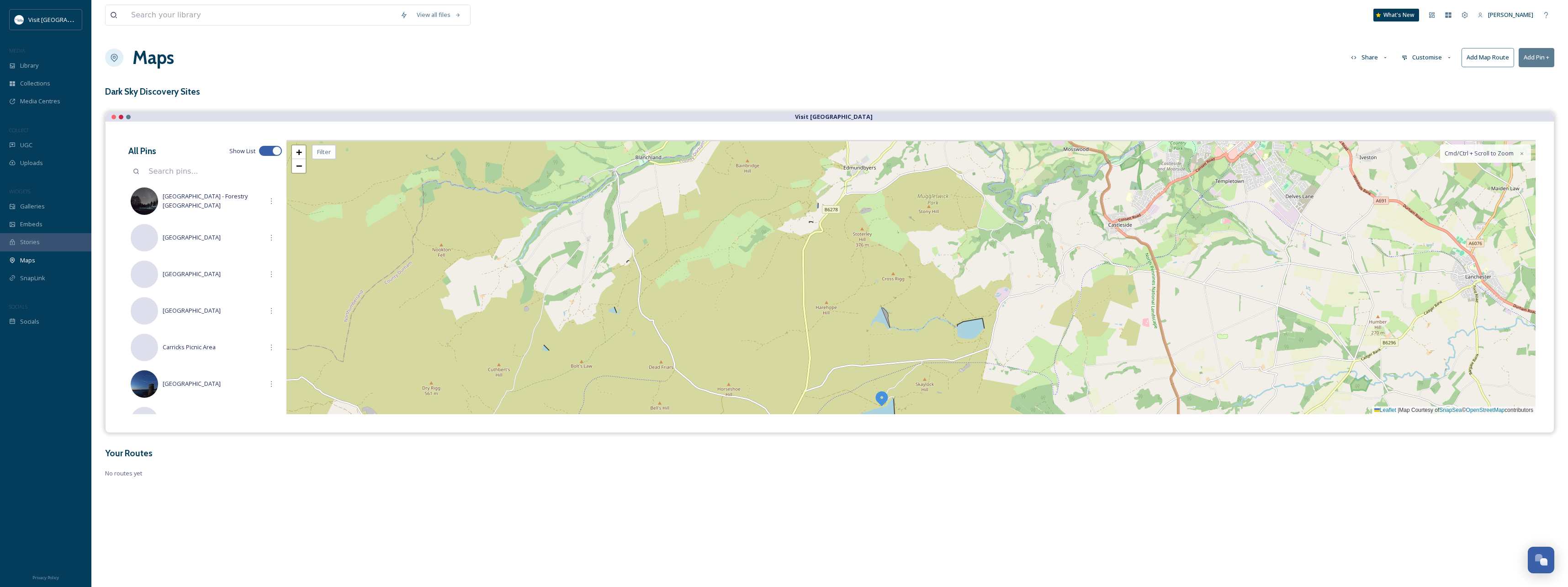
drag, startPoint x: 805, startPoint y: 292, endPoint x: 811, endPoint y: 332, distance: 40.4
click at [811, 332] on div "+ − Leaflet | Map Courtesy of SnapSea © OpenStreetMap contributors Cmd/Ctrl + S…" at bounding box center [911, 277] width 1249 height 274
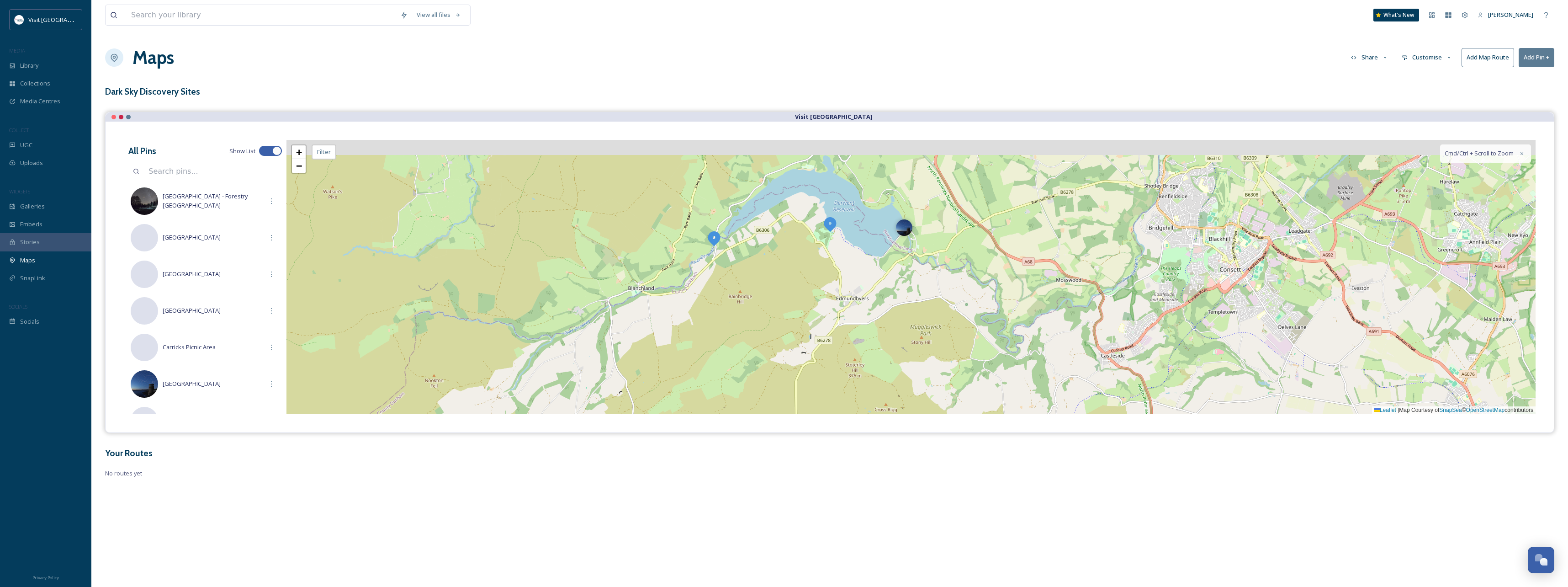
drag, startPoint x: 817, startPoint y: 311, endPoint x: 800, endPoint y: 358, distance: 50.0
click at [805, 374] on div "+ − Leaflet | Map Courtesy of SnapSea © OpenStreetMap contributors Cmd/Ctrl + S…" at bounding box center [911, 277] width 1249 height 274
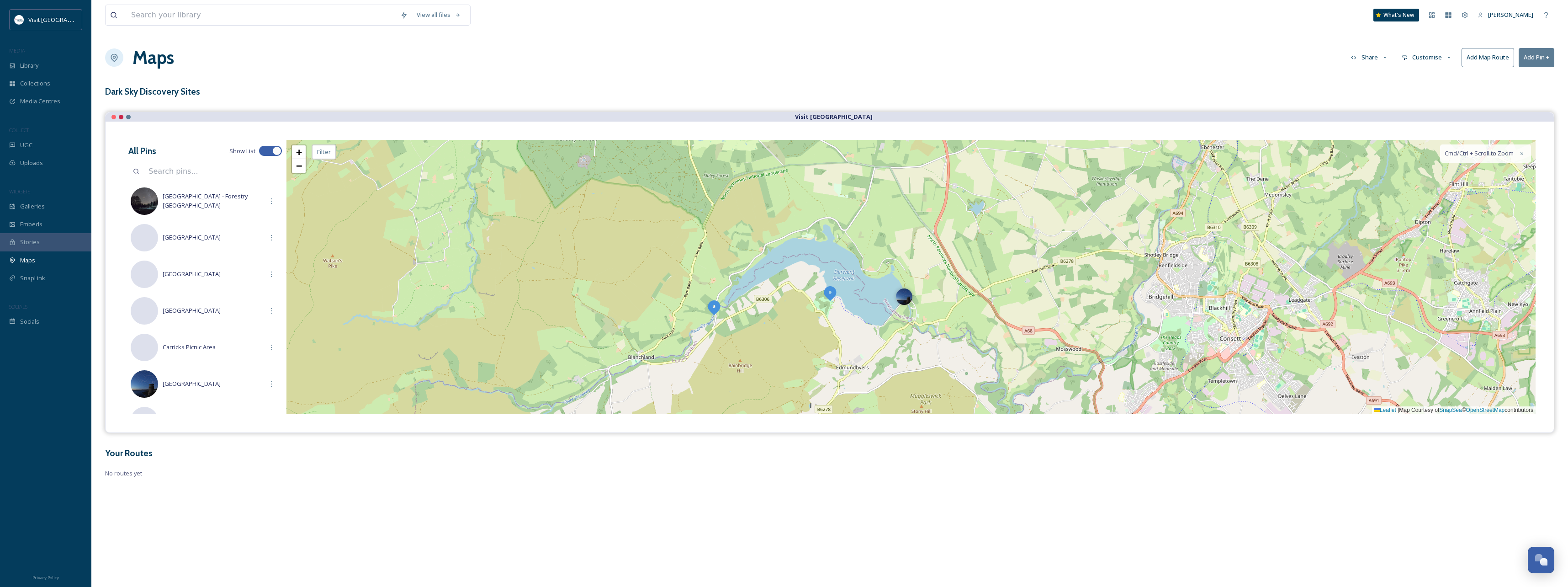
drag, startPoint x: 787, startPoint y: 285, endPoint x: 784, endPoint y: 353, distance: 68.1
click at [793, 376] on div "+ − Leaflet | Map Courtesy of SnapSea © OpenStreetMap contributors Cmd/Ctrl + S…" at bounding box center [911, 277] width 1249 height 274
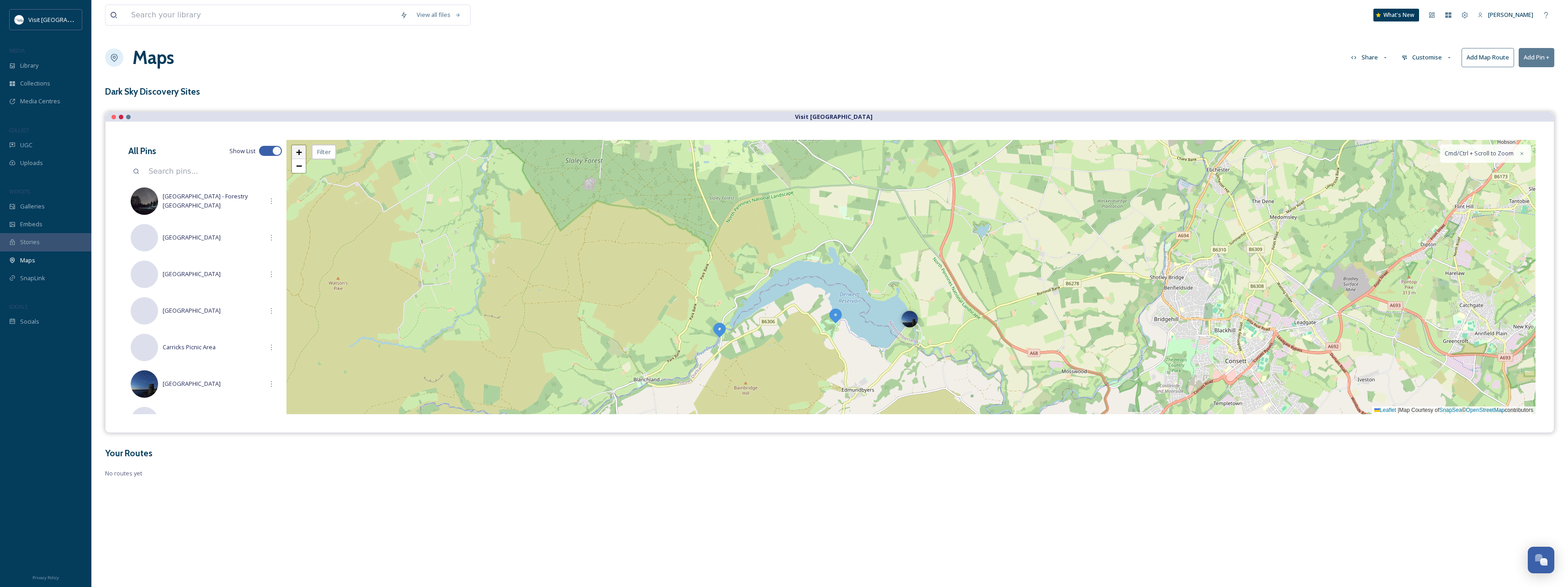
click at [300, 152] on span "+" at bounding box center [299, 152] width 6 height 12
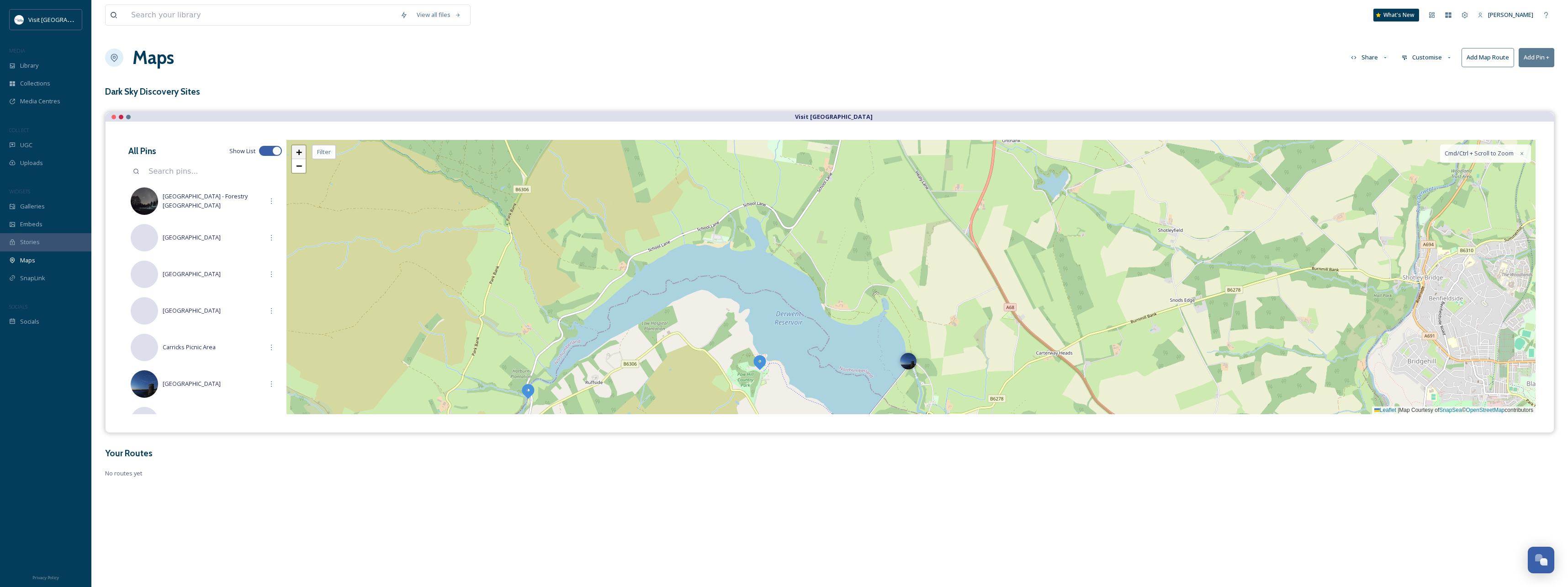
click at [299, 152] on span "+" at bounding box center [299, 152] width 6 height 12
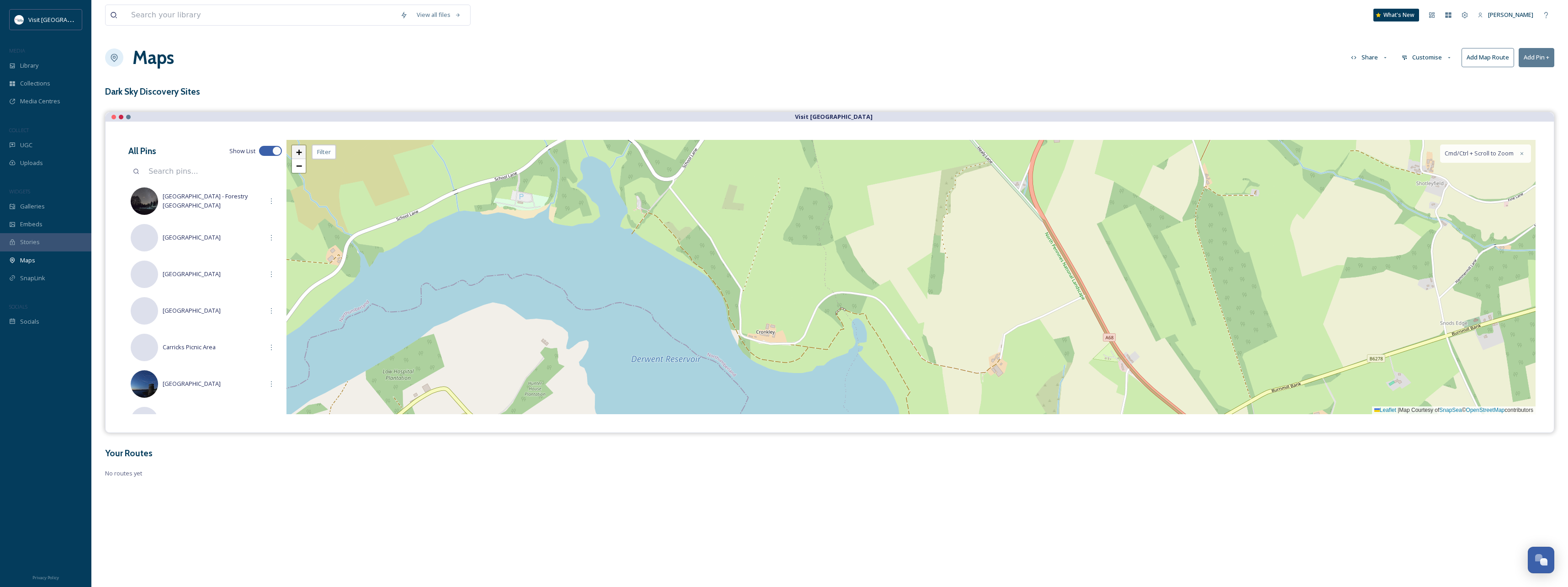
click at [297, 149] on span "+" at bounding box center [299, 152] width 6 height 12
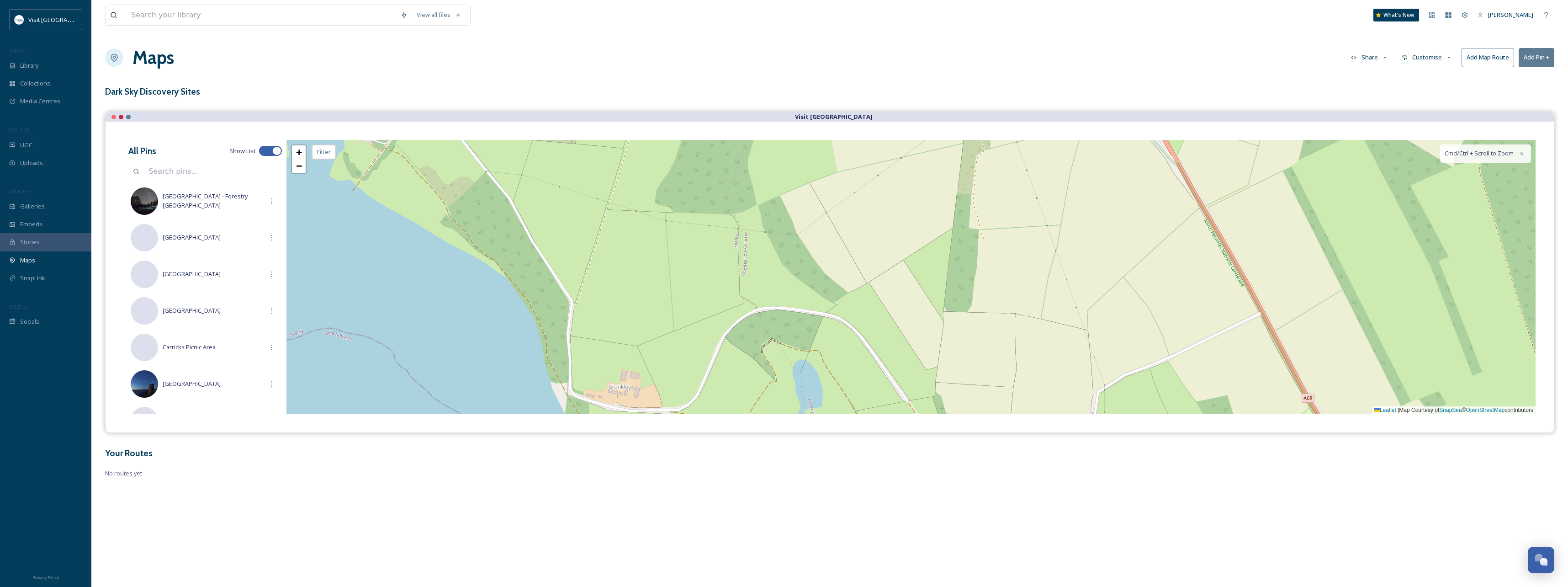
drag, startPoint x: 481, startPoint y: 198, endPoint x: 659, endPoint y: 302, distance: 206.2
click at [659, 302] on div "+ − Leaflet | Map Courtesy of SnapSea © OpenStreetMap contributors Cmd/Ctrl + S…" at bounding box center [911, 277] width 1249 height 274
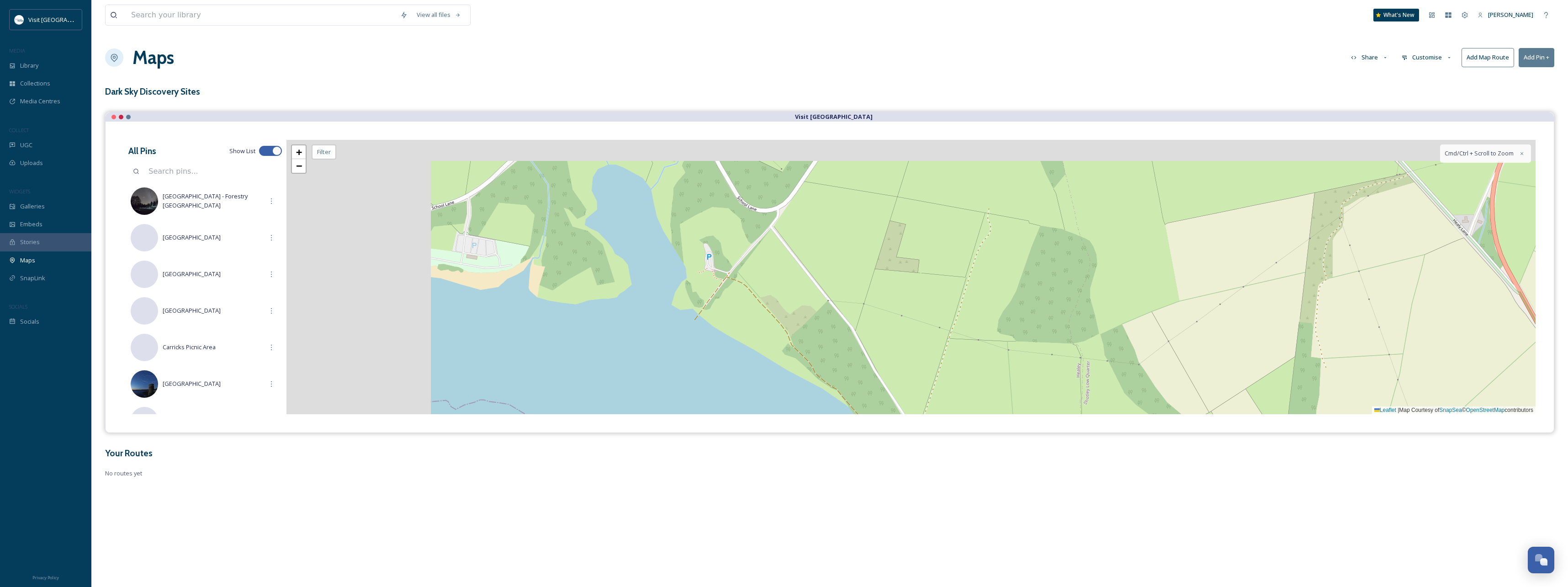
click at [617, 284] on div "+ − Leaflet | Map Courtesy of SnapSea © OpenStreetMap contributors Cmd/Ctrl + S…" at bounding box center [911, 277] width 1249 height 274
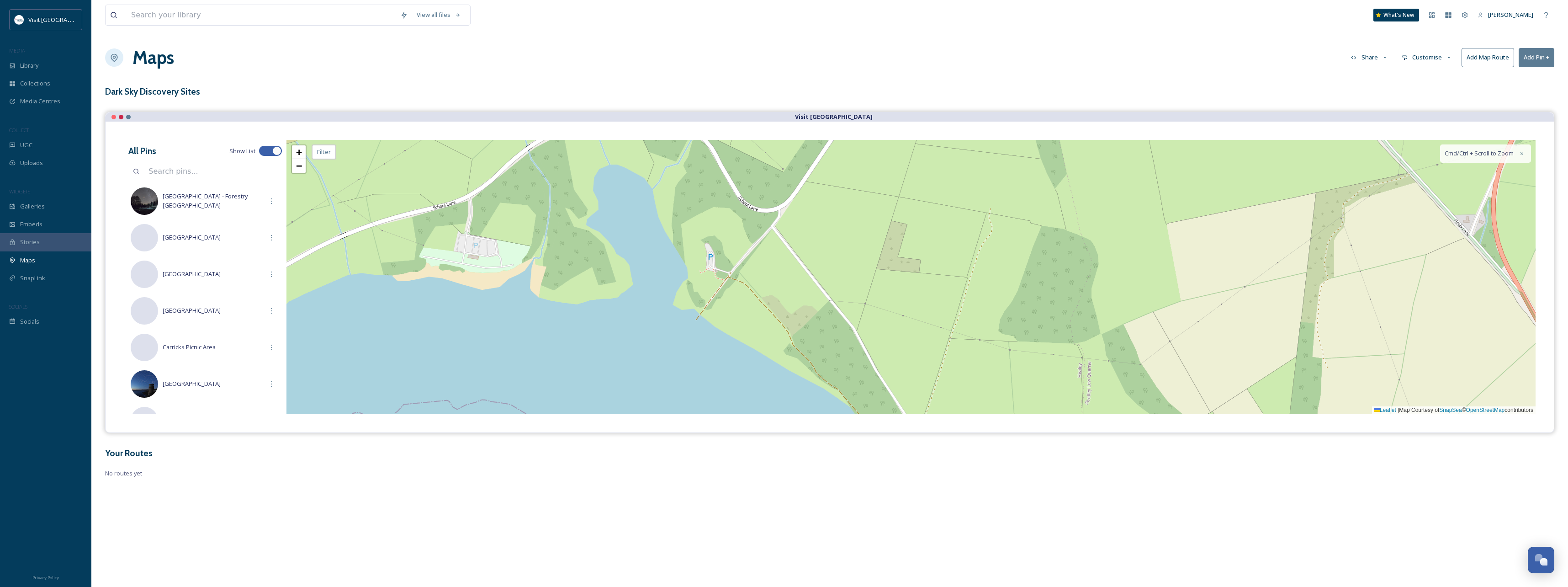
drag, startPoint x: 553, startPoint y: 264, endPoint x: 608, endPoint y: 269, distance: 55.2
click at [608, 269] on div "+ − Leaflet | Map Courtesy of SnapSea © OpenStreetMap contributors Cmd/Ctrl + S…" at bounding box center [911, 277] width 1249 height 274
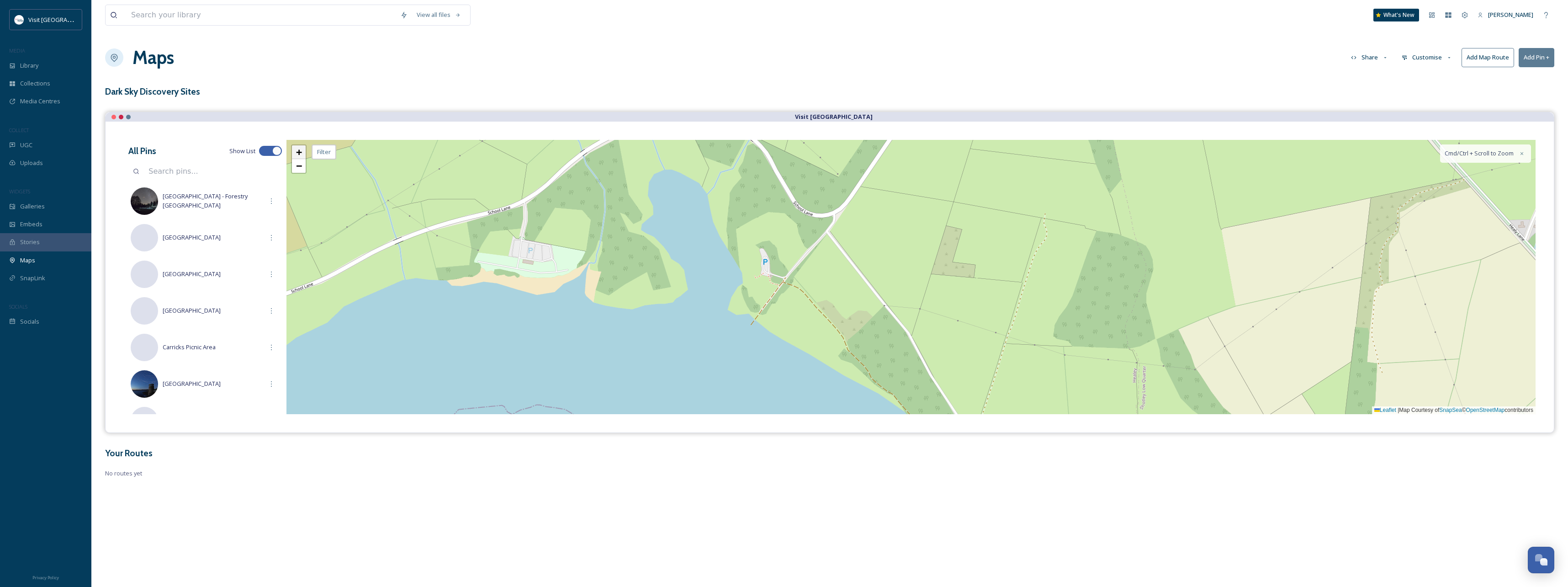
click at [298, 155] on span "+" at bounding box center [299, 152] width 6 height 12
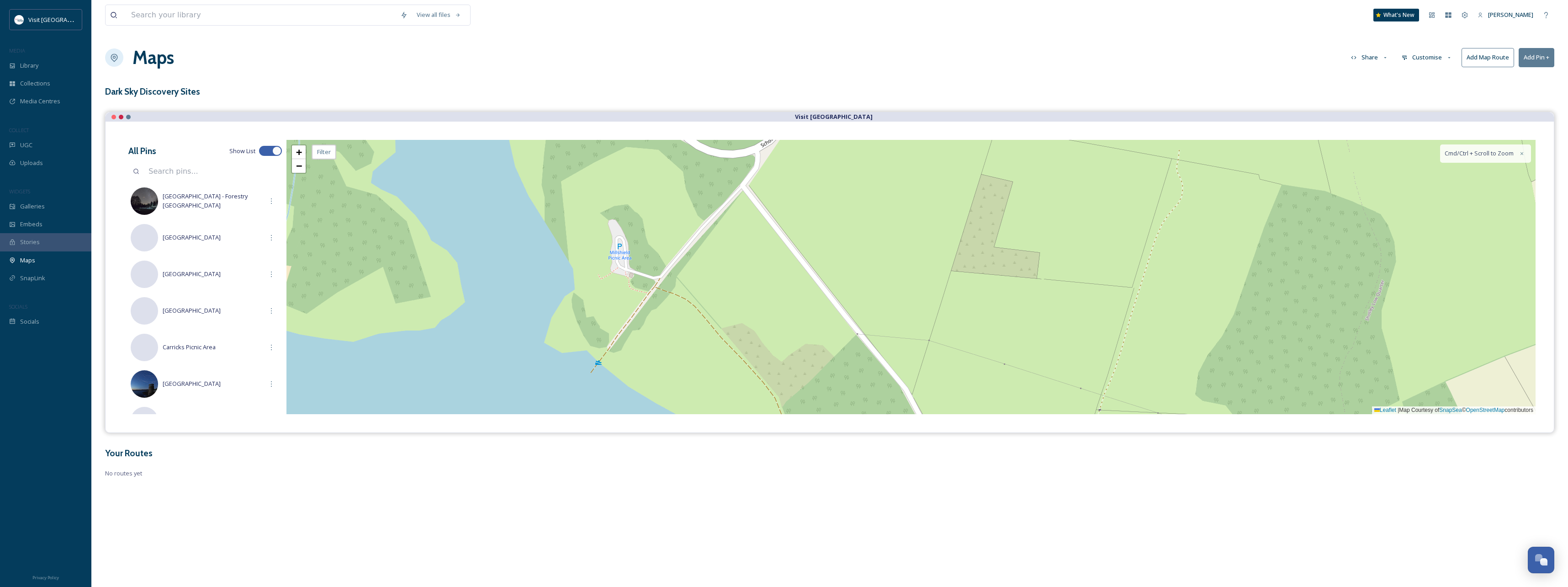
click at [1532, 56] on button "Add Pin +" at bounding box center [1536, 57] width 36 height 19
click at [620, 255] on div "+ − Leaflet | Map Courtesy of SnapSea © OpenStreetMap contributors Cmd/Ctrl + S…" at bounding box center [911, 277] width 1249 height 274
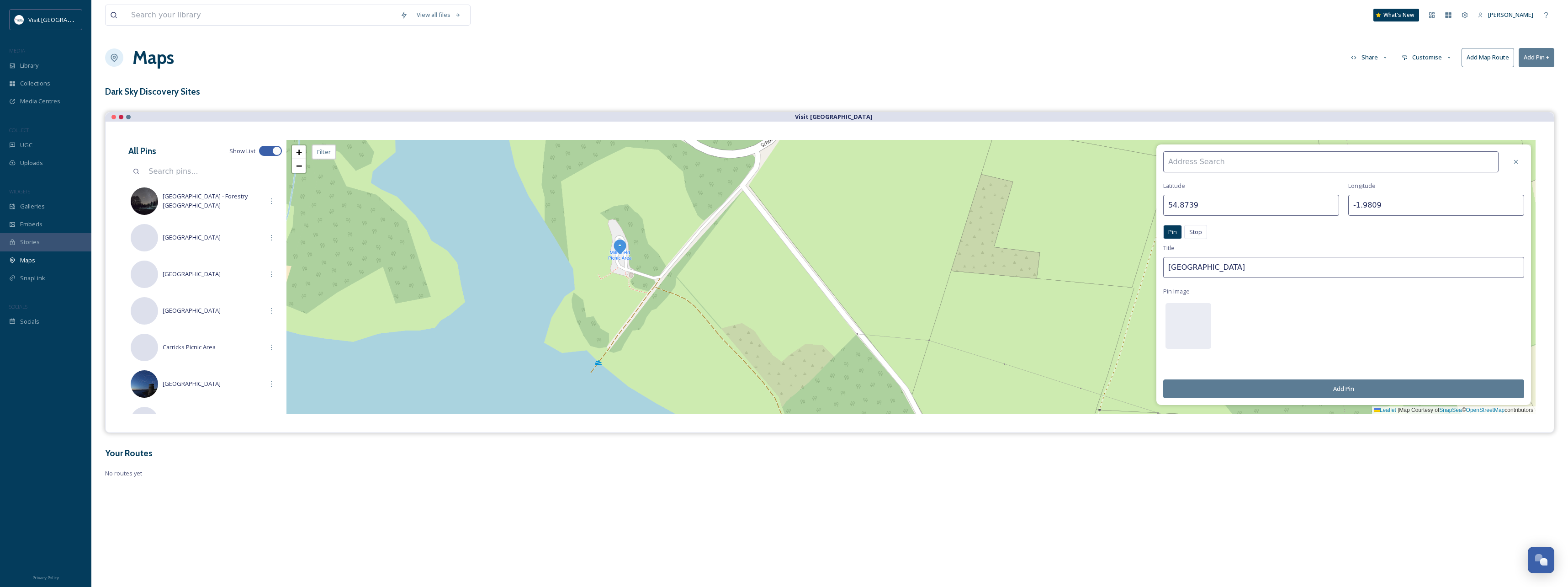
drag, startPoint x: 1261, startPoint y: 272, endPoint x: 1131, endPoint y: 272, distance: 130.0
click at [1131, 272] on div "[GEOGRAPHIC_DATA] Pin Stop Pin Stop Title Waskerley Reservoir Pin Image Add Pin…" at bounding box center [911, 277] width 1249 height 274
type input "Millshield Car Park"
click at [1338, 391] on button "Add Pin" at bounding box center [1343, 388] width 361 height 19
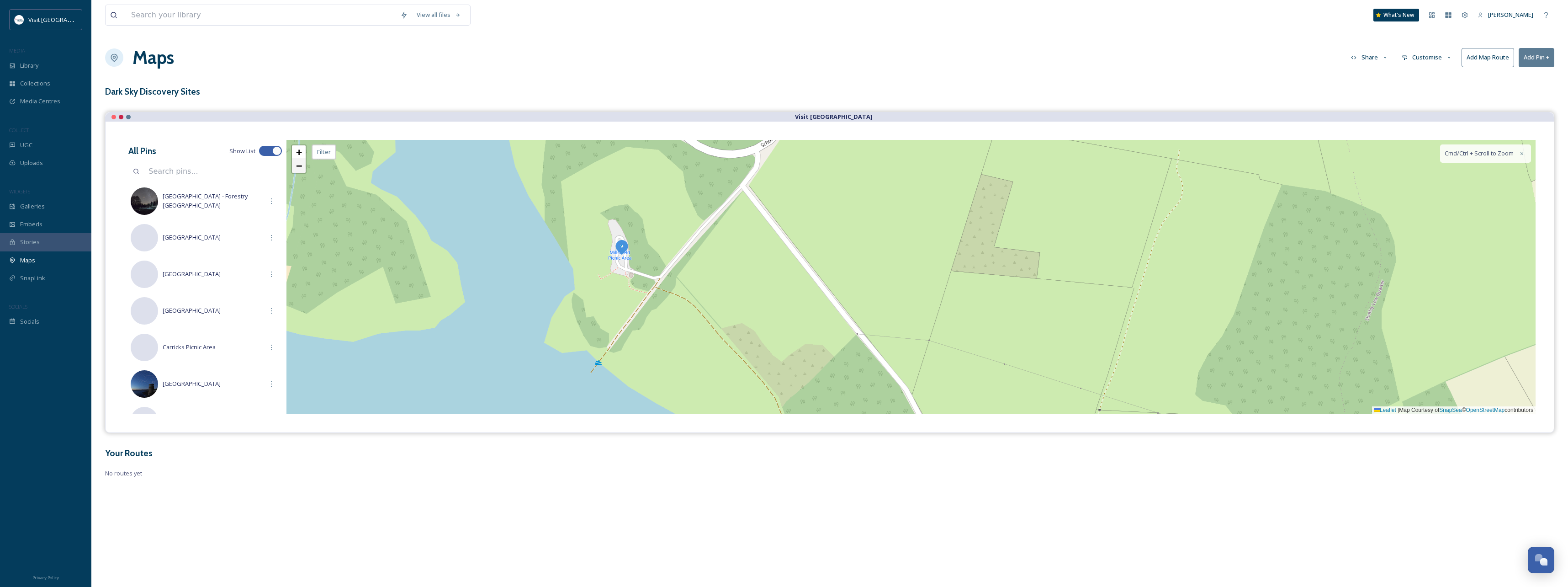
click at [296, 166] on span "−" at bounding box center [299, 166] width 6 height 12
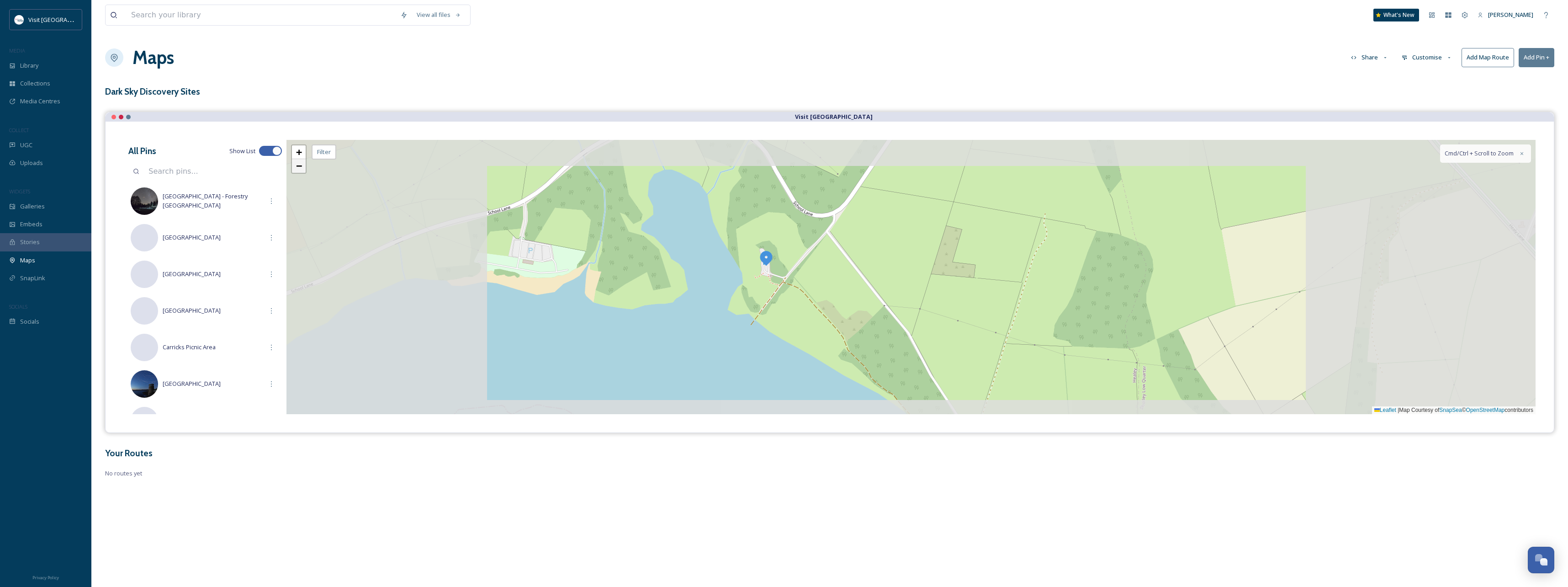
click at [297, 166] on span "−" at bounding box center [299, 166] width 6 height 12
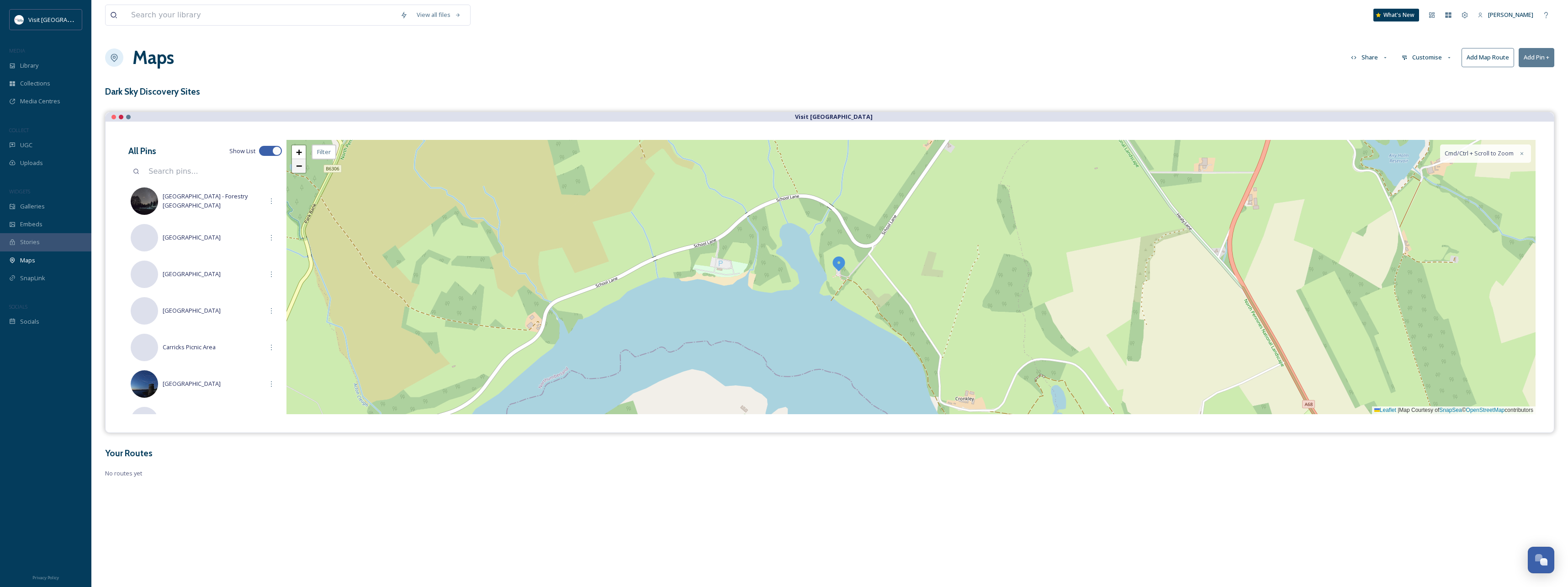
click at [297, 166] on span "−" at bounding box center [299, 166] width 6 height 12
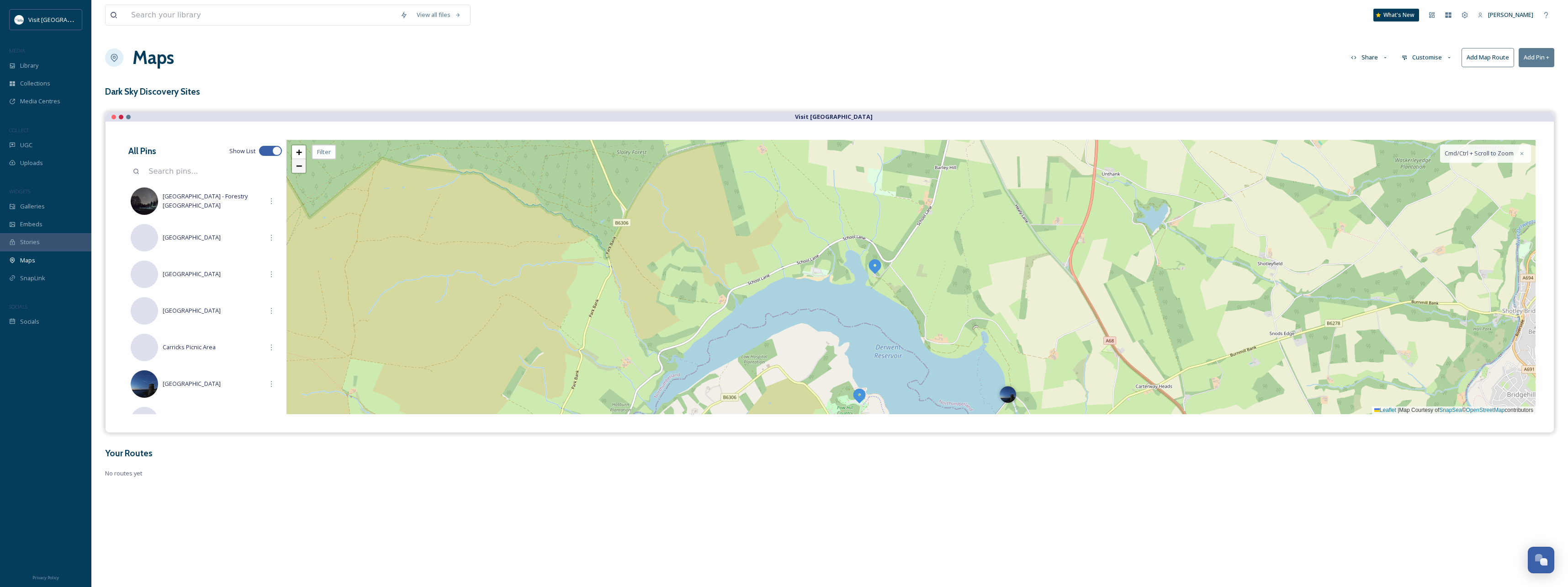
click at [297, 166] on span "−" at bounding box center [299, 166] width 6 height 12
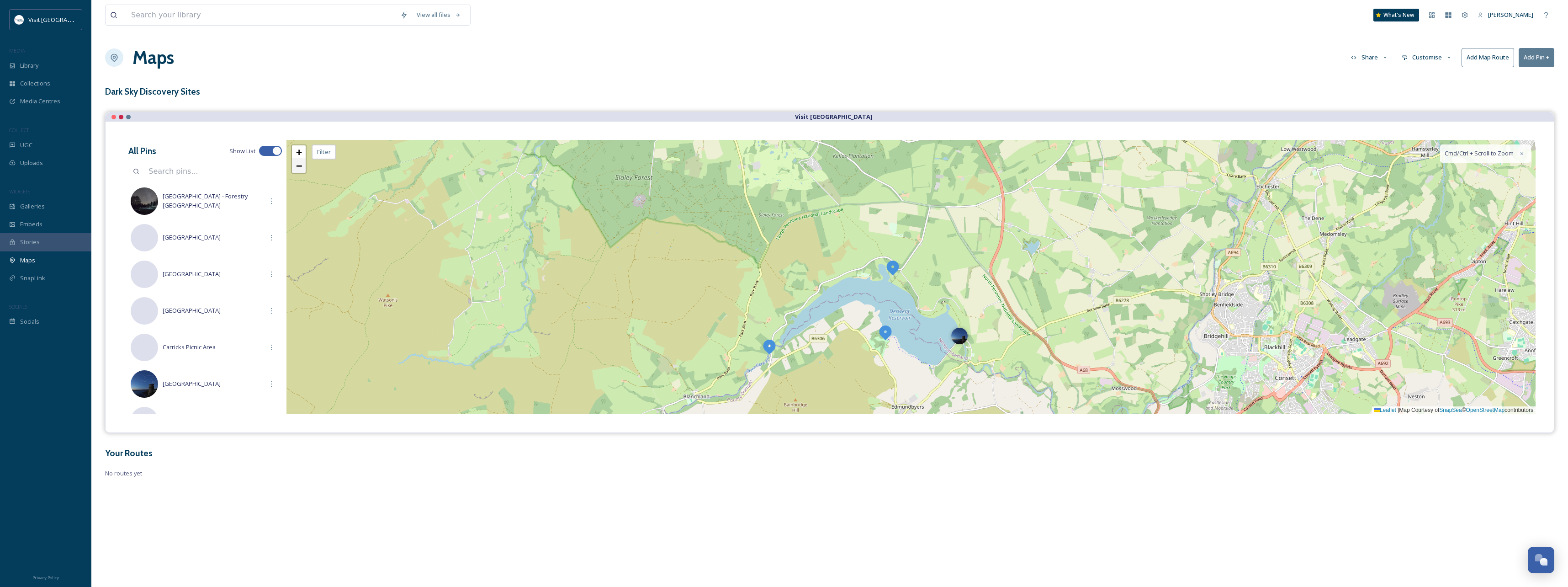
click at [298, 167] on span "−" at bounding box center [299, 166] width 6 height 12
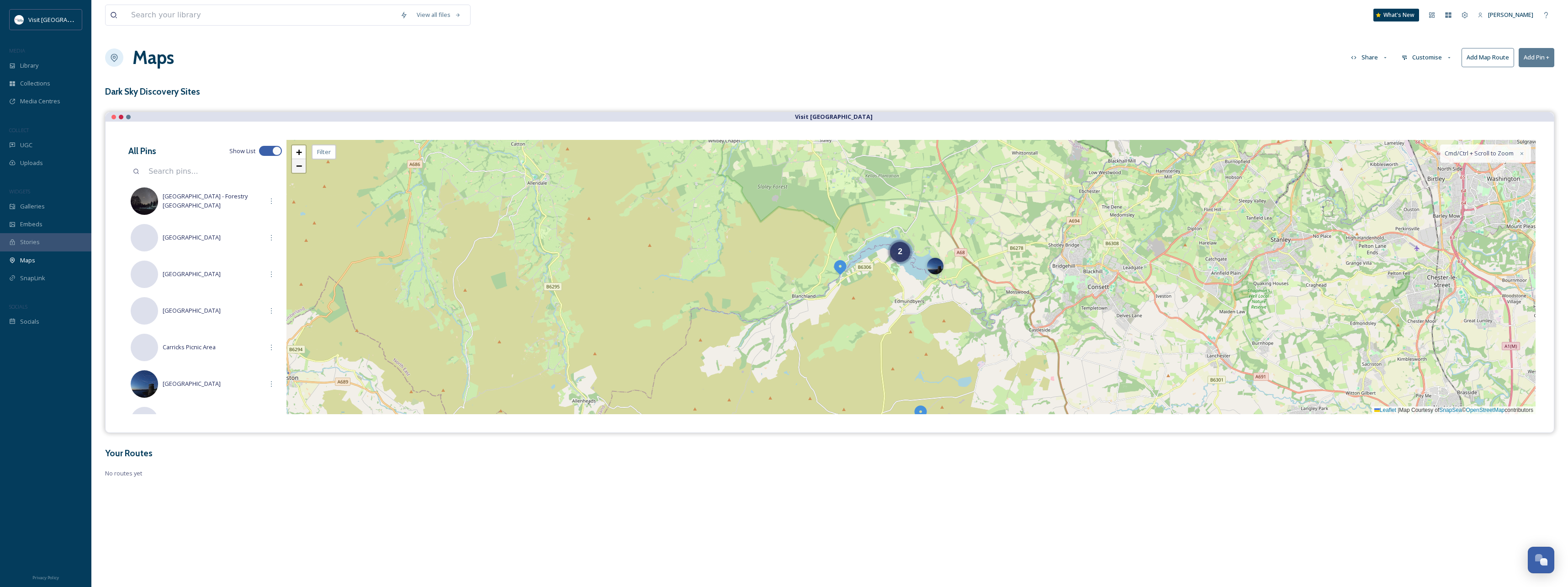
click at [298, 167] on span "−" at bounding box center [299, 166] width 6 height 12
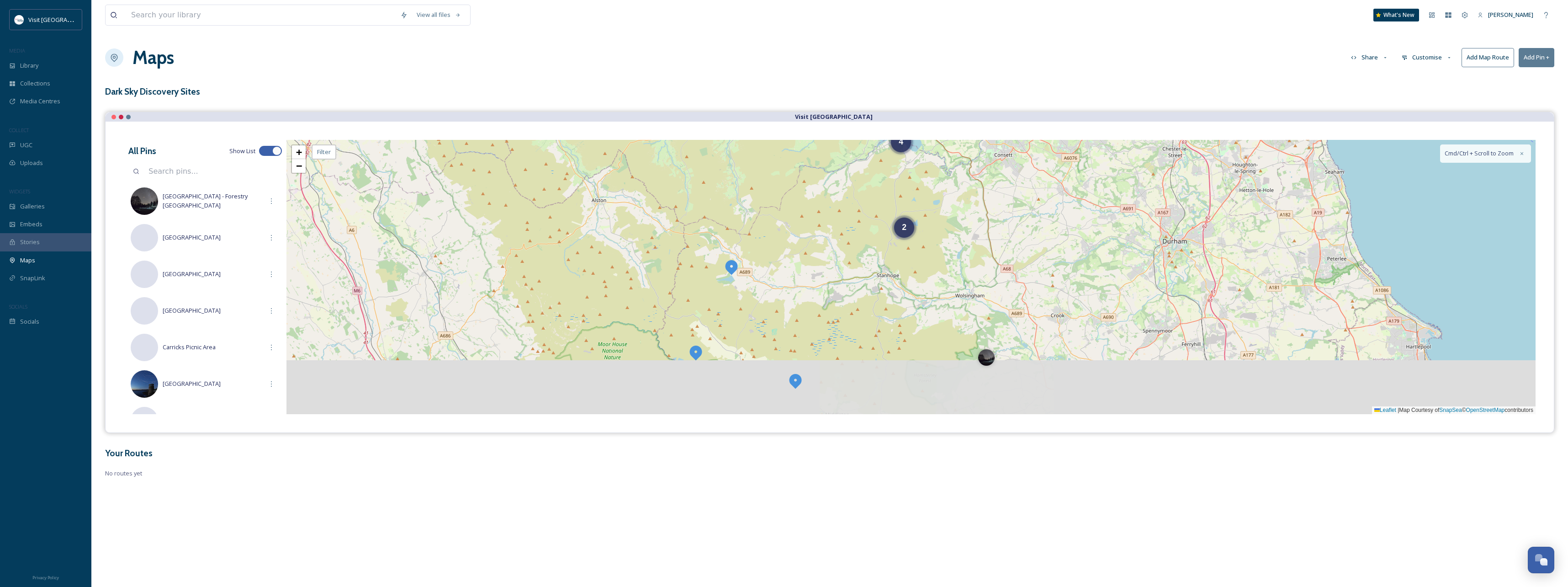
drag, startPoint x: 780, startPoint y: 327, endPoint x: 778, endPoint y: 289, distance: 38.1
click at [778, 269] on div "3 2 4 + − Leaflet | Map Courtesy of SnapSea © OpenStreetMap contributors Cmd/Ct…" at bounding box center [911, 277] width 1249 height 274
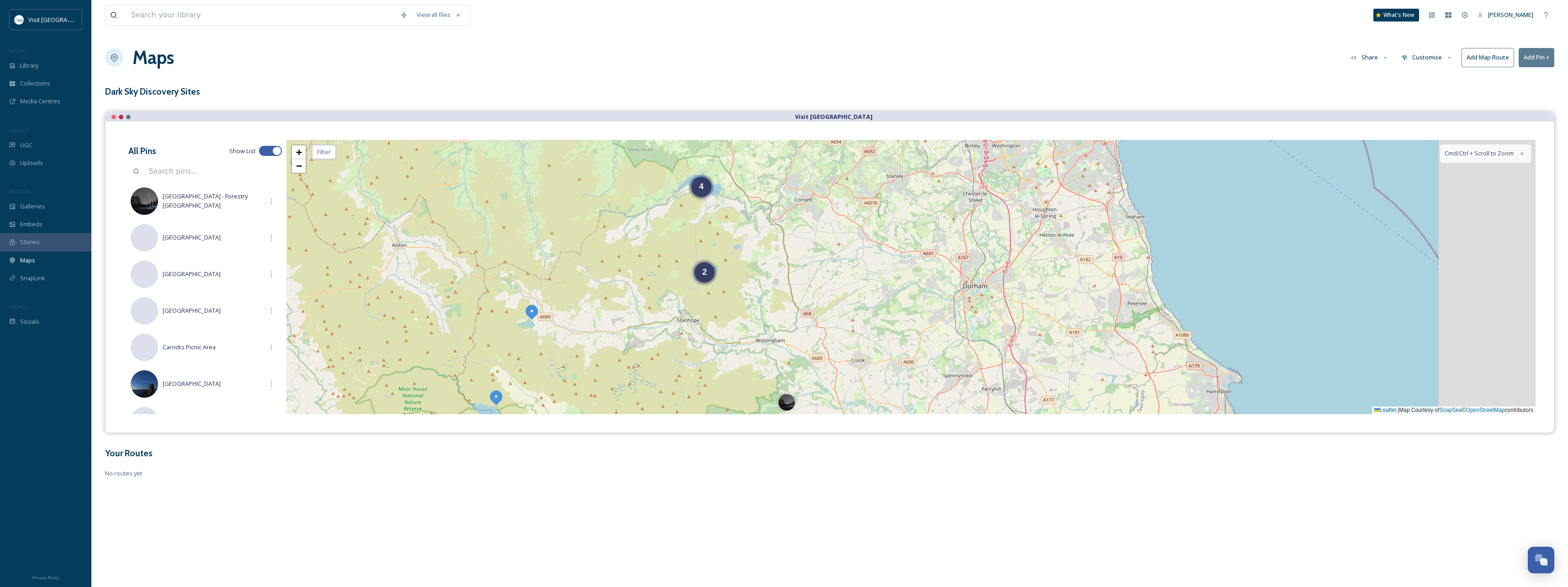
drag, startPoint x: 751, startPoint y: 325, endPoint x: 553, endPoint y: 371, distance: 203.3
click at [553, 371] on div "3 2 4 + − Leaflet | Map Courtesy of SnapSea © OpenStreetMap contributors Cmd/Ct…" at bounding box center [911, 277] width 1249 height 274
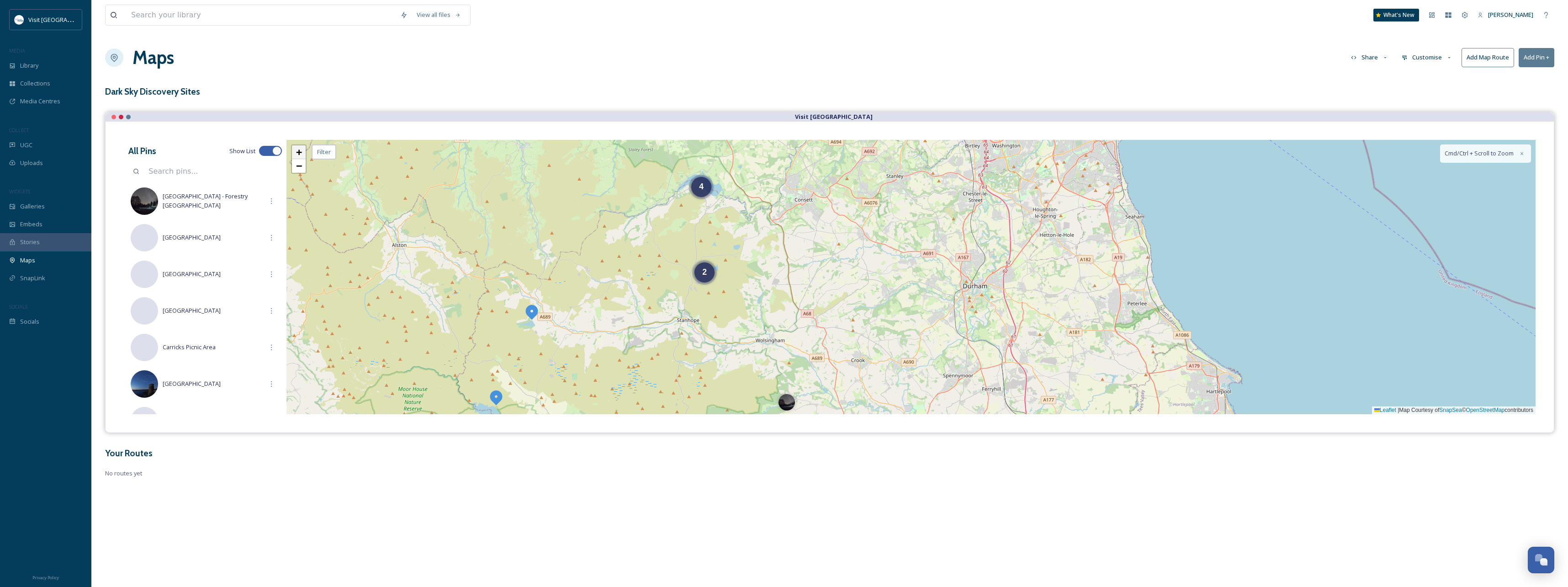
click at [300, 154] on span "+" at bounding box center [299, 152] width 6 height 12
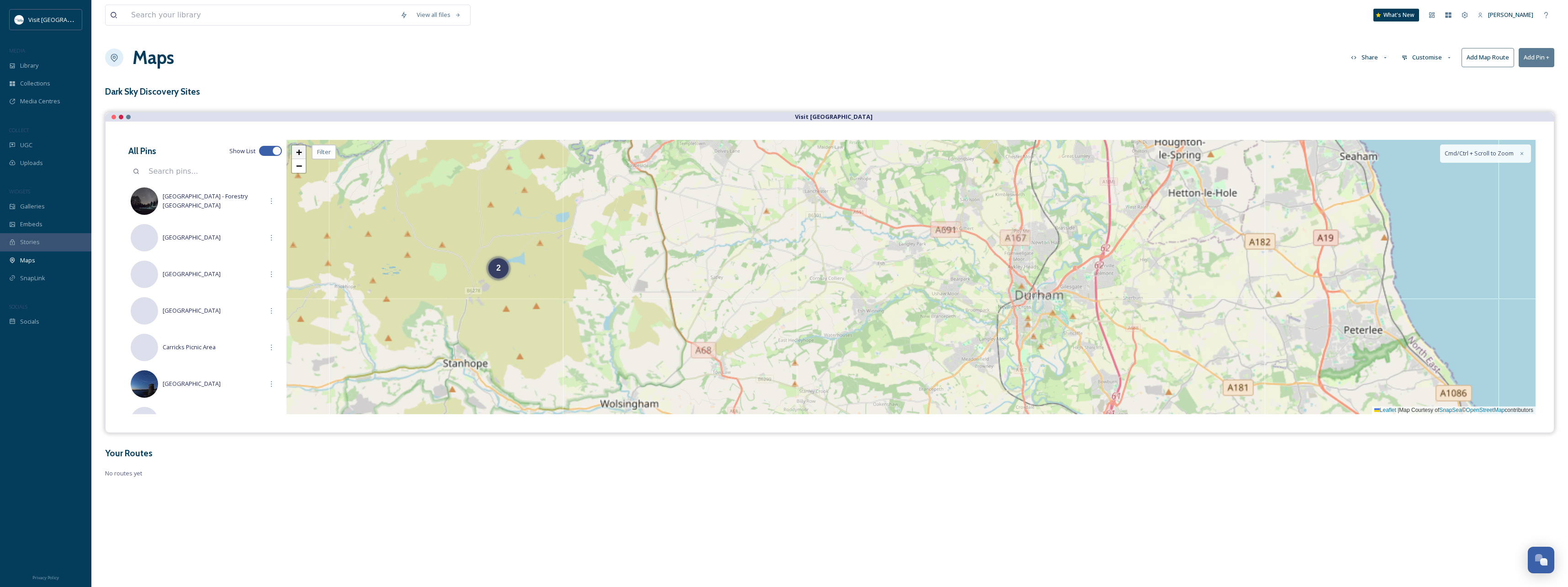
click at [300, 154] on span "+" at bounding box center [299, 152] width 6 height 12
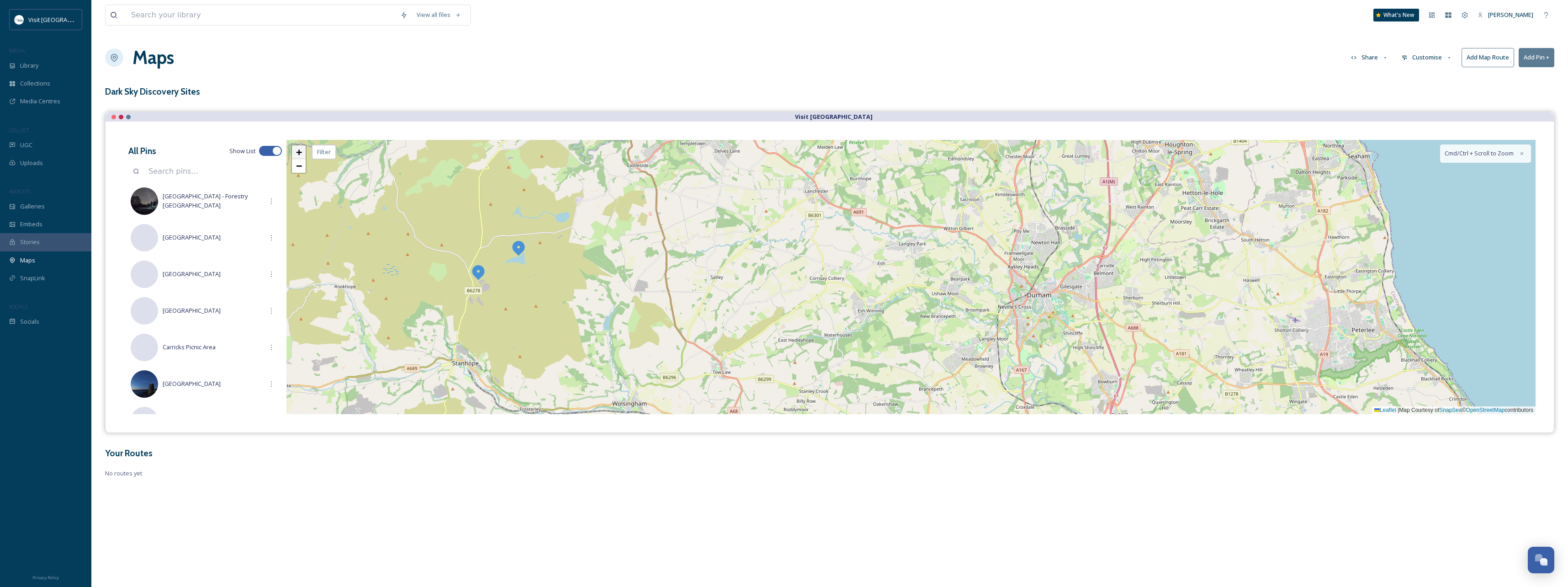
click at [300, 154] on span "+" at bounding box center [299, 152] width 6 height 12
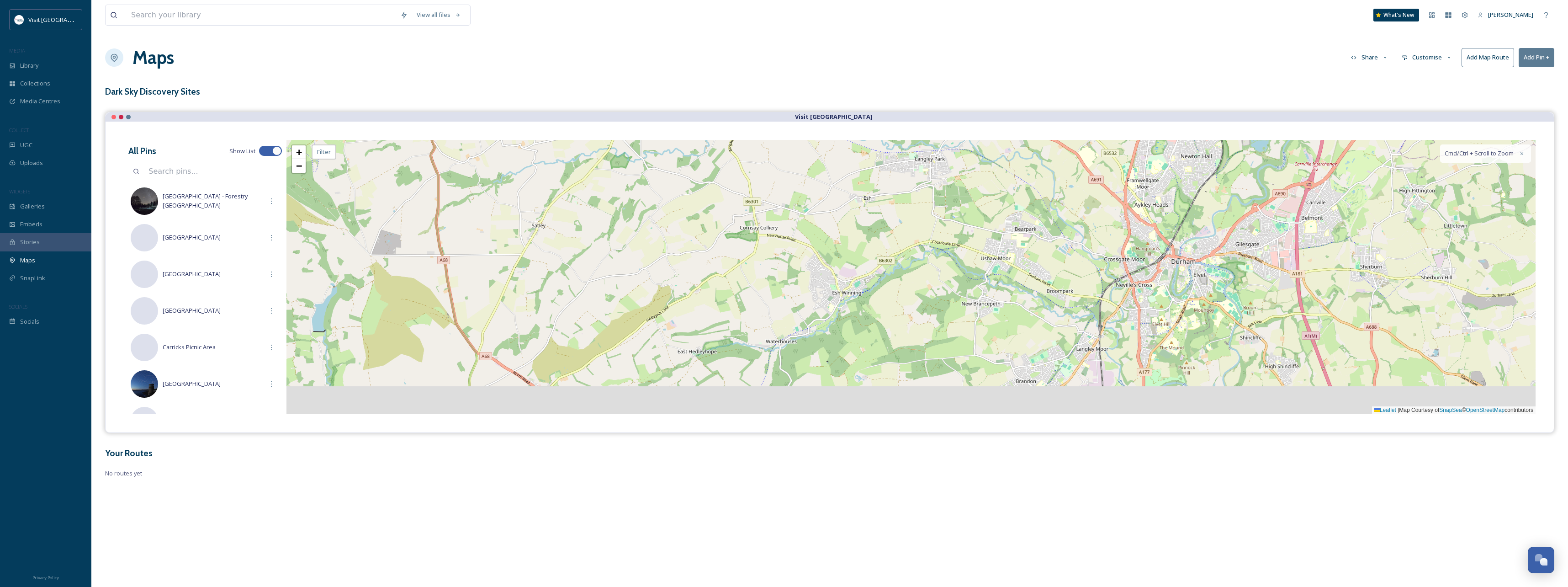
drag, startPoint x: 602, startPoint y: 348, endPoint x: 621, endPoint y: 287, distance: 63.9
click at [621, 287] on div "+ − Leaflet | Map Courtesy of SnapSea © OpenStreetMap contributors Cmd/Ctrl + S…" at bounding box center [911, 277] width 1249 height 274
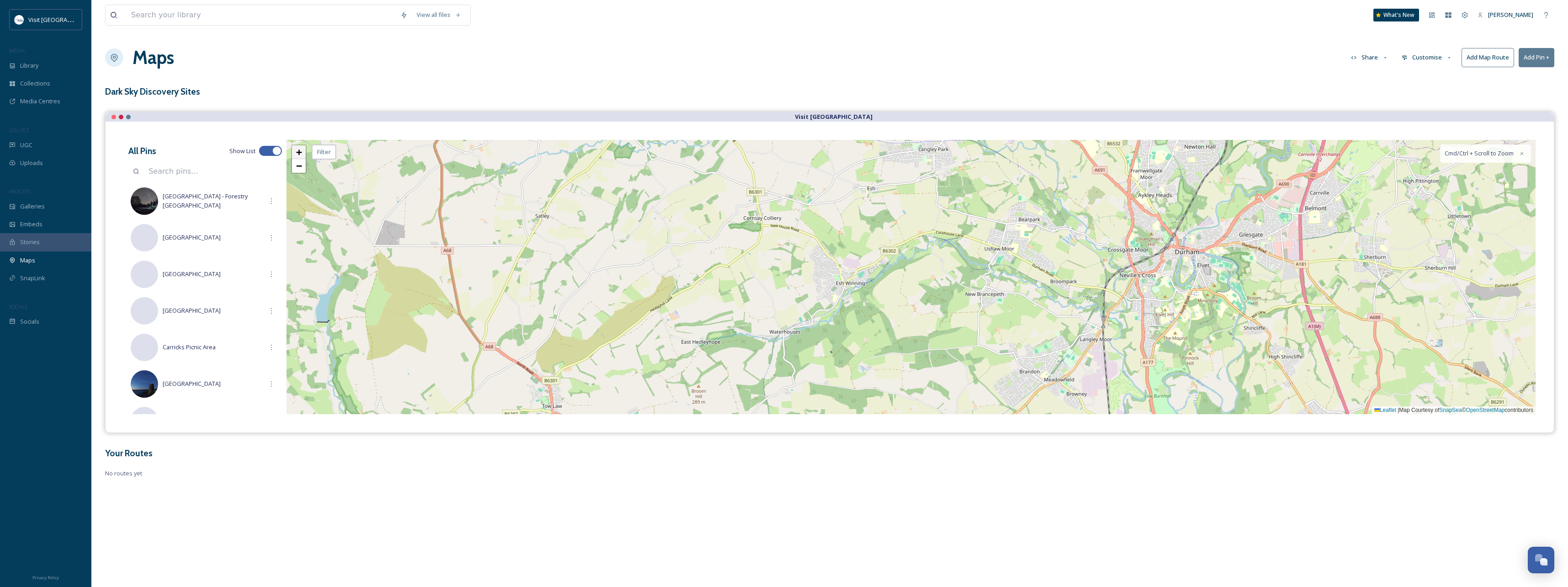
click at [302, 155] on span "+" at bounding box center [299, 152] width 6 height 12
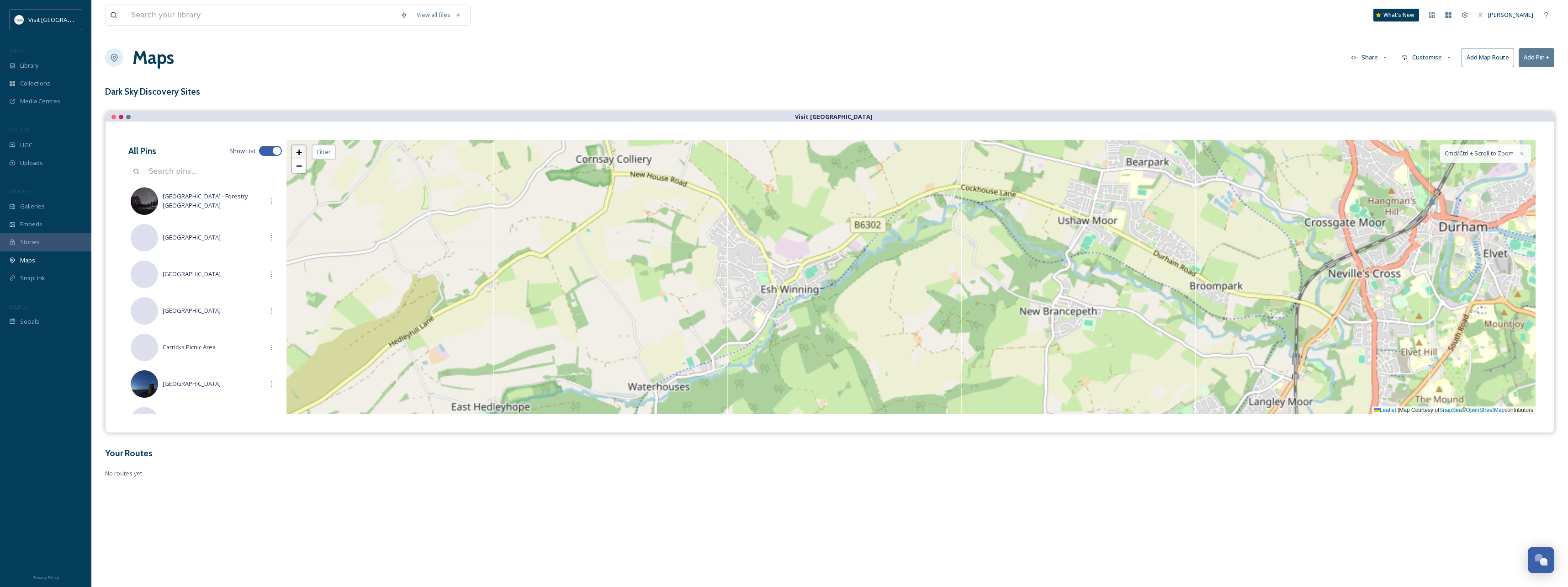
click at [302, 155] on span "+" at bounding box center [299, 152] width 6 height 12
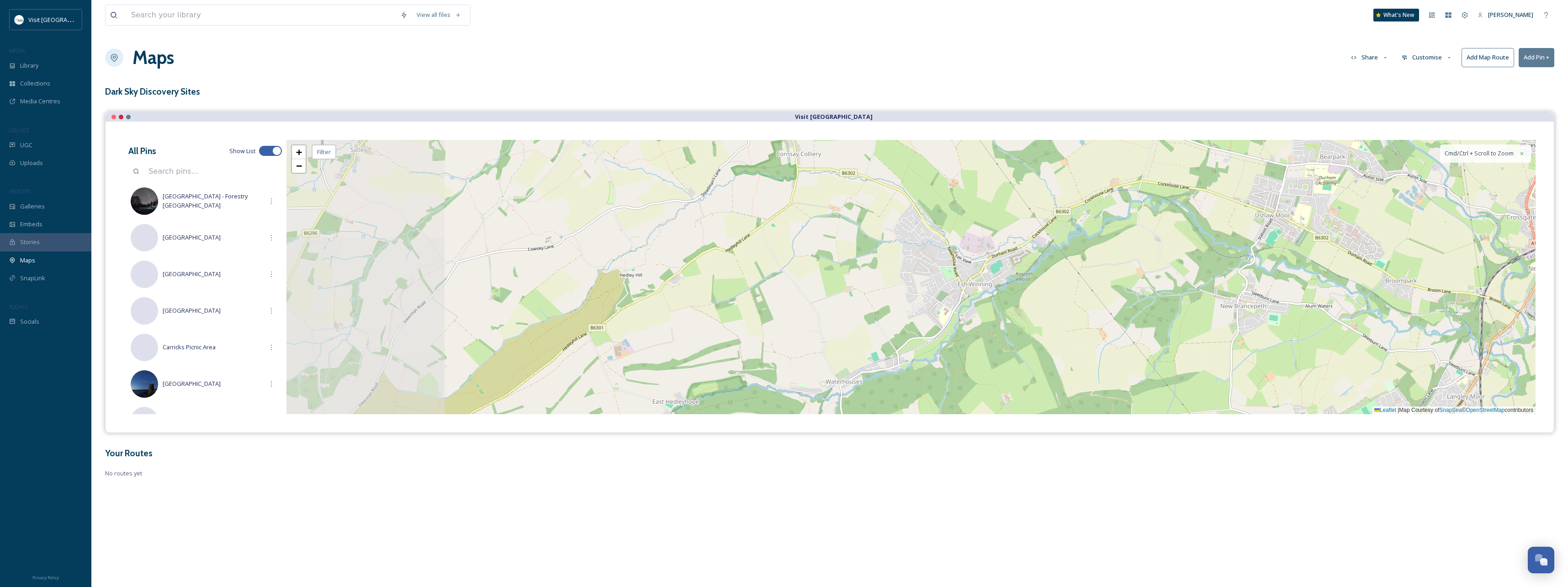
drag, startPoint x: 435, startPoint y: 306, endPoint x: 618, endPoint y: 300, distance: 183.1
click at [620, 300] on div "+ − Leaflet | Map Courtesy of SnapSea © OpenStreetMap contributors Cmd/Ctrl + S…" at bounding box center [911, 277] width 1249 height 274
click at [297, 155] on span "+" at bounding box center [299, 152] width 6 height 12
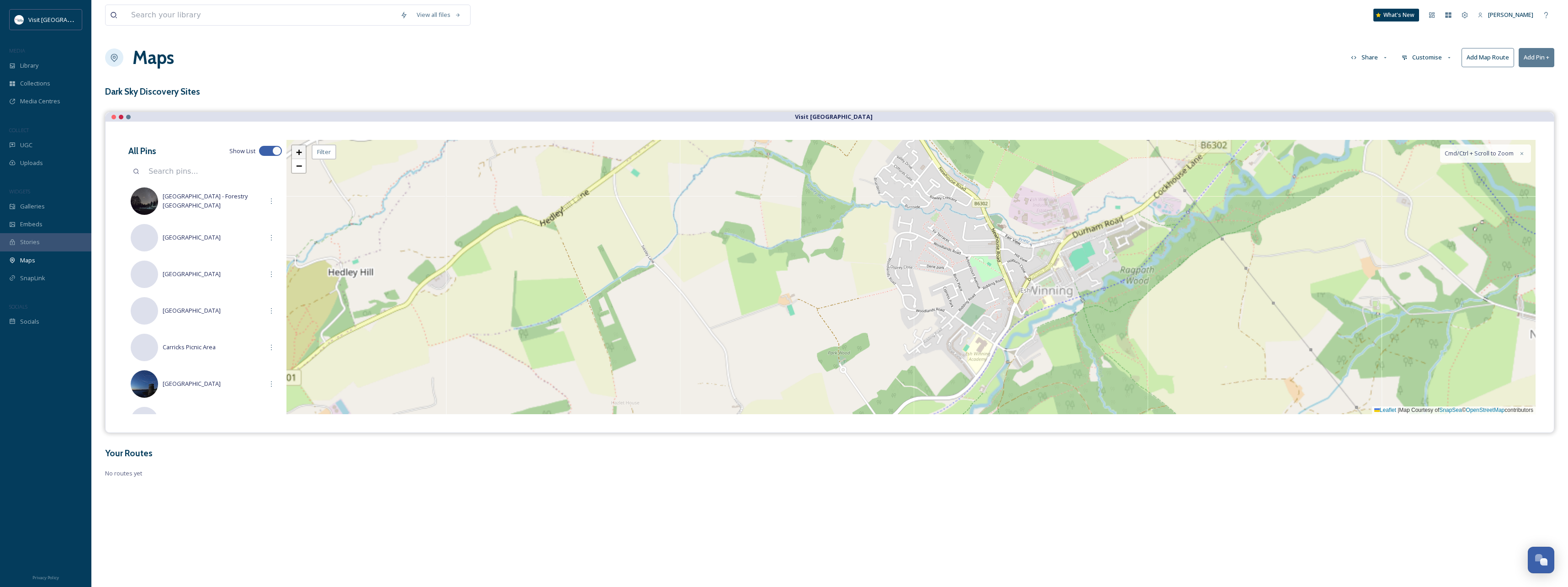
click at [297, 155] on span "+" at bounding box center [299, 152] width 6 height 12
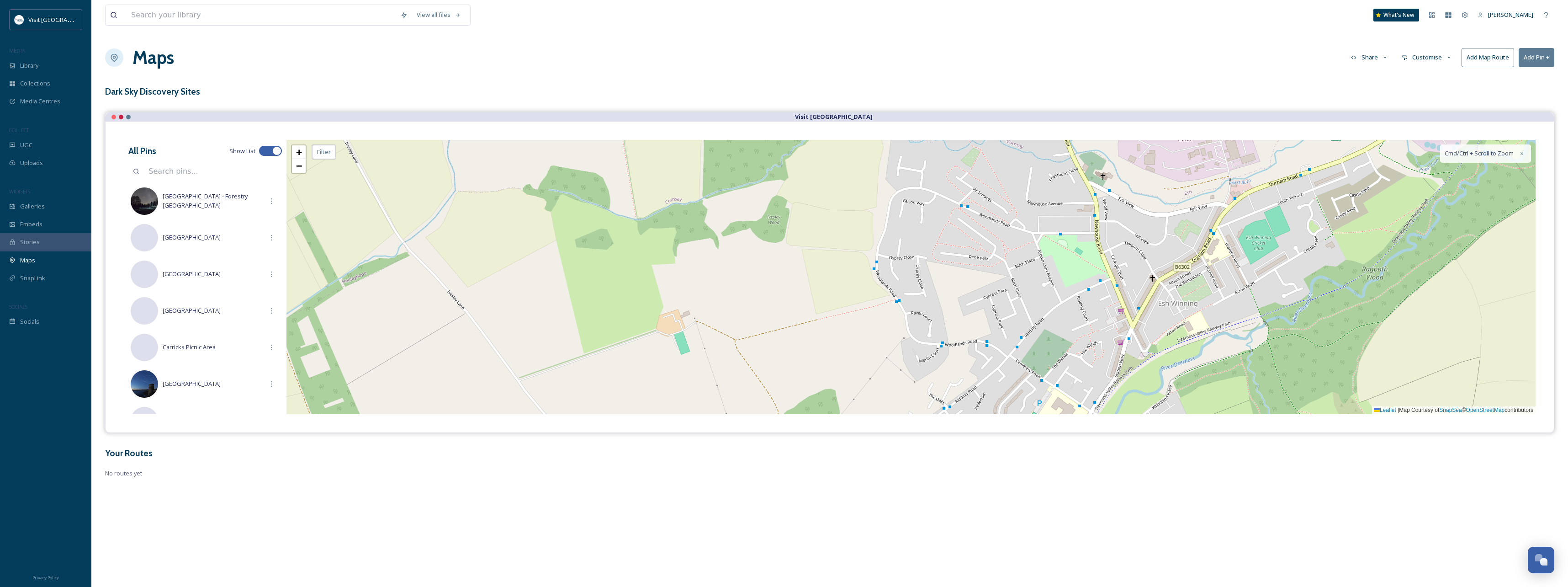
drag, startPoint x: 411, startPoint y: 303, endPoint x: 615, endPoint y: 276, distance: 205.8
click at [660, 276] on div "+ − Leaflet | Map Courtesy of SnapSea © OpenStreetMap contributors Cmd/Ctrl + S…" at bounding box center [911, 277] width 1249 height 274
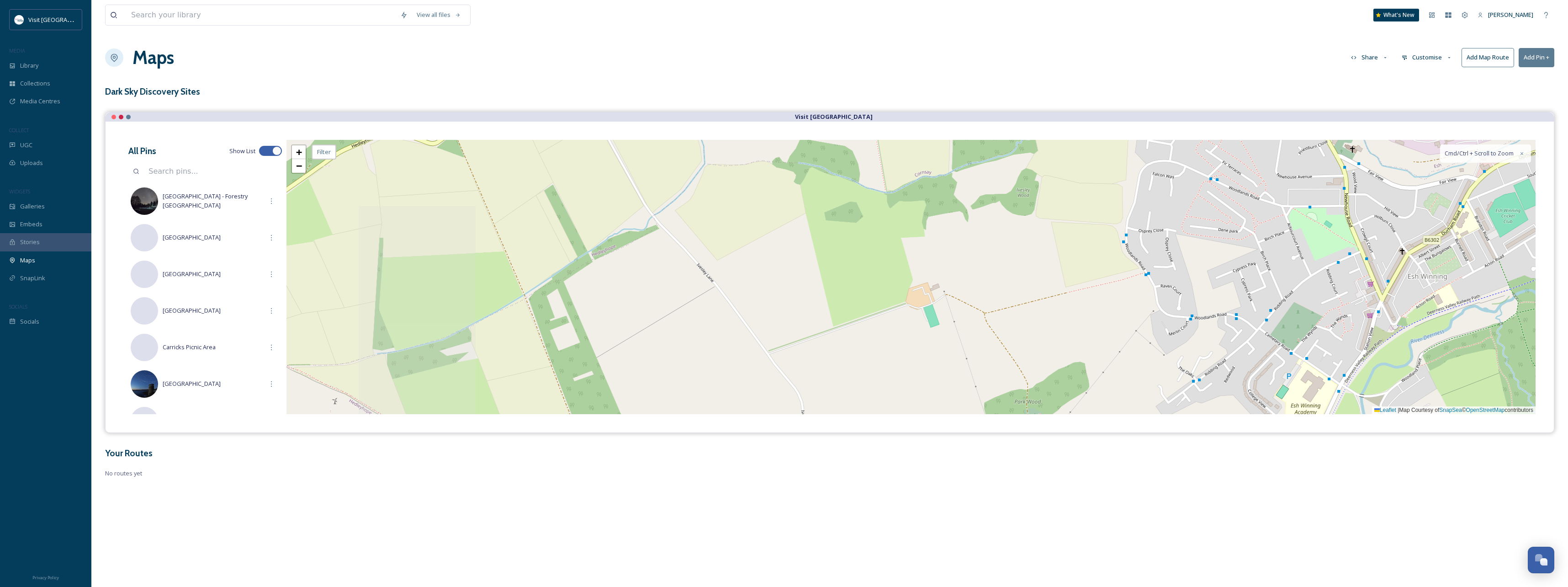
click at [677, 272] on div "+ − Leaflet | Map Courtesy of SnapSea © OpenStreetMap contributors Cmd/Ctrl + S…" at bounding box center [911, 277] width 1249 height 274
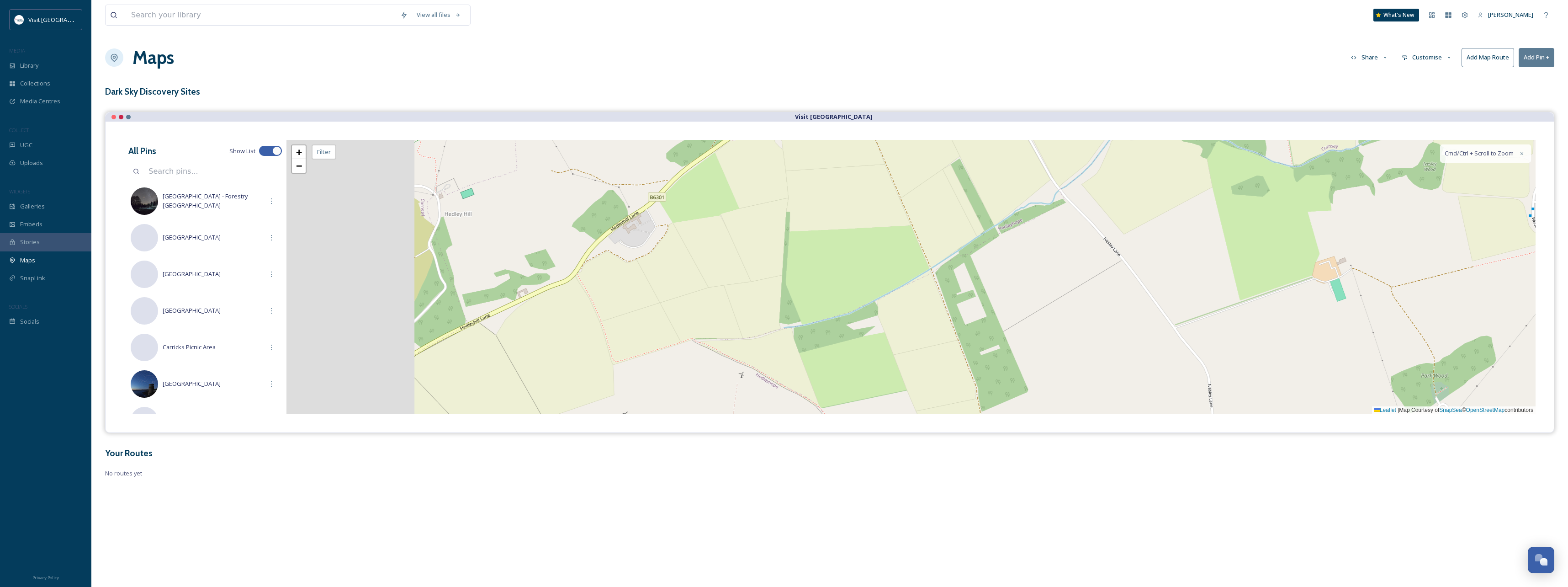
click at [781, 271] on div "+ − Leaflet | Map Courtesy of SnapSea © OpenStreetMap contributors Cmd/Ctrl + S…" at bounding box center [911, 277] width 1249 height 274
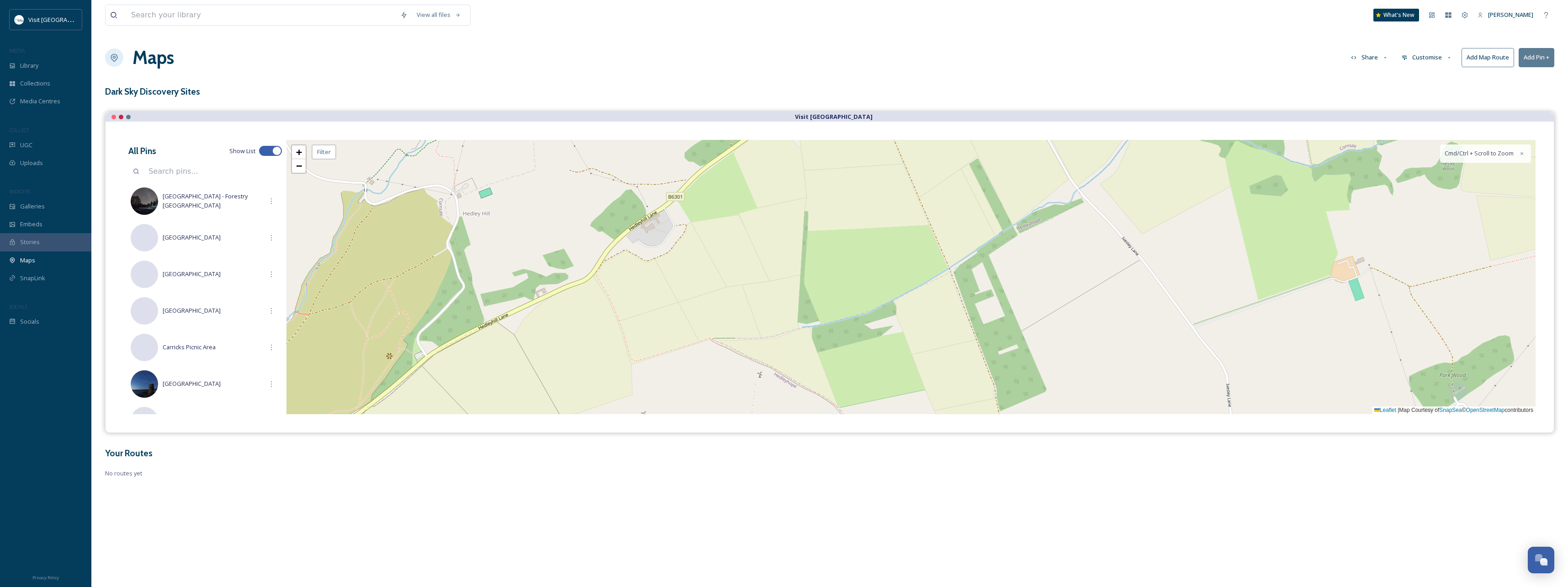
drag, startPoint x: 670, startPoint y: 275, endPoint x: 838, endPoint y: 256, distance: 169.1
click at [845, 256] on div "+ − Leaflet | Map Courtesy of SnapSea © OpenStreetMap contributors Cmd/Ctrl + S…" at bounding box center [911, 277] width 1249 height 274
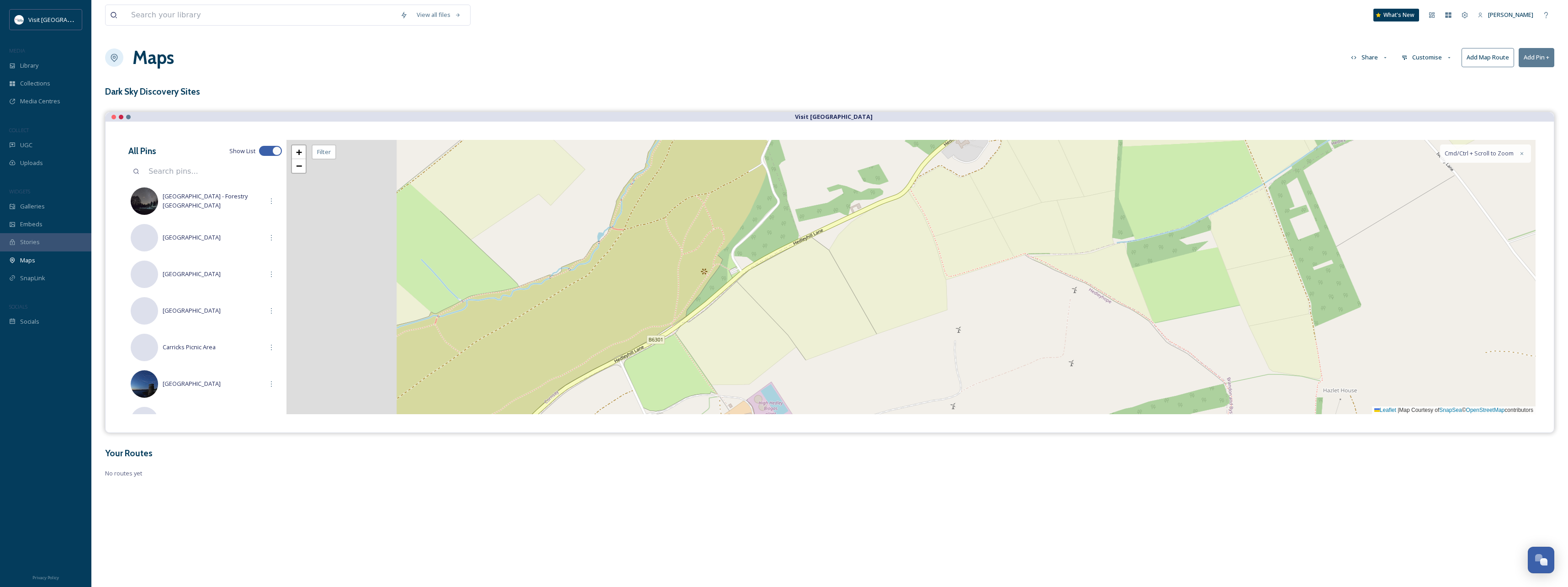
drag, startPoint x: 755, startPoint y: 258, endPoint x: 815, endPoint y: 225, distance: 68.5
click at [815, 225] on div "+ − Leaflet | Map Courtesy of SnapSea © OpenStreetMap contributors Cmd/Ctrl + S…" at bounding box center [911, 277] width 1249 height 274
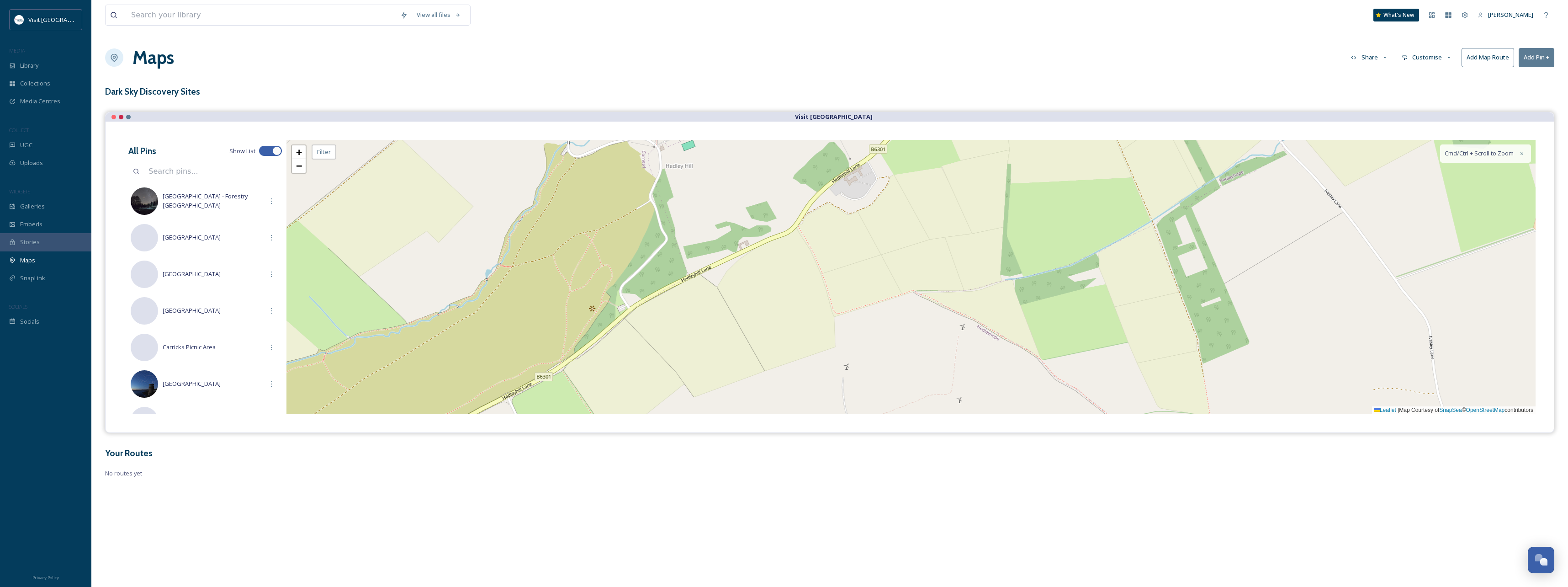
drag, startPoint x: 744, startPoint y: 304, endPoint x: 632, endPoint y: 343, distance: 118.6
click at [632, 343] on div "+ − Leaflet | Map Courtesy of SnapSea © OpenStreetMap contributors Cmd/Ctrl + S…" at bounding box center [911, 277] width 1249 height 274
click at [299, 167] on span "−" at bounding box center [299, 166] width 6 height 12
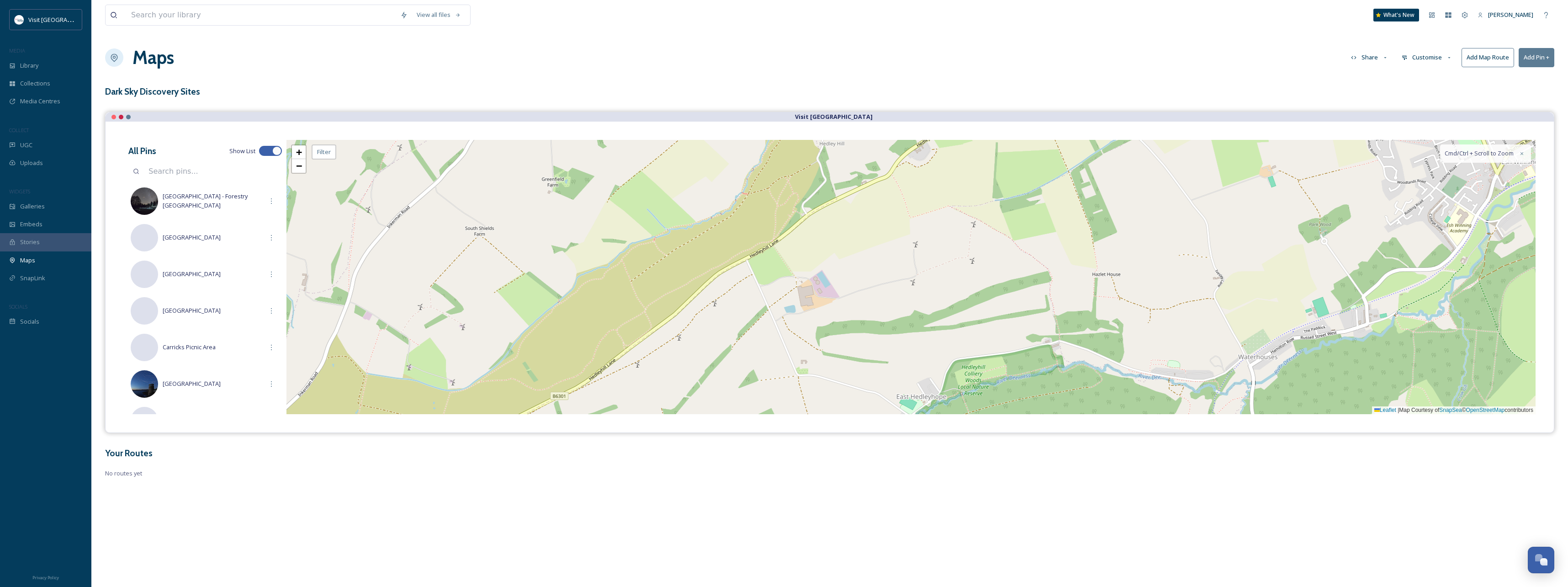
drag, startPoint x: 569, startPoint y: 296, endPoint x: 606, endPoint y: 219, distance: 85.4
click at [606, 219] on div "+ − Leaflet | Map Courtesy of SnapSea © OpenStreetMap contributors Cmd/Ctrl + S…" at bounding box center [911, 277] width 1249 height 274
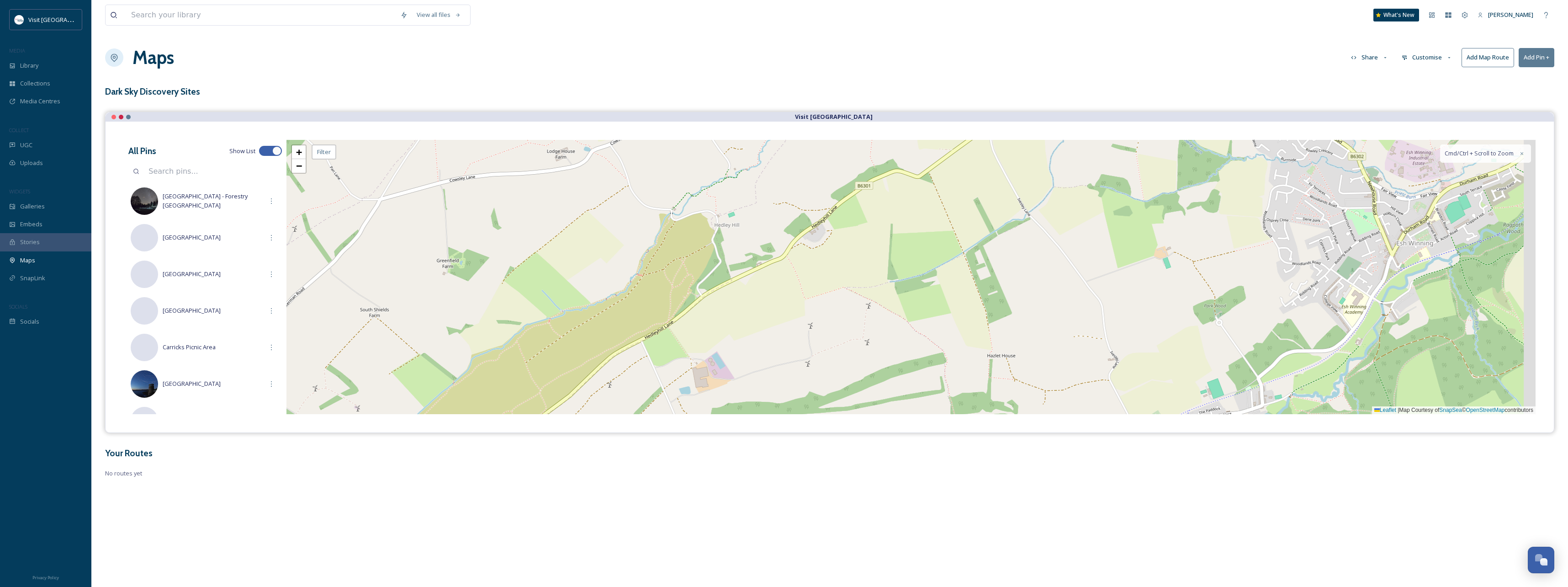
drag, startPoint x: 604, startPoint y: 301, endPoint x: 499, endPoint y: 383, distance: 133.2
click at [499, 383] on div "+ − Leaflet | Map Courtesy of SnapSea © OpenStreetMap contributors Cmd/Ctrl + S…" at bounding box center [911, 277] width 1249 height 274
click at [296, 151] on span "+" at bounding box center [299, 152] width 6 height 12
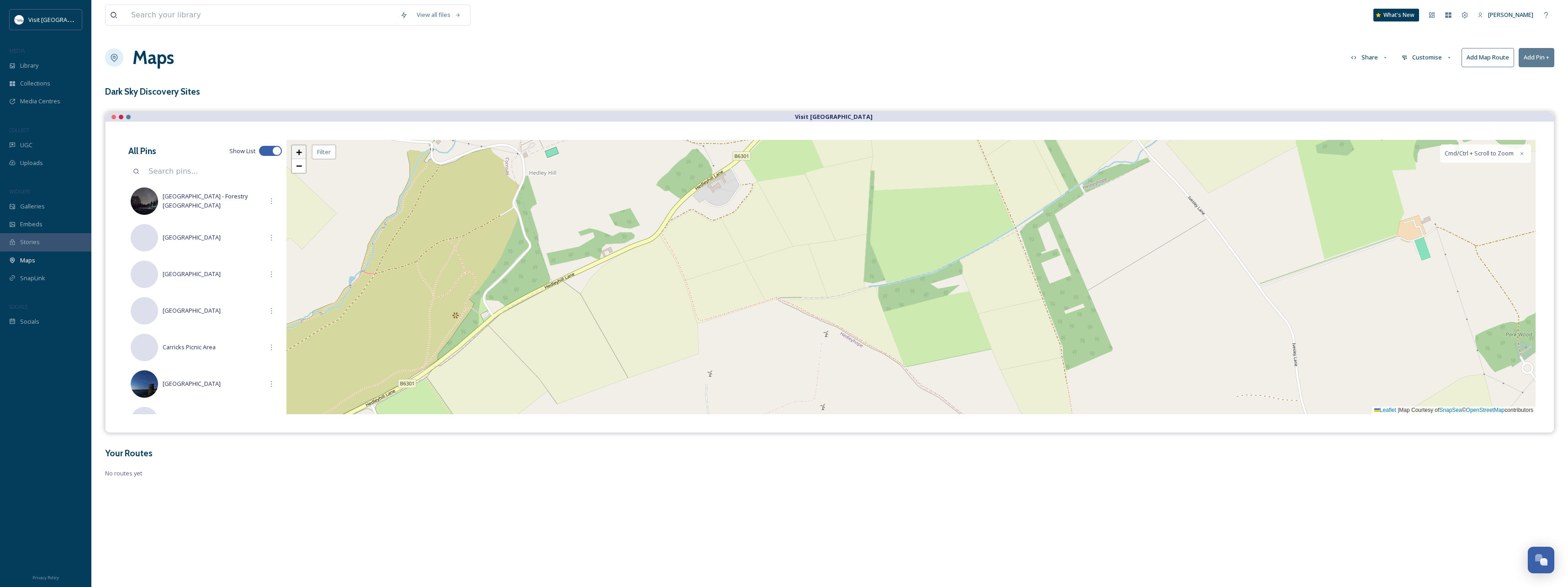
click at [296, 151] on span "+" at bounding box center [299, 152] width 6 height 12
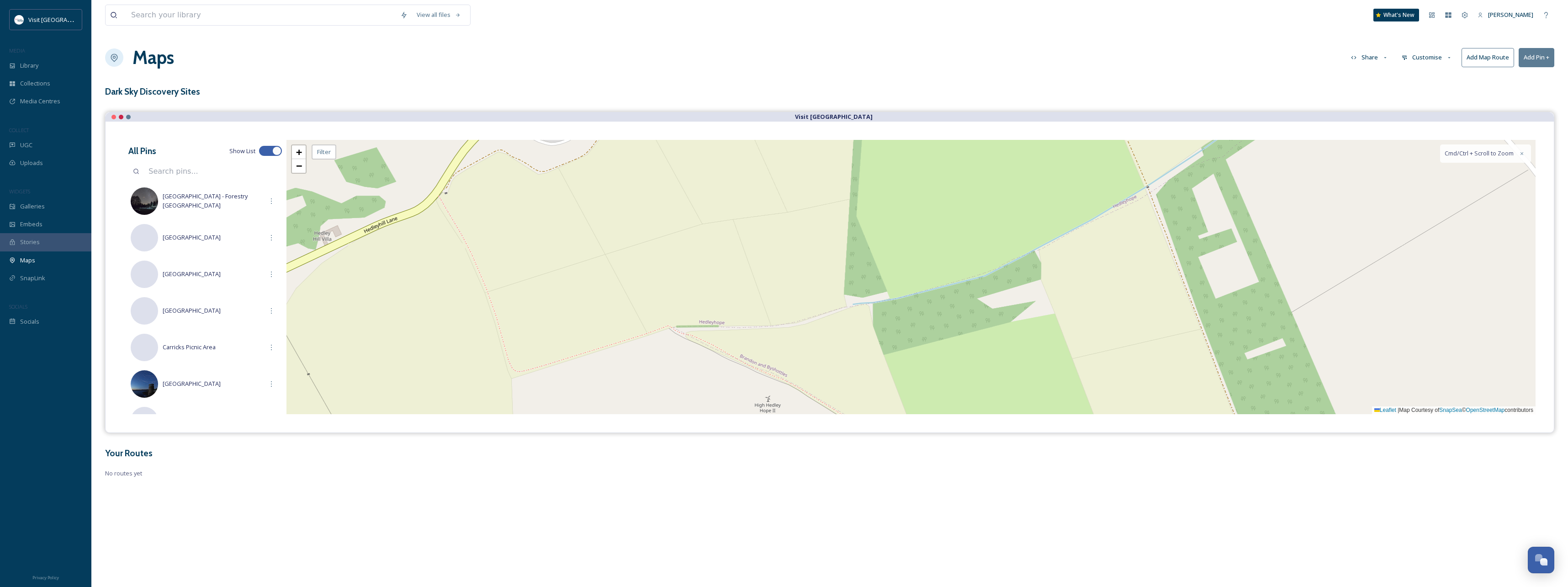
drag, startPoint x: 416, startPoint y: 240, endPoint x: 688, endPoint y: 278, distance: 274.6
click at [696, 279] on div "+ − Leaflet | Map Courtesy of SnapSea © OpenStreetMap contributors Cmd/Ctrl + S…" at bounding box center [911, 277] width 1249 height 274
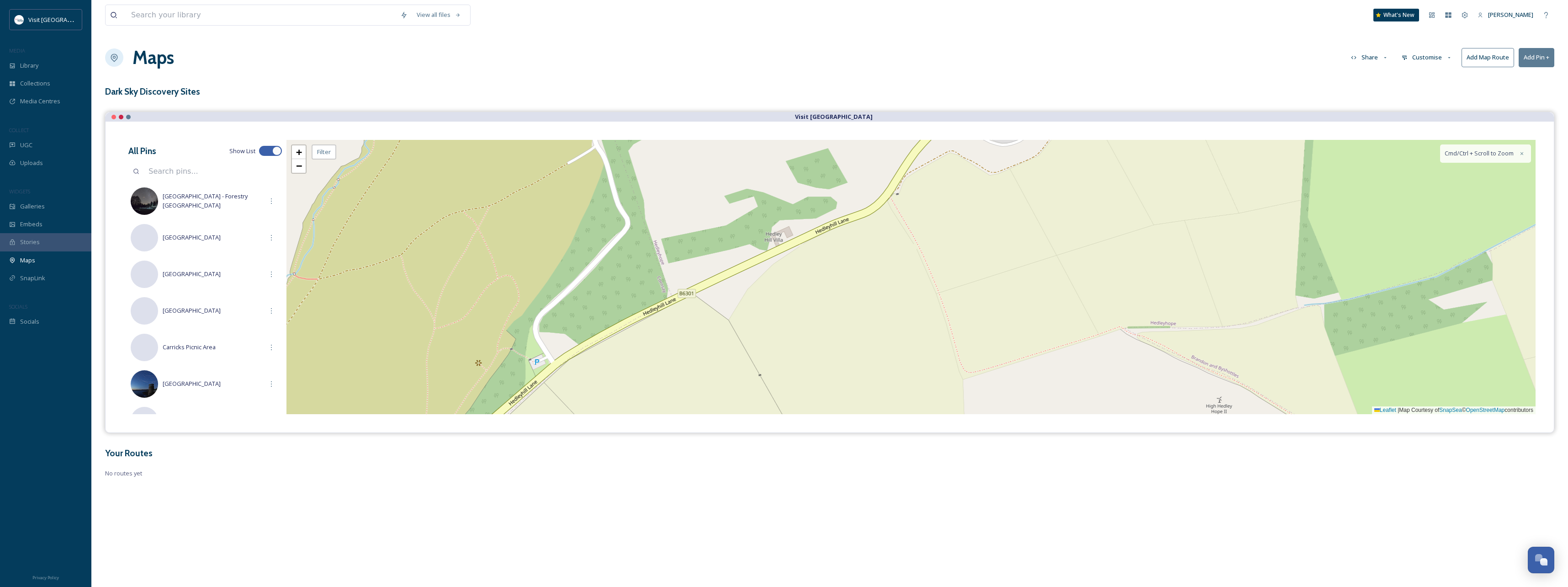
drag, startPoint x: 548, startPoint y: 255, endPoint x: 723, endPoint y: 216, distance: 179.3
click at [723, 216] on div "+ − Leaflet | Map Courtesy of SnapSea © OpenStreetMap contributors Cmd/Ctrl + S…" at bounding box center [911, 277] width 1249 height 274
drag, startPoint x: 1534, startPoint y: 63, endPoint x: 1382, endPoint y: 135, distance: 168.2
click at [1534, 63] on button "Add Pin +" at bounding box center [1536, 57] width 36 height 19
click at [536, 362] on div "+ − Leaflet | Map Courtesy of SnapSea © OpenStreetMap contributors Cmd/Ctrl + S…" at bounding box center [911, 277] width 1249 height 274
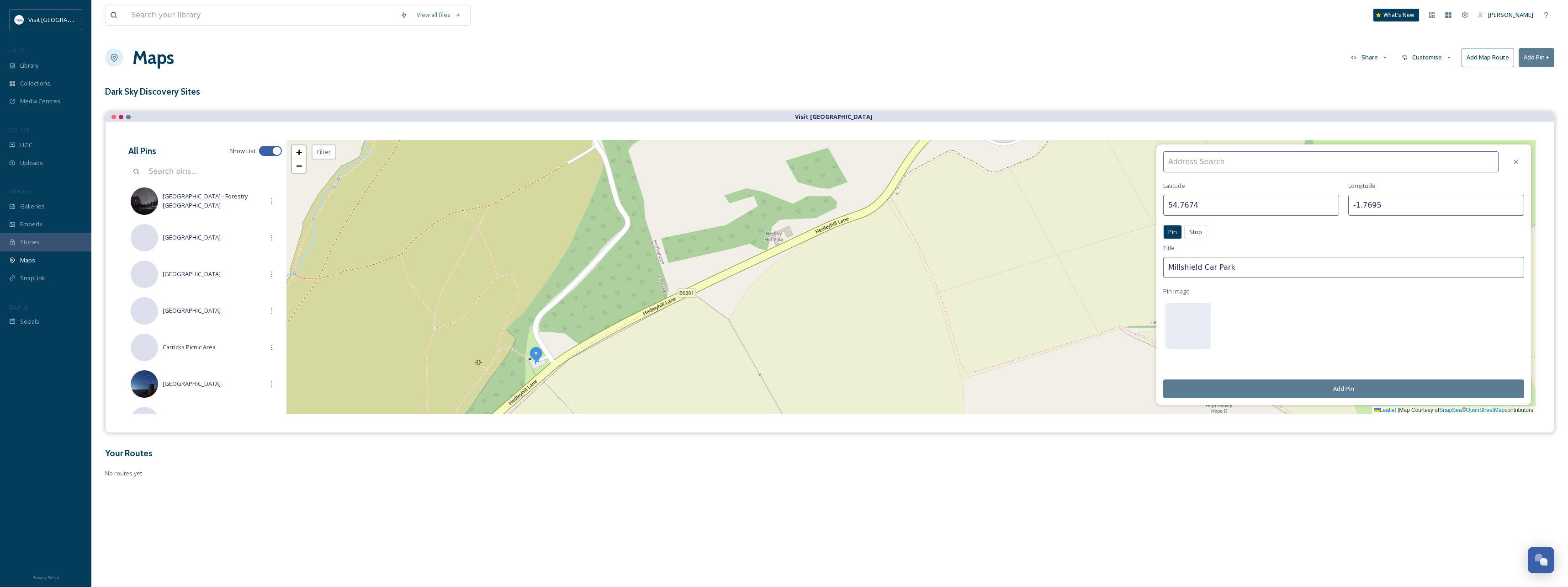
drag, startPoint x: 1248, startPoint y: 266, endPoint x: 1167, endPoint y: 265, distance: 81.0
click at [1167, 265] on input "Millshield Car Park" at bounding box center [1343, 267] width 361 height 21
type input "[GEOGRAPHIC_DATA]"
click at [1364, 388] on button "Add Pin" at bounding box center [1343, 388] width 361 height 19
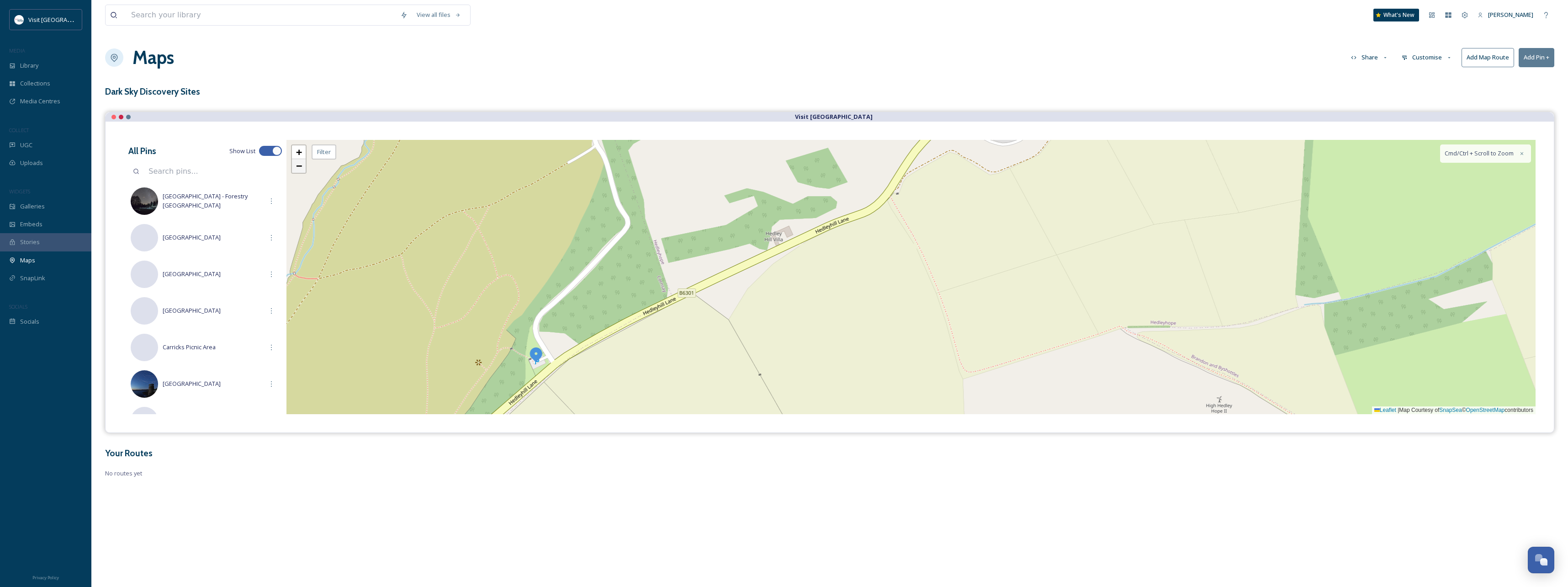
click at [295, 168] on link "−" at bounding box center [299, 166] width 14 height 14
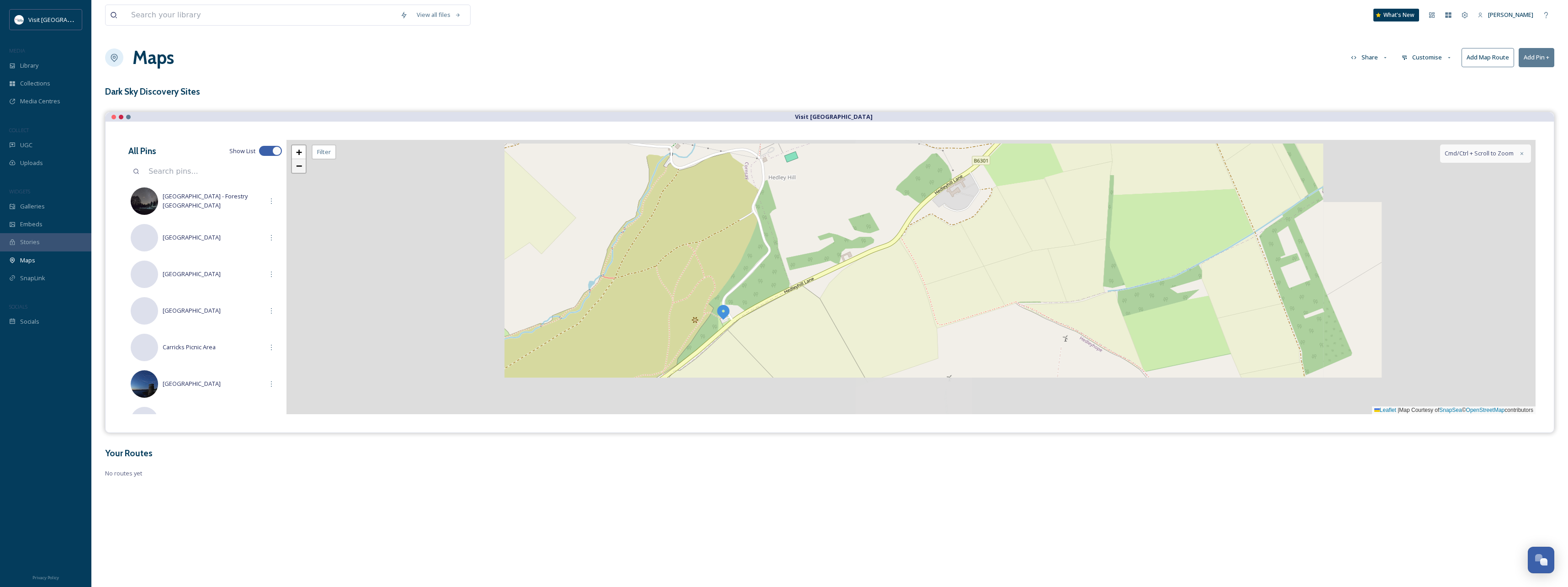
click at [295, 168] on link "−" at bounding box center [299, 166] width 14 height 14
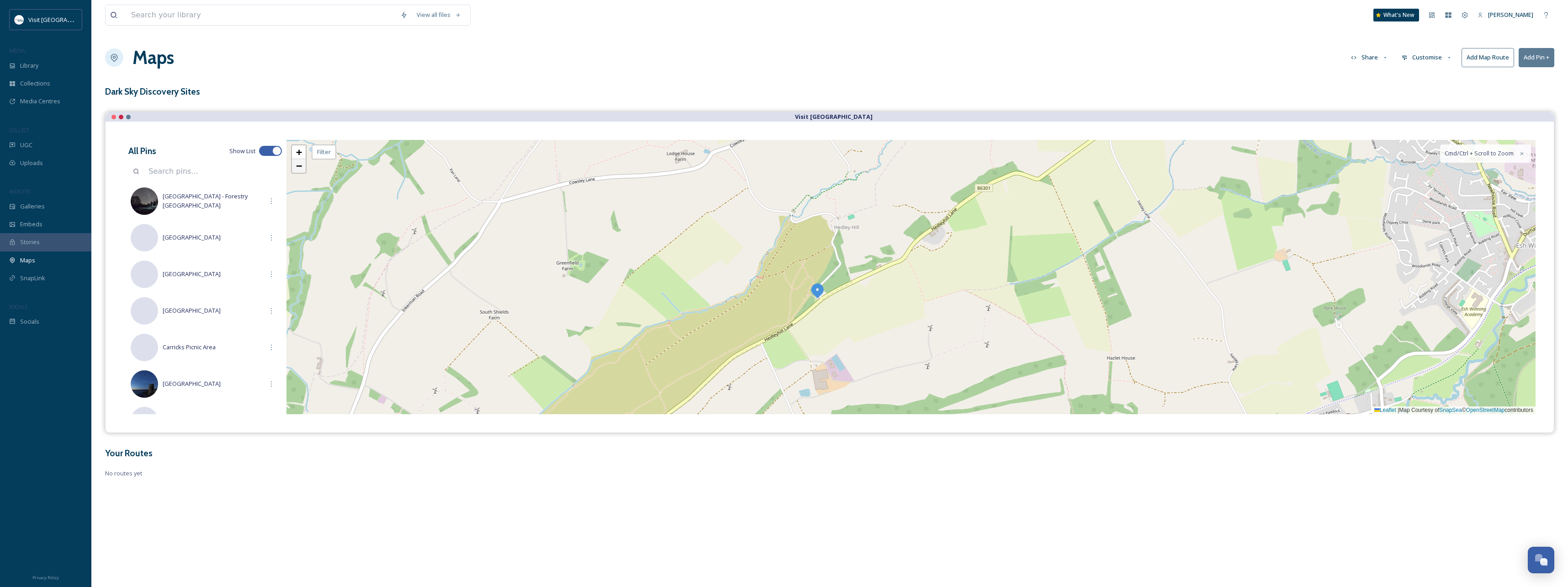
click at [295, 168] on link "−" at bounding box center [299, 166] width 14 height 14
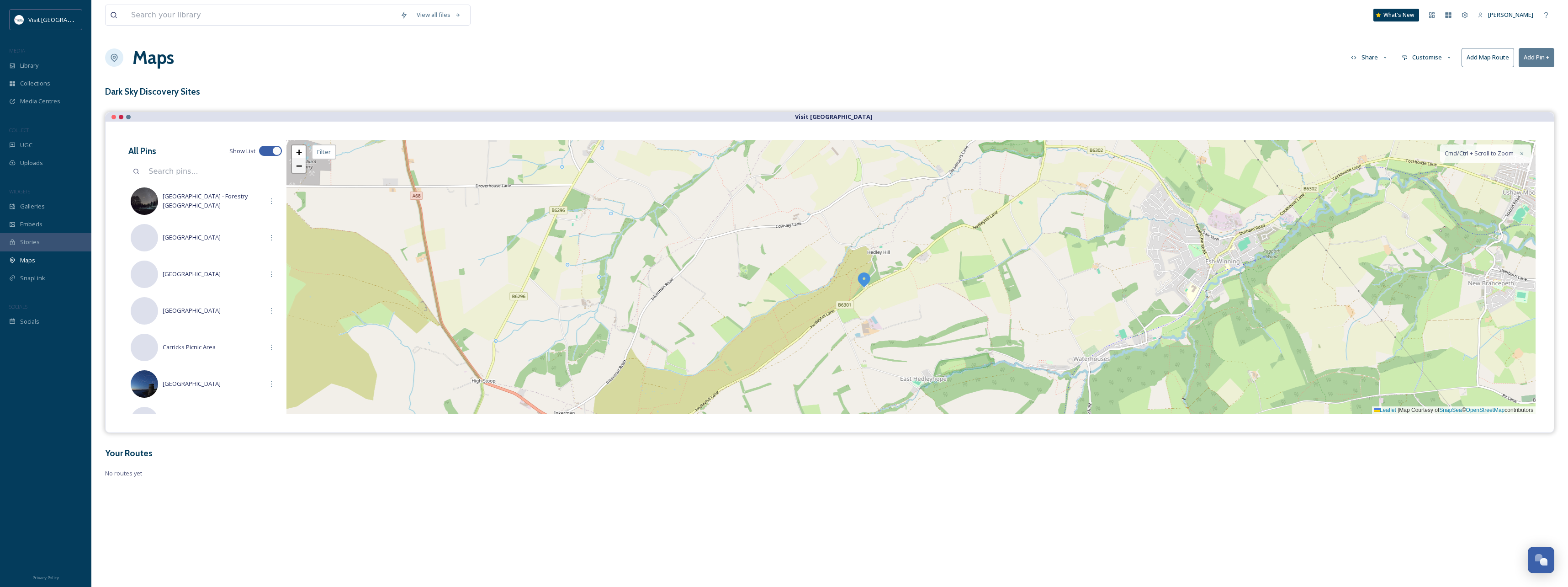
click at [295, 168] on link "−" at bounding box center [299, 166] width 14 height 14
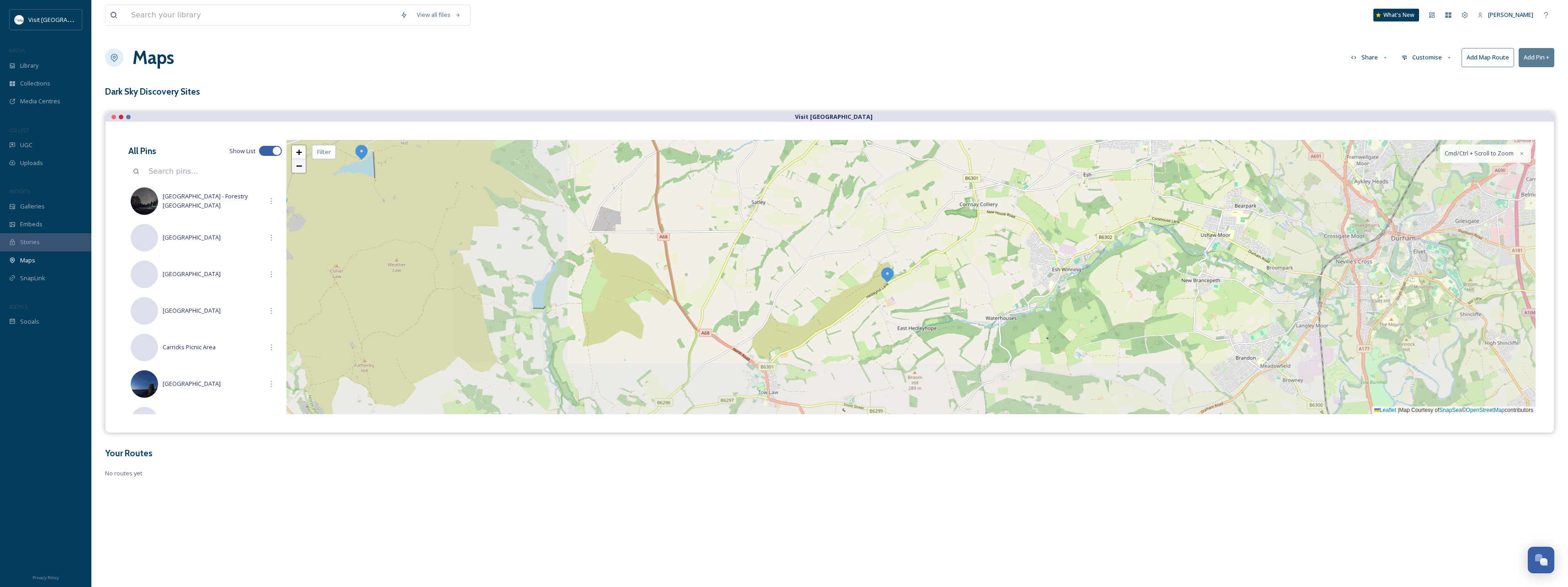
click at [295, 168] on link "−" at bounding box center [299, 166] width 14 height 14
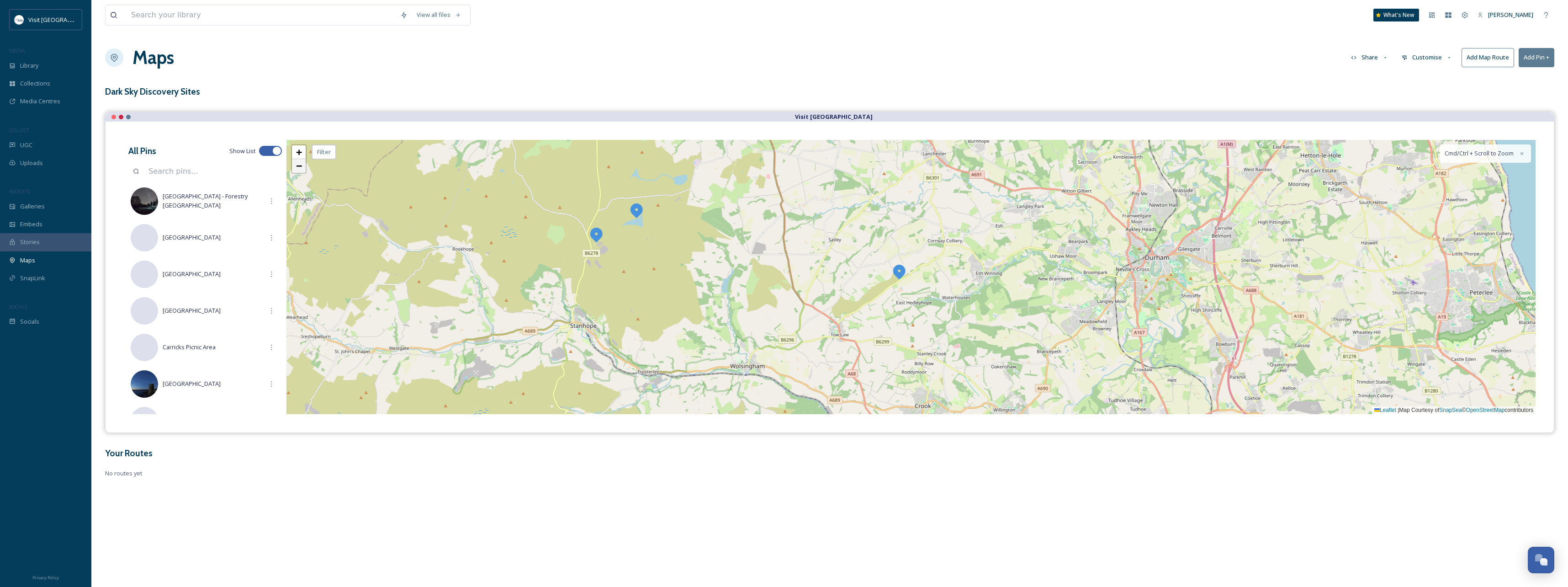
click at [296, 168] on span "−" at bounding box center [299, 166] width 6 height 12
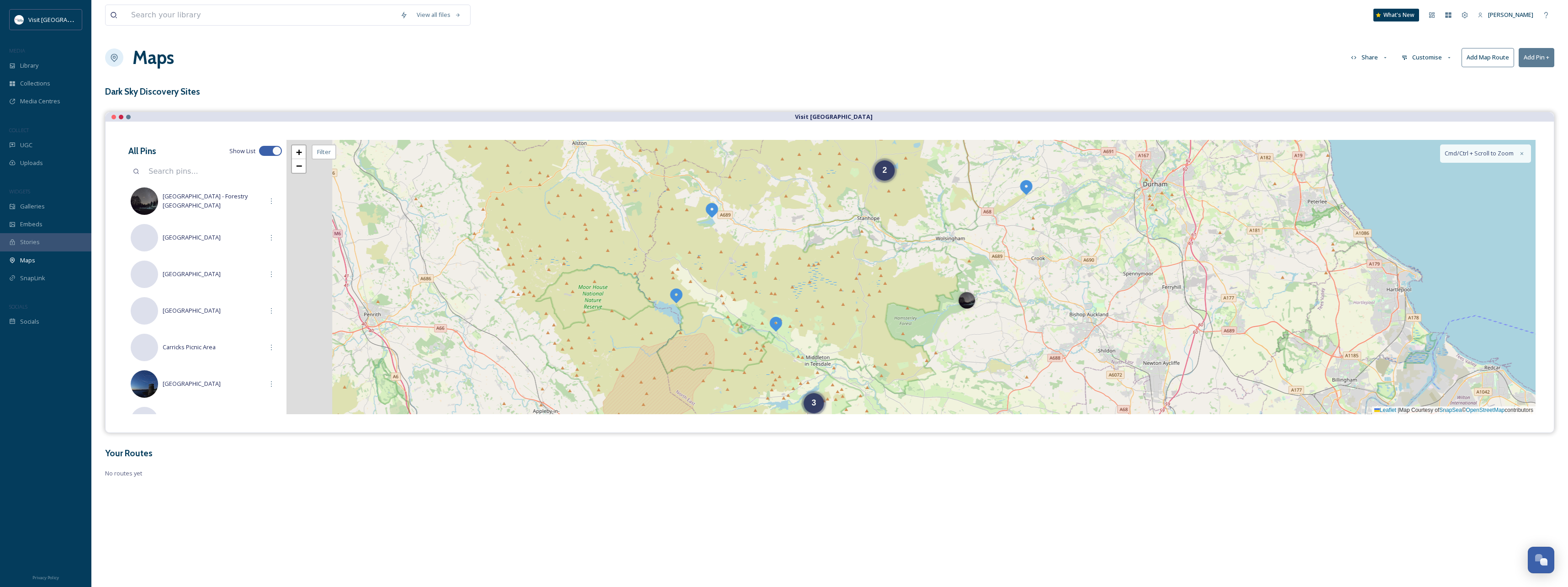
drag, startPoint x: 608, startPoint y: 318, endPoint x: 729, endPoint y: 234, distance: 147.3
click at [729, 234] on div "3 2 4 + − Leaflet | Map Courtesy of SnapSea © OpenStreetMap contributors Cmd/Ct…" at bounding box center [911, 277] width 1249 height 274
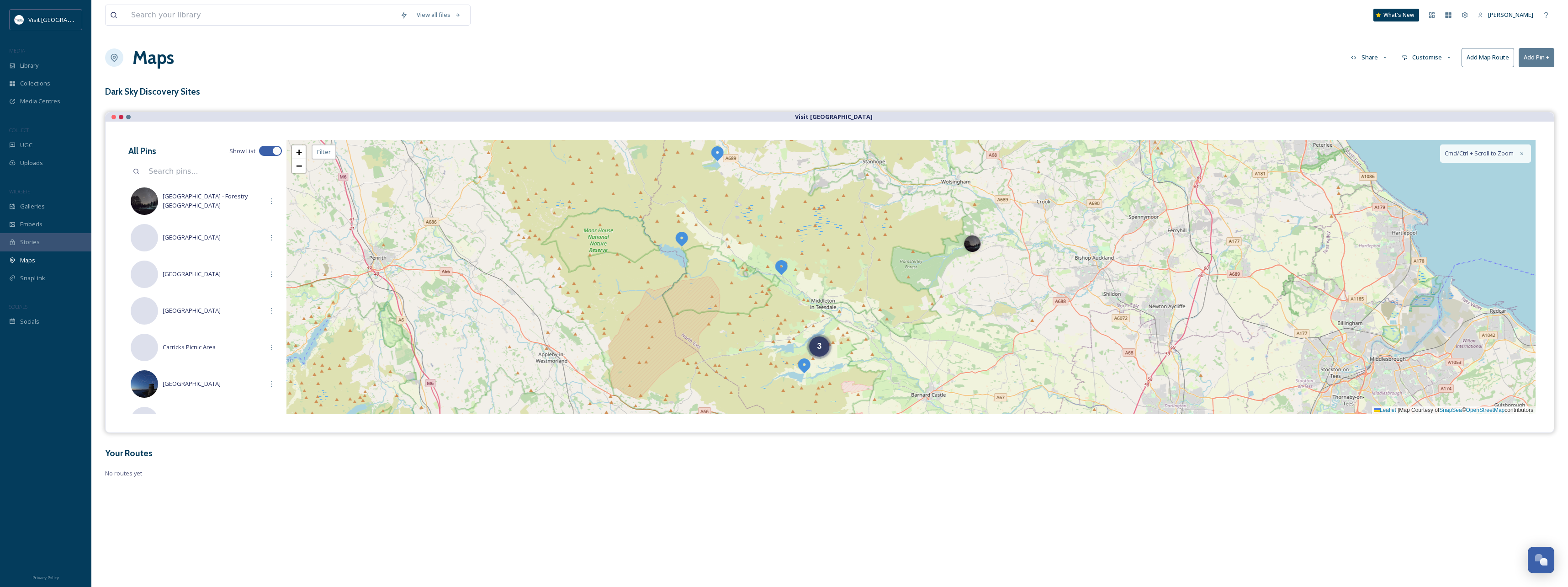
drag, startPoint x: 716, startPoint y: 313, endPoint x: 721, endPoint y: 256, distance: 57.2
click at [721, 256] on div "3 2 4 + − Leaflet | Map Courtesy of SnapSea © OpenStreetMap contributors Cmd/Ct…" at bounding box center [911, 277] width 1249 height 274
click at [301, 167] on span "−" at bounding box center [299, 166] width 6 height 12
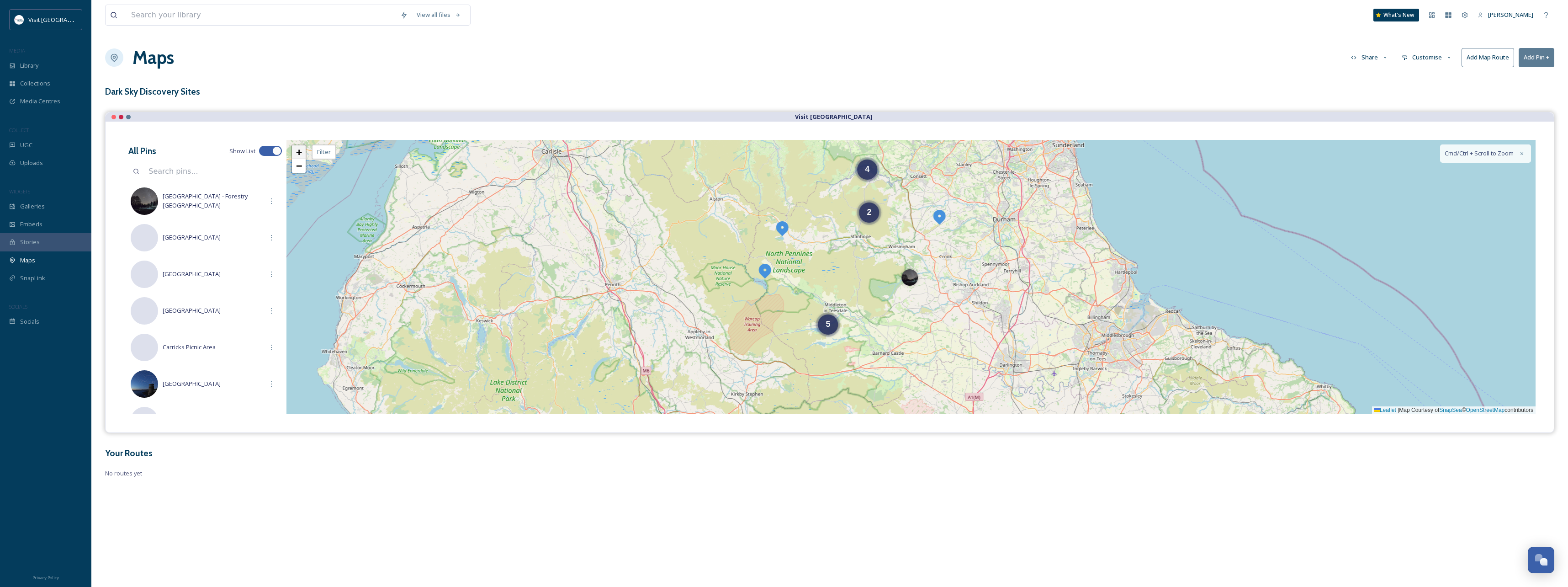
click at [302, 153] on span "+" at bounding box center [299, 152] width 6 height 12
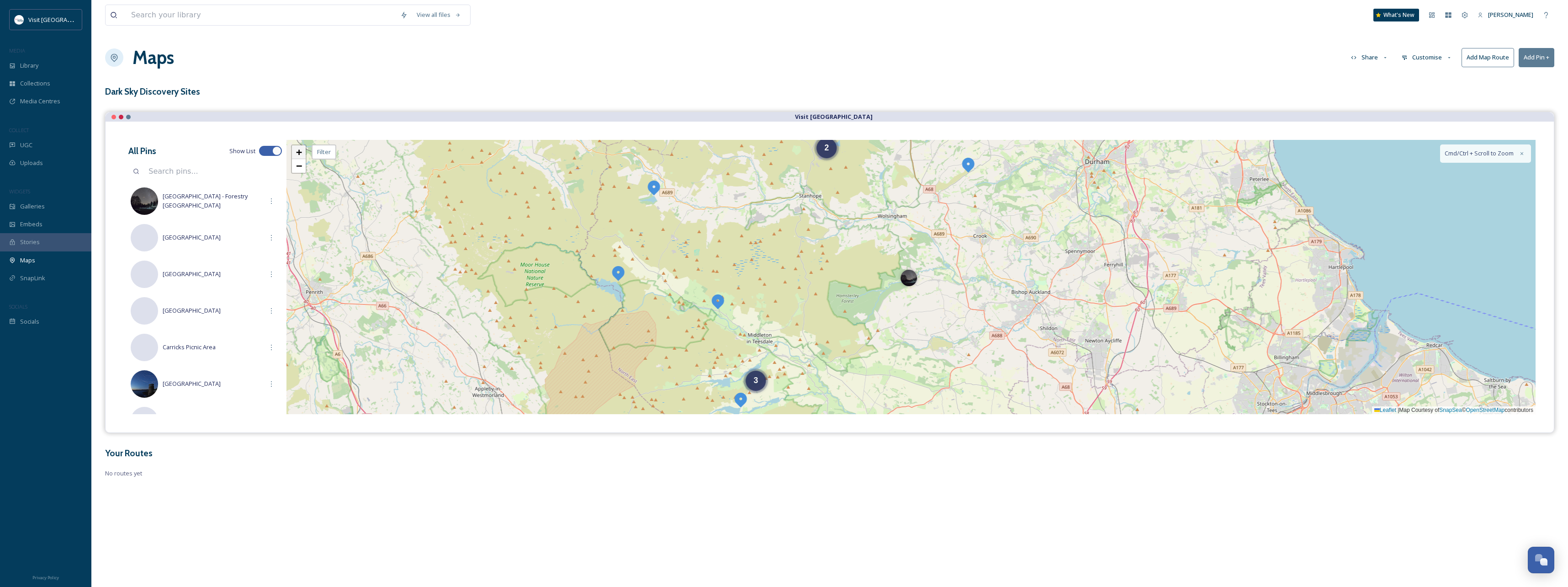
click at [302, 153] on span "+" at bounding box center [299, 152] width 6 height 12
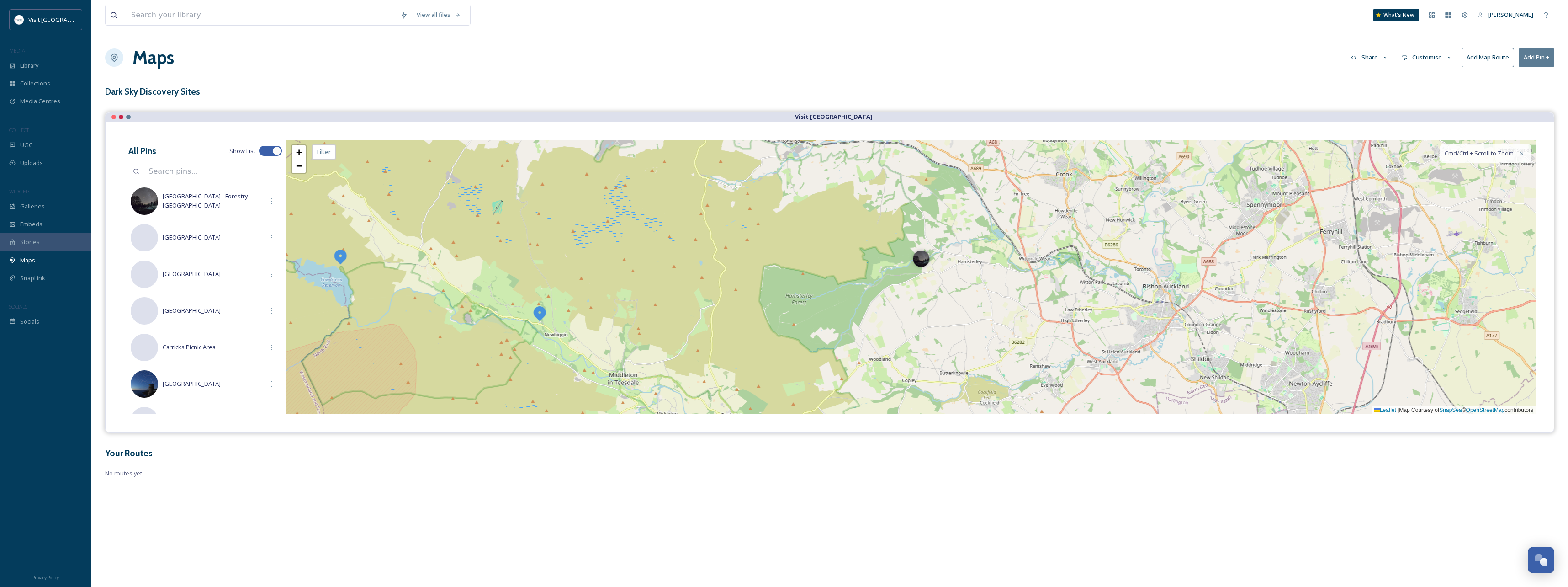
drag, startPoint x: 583, startPoint y: 313, endPoint x: 631, endPoint y: 253, distance: 76.8
click at [631, 253] on div "+ − Leaflet | Map Courtesy of SnapSea © OpenStreetMap contributors Cmd/Ctrl + S…" at bounding box center [911, 277] width 1249 height 274
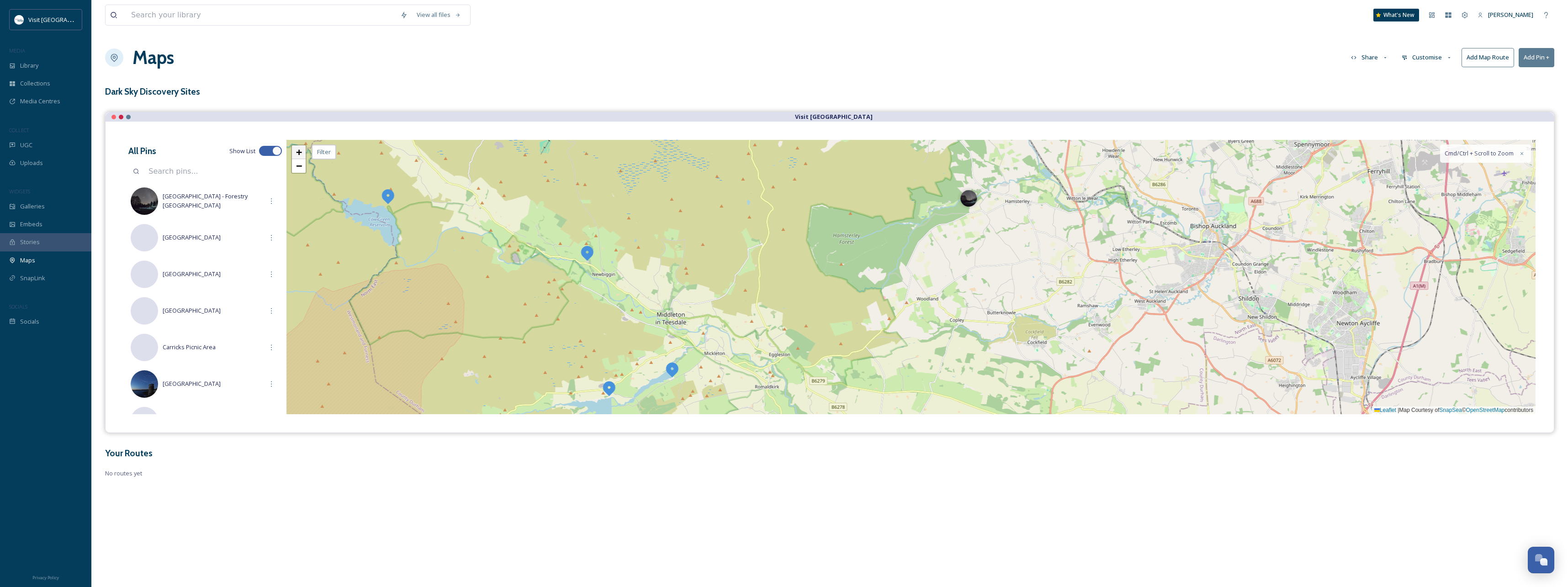
click at [303, 154] on link "+" at bounding box center [299, 152] width 14 height 14
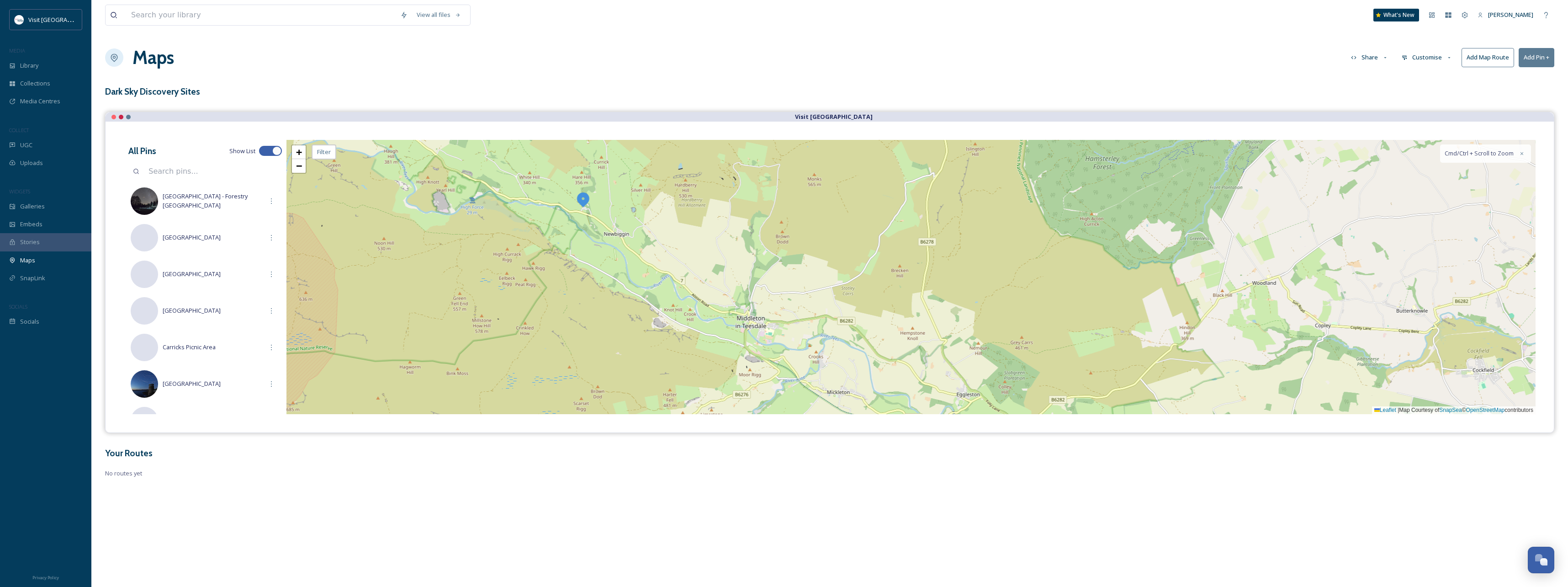
drag, startPoint x: 534, startPoint y: 329, endPoint x: 737, endPoint y: 268, distance: 212.0
click at [737, 268] on div "+ − Leaflet | Map Courtesy of SnapSea © OpenStreetMap contributors Cmd/Ctrl + S…" at bounding box center [911, 277] width 1249 height 274
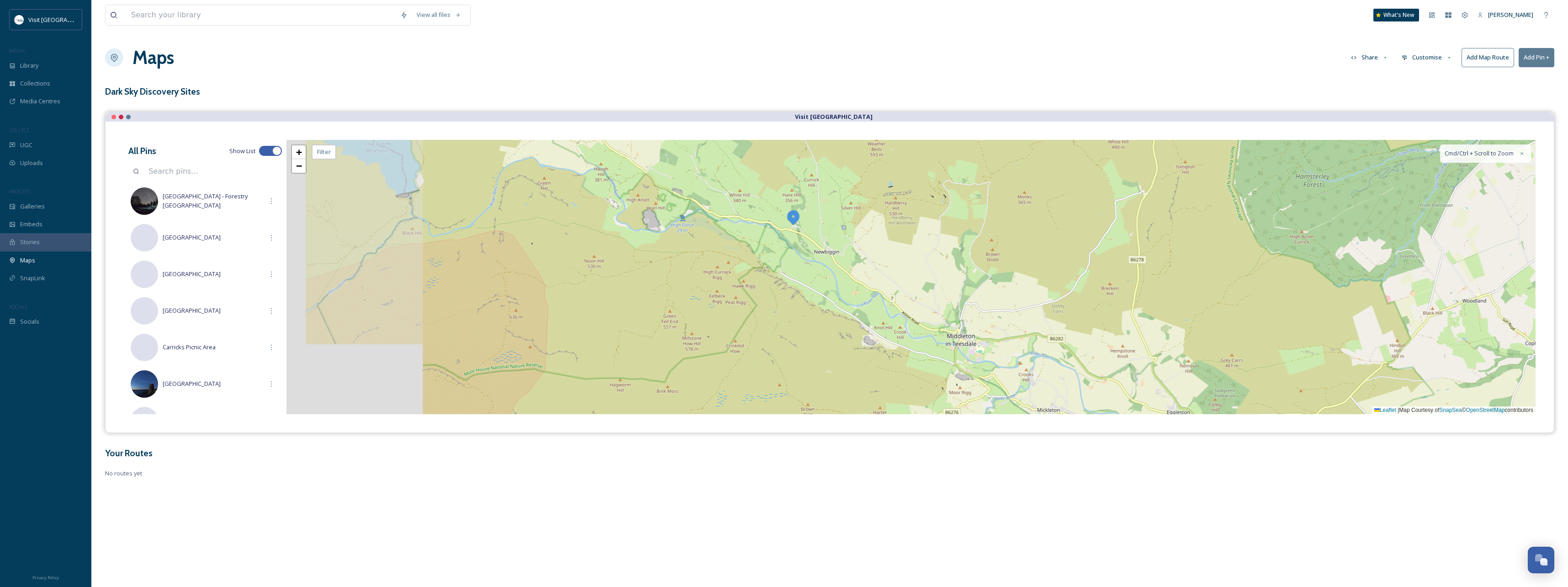
drag, startPoint x: 653, startPoint y: 290, endPoint x: 695, endPoint y: 283, distance: 42.6
click at [855, 309] on div "+ − Leaflet | Map Courtesy of SnapSea © OpenStreetMap contributors Cmd/Ctrl + S…" at bounding box center [911, 277] width 1249 height 274
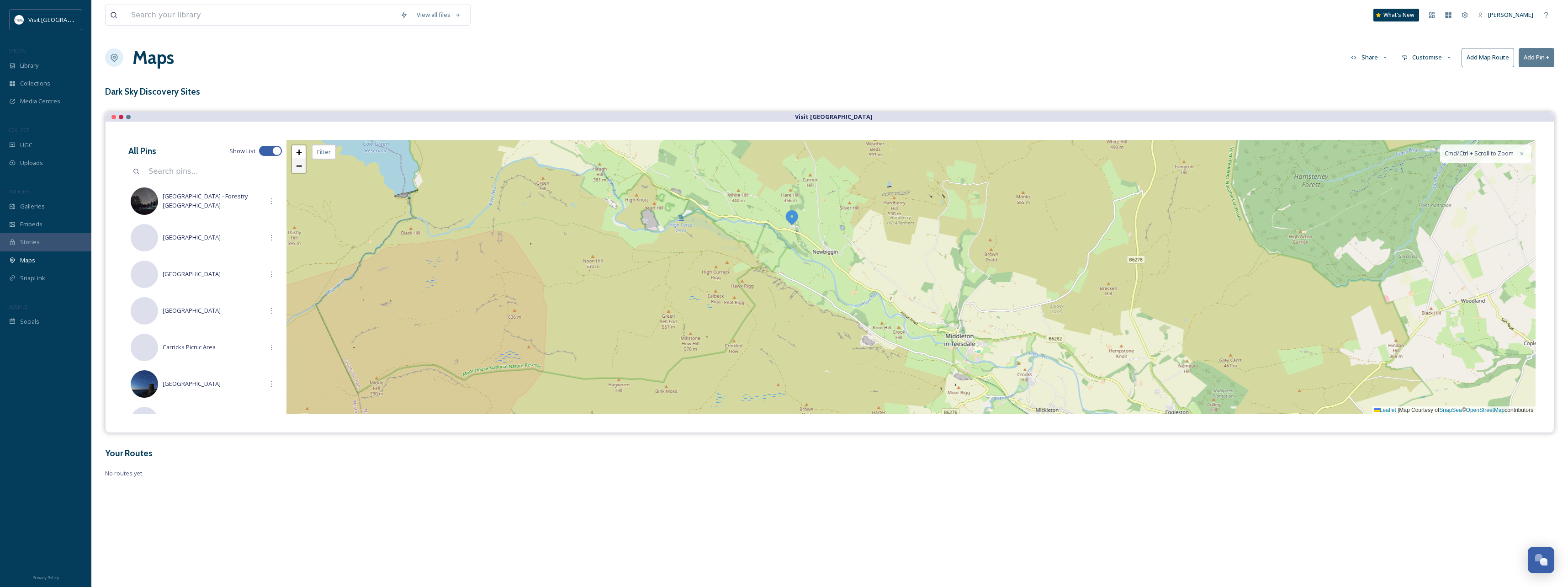
click at [299, 169] on span "−" at bounding box center [299, 166] width 6 height 12
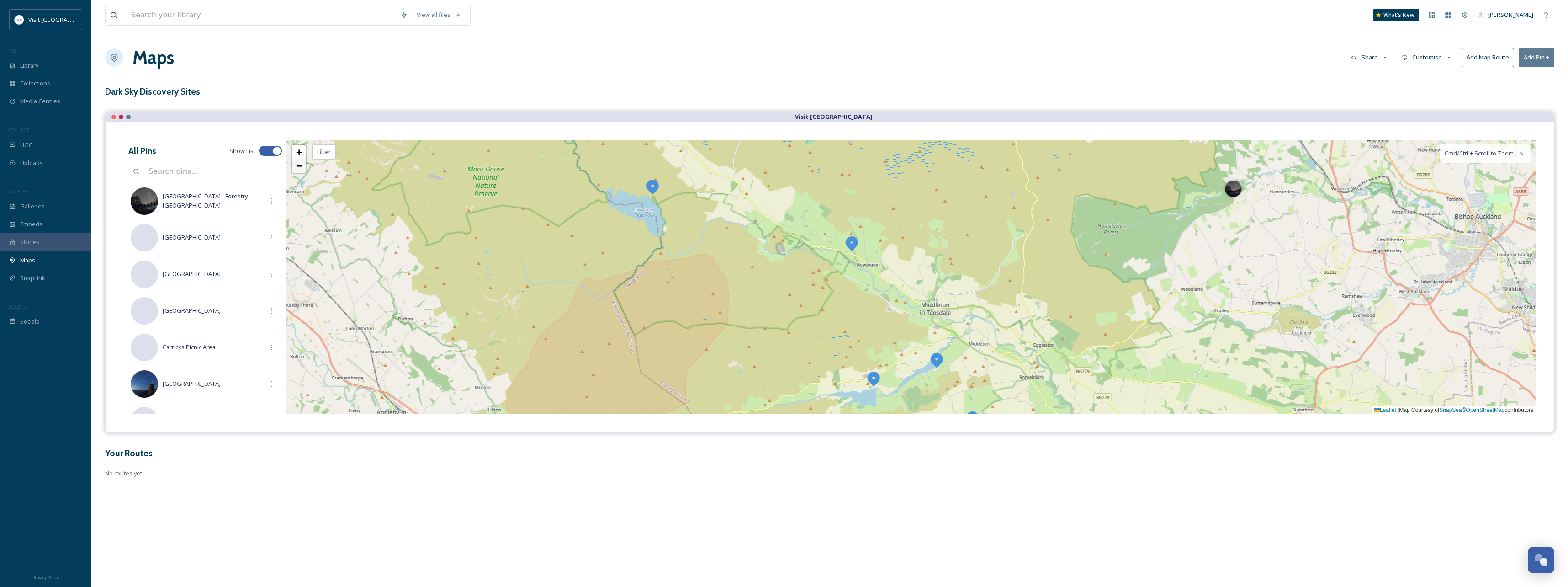
click at [299, 169] on span "−" at bounding box center [299, 166] width 6 height 12
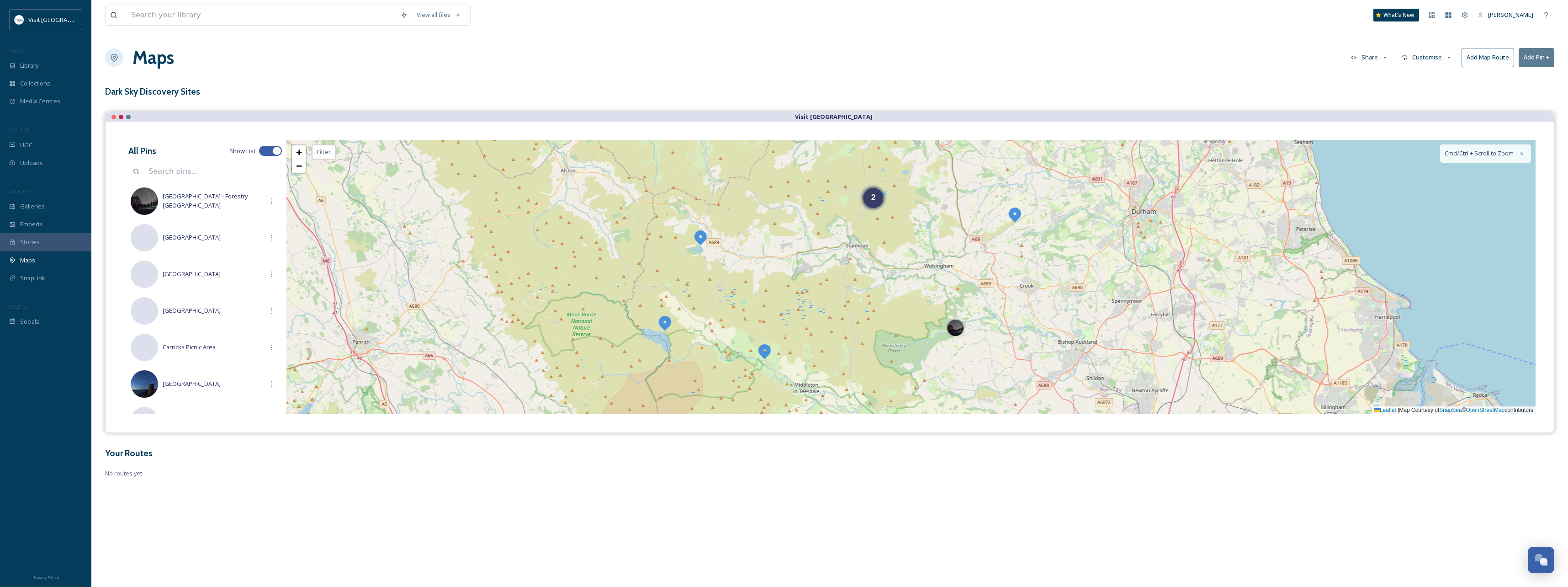
drag, startPoint x: 906, startPoint y: 237, endPoint x: 791, endPoint y: 330, distance: 147.9
click at [791, 330] on div "3 2 4 + − Leaflet | Map Courtesy of SnapSea © OpenStreetMap contributors Cmd/Ct…" at bounding box center [911, 277] width 1249 height 274
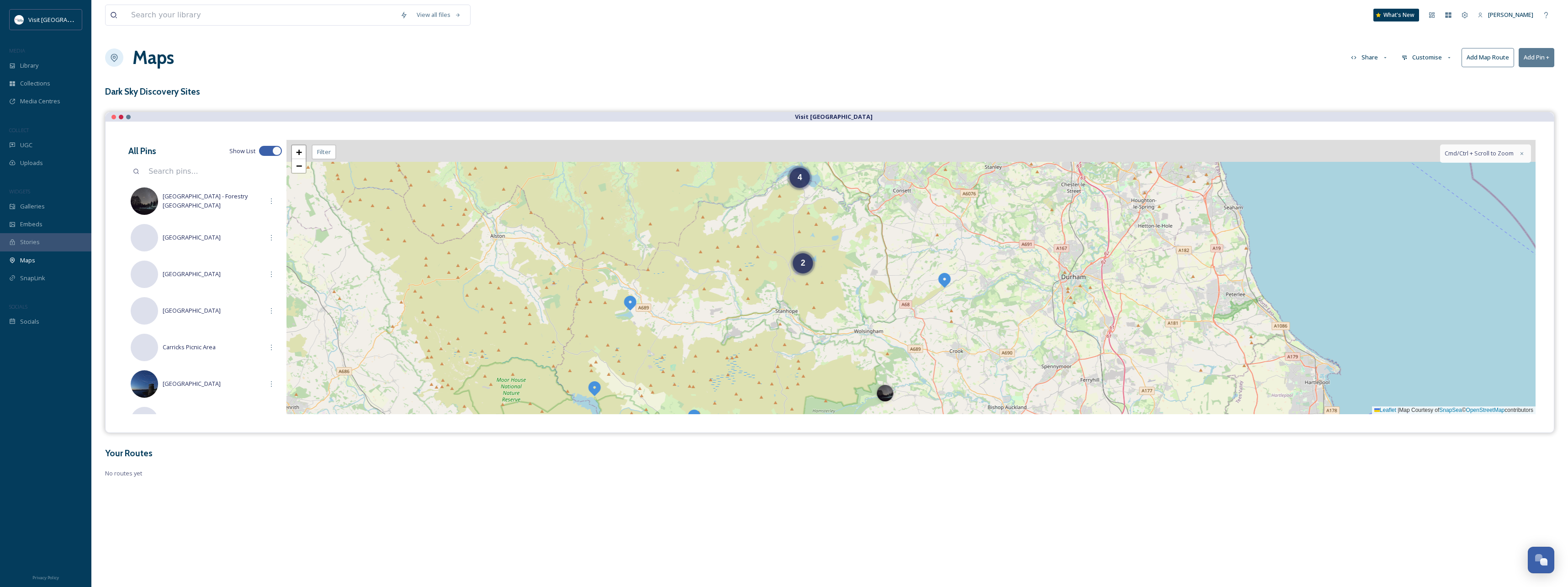
drag, startPoint x: 793, startPoint y: 267, endPoint x: 713, endPoint y: 340, distance: 108.3
click at [713, 340] on div "3 2 4 + − Leaflet | Map Courtesy of SnapSea © OpenStreetMap contributors Cmd/Ct…" at bounding box center [911, 277] width 1249 height 274
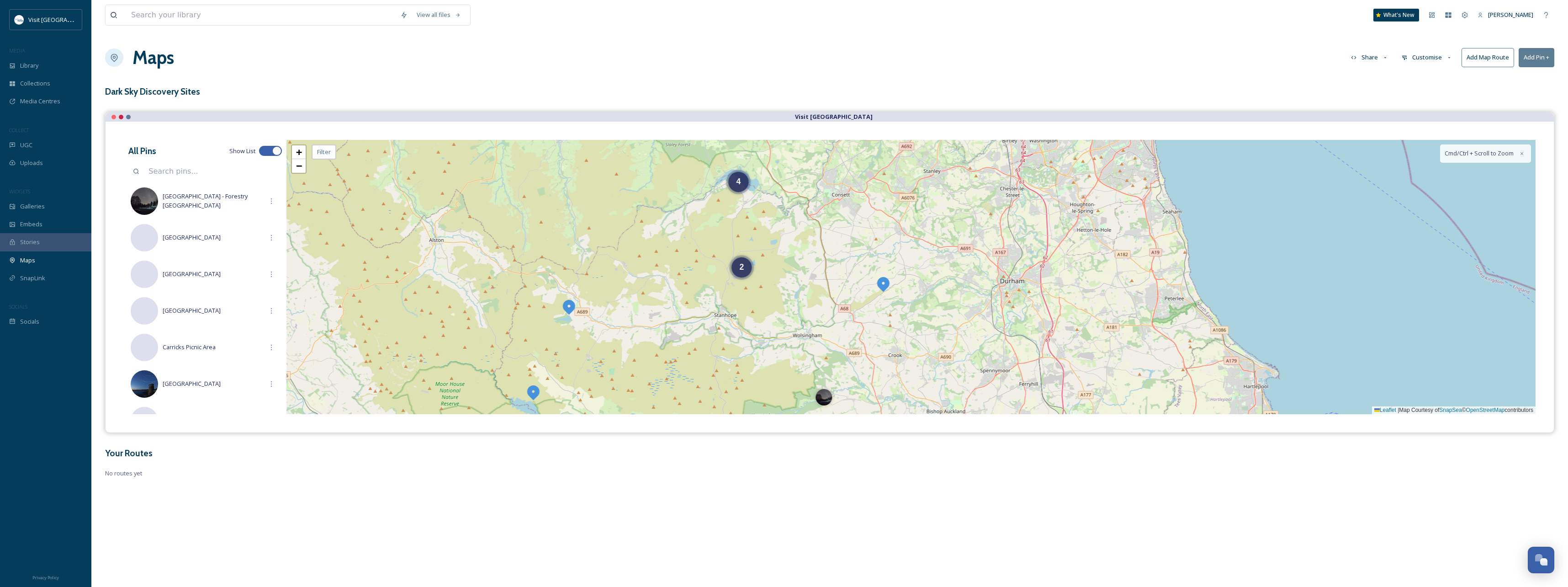
drag, startPoint x: 733, startPoint y: 256, endPoint x: 682, endPoint y: 250, distance: 51.4
click at [682, 250] on div "3 2 4 + − Leaflet | Map Courtesy of SnapSea © OpenStreetMap contributors Cmd/Ct…" at bounding box center [911, 277] width 1249 height 274
click at [298, 154] on span "+" at bounding box center [299, 152] width 6 height 12
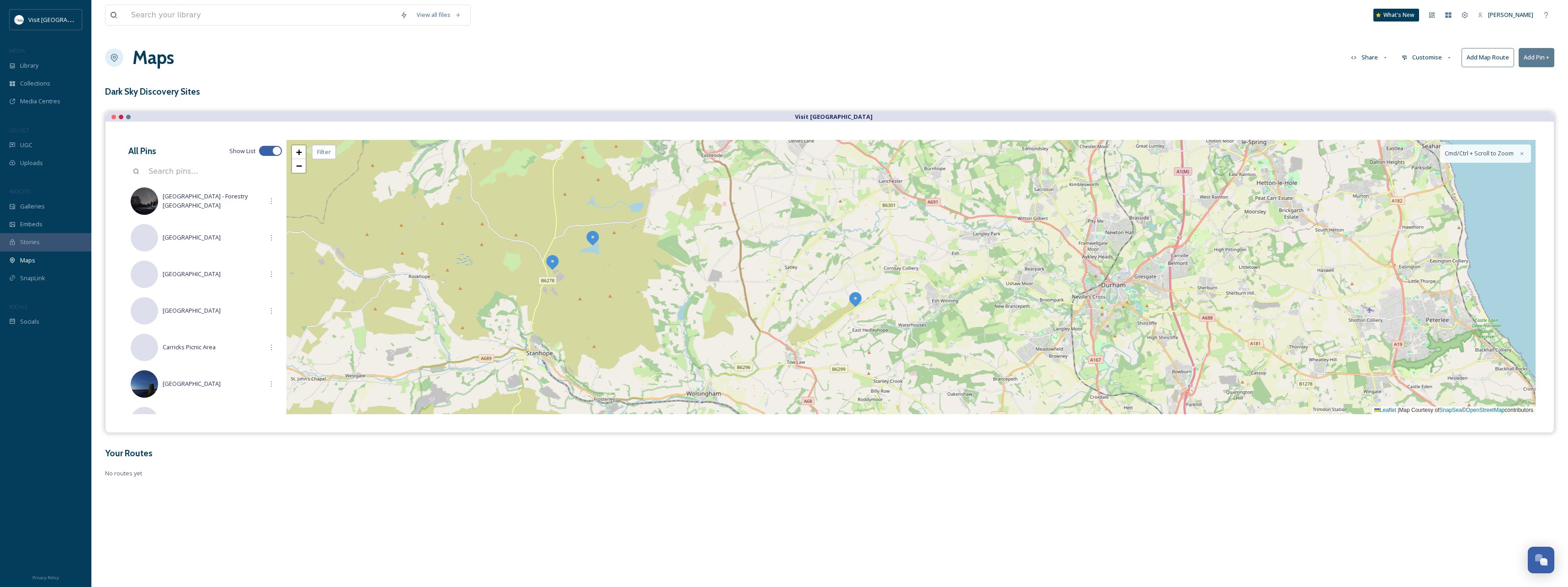
drag, startPoint x: 531, startPoint y: 336, endPoint x: 690, endPoint y: 217, distance: 198.6
click at [704, 210] on div "2 + − Leaflet | Map Courtesy of SnapSea © OpenStreetMap contributors Cmd/Ctrl +…" at bounding box center [911, 277] width 1249 height 274
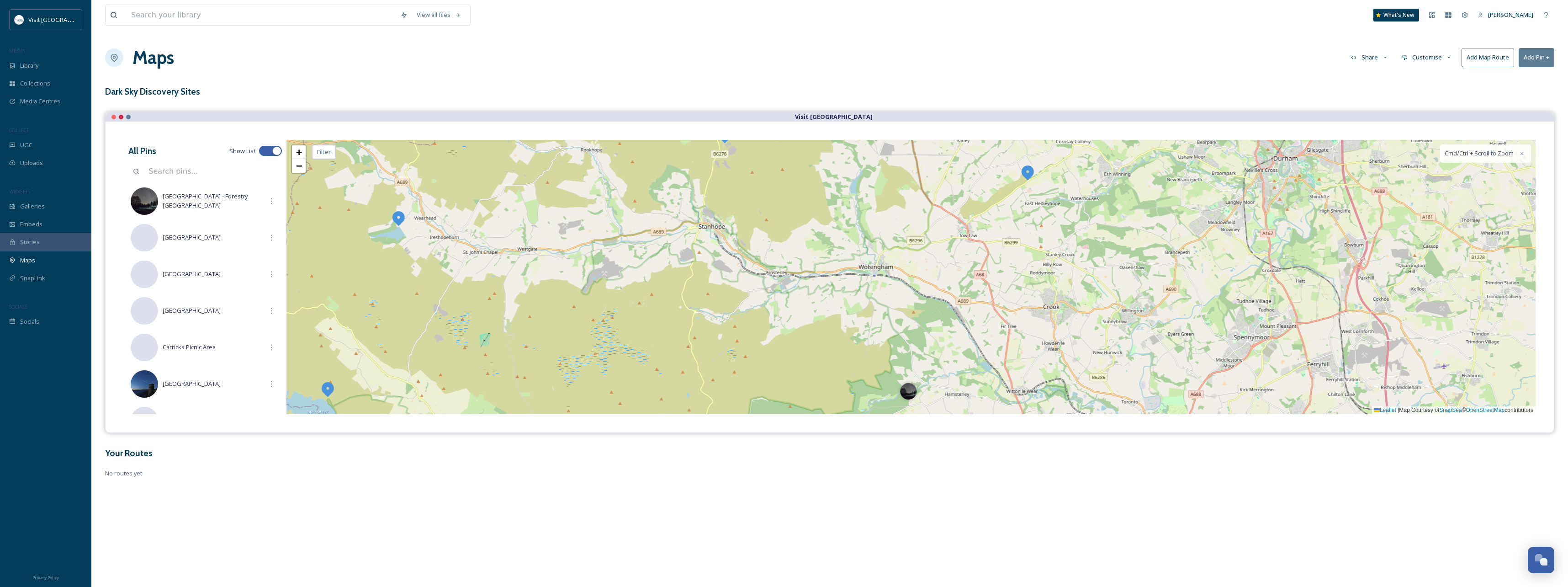
drag, startPoint x: 569, startPoint y: 306, endPoint x: 670, endPoint y: 230, distance: 126.4
click at [670, 230] on div "2 + − Leaflet | Map Courtesy of SnapSea © OpenStreetMap contributors Cmd/Ctrl +…" at bounding box center [911, 277] width 1249 height 274
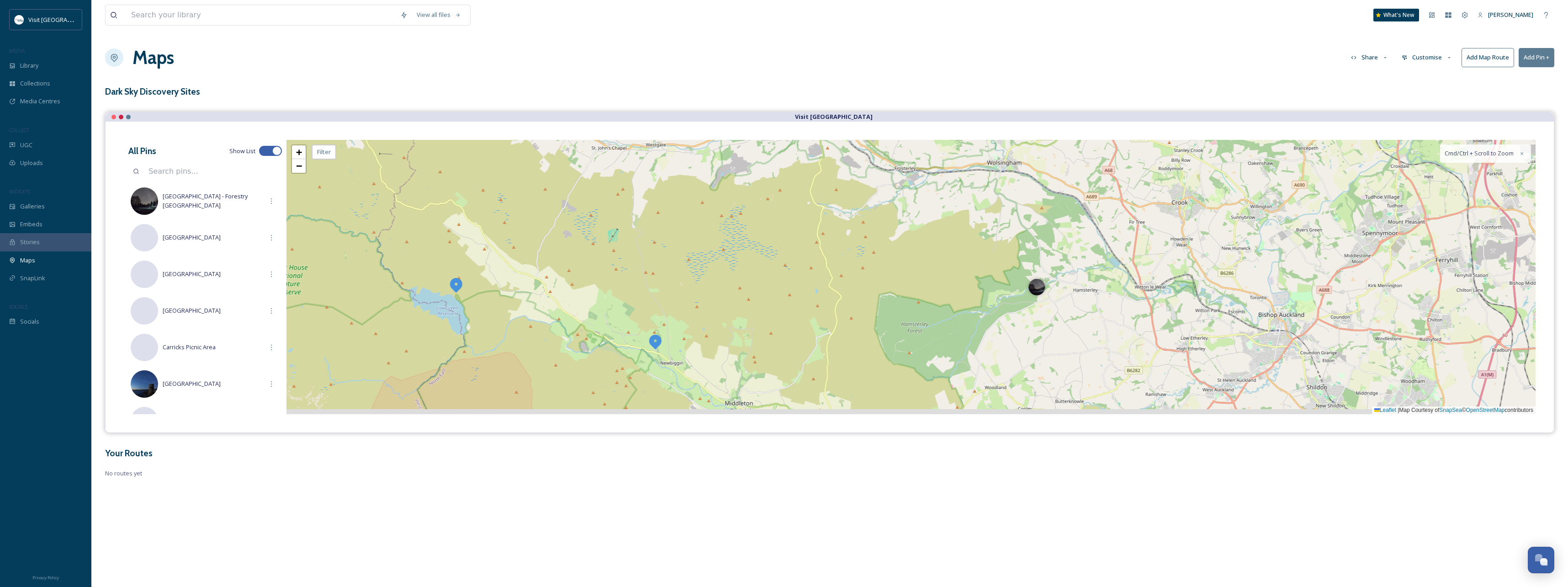
drag, startPoint x: 550, startPoint y: 298, endPoint x: 614, endPoint y: 238, distance: 87.7
click at [614, 238] on div "2 + − Leaflet | Map Courtesy of SnapSea © OpenStreetMap contributors Cmd/Ctrl +…" at bounding box center [911, 277] width 1249 height 274
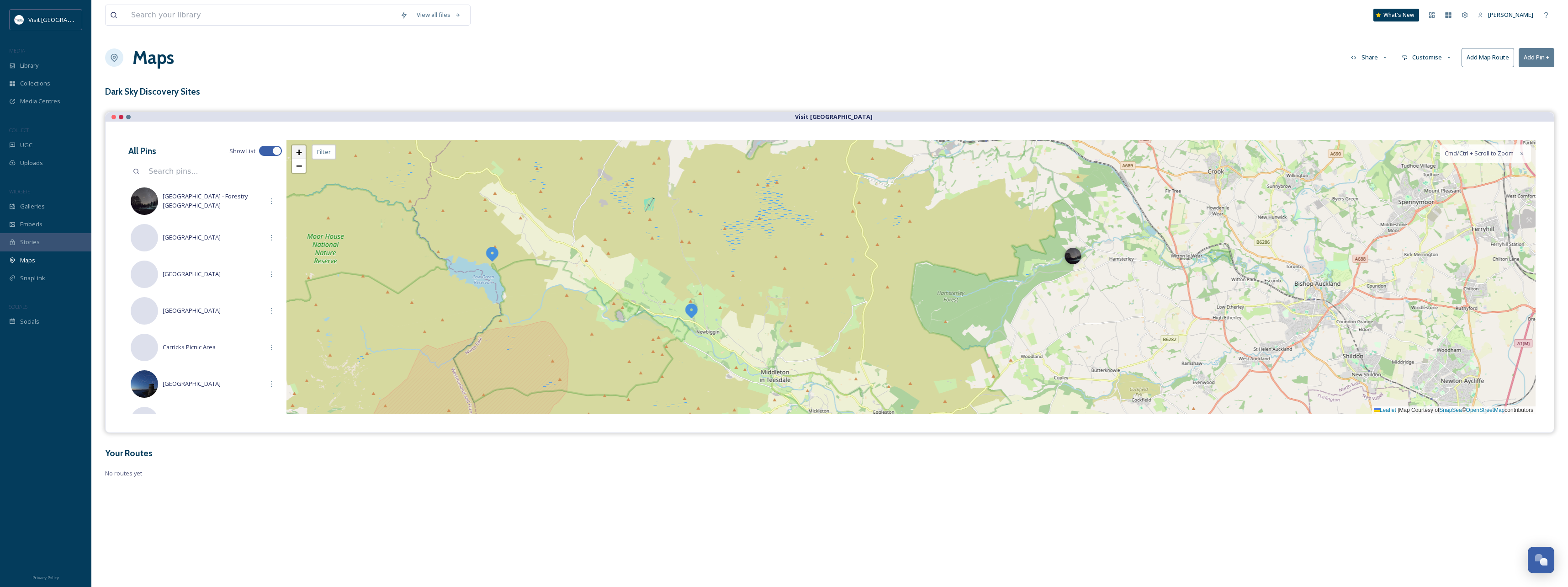
click at [299, 151] on span "+" at bounding box center [299, 152] width 6 height 12
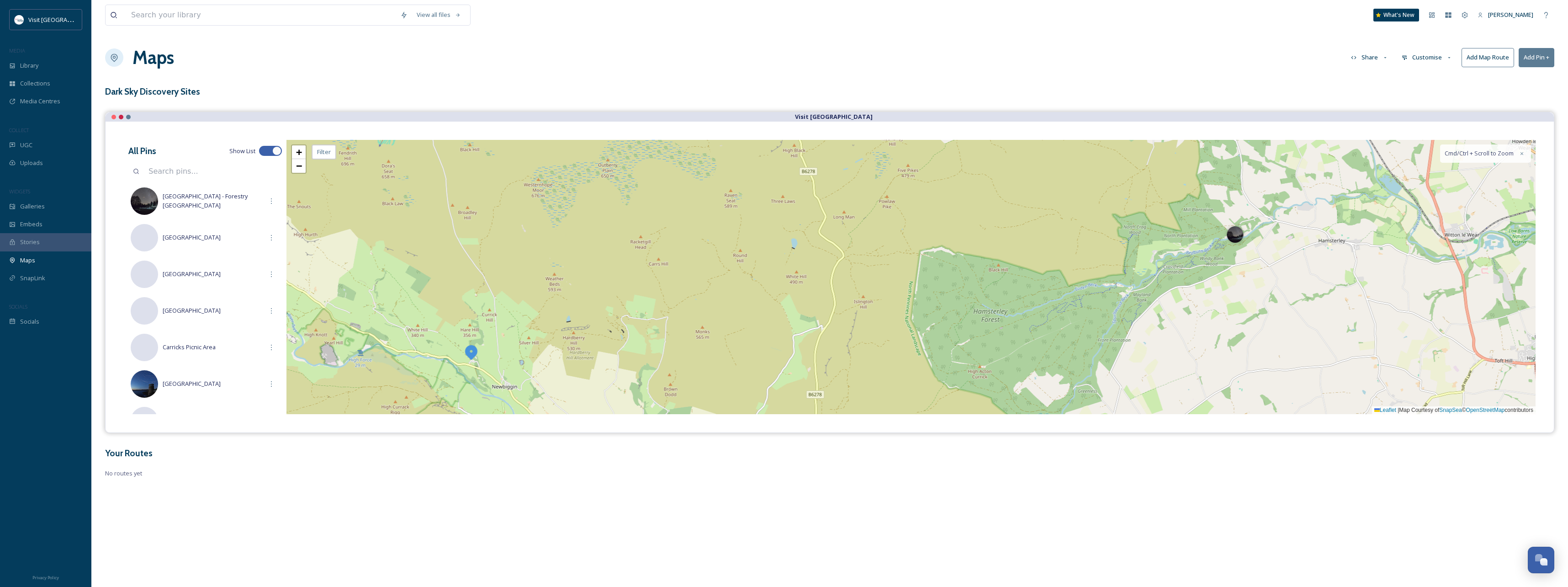
drag, startPoint x: 467, startPoint y: 287, endPoint x: 488, endPoint y: 279, distance: 22.5
click at [488, 279] on div "+ − Leaflet | Map Courtesy of SnapSea © OpenStreetMap contributors Cmd/Ctrl + S…" at bounding box center [911, 277] width 1249 height 274
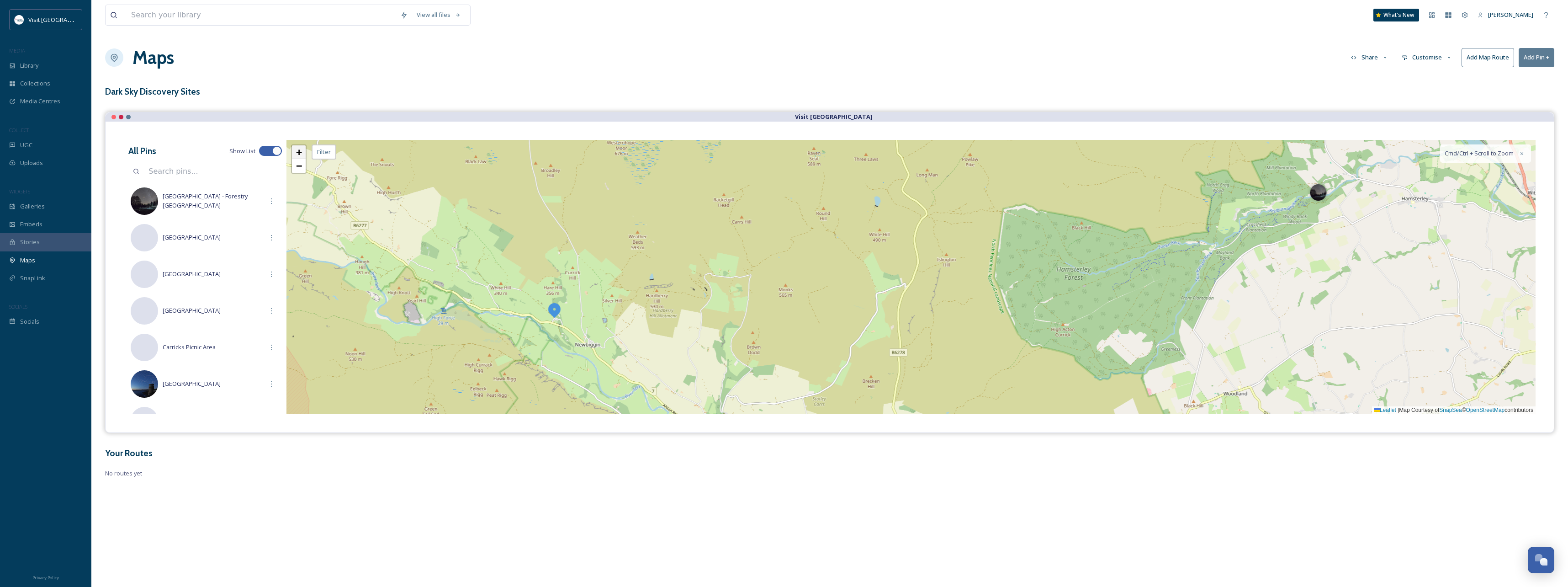
click at [296, 149] on span "+" at bounding box center [299, 152] width 6 height 12
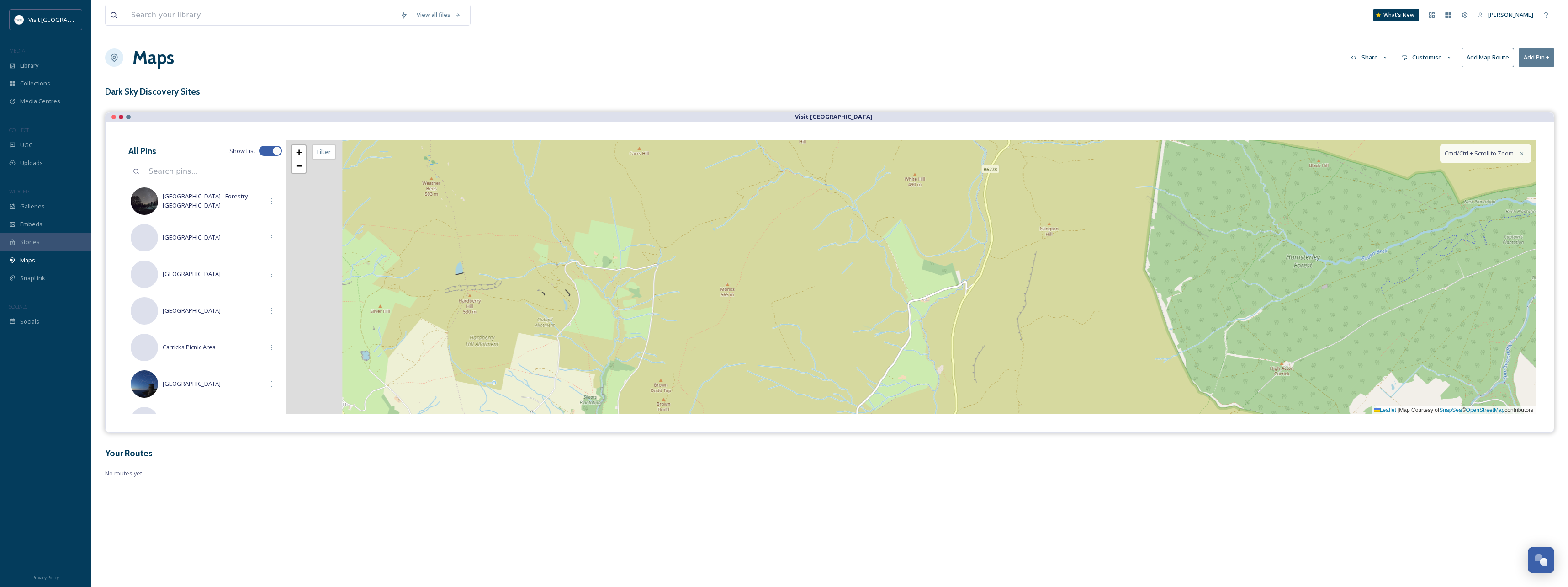
drag, startPoint x: 362, startPoint y: 319, endPoint x: 573, endPoint y: 284, distance: 213.9
click at [573, 284] on div "+ − Leaflet | Map Courtesy of SnapSea © OpenStreetMap contributors Cmd/Ctrl + S…" at bounding box center [911, 277] width 1249 height 274
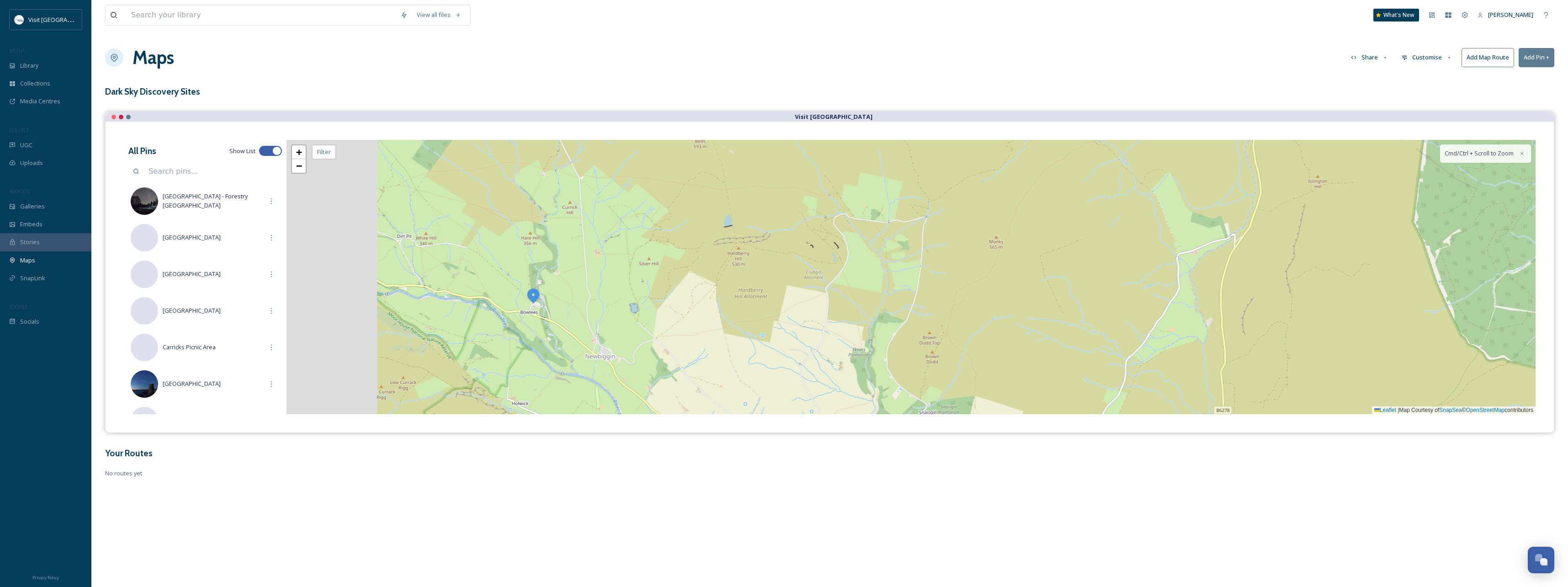
drag, startPoint x: 466, startPoint y: 322, endPoint x: 574, endPoint y: 300, distance: 110.2
click at [601, 300] on div "+ − Leaflet | Map Courtesy of SnapSea © OpenStreetMap contributors Cmd/Ctrl + S…" at bounding box center [911, 277] width 1249 height 274
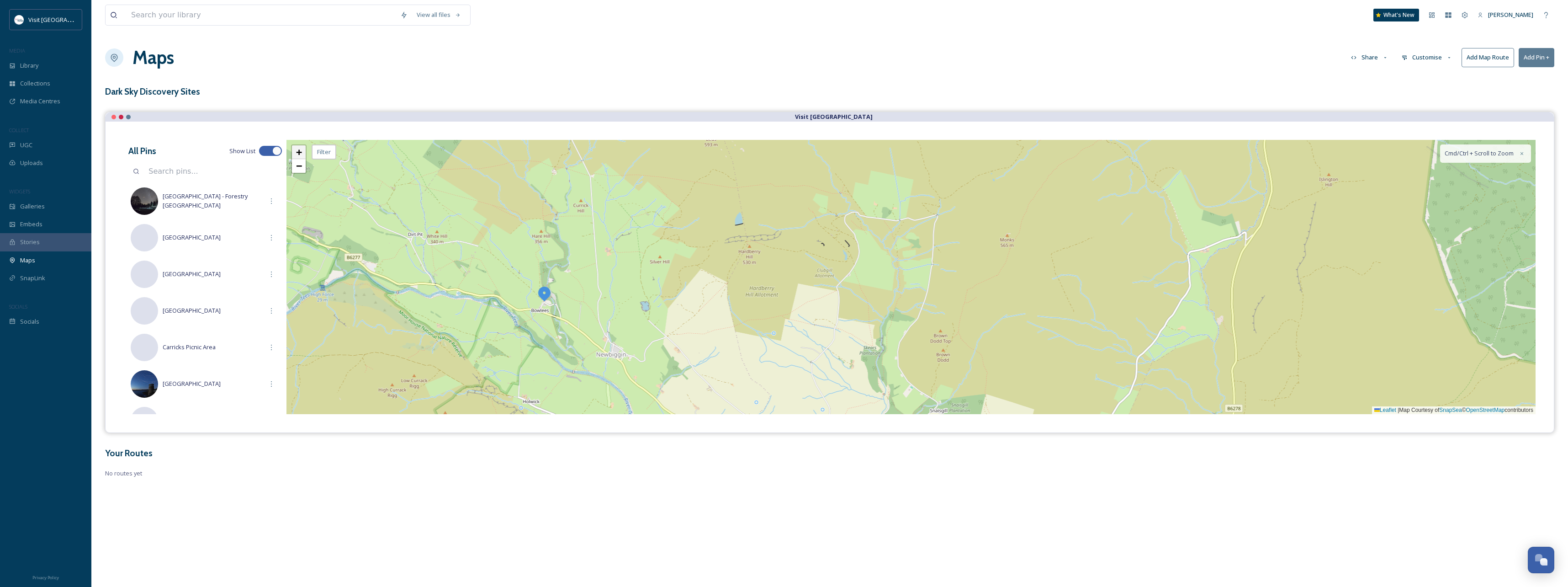
click at [298, 153] on span "+" at bounding box center [299, 152] width 6 height 12
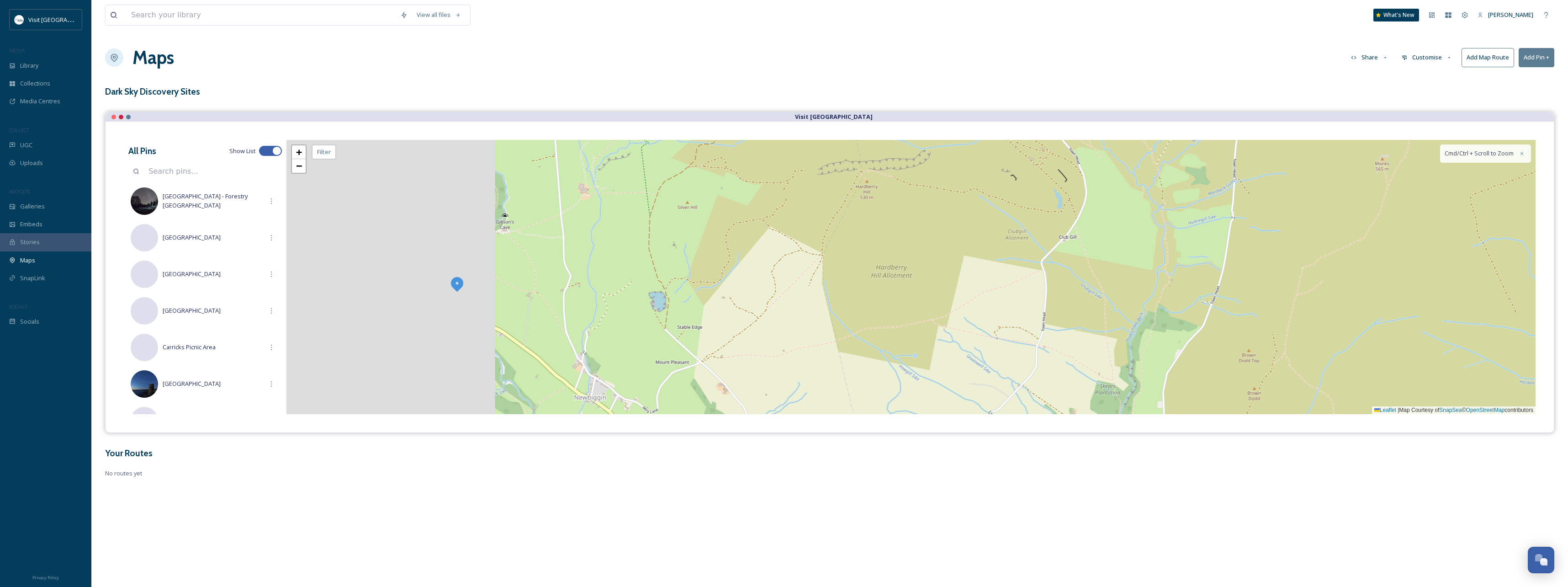
drag, startPoint x: 508, startPoint y: 301, endPoint x: 661, endPoint y: 286, distance: 153.7
click at [661, 286] on div "+ − Leaflet | Map Courtesy of SnapSea © OpenStreetMap contributors Cmd/Ctrl + S…" at bounding box center [911, 277] width 1249 height 274
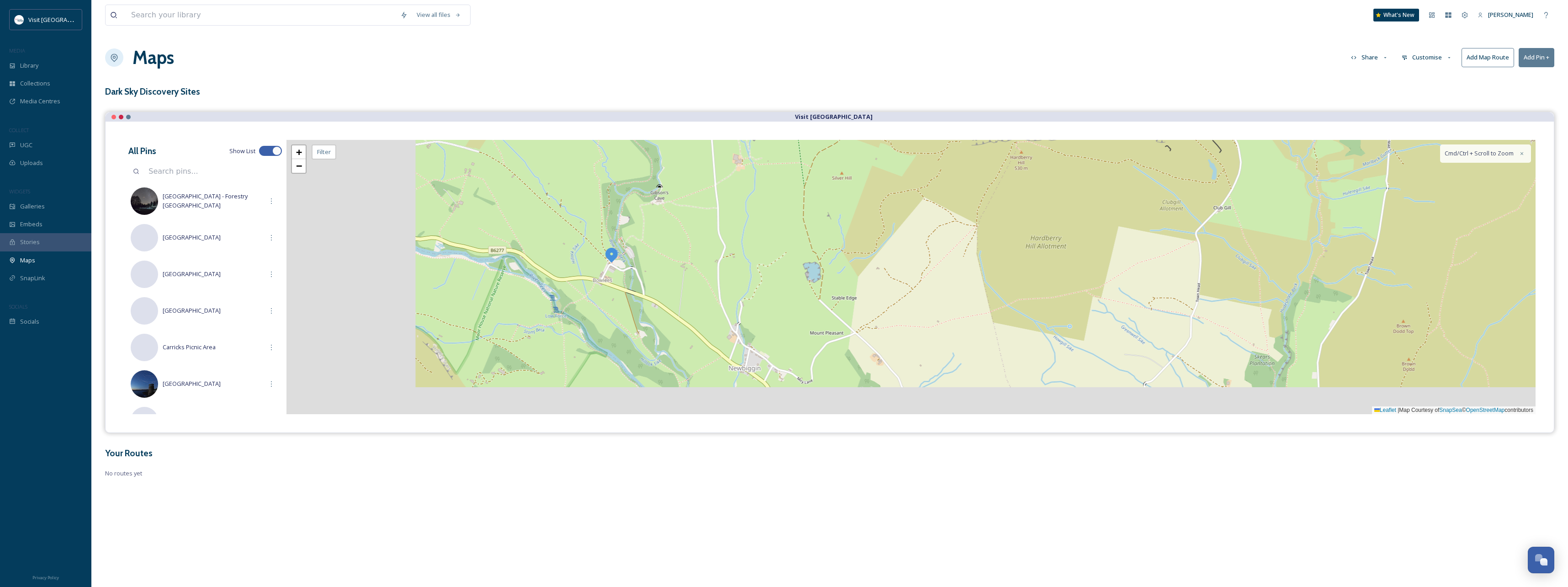
drag, startPoint x: 641, startPoint y: 300, endPoint x: 686, endPoint y: 290, distance: 46.1
click at [686, 290] on div "+ − Leaflet | Map Courtesy of SnapSea © OpenStreetMap contributors Cmd/Ctrl + S…" at bounding box center [911, 277] width 1249 height 274
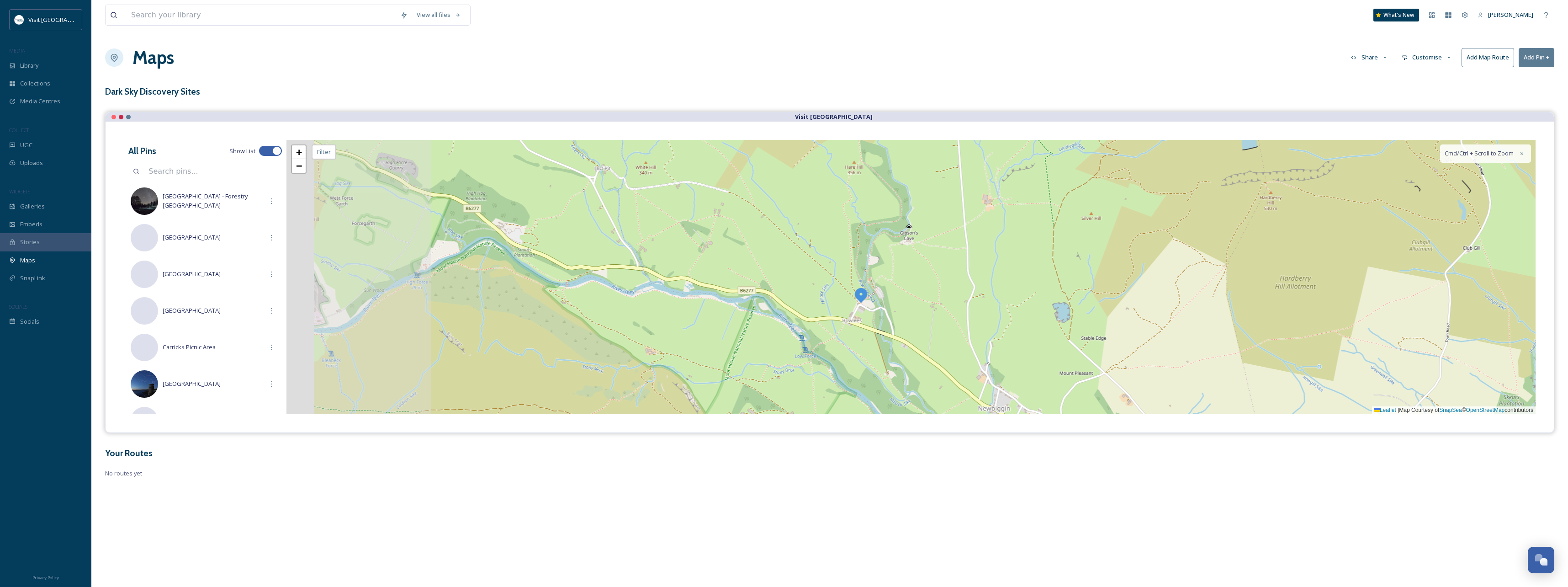
drag, startPoint x: 444, startPoint y: 295, endPoint x: 696, endPoint y: 336, distance: 255.3
click at [696, 336] on div "+ − Leaflet | Map Courtesy of SnapSea © OpenStreetMap contributors Cmd/Ctrl + S…" at bounding box center [911, 277] width 1249 height 274
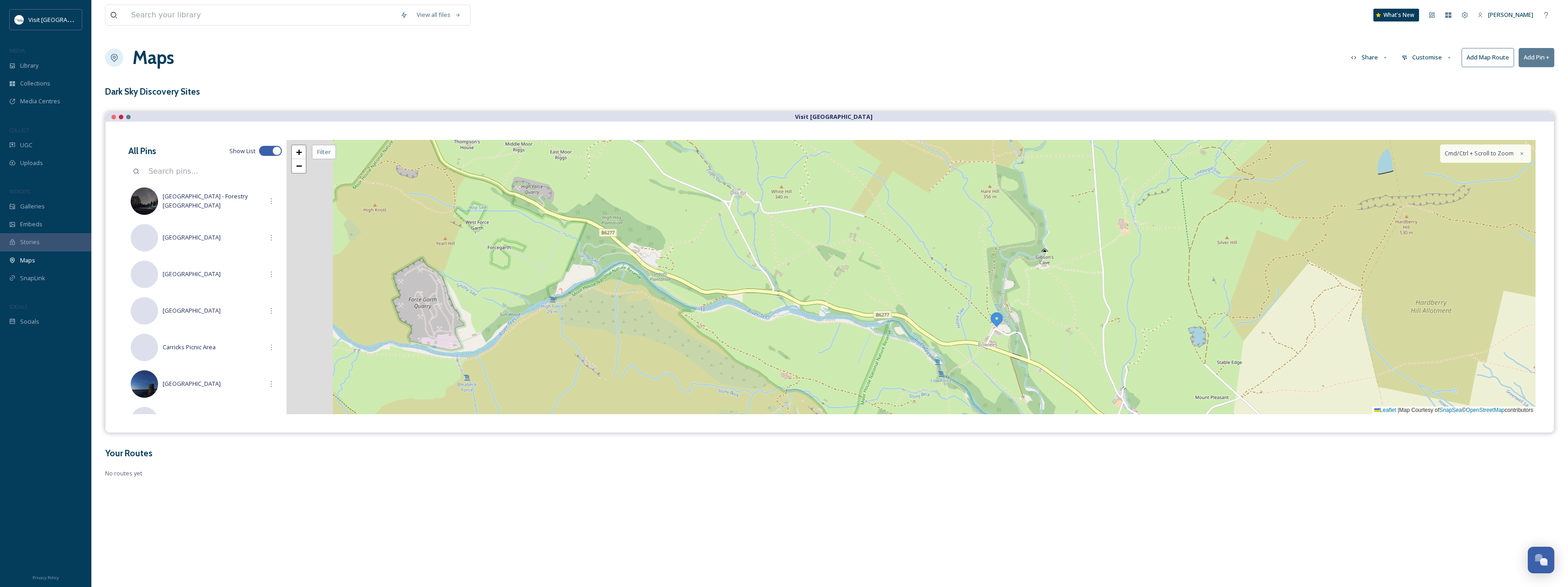
drag, startPoint x: 580, startPoint y: 308, endPoint x: 718, endPoint y: 334, distance: 140.4
click at [718, 334] on div "+ − Leaflet | Map Courtesy of SnapSea © OpenStreetMap contributors Cmd/Ctrl + S…" at bounding box center [911, 277] width 1249 height 274
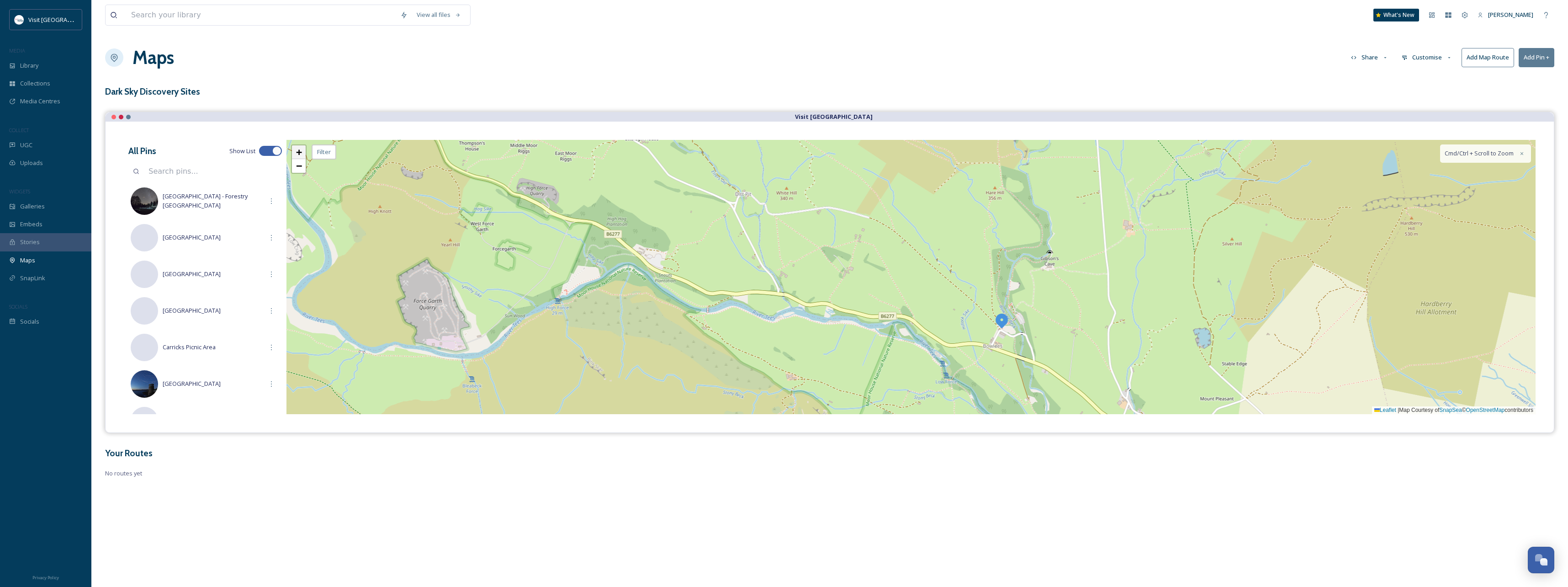
click at [296, 151] on span "+" at bounding box center [299, 152] width 6 height 12
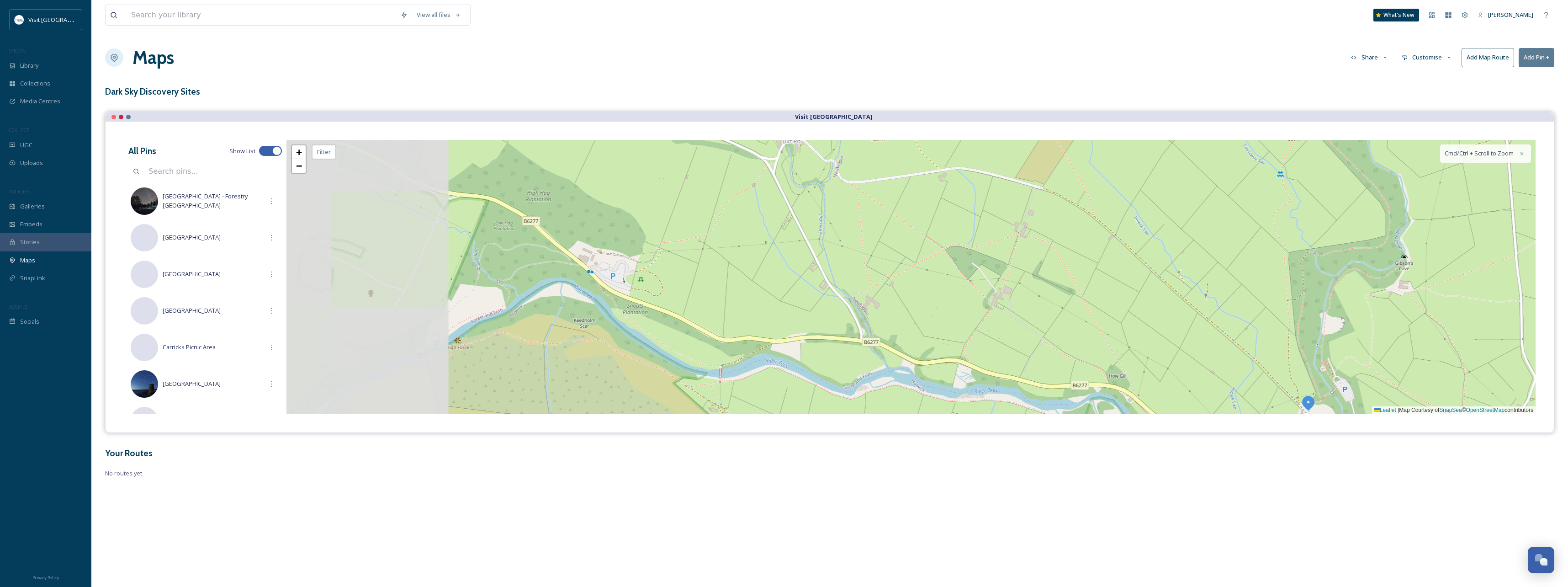
drag, startPoint x: 486, startPoint y: 292, endPoint x: 632, endPoint y: 309, distance: 147.0
click at [632, 309] on div "+ − Leaflet | Map Courtesy of SnapSea © OpenStreetMap contributors Cmd/Ctrl + S…" at bounding box center [911, 277] width 1249 height 274
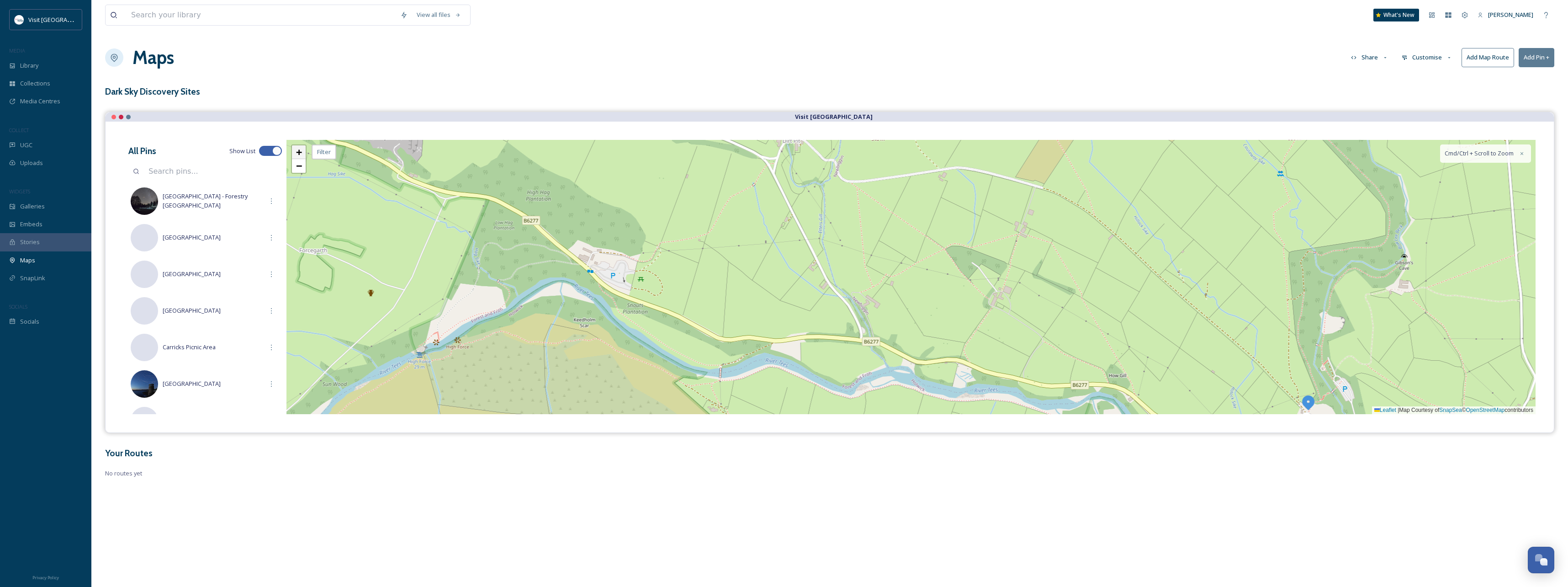
click at [295, 152] on link "+" at bounding box center [299, 152] width 14 height 14
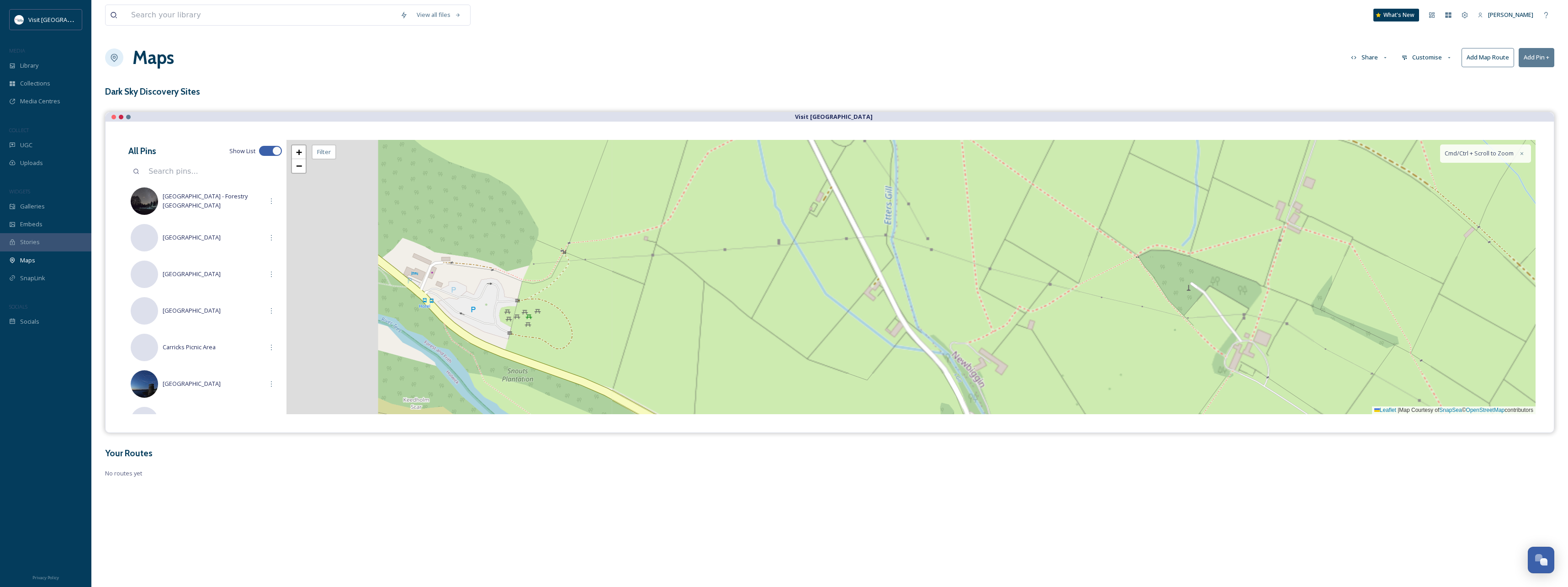
drag, startPoint x: 552, startPoint y: 288, endPoint x: 587, endPoint y: 292, distance: 35.2
click at [587, 292] on div "+ − Leaflet | Map Courtesy of SnapSea © OpenStreetMap contributors Cmd/Ctrl + S…" at bounding box center [911, 277] width 1249 height 274
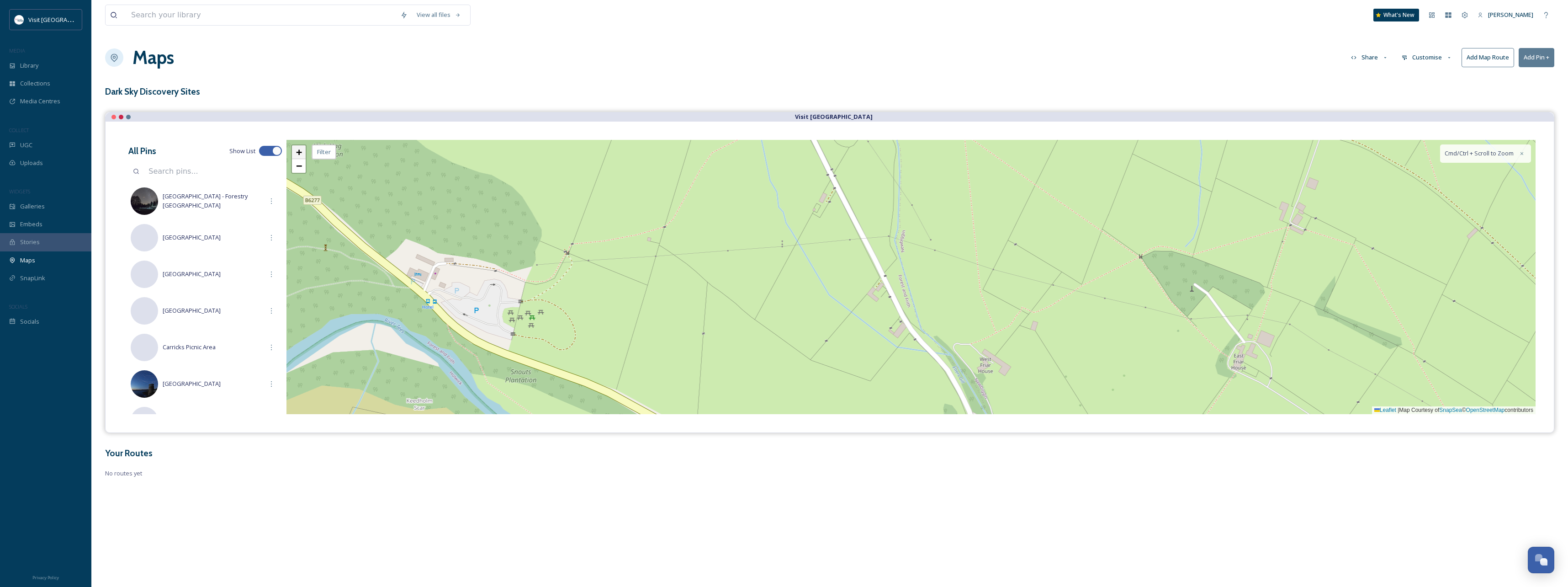
click at [299, 149] on span "+" at bounding box center [299, 152] width 6 height 12
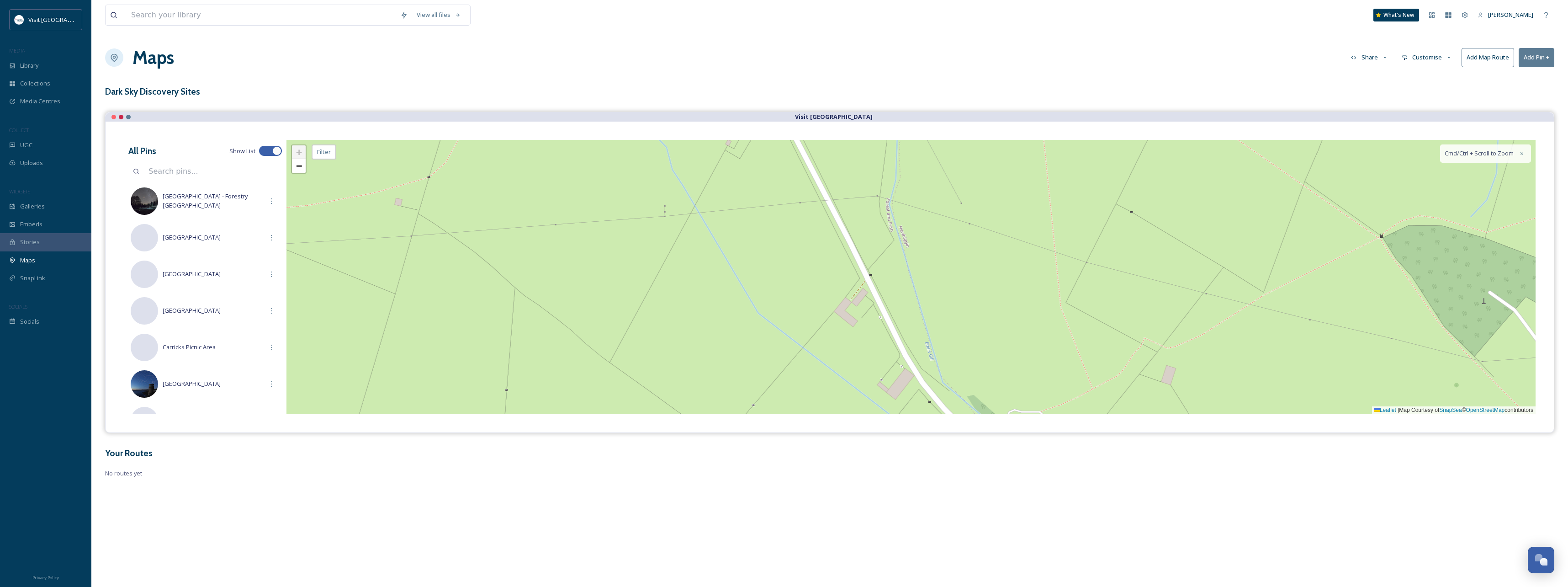
drag, startPoint x: 421, startPoint y: 289, endPoint x: 635, endPoint y: 261, distance: 215.8
click at [635, 261] on div "+ − Leaflet | Map Courtesy of SnapSea © OpenStreetMap contributors Cmd/Ctrl + S…" at bounding box center [911, 277] width 1249 height 274
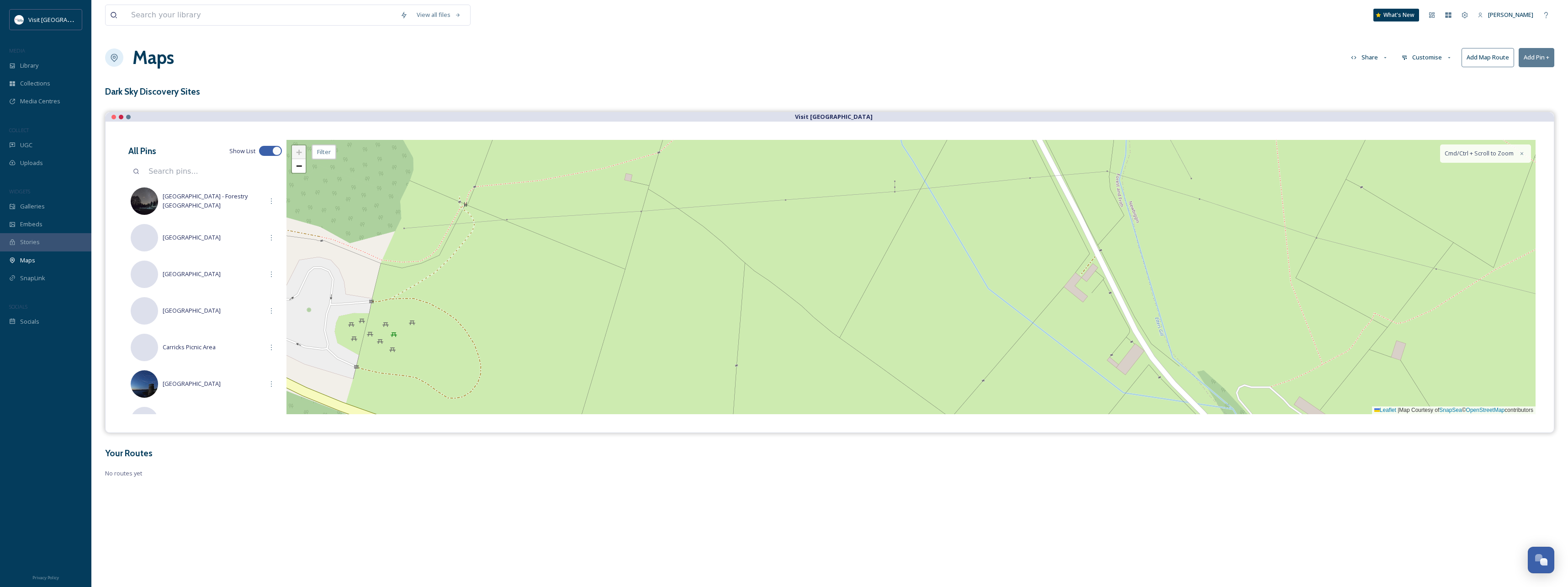
drag, startPoint x: 565, startPoint y: 279, endPoint x: 749, endPoint y: 290, distance: 184.3
click at [748, 290] on div "+ − Leaflet | Map Courtesy of SnapSea © OpenStreetMap contributors Cmd/Ctrl + S…" at bounding box center [911, 277] width 1249 height 274
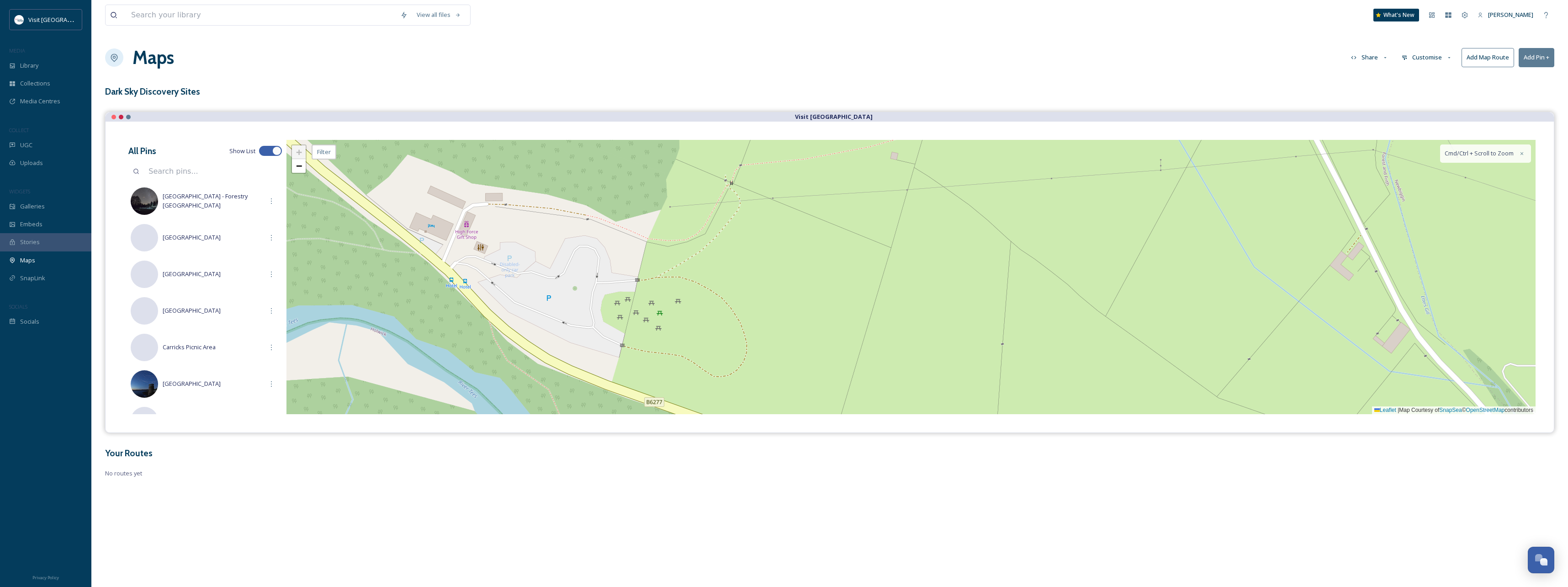
drag, startPoint x: 687, startPoint y: 289, endPoint x: 756, endPoint y: 256, distance: 76.5
click at [756, 256] on div "+ − Leaflet | Map Courtesy of SnapSea © OpenStreetMap contributors Cmd/Ctrl + S…" at bounding box center [911, 277] width 1249 height 274
click at [1537, 54] on button "Add Pin +" at bounding box center [1536, 57] width 36 height 19
click at [1495, 76] on span "Add New Pin" at bounding box center [1511, 79] width 35 height 9
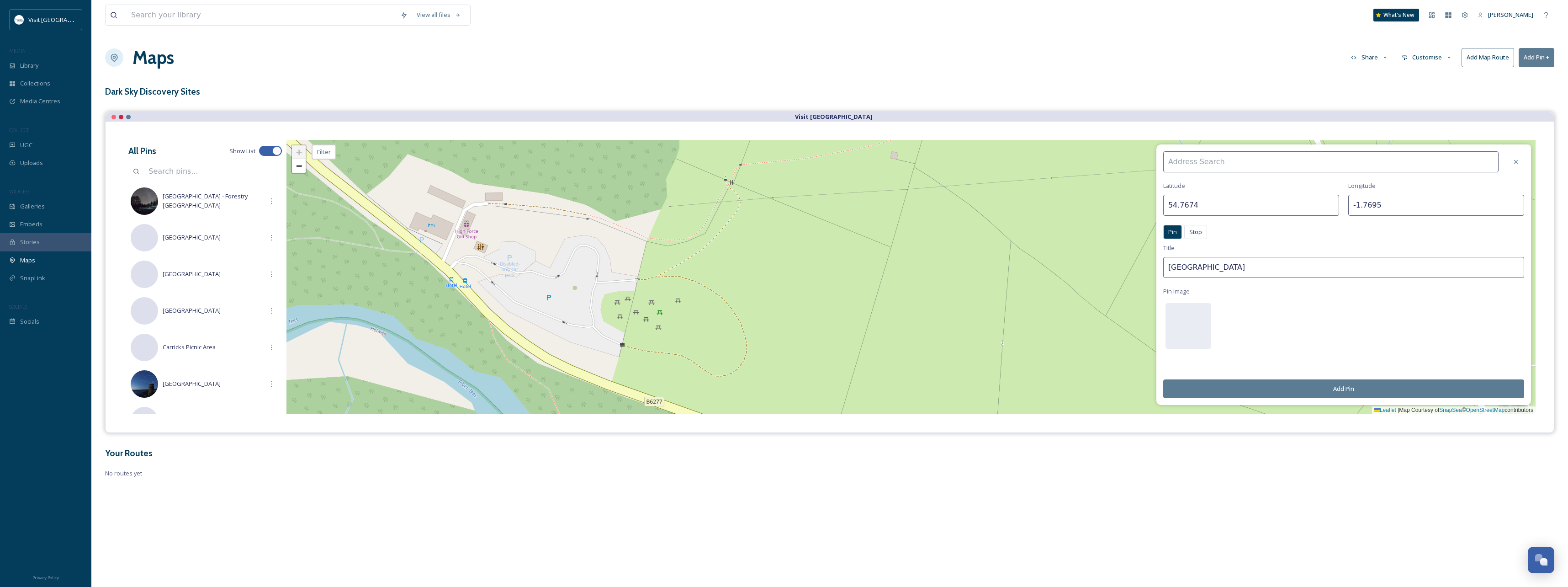
click at [1265, 161] on input at bounding box center [1331, 161] width 335 height 21
type input "[GEOGRAPHIC_DATA]"
click at [1209, 184] on span "[GEOGRAPHIC_DATA]" at bounding box center [1196, 183] width 58 height 9
type input "54.6529"
type input "-2.1799"
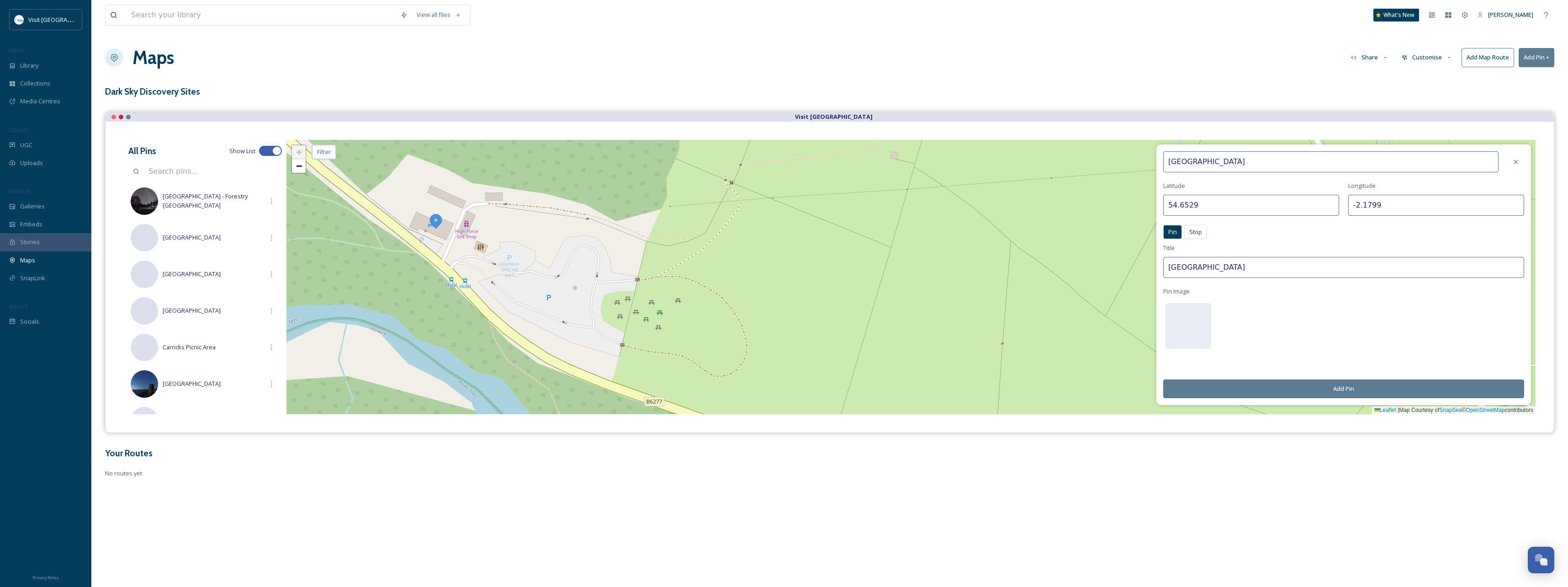
type input "[GEOGRAPHIC_DATA]"
click at [1205, 329] on div at bounding box center [1188, 326] width 46 height 46
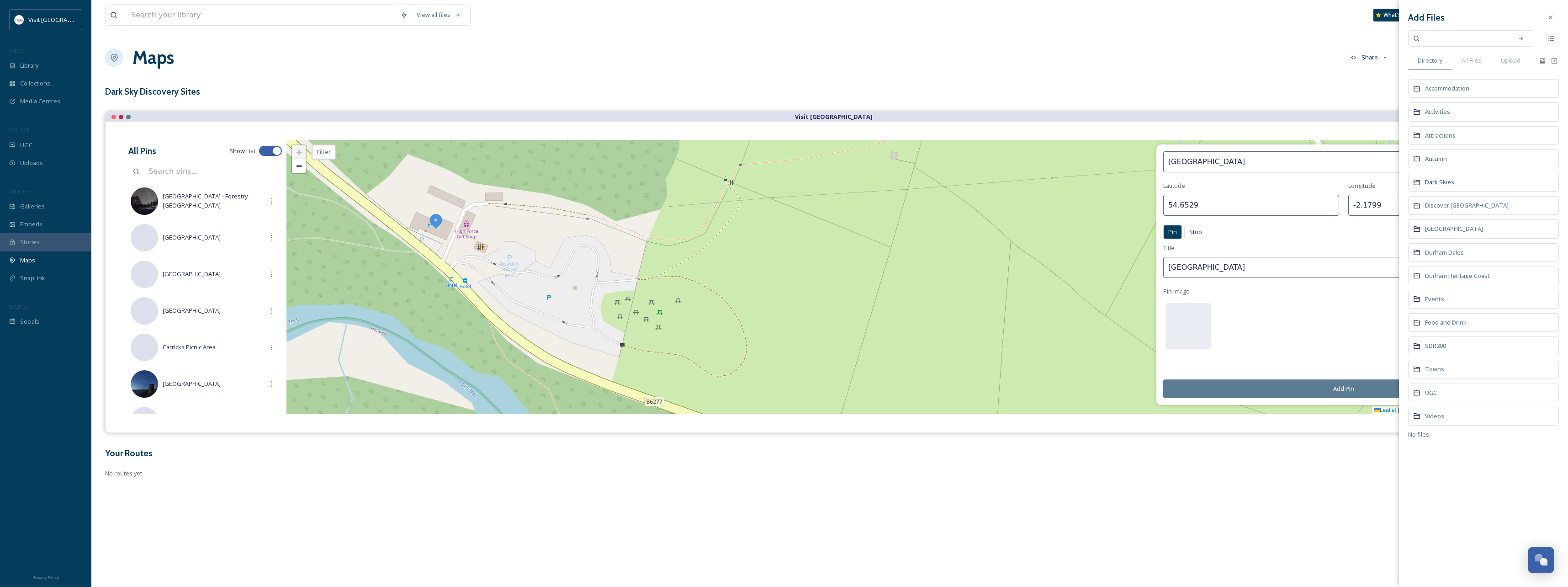
click at [1447, 185] on span "Dark Skies" at bounding box center [1440, 182] width 29 height 9
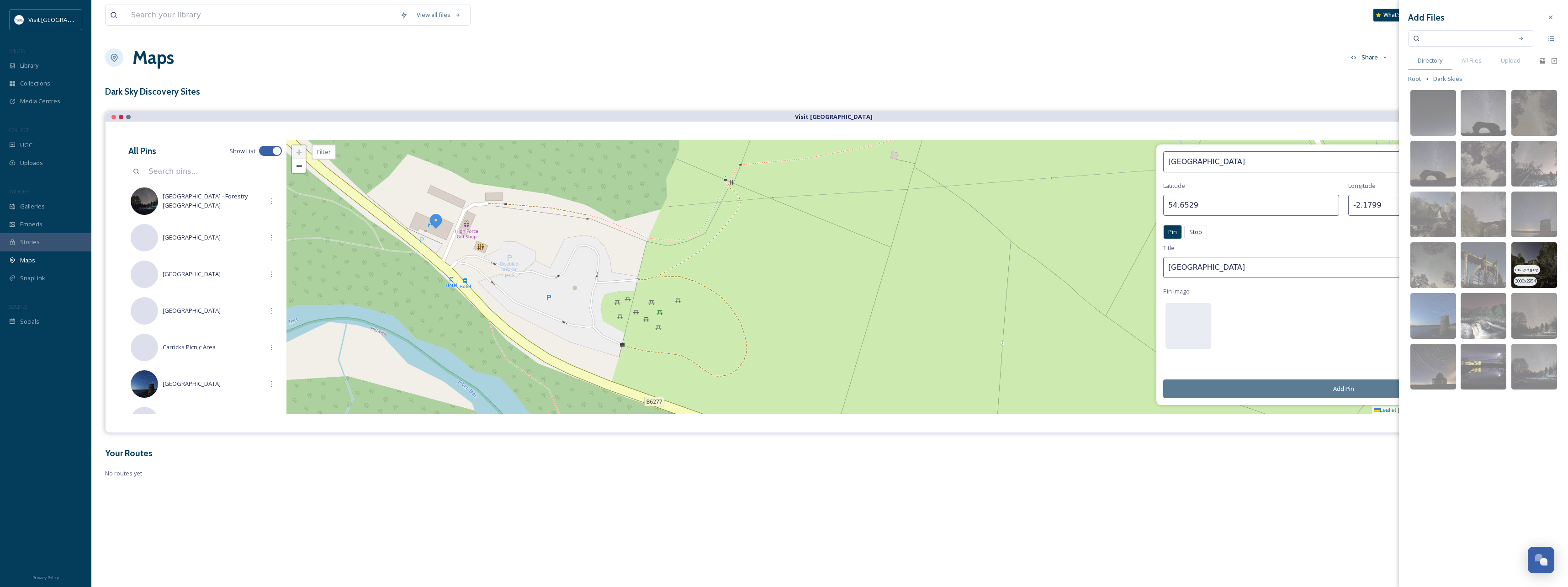
click at [1529, 262] on img at bounding box center [1534, 265] width 46 height 46
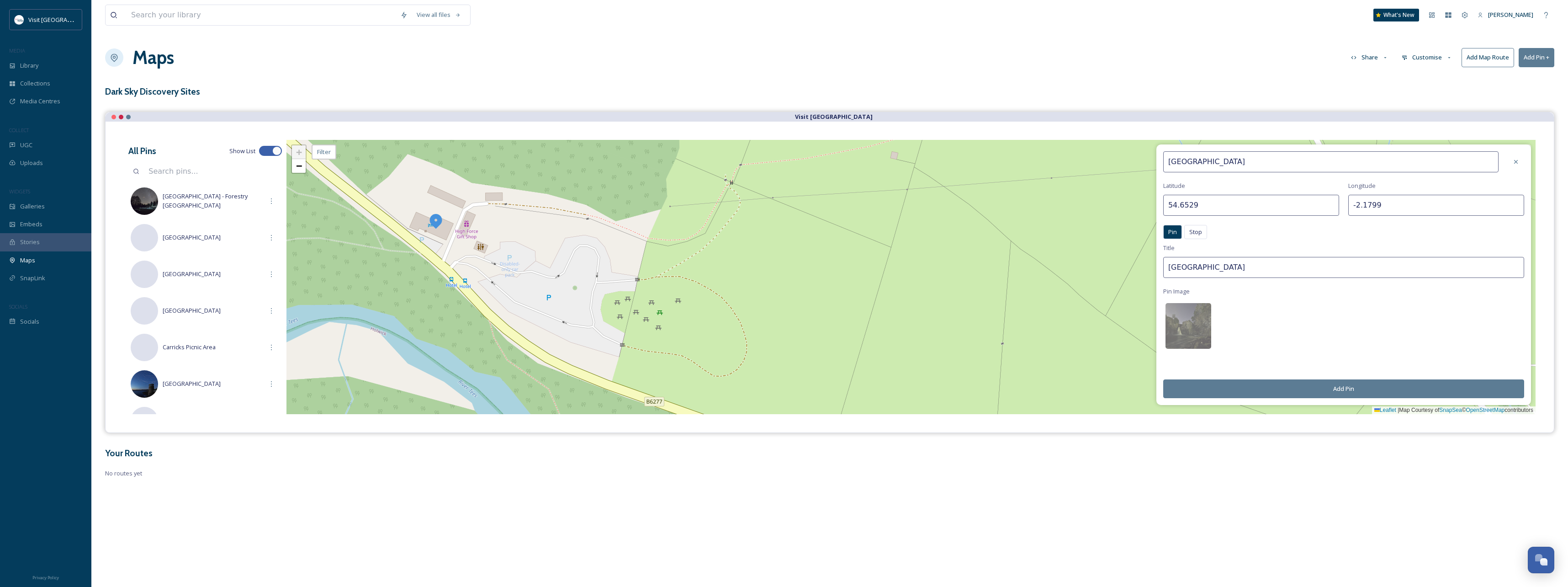
click at [1352, 389] on button "Add Pin" at bounding box center [1343, 388] width 361 height 19
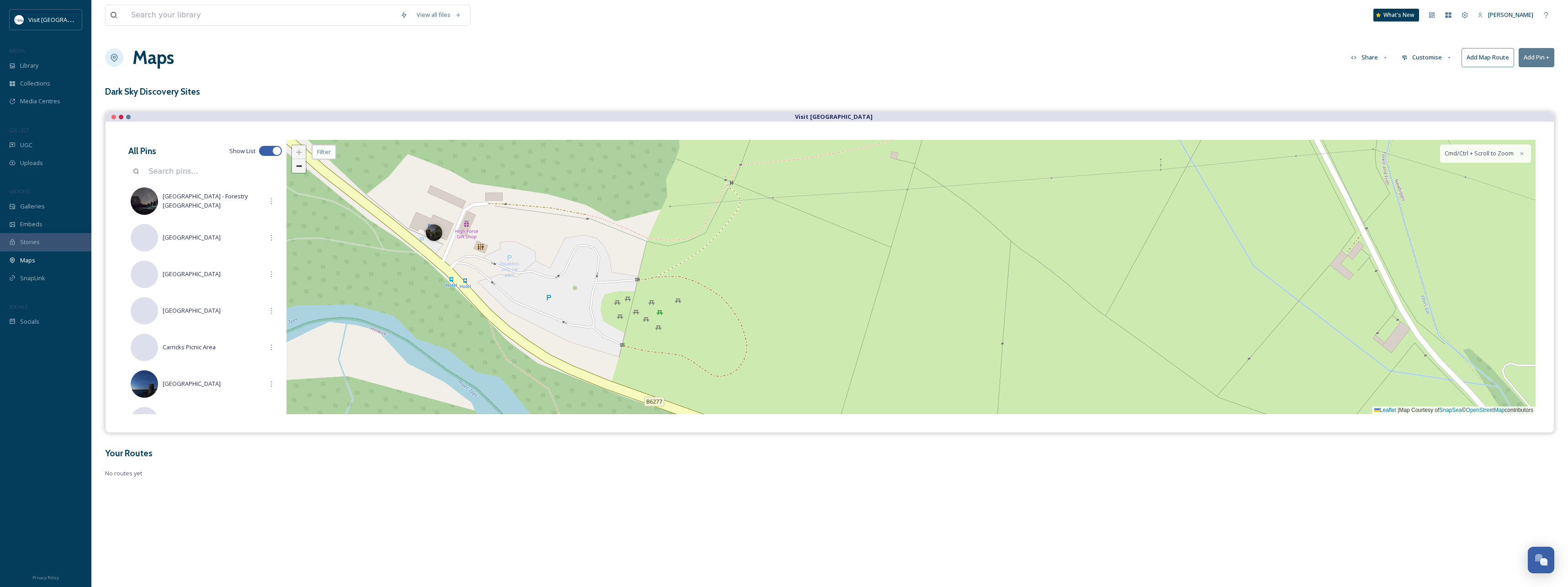
click at [296, 166] on span "−" at bounding box center [299, 166] width 6 height 12
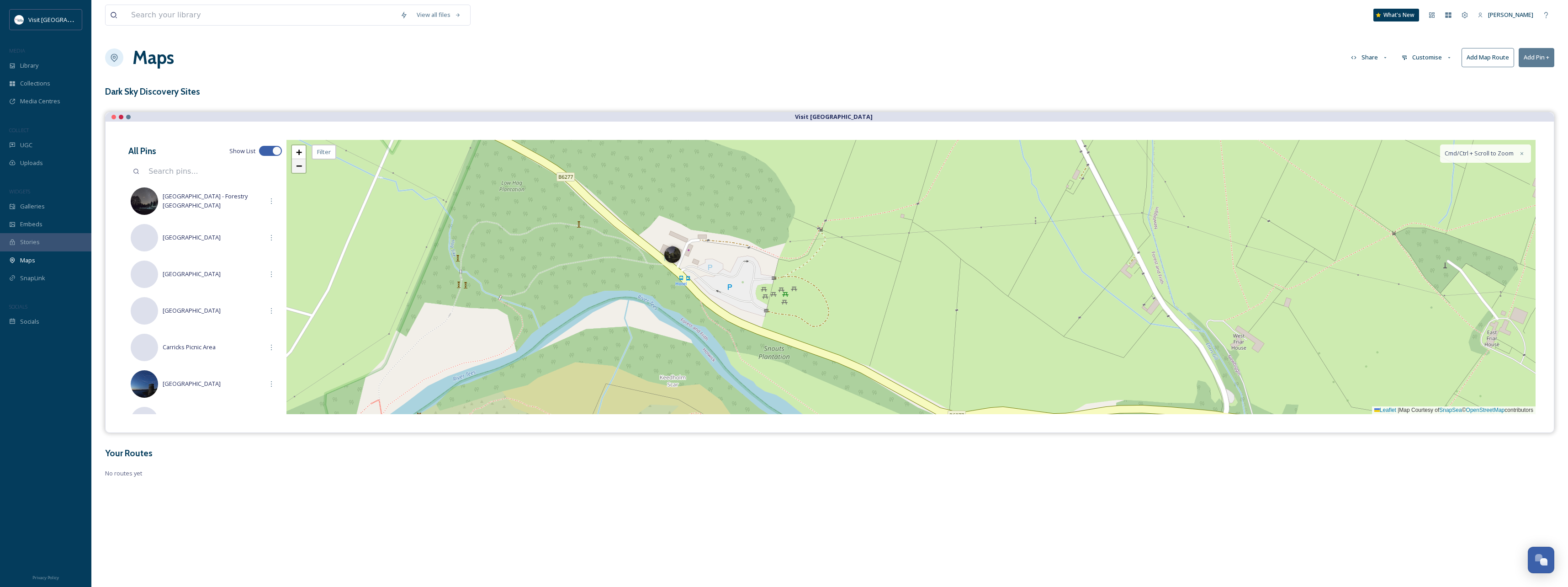
click at [296, 166] on span "−" at bounding box center [299, 166] width 6 height 12
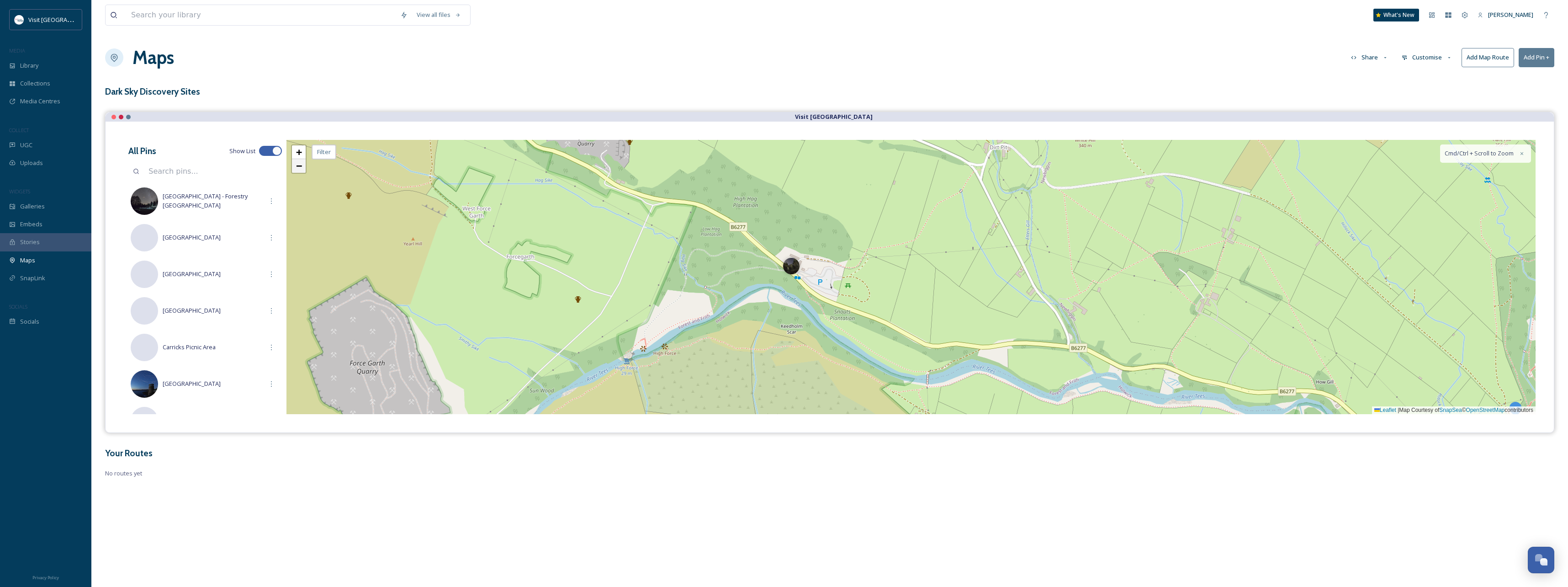
click at [299, 171] on link "−" at bounding box center [299, 166] width 14 height 14
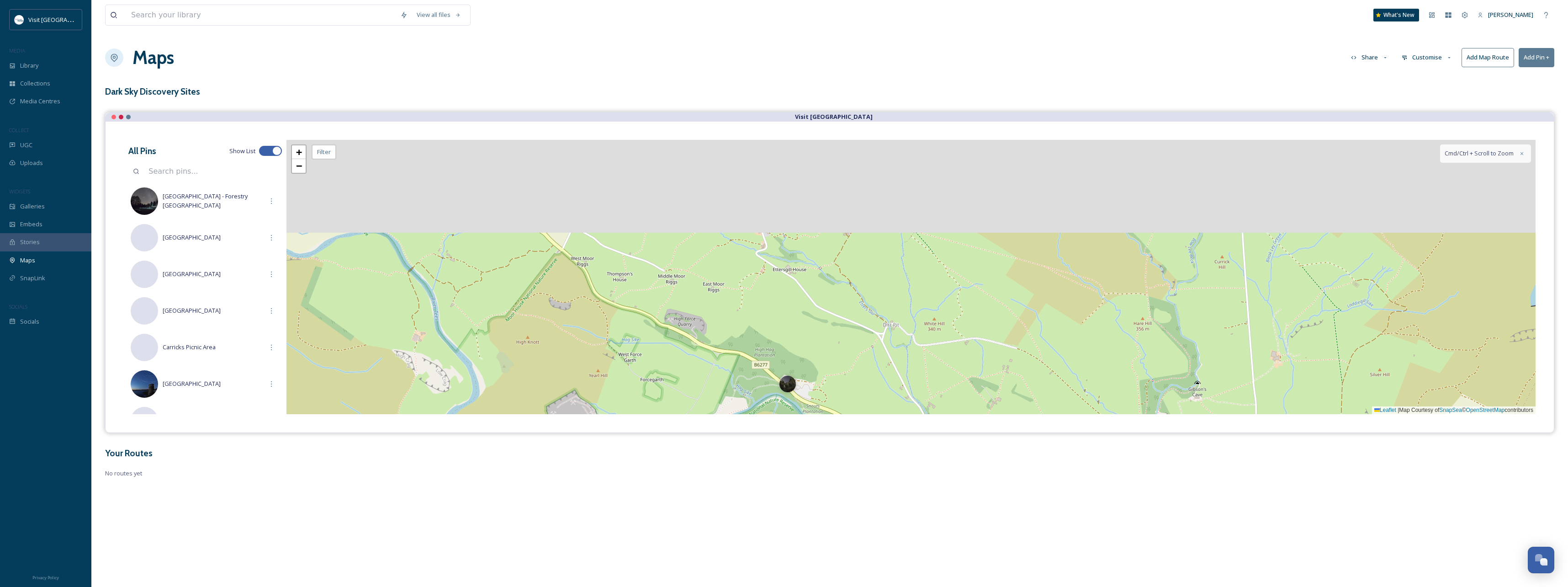
drag, startPoint x: 750, startPoint y: 232, endPoint x: 659, endPoint y: 373, distance: 167.8
click at [668, 376] on div "+ − Leaflet | Map Courtesy of SnapSea © OpenStreetMap contributors Cmd/Ctrl + S…" at bounding box center [911, 277] width 1249 height 274
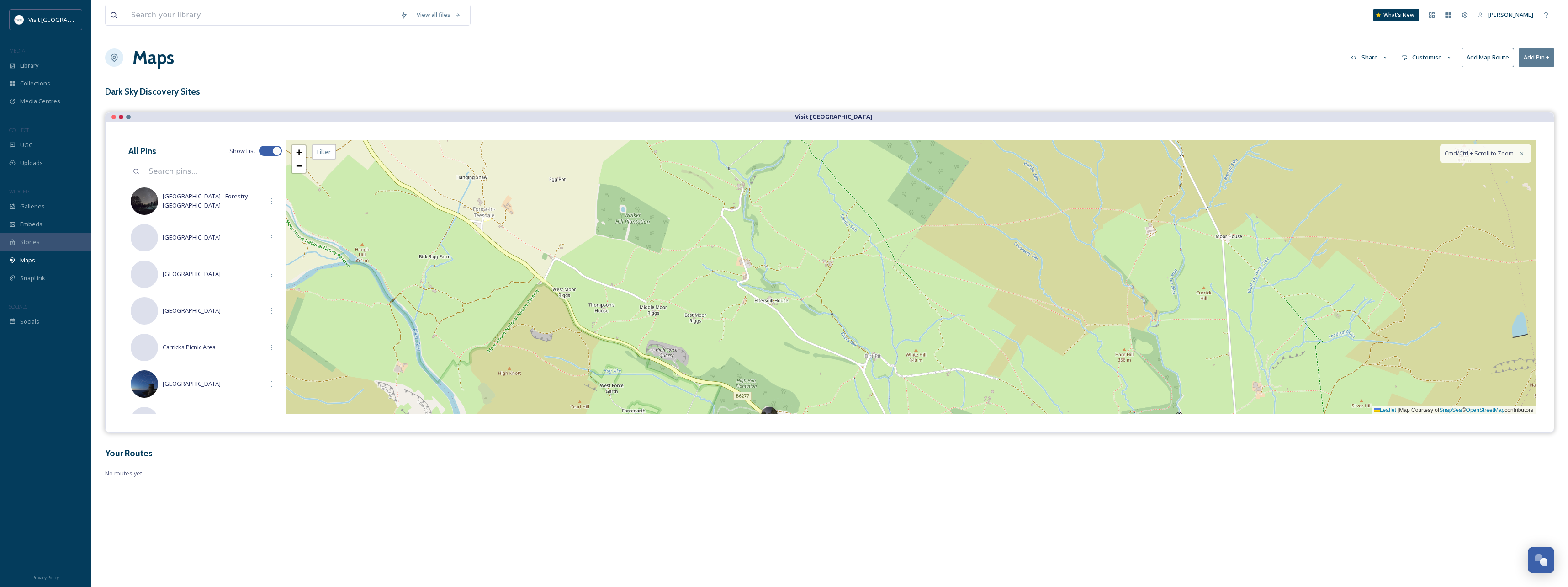
click at [1535, 57] on button "Add Pin +" at bounding box center [1536, 57] width 36 height 19
click at [1505, 79] on span "Add New Pin" at bounding box center [1511, 79] width 35 height 9
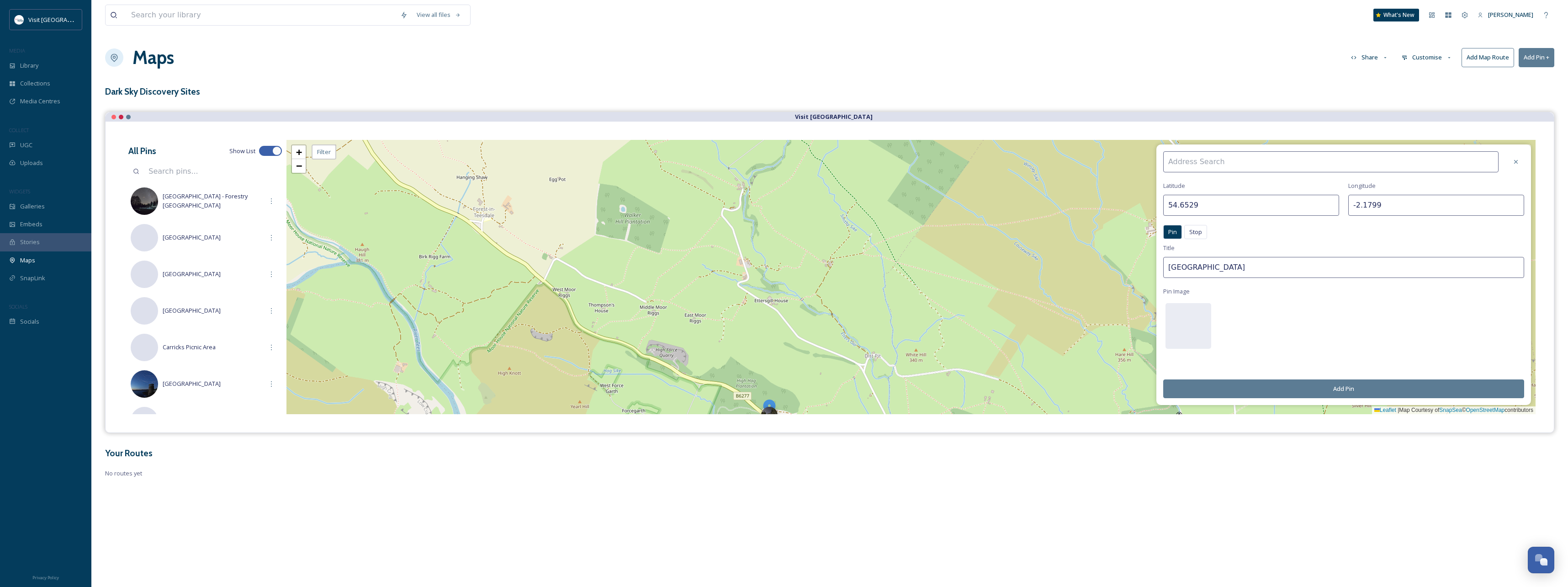
click at [1335, 156] on input at bounding box center [1331, 161] width 335 height 21
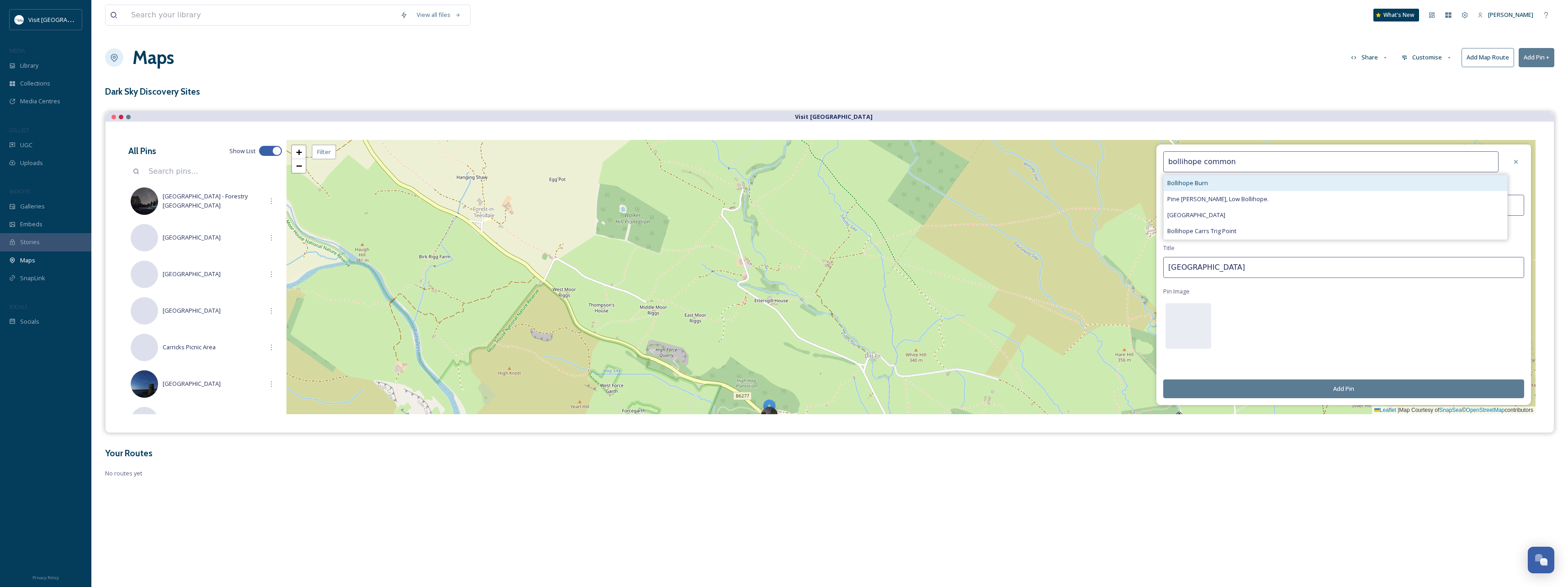
click at [1211, 180] on div "Bollihope Burn" at bounding box center [1335, 183] width 343 height 16
type input "Bollihope Burn"
type input "54.7100"
type input "-2.0086"
type input "Bollihope Burn"
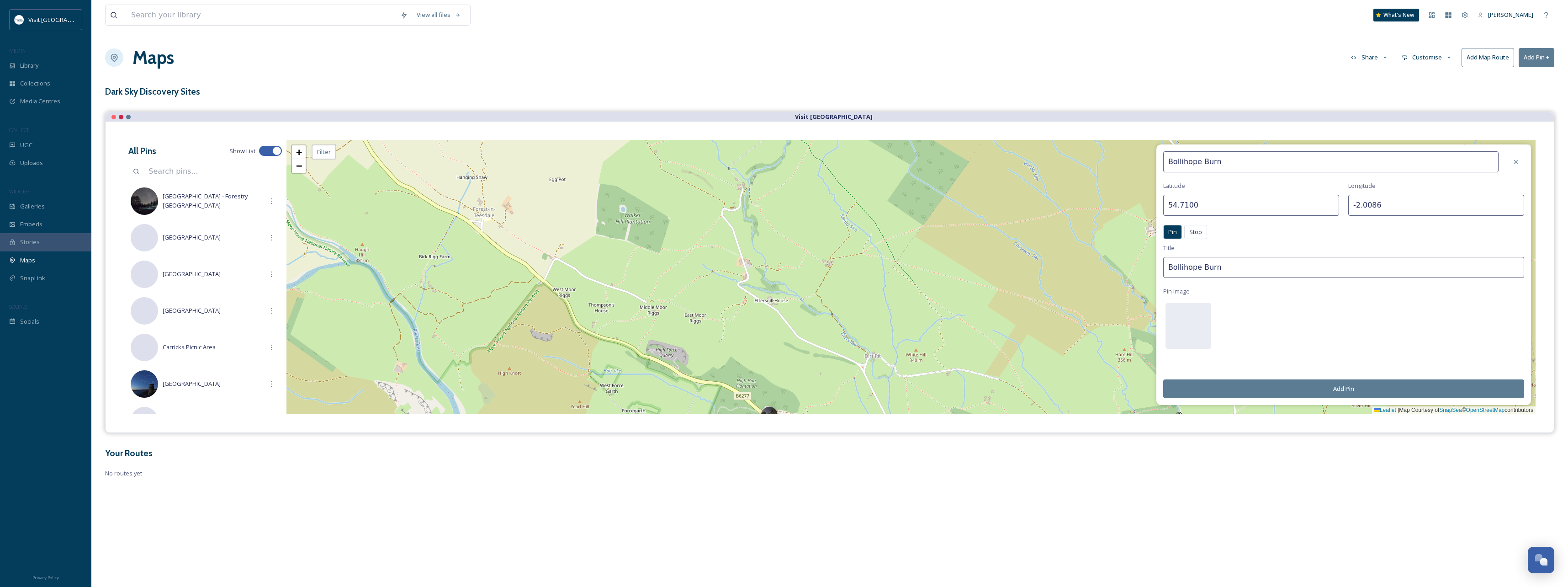
click at [1332, 390] on button "Add Pin" at bounding box center [1343, 388] width 361 height 19
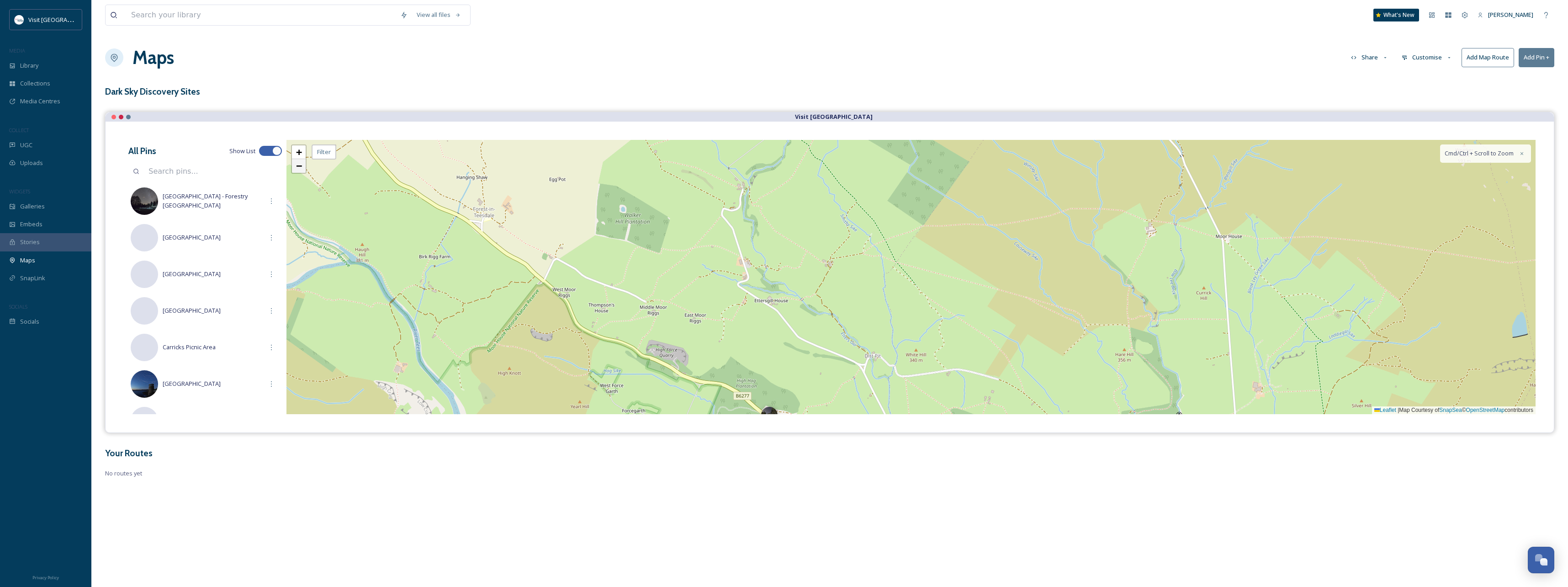
click at [296, 170] on span "−" at bounding box center [299, 166] width 6 height 12
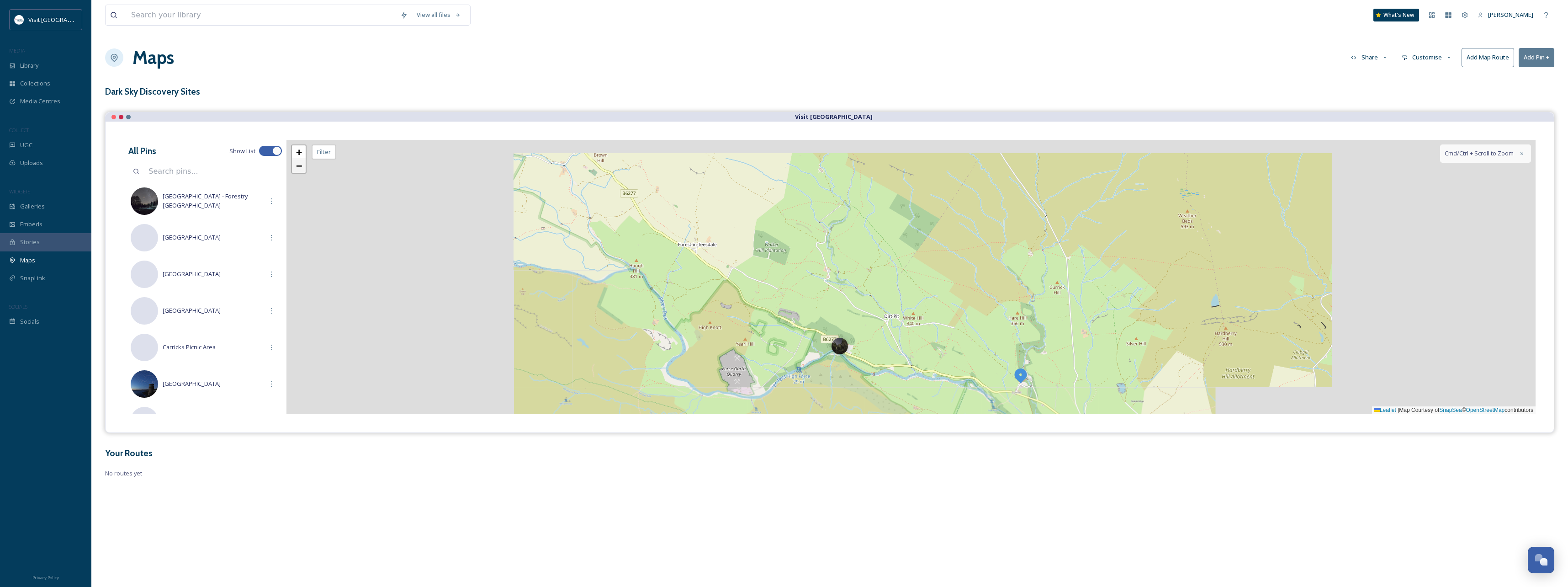
click at [296, 170] on span "−" at bounding box center [299, 166] width 6 height 12
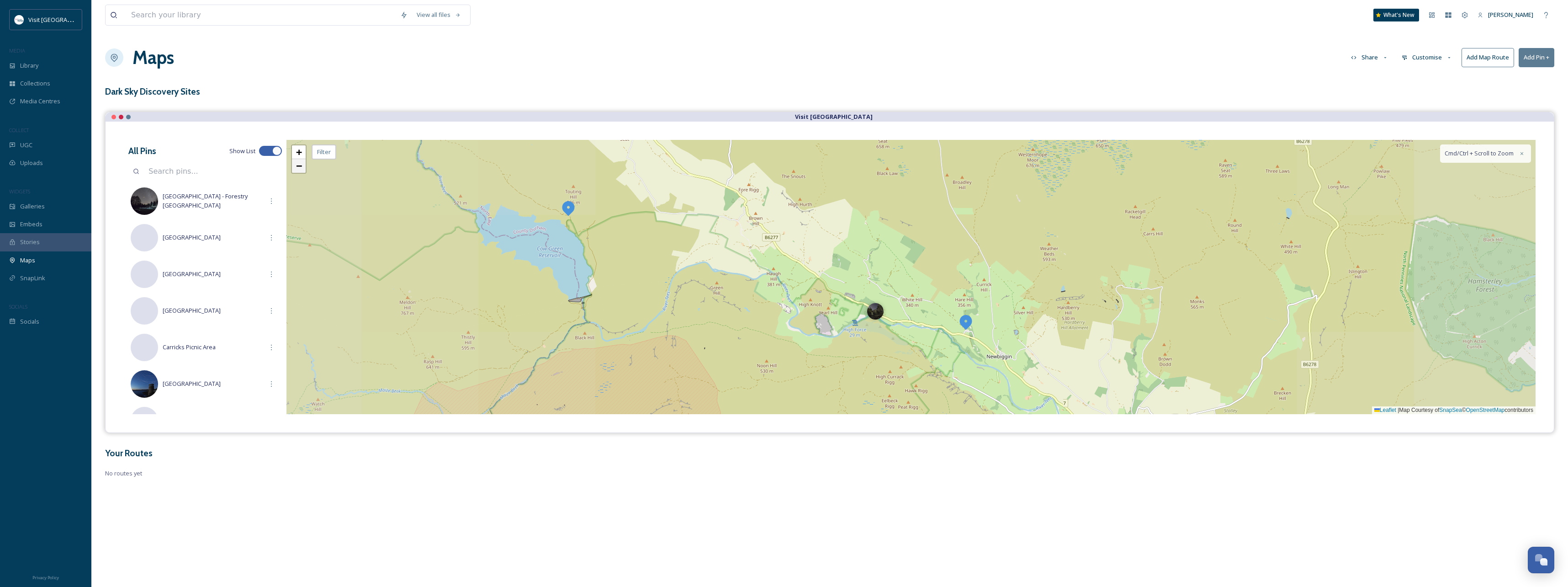
click at [296, 170] on span "−" at bounding box center [299, 166] width 6 height 12
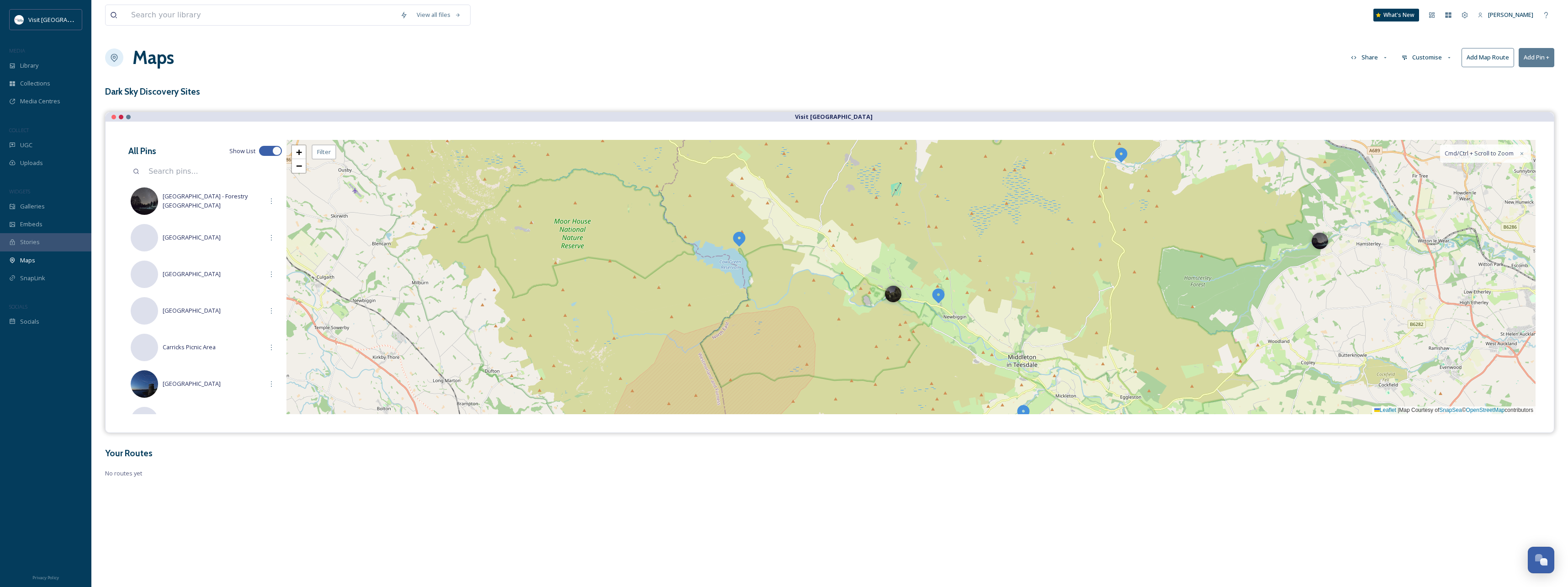
drag, startPoint x: 853, startPoint y: 320, endPoint x: 840, endPoint y: 334, distance: 19.1
click at [840, 334] on div "+ − Leaflet | Map Courtesy of SnapSea © OpenStreetMap contributors Cmd/Ctrl + S…" at bounding box center [911, 277] width 1249 height 274
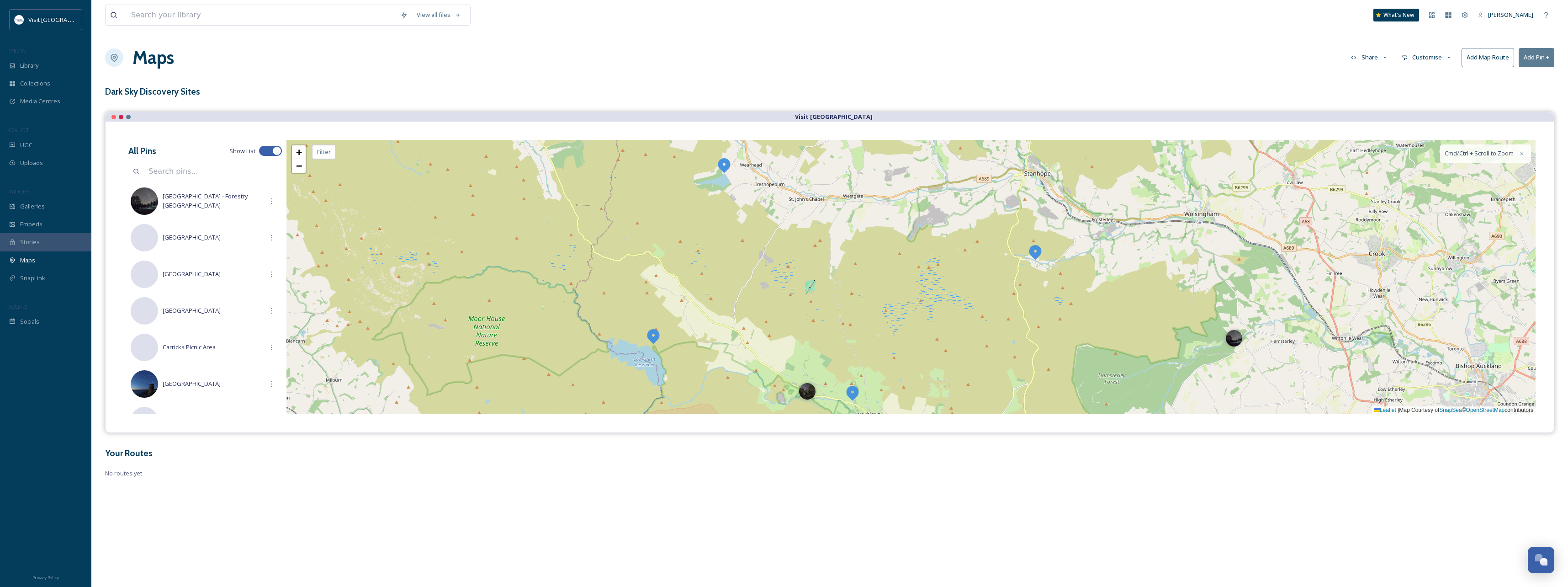
click at [1037, 252] on img at bounding box center [1035, 251] width 16 height 16
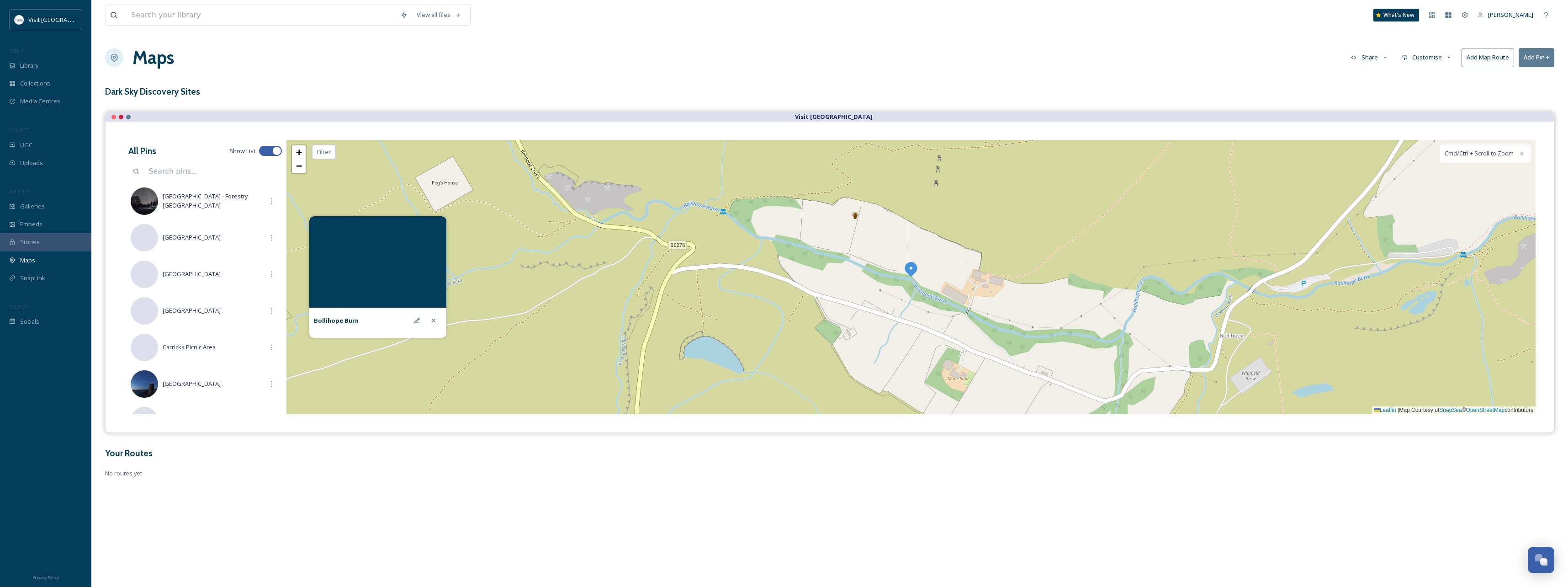
click at [912, 269] on img at bounding box center [911, 269] width 16 height 16
click at [298, 167] on span "−" at bounding box center [299, 166] width 6 height 12
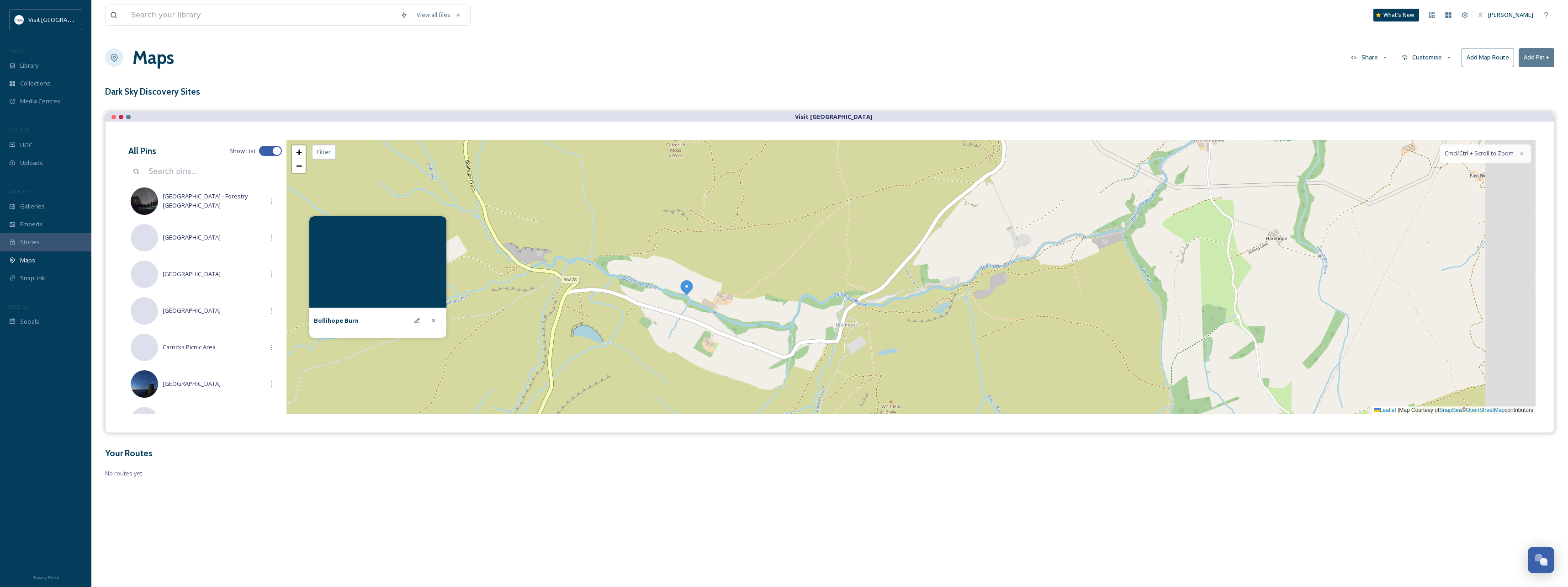
drag, startPoint x: 1080, startPoint y: 296, endPoint x: 856, endPoint y: 314, distance: 224.7
click at [856, 314] on div "+ − Leaflet | Map Courtesy of SnapSea © OpenStreetMap contributors Cmd/Ctrl + S…" at bounding box center [911, 277] width 1249 height 274
click at [292, 154] on link "+" at bounding box center [299, 152] width 14 height 14
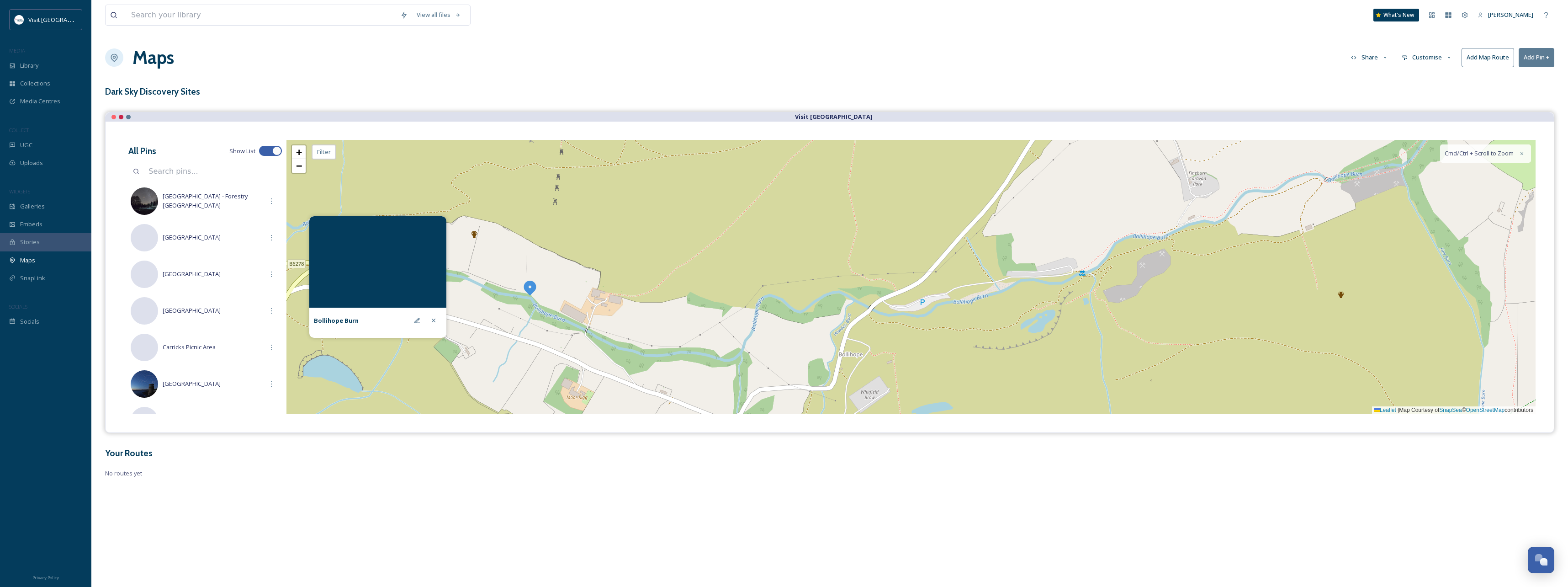
drag, startPoint x: 782, startPoint y: 296, endPoint x: 849, endPoint y: 278, distance: 69.4
click at [849, 278] on div "+ − Leaflet | Map Courtesy of SnapSea © OpenStreetMap contributors Cmd/Ctrl + S…" at bounding box center [911, 277] width 1249 height 274
click at [433, 320] on icon at bounding box center [433, 320] width 4 height 4
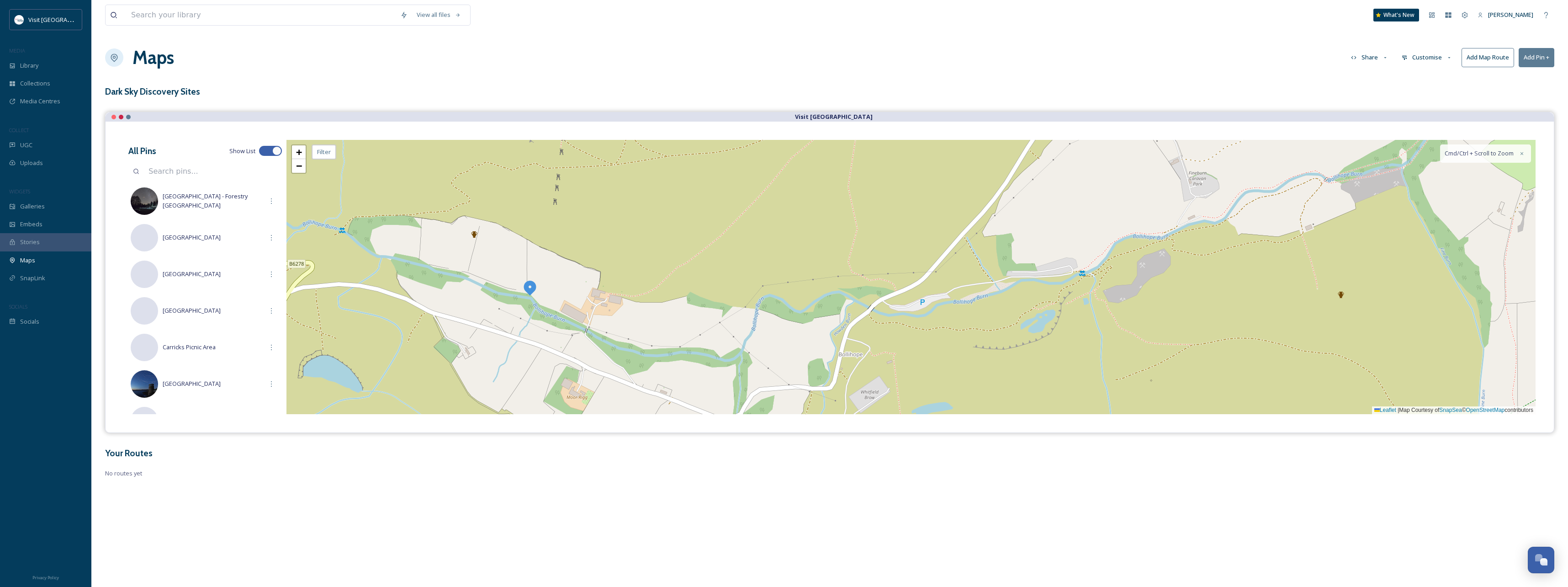
click at [536, 287] on img at bounding box center [530, 287] width 16 height 16
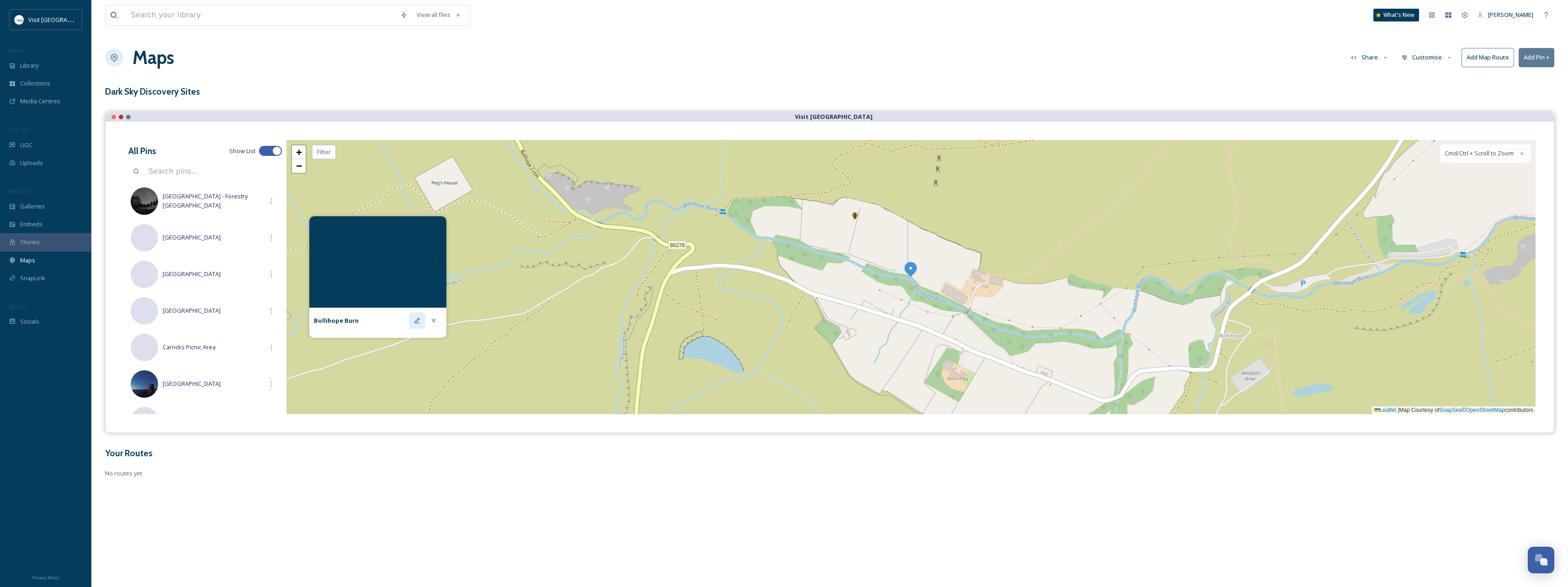
click at [419, 326] on div at bounding box center [417, 320] width 16 height 16
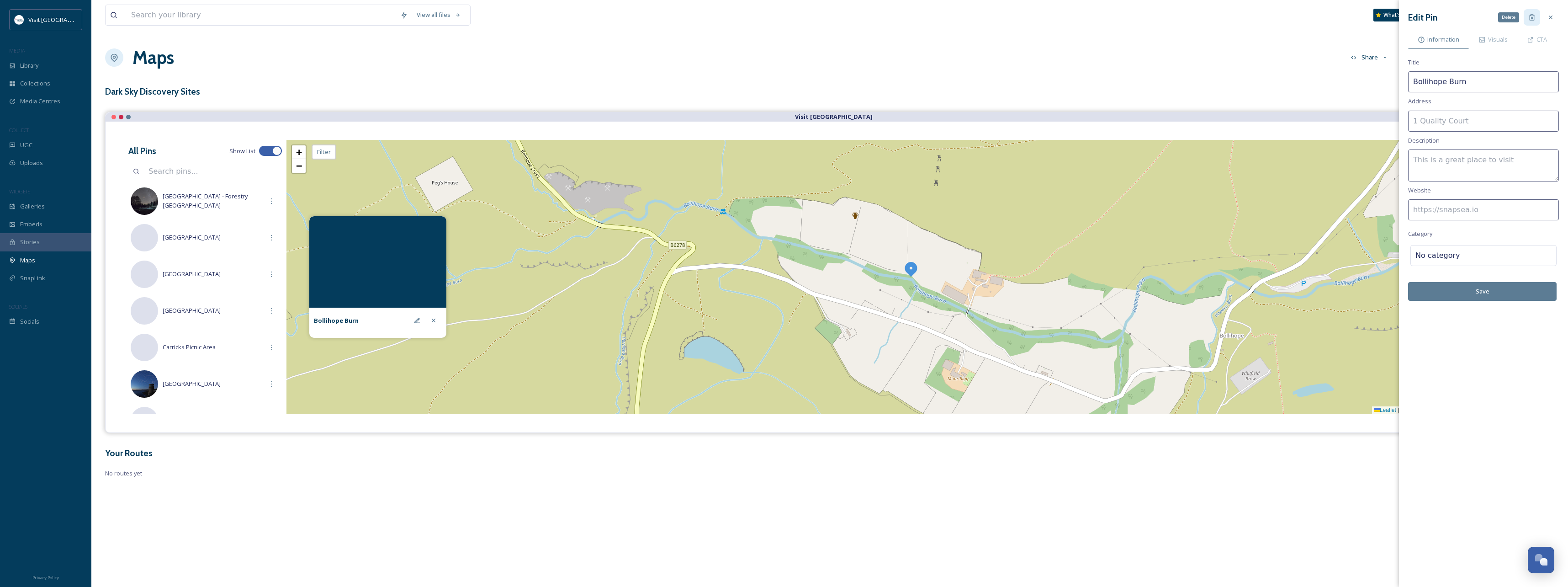
click at [1536, 19] on div "Delete" at bounding box center [1531, 17] width 16 height 16
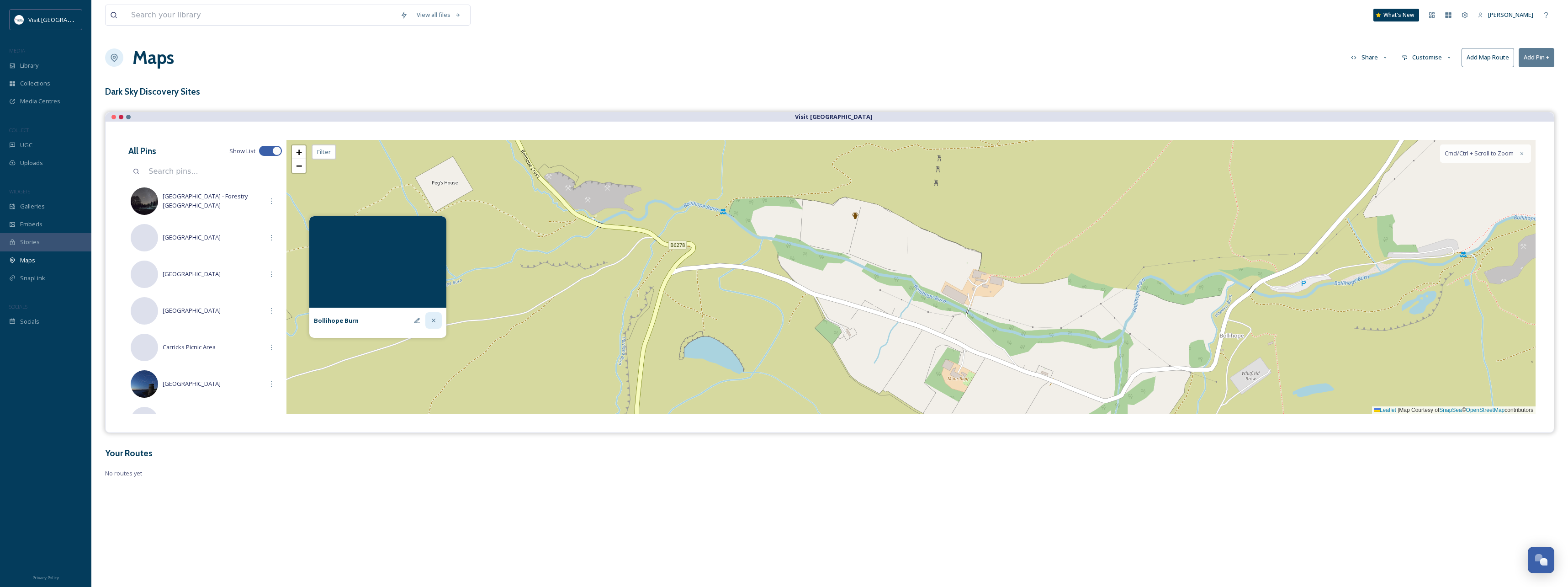
click at [432, 318] on icon at bounding box center [433, 320] width 7 height 7
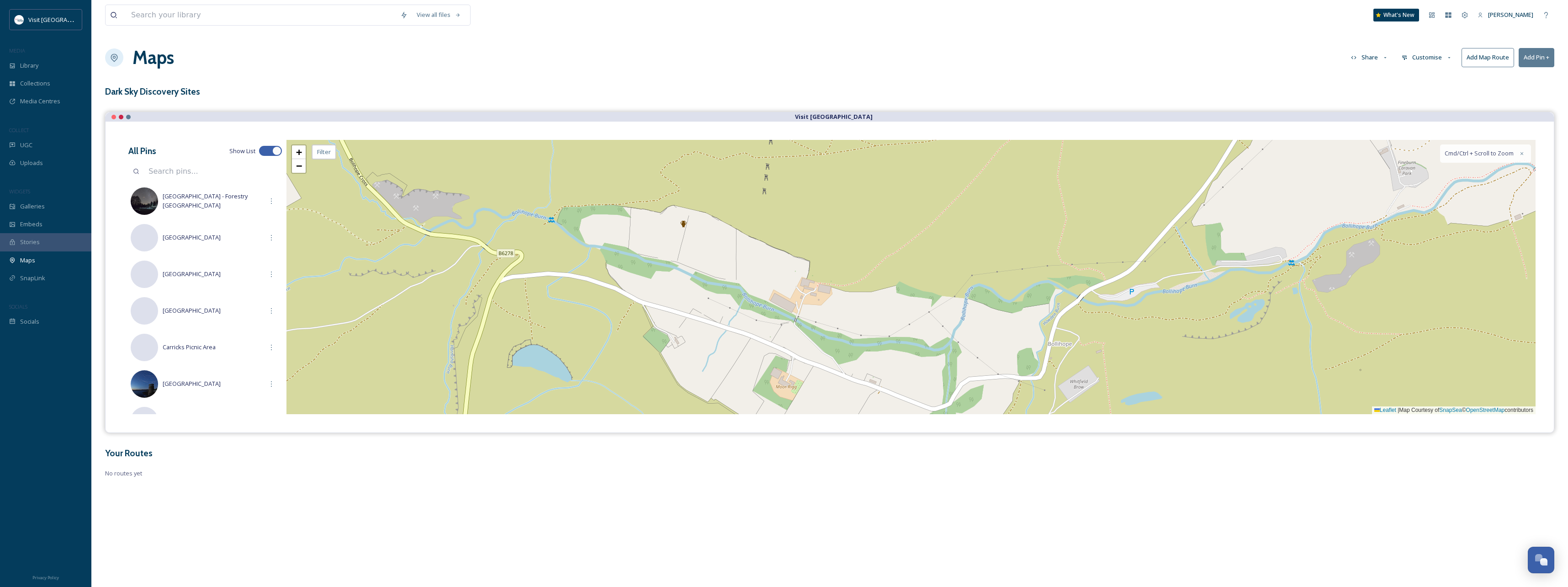
drag, startPoint x: 1278, startPoint y: 301, endPoint x: 1097, endPoint y: 310, distance: 181.2
click at [1097, 310] on div "+ − Leaflet | Map Courtesy of SnapSea © OpenStreetMap contributors Cmd/Ctrl + S…" at bounding box center [911, 277] width 1249 height 274
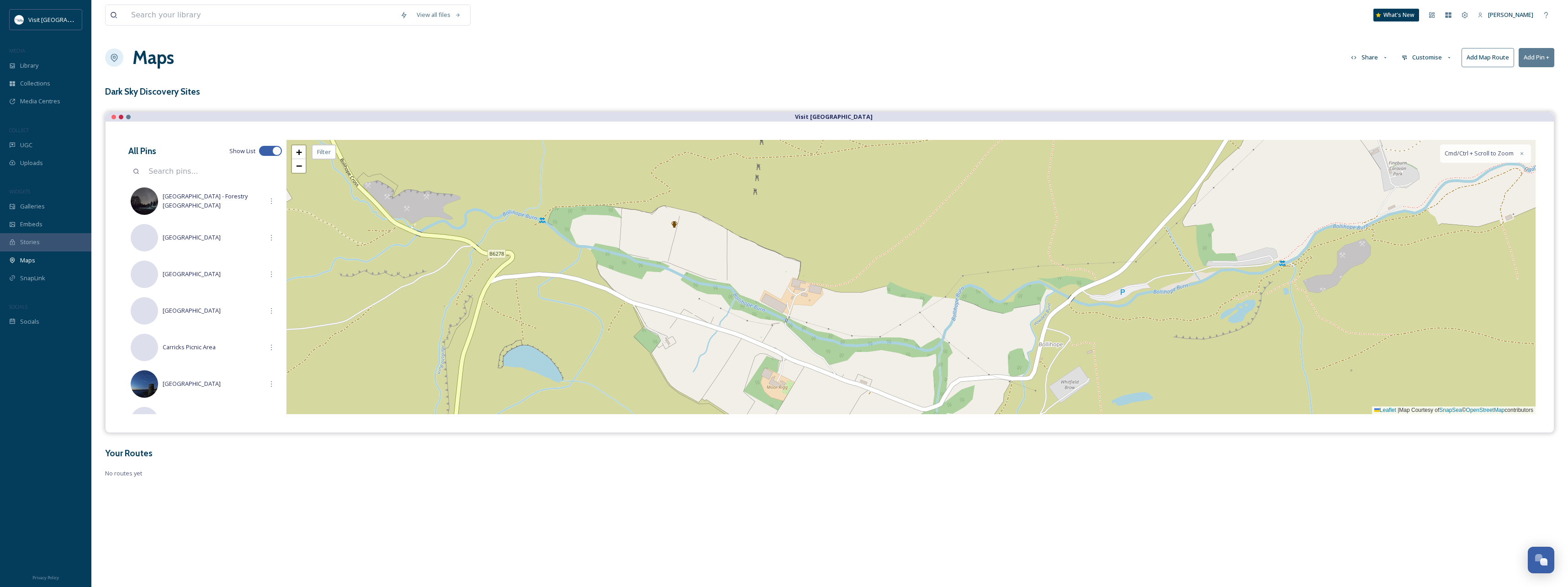
click at [1541, 60] on button "Add Pin +" at bounding box center [1536, 57] width 36 height 19
click at [1120, 294] on div "+ − Leaflet | Map Courtesy of SnapSea © OpenStreetMap contributors Cmd/Ctrl + S…" at bounding box center [911, 277] width 1249 height 274
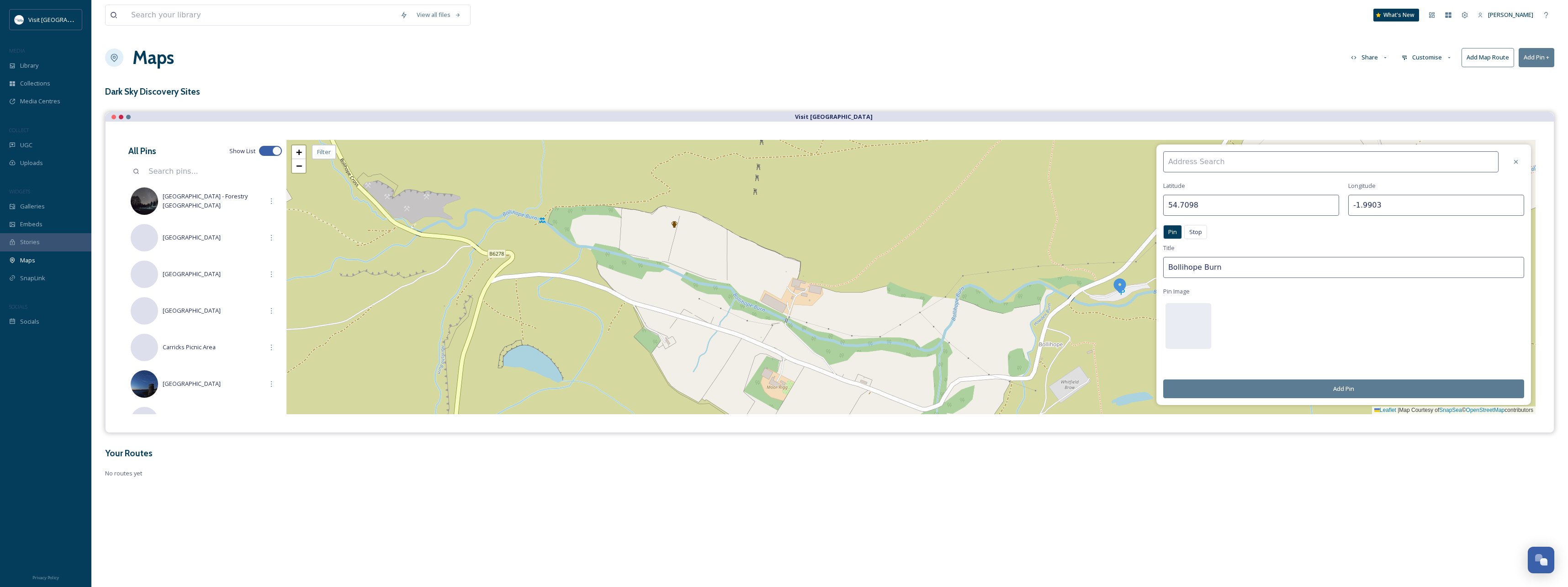
click at [1247, 166] on input at bounding box center [1331, 161] width 335 height 21
click at [1248, 262] on input "Bollihope Burn" at bounding box center [1343, 267] width 361 height 21
click at [1358, 390] on button "Add Pin" at bounding box center [1343, 388] width 361 height 19
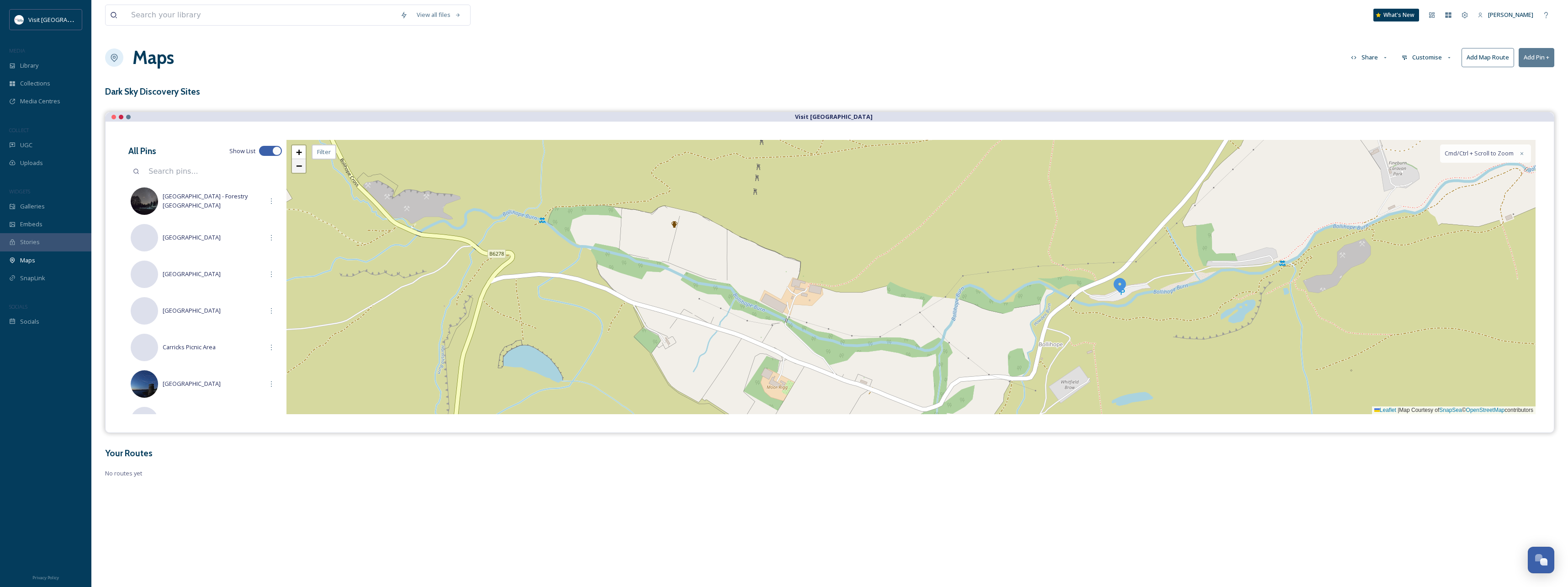
click at [295, 167] on link "−" at bounding box center [299, 166] width 14 height 14
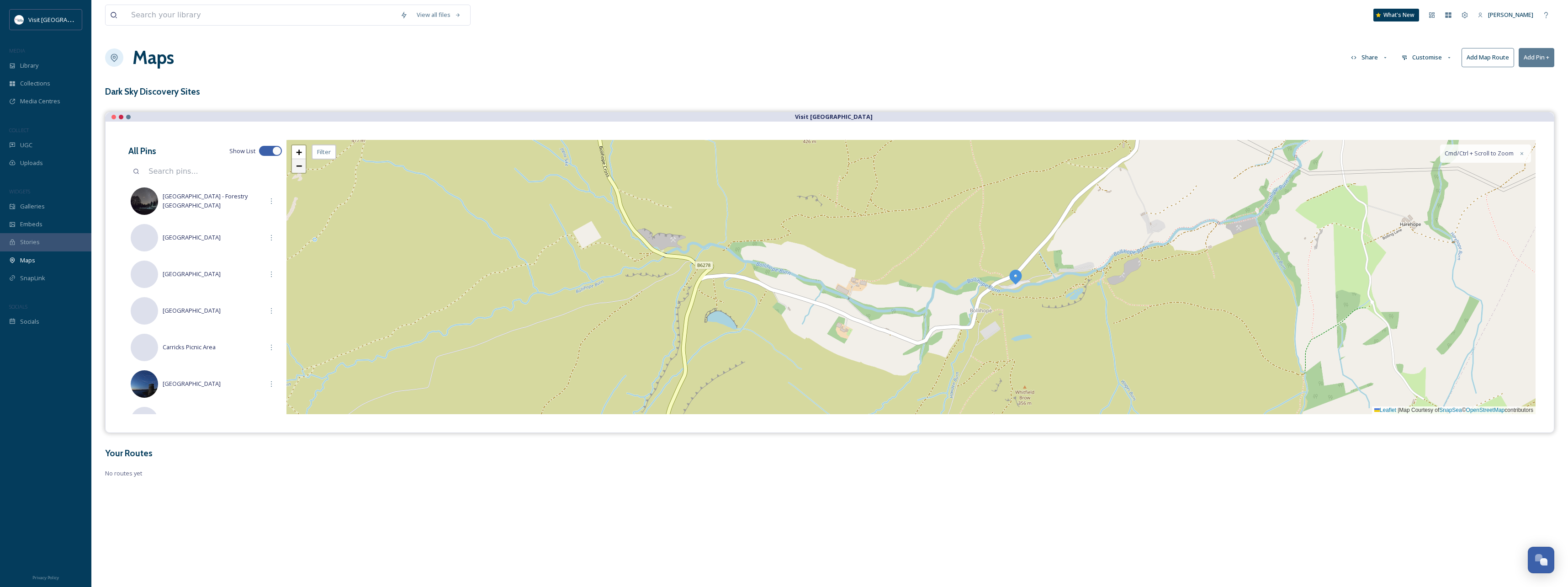
click at [295, 167] on link "−" at bounding box center [299, 166] width 14 height 14
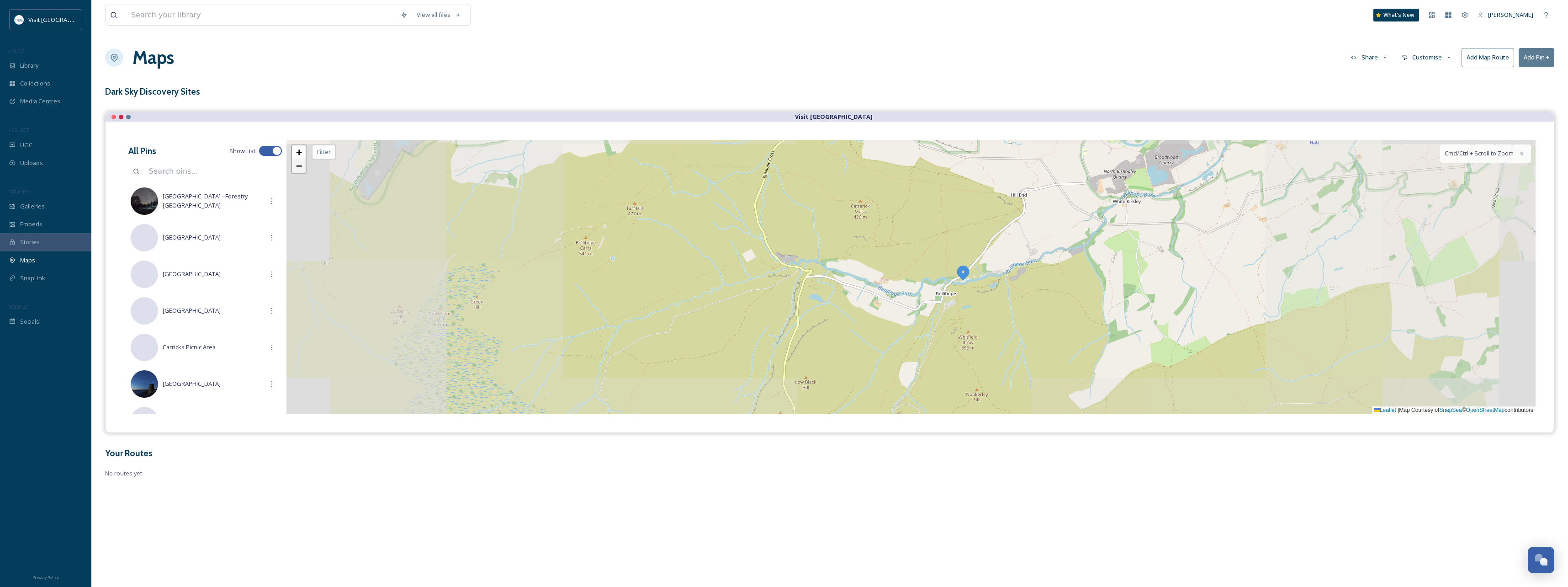
click at [295, 167] on link "−" at bounding box center [299, 166] width 14 height 14
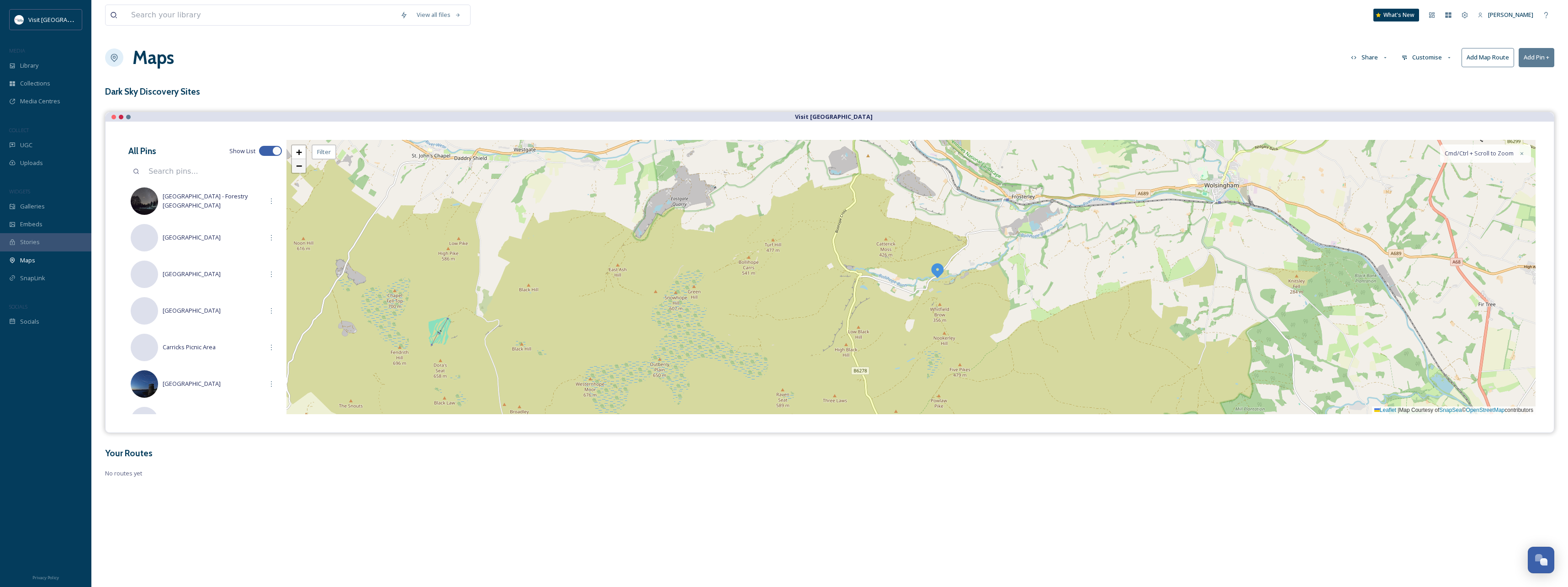
click at [295, 167] on link "−" at bounding box center [299, 166] width 14 height 14
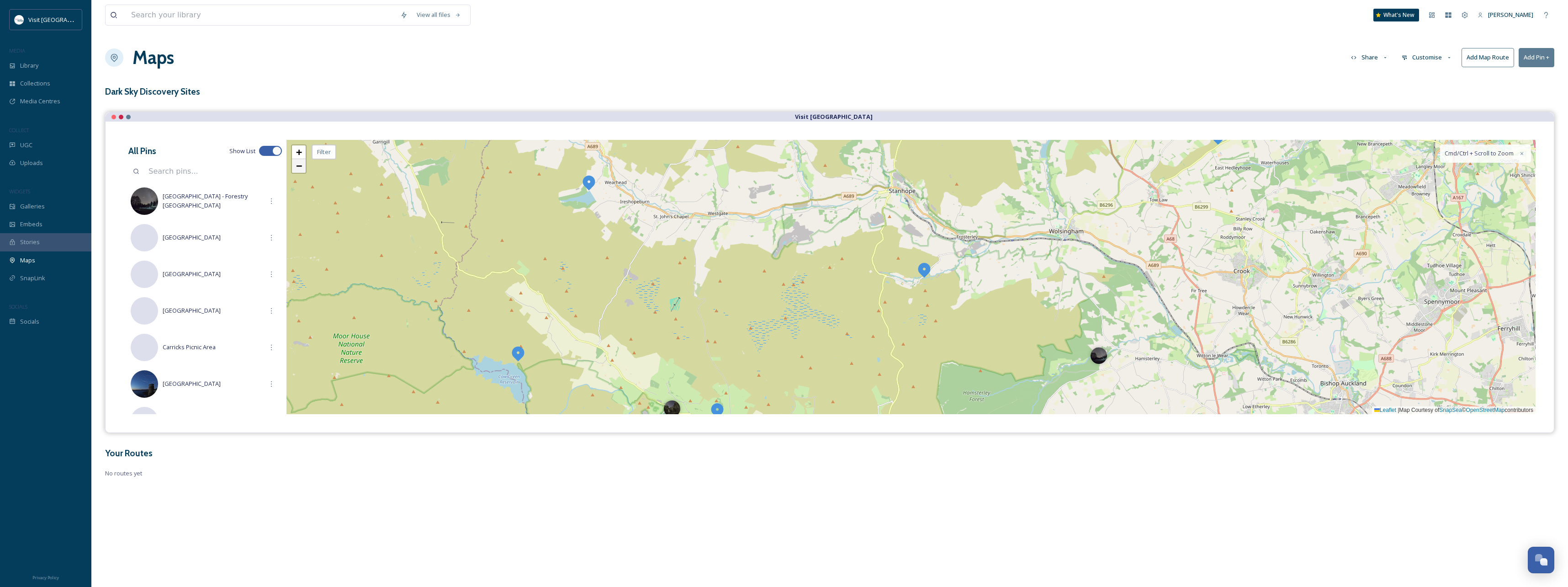
click at [295, 167] on link "−" at bounding box center [299, 166] width 14 height 14
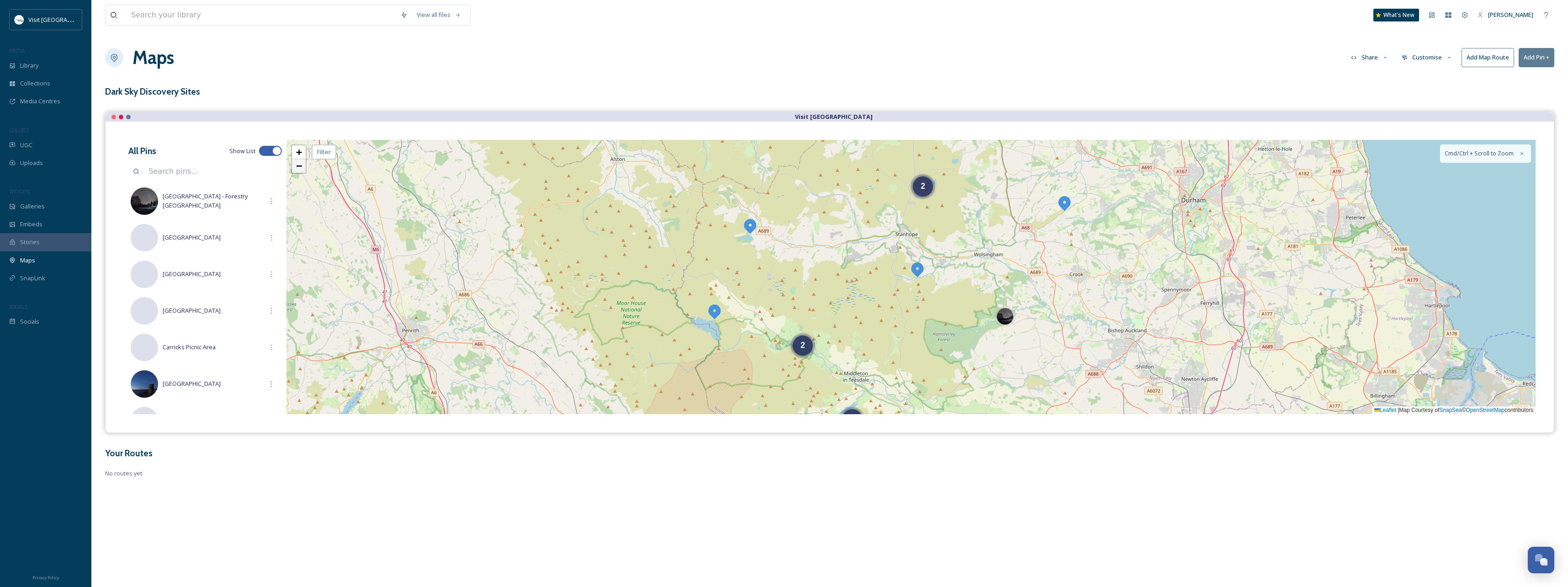
click at [295, 167] on link "−" at bounding box center [299, 166] width 14 height 14
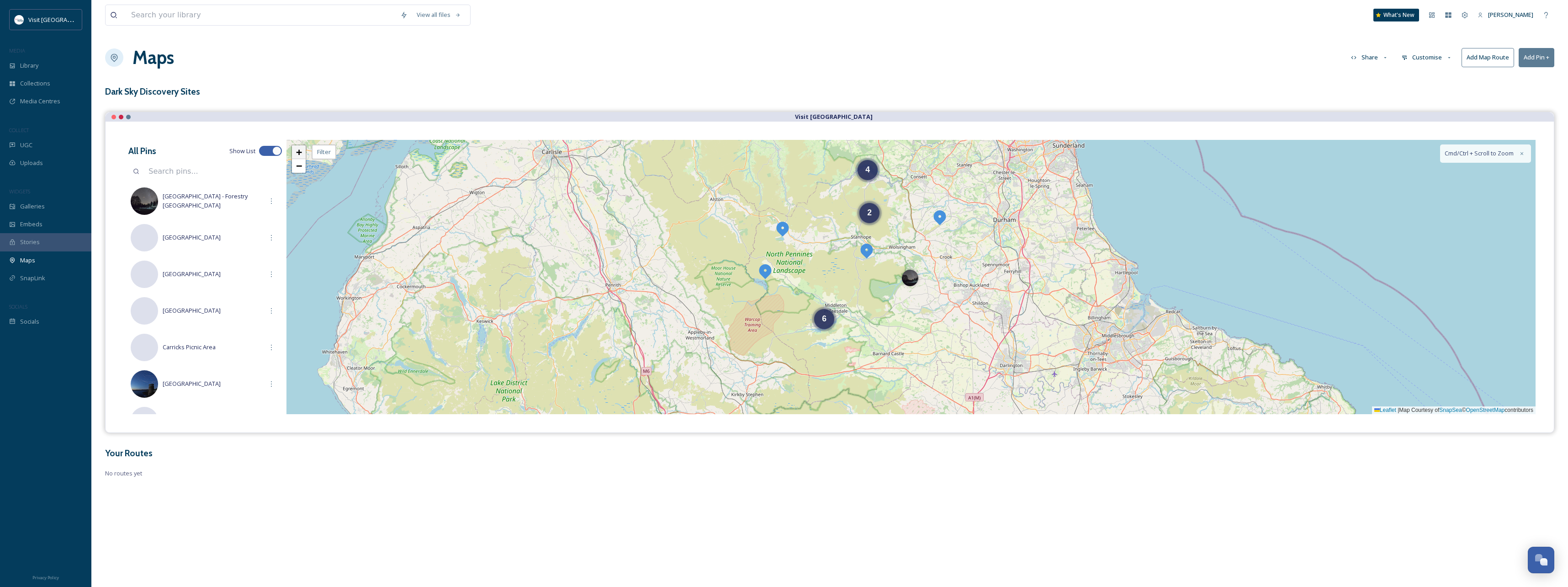
click at [296, 150] on span "+" at bounding box center [299, 152] width 6 height 12
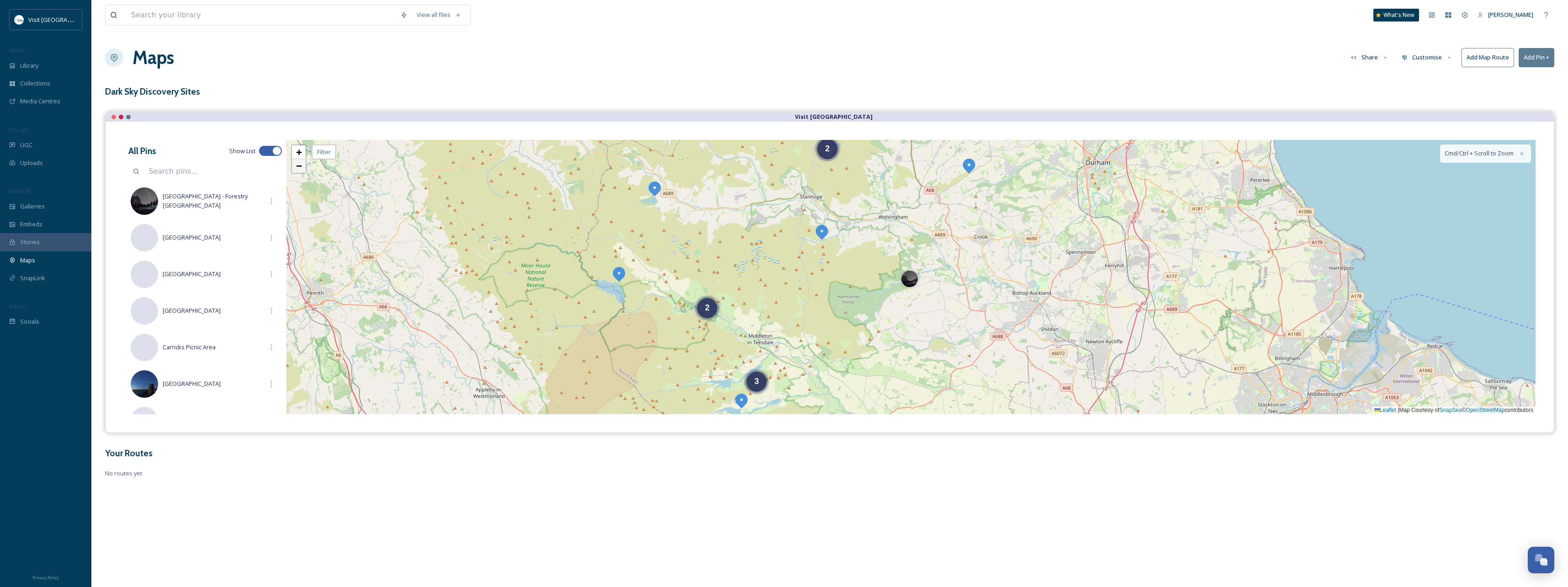
click at [301, 169] on span "−" at bounding box center [299, 166] width 6 height 12
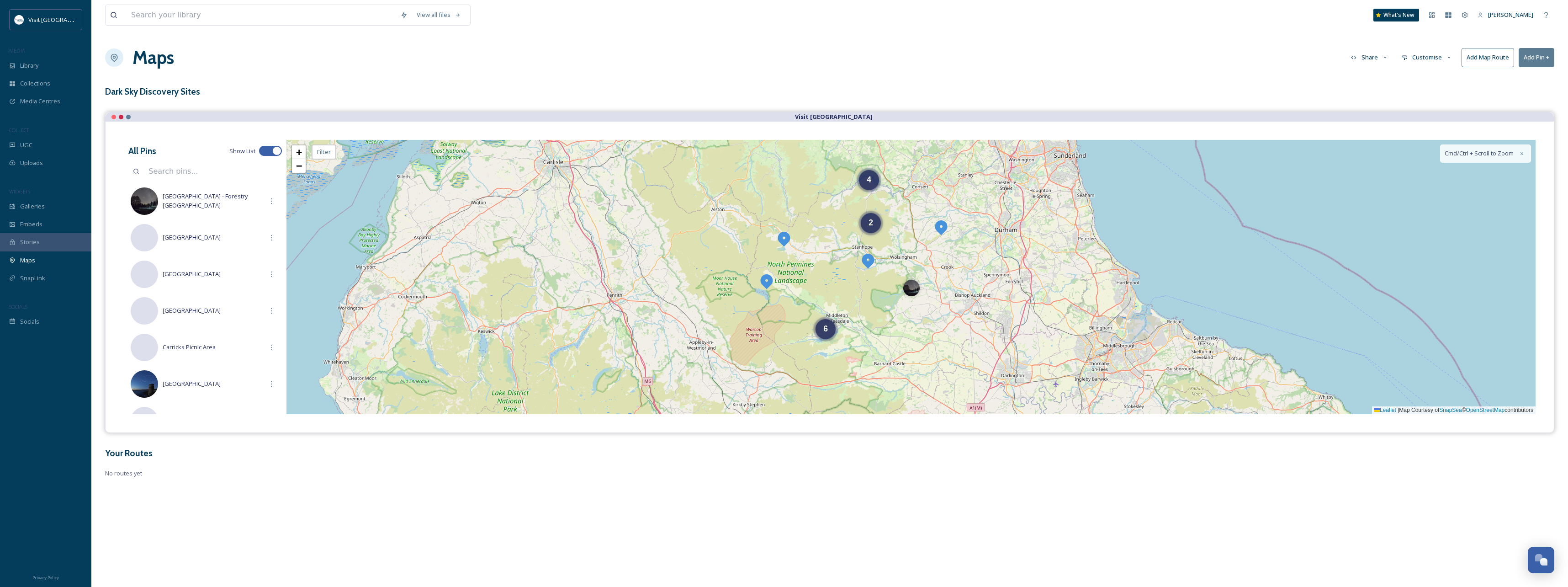
drag, startPoint x: 837, startPoint y: 269, endPoint x: 838, endPoint y: 278, distance: 9.1
click at [838, 278] on div "6 2 4 + − Leaflet | Map Courtesy of SnapSea © OpenStreetMap contributors Cmd/Ct…" at bounding box center [911, 277] width 1249 height 274
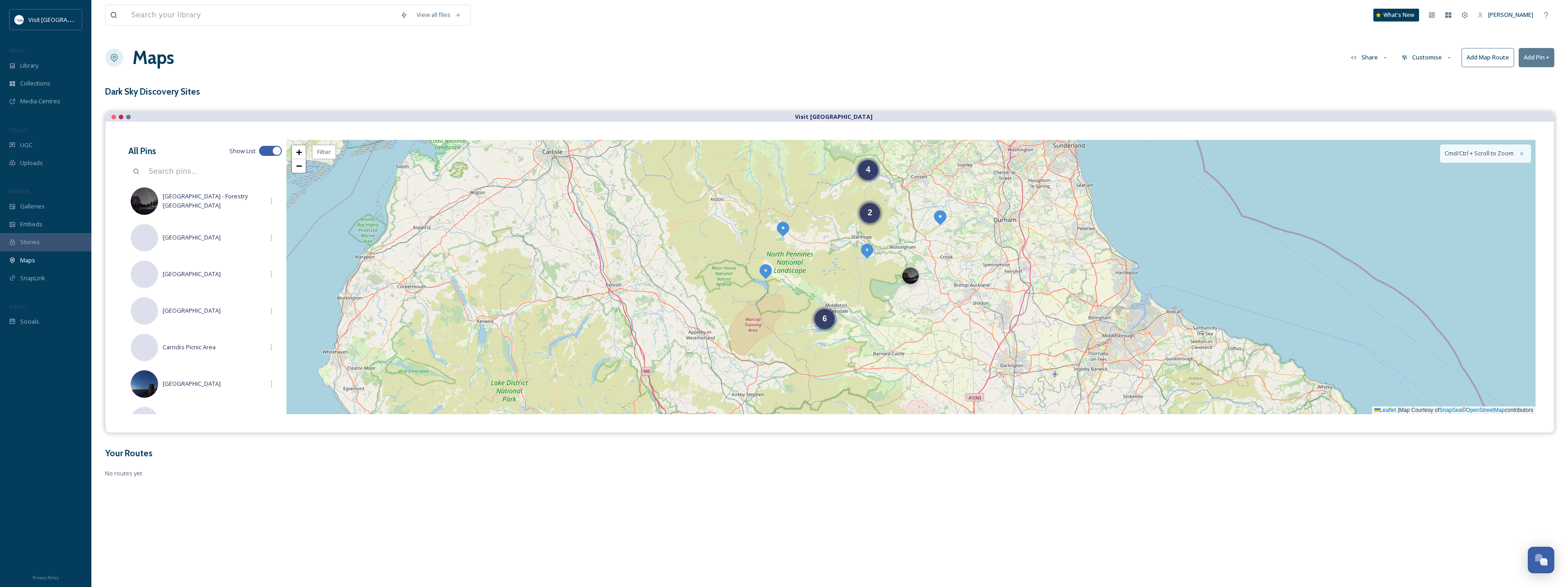
click at [911, 281] on div at bounding box center [910, 275] width 16 height 16
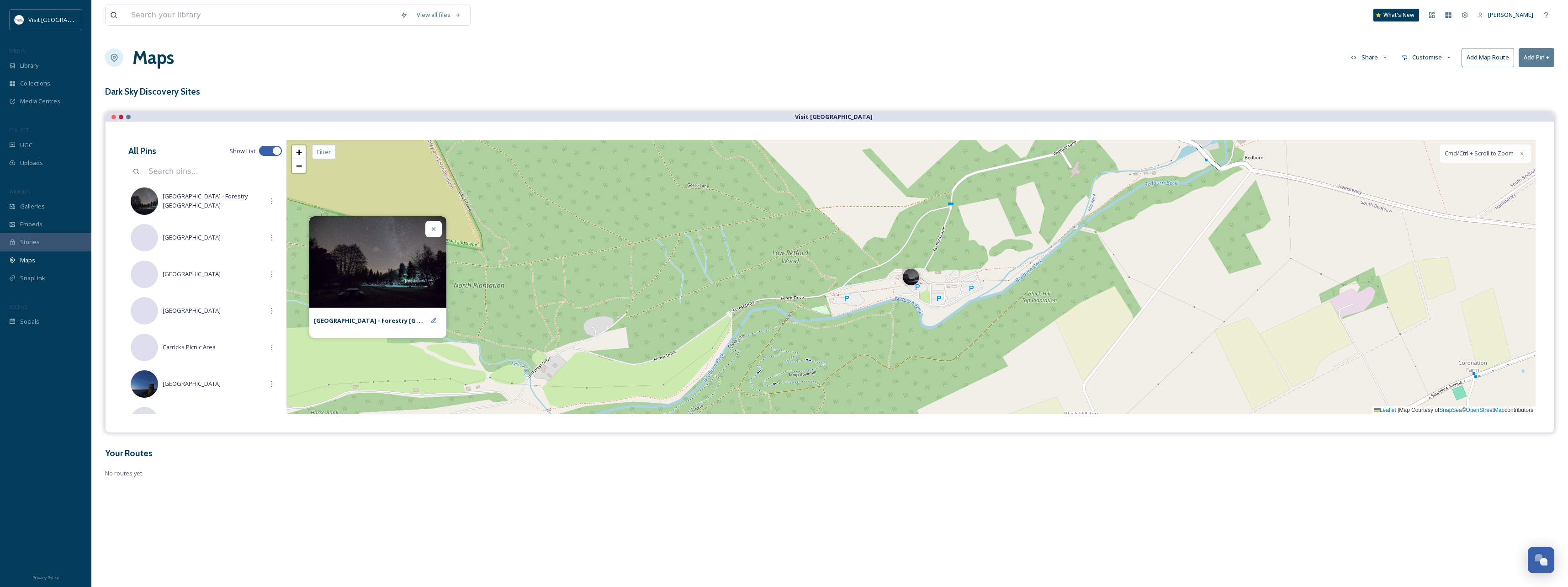
click at [428, 225] on div at bounding box center [433, 229] width 16 height 16
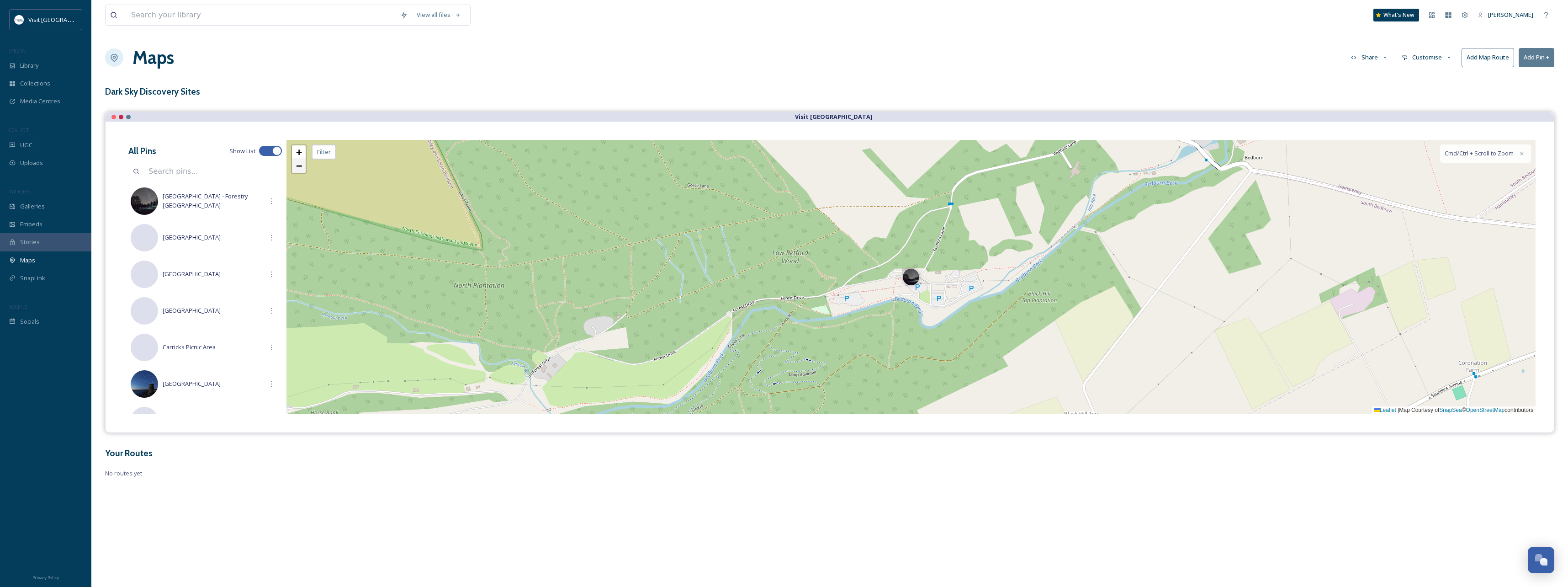
click at [299, 171] on link "−" at bounding box center [299, 166] width 14 height 14
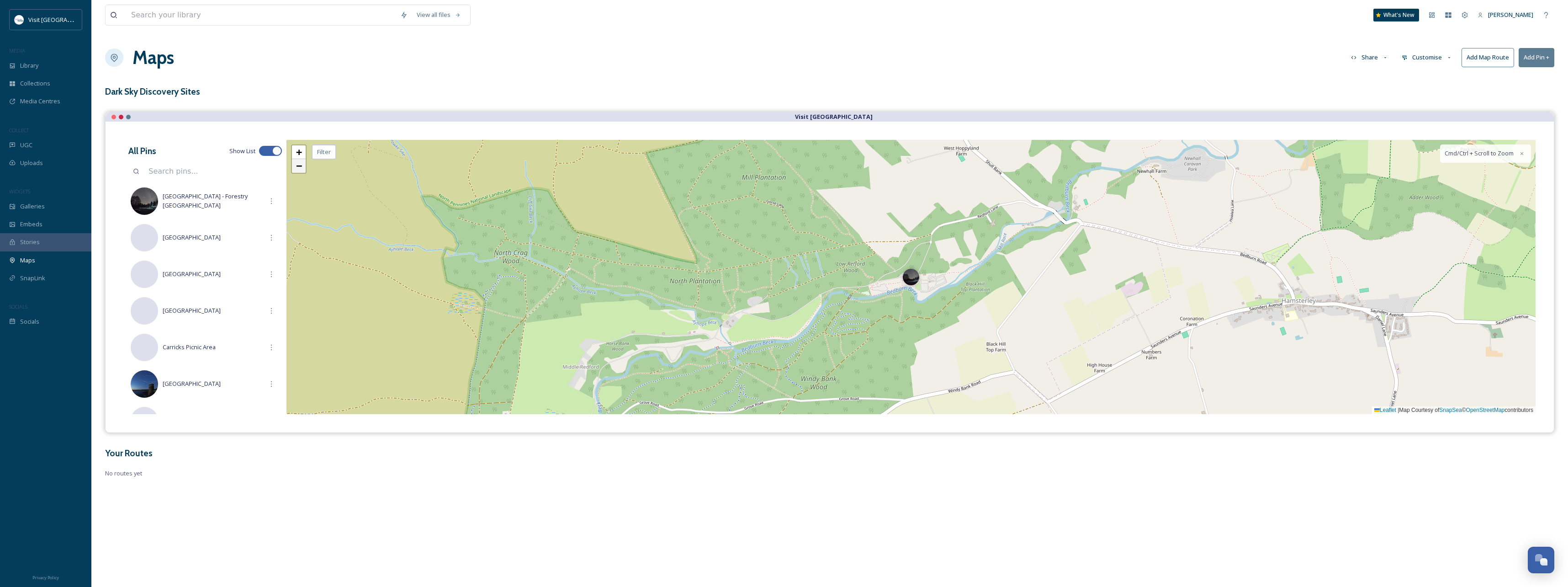
click at [299, 168] on span "−" at bounding box center [299, 166] width 6 height 12
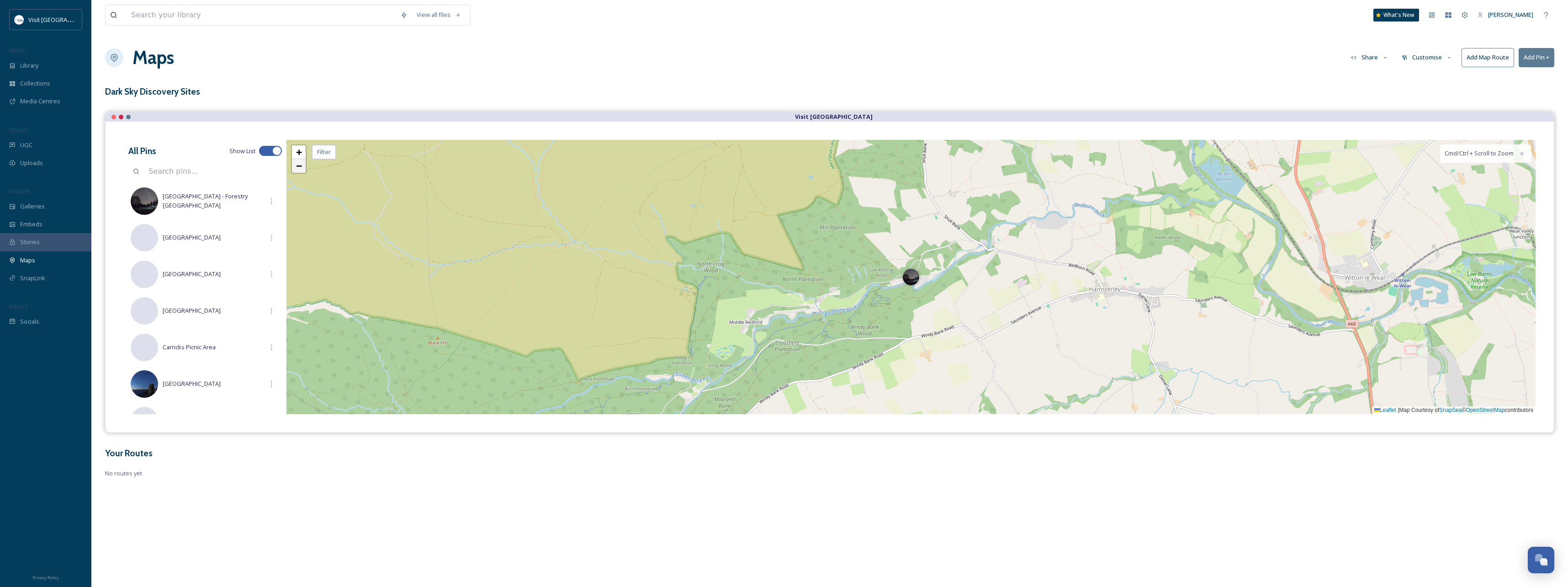
click at [303, 171] on link "−" at bounding box center [299, 166] width 14 height 14
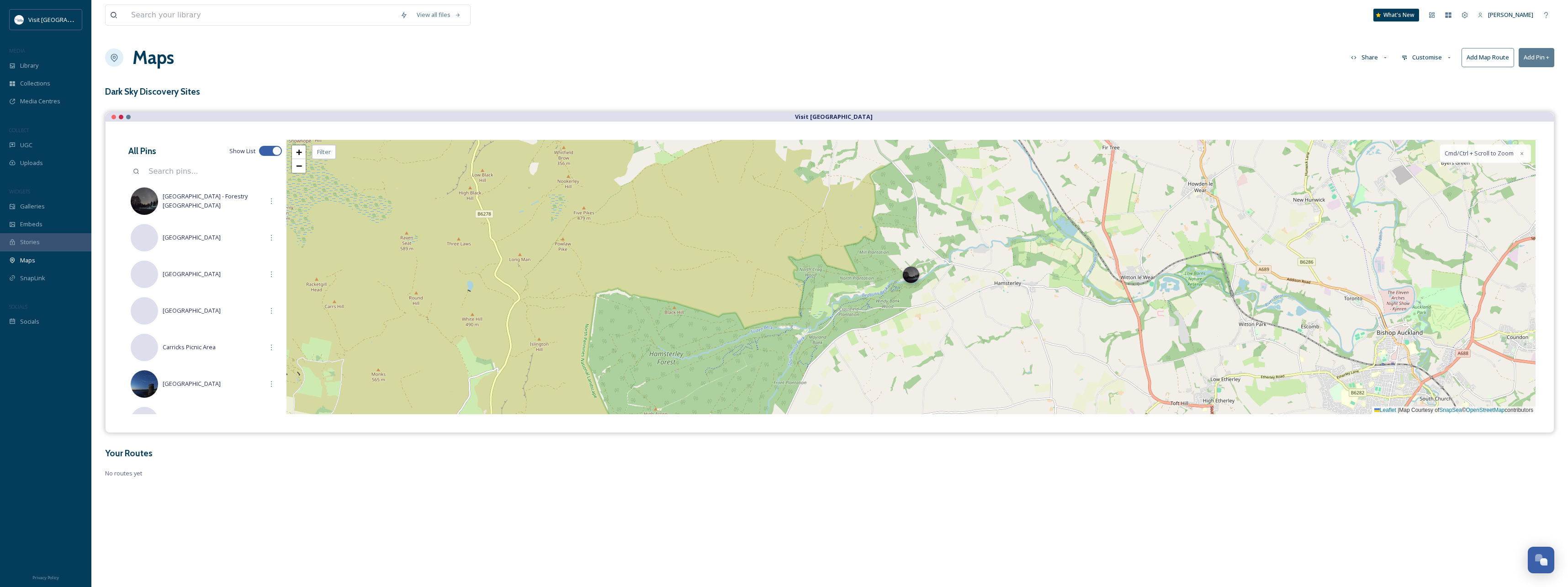
click at [913, 281] on div at bounding box center [911, 275] width 16 height 16
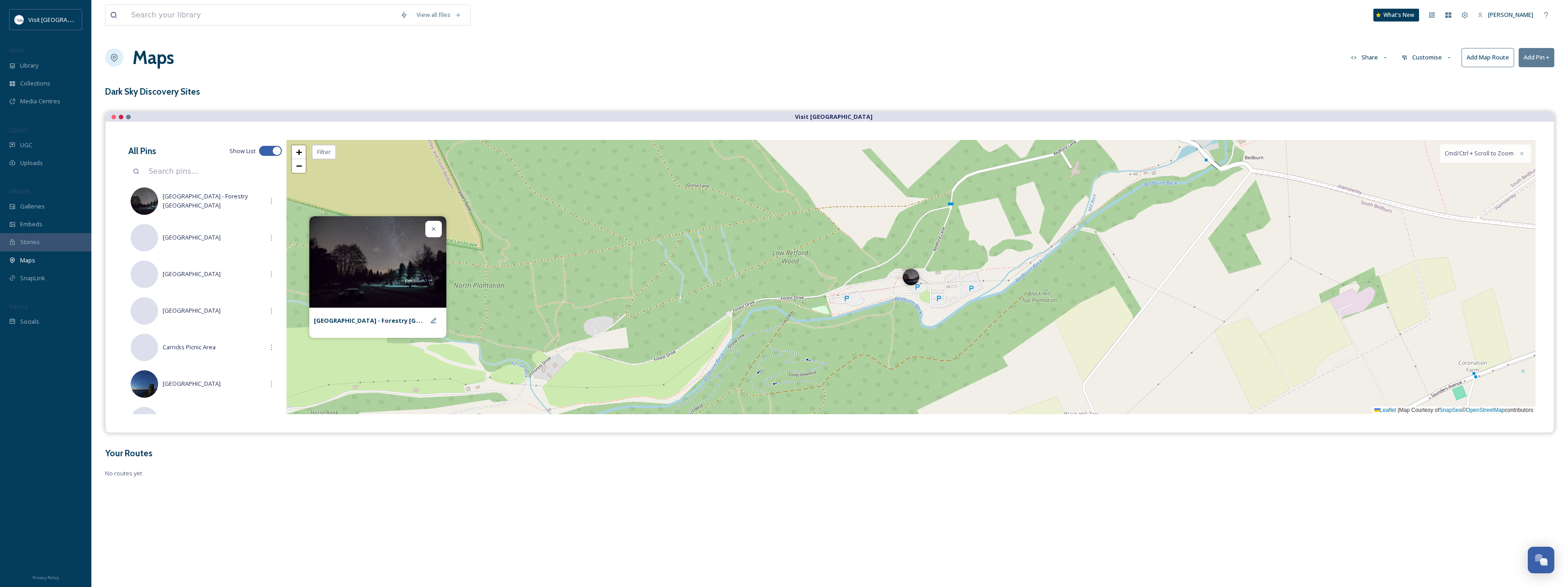
click at [436, 225] on div at bounding box center [433, 229] width 16 height 16
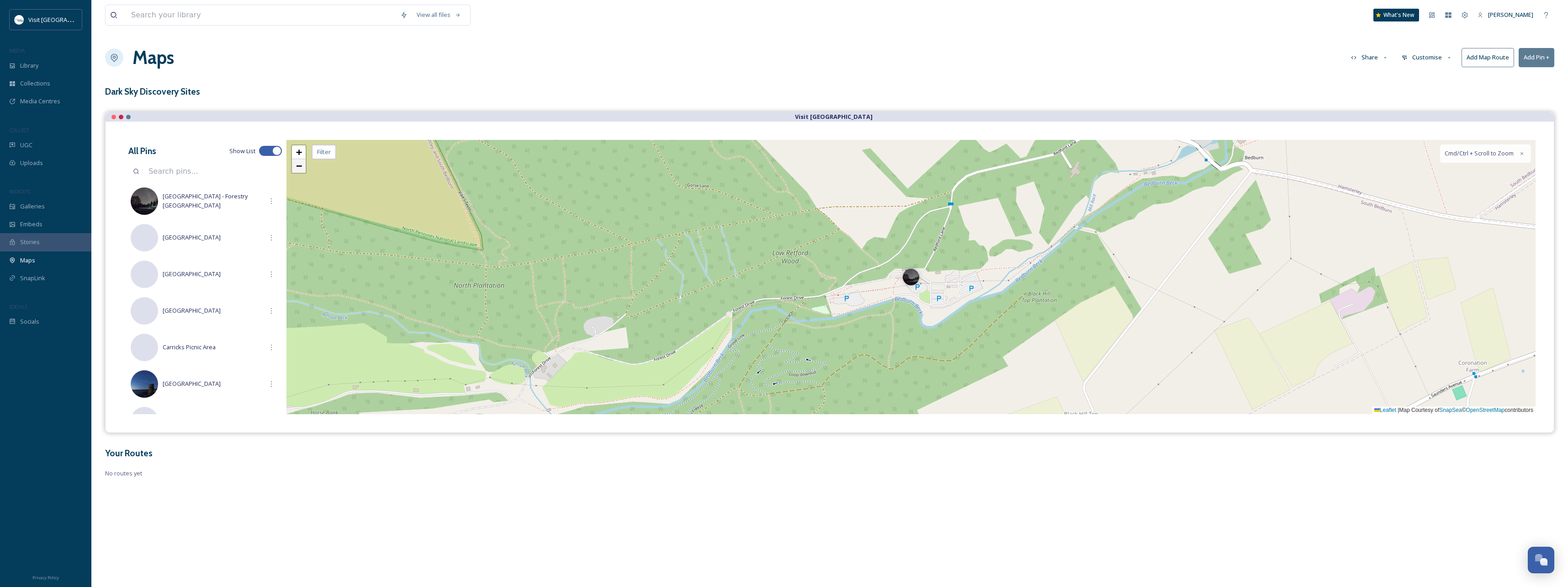
click at [304, 166] on link "−" at bounding box center [299, 166] width 14 height 14
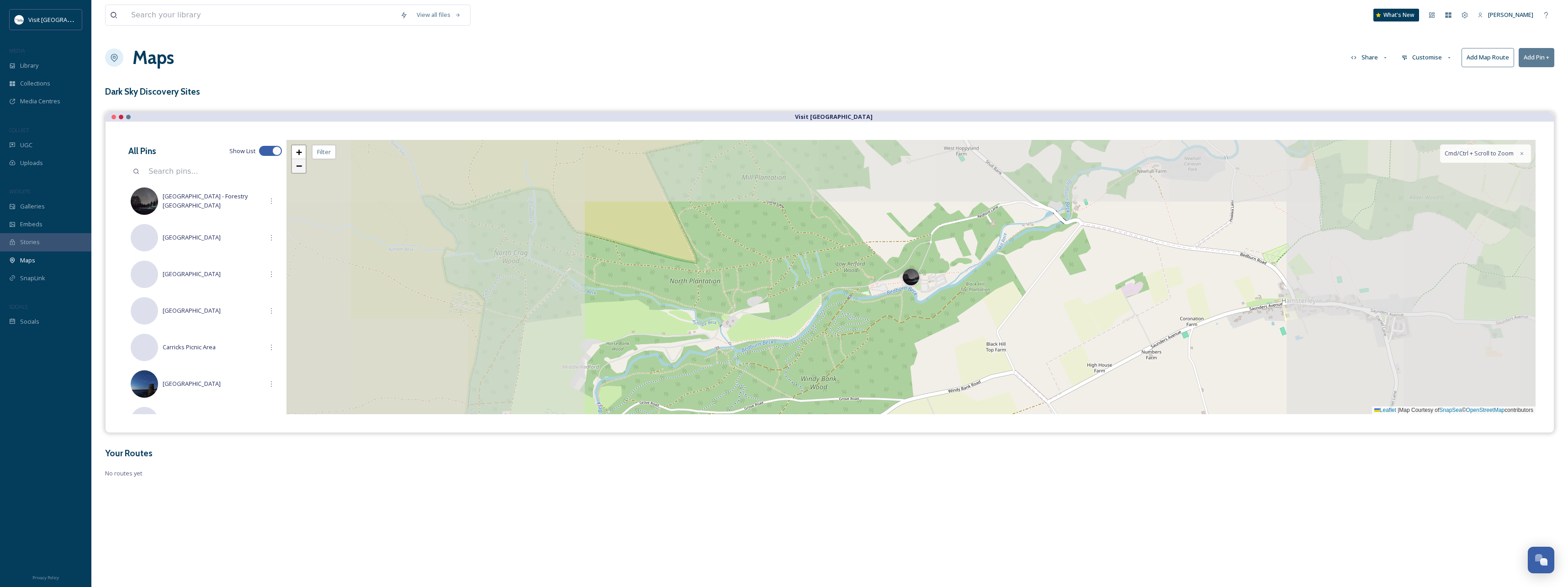
click at [303, 166] on link "−" at bounding box center [299, 166] width 14 height 14
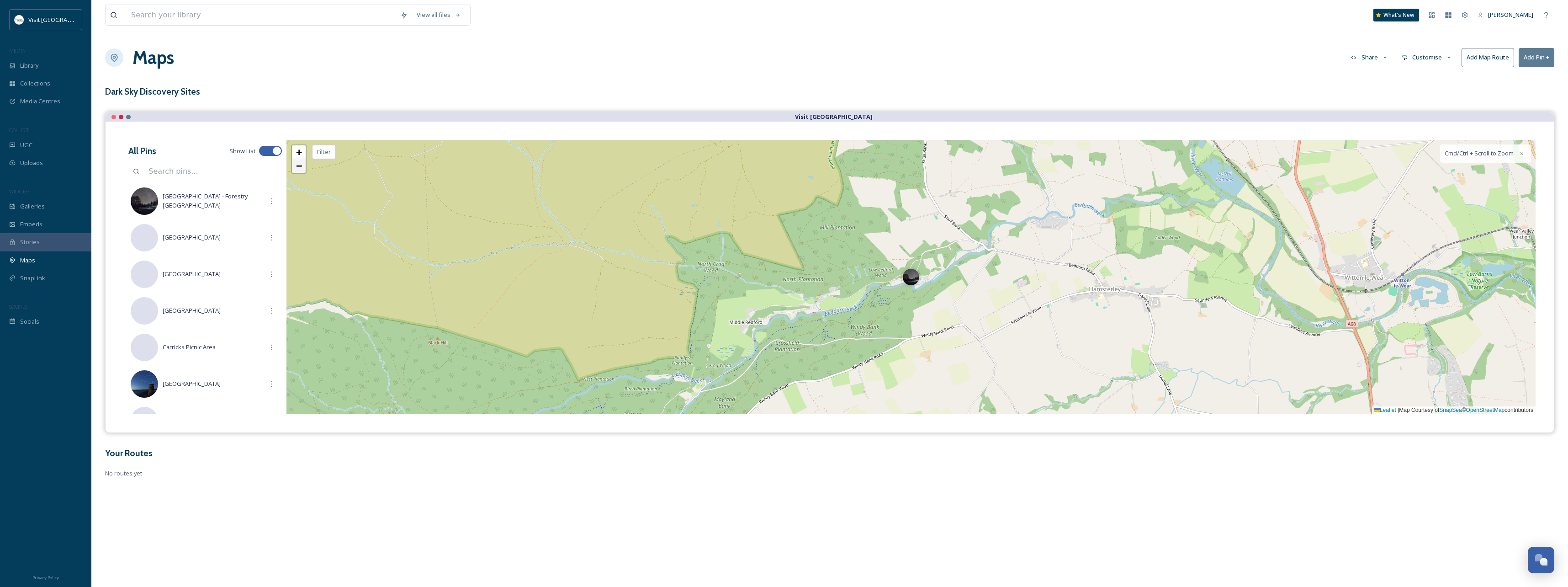
click at [303, 166] on link "−" at bounding box center [299, 166] width 14 height 14
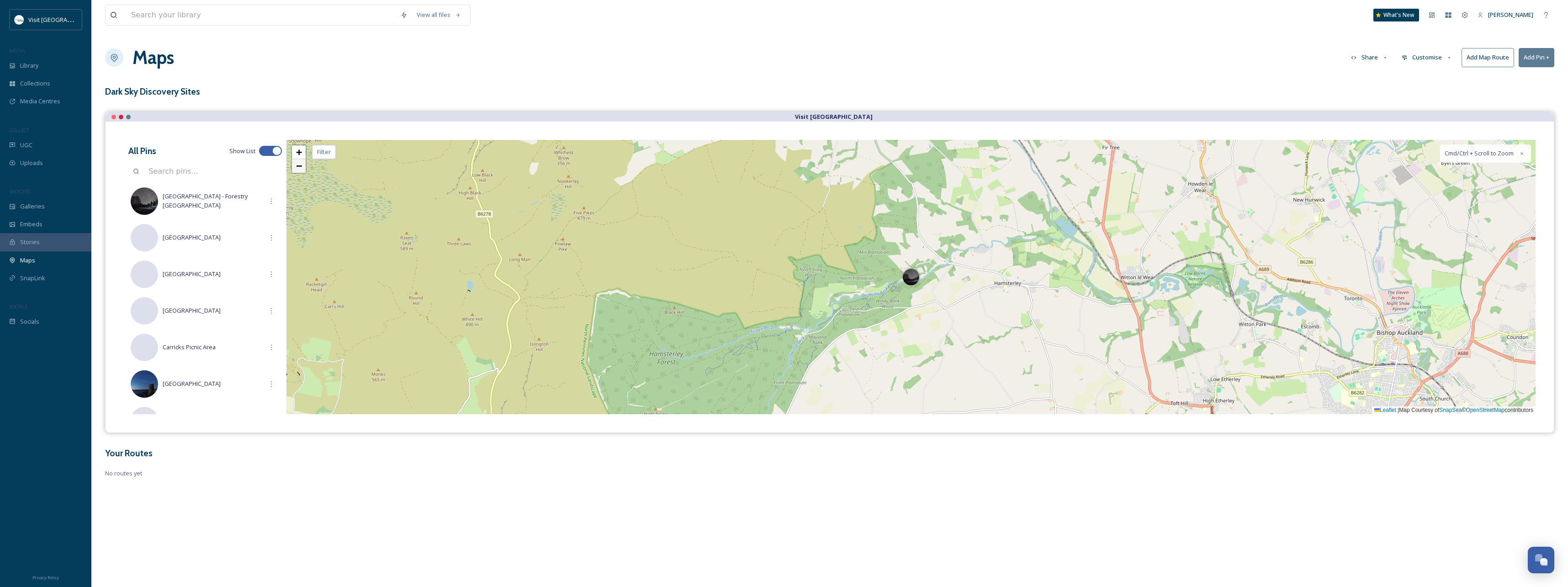
click at [303, 166] on link "−" at bounding box center [299, 166] width 14 height 14
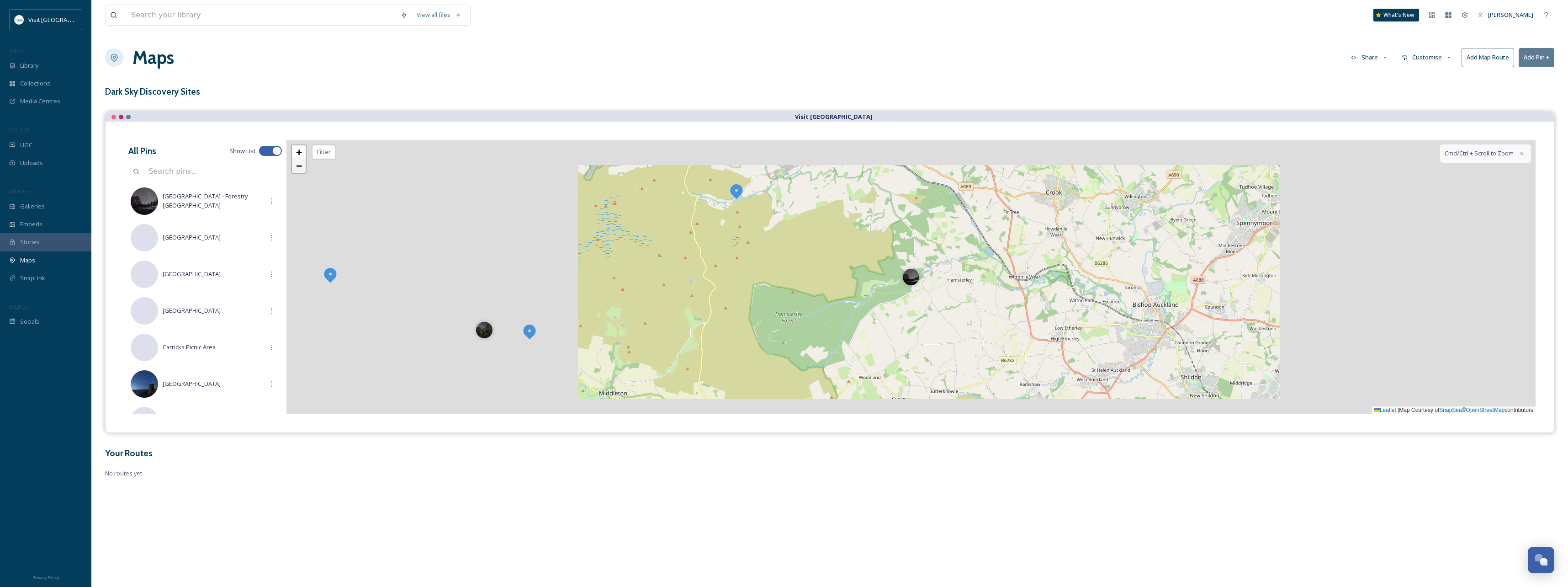
click at [303, 166] on link "−" at bounding box center [299, 166] width 14 height 14
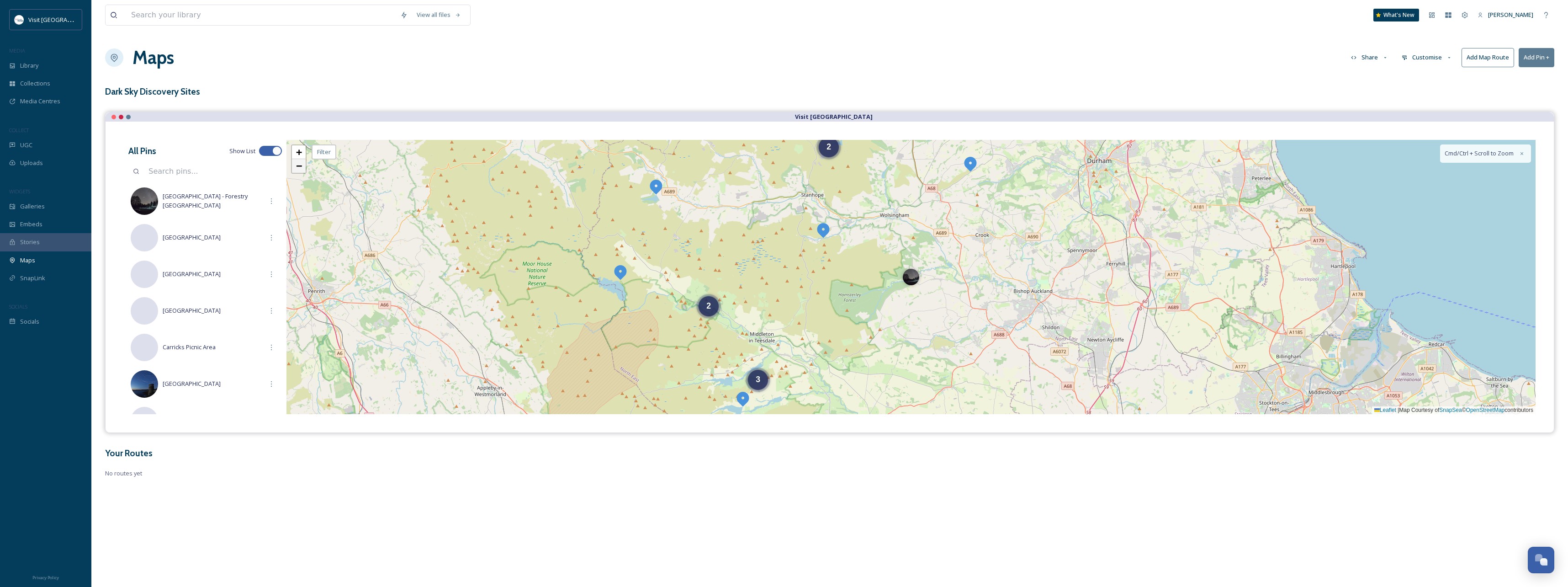
click at [303, 166] on link "−" at bounding box center [299, 166] width 14 height 14
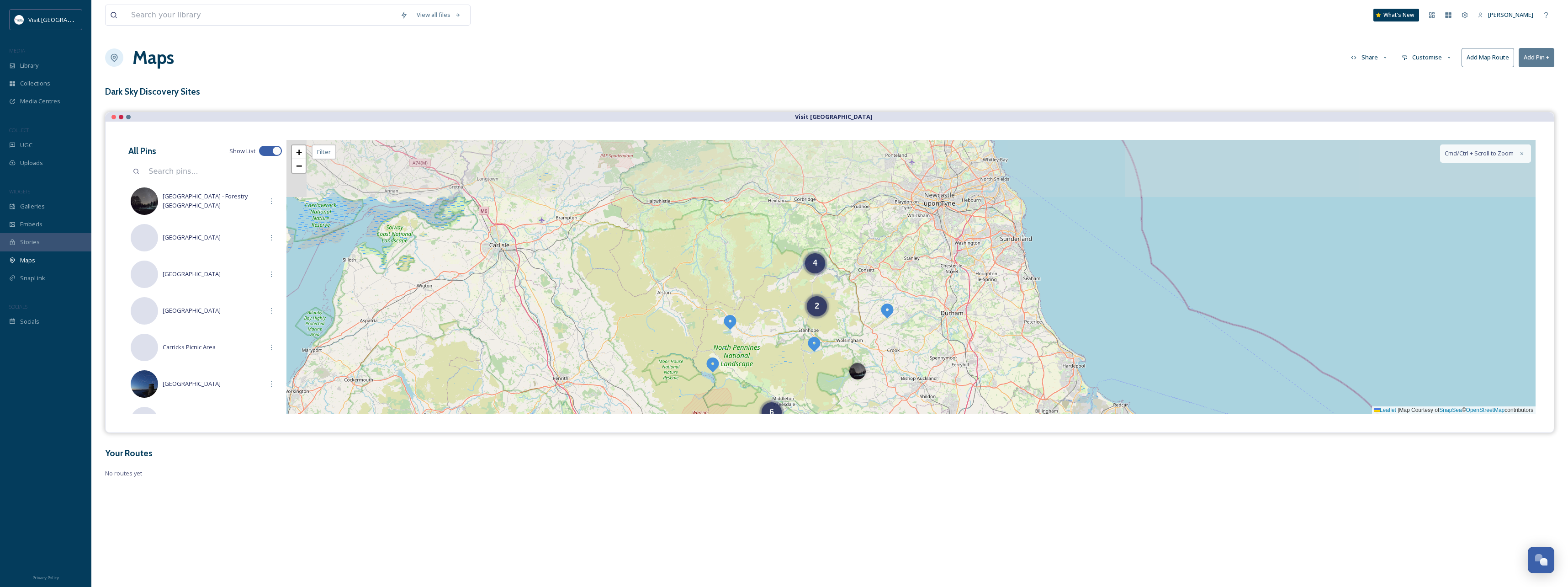
drag, startPoint x: 975, startPoint y: 256, endPoint x: 922, endPoint y: 349, distance: 107.0
click at [922, 349] on div "6 2 4 + − Leaflet | Map Courtesy of SnapSea © OpenStreetMap contributors Cmd/Ct…" at bounding box center [911, 277] width 1249 height 274
